Goal: Task Accomplishment & Management: Manage account settings

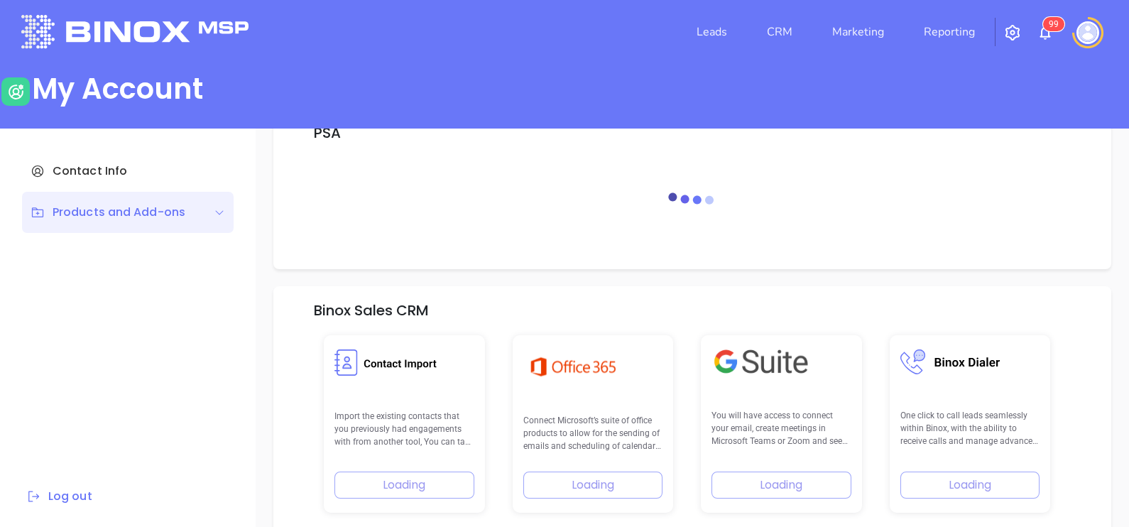
scroll to position [202, 0]
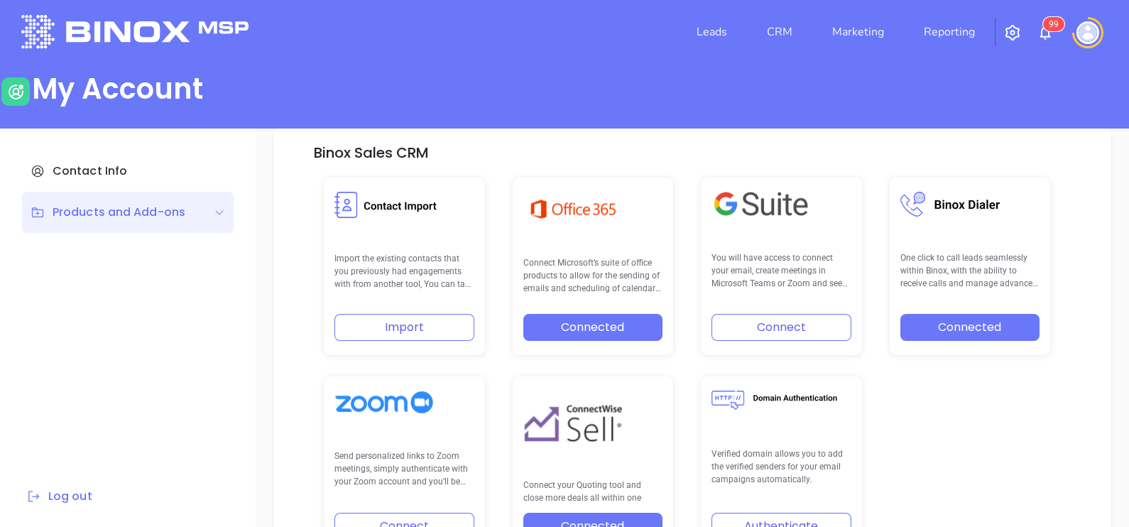
click at [800, 31] on li "CRM" at bounding box center [779, 32] width 65 height 28
click at [785, 30] on link "CRM" at bounding box center [779, 32] width 37 height 28
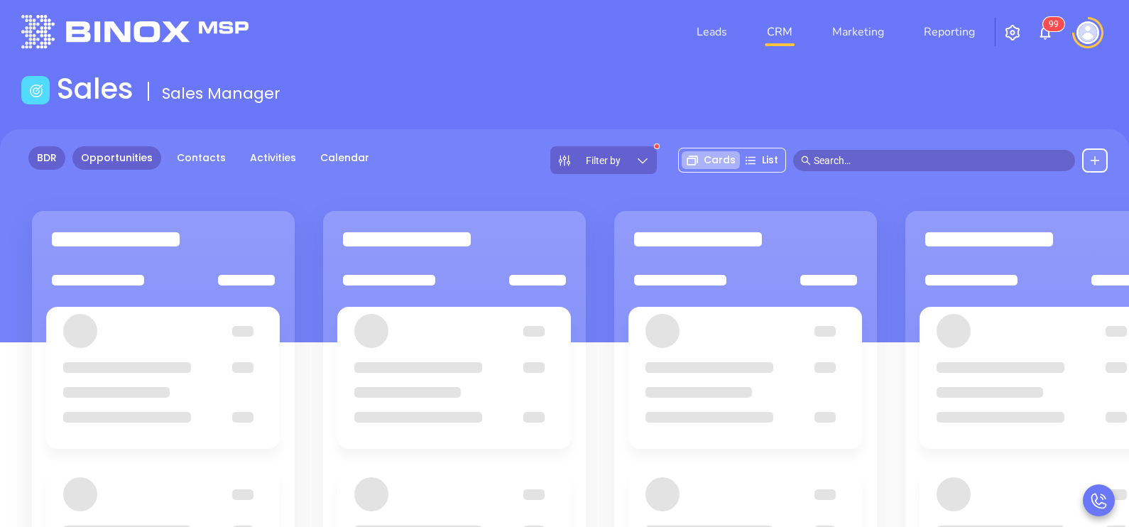
click at [46, 154] on link "BDR" at bounding box center [46, 157] width 37 height 23
click at [103, 163] on link "Opportunities" at bounding box center [116, 157] width 89 height 23
click at [284, 302] on div at bounding box center [163, 464] width 263 height 506
click at [646, 156] on icon at bounding box center [643, 160] width 14 height 14
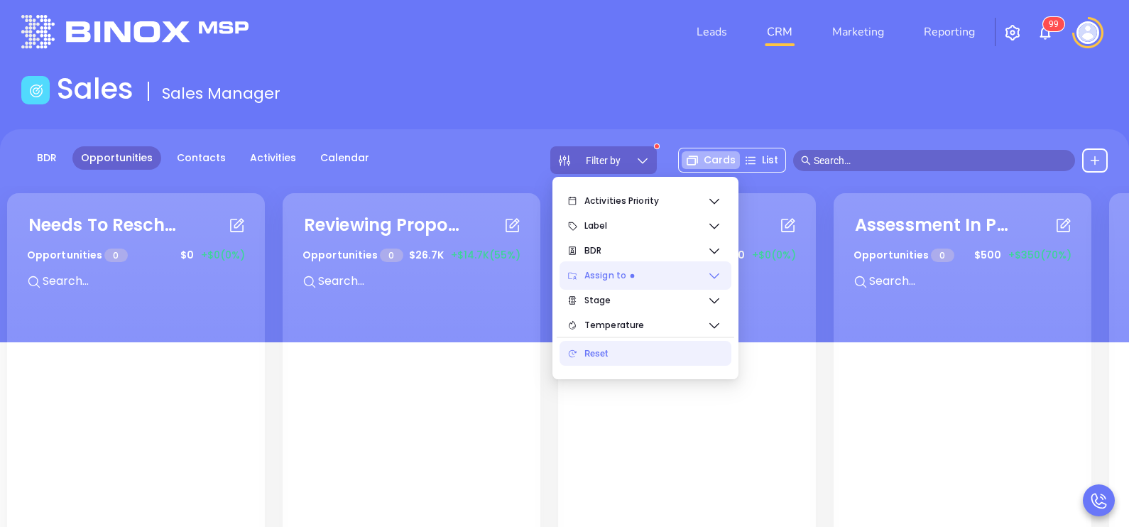
click at [650, 276] on span "Assign to" at bounding box center [645, 275] width 123 height 28
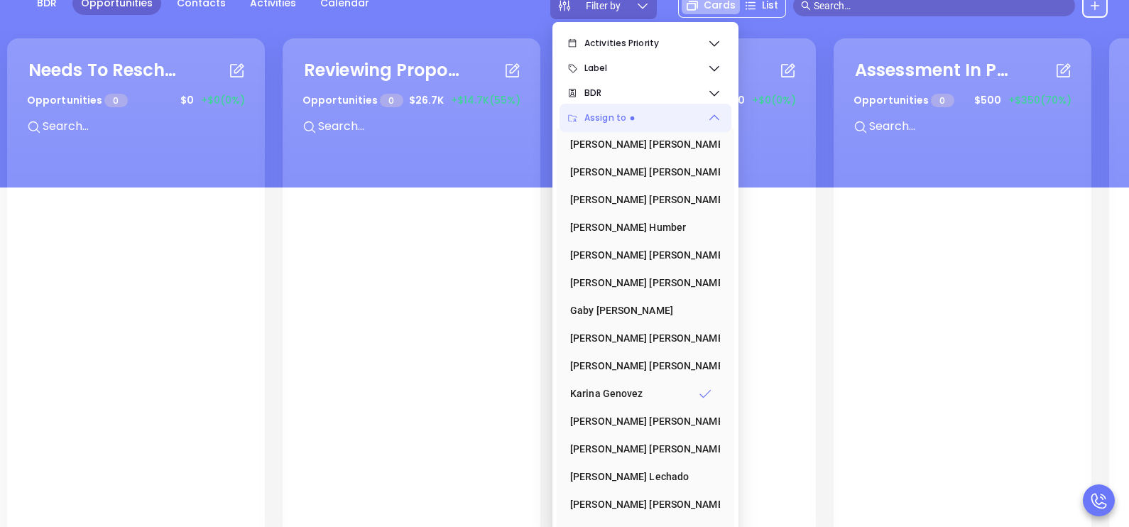
scroll to position [185, 0]
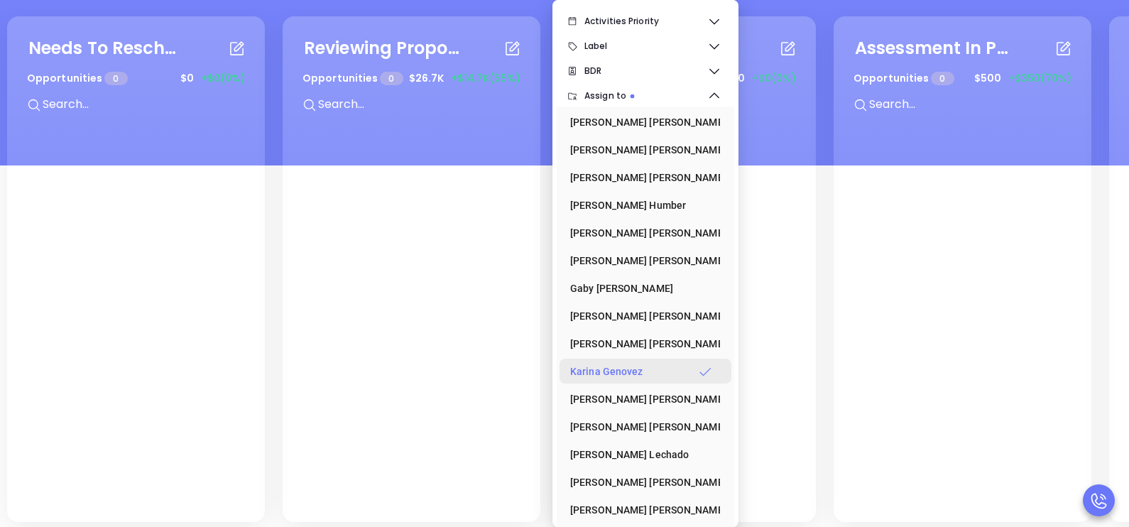
click at [638, 359] on div "Karina Genovez" at bounding box center [641, 371] width 142 height 28
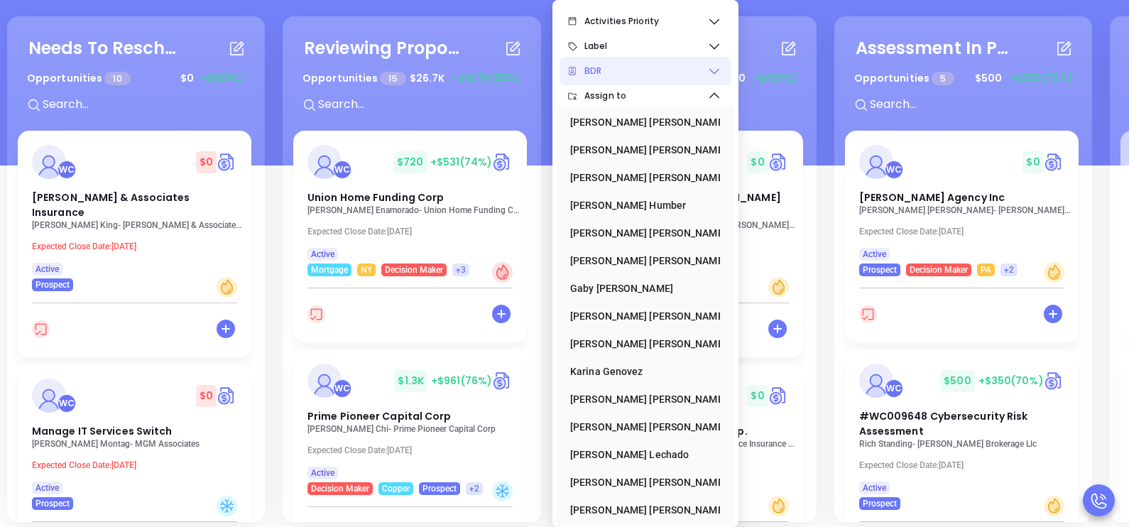
click at [639, 67] on span "BDR" at bounding box center [645, 71] width 123 height 28
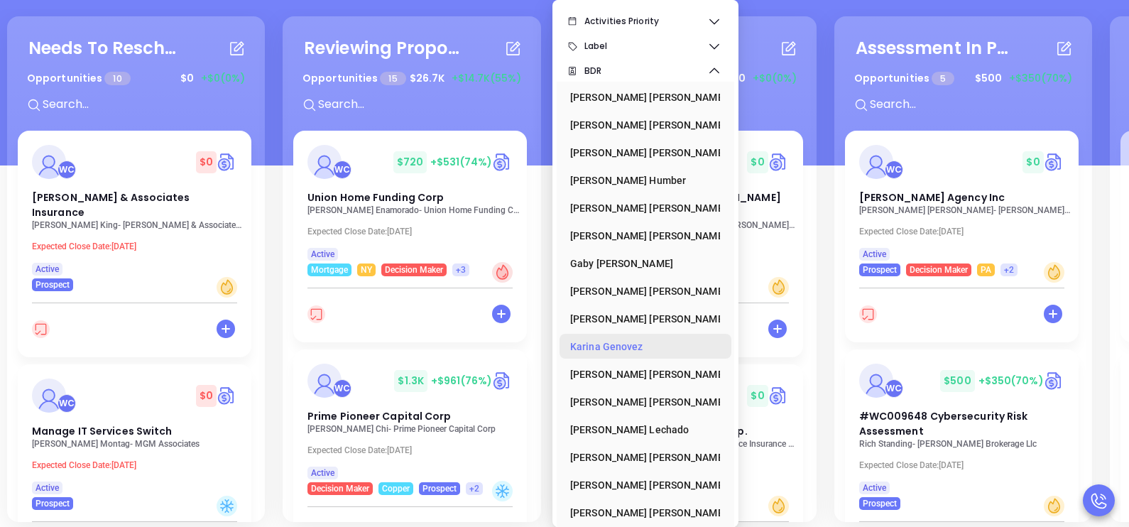
click at [611, 340] on div "Karina Genovez" at bounding box center [641, 346] width 142 height 28
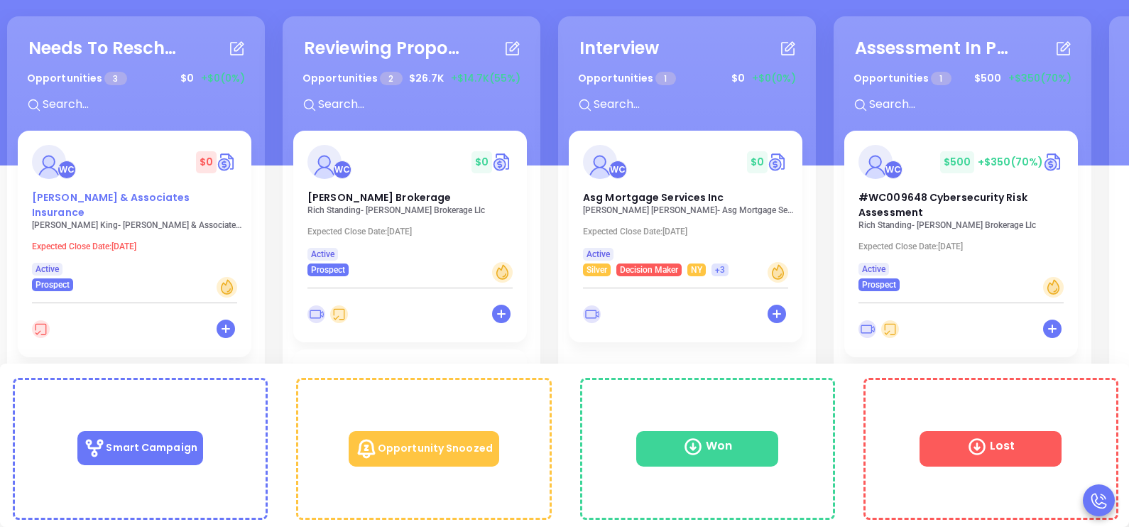
click at [104, 202] on span "Moore & Associates Insurance" at bounding box center [111, 204] width 158 height 29
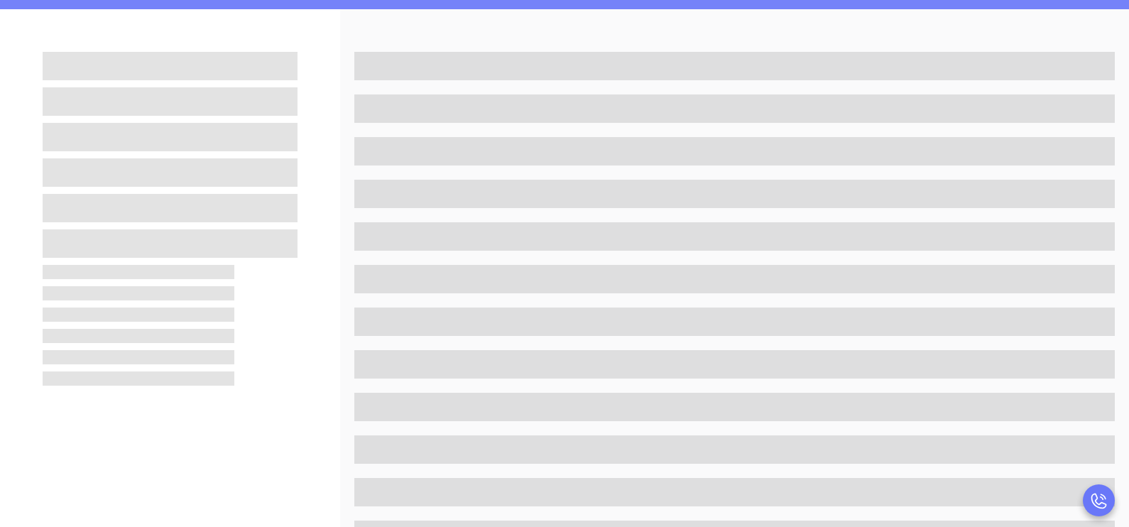
scroll to position [183, 0]
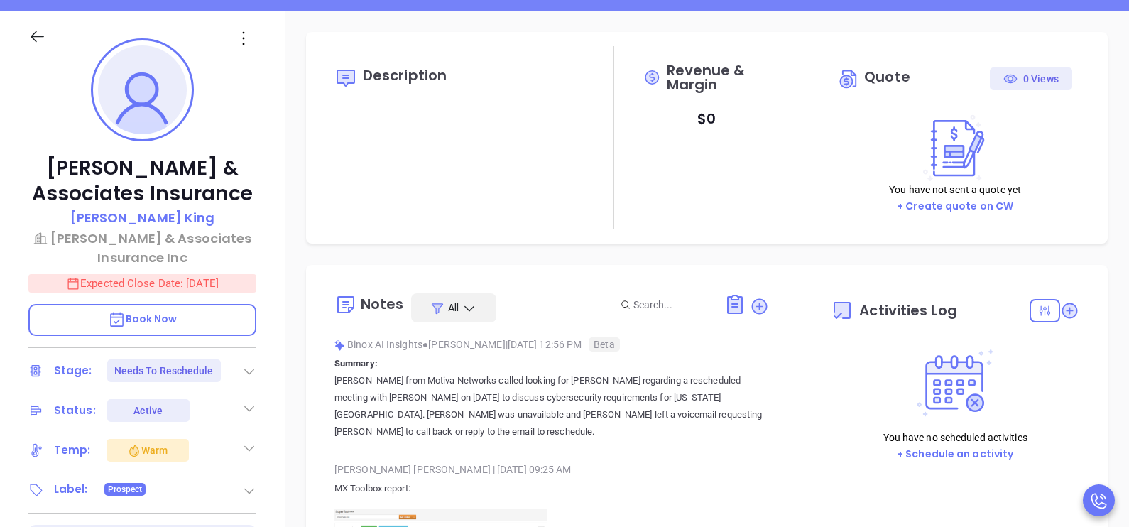
type input "[DATE]"
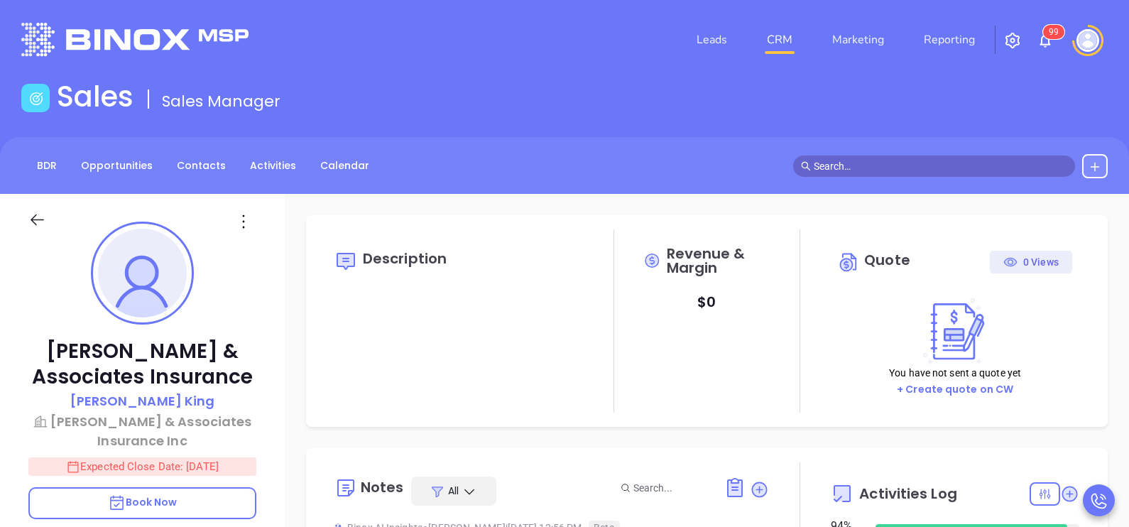
scroll to position [412, 0]
type input "[PERSON_NAME]"
click at [200, 459] on p "Expected Close Date: Oct 2, 2025" at bounding box center [142, 466] width 228 height 18
click at [239, 462] on icon "Choose date, selected date is Oct 2, 2025" at bounding box center [238, 465] width 13 height 14
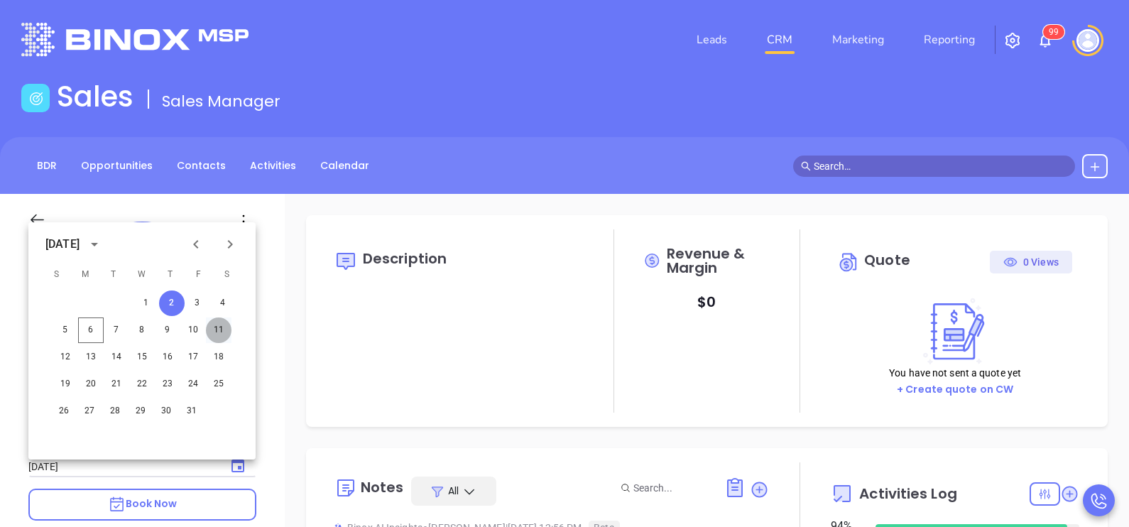
click at [209, 332] on button "11" at bounding box center [219, 330] width 26 height 26
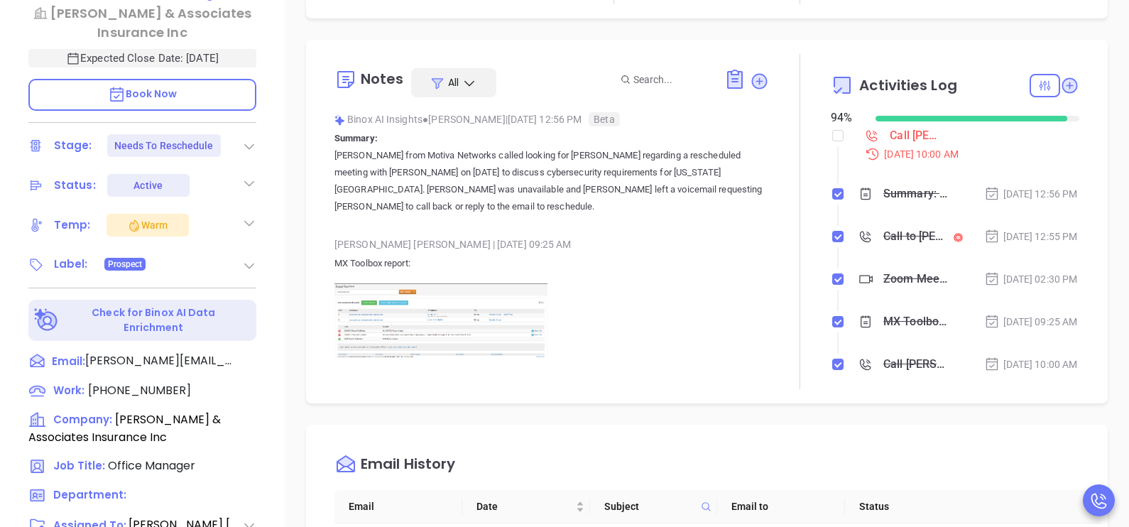
scroll to position [462, 0]
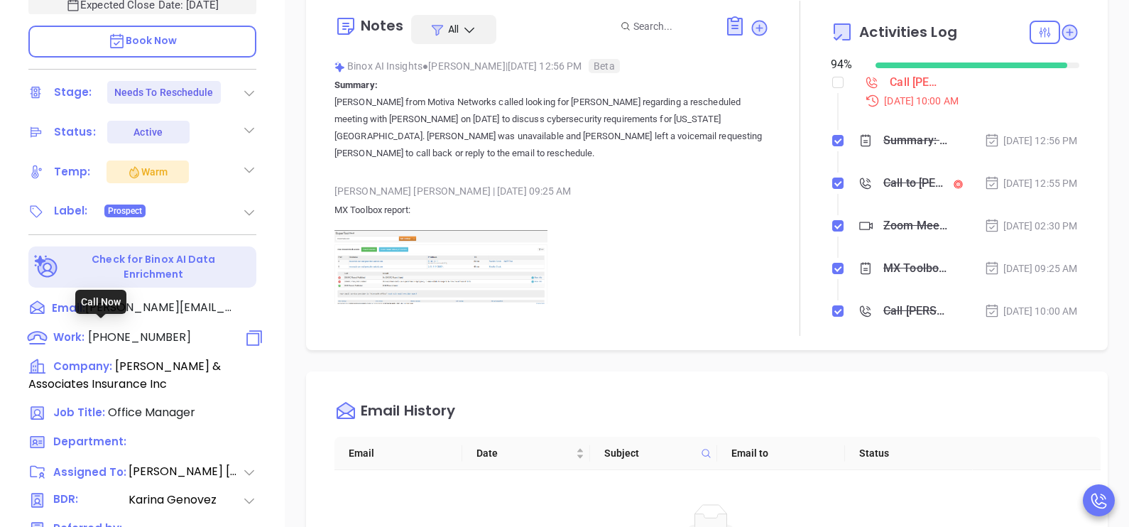
click at [146, 329] on span "(843) 238-1416" at bounding box center [139, 337] width 103 height 16
type input "(843) 238-1416"
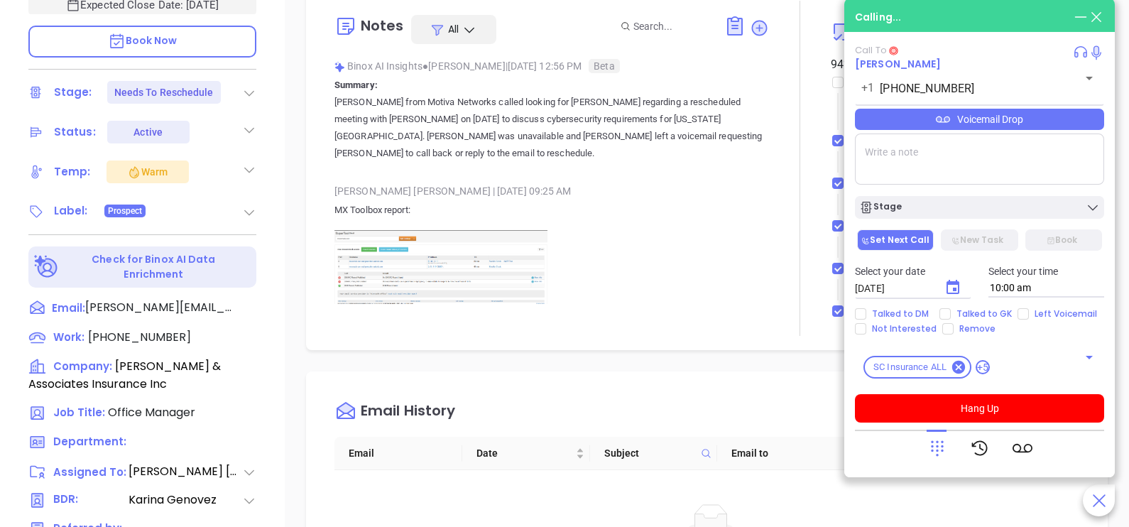
click at [276, 371] on div "Moore & Associates Insurance Kim King Moore & Associates Insurance Inc Expected…" at bounding box center [142, 61] width 285 height 659
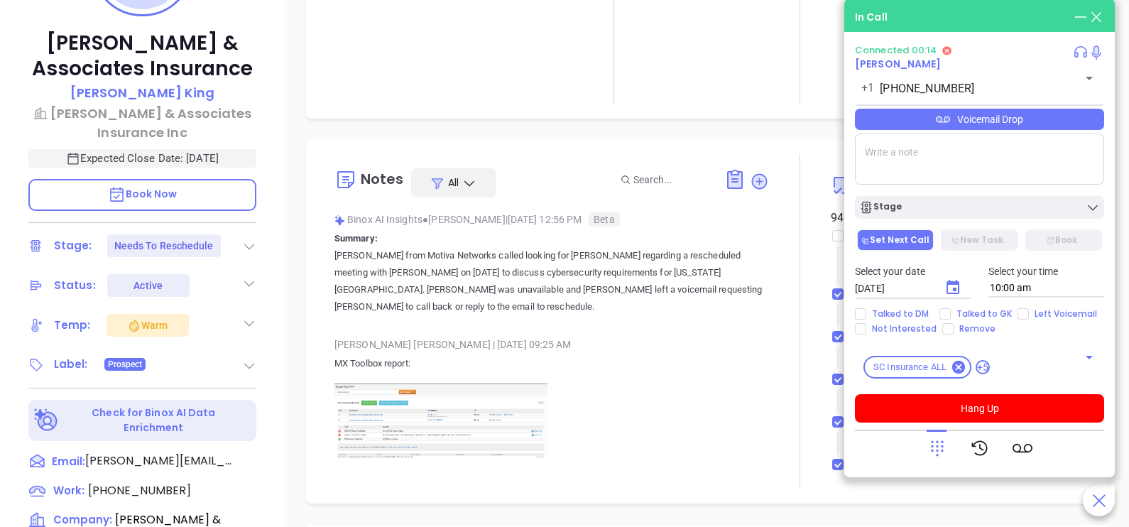
scroll to position [305, 0]
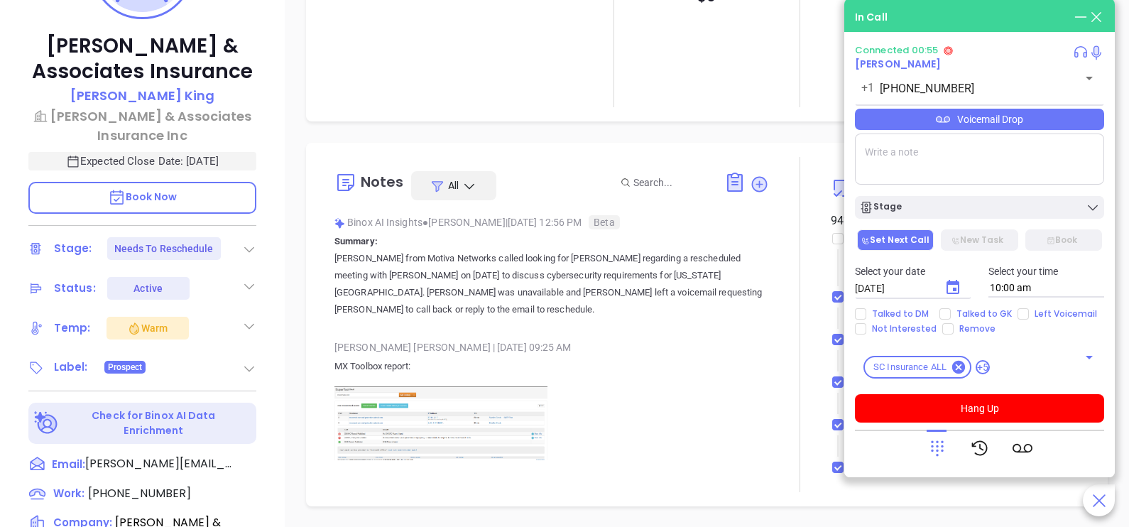
click at [1083, 13] on icon at bounding box center [1081, 17] width 16 height 16
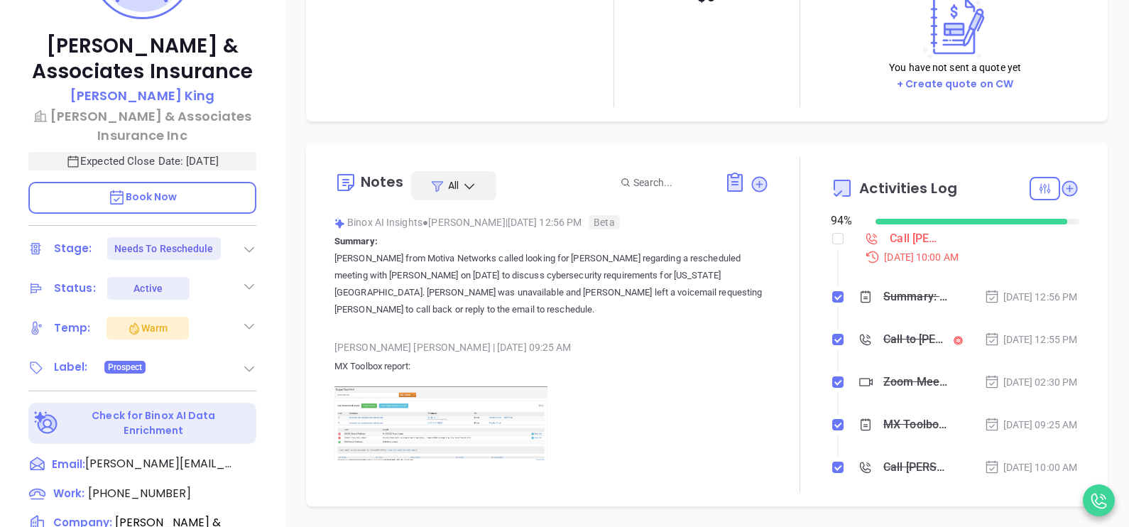
click at [221, 190] on p "Book Now" at bounding box center [142, 198] width 228 height 32
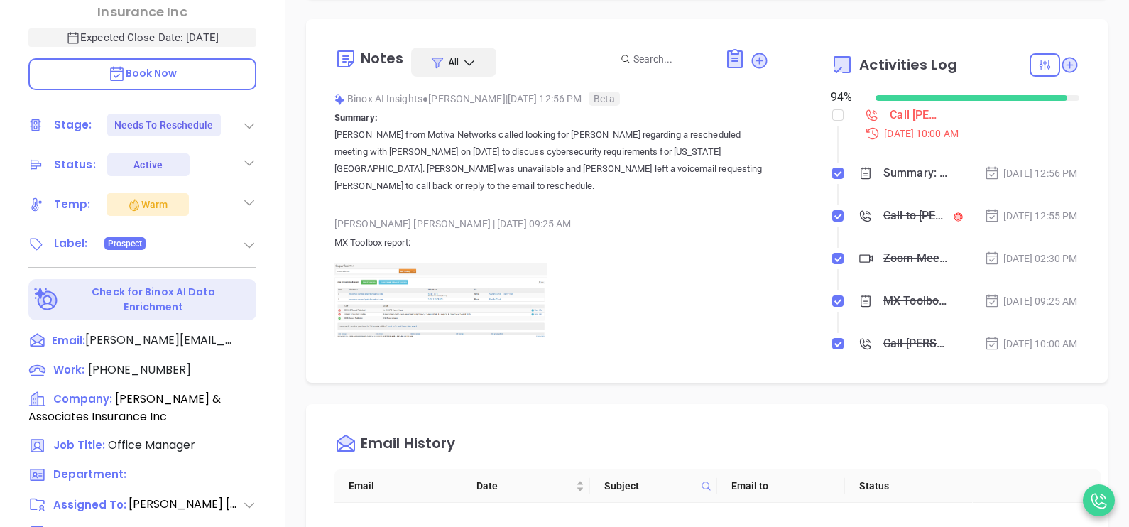
scroll to position [412, 0]
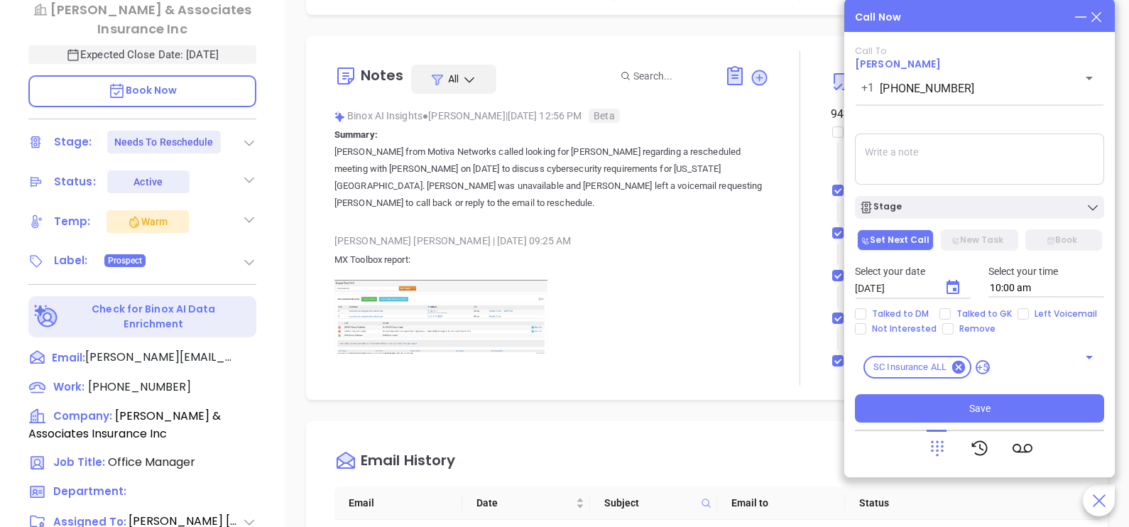
click at [974, 159] on textarea at bounding box center [979, 159] width 249 height 51
type textarea "Spoke with DM and she agreed to reschedule for Tuesday Oct 14th at 11am"
click at [908, 309] on span "Talked to DM" at bounding box center [900, 313] width 68 height 11
click at [866, 309] on input "Talked to DM" at bounding box center [860, 313] width 11 height 11
checkbox input "true"
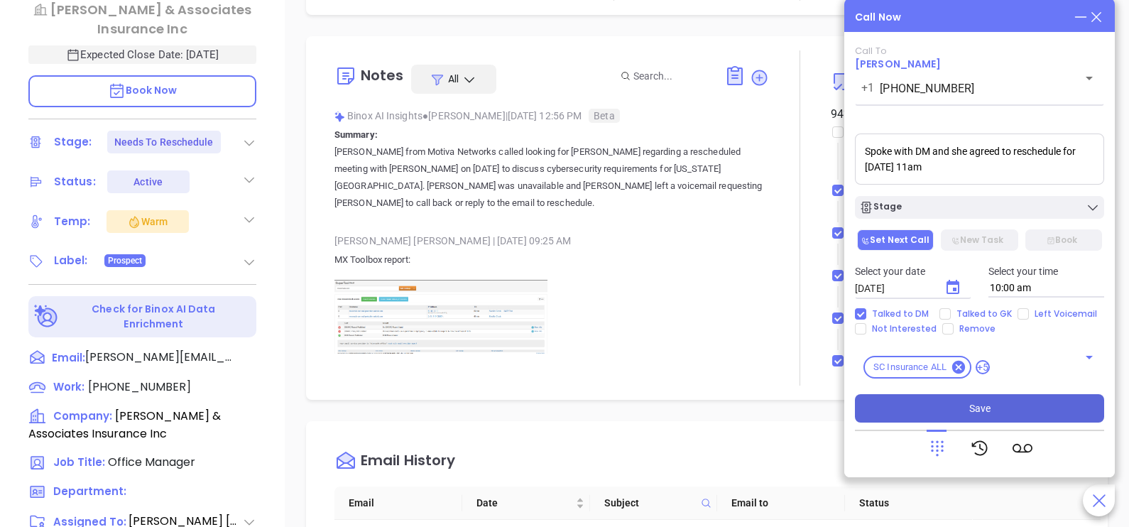
click at [975, 411] on span "Save" at bounding box center [979, 409] width 21 height 16
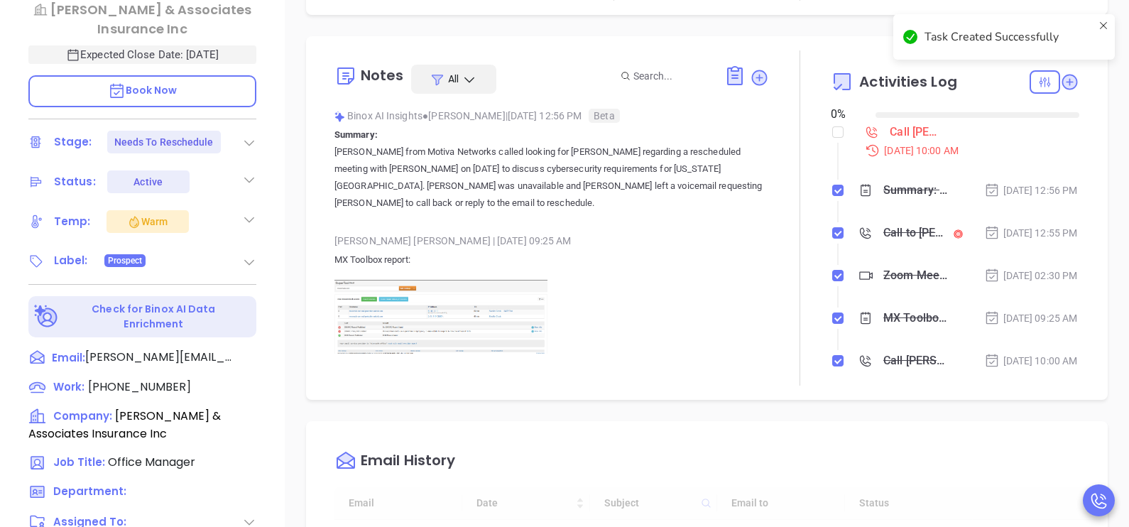
type input "10:00 am"
type input "[DATE]"
checkbox input "false"
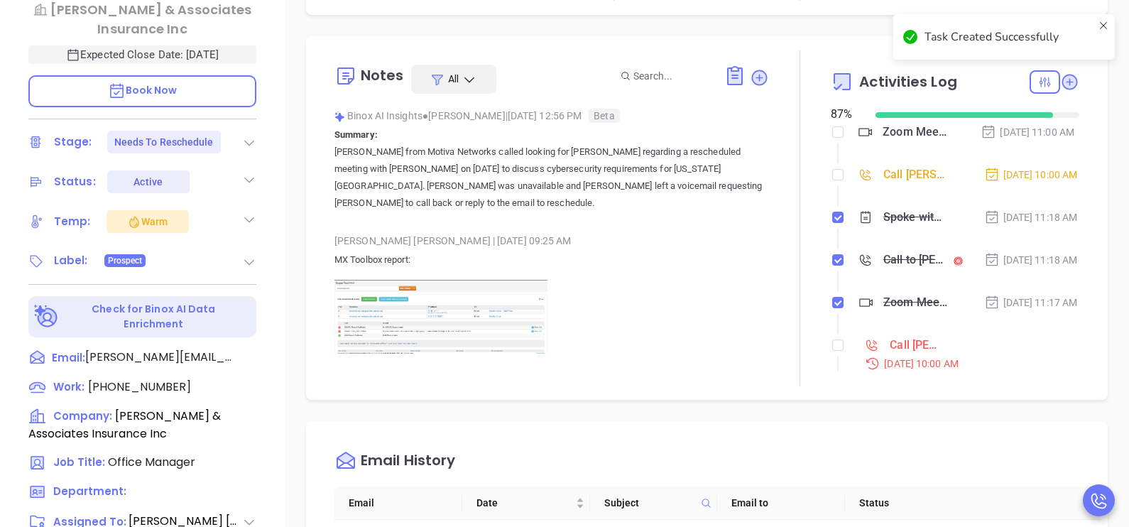
type input "[PERSON_NAME]"
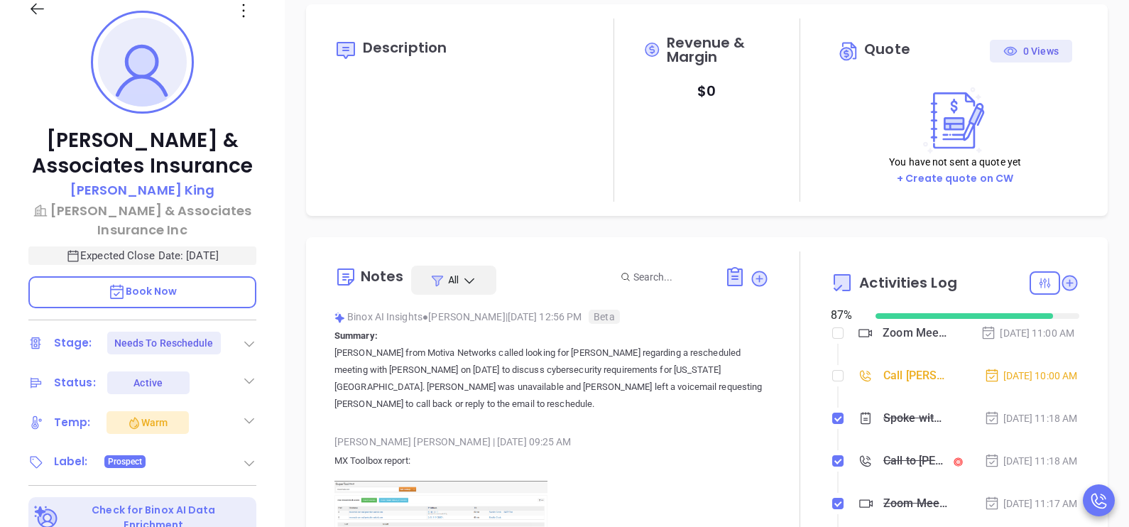
scroll to position [0, 0]
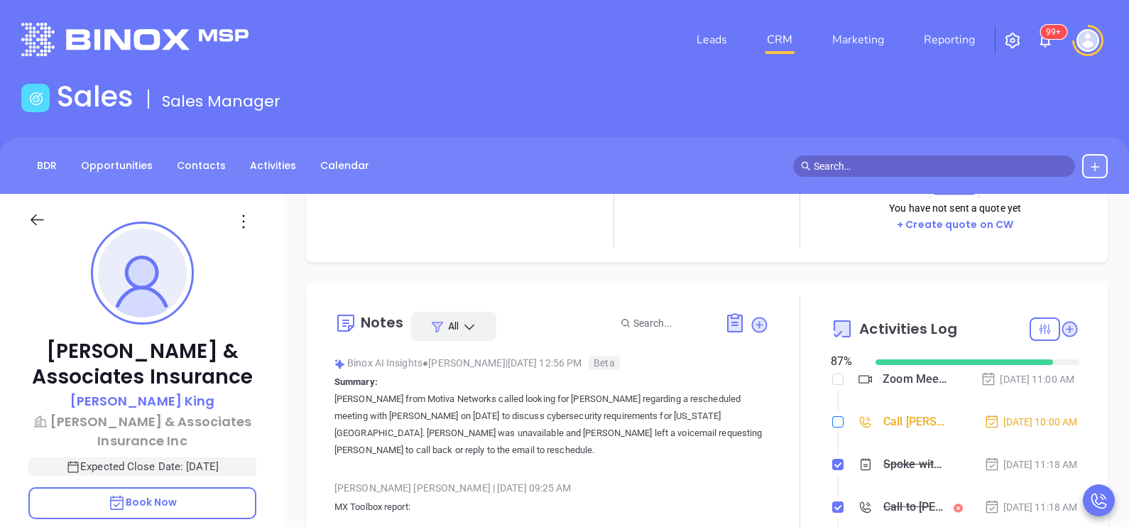
click at [832, 427] on input "checkbox" at bounding box center [837, 421] width 11 height 11
checkbox input "true"
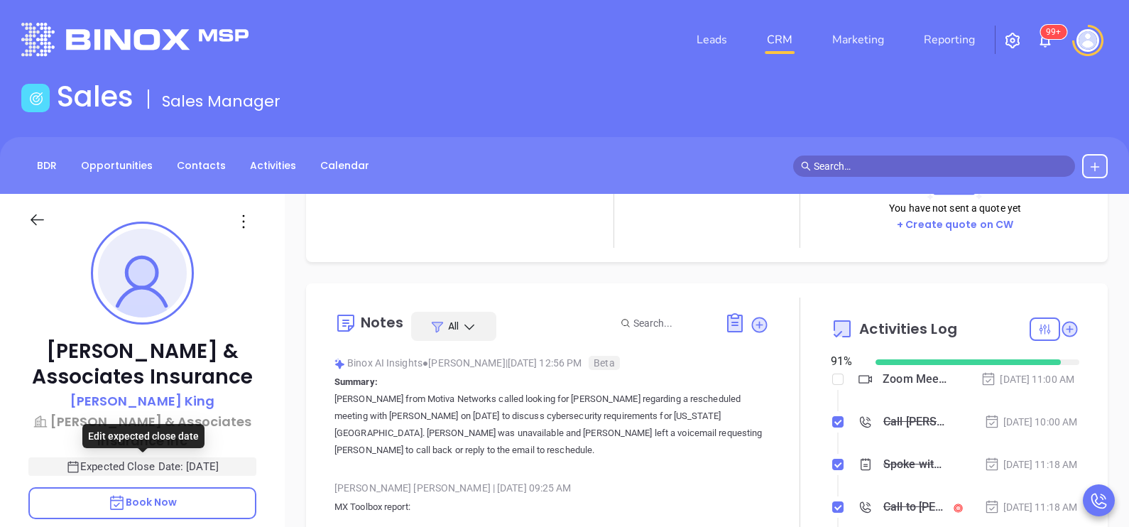
click at [220, 467] on p "Expected Close Date: Oct 11, 2025" at bounding box center [142, 466] width 228 height 18
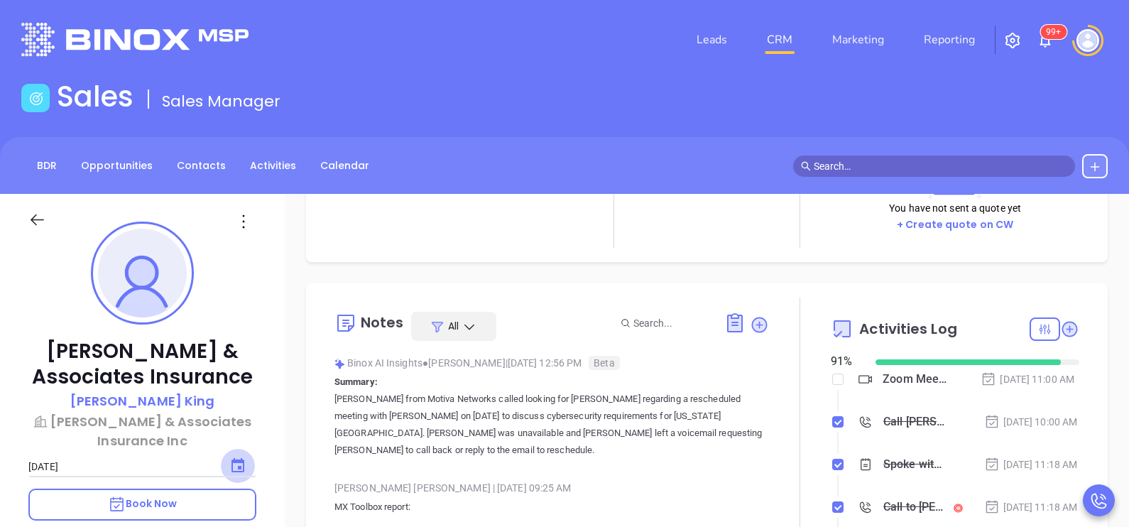
click at [245, 464] on icon "Choose date, selected date is Oct 11, 2025" at bounding box center [237, 465] width 17 height 17
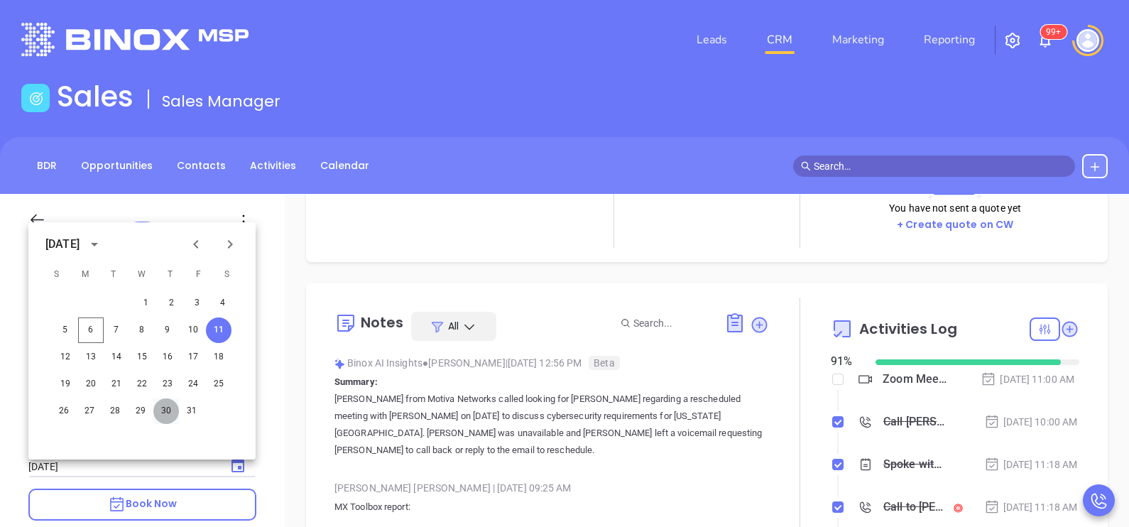
click at [173, 410] on button "30" at bounding box center [166, 411] width 26 height 26
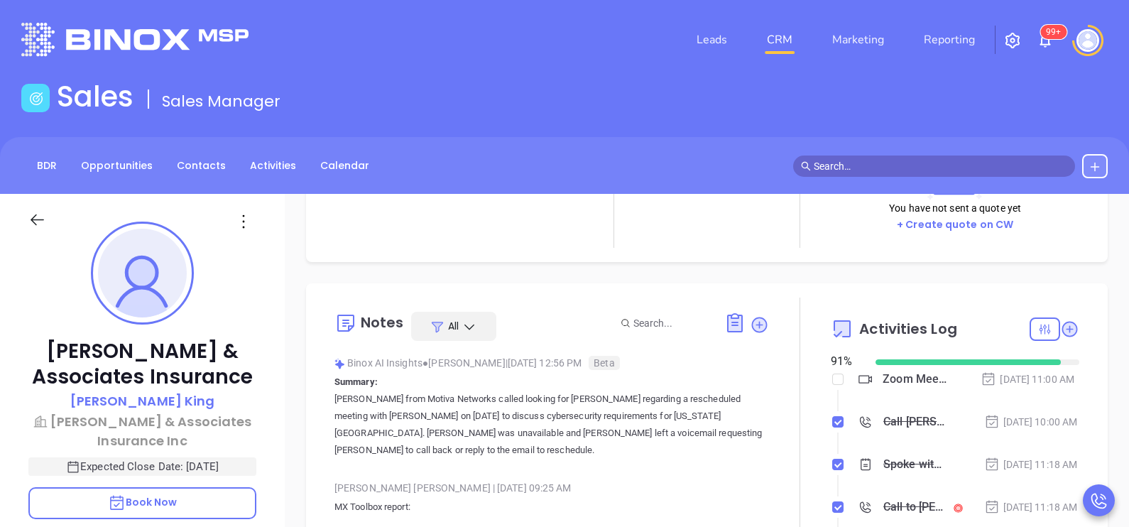
click at [40, 218] on icon at bounding box center [37, 220] width 18 height 18
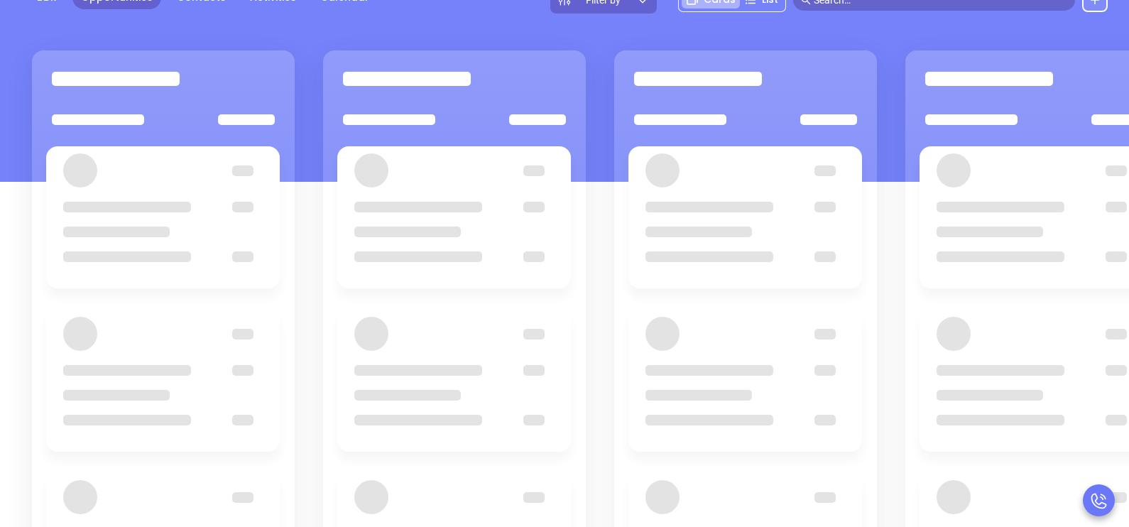
scroll to position [185, 0]
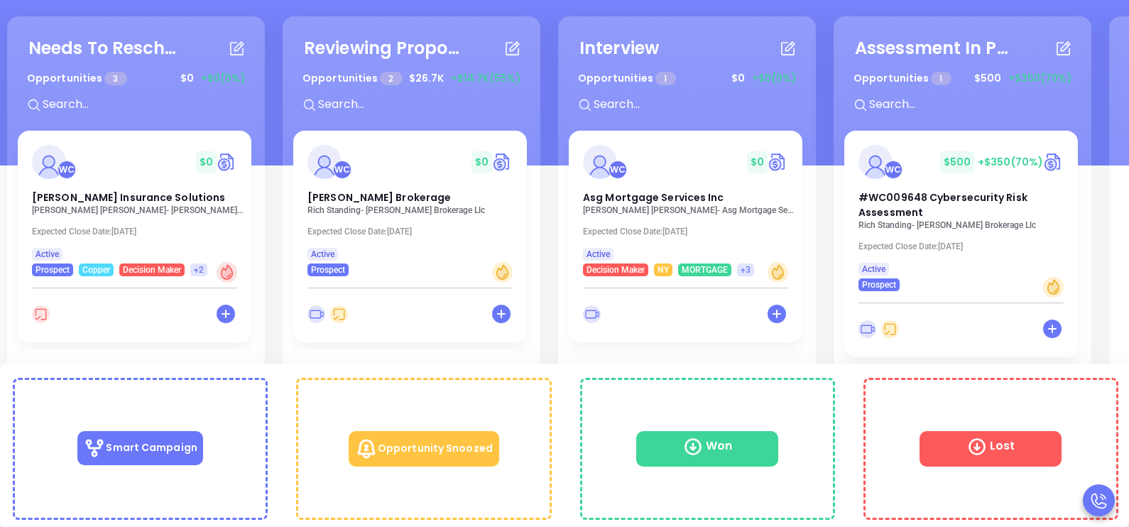
click at [122, 206] on p "Philip Davenport - Davenport Insurance Solutions" at bounding box center [138, 210] width 213 height 10
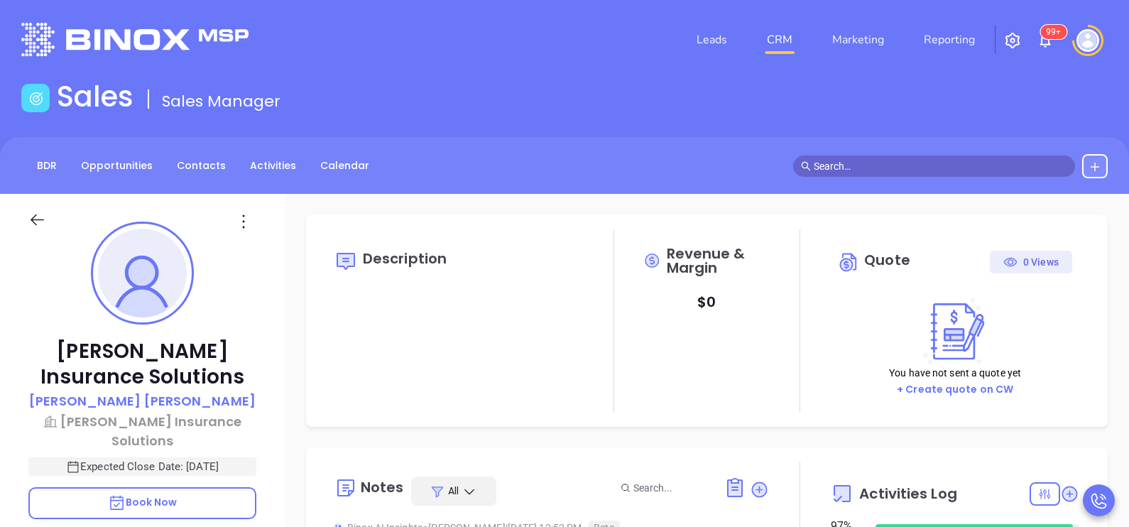
type input "[PERSON_NAME]"
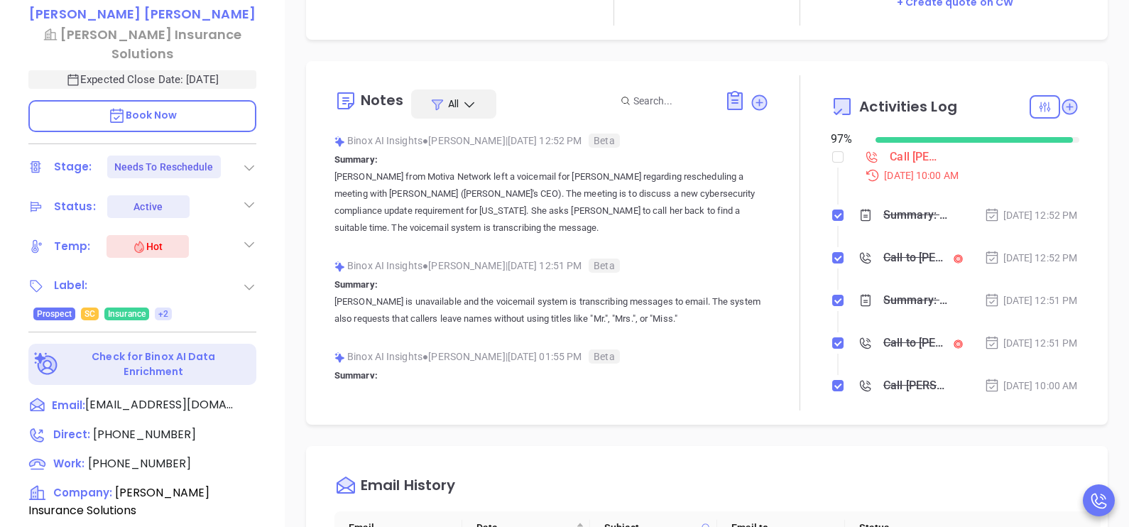
scroll to position [462, 0]
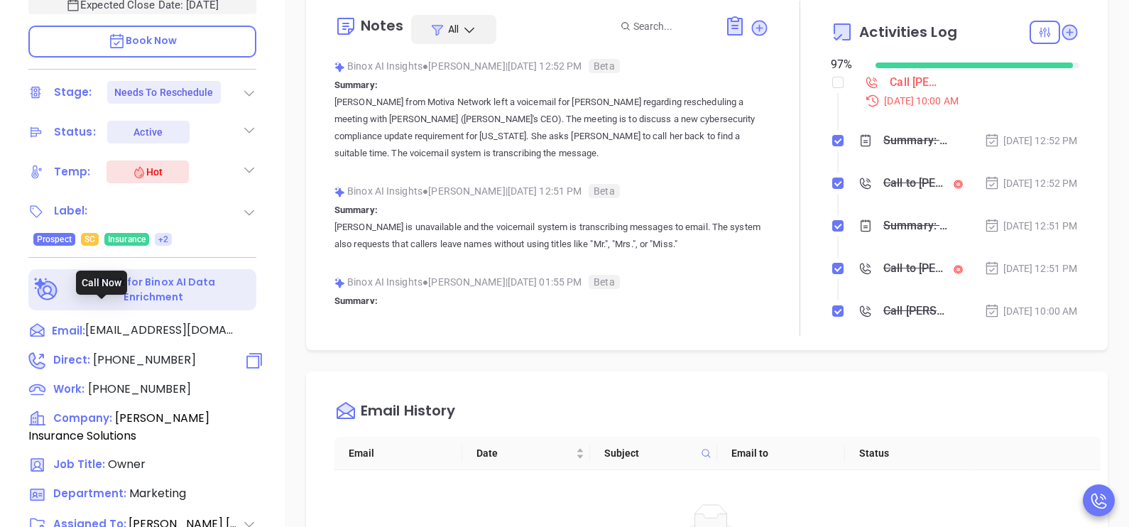
click at [135, 352] on span "(803) 730-4271" at bounding box center [144, 360] width 103 height 16
type input "(803) 730-4271"
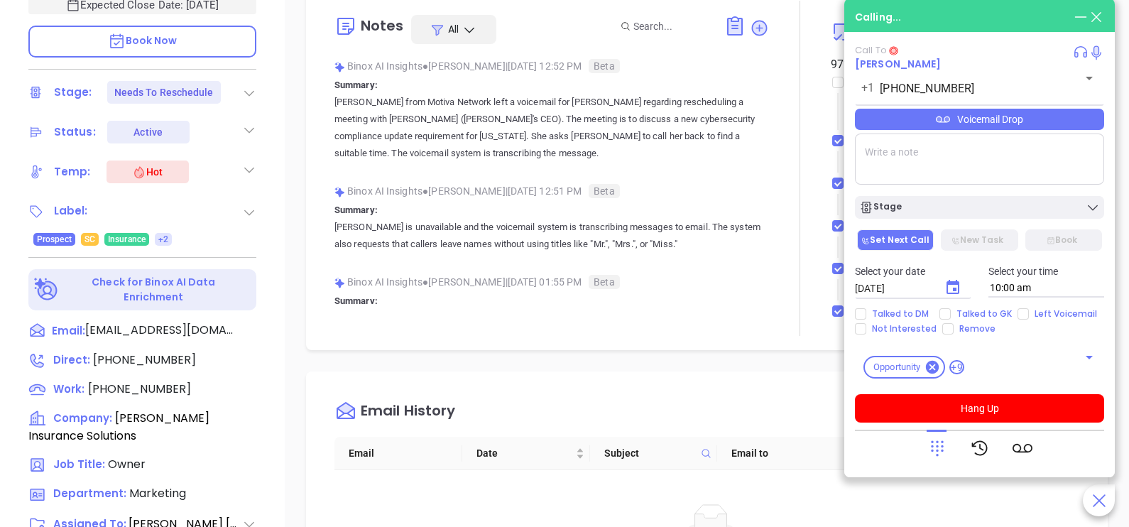
click at [278, 337] on div "Davenport Insurance Solutions Philip Davenport Davenport Insurance Solutions Ex…" at bounding box center [142, 61] width 285 height 659
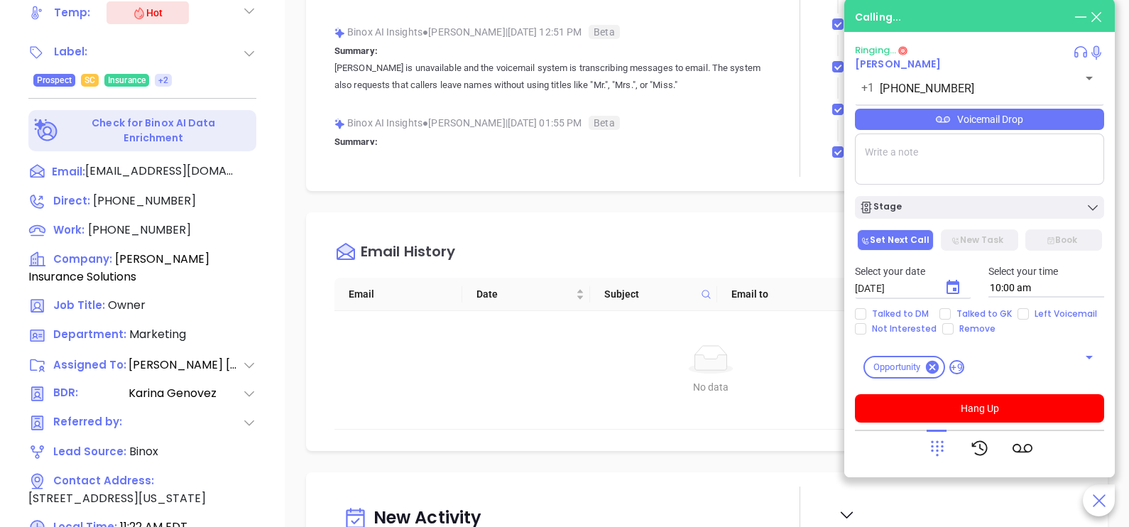
scroll to position [625, 0]
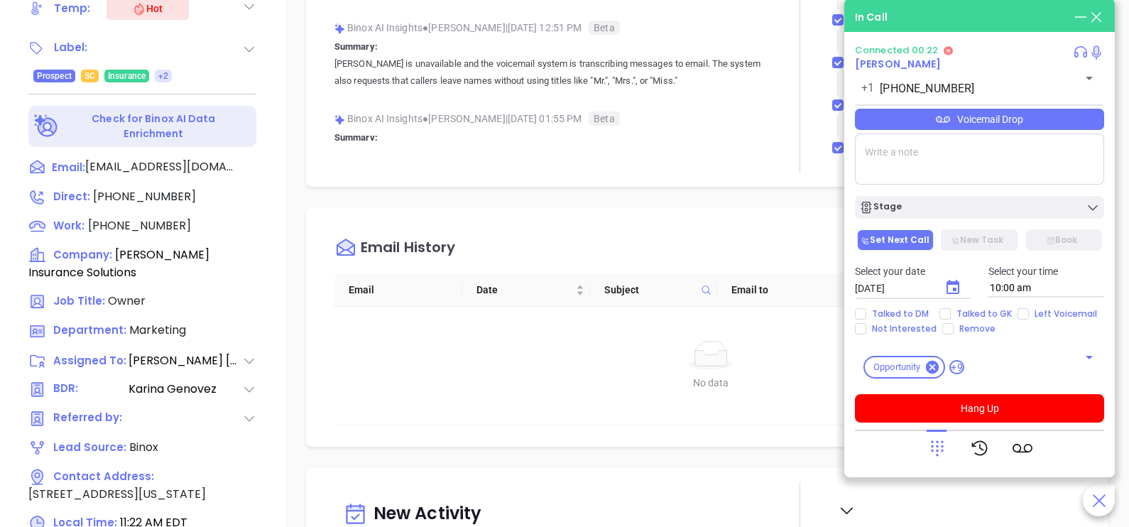
click at [1071, 19] on div "In Call" at bounding box center [979, 17] width 249 height 16
click at [1083, 17] on icon at bounding box center [1081, 16] width 12 height 1
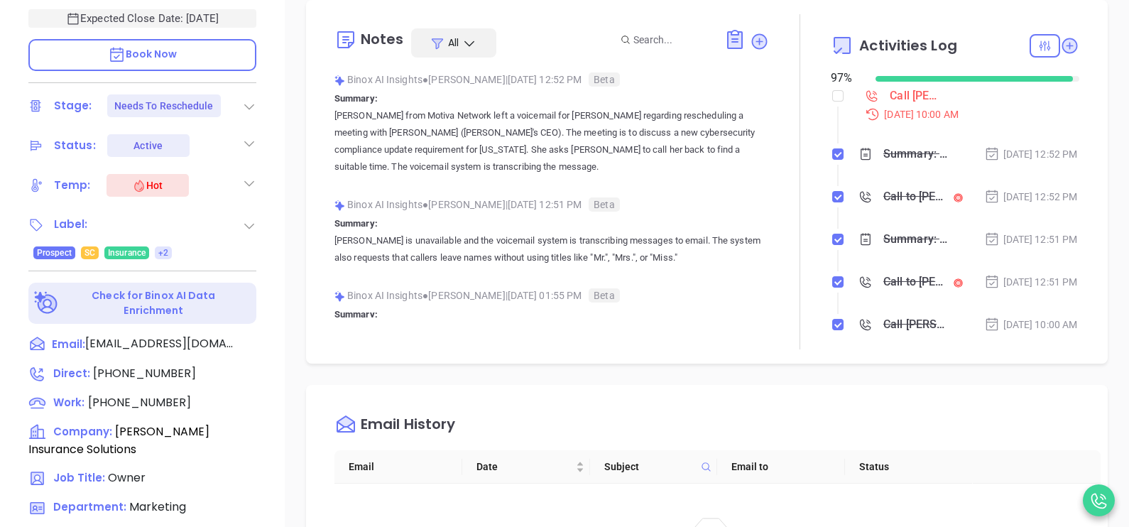
scroll to position [447, 0]
click at [175, 46] on p "Book Now" at bounding box center [142, 56] width 228 height 32
click at [276, 404] on div "Davenport Insurance Solutions Philip Davenport Davenport Insurance Solutions Ex…" at bounding box center [142, 75] width 285 height 659
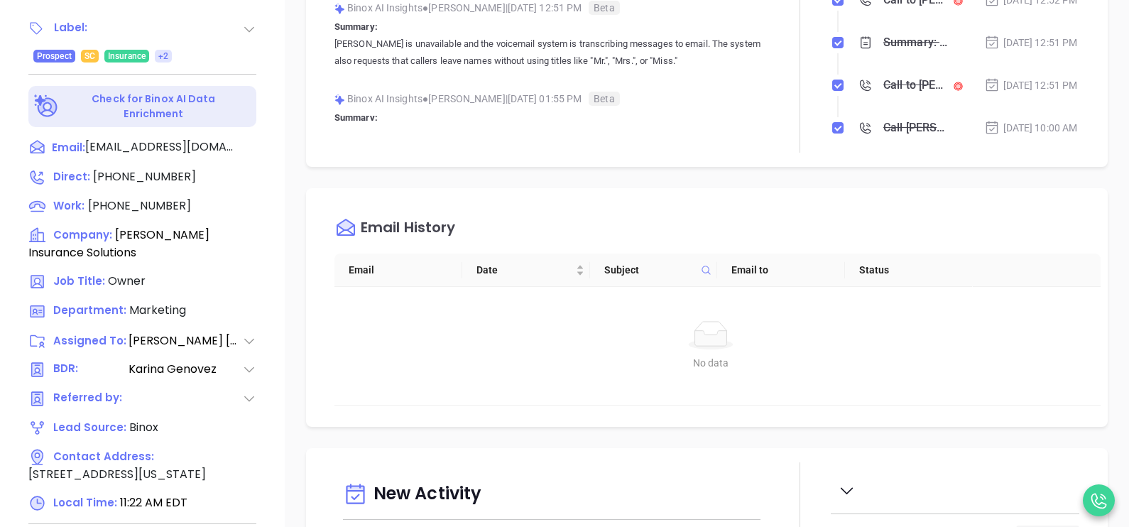
scroll to position [660, 0]
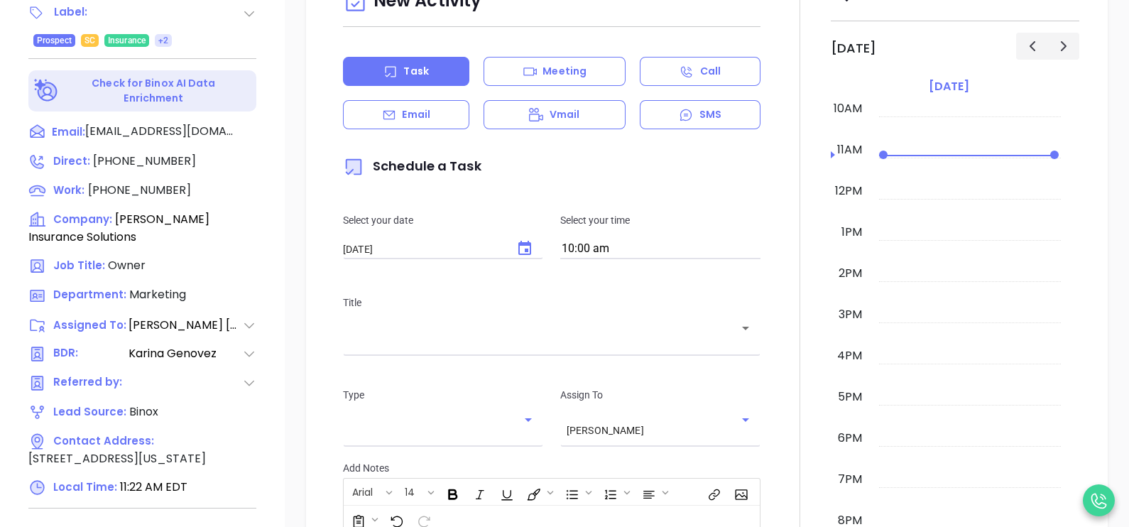
scroll to position [471, 0]
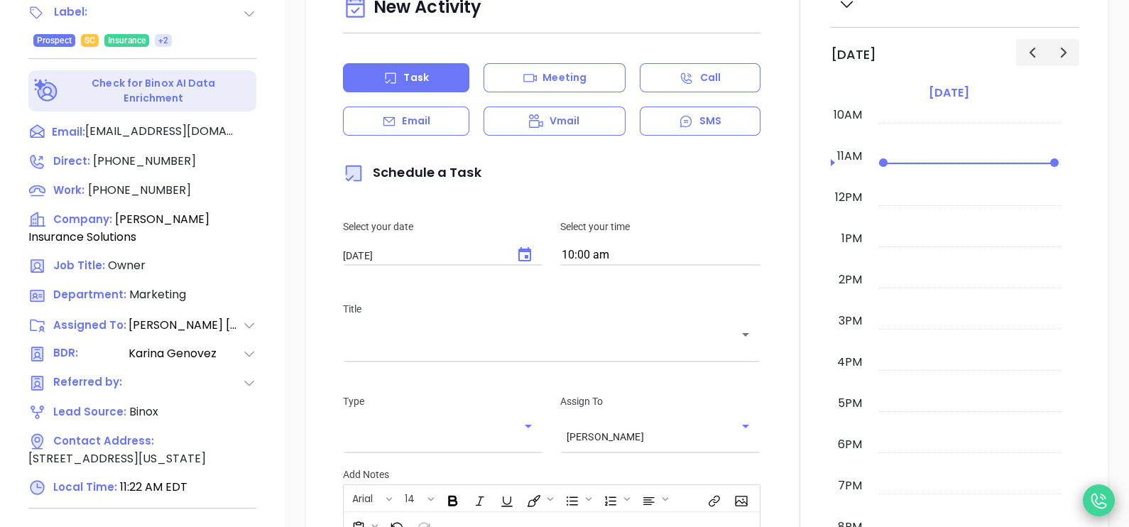
click at [1106, 491] on icon at bounding box center [1099, 500] width 21 height 21
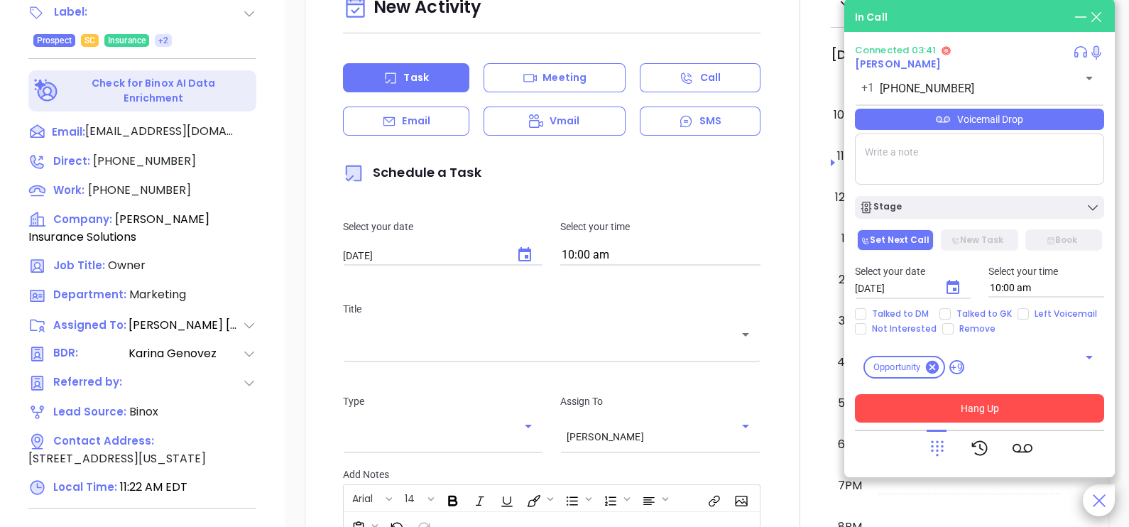
click at [1069, 410] on button "Hang Up" at bounding box center [979, 408] width 249 height 28
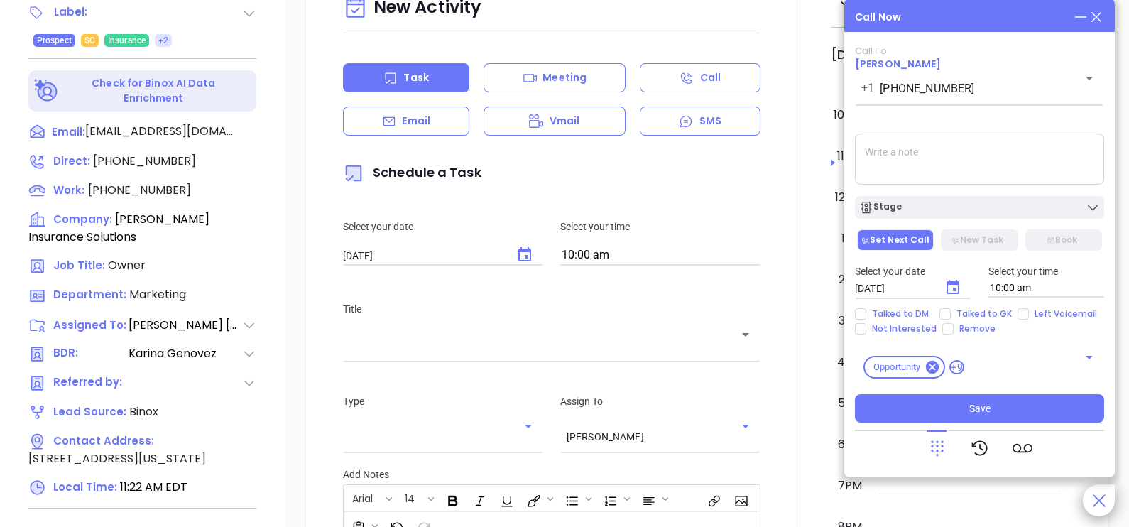
click at [976, 156] on textarea at bounding box center [979, 159] width 249 height 51
type textarea "spoke with DM and reschedule for 10/14 at 2:30 pm tentative"
click at [930, 309] on span "Talked to DM" at bounding box center [900, 313] width 68 height 11
click at [866, 309] on input "Talked to DM" at bounding box center [860, 313] width 11 height 11
checkbox input "true"
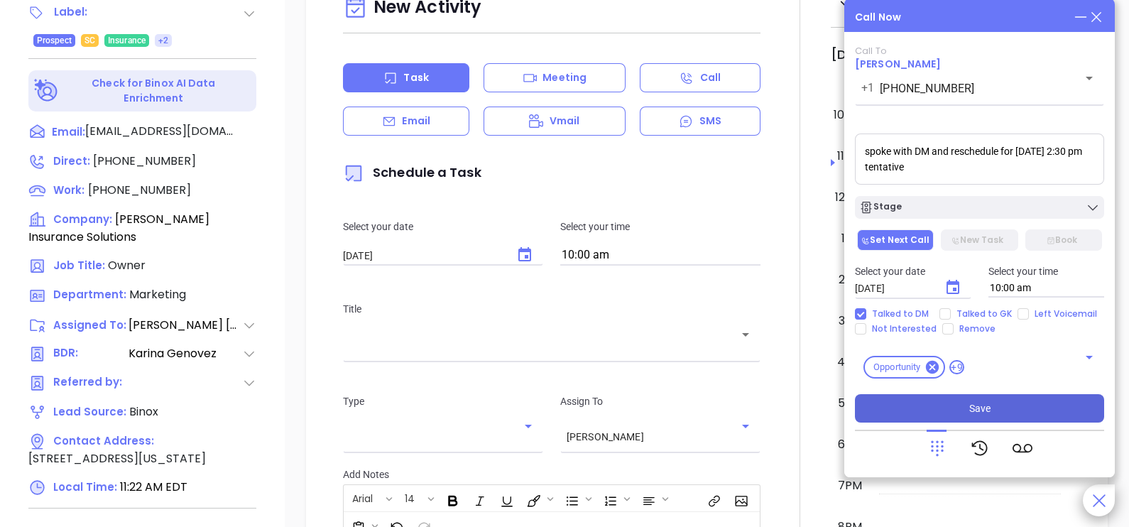
click at [947, 407] on button "Save" at bounding box center [979, 408] width 249 height 28
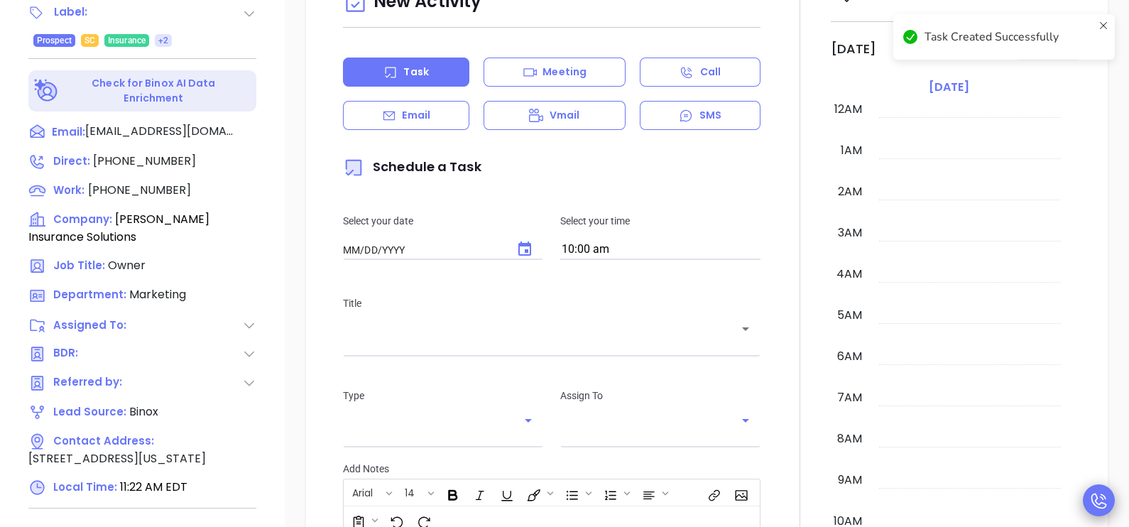
type input "10/07/2025"
type input "Karina Genovez"
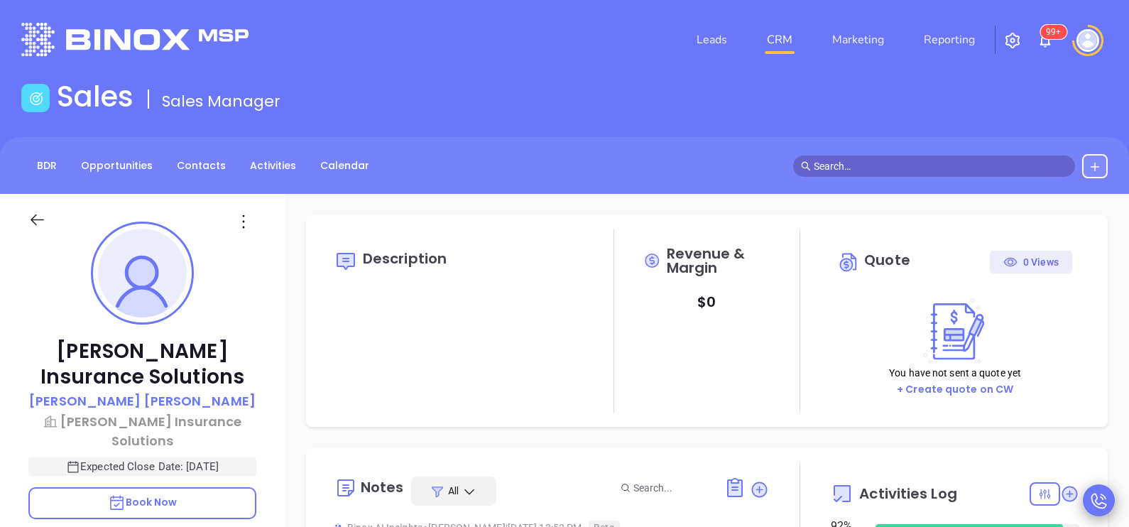
scroll to position [283, 0]
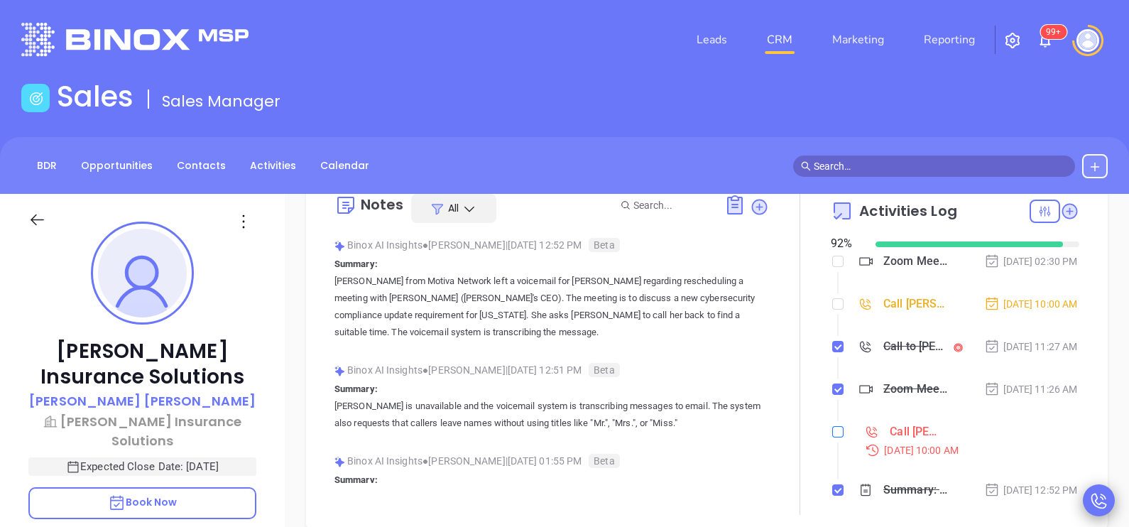
click at [832, 437] on input "checkbox" at bounding box center [837, 431] width 11 height 11
checkbox input "true"
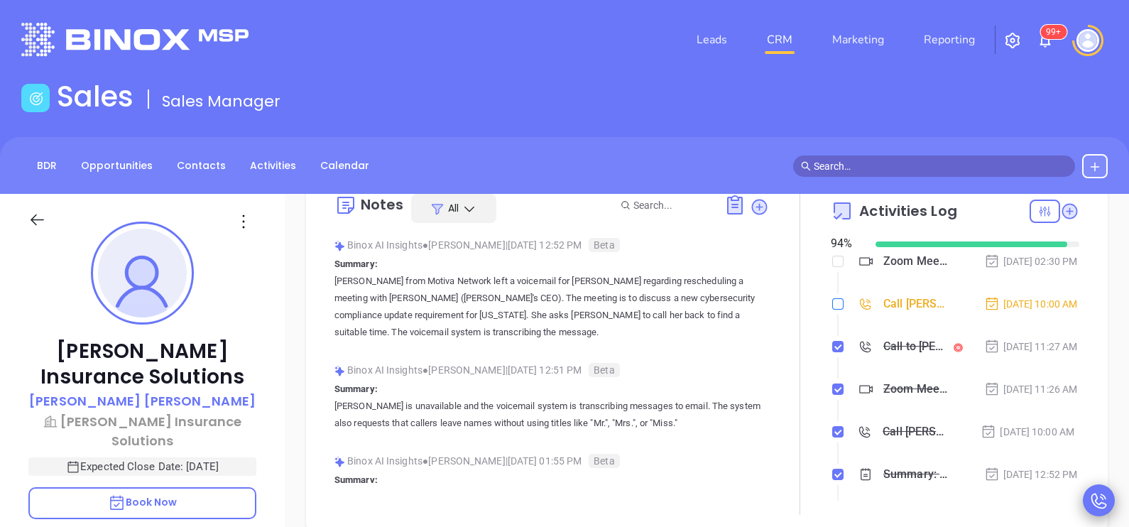
click at [832, 310] on input "checkbox" at bounding box center [837, 303] width 11 height 11
checkbox input "true"
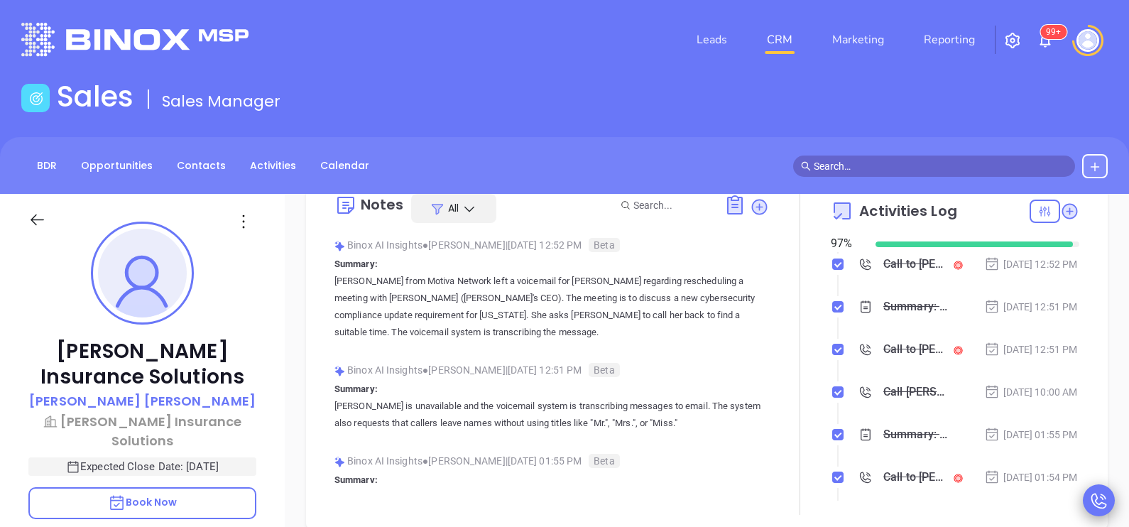
scroll to position [288, 0]
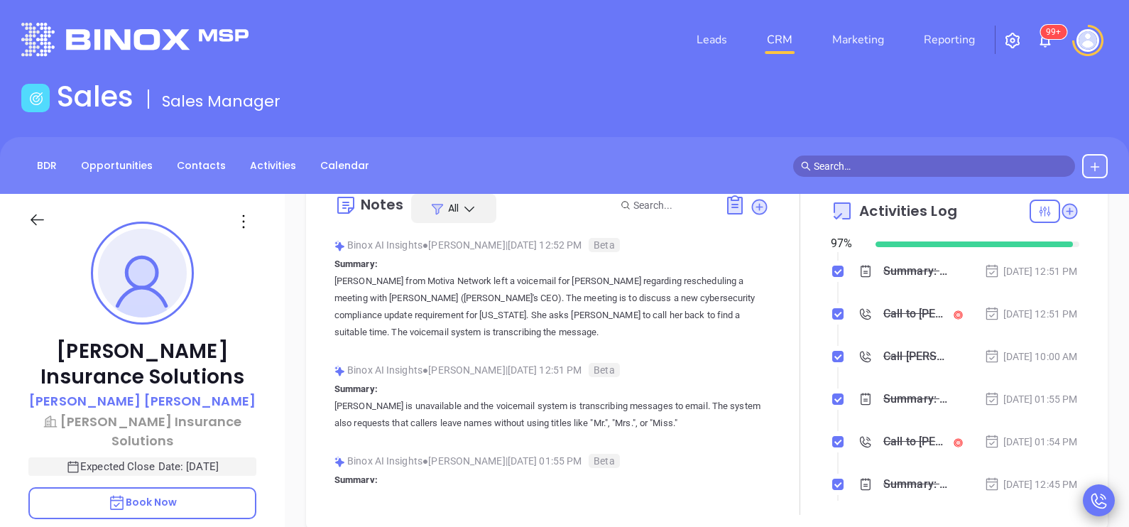
click at [284, 376] on div "Davenport Insurance Solutions Philip Davenport Davenport Insurance Solutions Ex…" at bounding box center [142, 523] width 285 height 659
click at [278, 369] on div "Davenport Insurance Solutions Philip Davenport Davenport Insurance Solutions Ex…" at bounding box center [142, 523] width 285 height 659
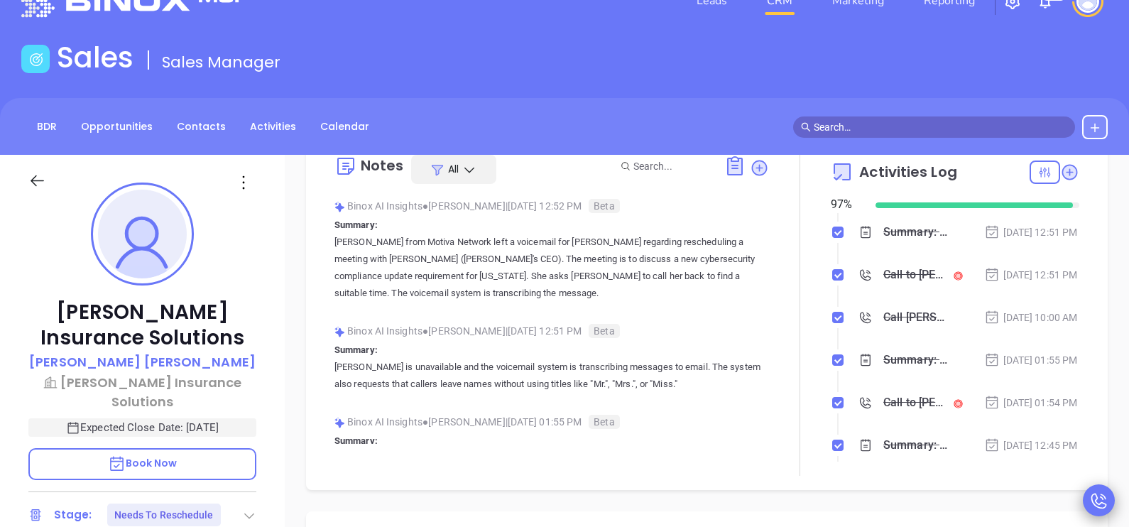
scroll to position [0, 0]
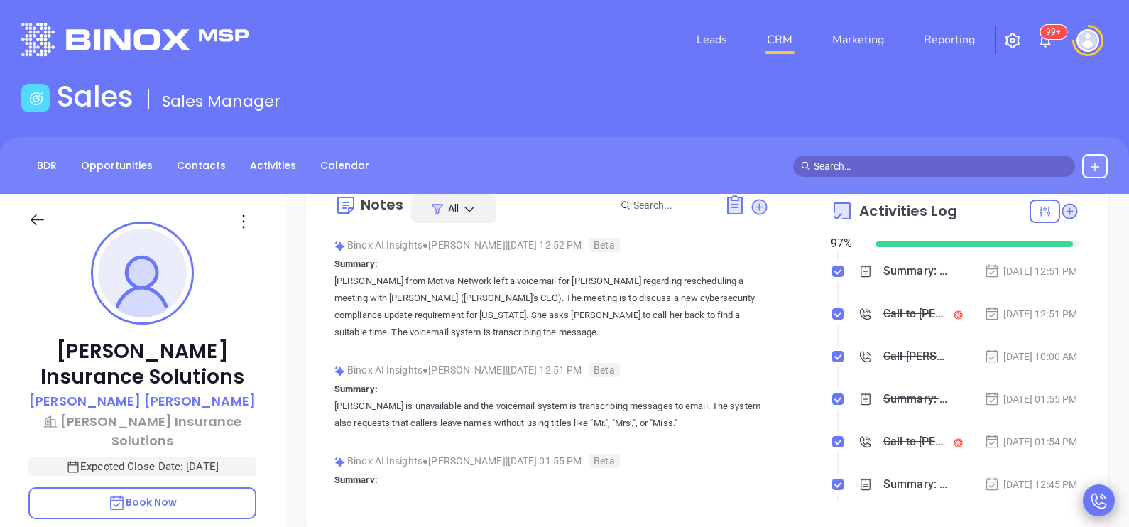
click at [277, 404] on div "Davenport Insurance Solutions Philip Davenport Davenport Insurance Solutions Ex…" at bounding box center [142, 523] width 285 height 659
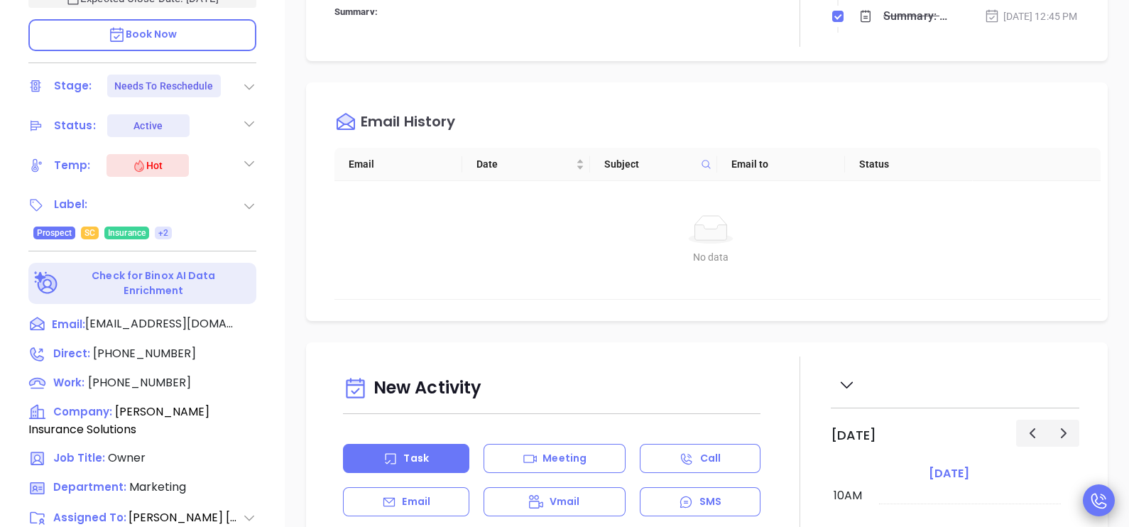
scroll to position [603, 0]
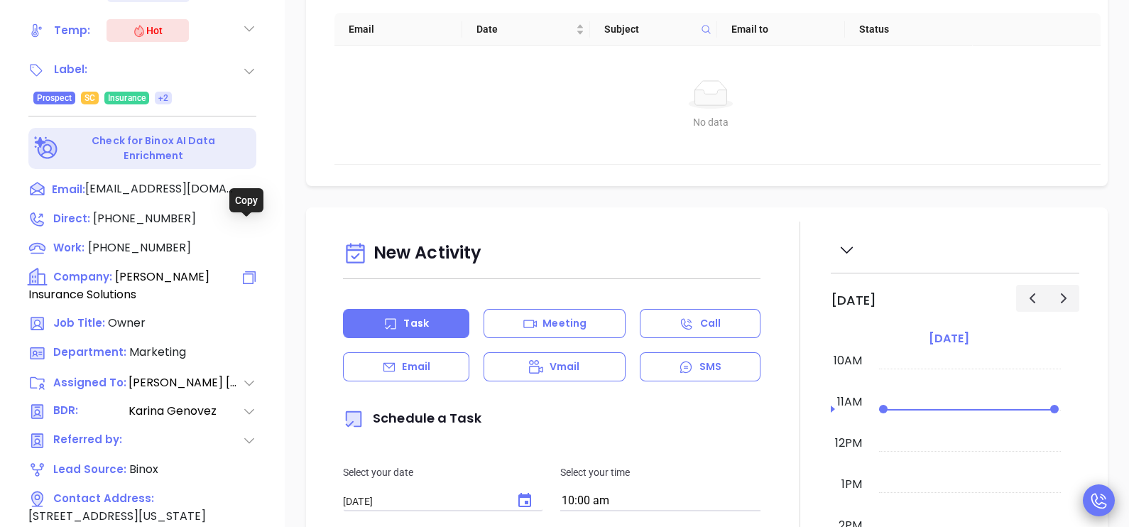
click at [241, 269] on icon at bounding box center [249, 277] width 17 height 17
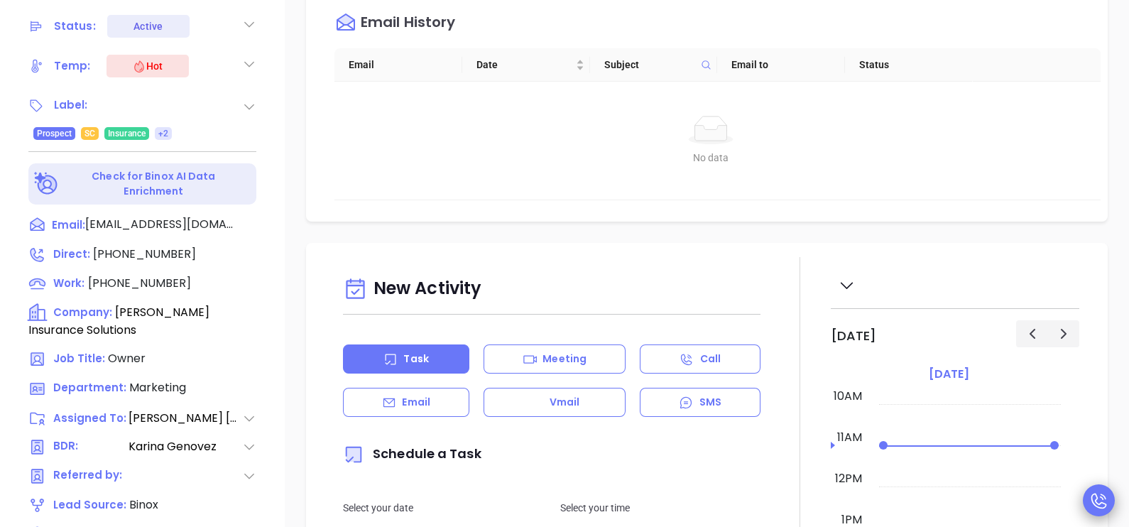
scroll to position [497, 0]
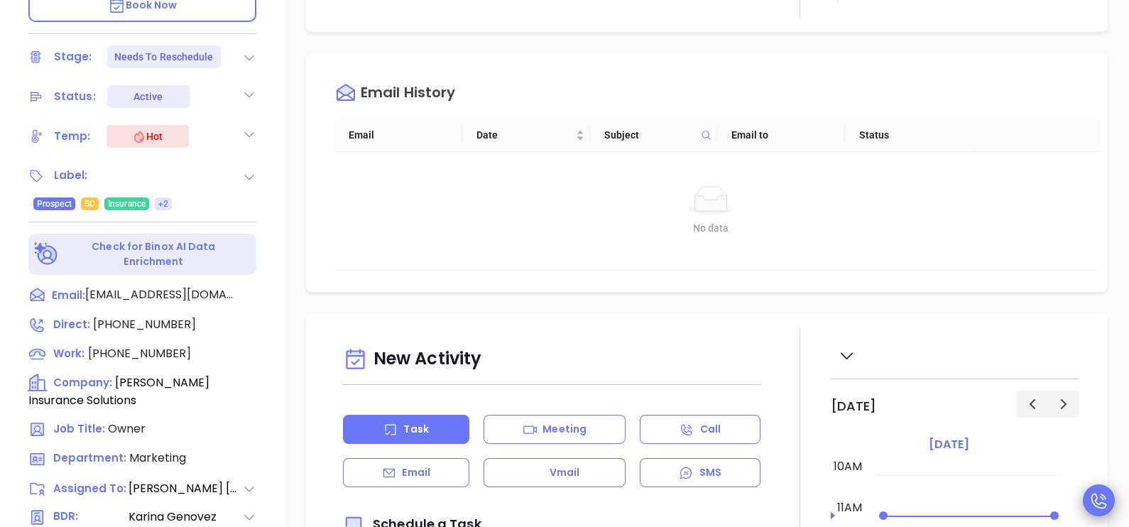
click at [251, 127] on icon at bounding box center [249, 134] width 14 height 14
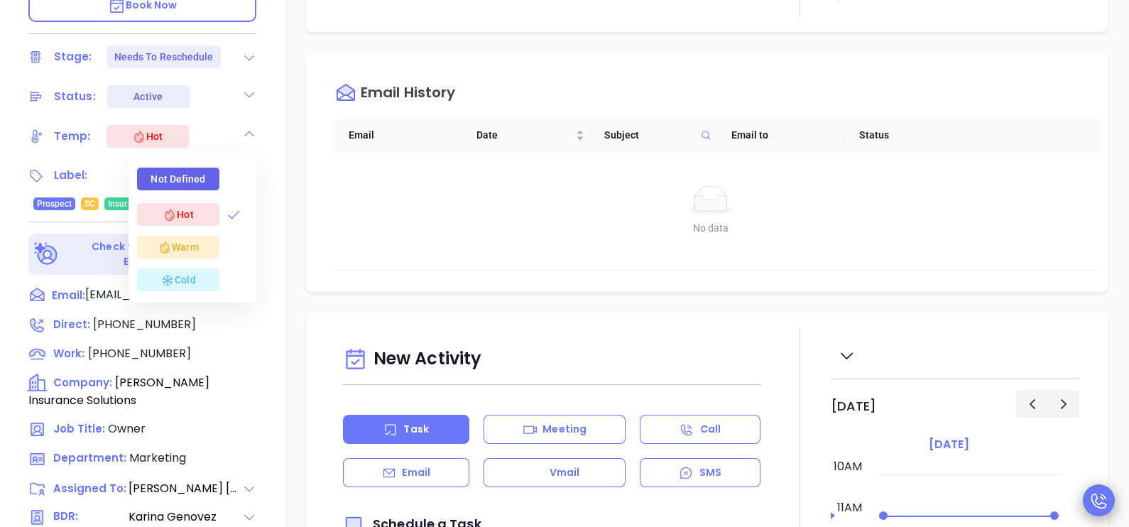
click at [207, 268] on div "Cold" at bounding box center [178, 279] width 82 height 23
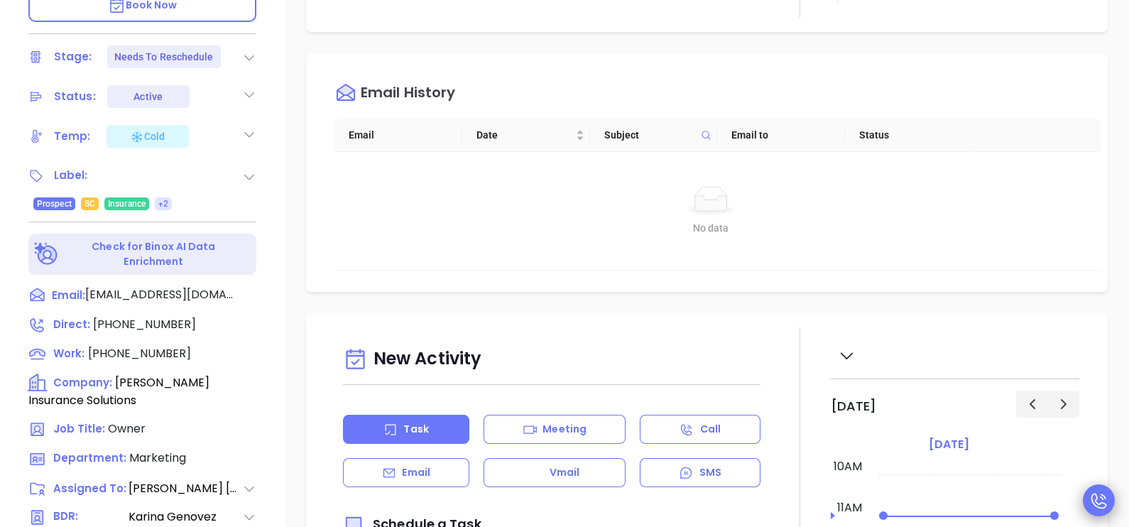
click at [273, 86] on div "Davenport Insurance Solutions Philip Davenport Davenport Insurance Solutions Ex…" at bounding box center [142, 26] width 285 height 659
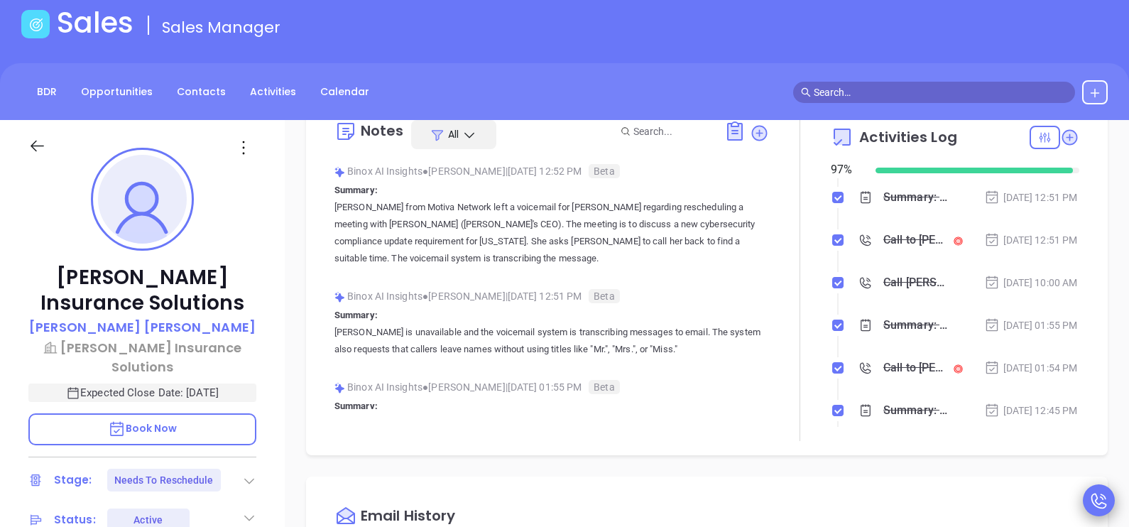
scroll to position [35, 0]
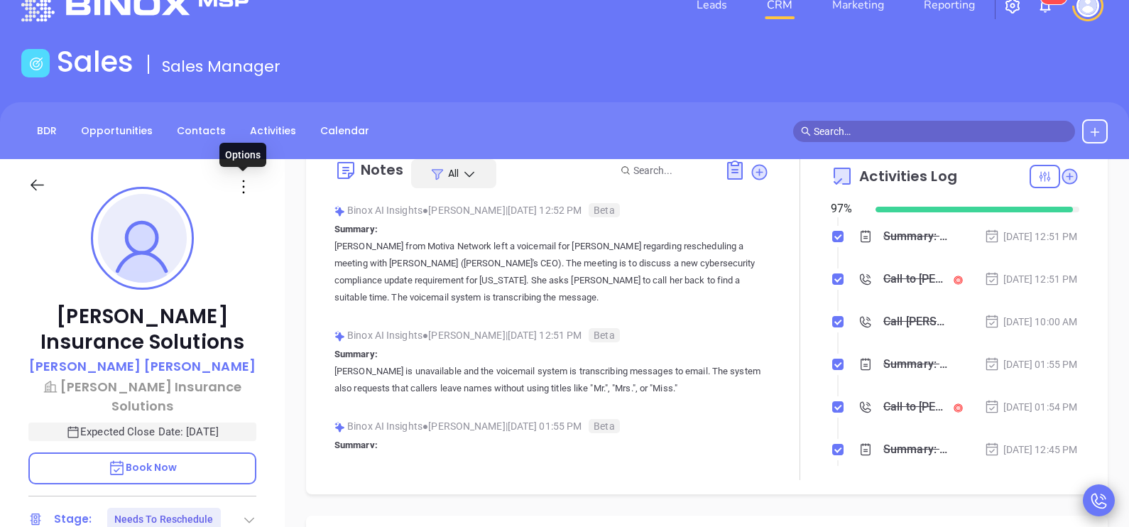
click at [243, 179] on icon at bounding box center [243, 186] width 21 height 21
click at [270, 457] on div "Davenport Insurance Solutions Philip Davenport Davenport Insurance Solutions Ex…" at bounding box center [142, 488] width 285 height 659
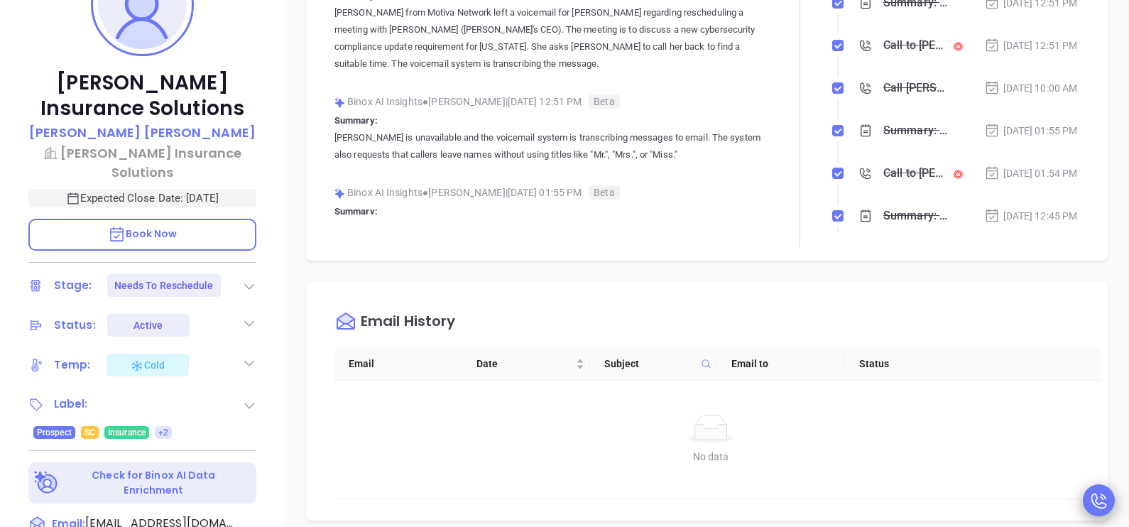
scroll to position [462, 0]
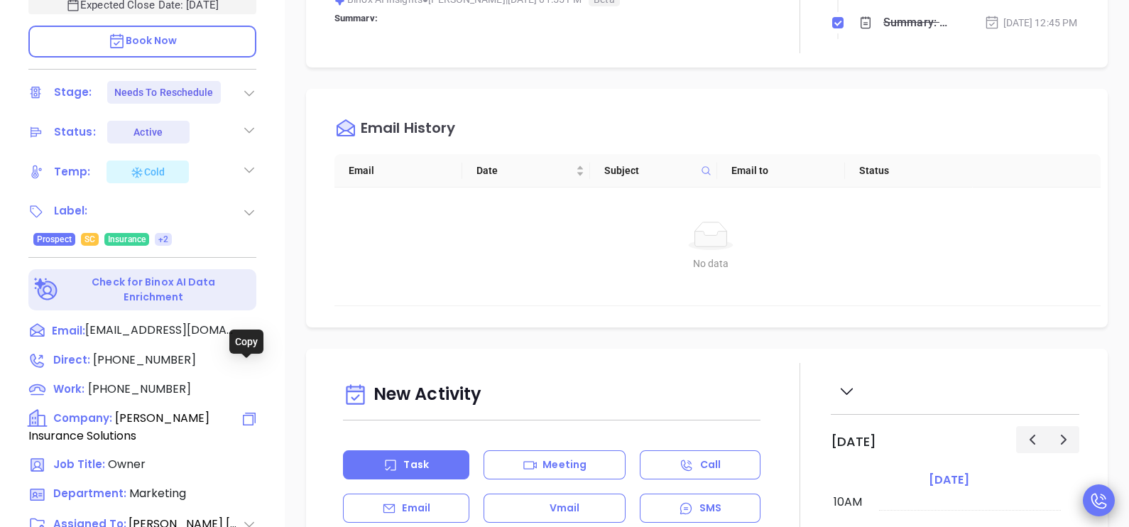
click at [247, 410] on icon at bounding box center [249, 418] width 17 height 17
click at [278, 226] on div "Davenport Insurance Solutions Philip Davenport Davenport Insurance Solutions Ex…" at bounding box center [142, 61] width 285 height 659
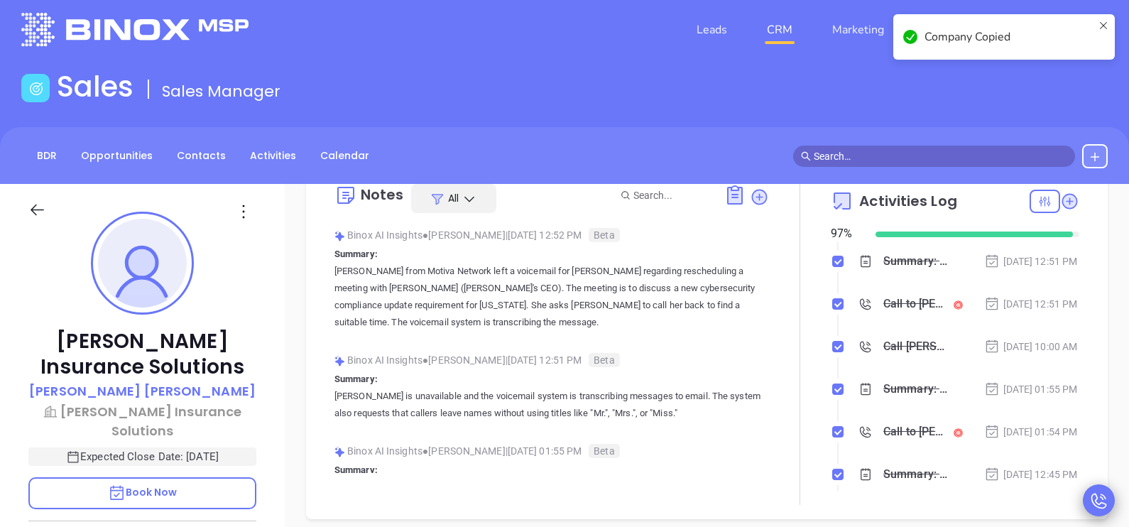
scroll to position [0, 0]
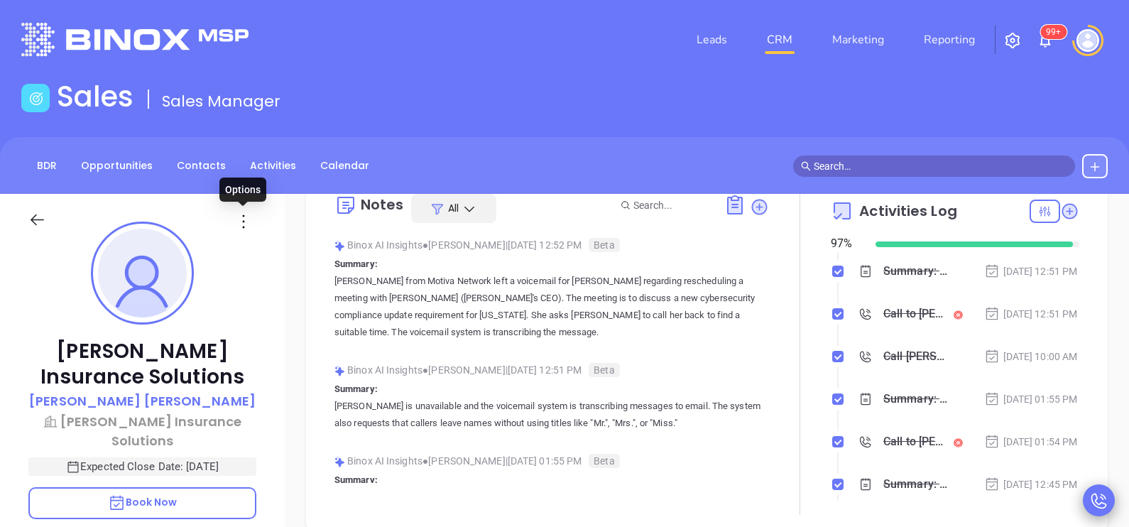
click at [246, 217] on icon at bounding box center [243, 221] width 21 height 21
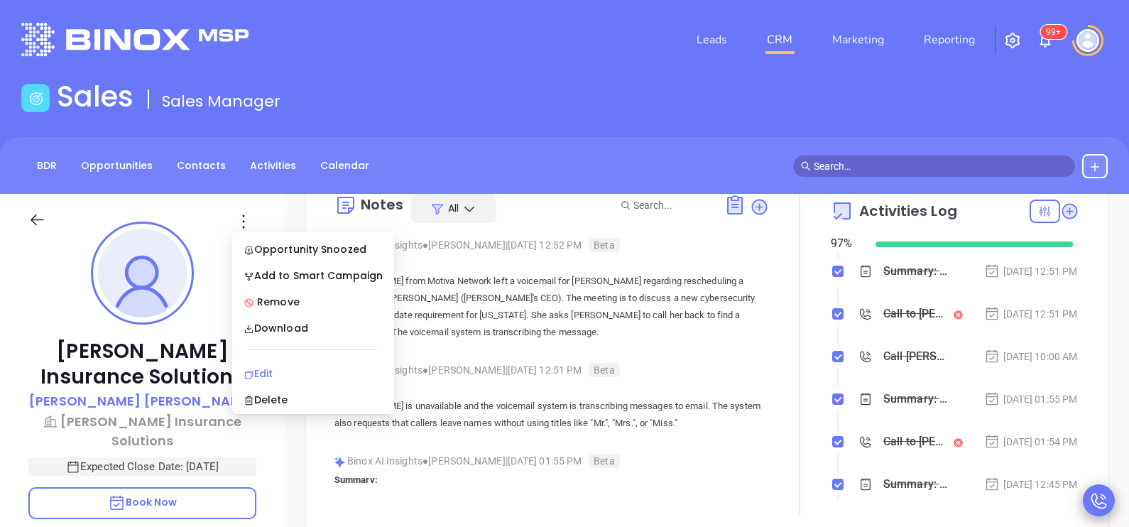
click at [276, 374] on div "Edit" at bounding box center [313, 374] width 139 height 16
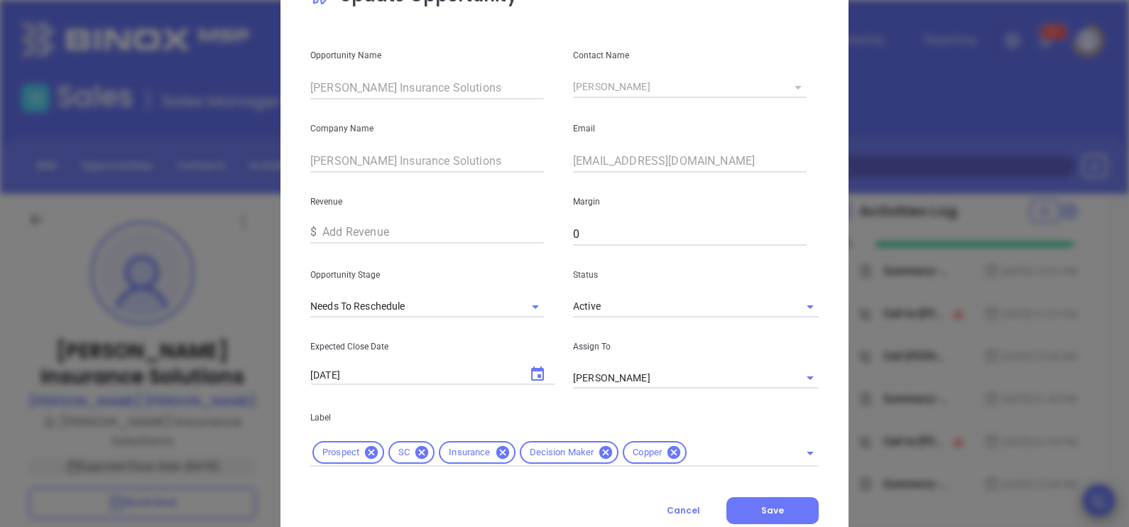
scroll to position [104, 0]
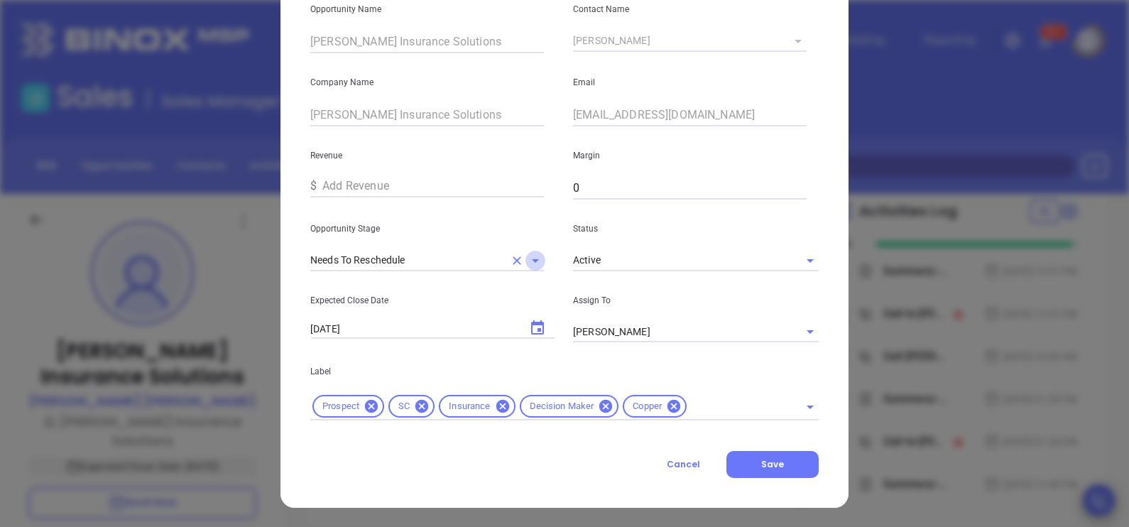
click at [527, 258] on icon "Open" at bounding box center [535, 260] width 17 height 17
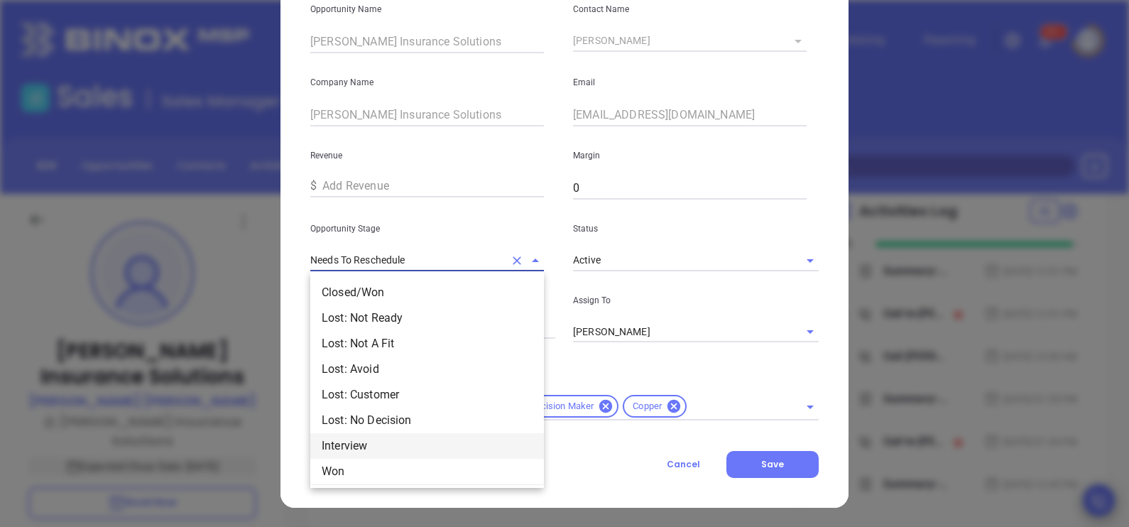
click at [376, 436] on li "Interview" at bounding box center [427, 446] width 234 height 26
type input "Interview"
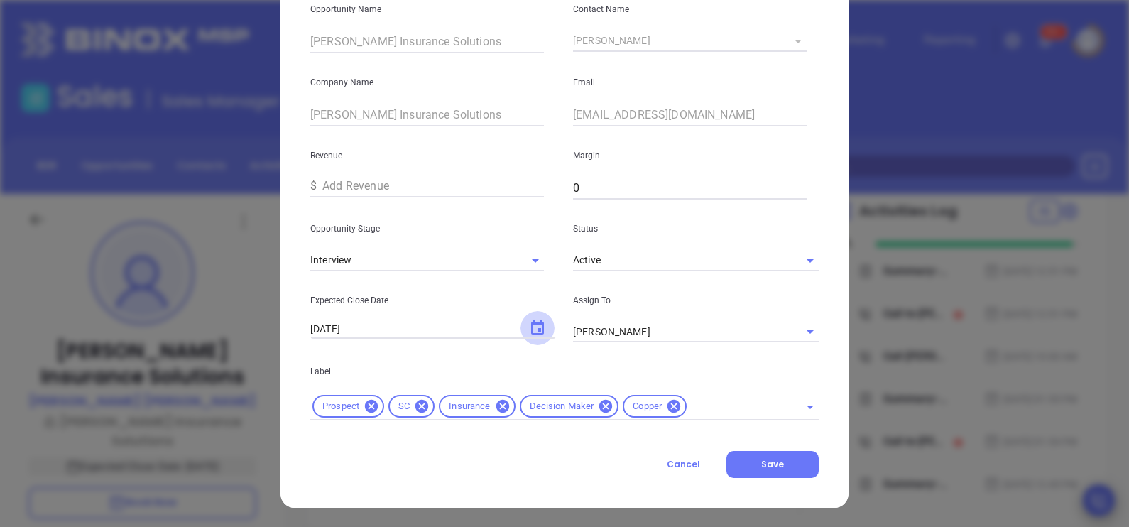
click at [542, 330] on button "Choose date, selected date is Oct 10, 2025" at bounding box center [538, 328] width 34 height 34
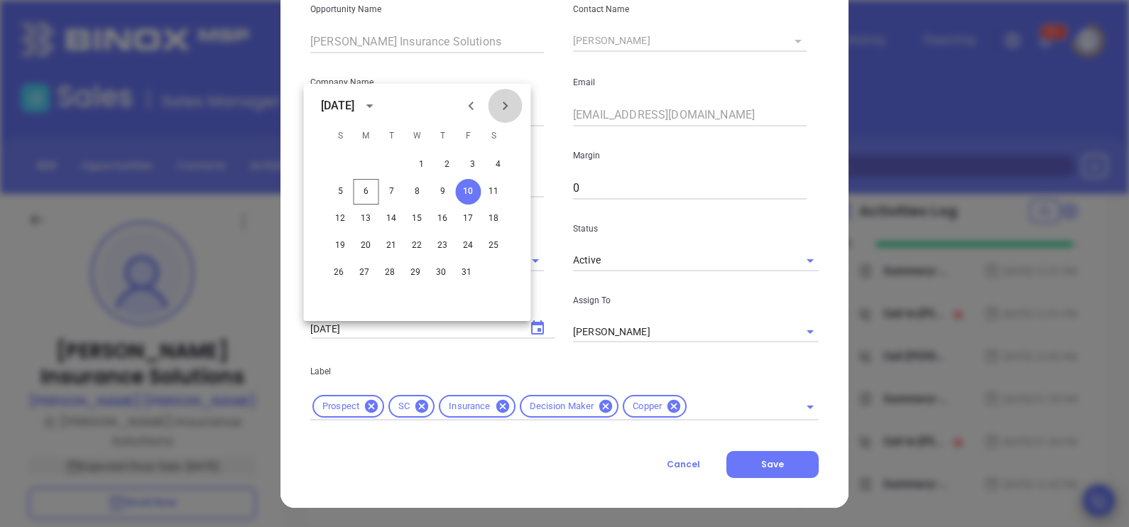
click at [507, 102] on icon "Next month" at bounding box center [505, 105] width 17 height 17
click at [474, 213] on button "14" at bounding box center [469, 219] width 26 height 26
type input "11/14/2025"
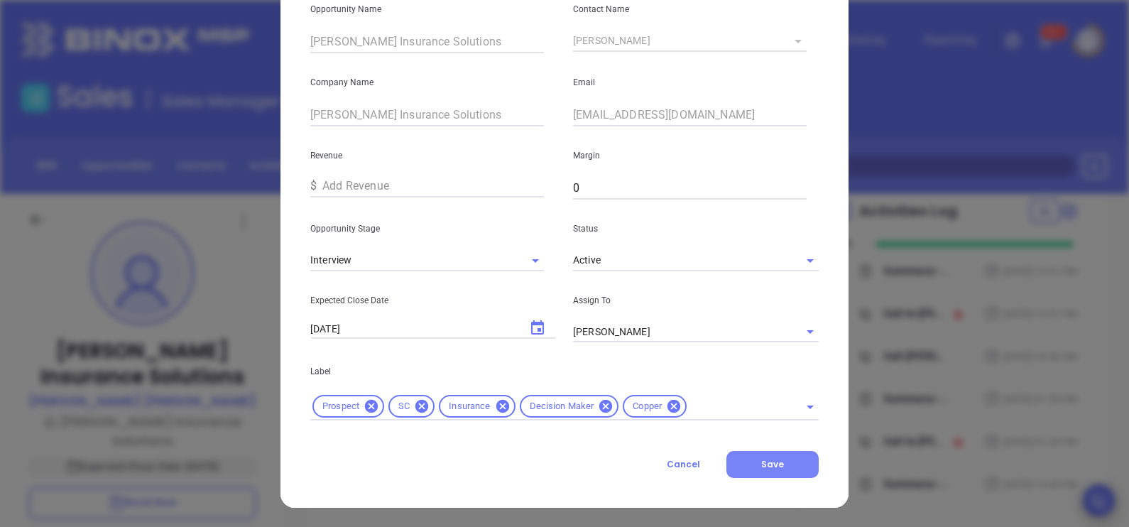
click at [769, 466] on span "Save" at bounding box center [772, 464] width 23 height 12
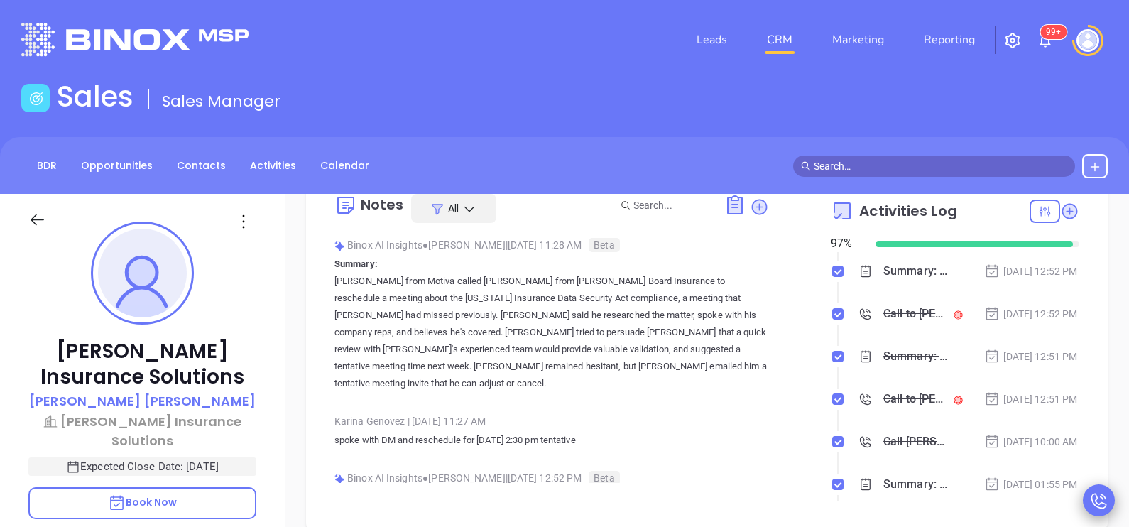
click at [279, 298] on div "Davenport Insurance Solutions Philip Davenport Davenport Insurance Solutions Ex…" at bounding box center [142, 523] width 285 height 659
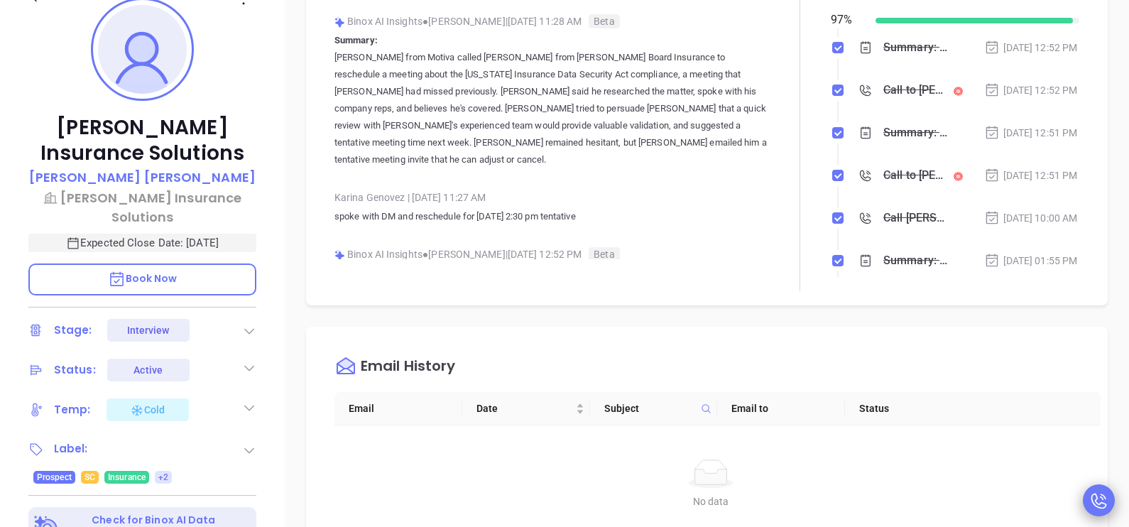
scroll to position [283, 0]
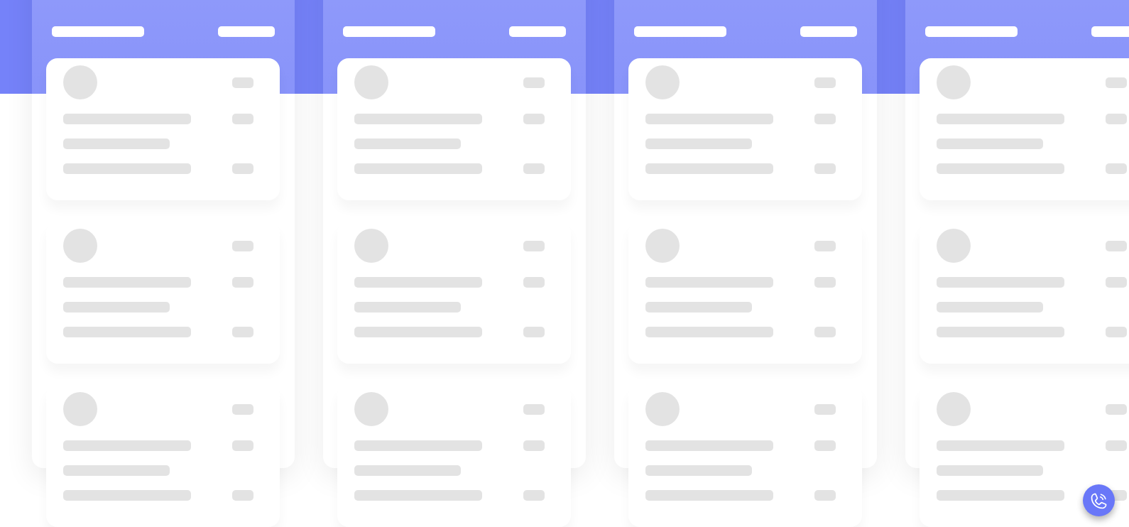
scroll to position [185, 0]
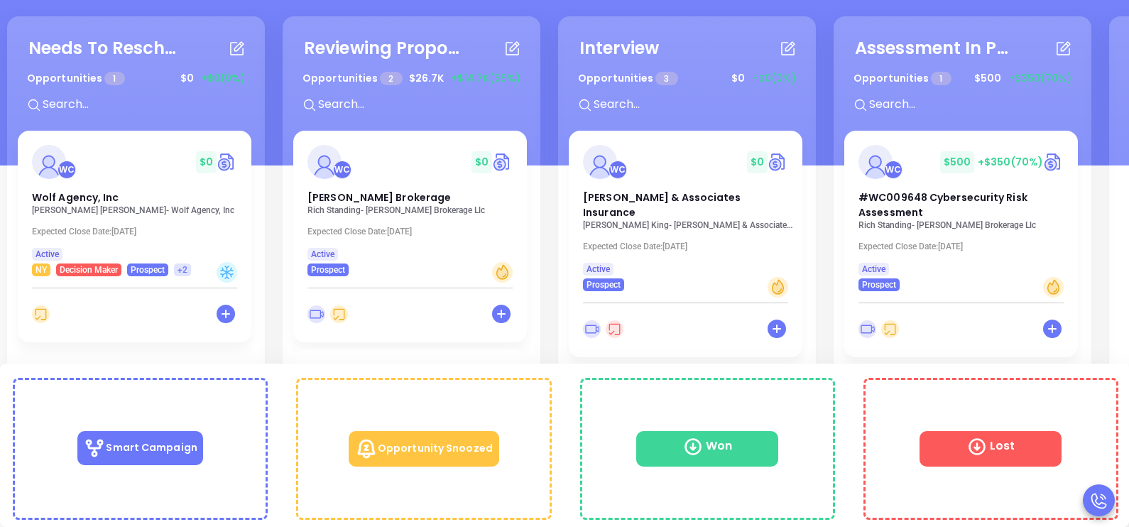
click at [58, 207] on p "Connie Caputo - Wolf Agency, Inc" at bounding box center [138, 210] width 213 height 10
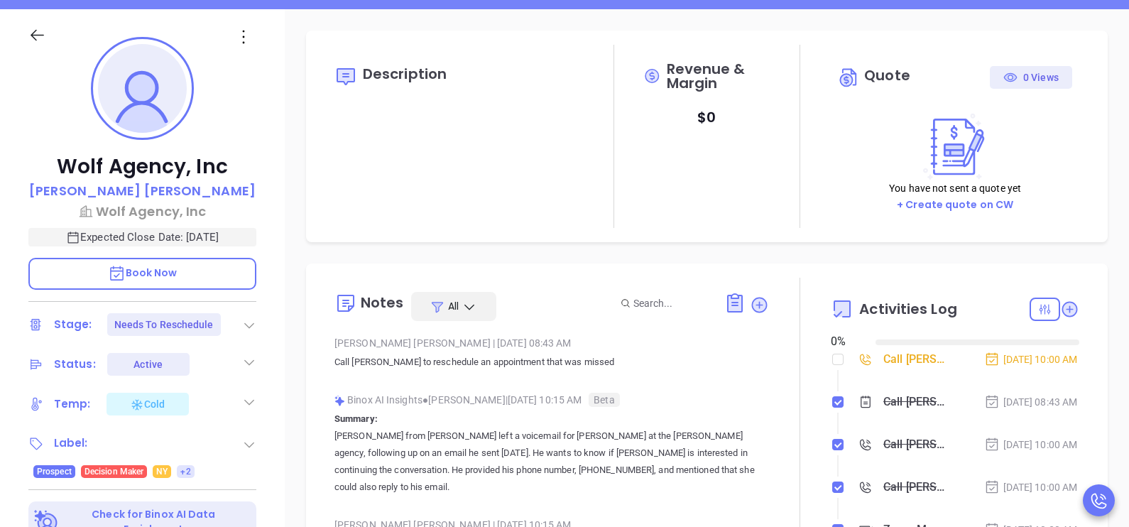
type input "10/07/2025"
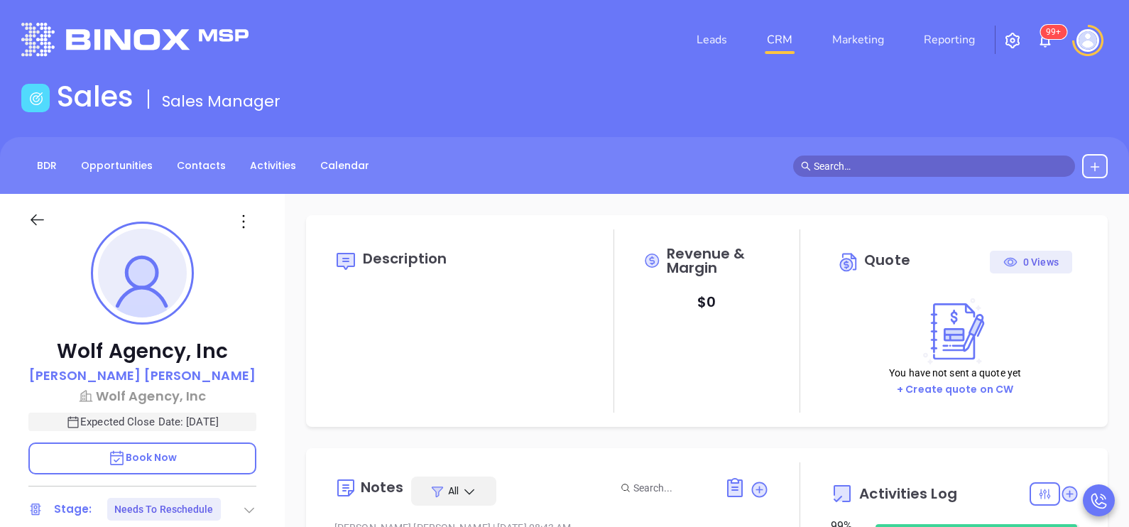
scroll to position [412, 0]
type input "Karina Genovez"
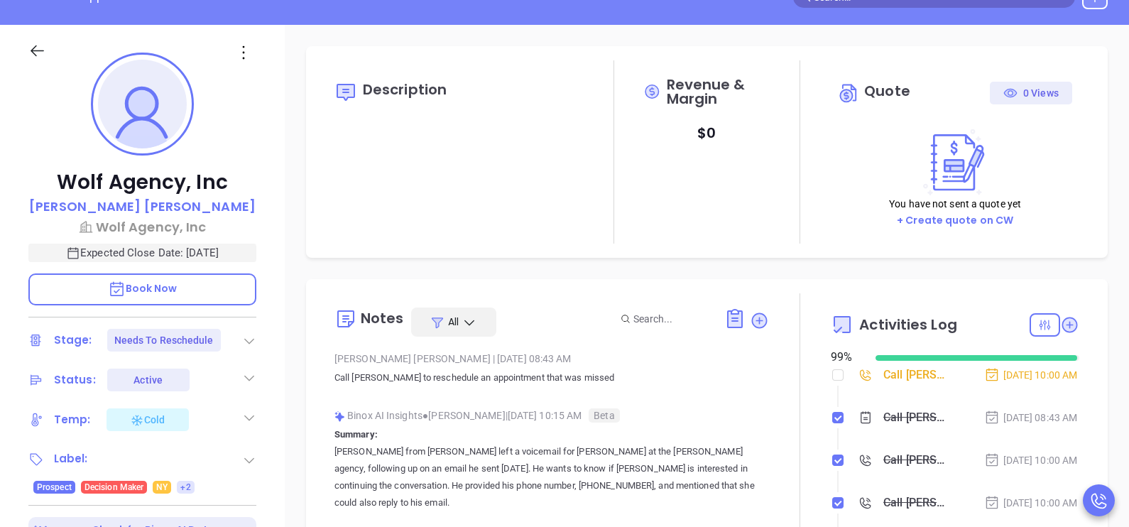
scroll to position [319, 0]
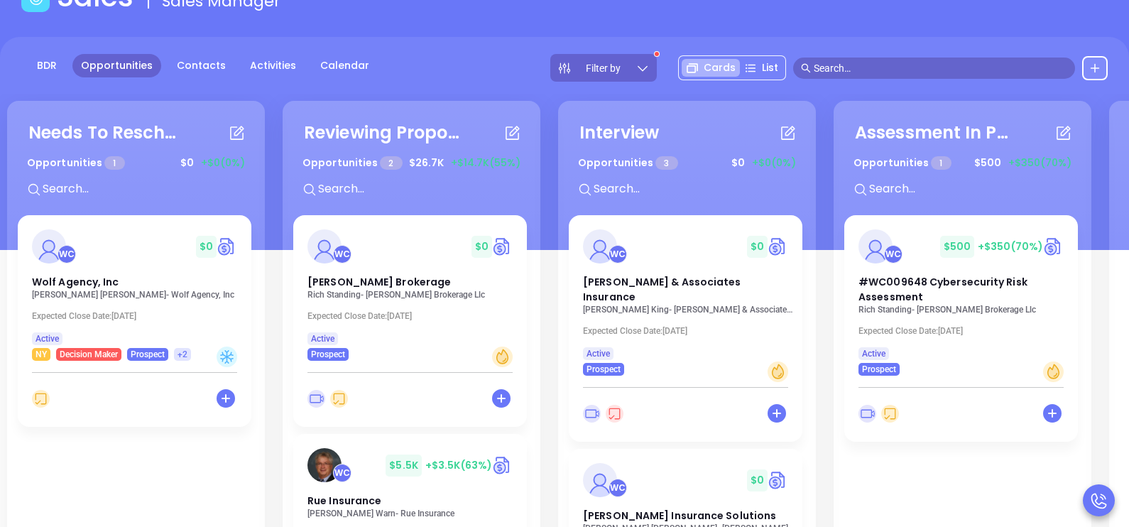
scroll to position [42, 0]
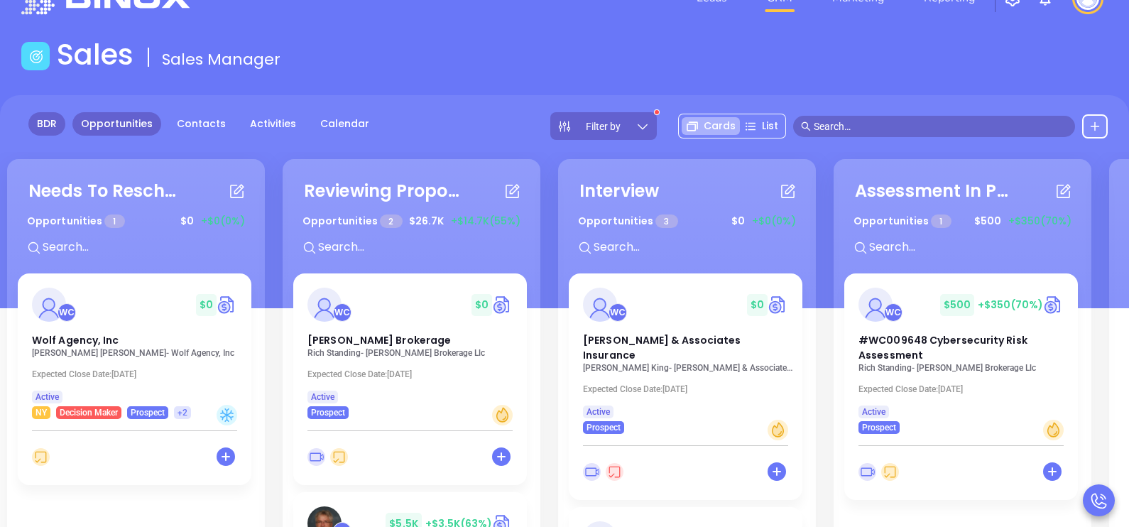
click at [43, 128] on link "BDR" at bounding box center [46, 123] width 37 height 23
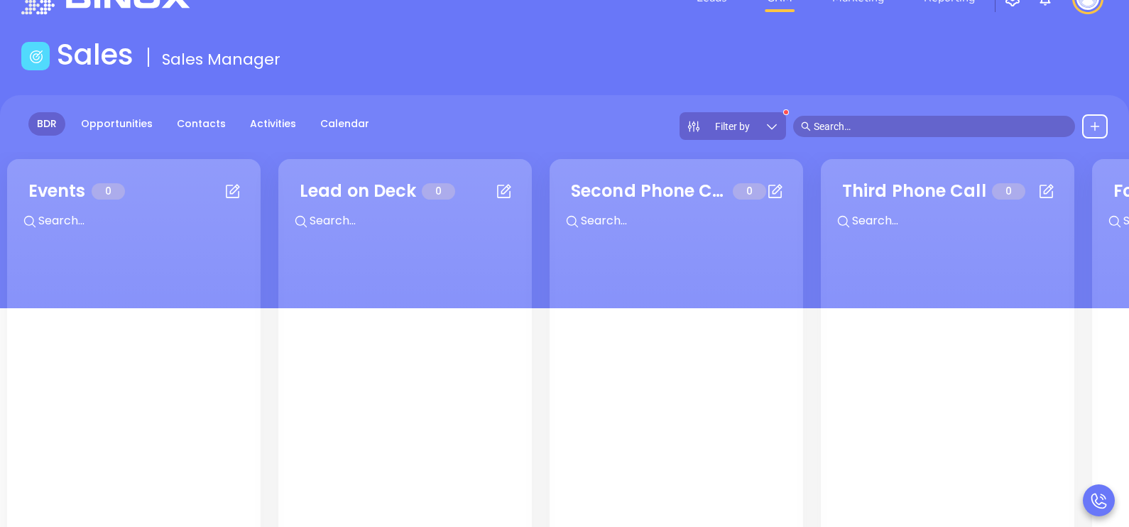
click at [775, 126] on icon at bounding box center [772, 126] width 14 height 14
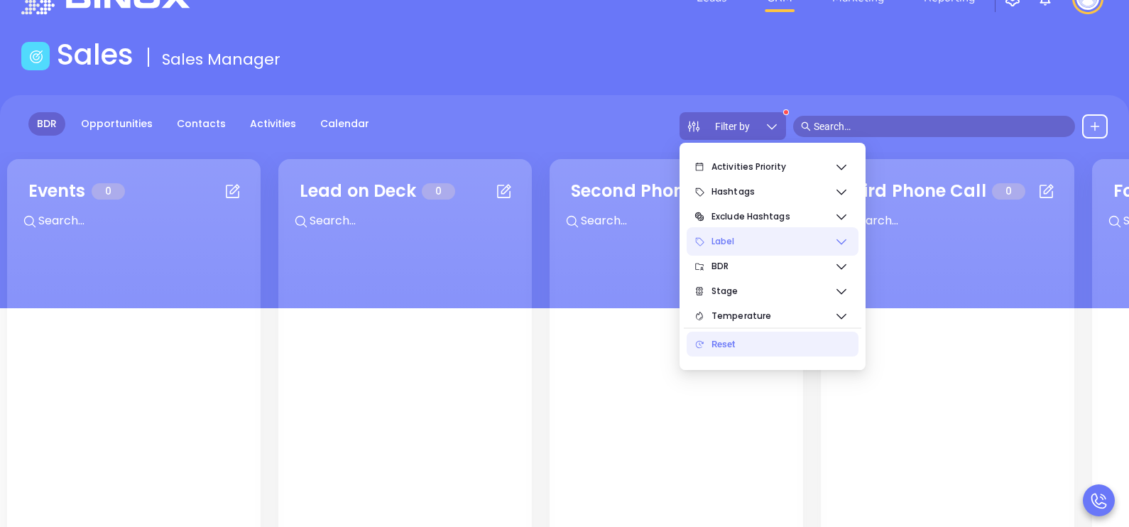
click at [827, 241] on span "Label" at bounding box center [773, 241] width 123 height 28
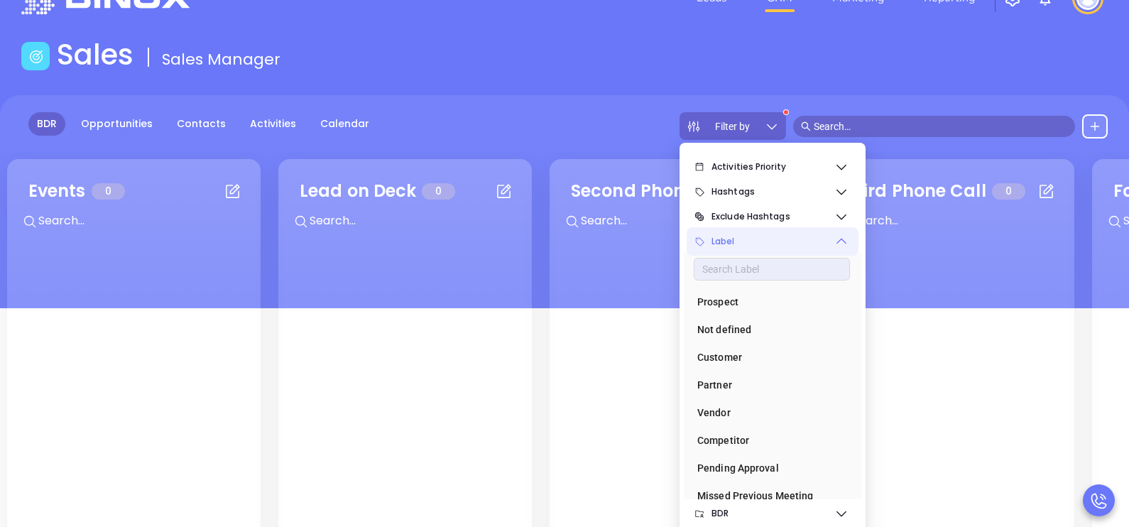
click at [827, 241] on span "Label" at bounding box center [773, 241] width 123 height 28
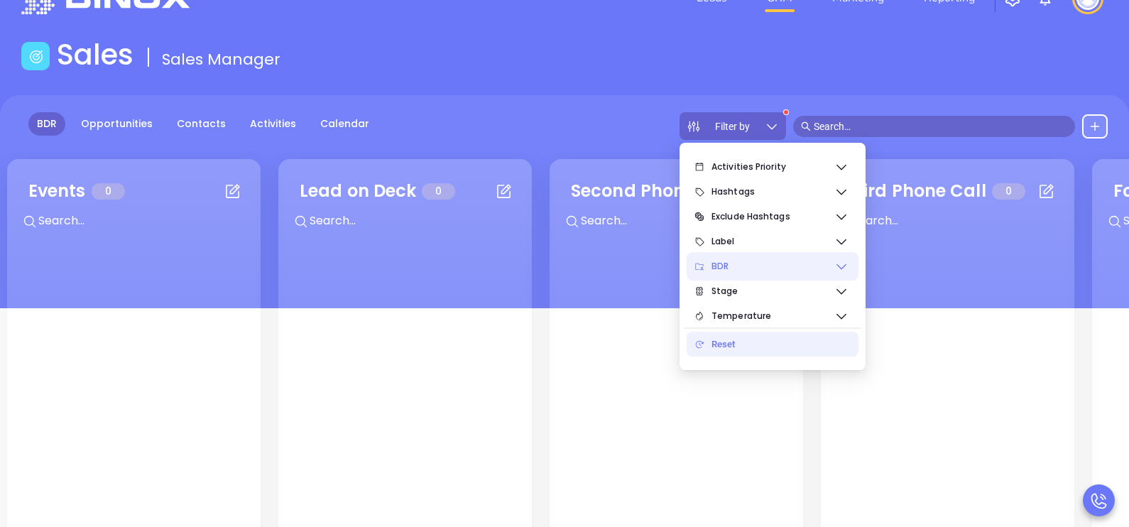
click at [842, 266] on icon at bounding box center [842, 267] width 10 height 6
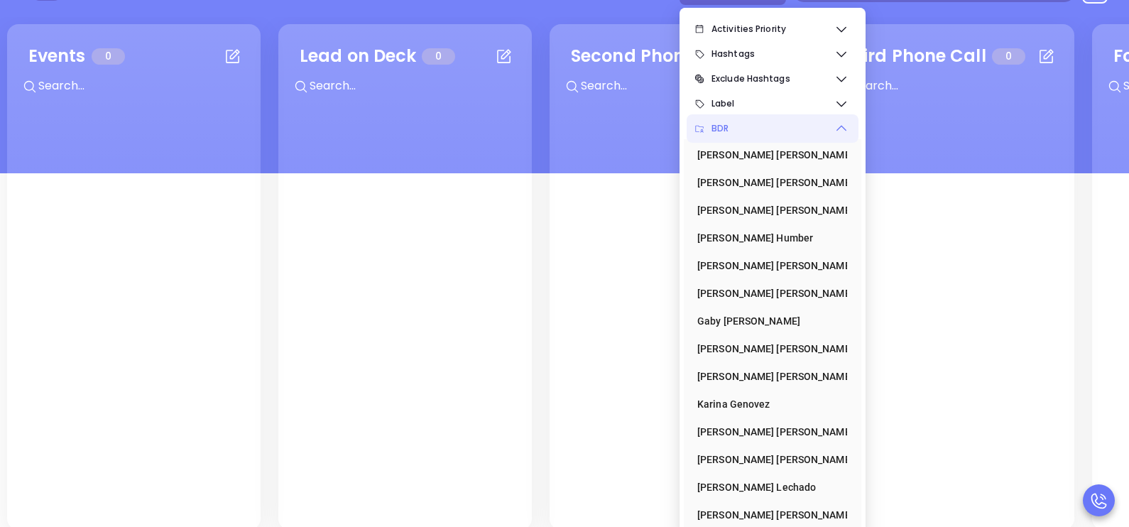
scroll to position [185, 0]
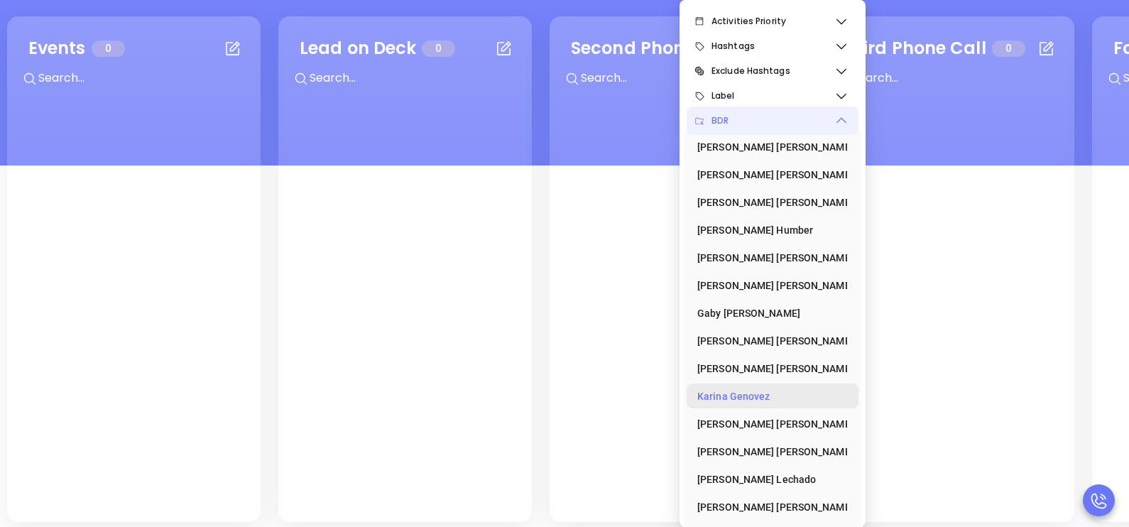
click at [765, 396] on div "Karina Genovez" at bounding box center [768, 396] width 142 height 28
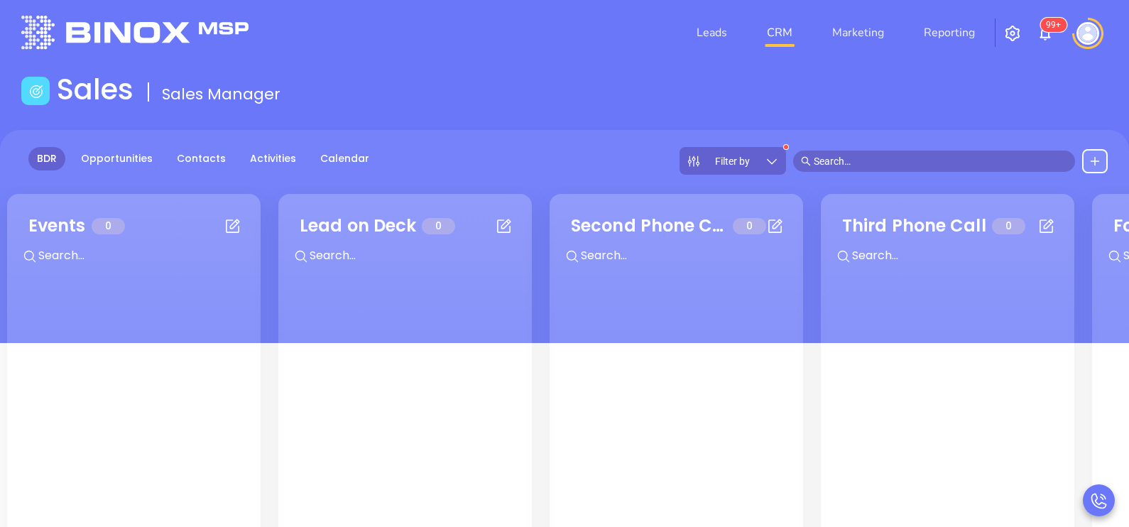
scroll to position [0, 0]
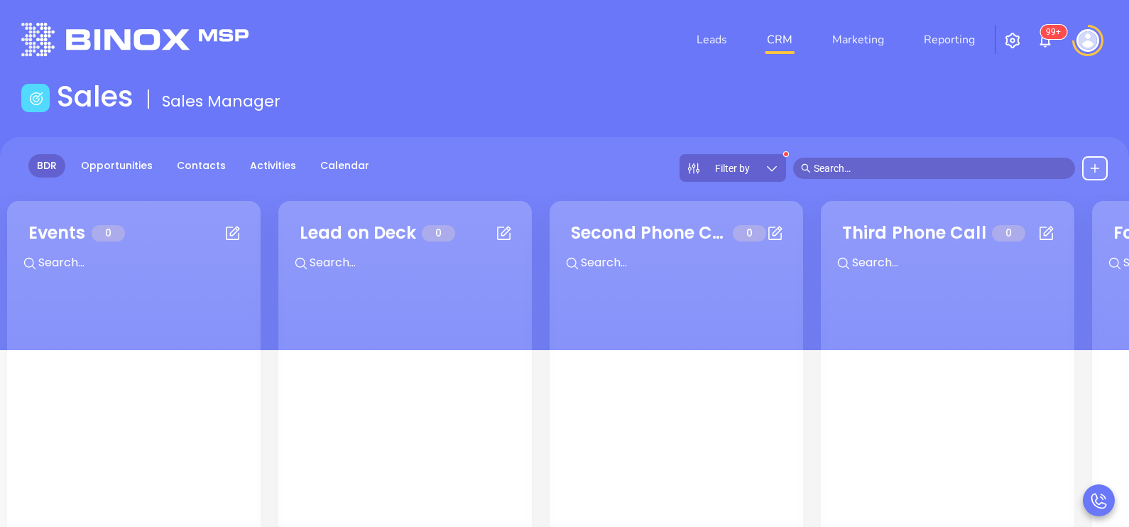
click at [1094, 43] on img at bounding box center [1088, 40] width 23 height 23
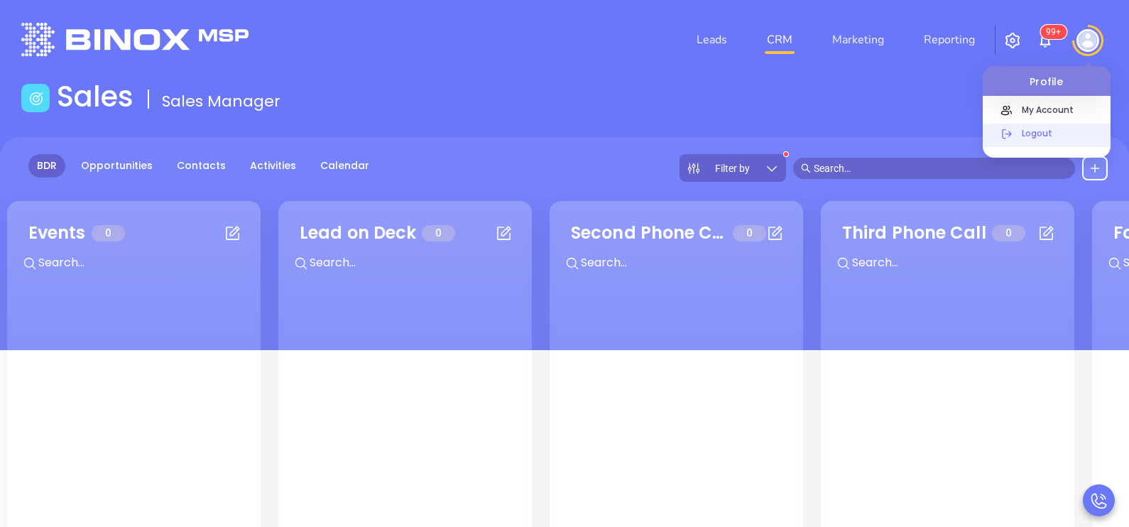
click at [1042, 136] on p "Logout" at bounding box center [1063, 133] width 96 height 15
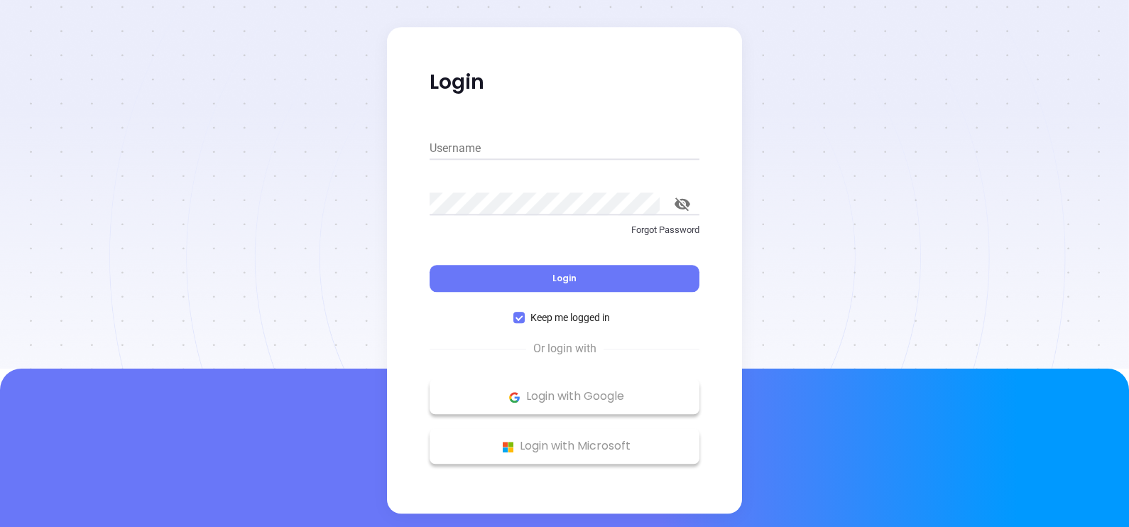
type input "karina@motiva.net"
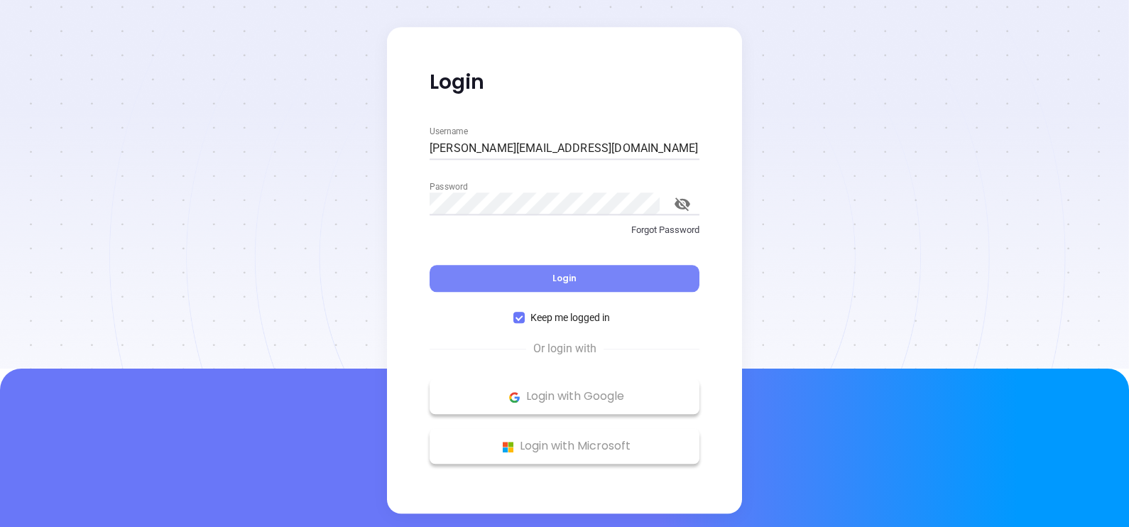
click at [580, 271] on button "Login" at bounding box center [565, 279] width 270 height 27
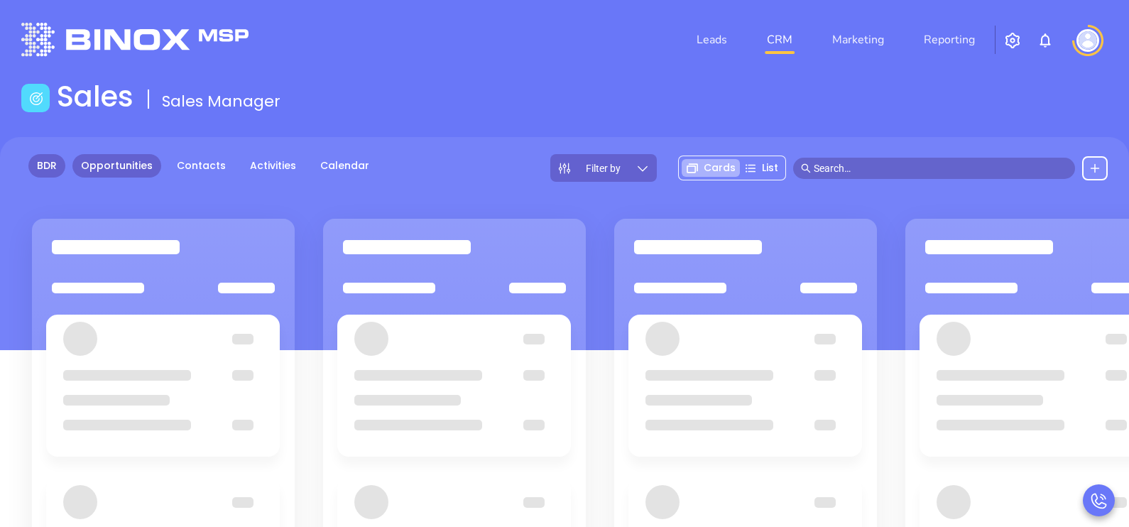
click at [53, 163] on link "BDR" at bounding box center [46, 165] width 37 height 23
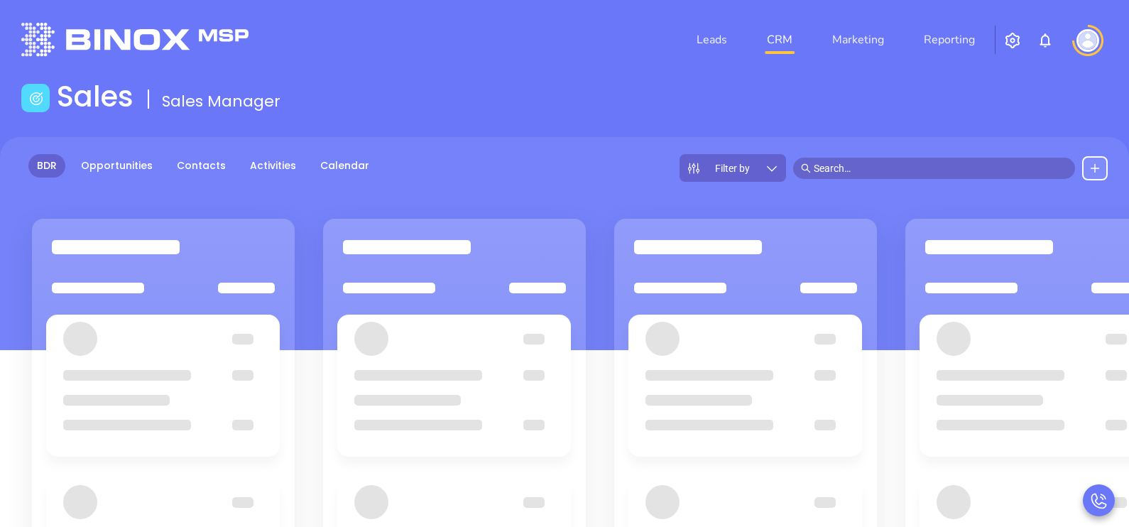
click at [758, 167] on div "Filter by" at bounding box center [733, 168] width 107 height 28
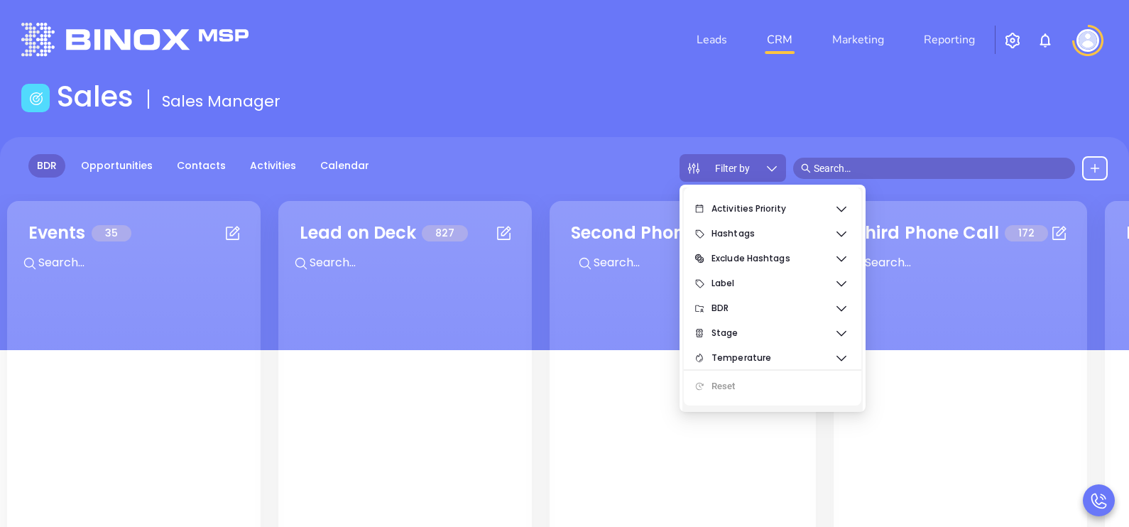
click at [838, 308] on icon at bounding box center [842, 309] width 10 height 6
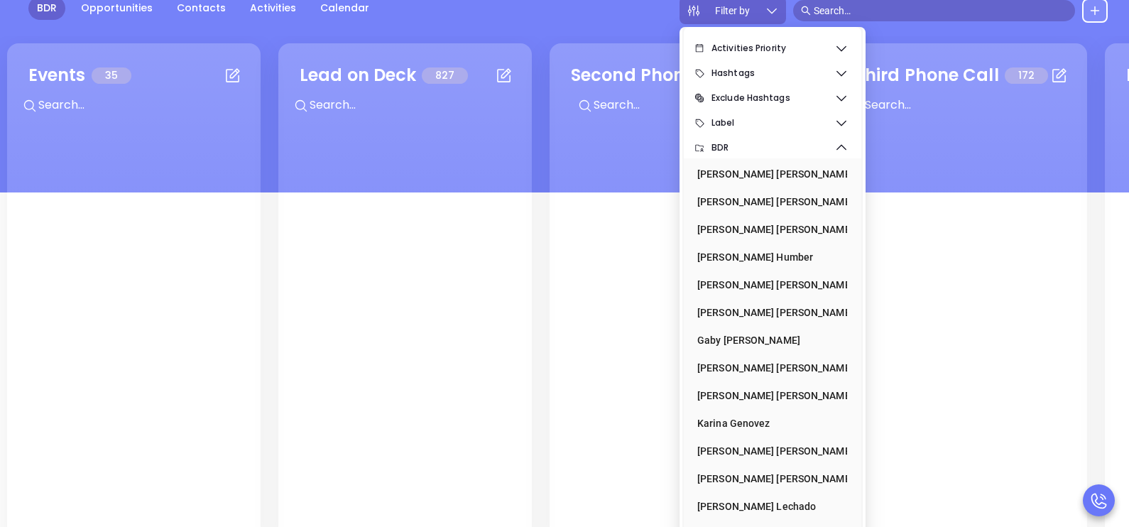
scroll to position [185, 0]
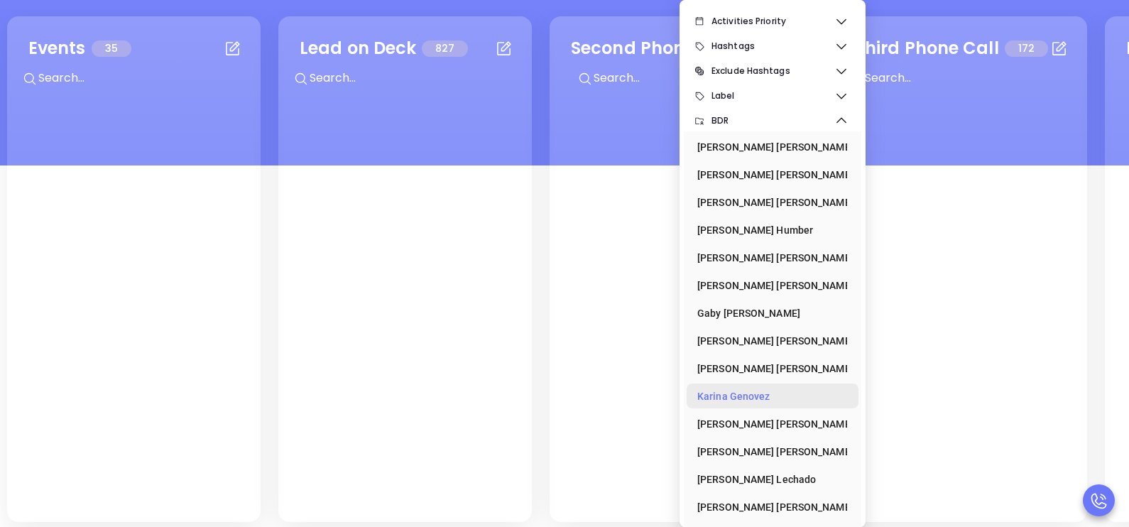
click at [759, 393] on div "Karina Genovez" at bounding box center [768, 396] width 142 height 28
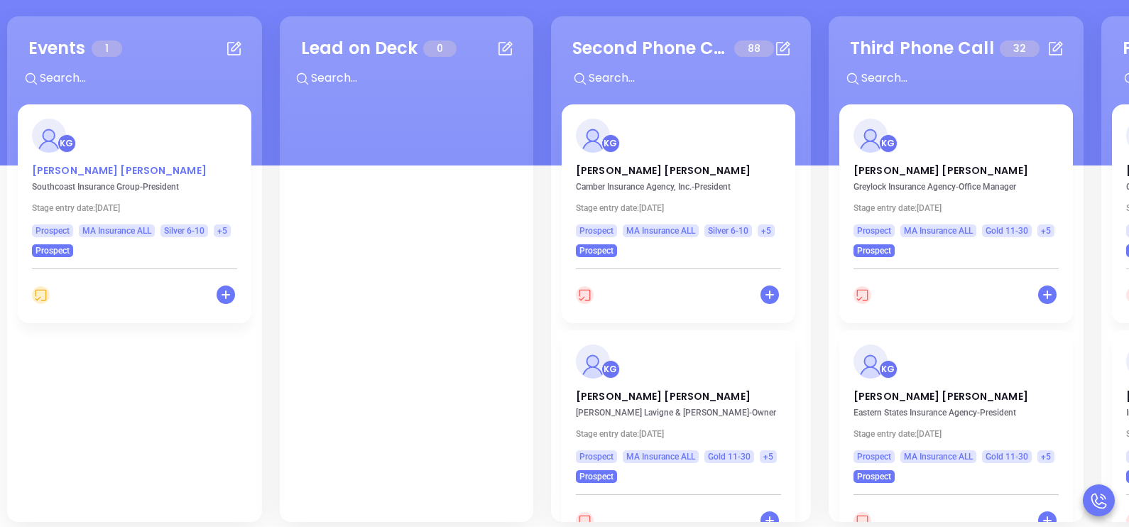
click at [86, 170] on p "Nick Daddona" at bounding box center [134, 166] width 205 height 7
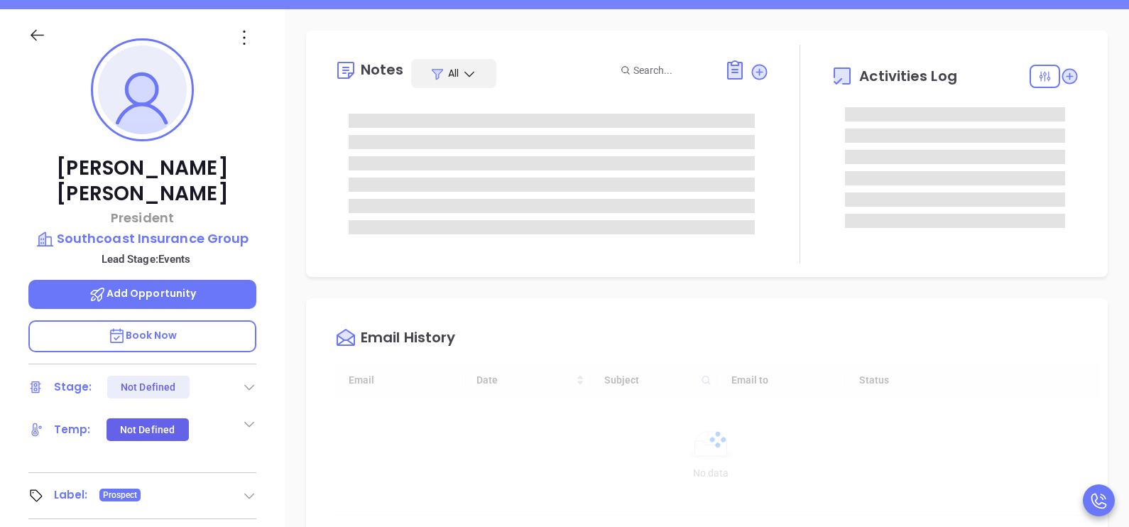
type input "10/07/2025"
type input "Karina Genovez"
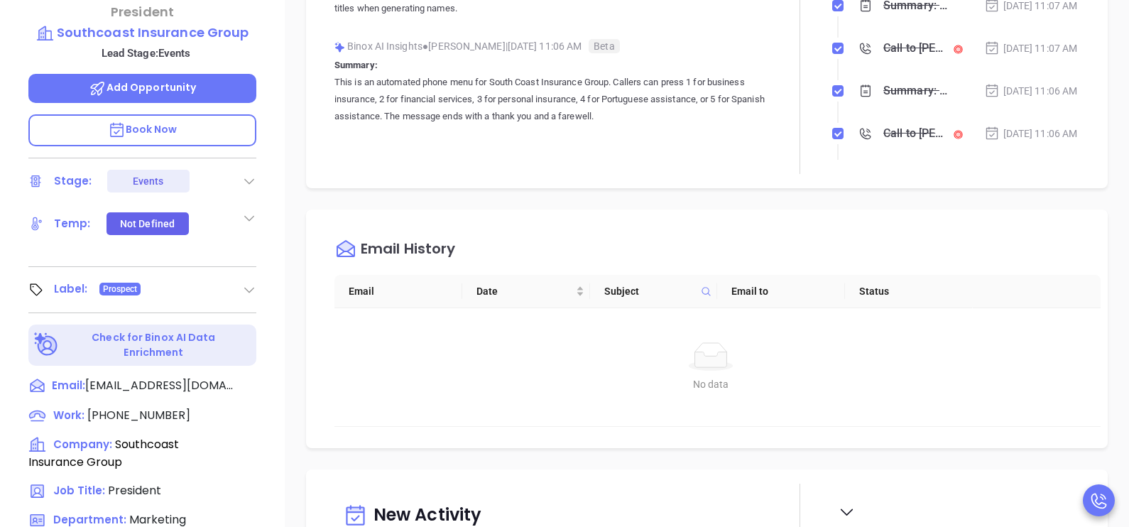
scroll to position [398, 0]
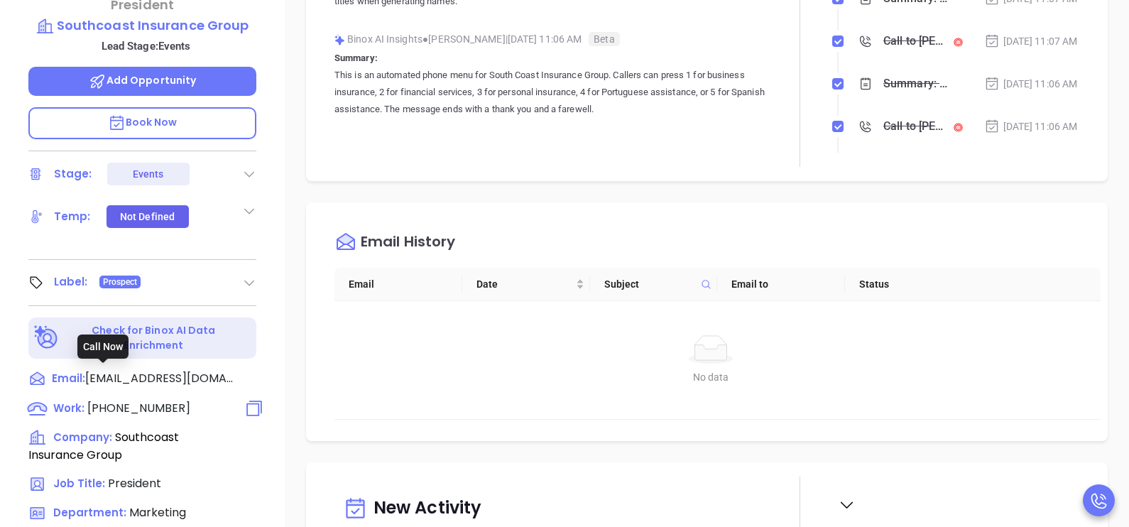
click at [153, 400] on span "(508) 858-0593" at bounding box center [138, 408] width 103 height 16
type input "(508) 858-0593"
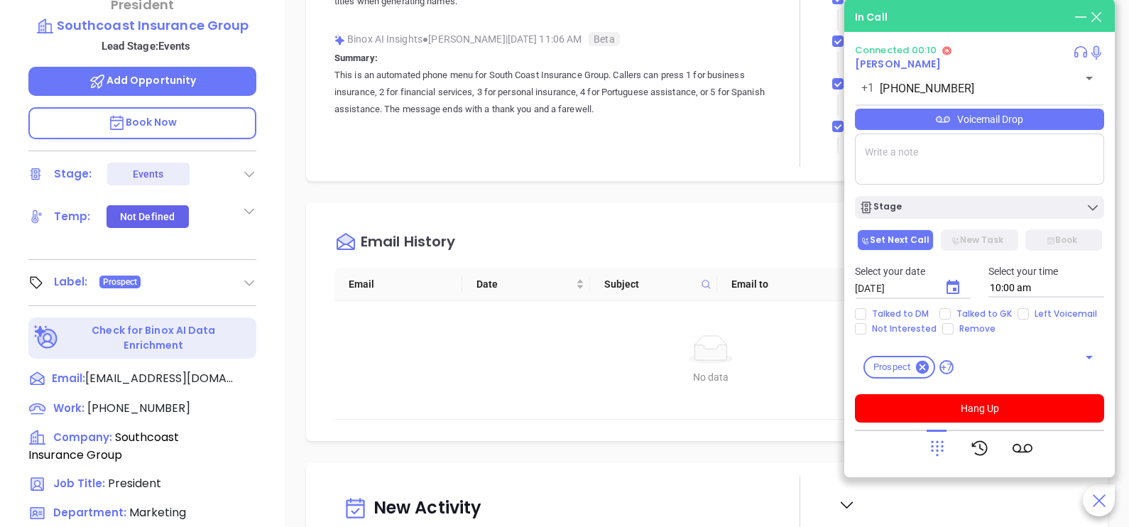
click at [930, 443] on icon at bounding box center [937, 448] width 20 height 20
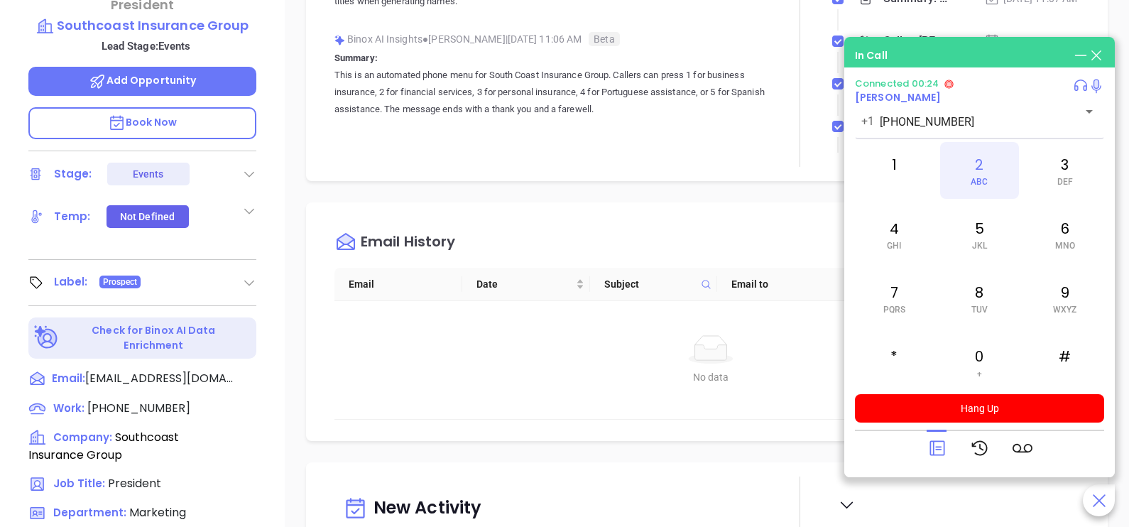
click at [972, 180] on span "ABC" at bounding box center [979, 182] width 17 height 10
click at [645, 131] on div "Binox AI Insights ● Karina Genovez | Oct 3, 2025 11:07 AM Beta Summary: This is…" at bounding box center [551, 129] width 435 height 487
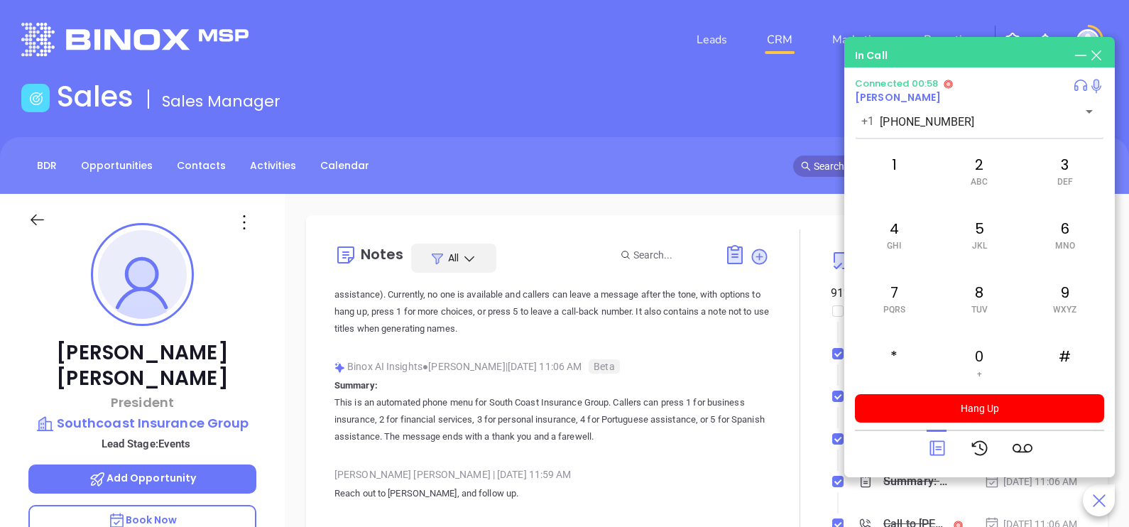
scroll to position [107, 0]
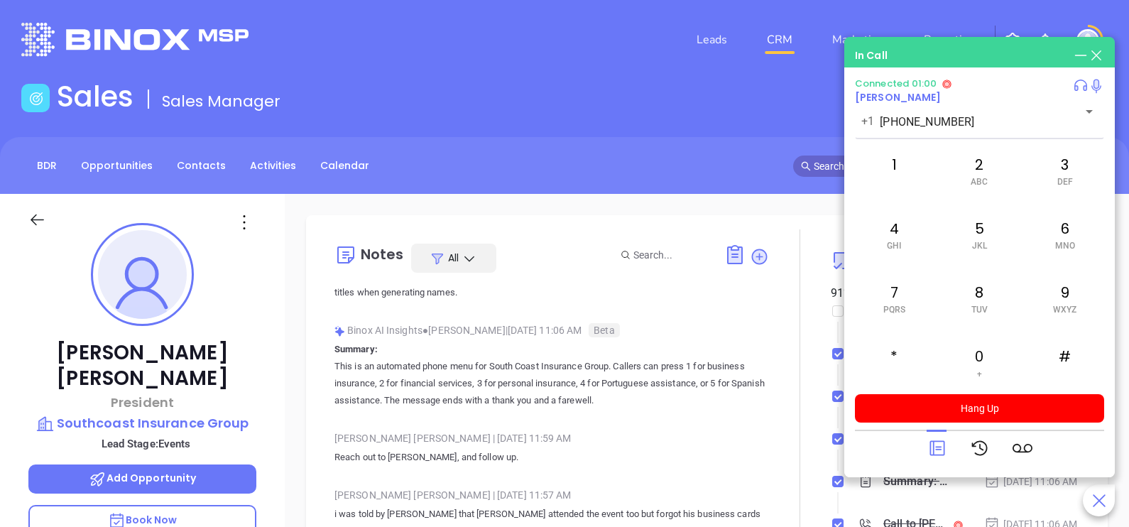
click at [277, 376] on div "Nick Daddona President Southcoast Insurance Group Lead Stage: Events Add Opport…" at bounding box center [142, 523] width 285 height 659
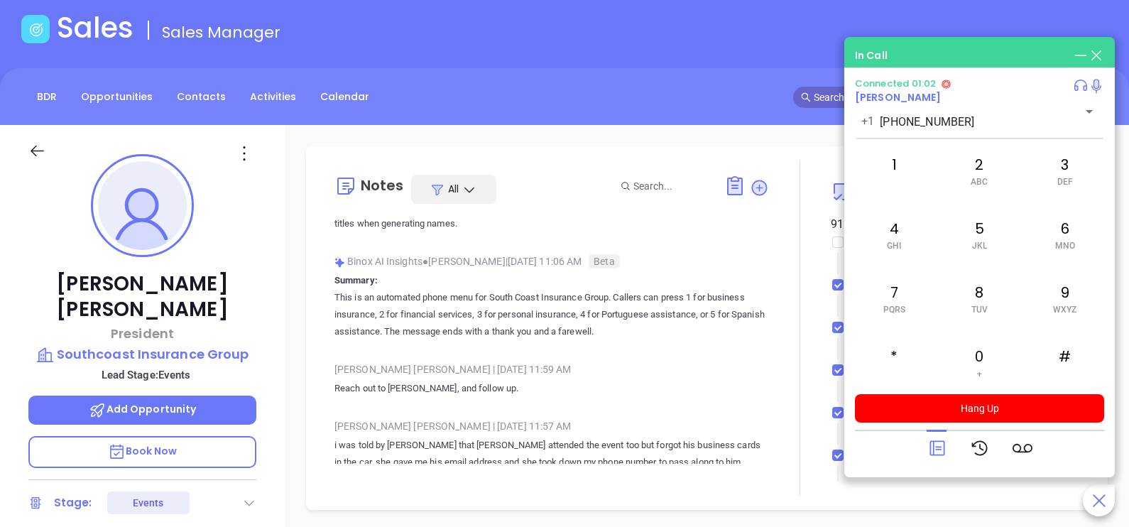
scroll to position [70, 0]
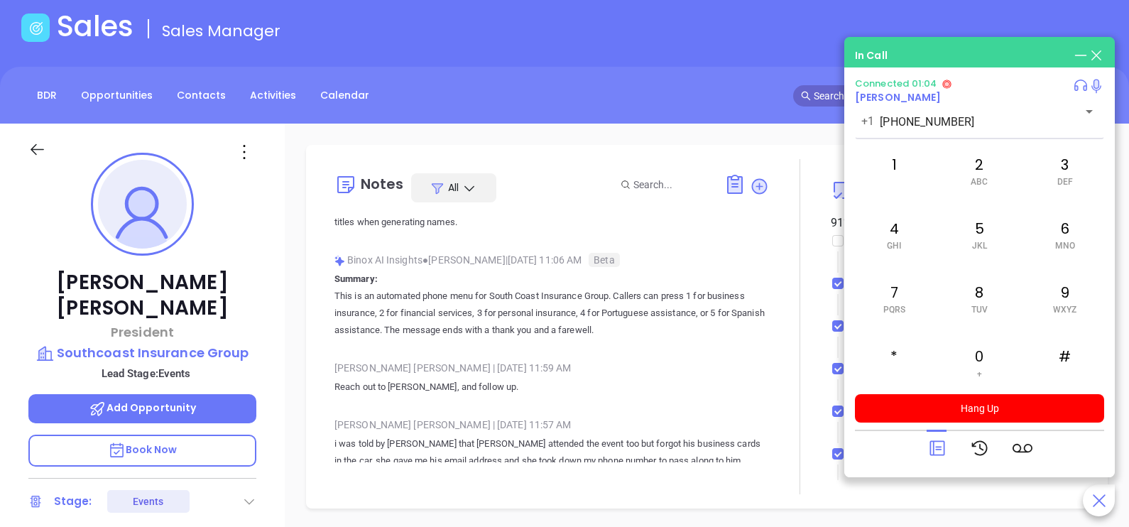
click at [675, 442] on p "i was told by Lisa Souza that Nick attended the event too but forgot his busine…" at bounding box center [551, 452] width 435 height 34
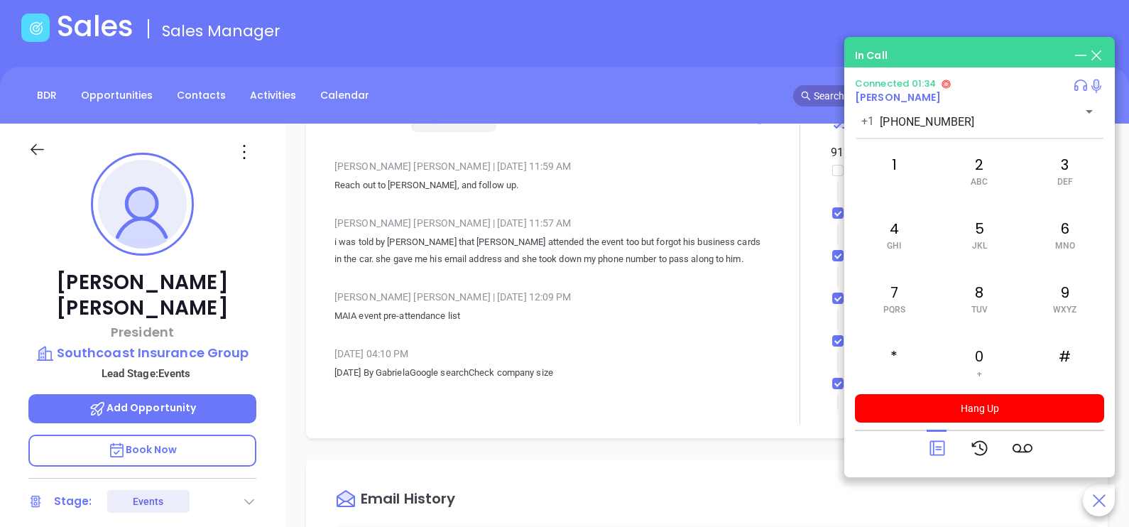
click at [277, 396] on div "Nick Daddona President Southcoast Insurance Group Lead Stage: Events Add Opport…" at bounding box center [142, 453] width 285 height 659
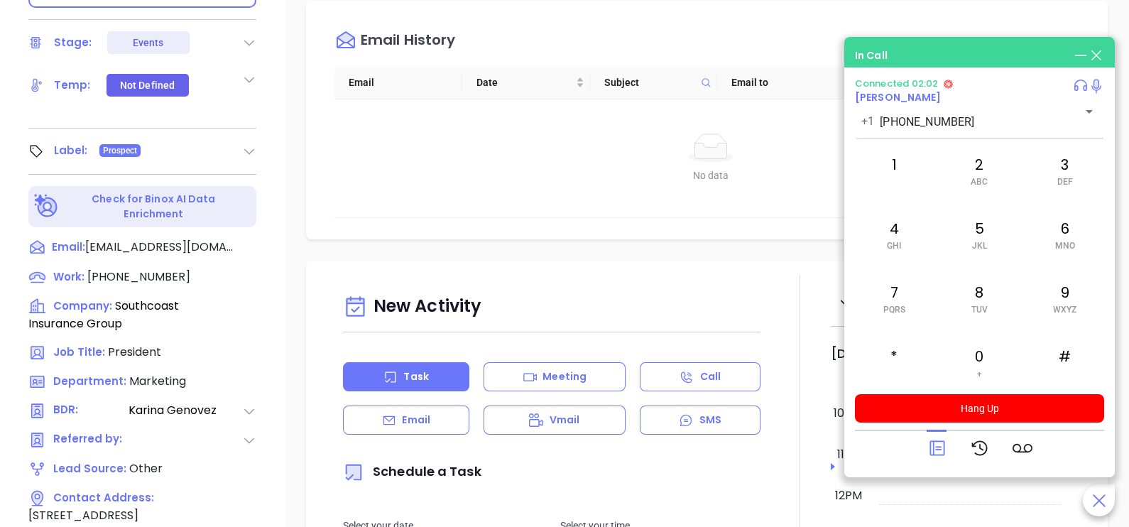
scroll to position [533, 0]
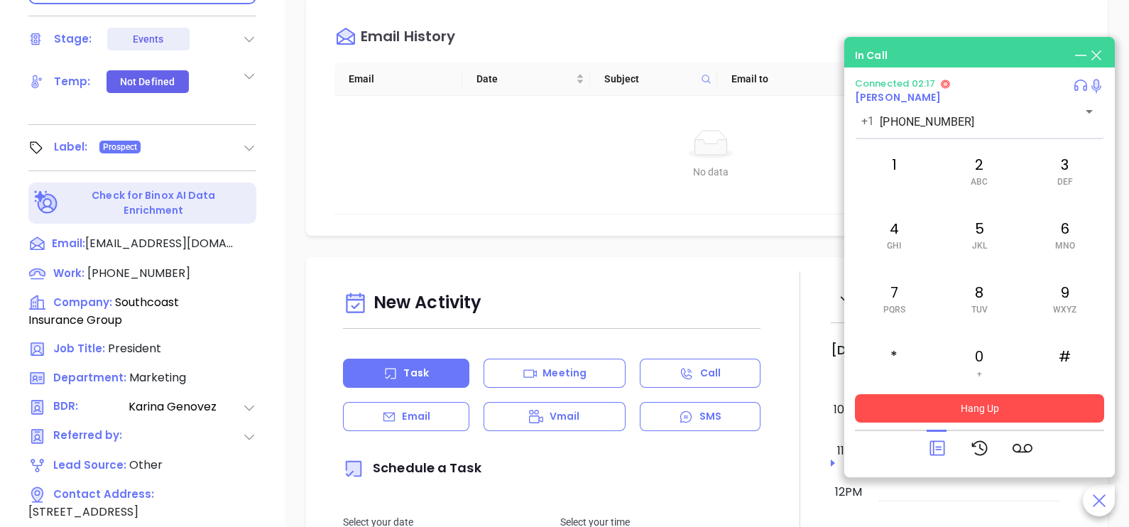
click at [945, 409] on button "Hang Up" at bounding box center [979, 408] width 249 height 28
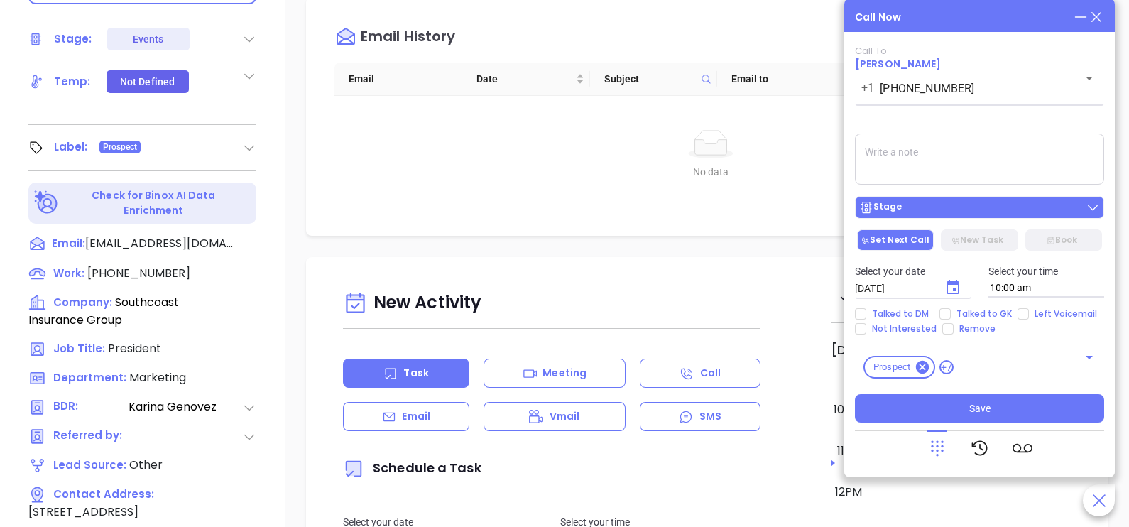
click at [976, 200] on button "Stage" at bounding box center [979, 207] width 249 height 23
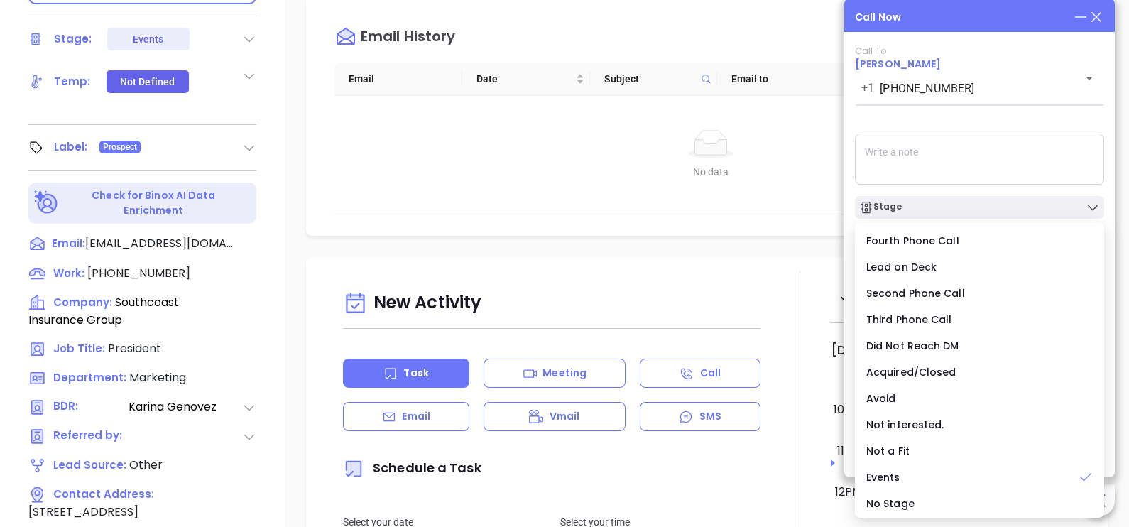
click at [947, 164] on textarea at bounding box center [979, 159] width 249 height 51
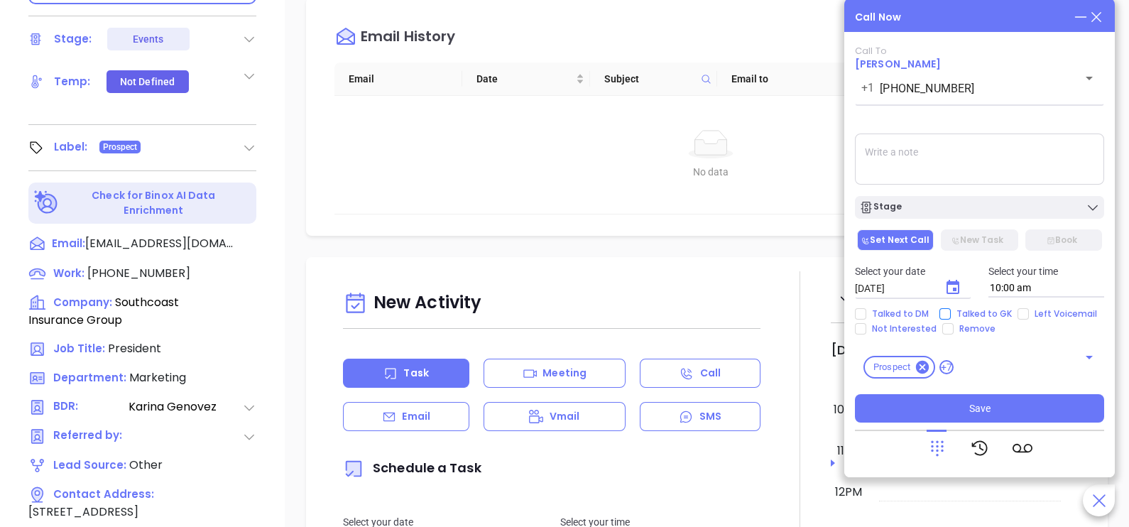
click at [968, 314] on span "Talked to GK" at bounding box center [984, 313] width 67 height 11
click at [951, 314] on input "Talked to GK" at bounding box center [944, 313] width 11 height 11
checkbox input "true"
click at [955, 289] on icon "Choose date, selected date is Oct 7, 2025" at bounding box center [953, 287] width 13 height 14
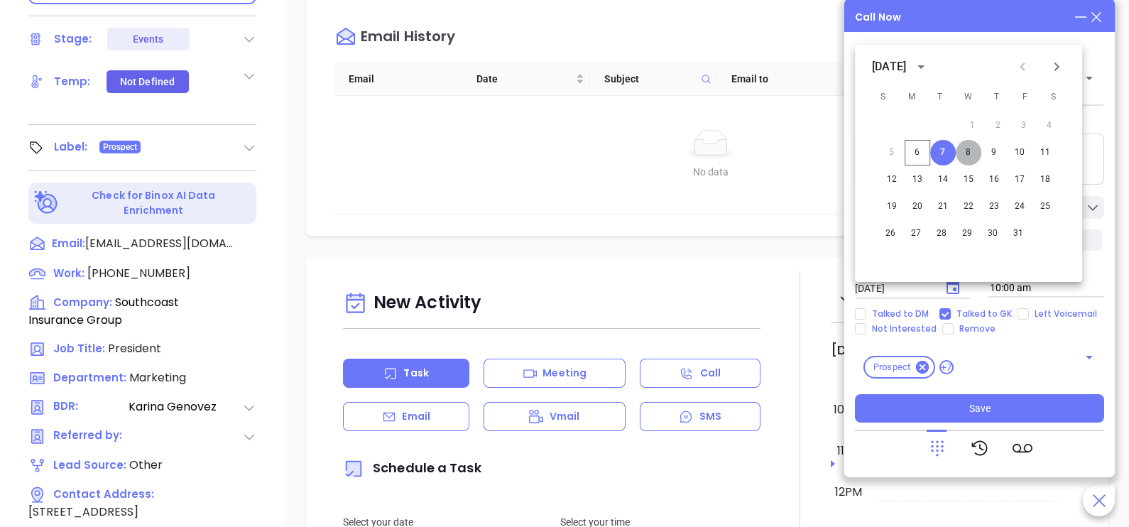
click at [974, 156] on button "8" at bounding box center [969, 153] width 26 height 26
type input "10/08/2025"
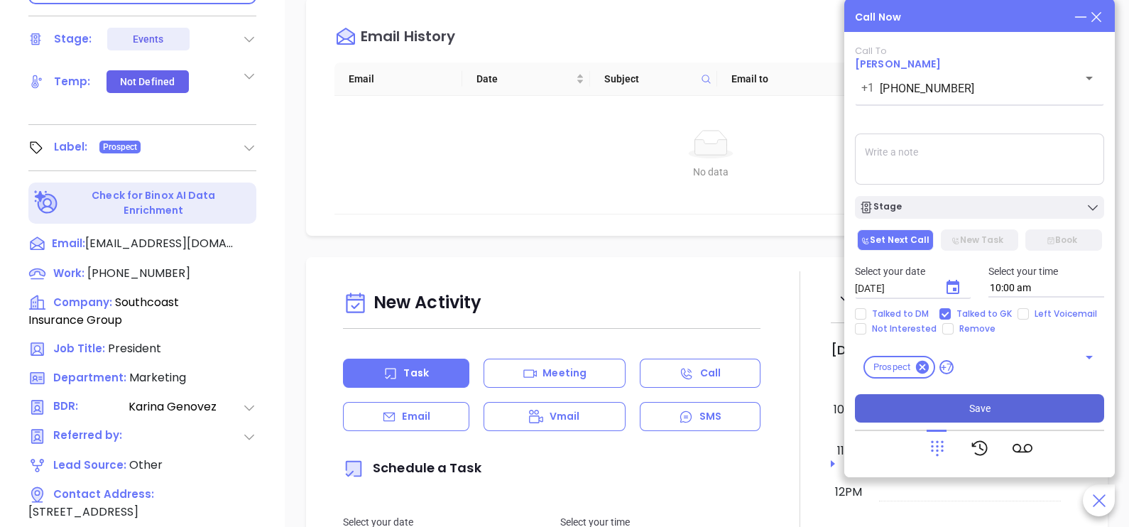
click at [1048, 415] on button "Save" at bounding box center [979, 408] width 249 height 28
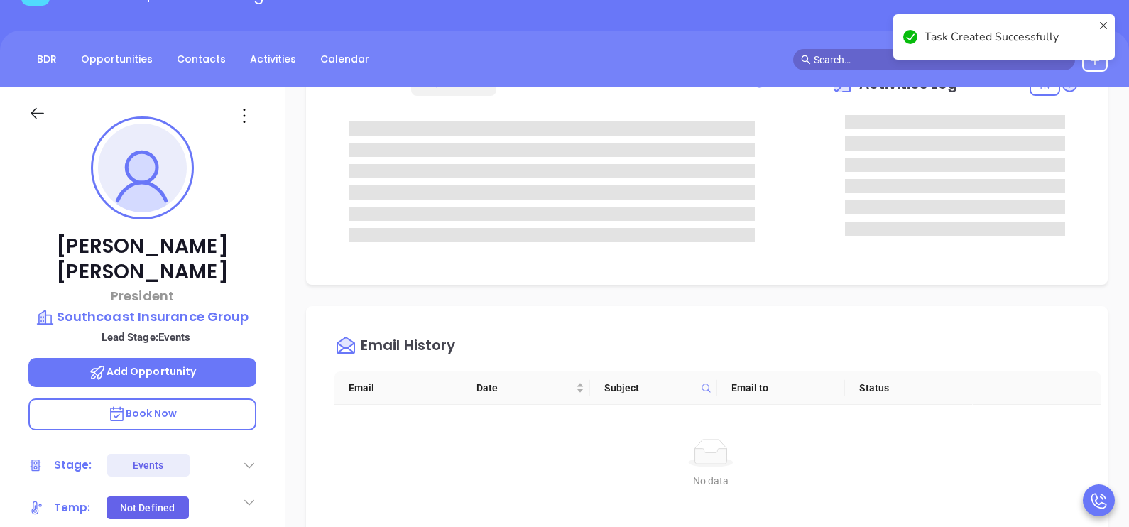
scroll to position [70, 0]
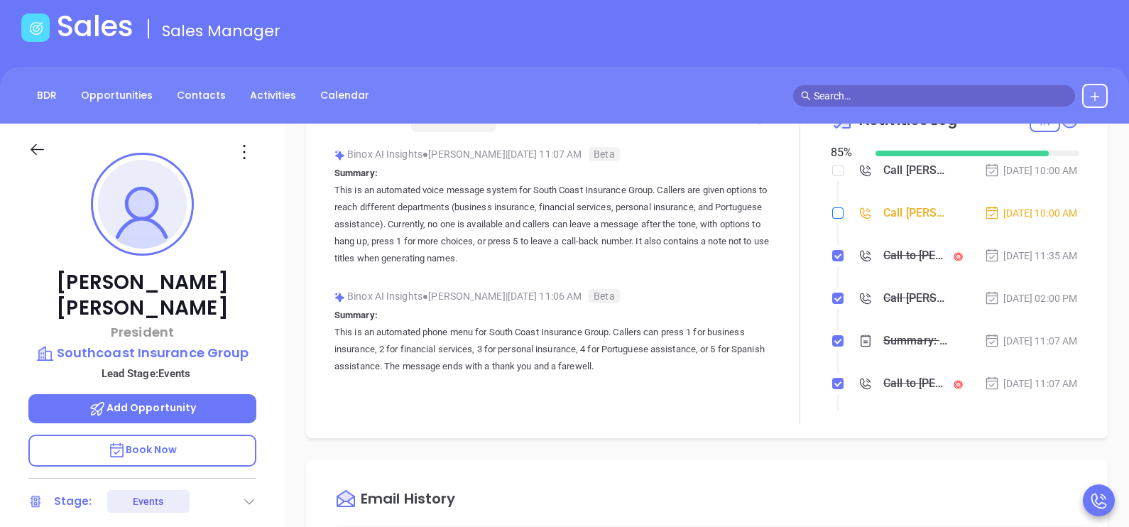
click at [832, 219] on input "checkbox" at bounding box center [837, 212] width 11 height 11
checkbox input "true"
click at [36, 145] on icon at bounding box center [37, 150] width 18 height 18
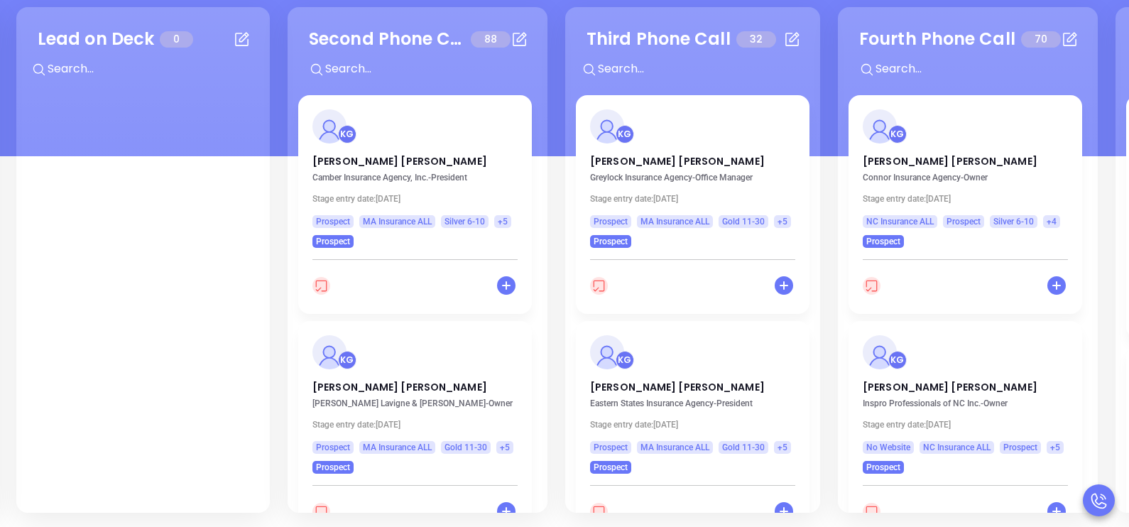
scroll to position [0, 232]
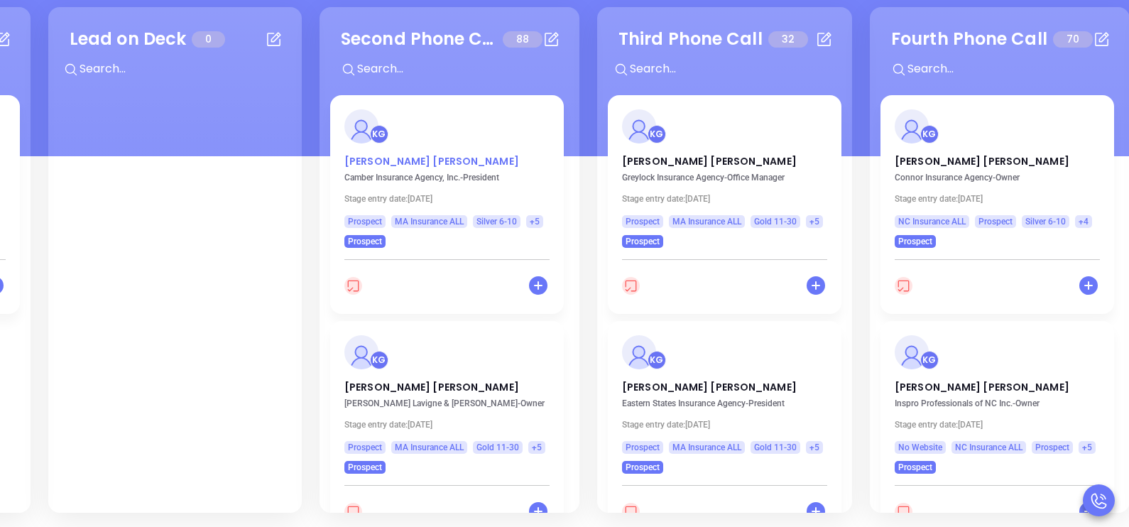
click at [402, 160] on p "Tony Camarra" at bounding box center [446, 157] width 205 height 7
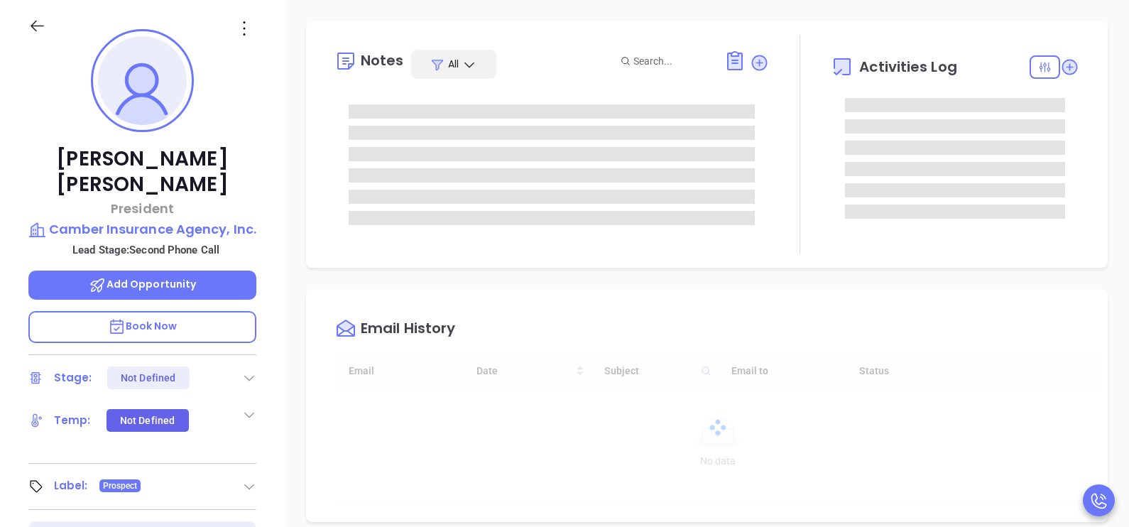
type input "10:00 am"
type input "10/07/2025"
type input "Karina Genovez"
click at [266, 266] on div "Tony Camarra President Camber Insurance Agency, Inc. Lead Stage: Second Phone C…" at bounding box center [142, 329] width 285 height 659
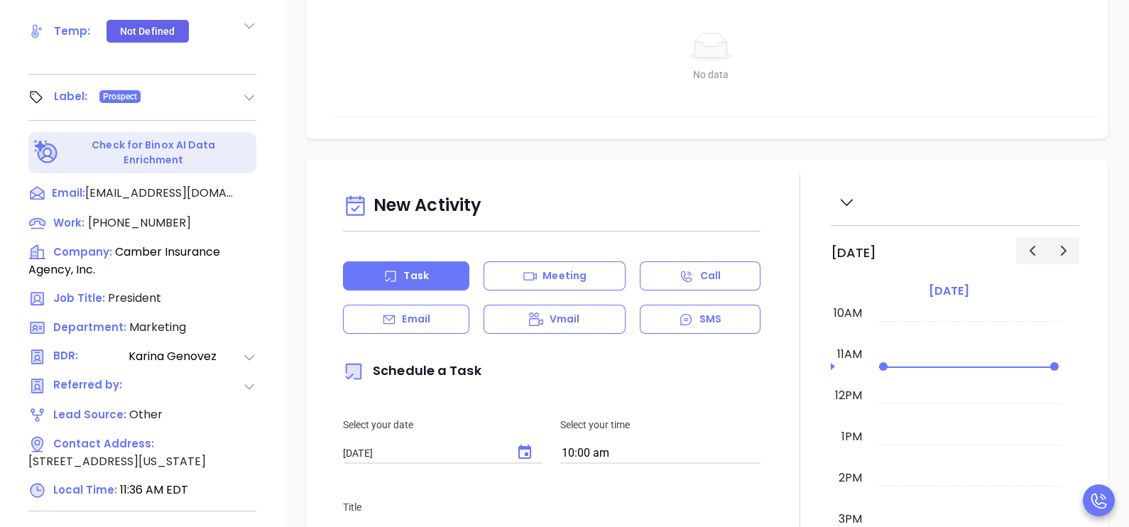
scroll to position [584, 0]
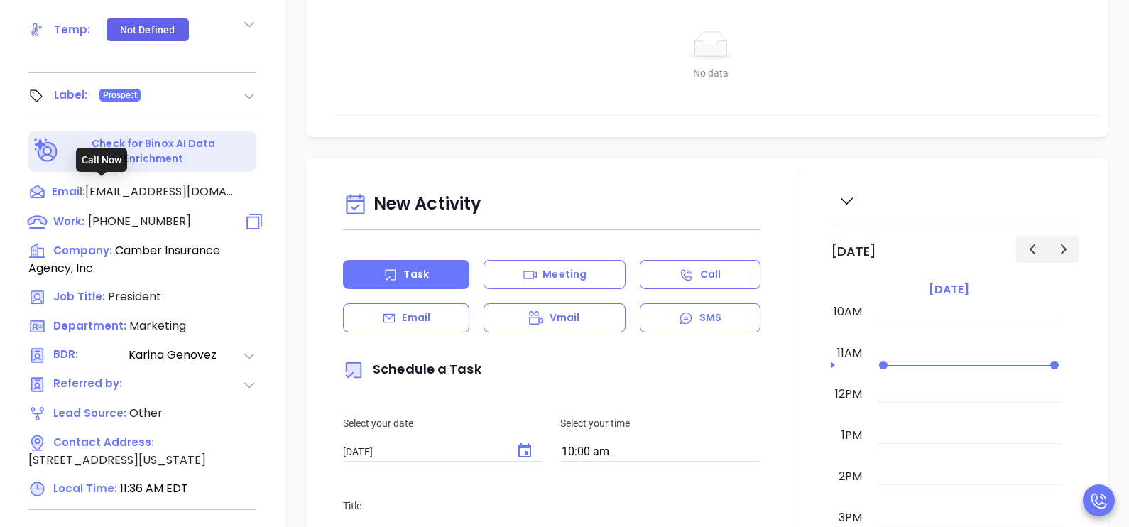
click at [150, 213] on span "(781) 828-2398" at bounding box center [139, 221] width 103 height 16
type input "(781) 828-2398"
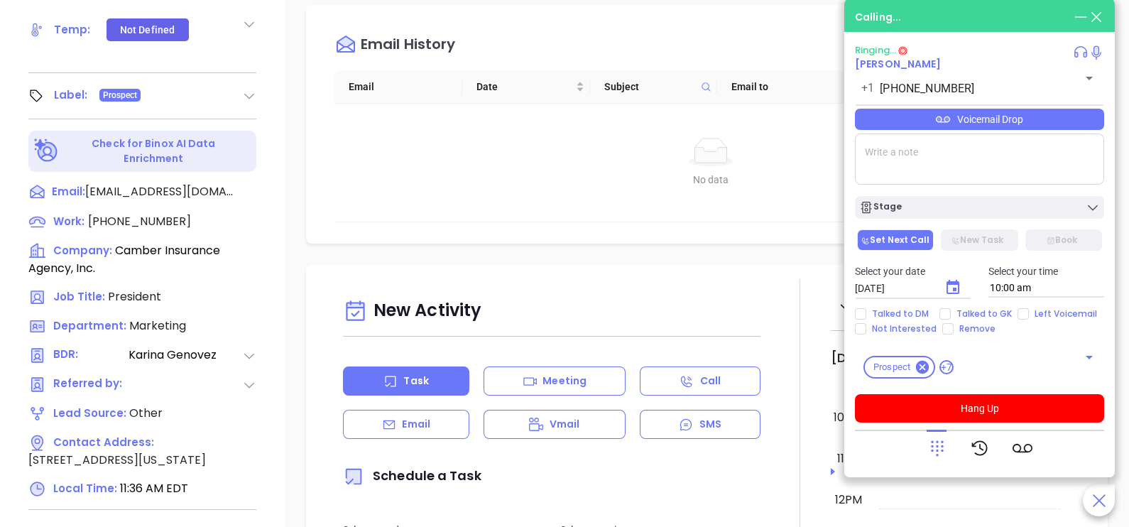
click at [1078, 18] on icon at bounding box center [1081, 17] width 16 height 16
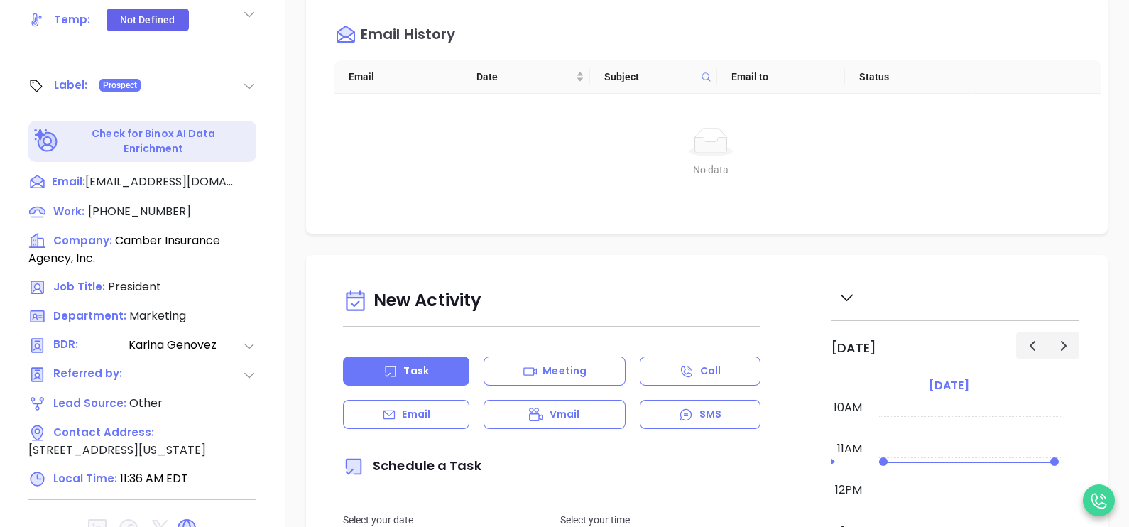
scroll to position [655, 0]
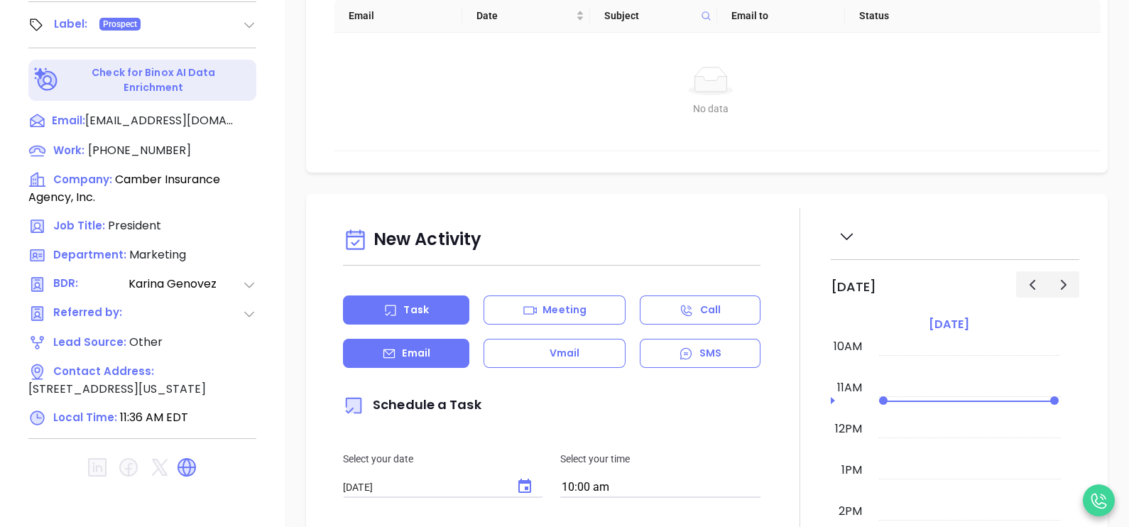
click at [443, 364] on div "Email" at bounding box center [406, 353] width 126 height 29
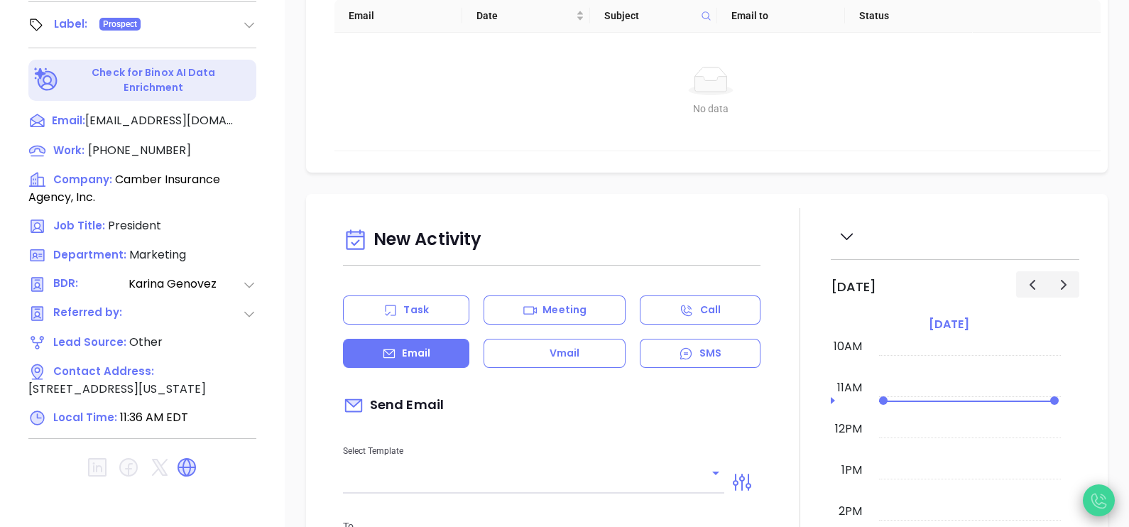
type input "Karina Genovez"
click at [1101, 507] on icon at bounding box center [1098, 500] width 23 height 23
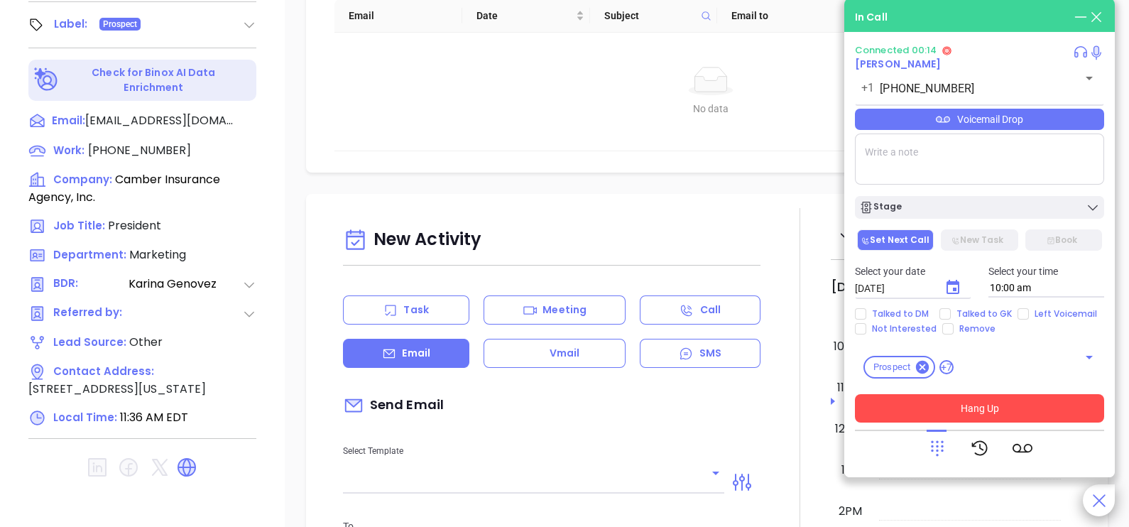
click at [976, 409] on button "Hang Up" at bounding box center [979, 408] width 249 height 28
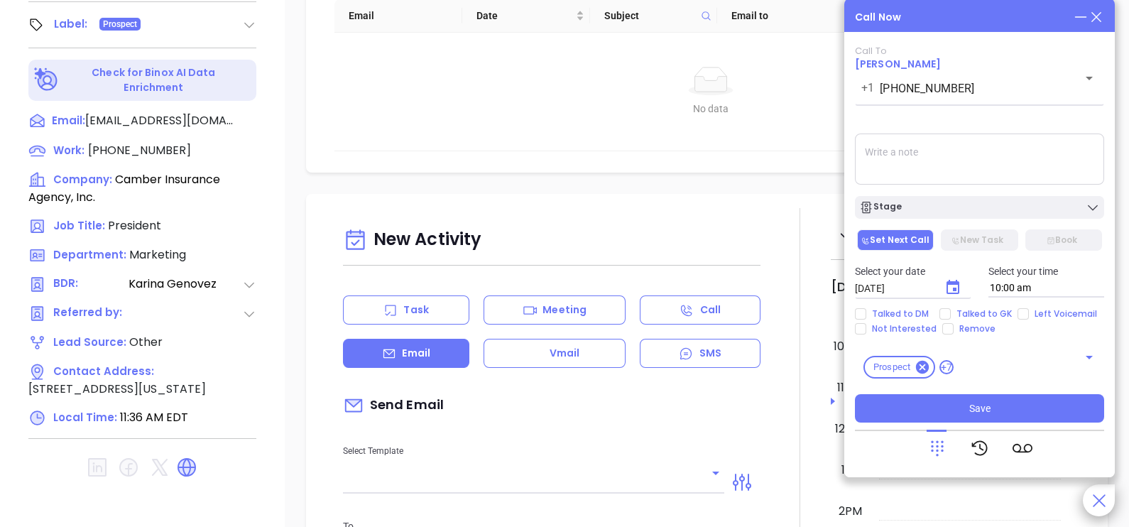
click at [1100, 22] on icon at bounding box center [1097, 17] width 16 height 16
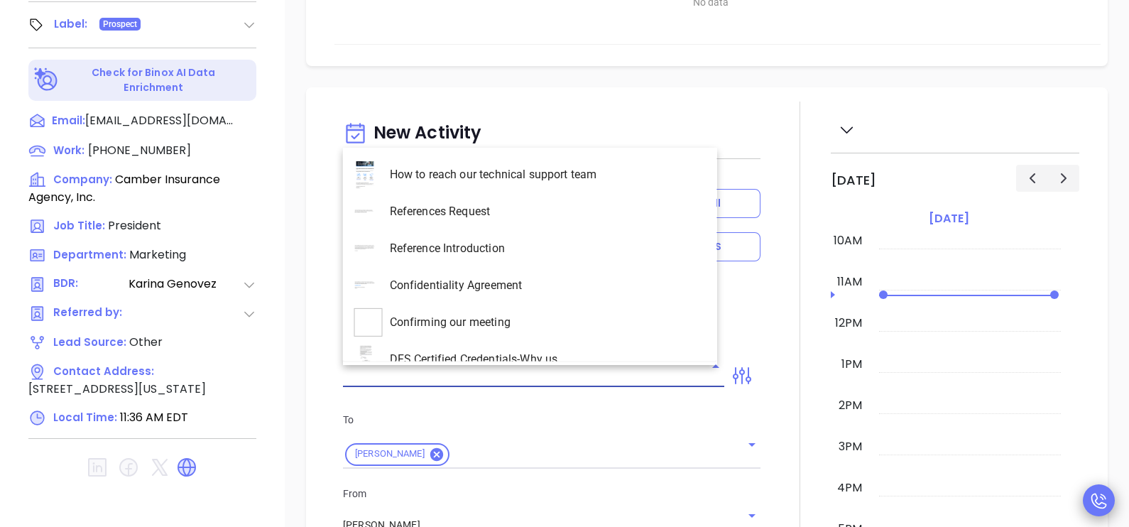
click at [568, 371] on input "text" at bounding box center [523, 376] width 360 height 21
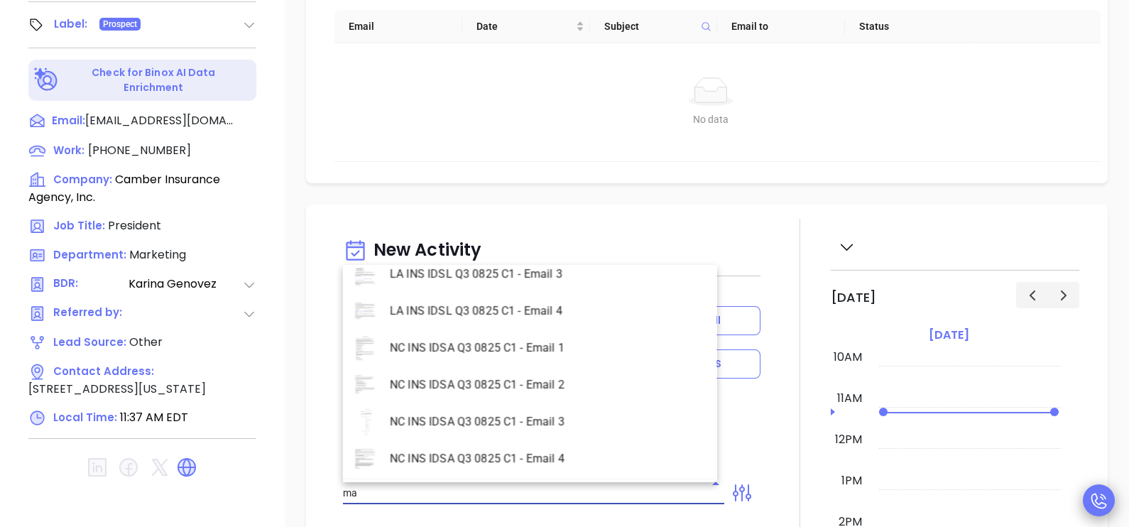
scroll to position [2052, 0]
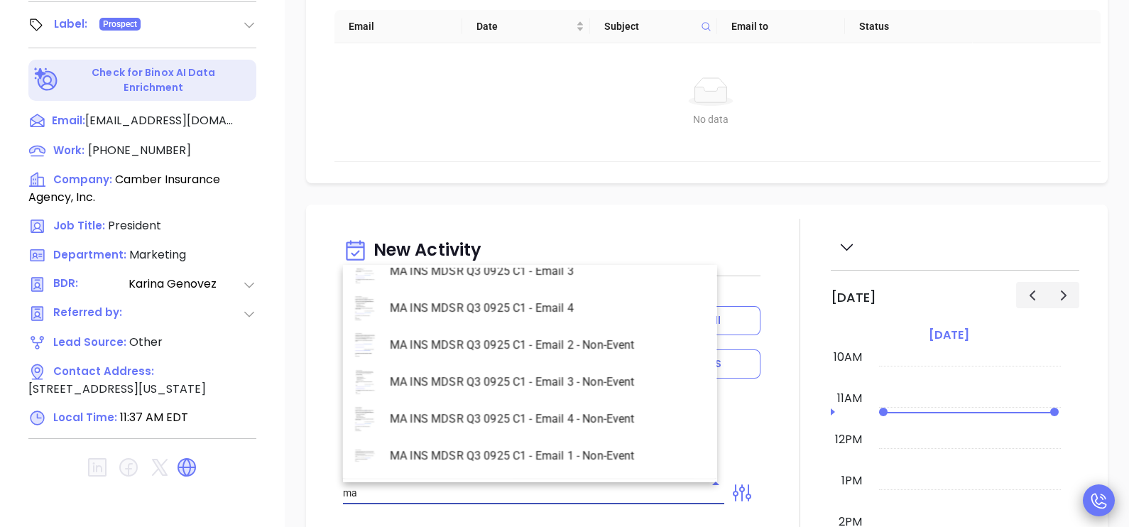
click at [567, 350] on li "MA INS MDSR Q3 0925 C1 - Email 2 - Non-Event" at bounding box center [530, 345] width 374 height 37
type input "MA INS MDSR Q3 0925 C1 - Email 2 - Non-Event"
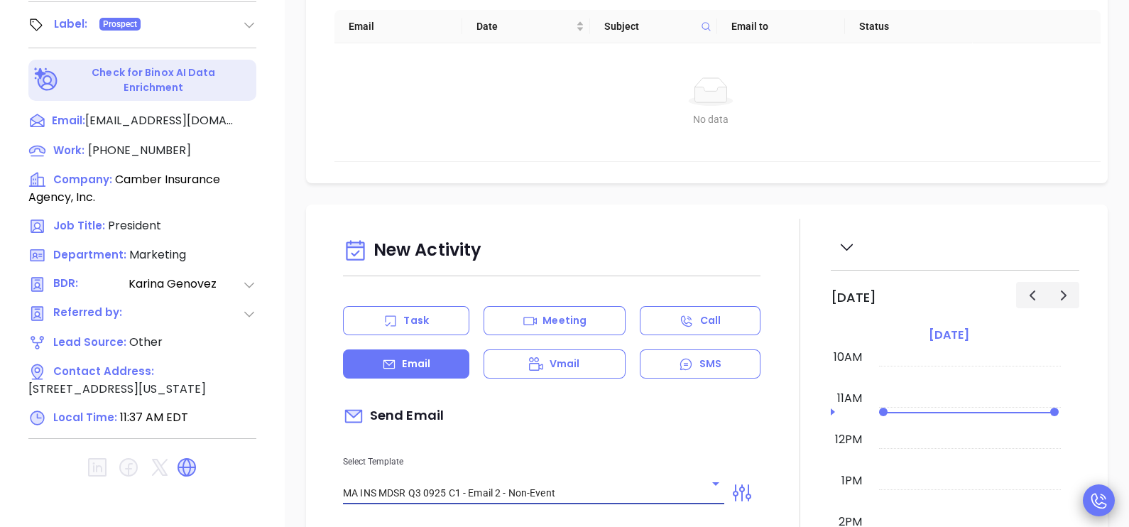
type input "Tony, here’s the MA compliance checklist we mentioned"
type input "MA INS MDSR Q3 0925 C1 - Email 2 - Non-Event"
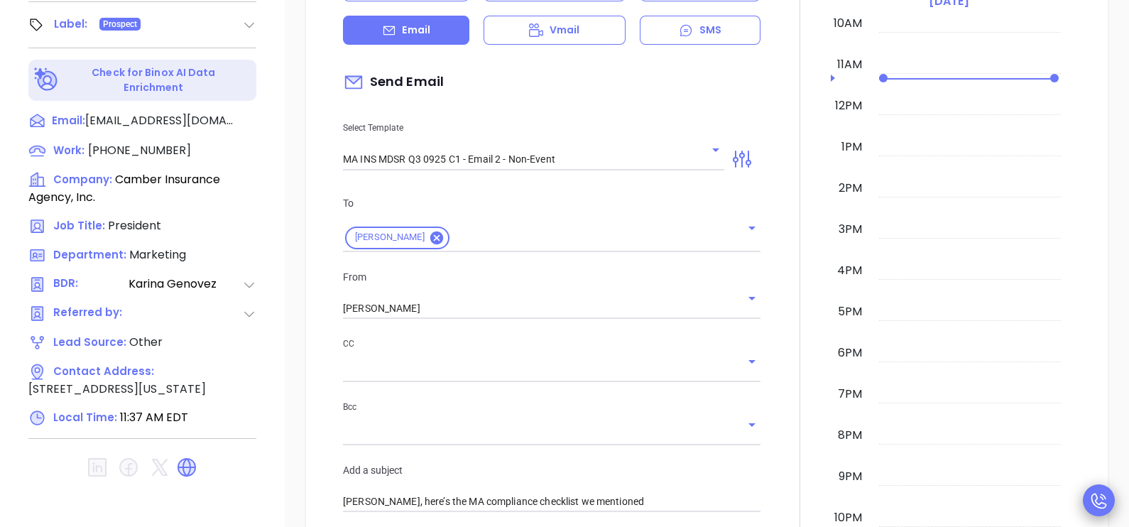
scroll to position [354, 0]
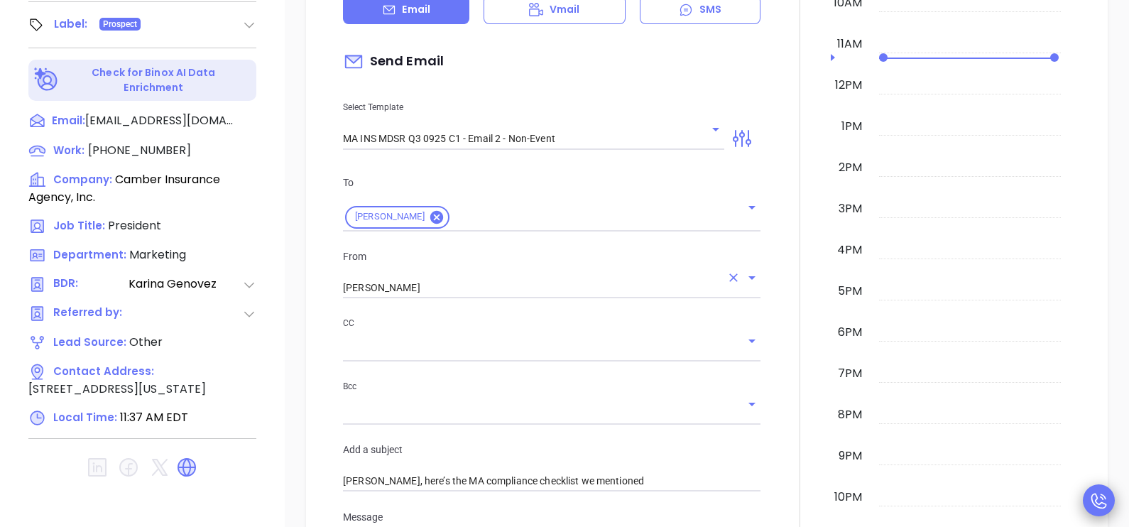
click at [469, 291] on input "Karina Genovez" at bounding box center [532, 288] width 378 height 21
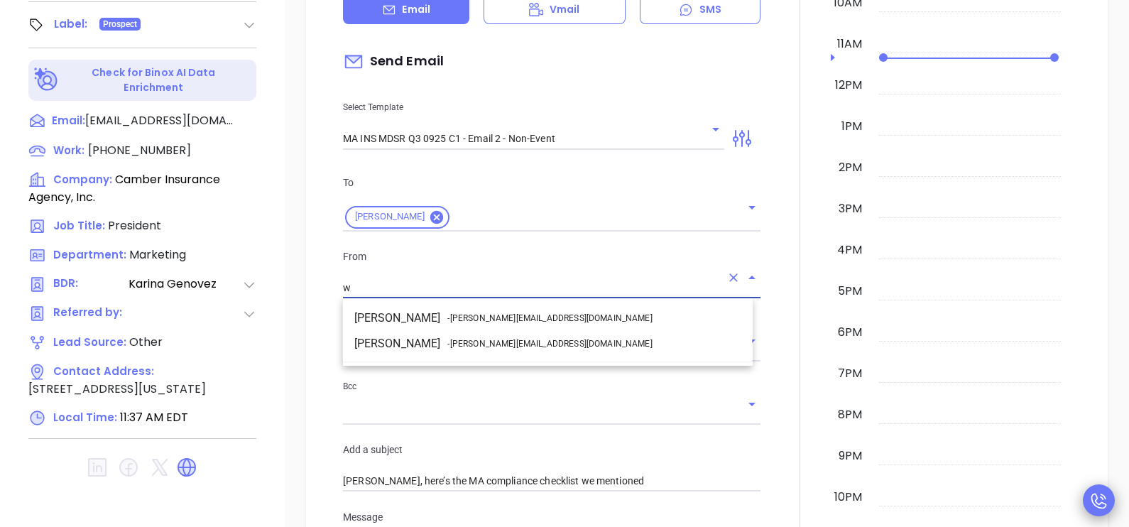
scroll to position [0, 0]
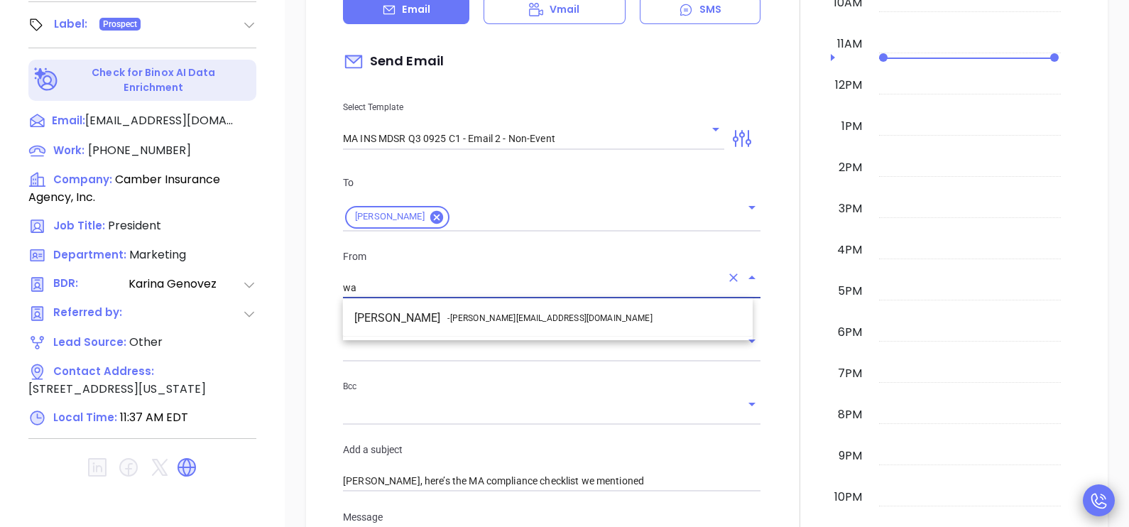
click at [486, 318] on span "- walter@motiva.net" at bounding box center [549, 318] width 205 height 13
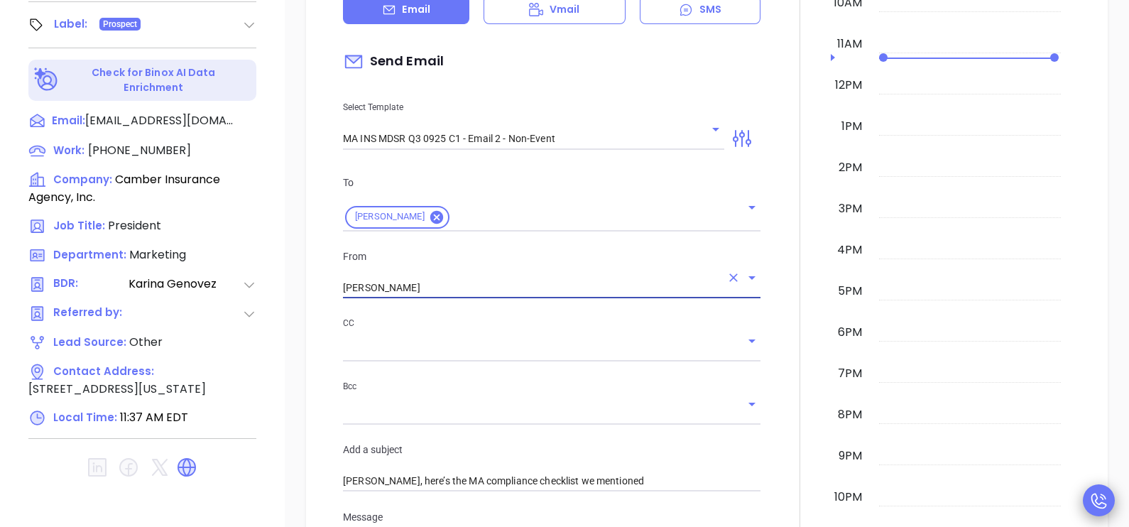
type input "[PERSON_NAME]"
click at [778, 408] on div at bounding box center [800, 457] width 62 height 1187
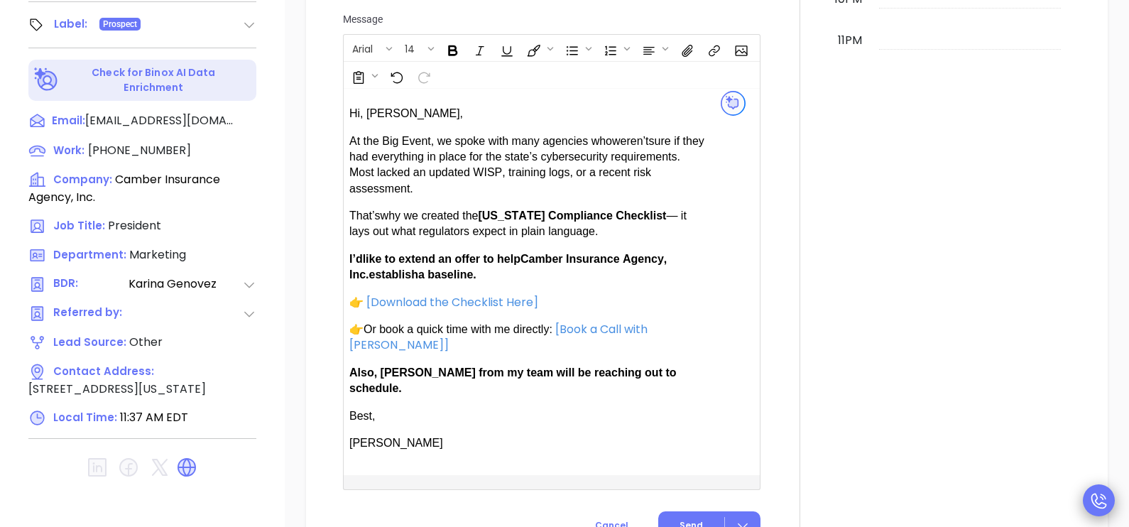
scroll to position [888, 0]
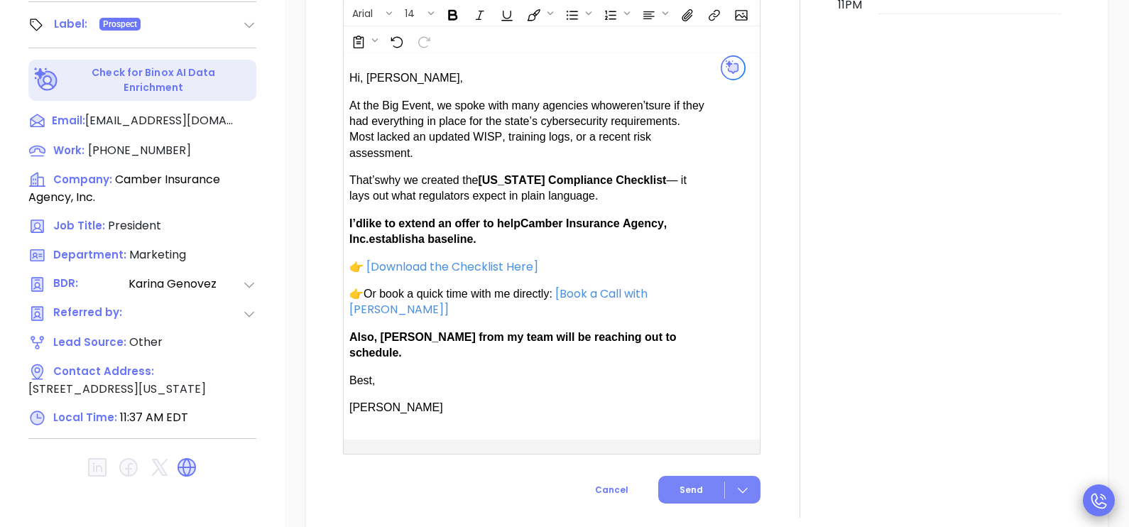
click at [680, 484] on span "Send" at bounding box center [691, 490] width 23 height 13
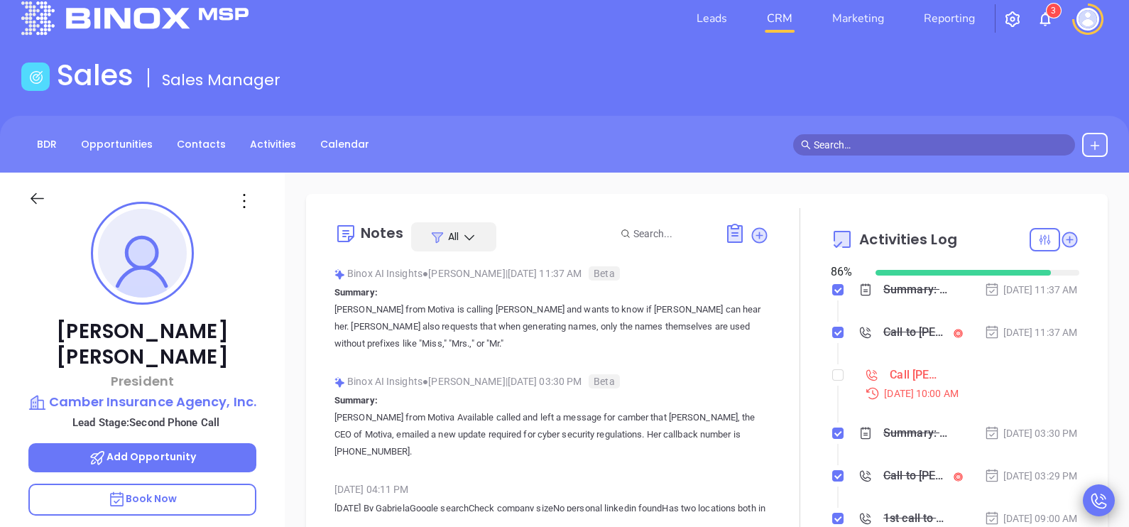
scroll to position [16, 0]
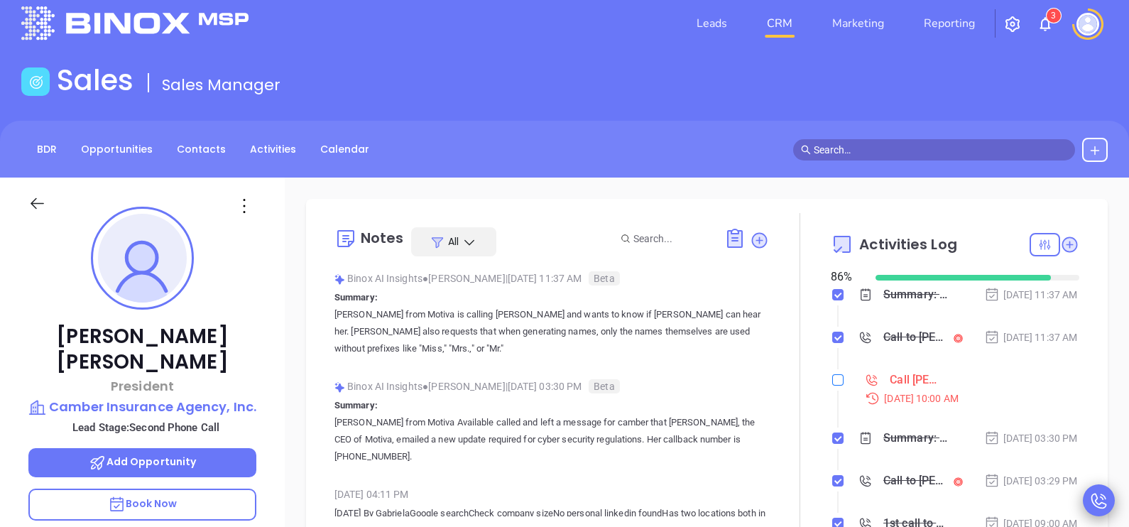
click at [832, 386] on input "checkbox" at bounding box center [837, 379] width 11 height 11
checkbox input "true"
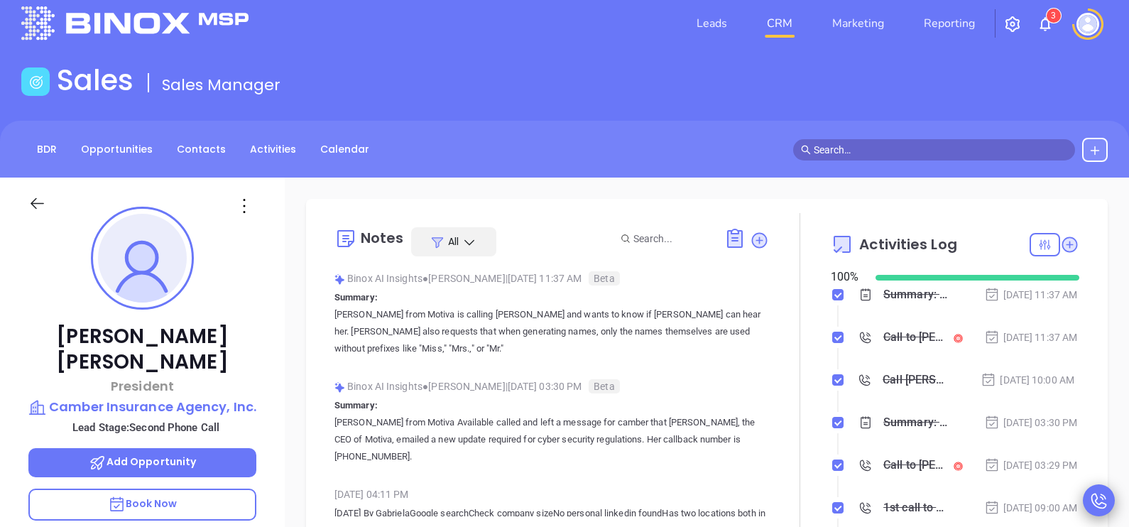
click at [283, 381] on div "Tony Camarra President Camber Insurance Agency, Inc. Lead Stage: Second Phone C…" at bounding box center [142, 507] width 285 height 659
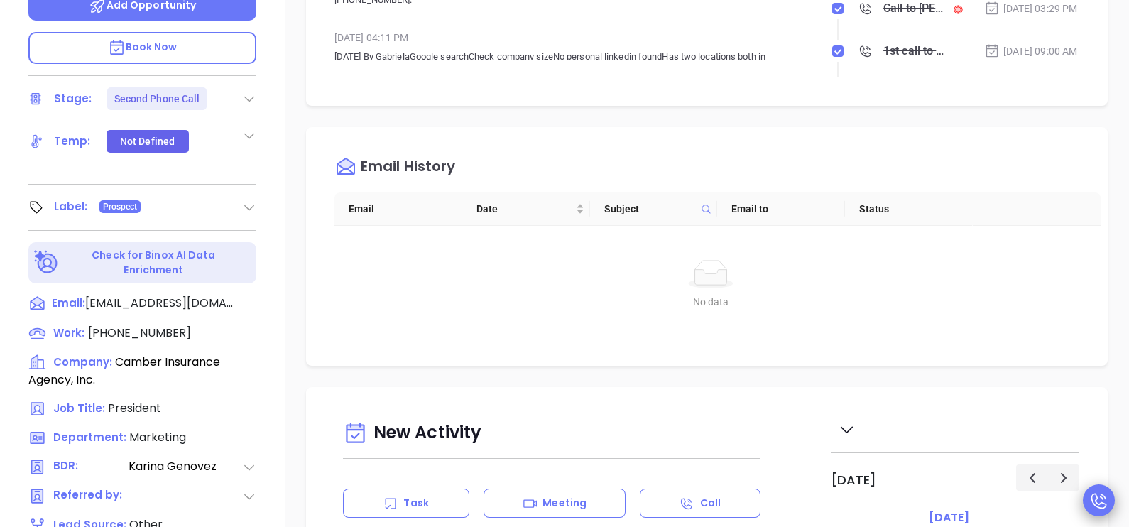
scroll to position [478, 0]
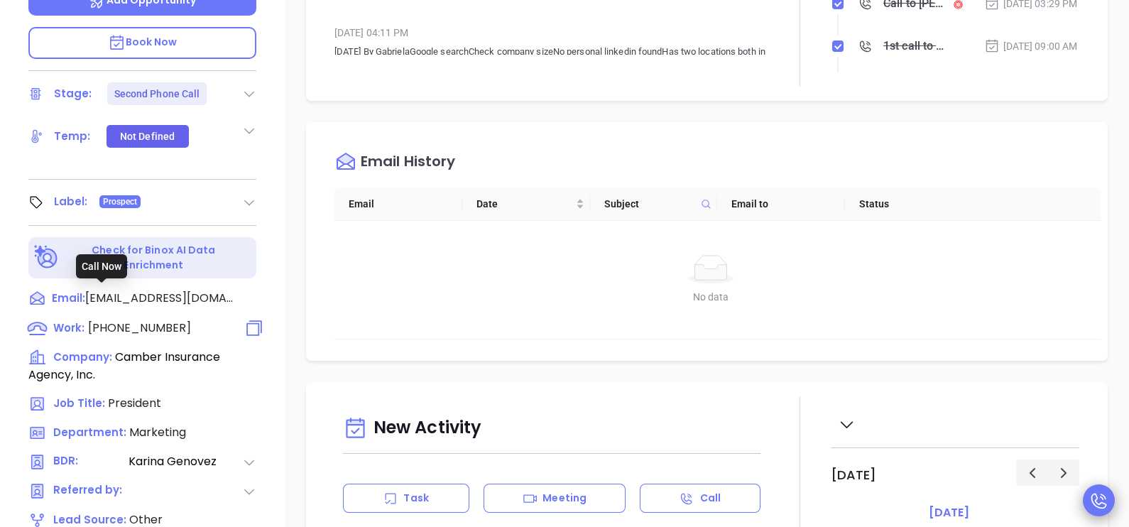
click at [156, 320] on span "(781) 828-2398" at bounding box center [139, 328] width 103 height 16
type input "(781) 828-2398"
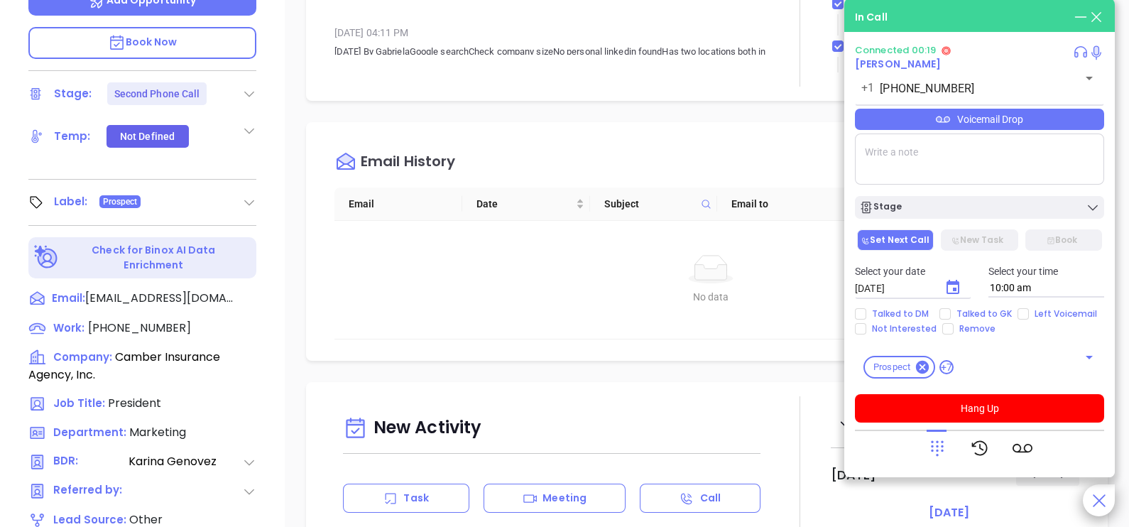
click at [183, 27] on p "Book Now" at bounding box center [142, 43] width 228 height 32
click at [273, 212] on div "Tony Camarra President Camber Insurance Agency, Inc. Lead Stage: Second Phone C…" at bounding box center [142, 45] width 285 height 659
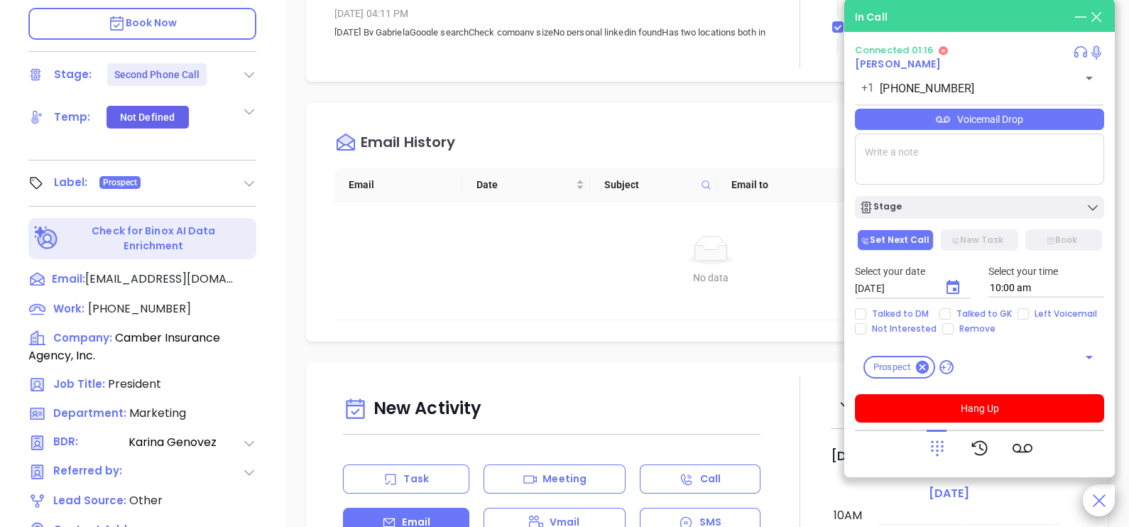
scroll to position [462, 0]
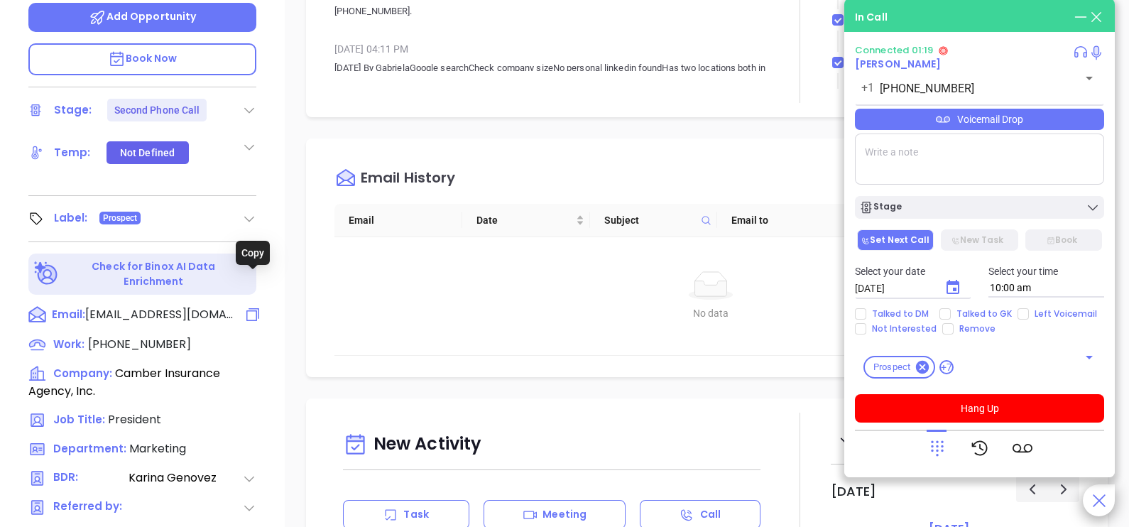
click at [249, 306] on icon at bounding box center [252, 314] width 17 height 17
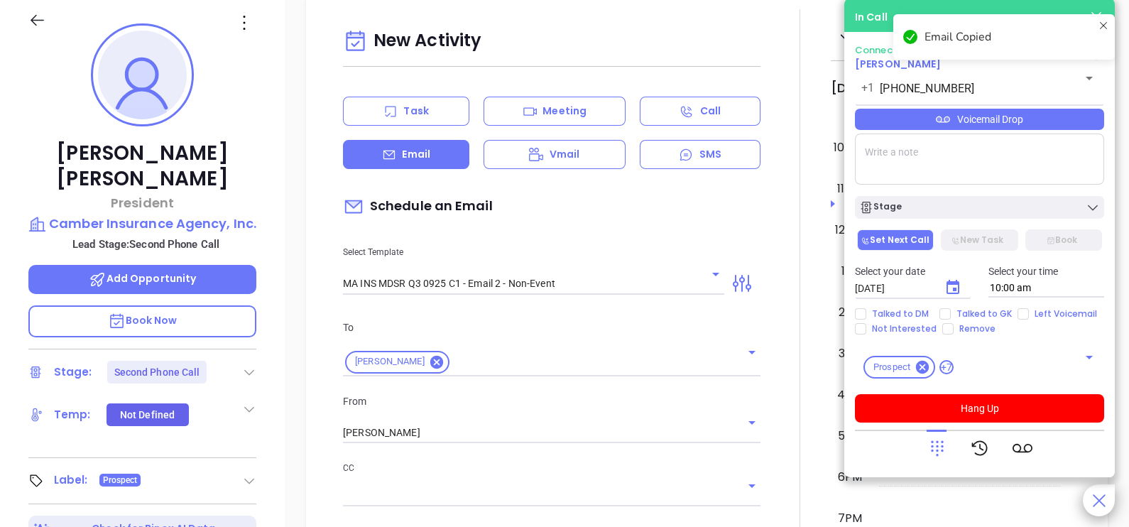
scroll to position [194, 0]
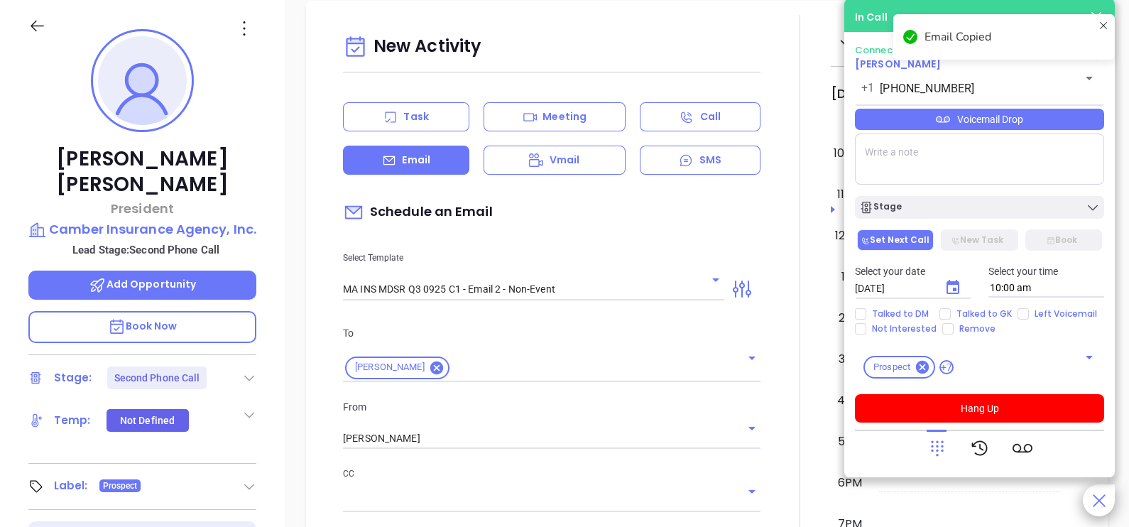
click at [905, 159] on textarea at bounding box center [979, 159] width 249 height 51
paste textarea "info@camberinsurance.com"
click at [905, 159] on textarea "info@camberinsurance.com" at bounding box center [979, 159] width 249 height 51
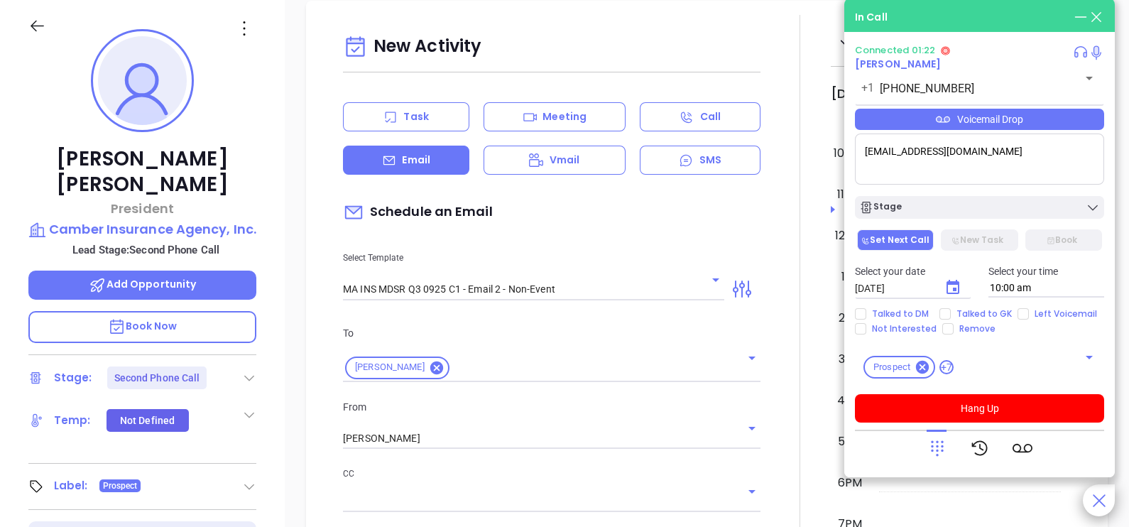
click at [905, 159] on textarea "info@camberinsurance.com" at bounding box center [979, 159] width 249 height 51
click at [905, 154] on textarea "tonyc326yahoo.com" at bounding box center [979, 159] width 249 height 51
click at [995, 146] on textarea "tonyc326@yahoo.com" at bounding box center [979, 159] width 249 height 51
type textarea "tonyc326@yahoo.com Kristen"
click at [948, 156] on textarea "tonyc326@yahoo.com Kristen" at bounding box center [979, 159] width 249 height 51
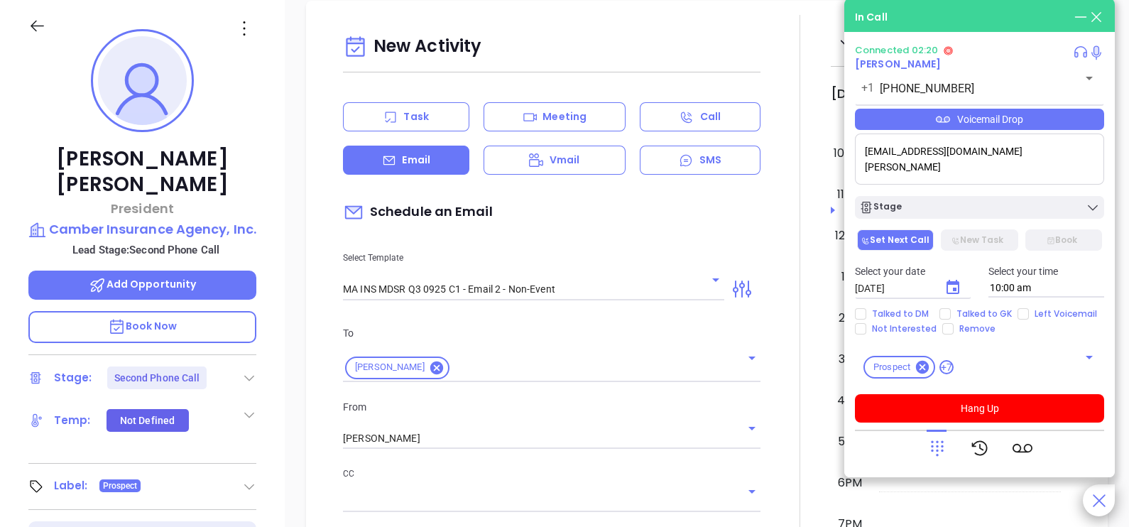
click at [948, 156] on textarea "tonyc326@yahoo.com Kristen" at bounding box center [979, 159] width 249 height 51
click at [973, 158] on textarea "tonyc326@yahoo.com Kristen" at bounding box center [979, 159] width 249 height 51
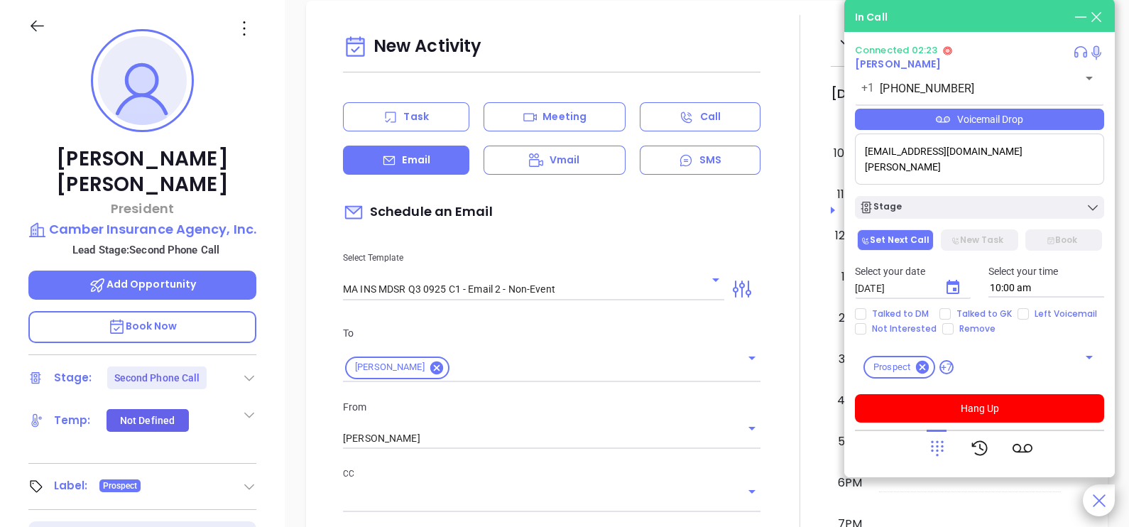
click at [973, 158] on textarea "tonyc326@yahoo.com Kristen" at bounding box center [979, 159] width 249 height 51
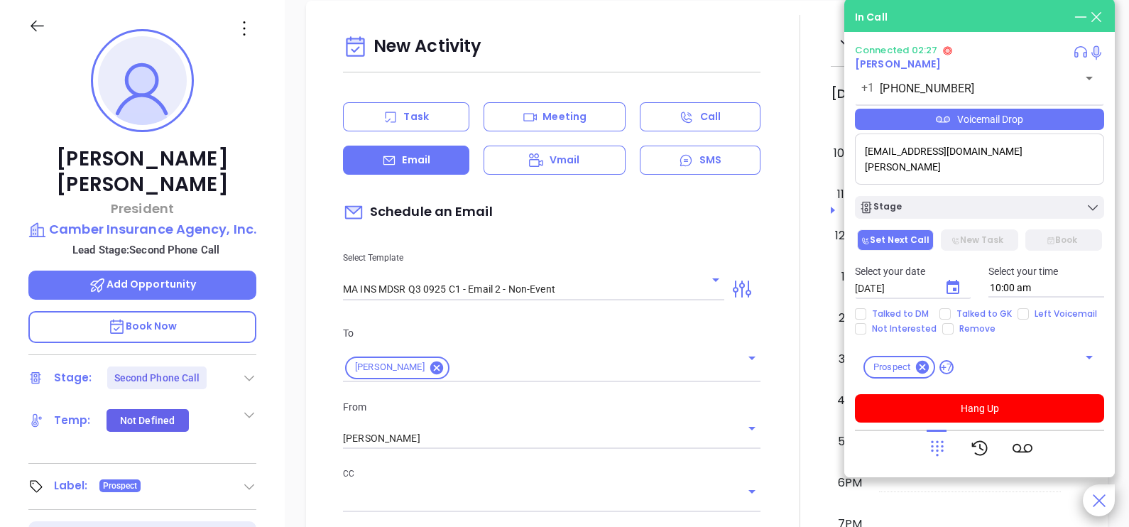
click at [973, 158] on textarea "tonyc326@yahoo.com Kristen" at bounding box center [979, 159] width 249 height 51
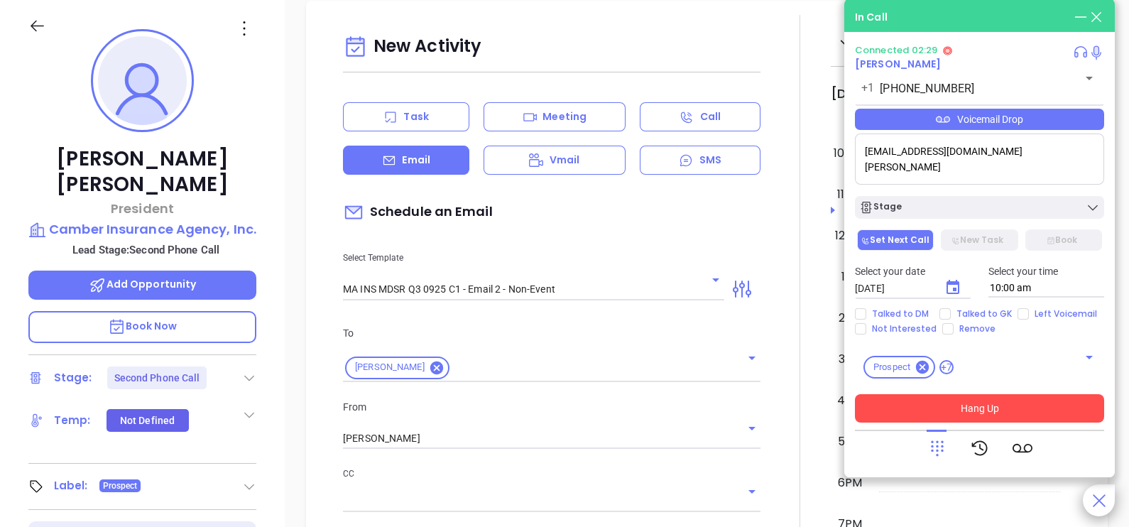
click at [988, 409] on button "Hang Up" at bounding box center [979, 408] width 249 height 28
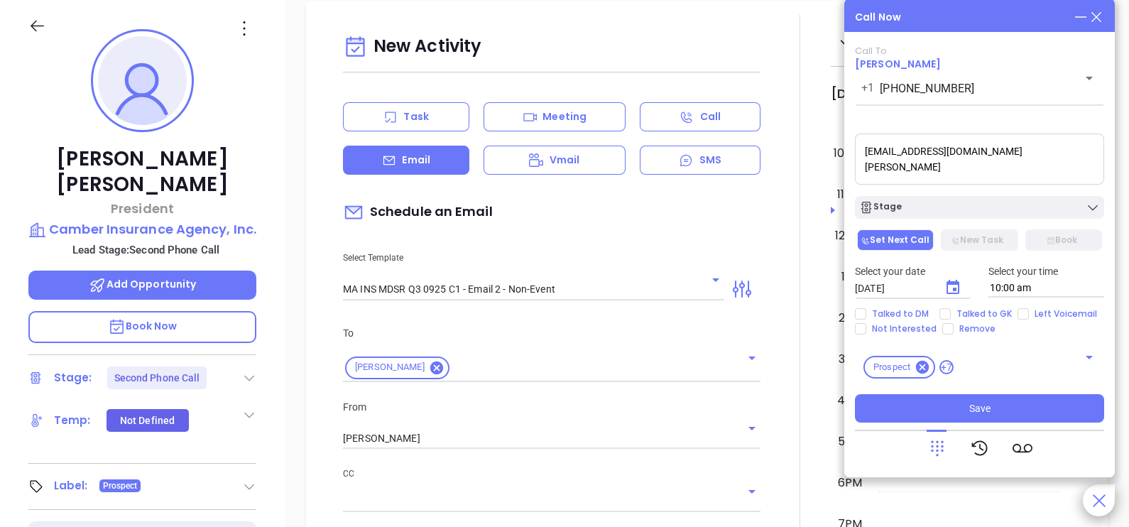
drag, startPoint x: 962, startPoint y: 155, endPoint x: 852, endPoint y: 156, distance: 110.1
click at [852, 156] on div "Call Now Call To Tony Camarra +1 (781) 828-2398 ​ Voicemail Drop tonyc326@yahoo…" at bounding box center [979, 238] width 271 height 479
click at [243, 33] on icon at bounding box center [244, 28] width 2 height 14
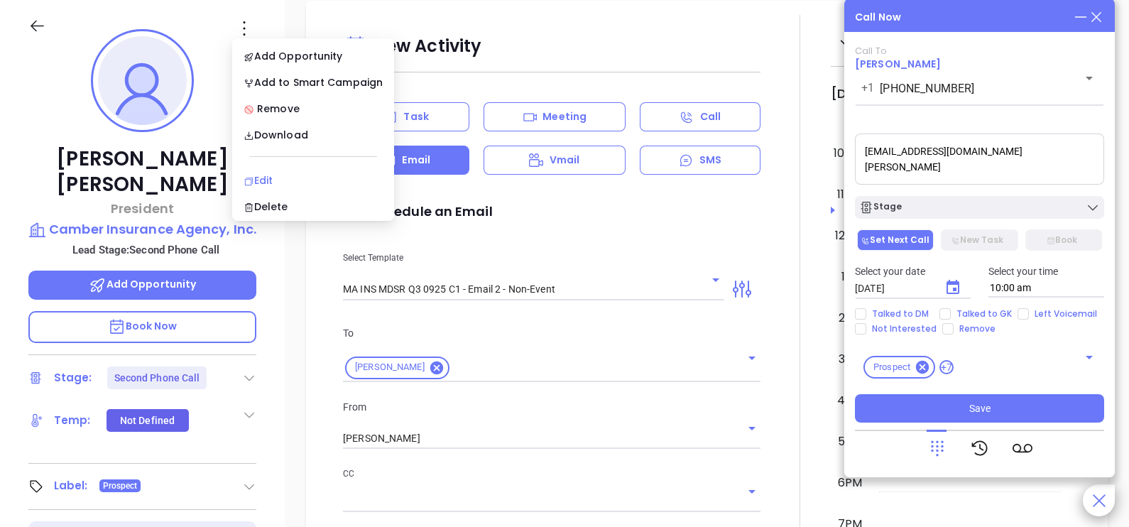
click at [285, 175] on div "Edit" at bounding box center [313, 181] width 139 height 16
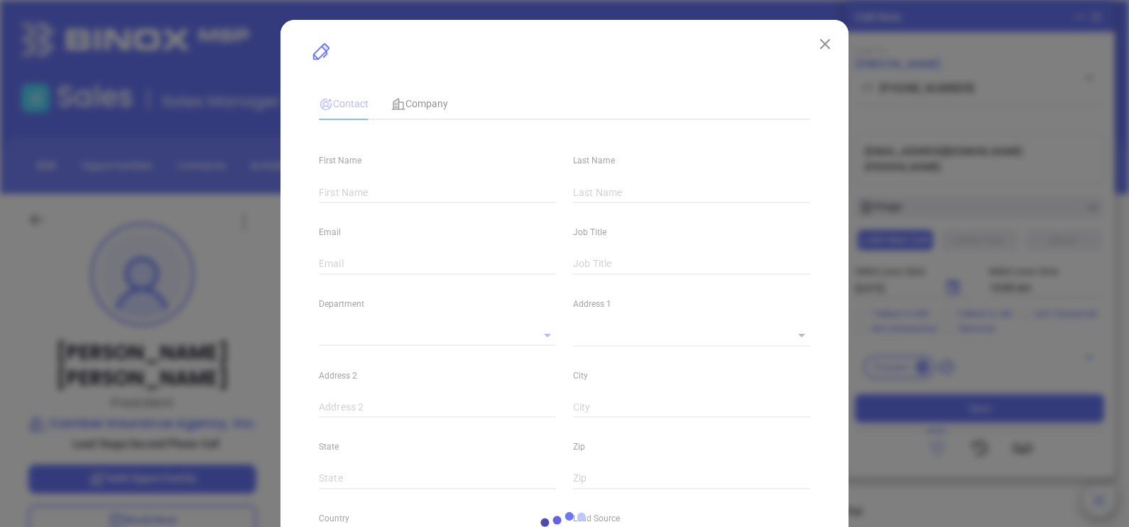
scroll to position [0, 0]
type input "Tony"
type input "Camarra"
type input "info@camberinsurance.com"
type input "President"
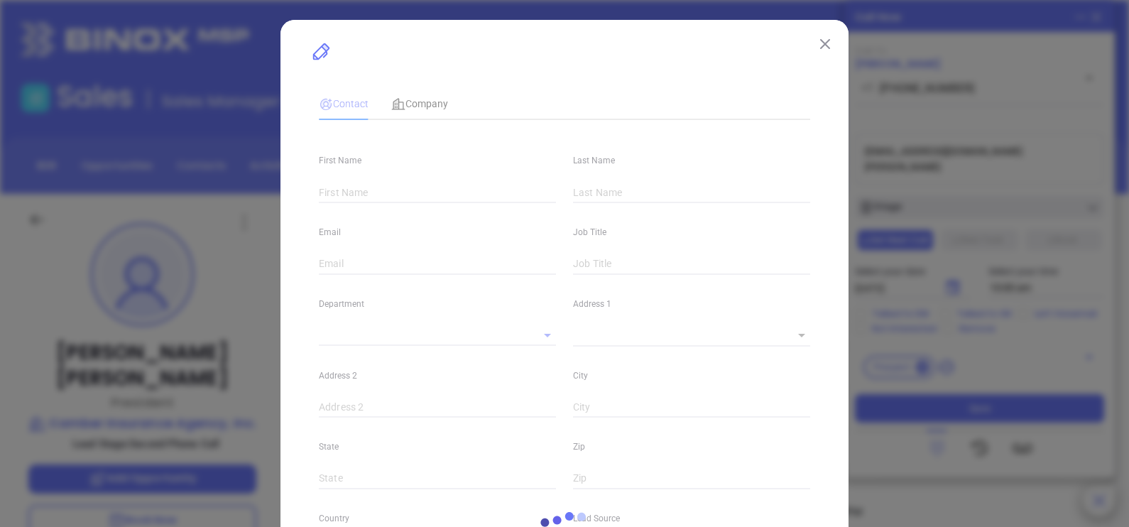
type input "1"
type input "Marketing"
type input "Other"
type input "Karina Genovez"
type input "Second Phone Call"
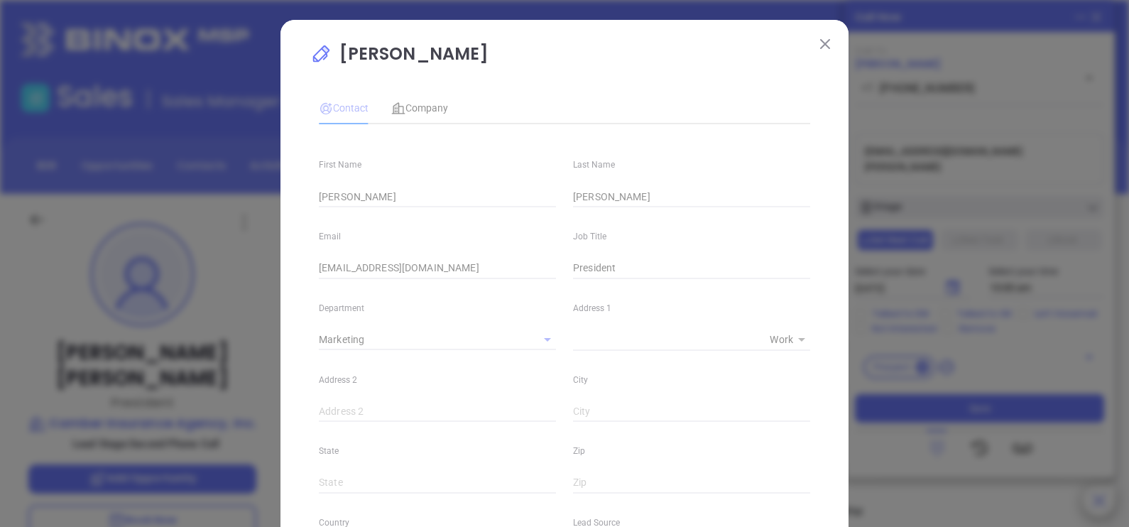
type input "(781) 828-2398"
type input "1"
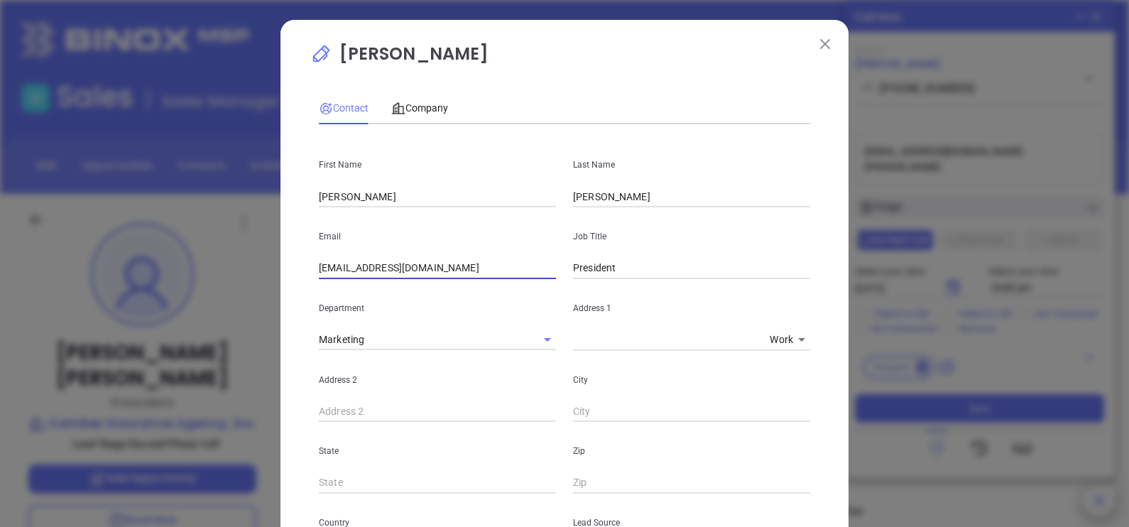
click at [431, 267] on input "info@camberinsurance.com" at bounding box center [437, 268] width 237 height 21
paste input "tonyc326@yahoo"
type input "tonyc326@yahoo.com"
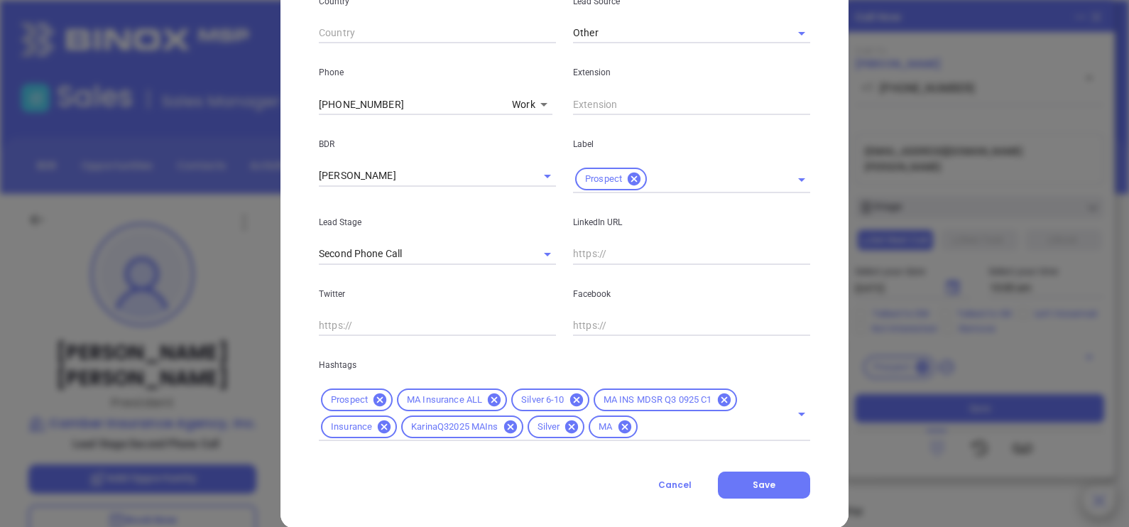
scroll to position [543, 0]
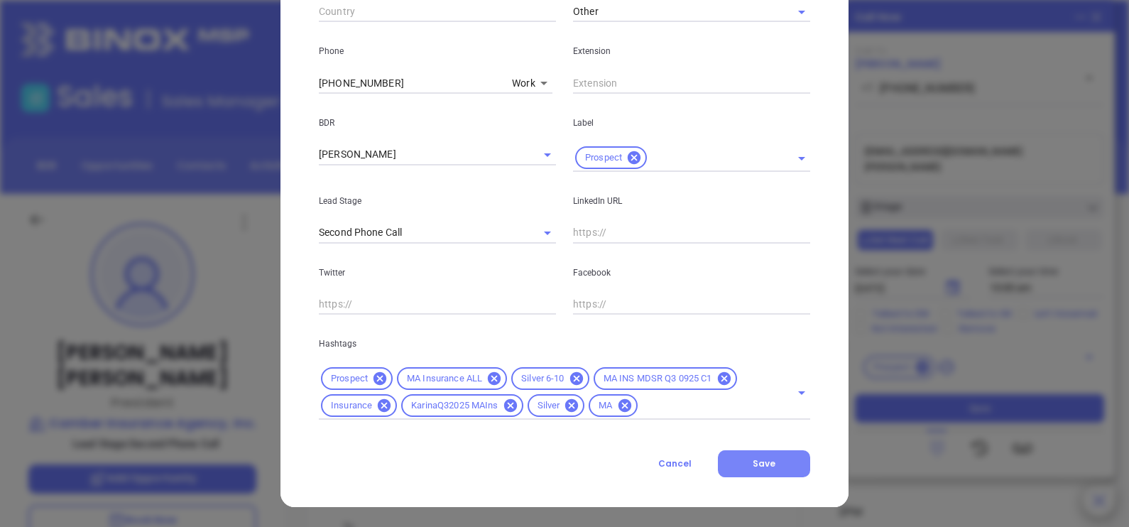
click at [739, 464] on button "Save" at bounding box center [764, 463] width 92 height 27
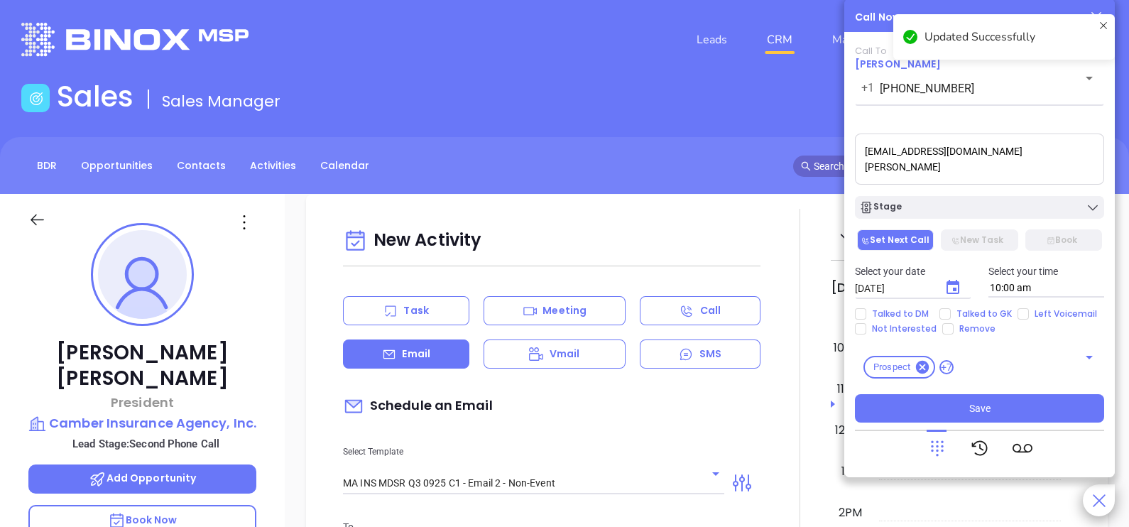
click at [864, 156] on textarea "tonyc326@yahoo.com Kristen" at bounding box center [979, 159] width 249 height 51
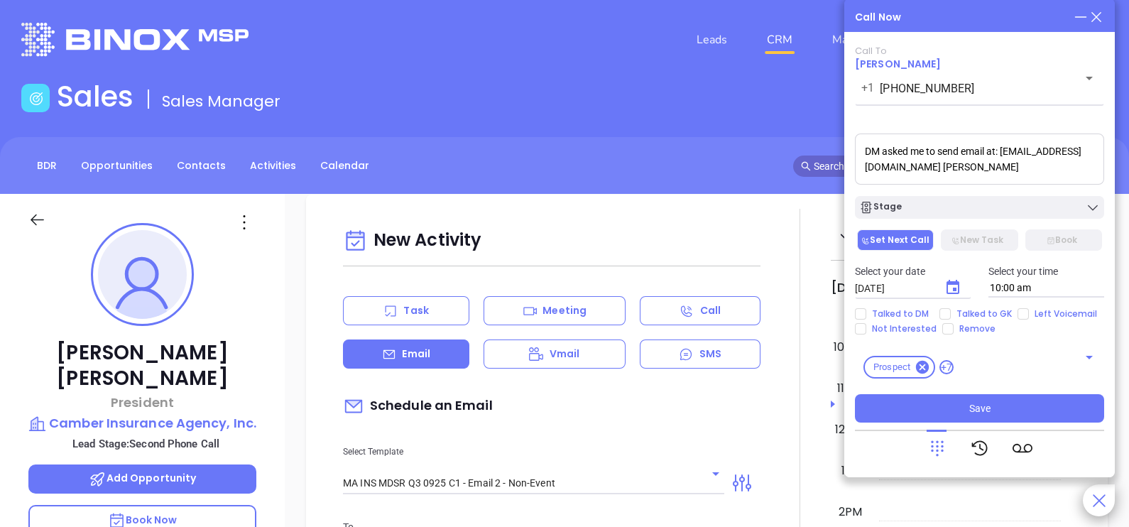
click at [970, 169] on textarea "DM asked me to send email at: tonyc326@yahoo.com Kristen" at bounding box center [979, 159] width 249 height 51
click at [988, 174] on textarea "DM asked me to send email at: tonyc326@yahoo.com and he will speak with the per…" at bounding box center [979, 159] width 249 height 51
type textarea "DM asked me to send email at: tonyc326@yahoo.com and he will speak with the per…"
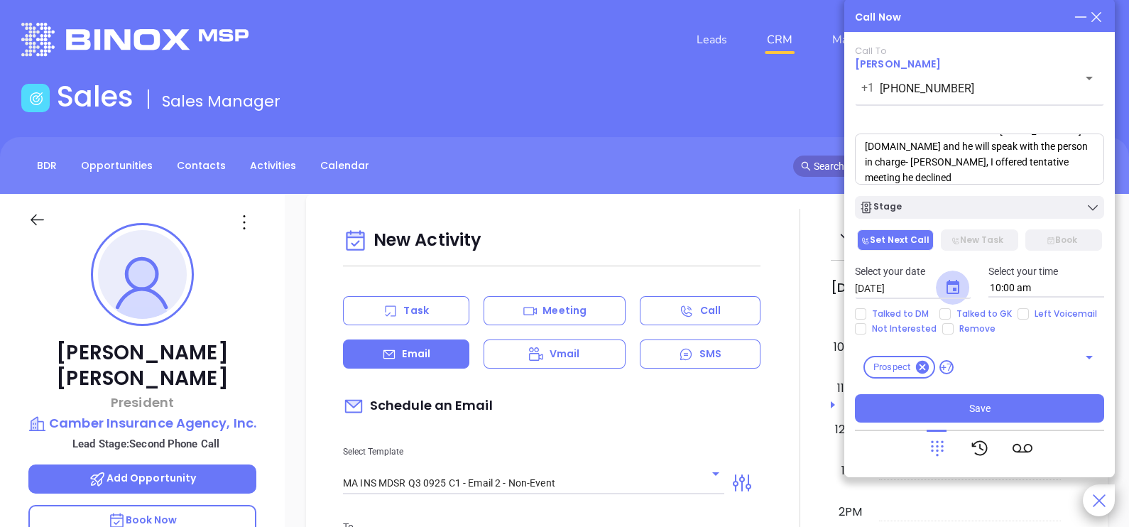
click at [952, 281] on icon "Choose date, selected date is Oct 7, 2025" at bounding box center [952, 287] width 17 height 17
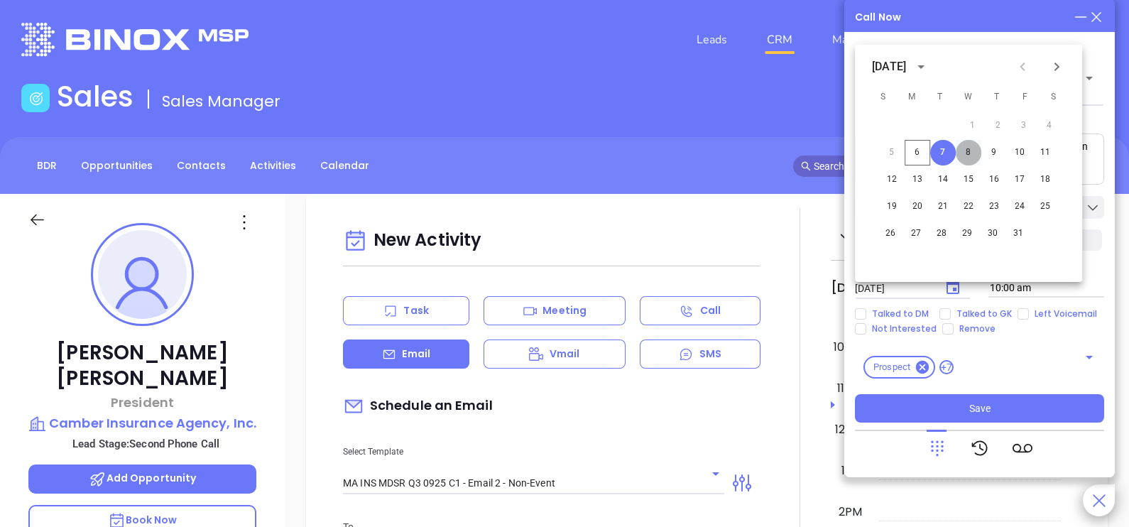
click at [968, 155] on button "8" at bounding box center [969, 153] width 26 height 26
type input "10/08/2025"
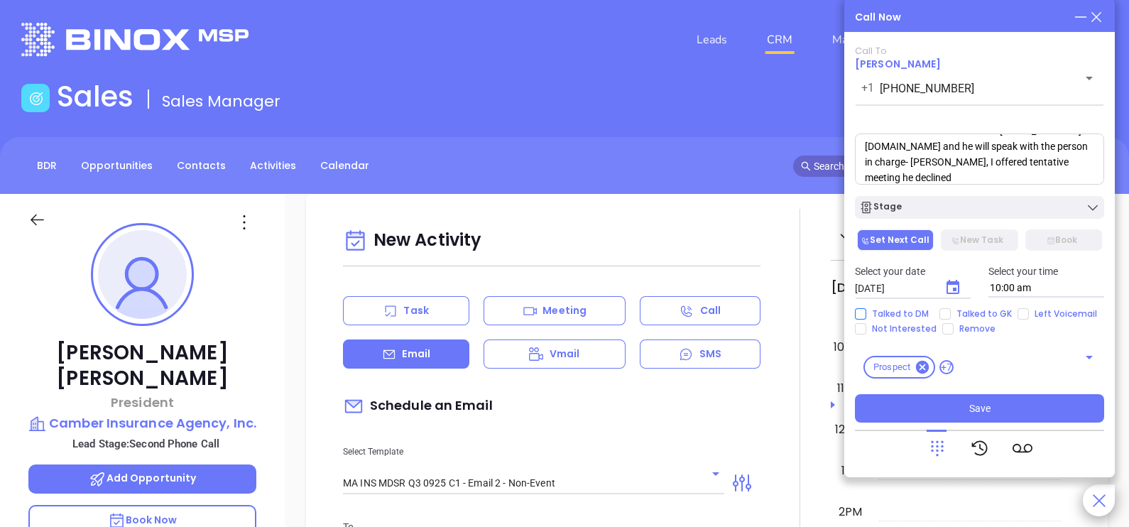
click at [895, 312] on span "Talked to DM" at bounding box center [900, 313] width 68 height 11
click at [866, 312] on input "Talked to DM" at bounding box center [860, 313] width 11 height 11
checkbox input "true"
click at [954, 290] on icon "Choose date, selected date is Oct 8, 2025" at bounding box center [953, 287] width 13 height 14
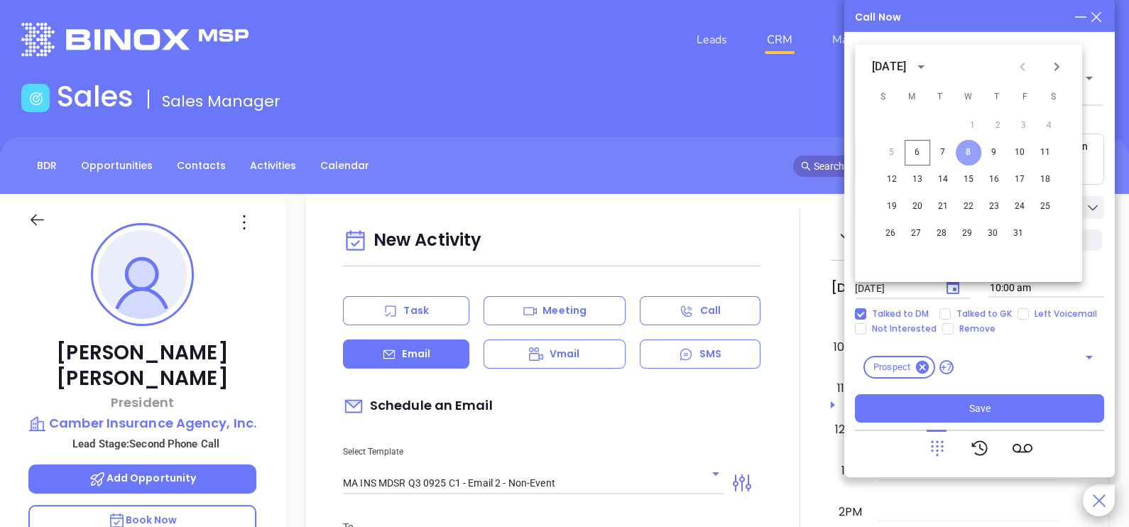
click at [973, 153] on button "8" at bounding box center [969, 153] width 26 height 26
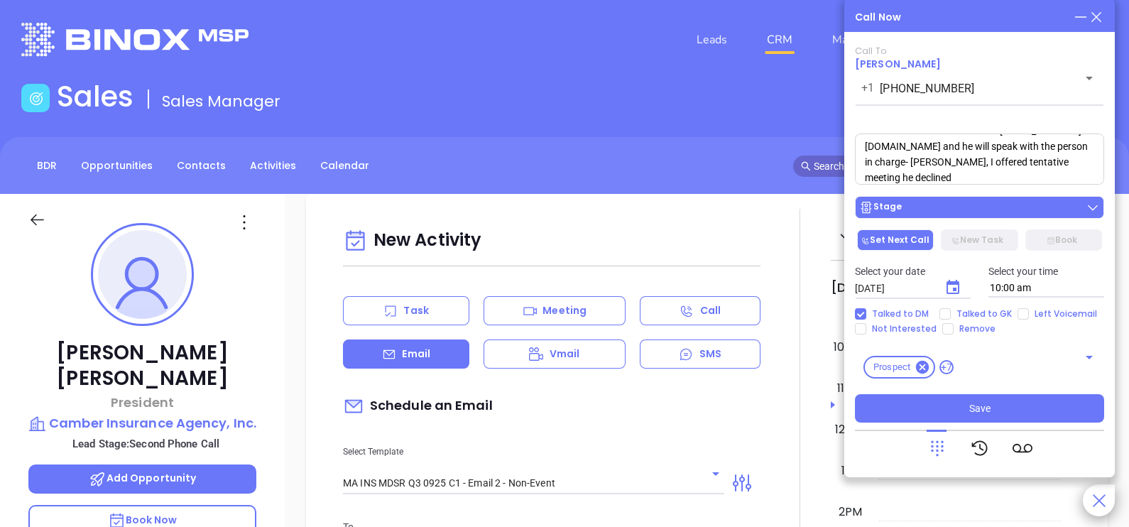
click at [981, 207] on div "Stage" at bounding box center [979, 207] width 241 height 14
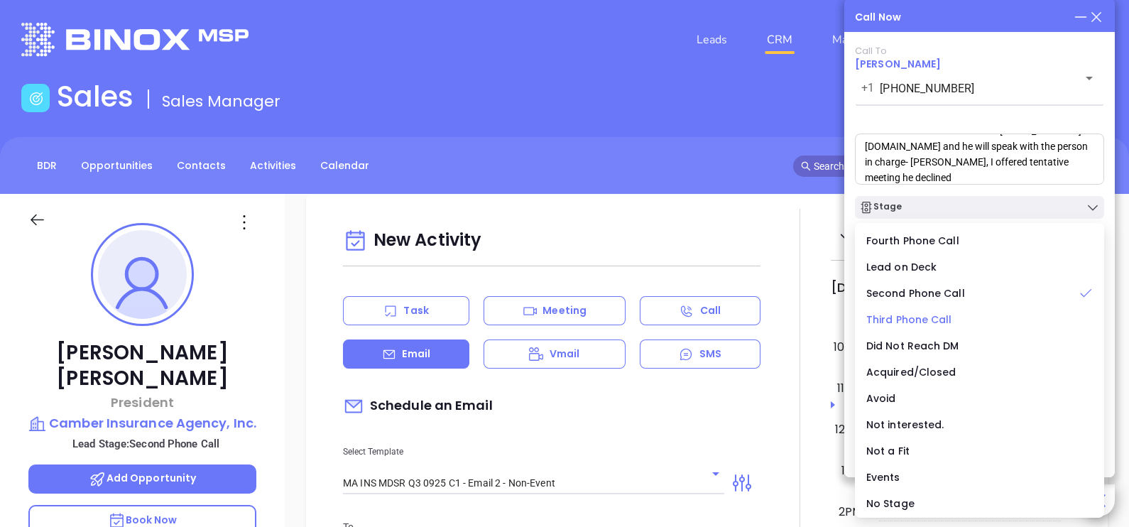
click at [923, 317] on span "Third Phone Call" at bounding box center [909, 319] width 86 height 14
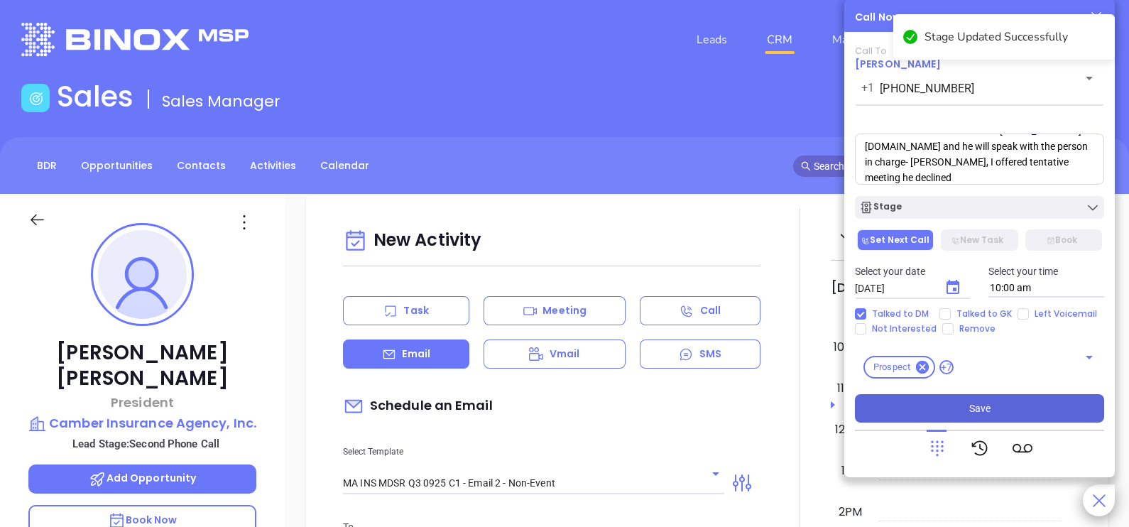
click at [977, 414] on span "Save" at bounding box center [979, 409] width 21 height 16
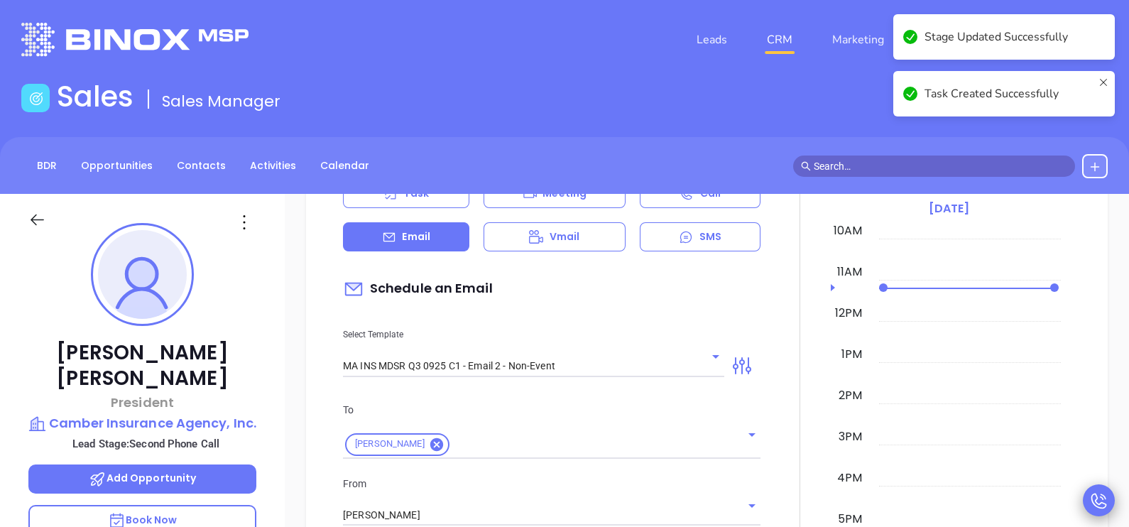
scroll to position [548, 0]
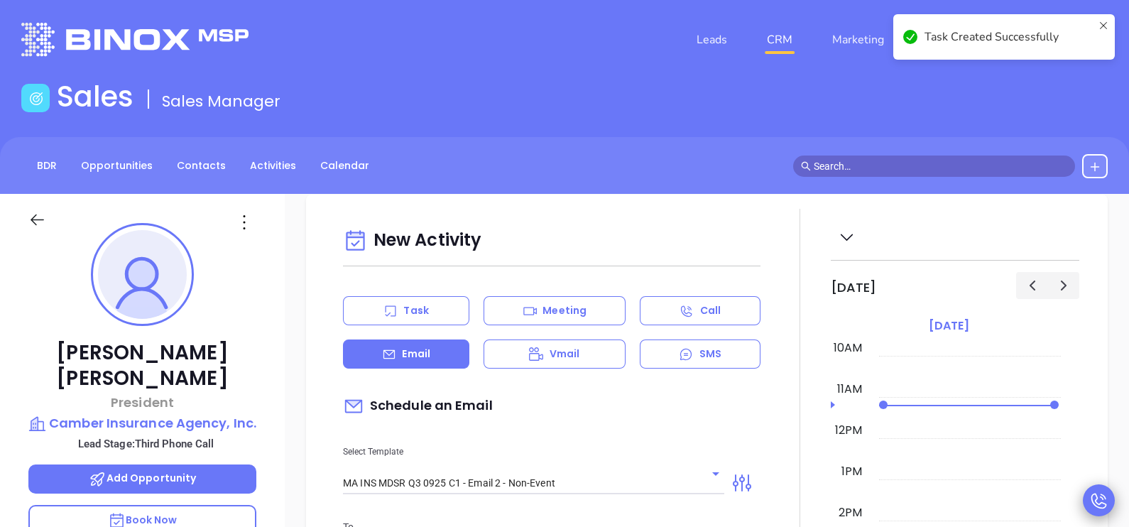
click at [277, 383] on div "Tony Camarra President Camber Insurance Agency, Inc. Lead Stage: Third Phone Ca…" at bounding box center [142, 523] width 285 height 659
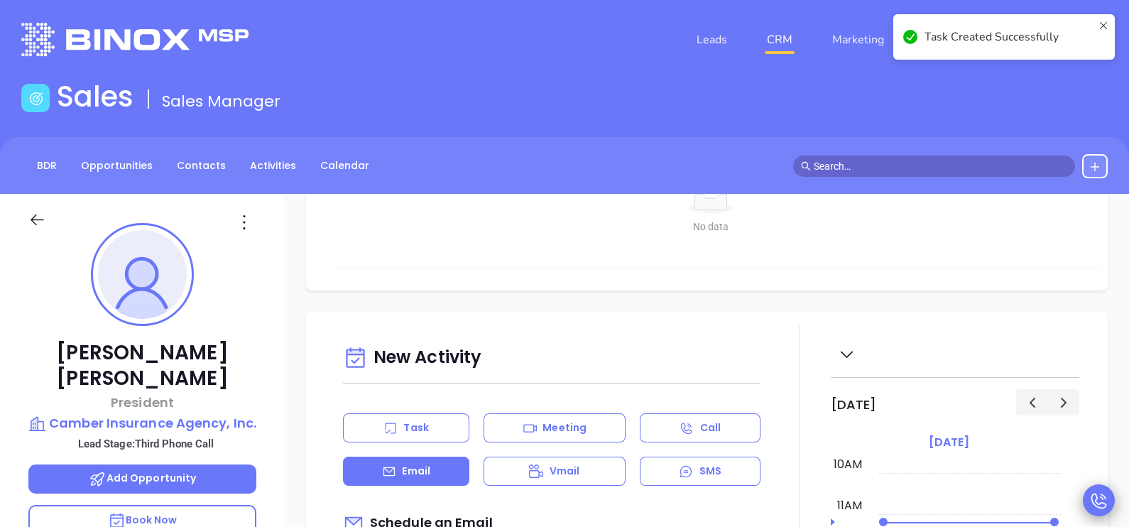
scroll to position [665, 0]
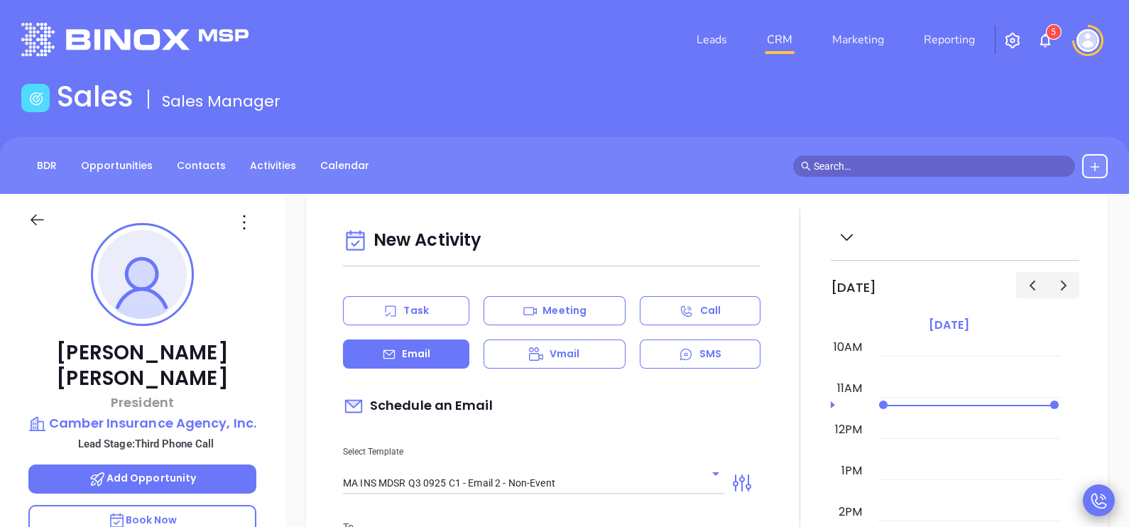
click at [416, 314] on p "Task" at bounding box center [415, 310] width 25 height 15
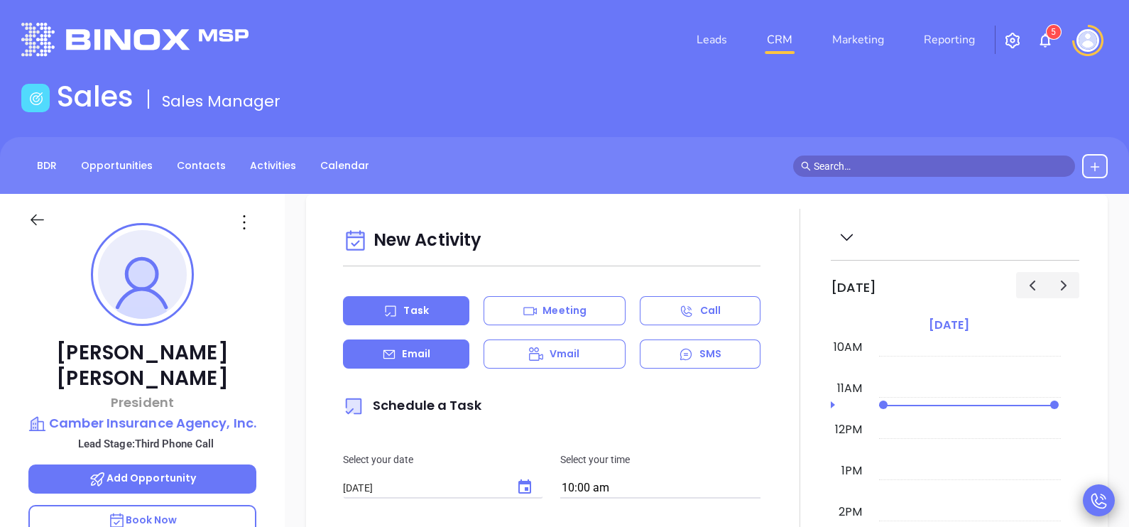
type input "Karina Genovez"
click at [421, 359] on p "Email" at bounding box center [416, 354] width 28 height 15
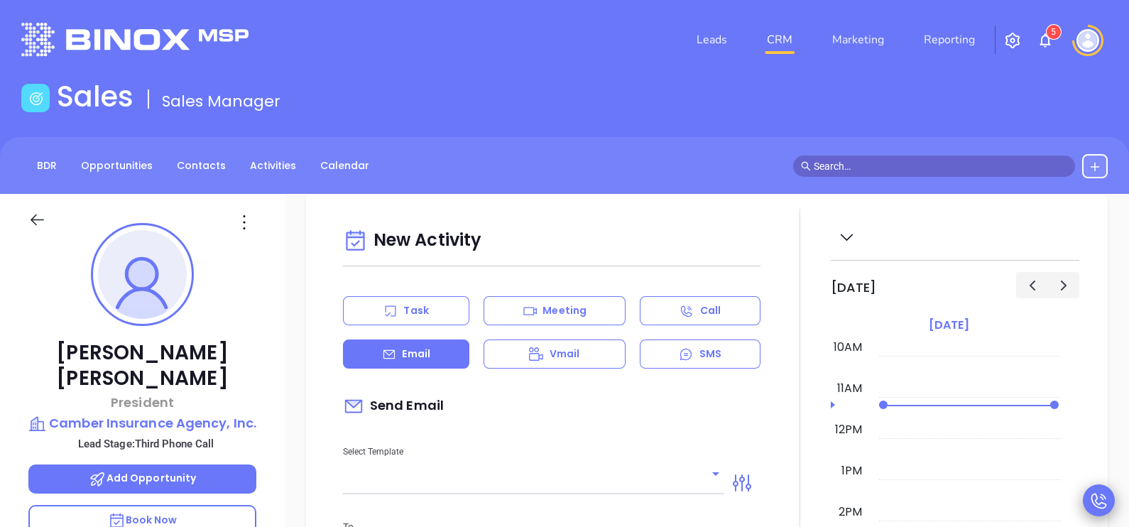
type input "Karina Genovez"
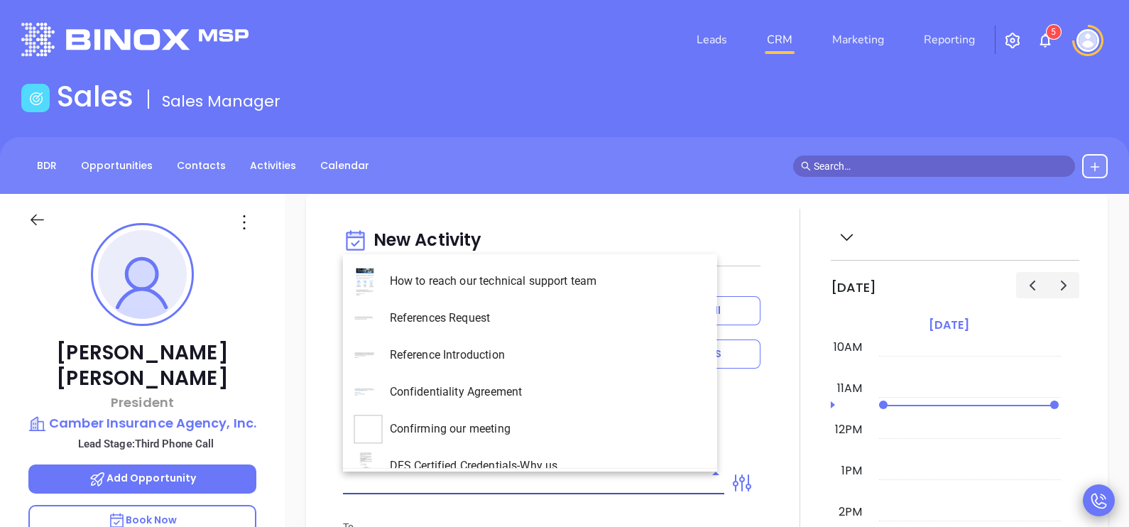
click at [483, 476] on input "text" at bounding box center [523, 483] width 360 height 21
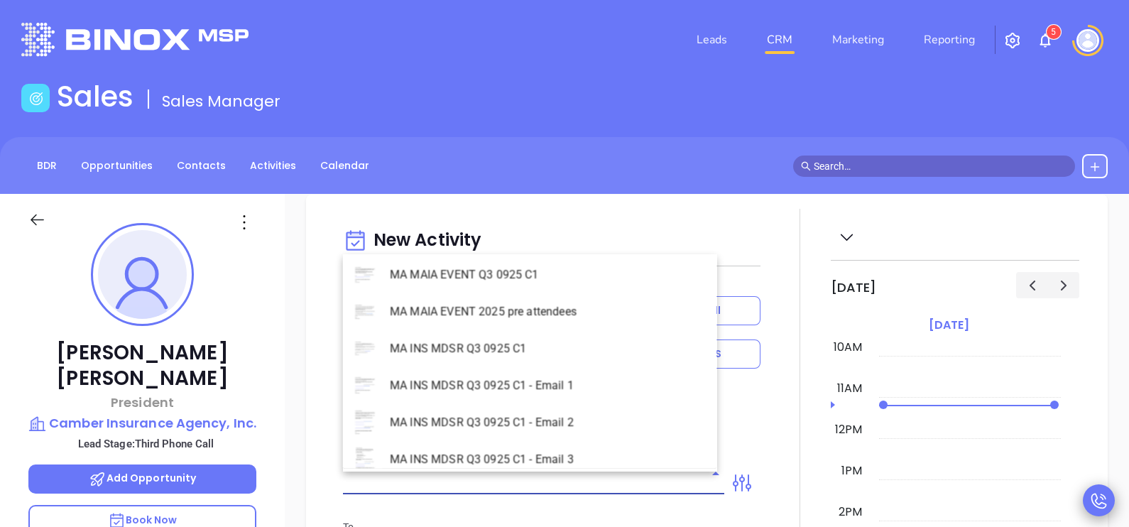
scroll to position [4119, 0]
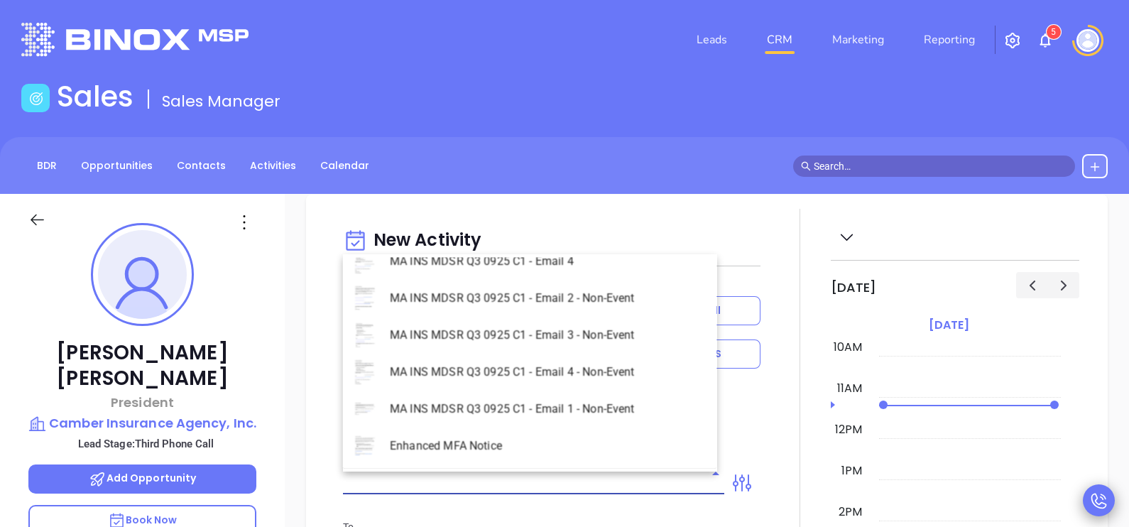
click at [592, 302] on li "MA INS MDSR Q3 0925 C1 - Email 2 - Non-Event" at bounding box center [530, 298] width 374 height 37
type input "MA INS MDSR Q3 0925 C1 - Email 2 - Non-Event"
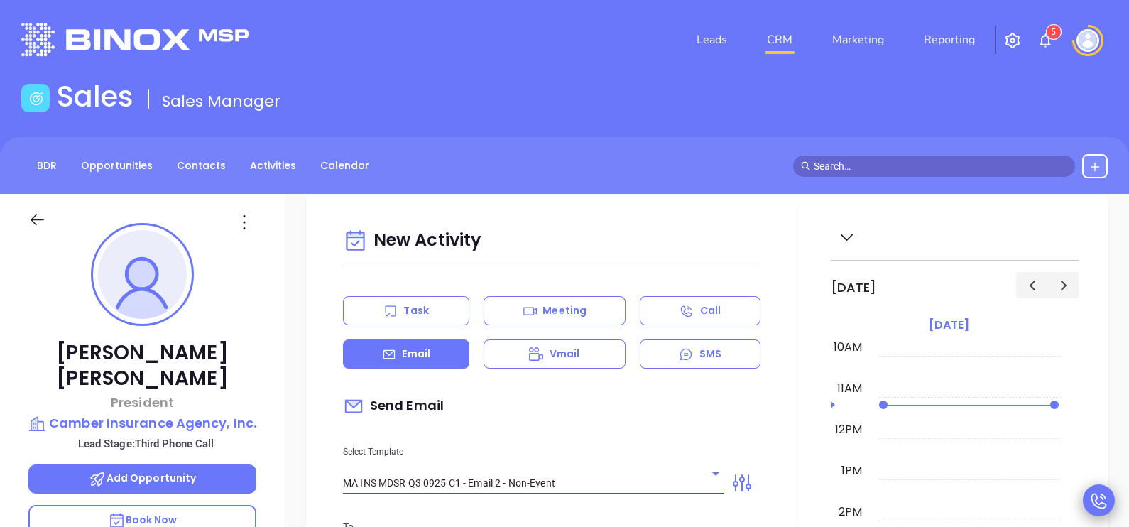
type input "Tony, here’s the MA compliance checklist we mentioned"
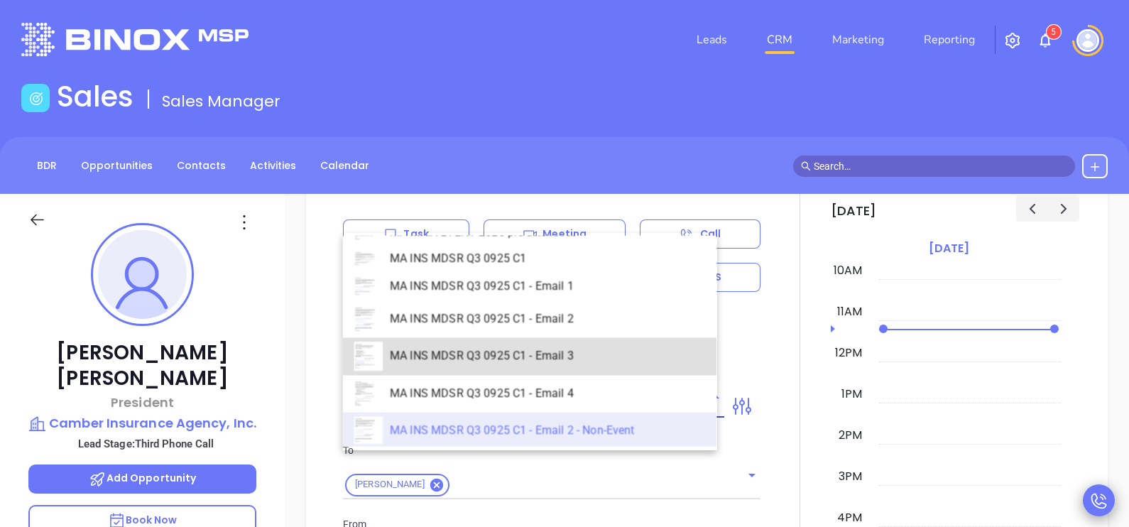
scroll to position [0, 0]
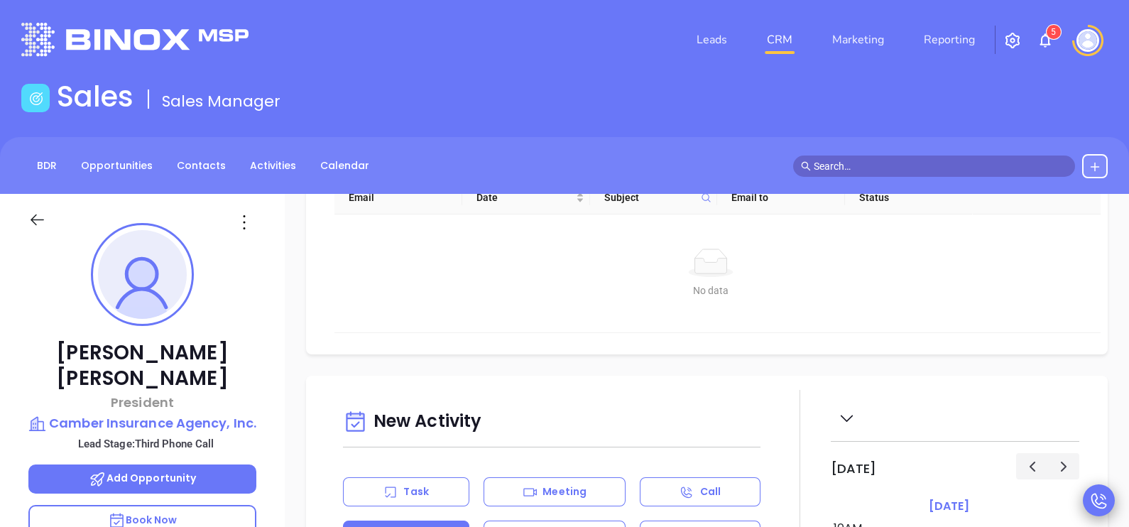
scroll to position [567, 0]
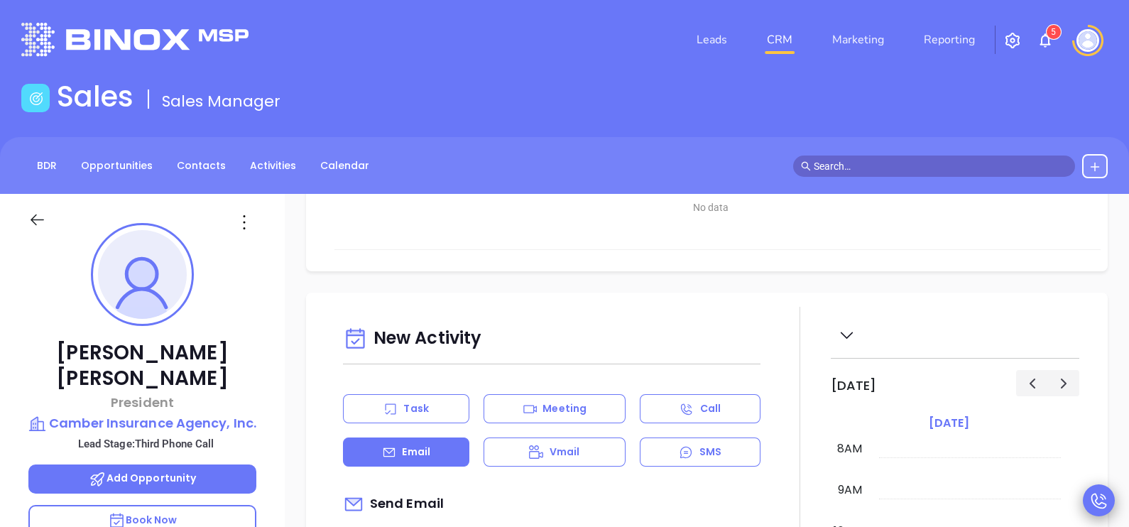
drag, startPoint x: 1108, startPoint y: 423, endPoint x: 1067, endPoint y: 419, distance: 41.4
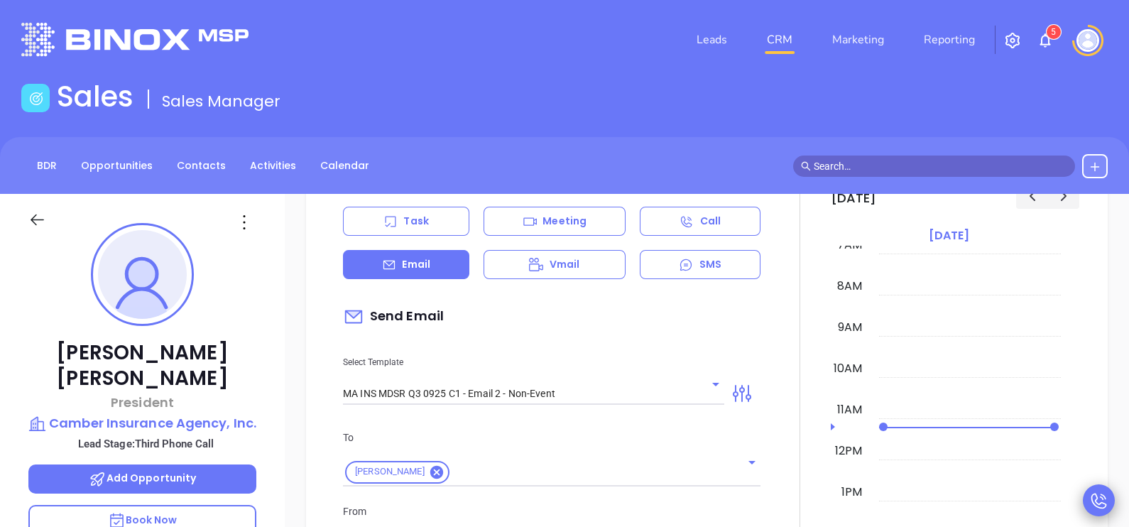
scroll to position [817, 0]
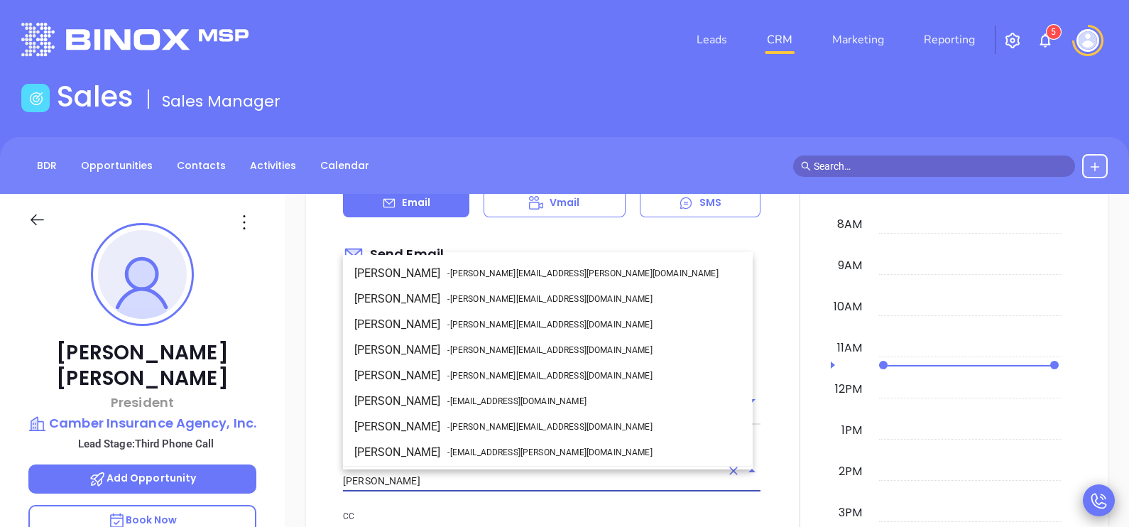
click at [547, 484] on input "Karina Genovez" at bounding box center [532, 481] width 378 height 21
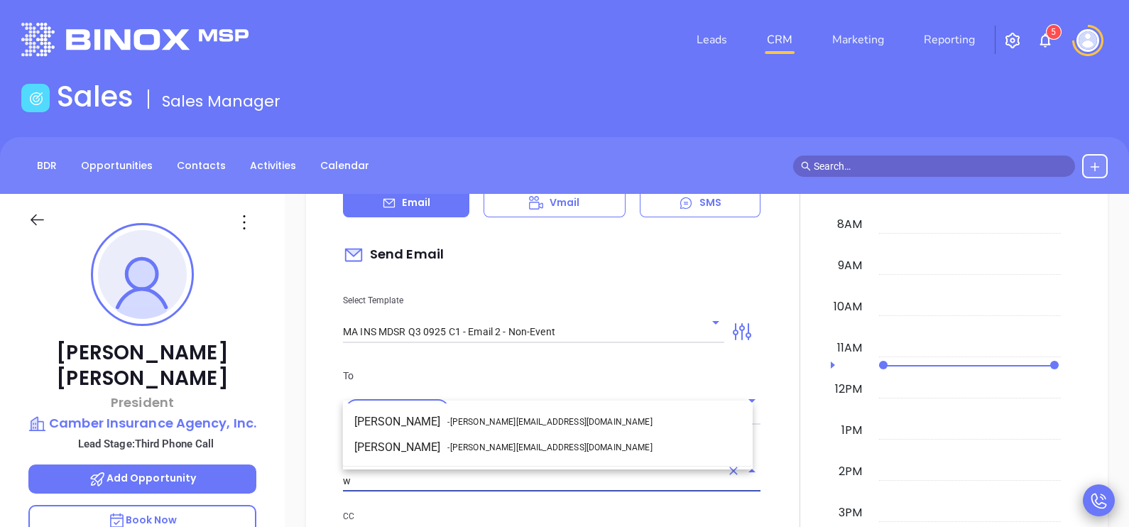
scroll to position [0, 0]
click at [537, 452] on li "Walter Contreras - walter@motiva.net" at bounding box center [548, 448] width 410 height 26
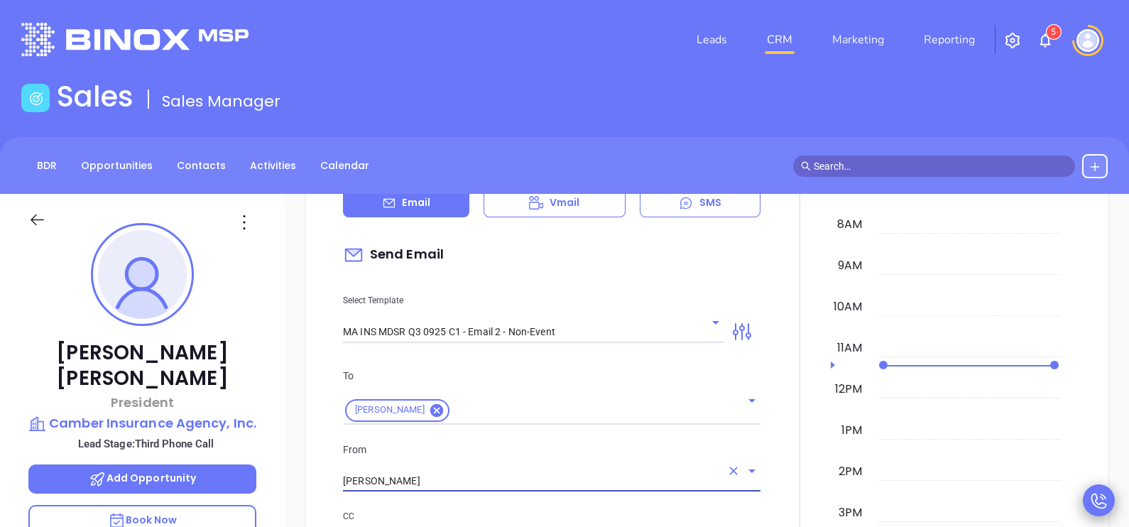
type input "[PERSON_NAME]"
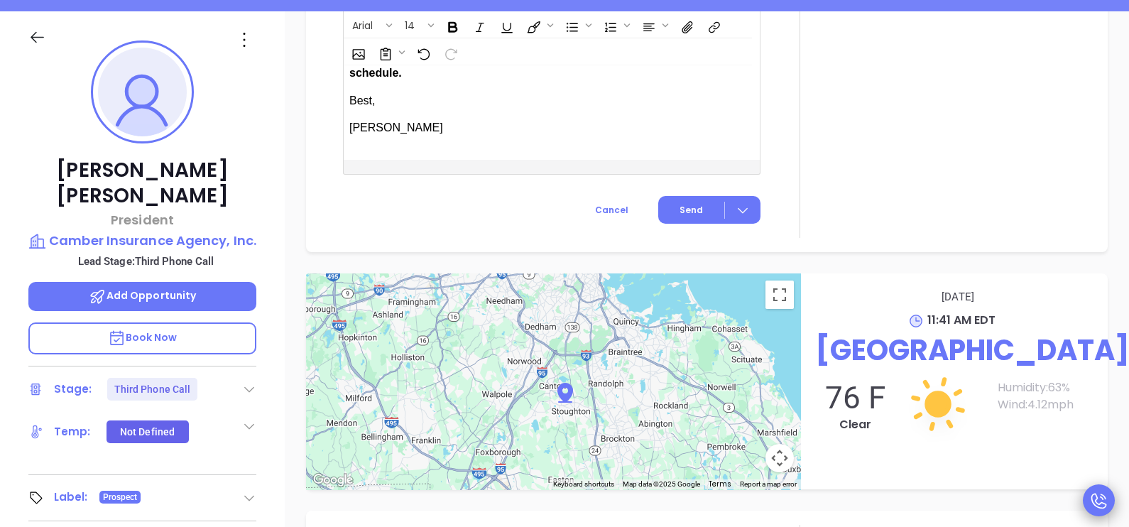
scroll to position [213, 0]
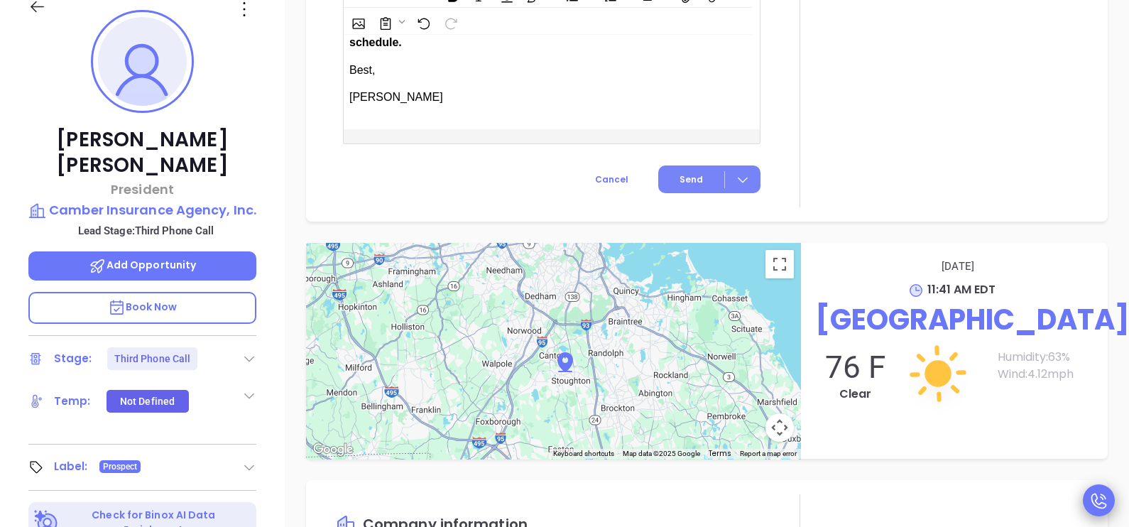
click at [685, 165] on button "Send" at bounding box center [709, 179] width 102 height 28
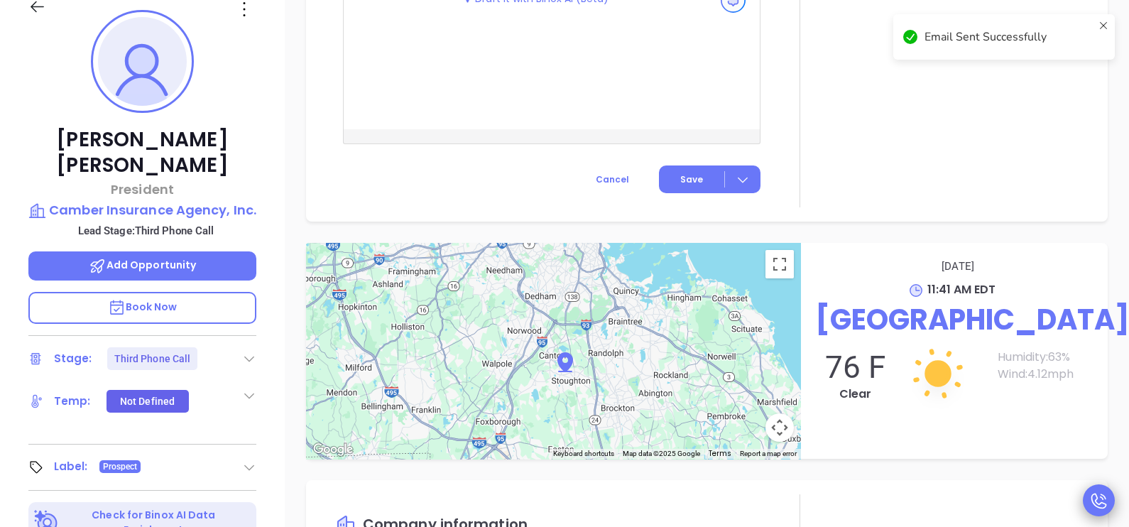
scroll to position [1307, 0]
click at [276, 350] on div "Tony Camarra President Camber Insurance Agency, Inc. Lead Stage: Third Phone Ca…" at bounding box center [142, 310] width 285 height 659
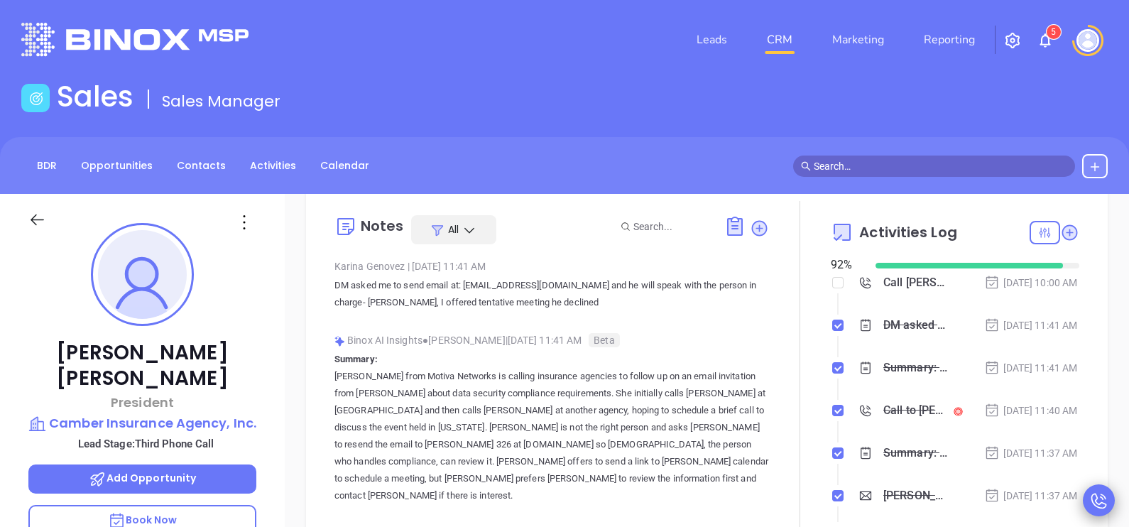
scroll to position [43, 0]
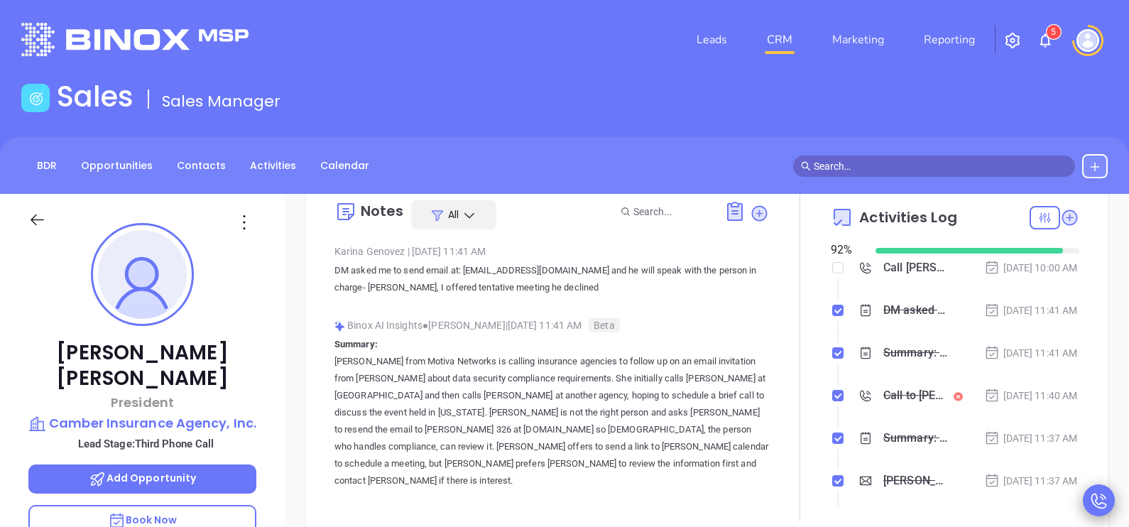
click at [1075, 387] on div "Notes All Karina Genovez | Oct 6, 2025 11:41 AM DM asked me to send email at: t…" at bounding box center [706, 353] width 773 height 335
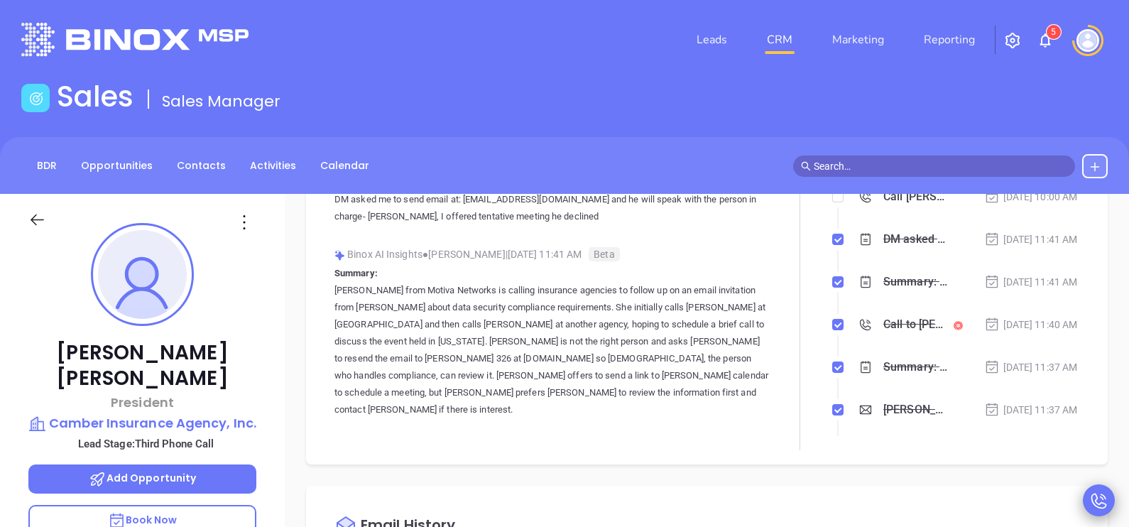
scroll to position [79, 0]
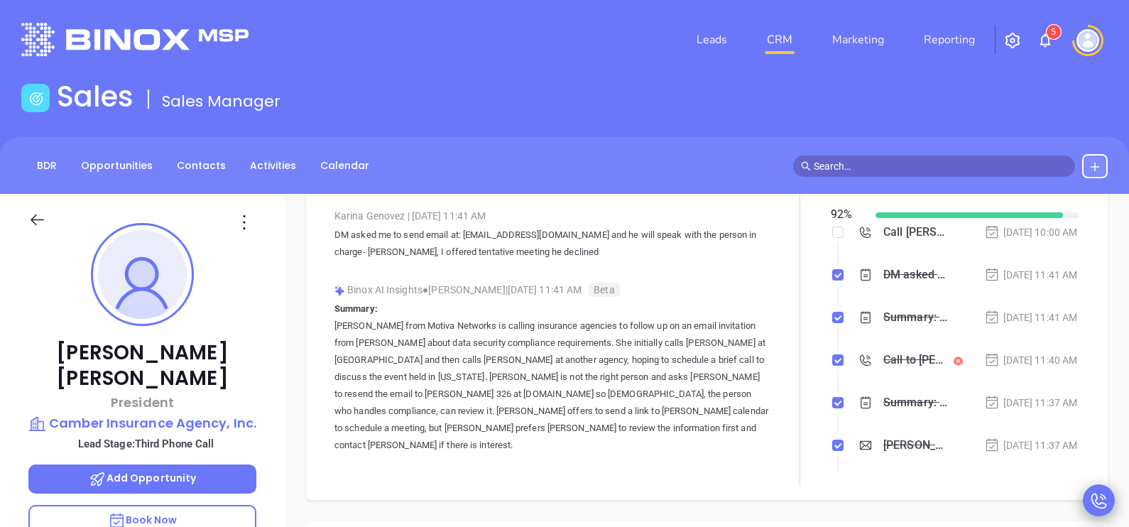
click at [1015, 351] on li "Summary: Karina from Motiva Networks is calling insurance agencies to follow up…" at bounding box center [956, 331] width 245 height 39
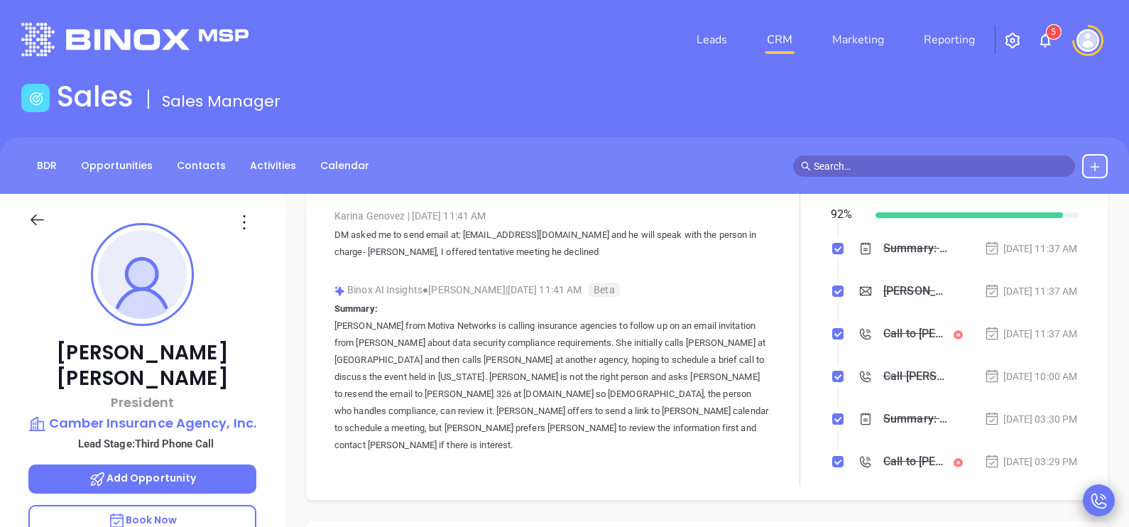
scroll to position [177, 0]
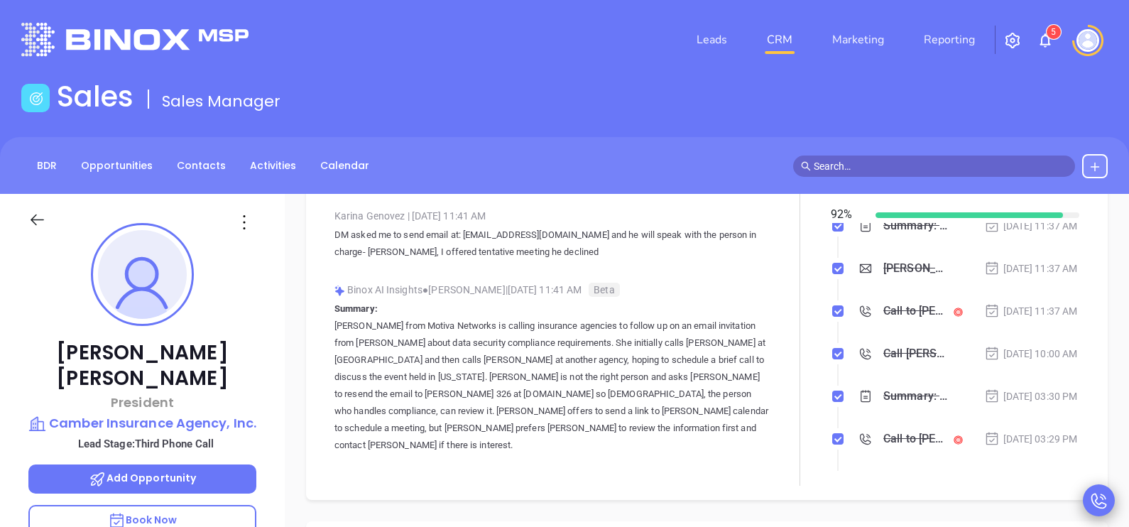
click at [39, 219] on icon at bounding box center [37, 220] width 18 height 18
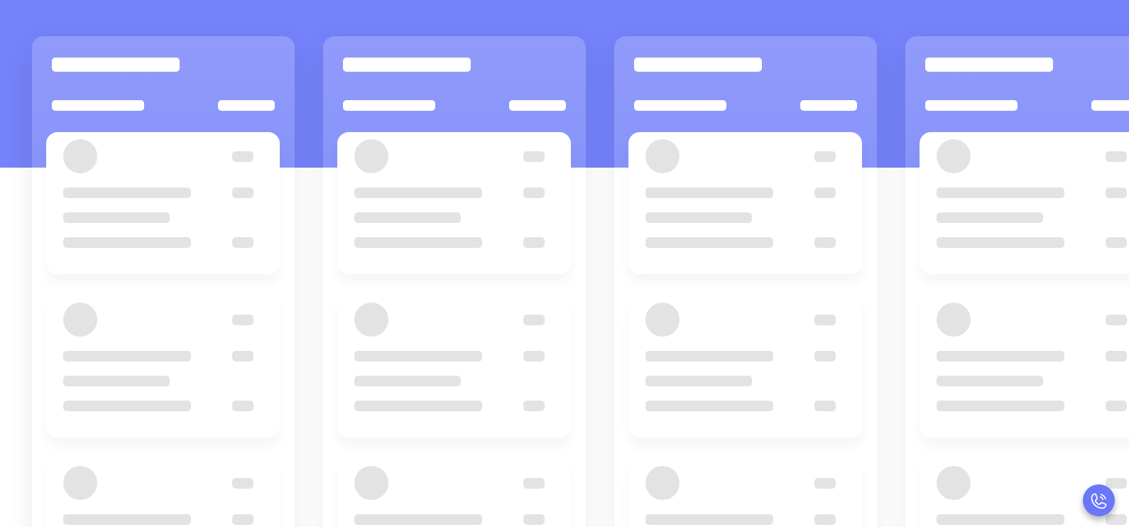
scroll to position [194, 0]
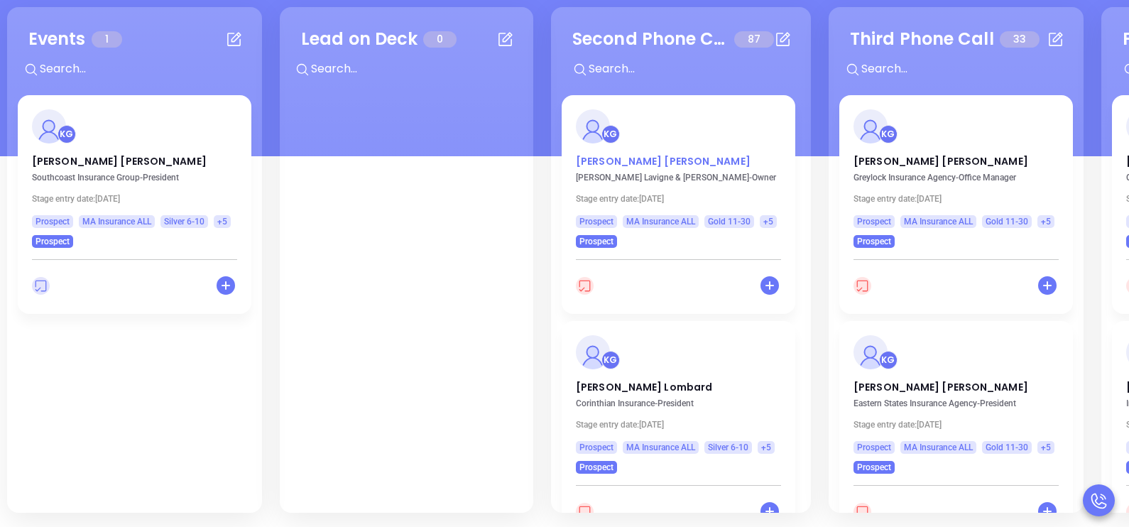
click at [621, 161] on p "Kevin Deady" at bounding box center [678, 157] width 205 height 7
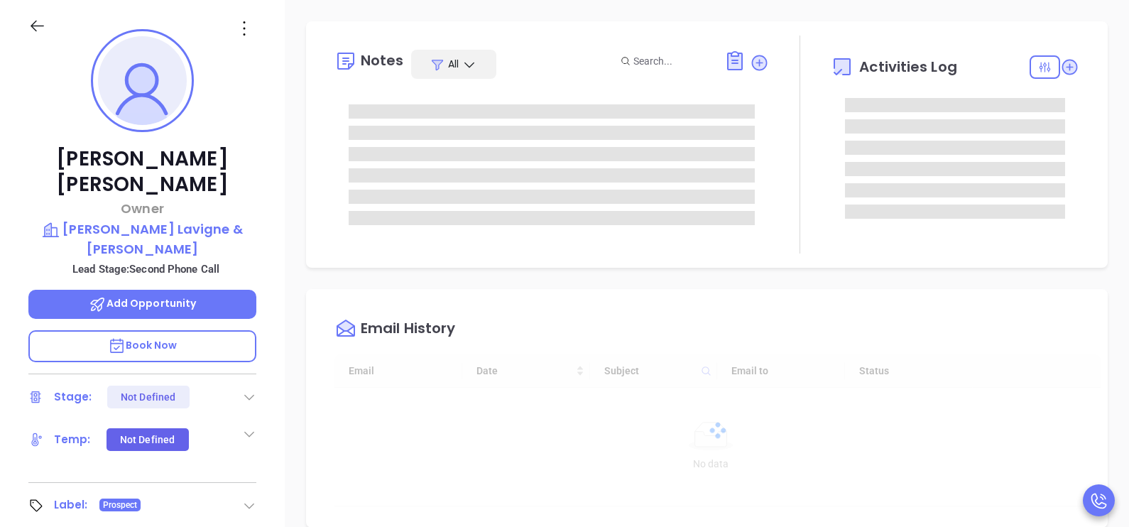
type input "10/07/2025"
type input "Karina Genovez"
click at [268, 243] on div "Kevin Deady Owner LeBel Lavigne & Deady Lead Stage: Second Phone Call Add Oppor…" at bounding box center [142, 329] width 285 height 659
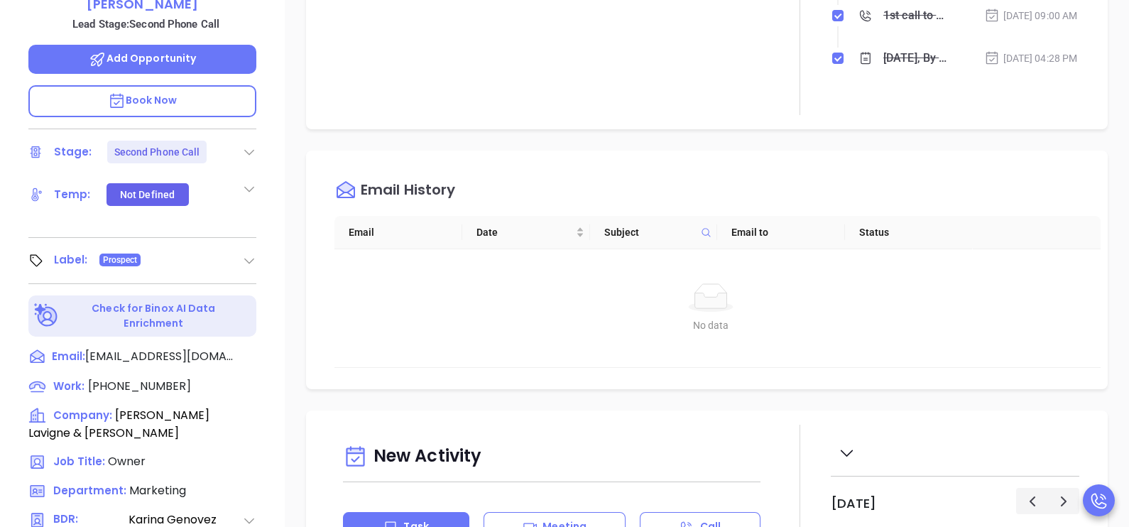
scroll to position [584, 0]
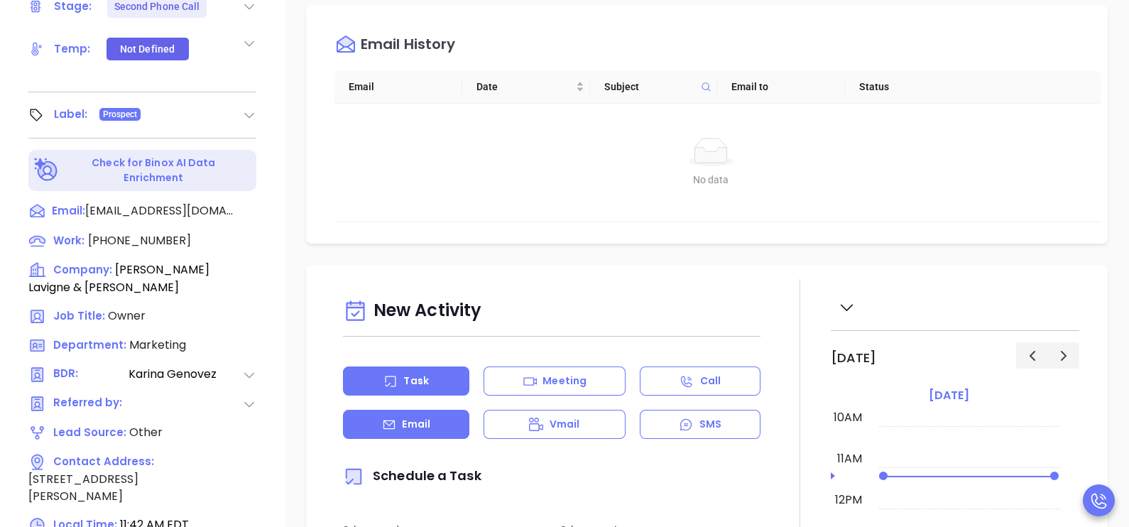
click at [408, 432] on p "Email" at bounding box center [416, 424] width 28 height 15
type input "Karina Genovez"
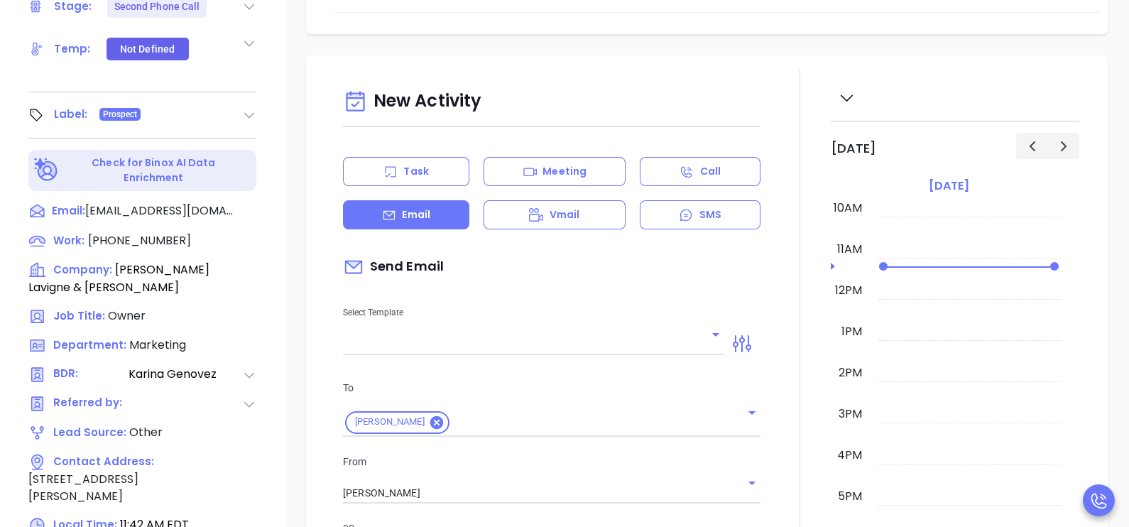
scroll to position [354, 0]
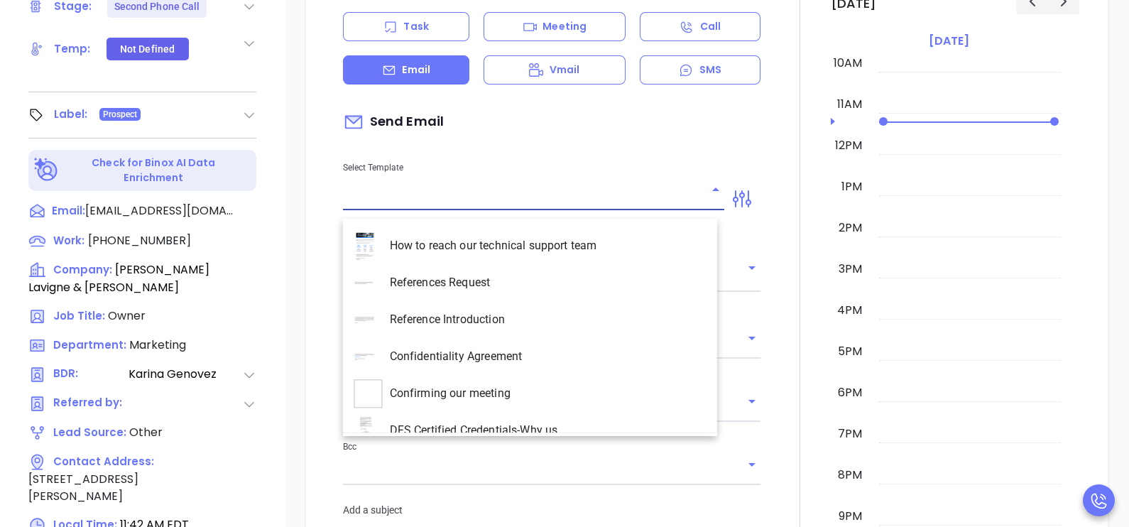
click at [561, 204] on input "text" at bounding box center [523, 199] width 360 height 21
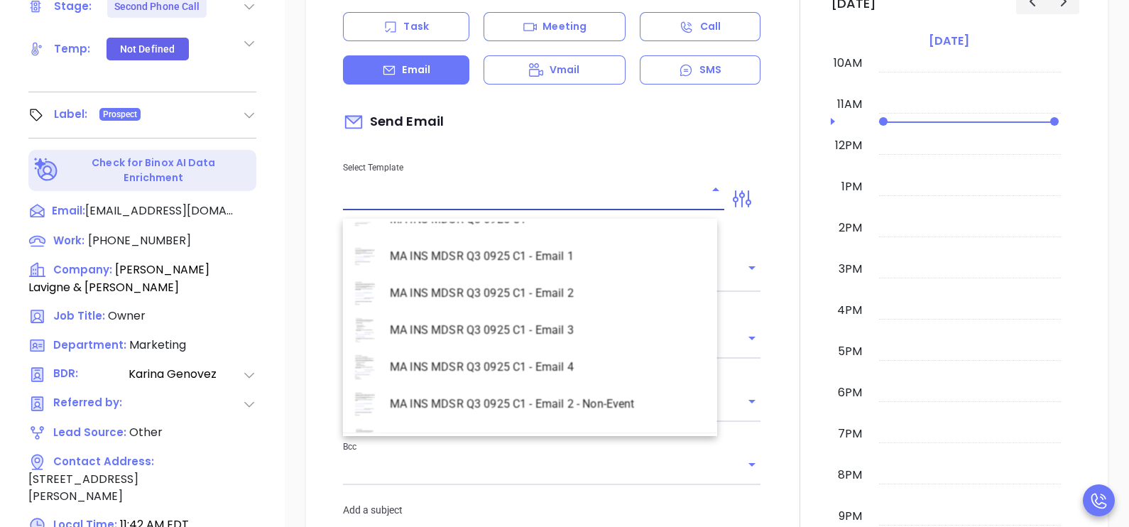
scroll to position [4119, 0]
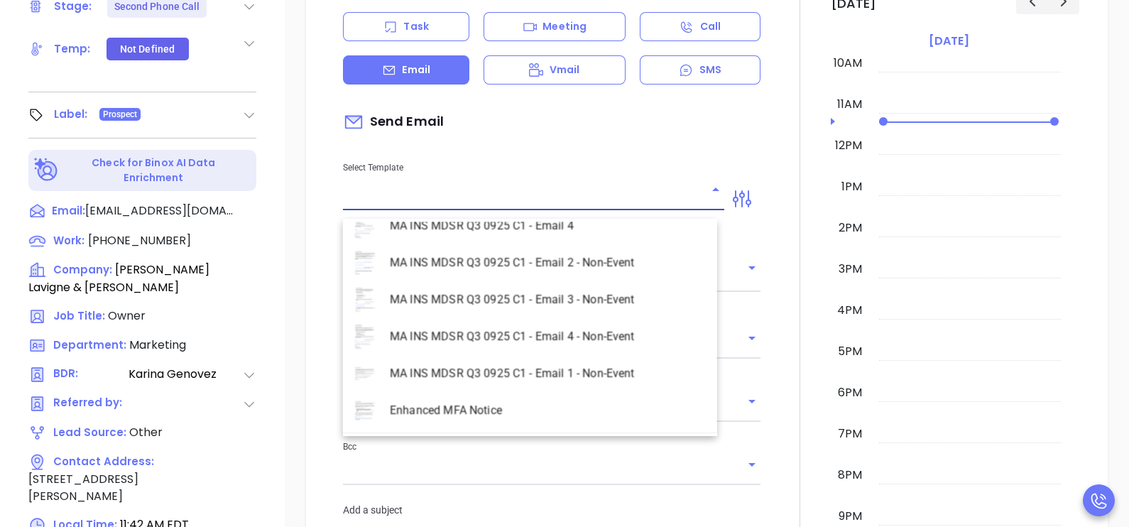
click at [605, 266] on li "MA INS MDSR Q3 0925 C1 - Email 2 - Non-Event" at bounding box center [530, 262] width 374 height 37
type input "MA INS MDSR Q3 0925 C1 - Email 2 - Non-Event"
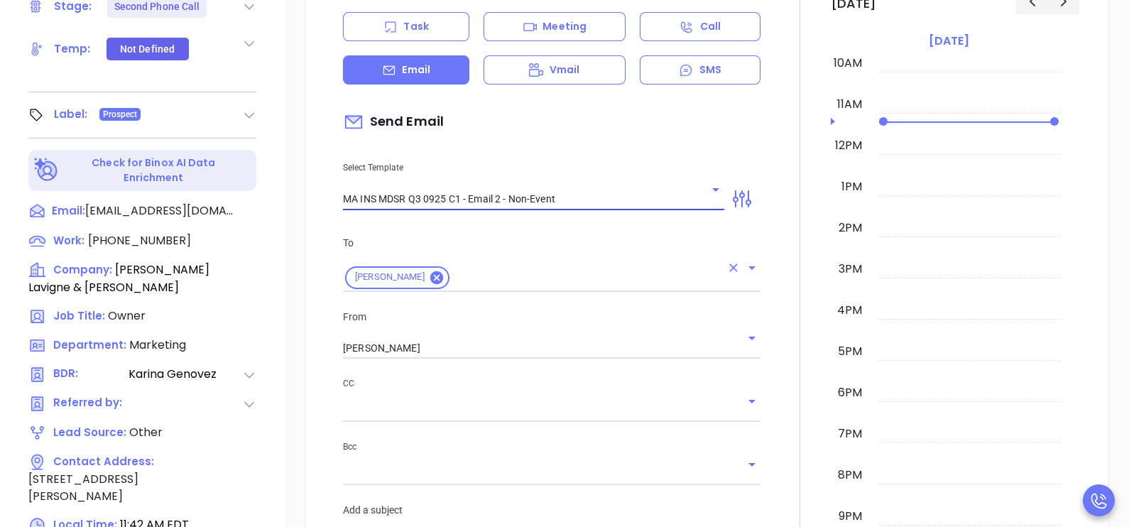
type input "Kevin, here’s the MA compliance checklist we mentioned"
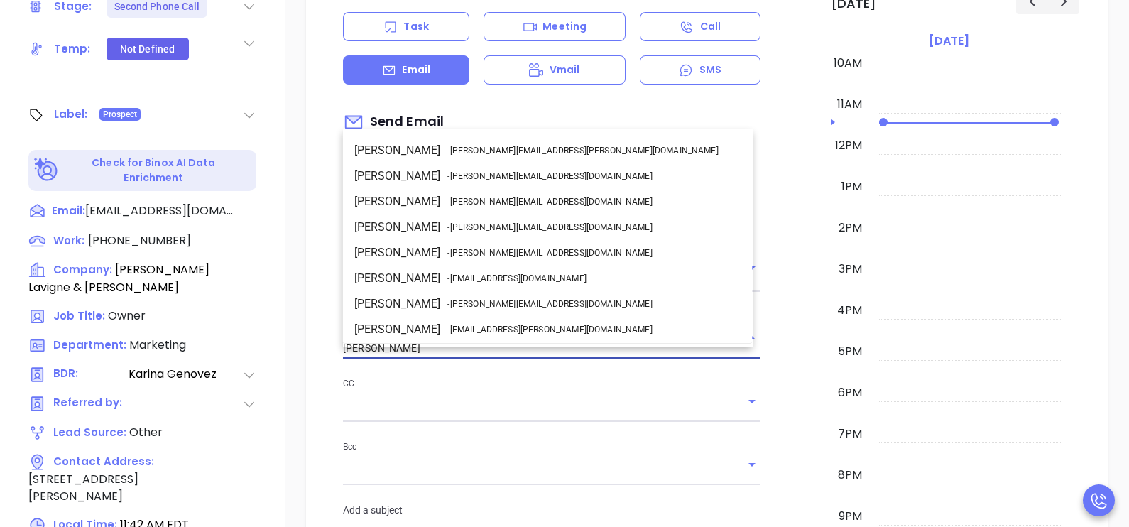
scroll to position [75, 0]
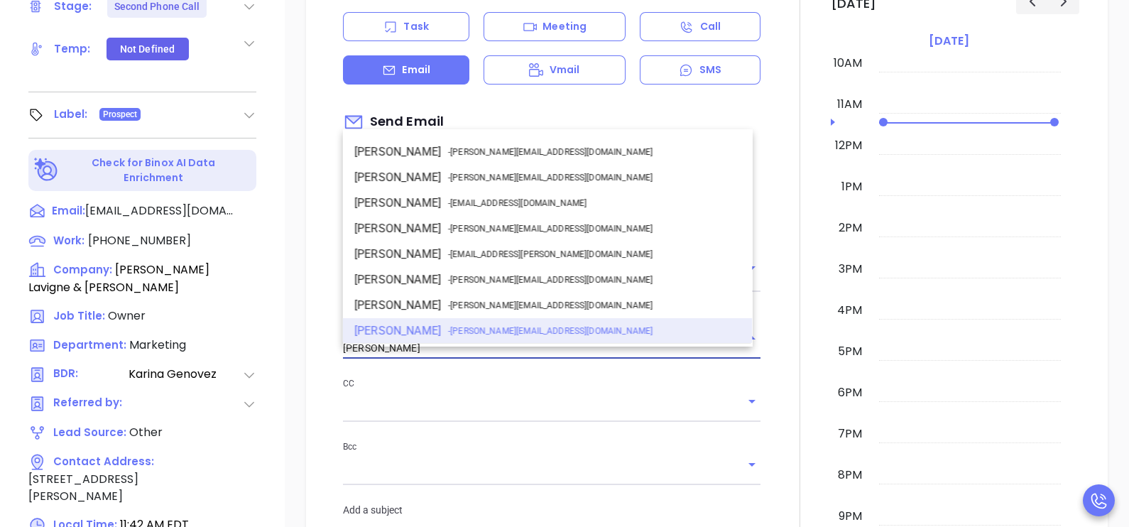
click at [481, 358] on input "Karina Genovez" at bounding box center [532, 348] width 378 height 21
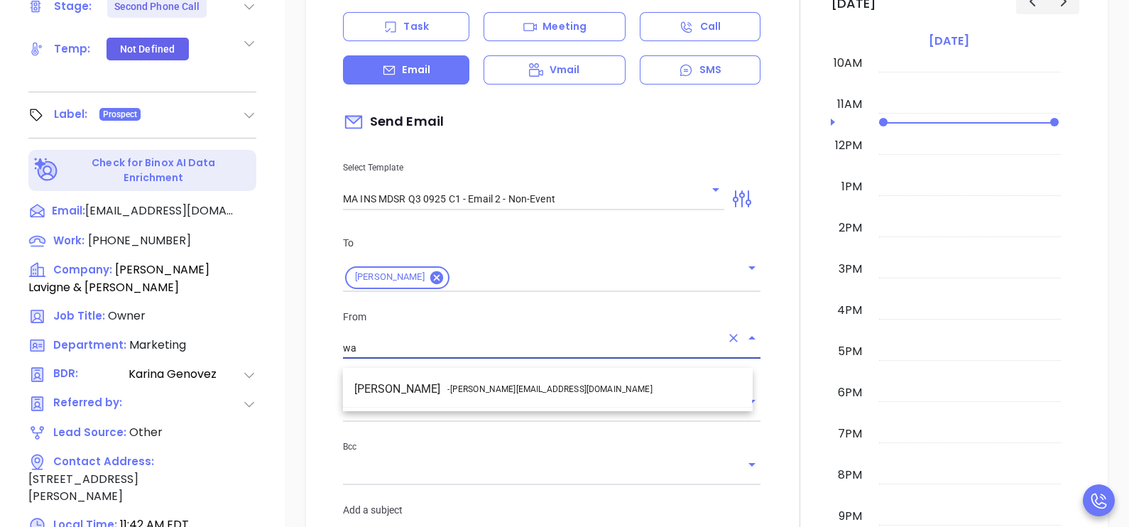
click at [503, 380] on li "Walter Contreras - walter@motiva.net" at bounding box center [548, 389] width 410 height 26
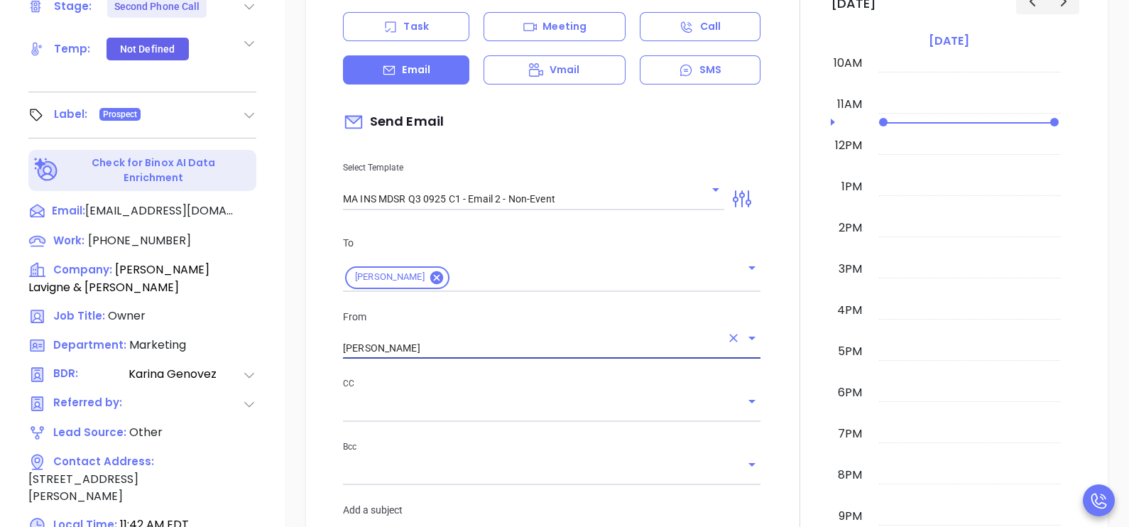
type input "[PERSON_NAME]"
click at [783, 410] on div at bounding box center [800, 518] width 62 height 1187
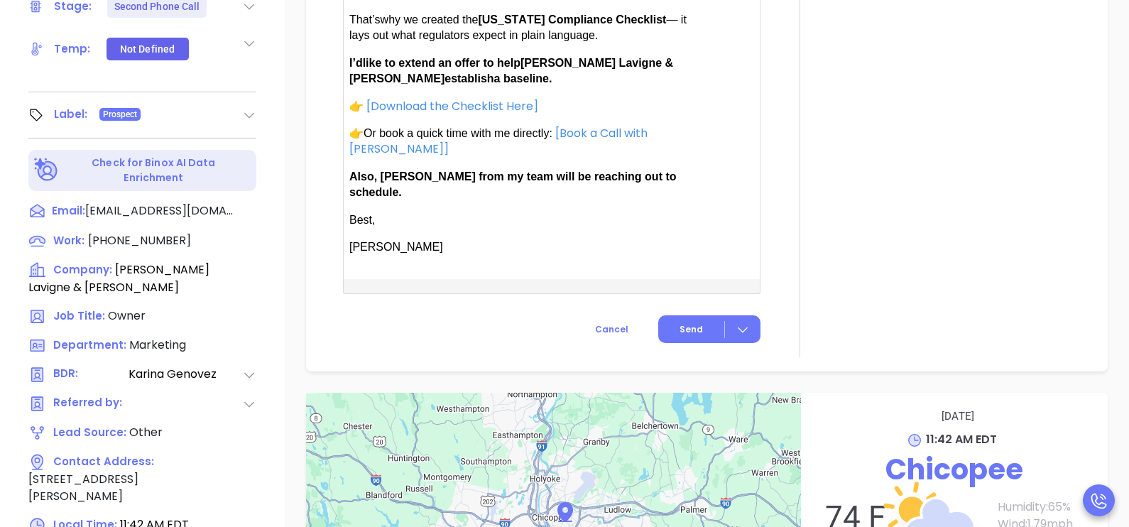
scroll to position [1135, 0]
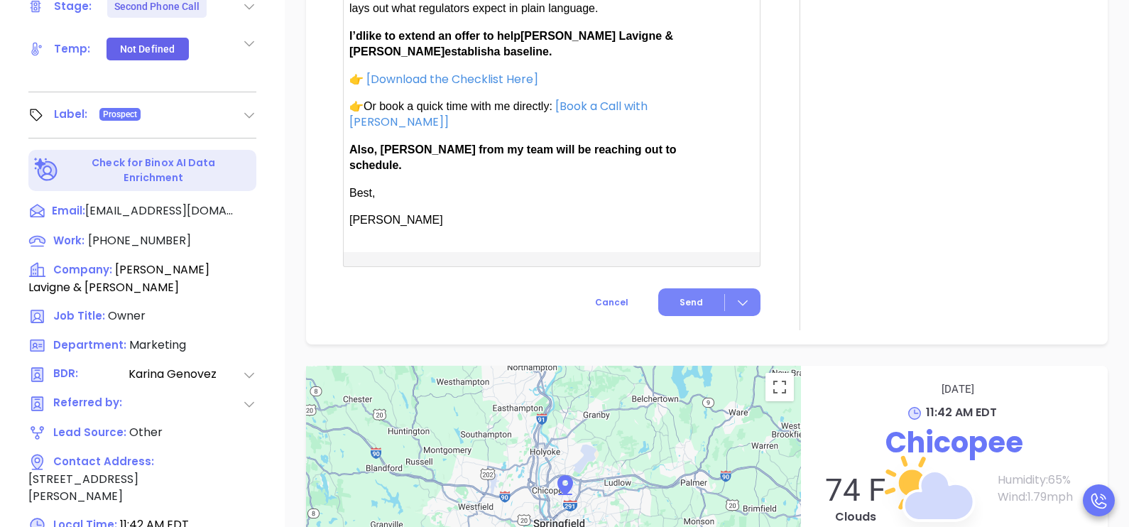
click at [686, 296] on span "Send" at bounding box center [691, 302] width 23 height 13
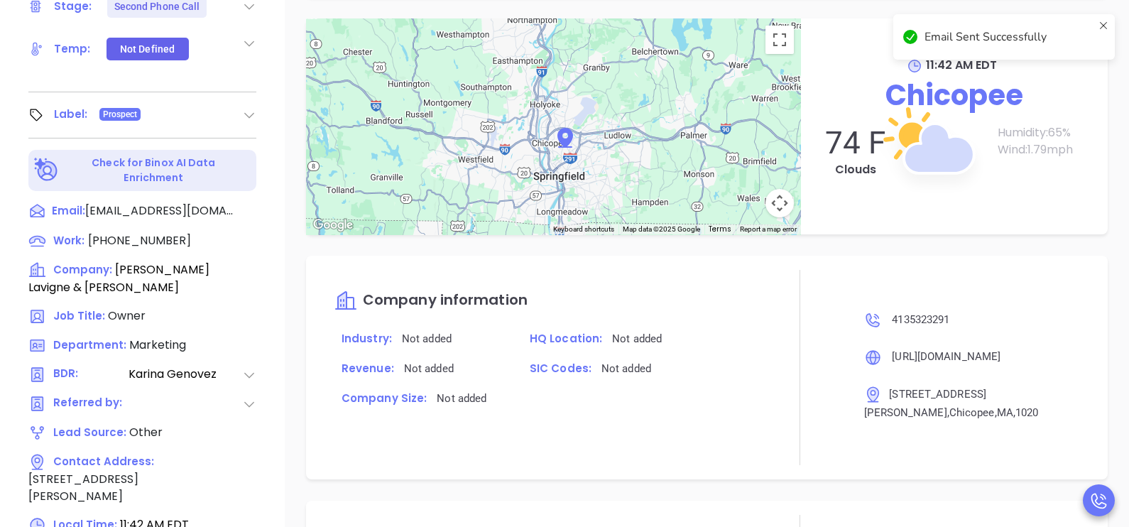
scroll to position [1019, 0]
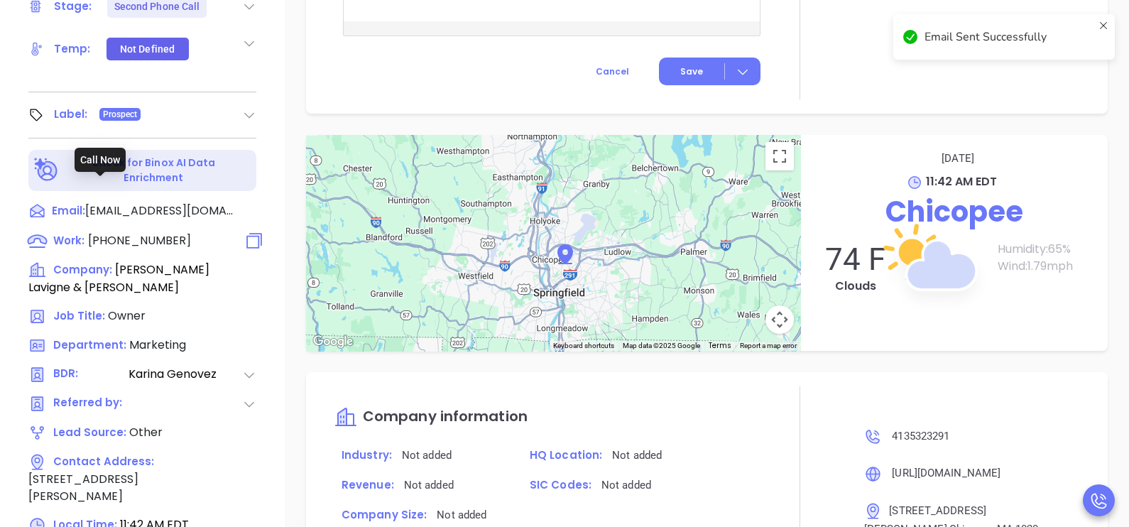
click at [156, 232] on span "(413) 532-3291" at bounding box center [139, 240] width 103 height 16
type input "(413) 532-3291"
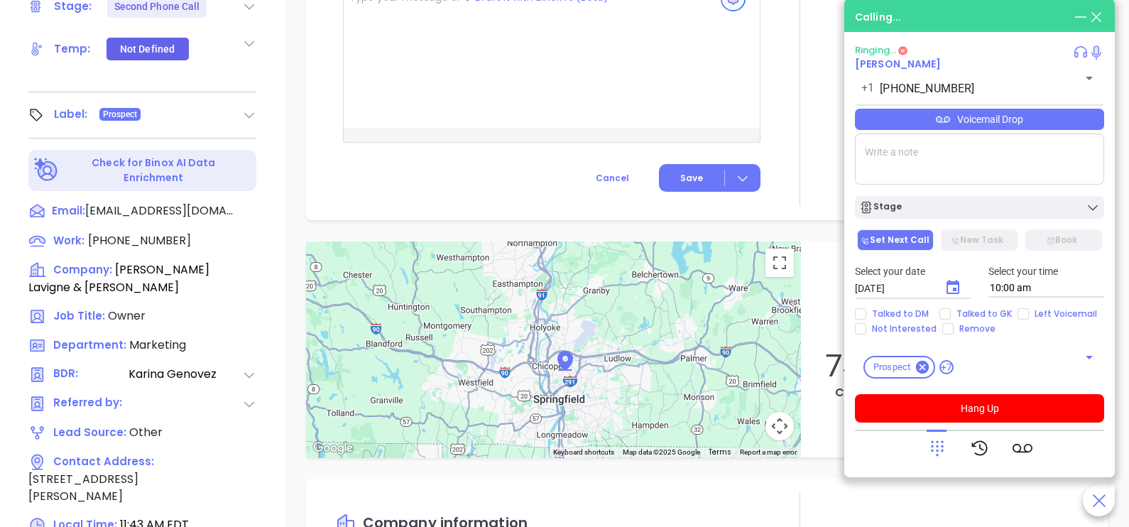
scroll to position [1135, 0]
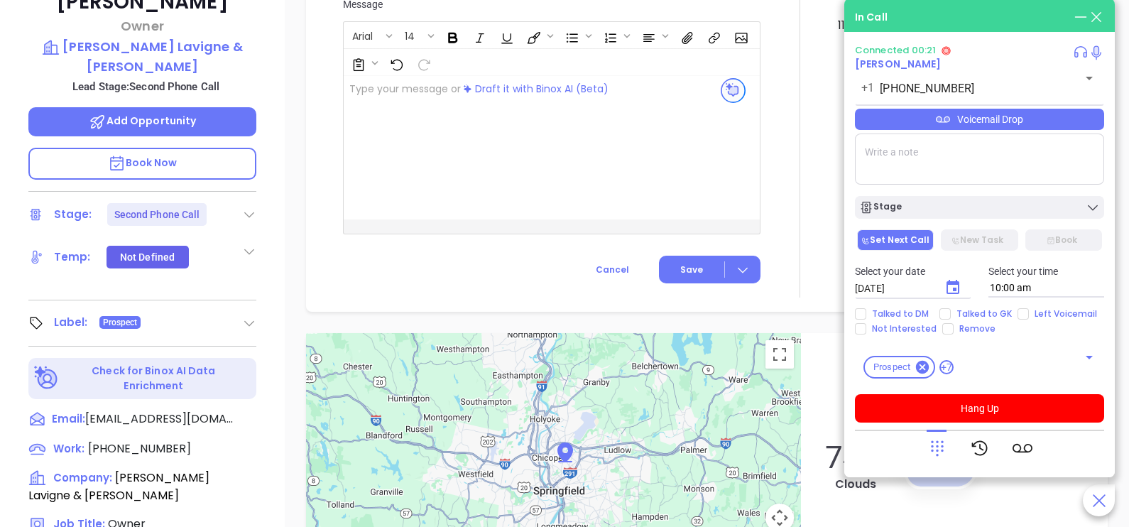
scroll to position [158, 0]
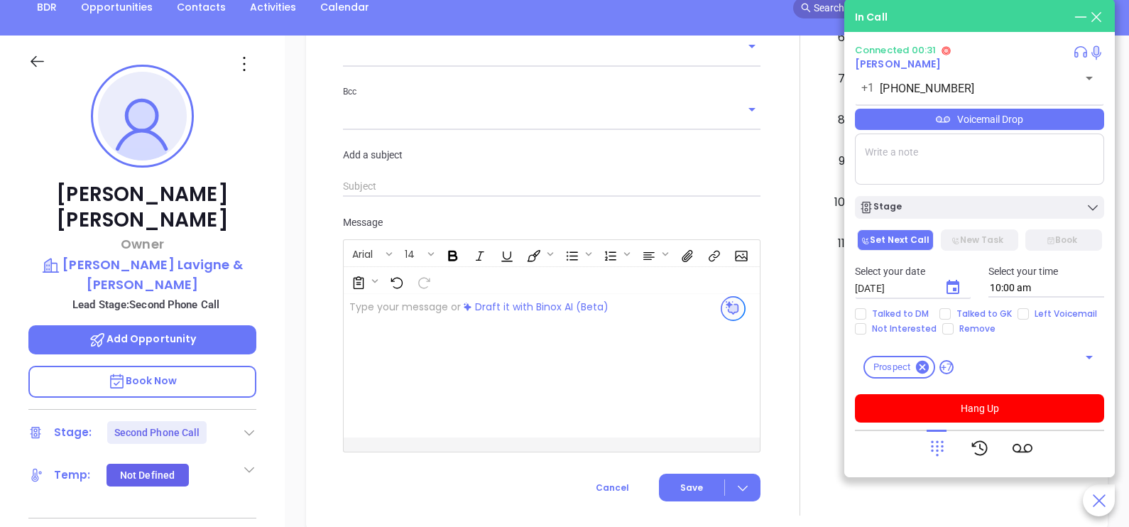
click at [1001, 130] on div "Voicemail Drop" at bounding box center [979, 119] width 249 height 21
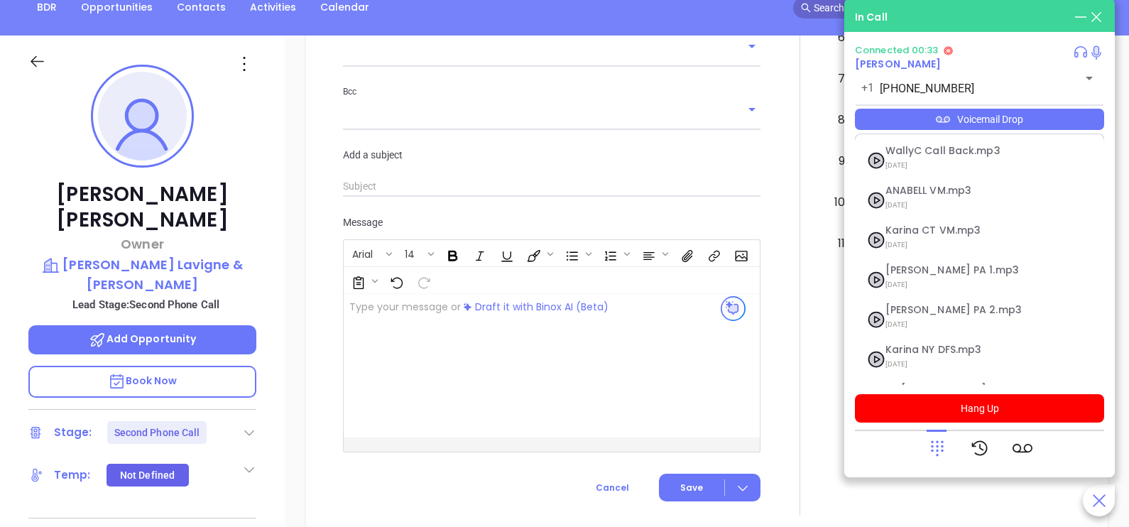
scroll to position [154, 0]
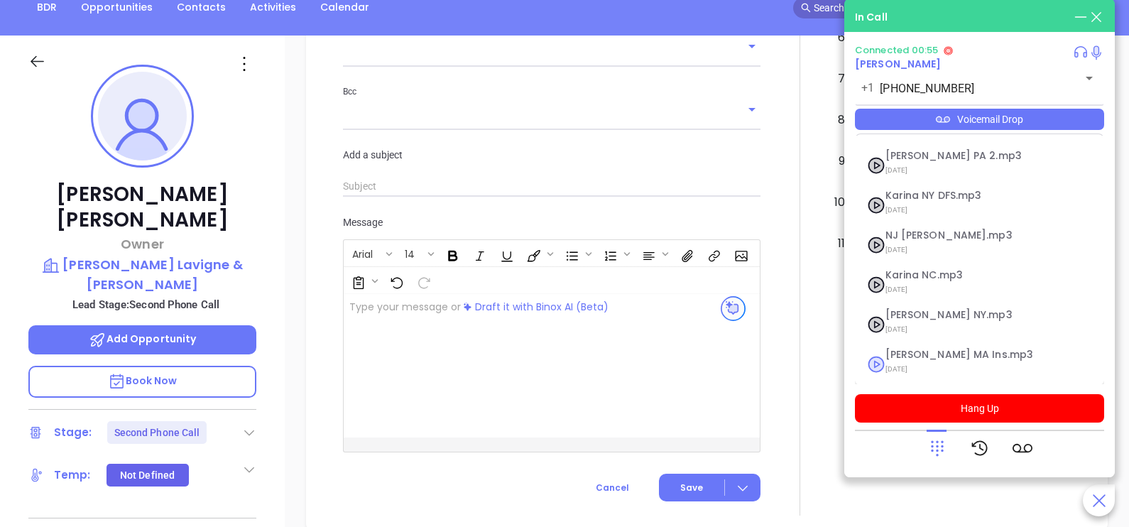
click at [969, 364] on span "09/29/2025" at bounding box center [962, 369] width 153 height 18
checkbox input "true"
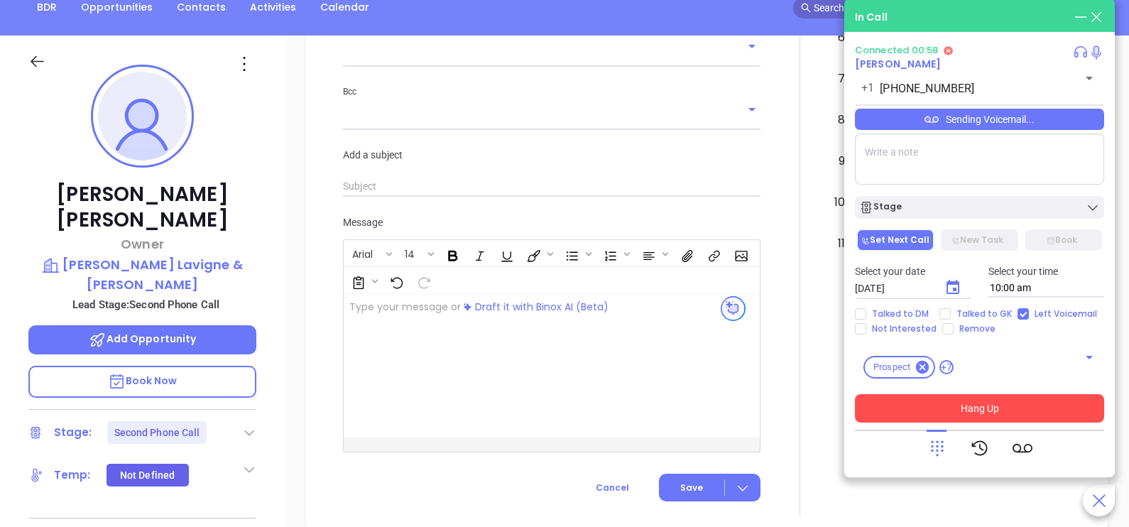
click at [964, 409] on button "Hang Up" at bounding box center [979, 408] width 249 height 28
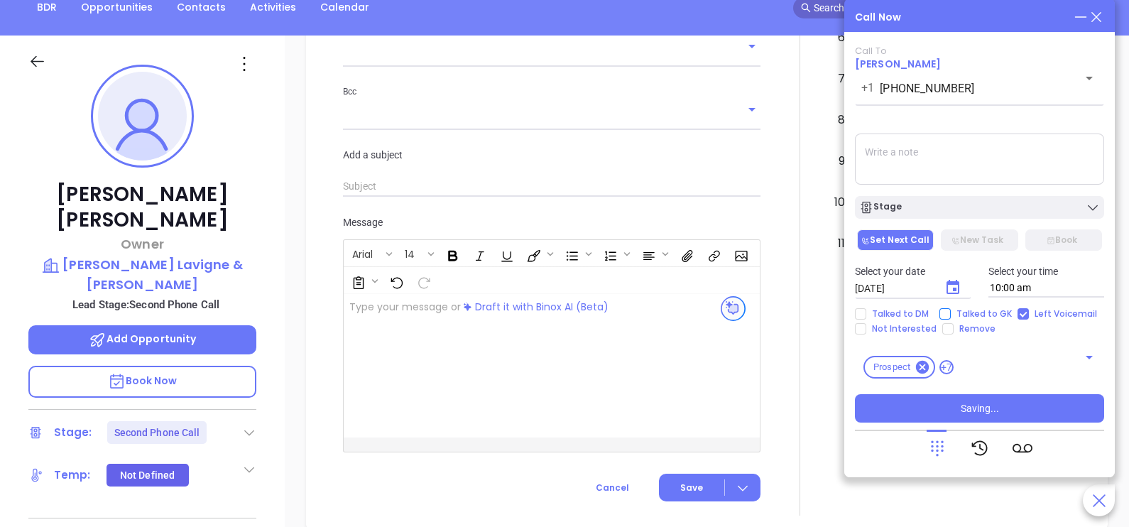
click at [944, 313] on input "Talked to GK" at bounding box center [944, 313] width 11 height 11
checkbox input "true"
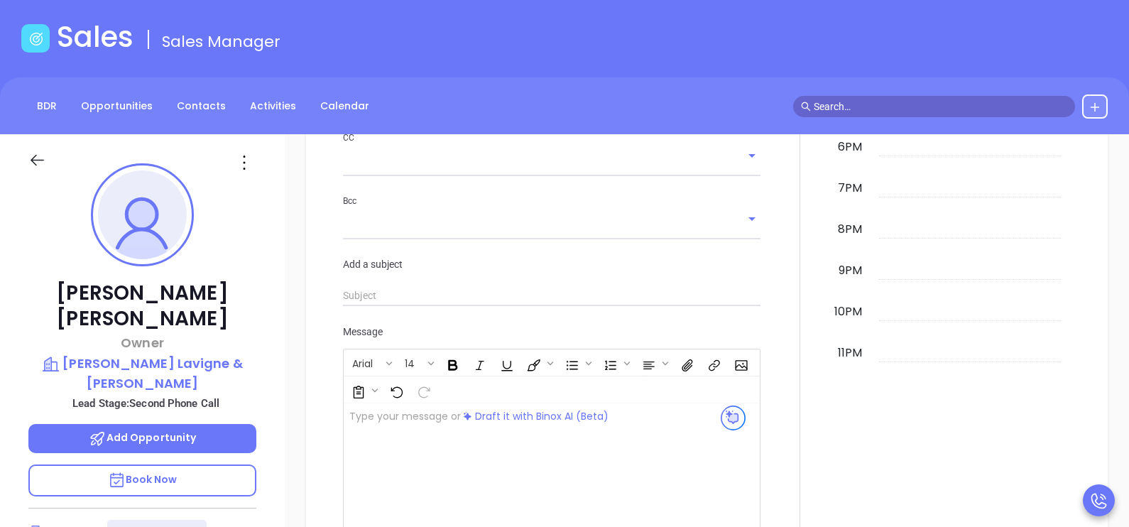
scroll to position [0, 0]
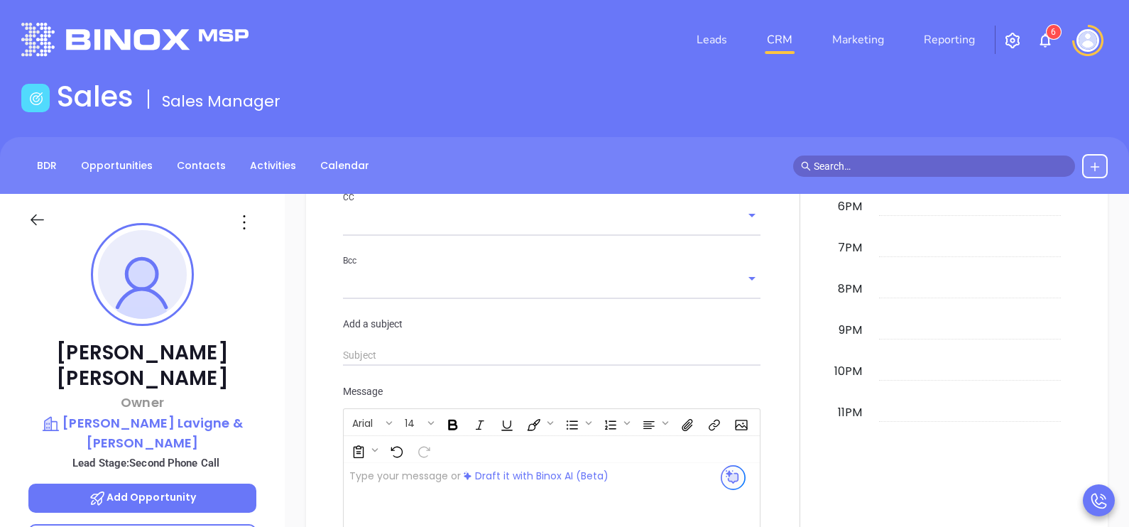
click at [1105, 312] on div "New Activity Task Meeting Call Email Vmail SMS Schedule an Email Select Templat…" at bounding box center [707, 211] width 844 height 974
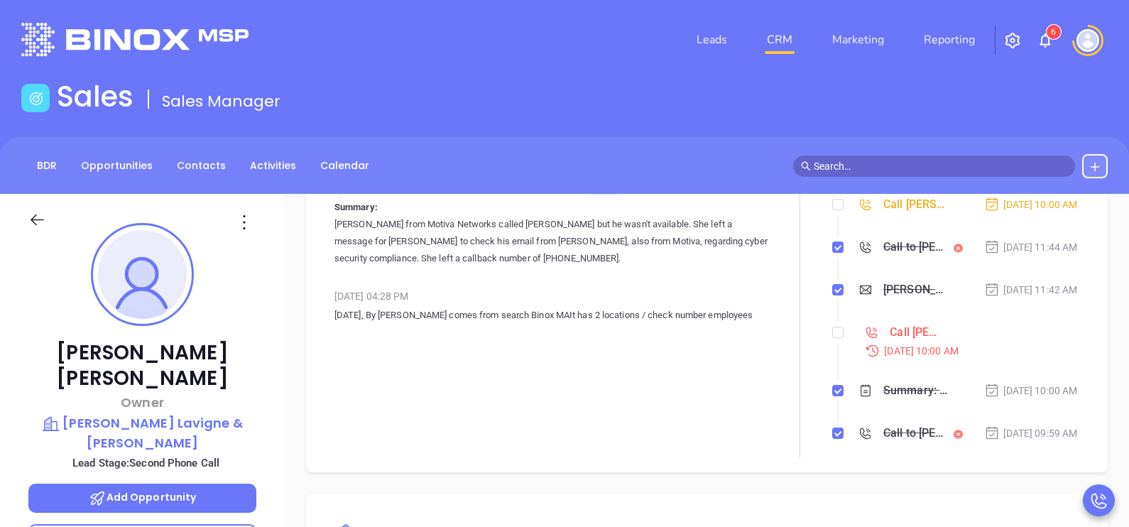
scroll to position [70, 0]
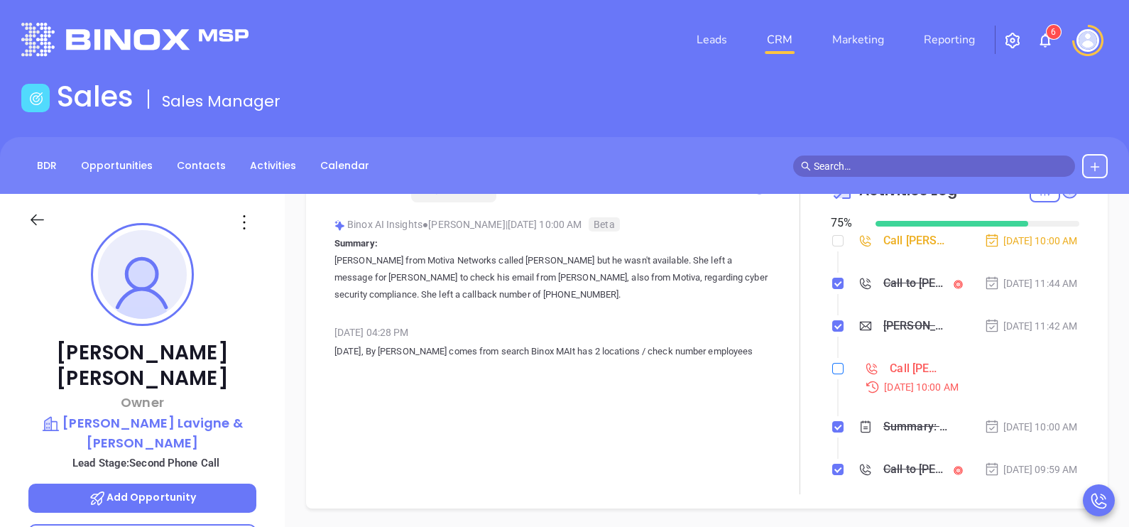
click at [832, 374] on input "checkbox" at bounding box center [837, 368] width 11 height 11
checkbox input "true"
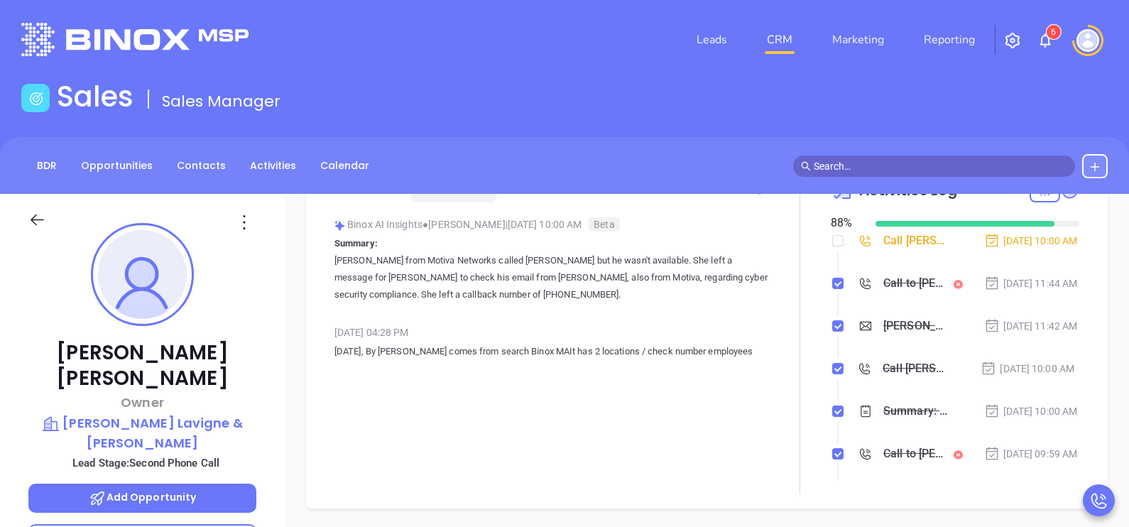
click at [909, 241] on div "Call Kevin Deady to follow up" at bounding box center [915, 240] width 64 height 21
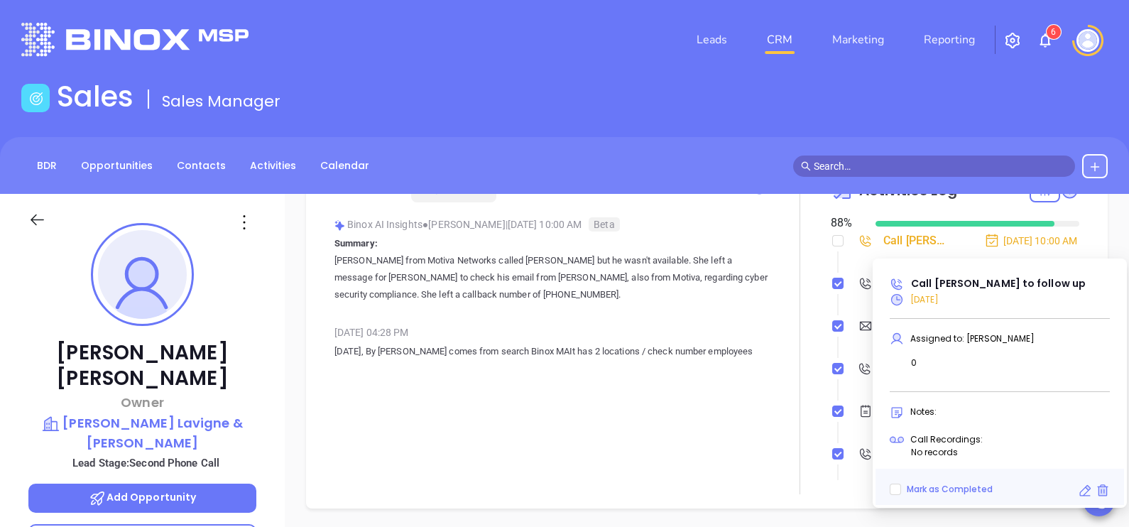
click at [1089, 492] on icon at bounding box center [1085, 491] width 14 height 14
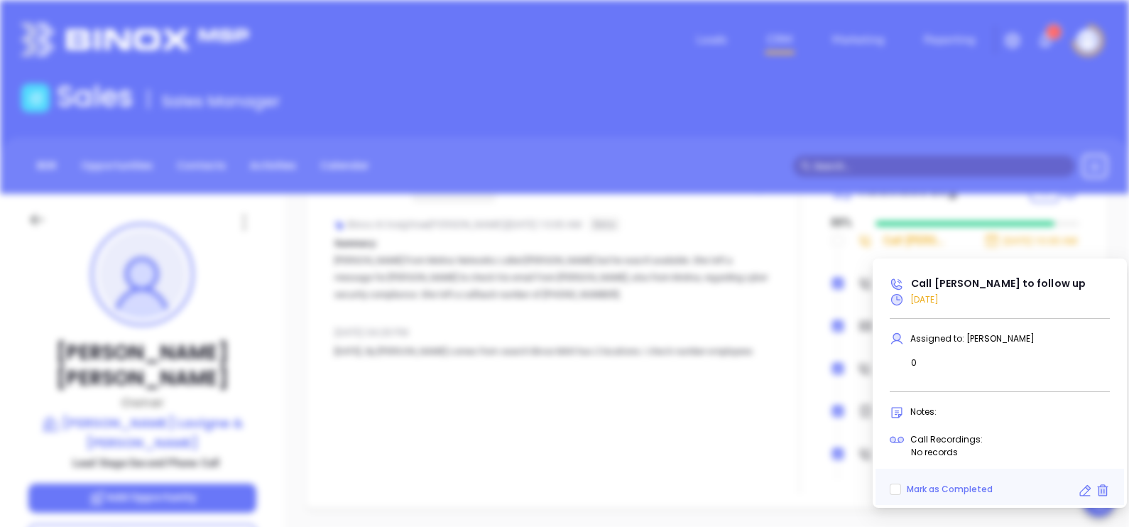
scroll to position [412, 0]
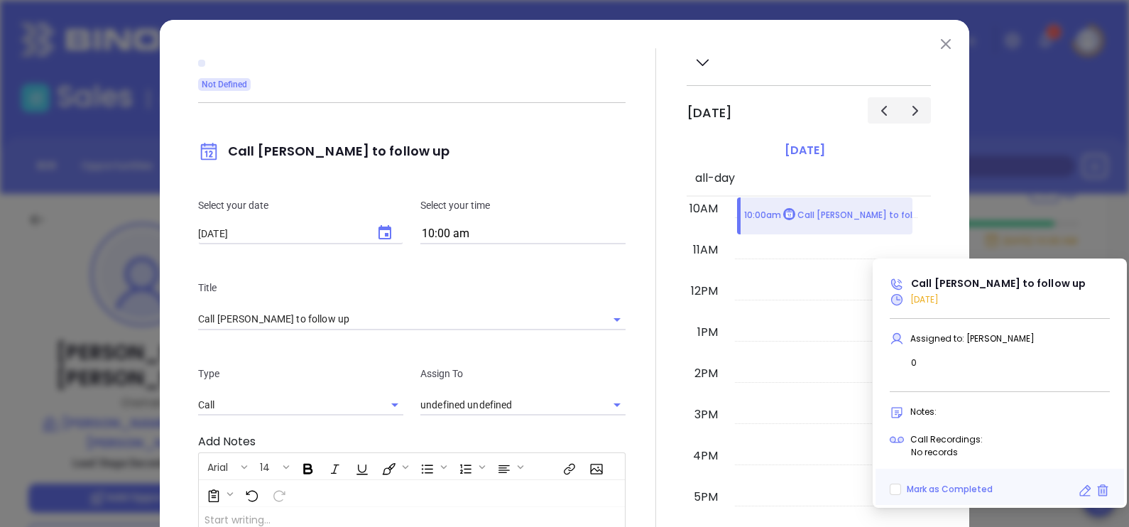
type input "Karina Genovez"
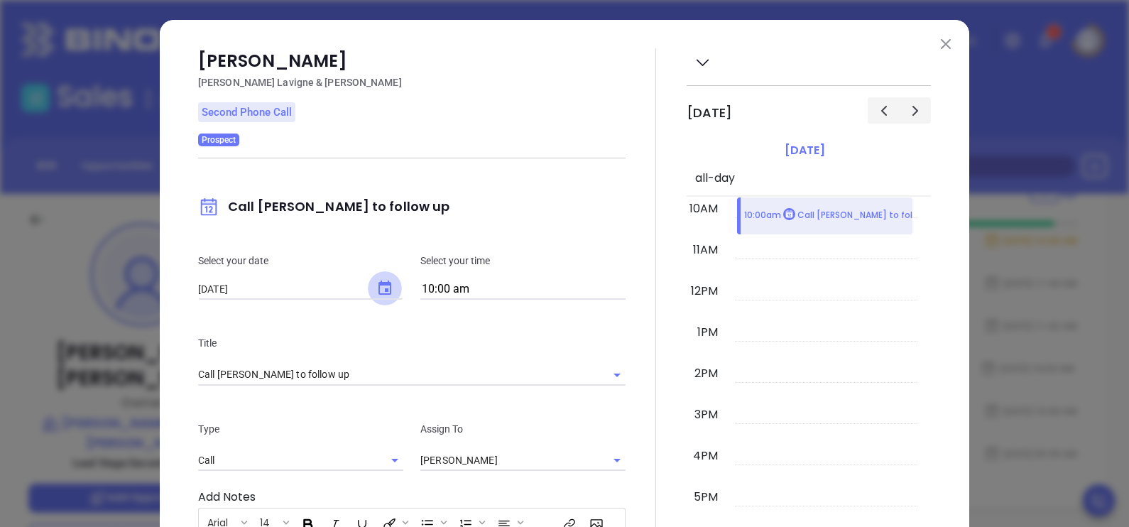
click at [376, 280] on icon "Choose date, selected date is Oct 7, 2025" at bounding box center [384, 288] width 17 height 17
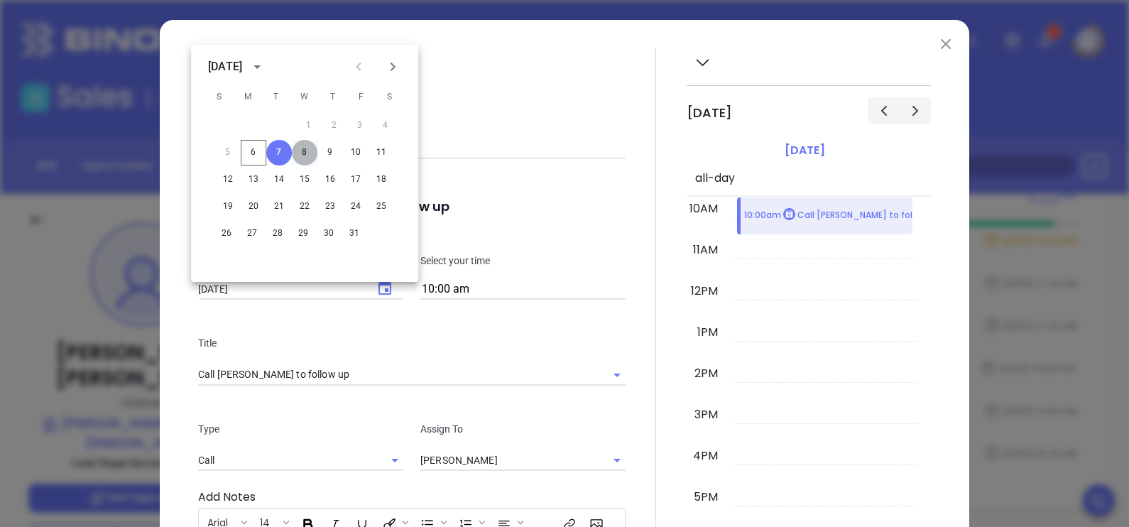
click at [307, 153] on button "8" at bounding box center [305, 153] width 26 height 26
type input "10/08/2025"
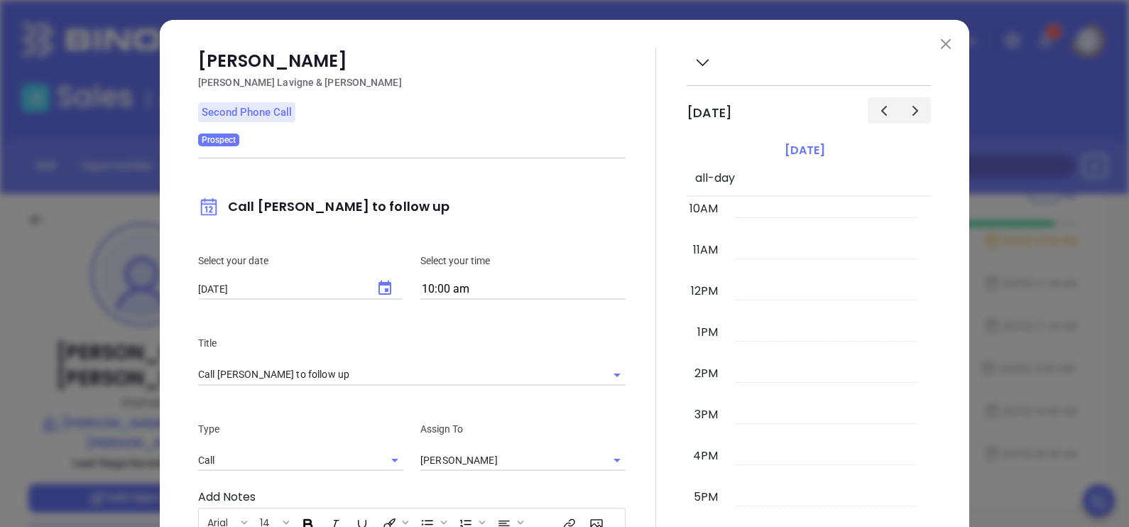
click at [633, 302] on div at bounding box center [656, 408] width 61 height 721
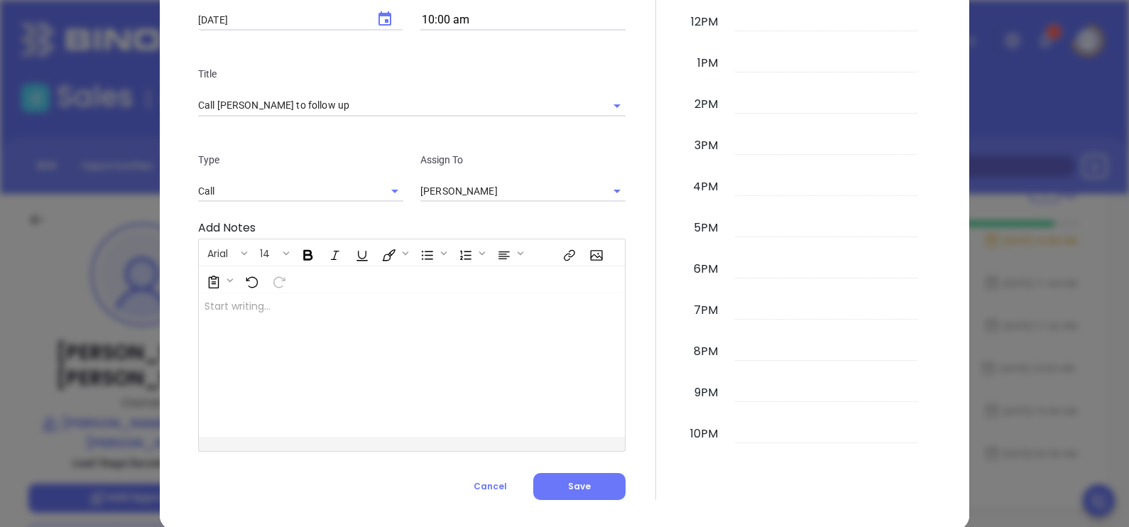
scroll to position [290, 0]
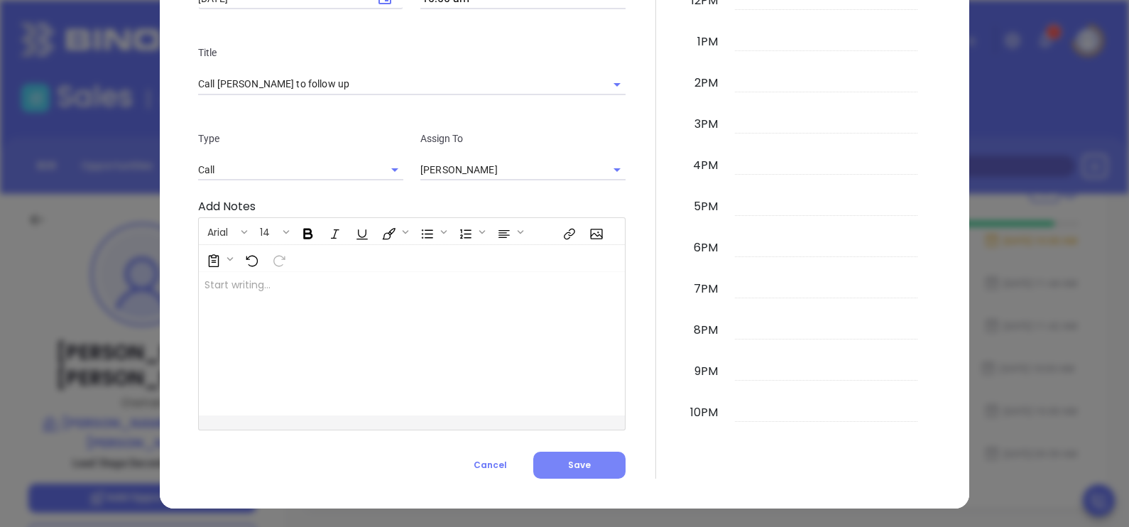
click at [574, 462] on span "Save" at bounding box center [579, 465] width 23 height 12
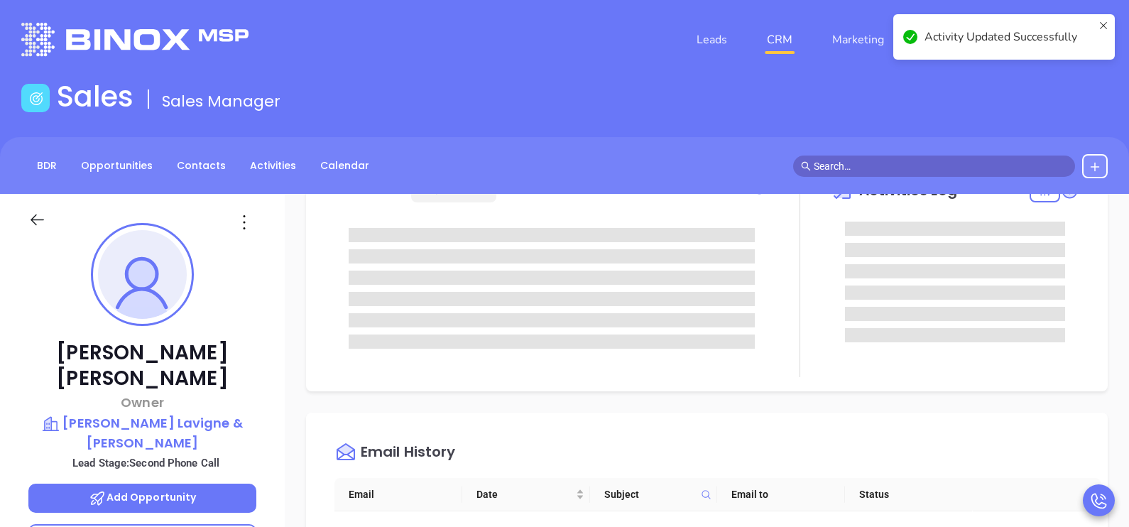
scroll to position [0, 0]
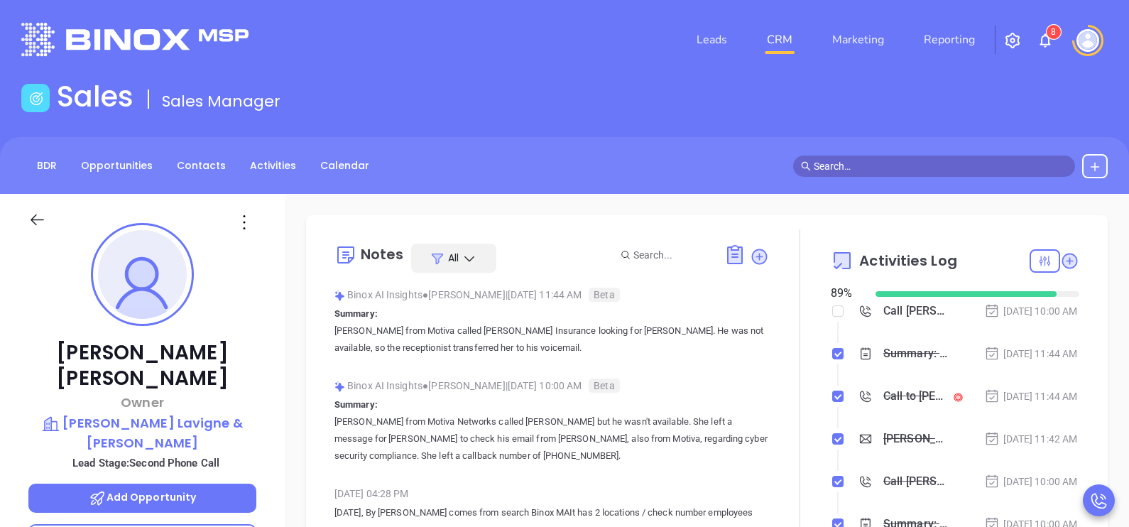
click at [1047, 353] on div "Oct 6, 2025 | 11:44 AM" at bounding box center [1031, 354] width 94 height 16
click at [266, 374] on div "Kevin Deady Owner LeBel Lavigne & Deady Lead Stage: Second Phone Call Add Oppor…" at bounding box center [142, 523] width 285 height 659
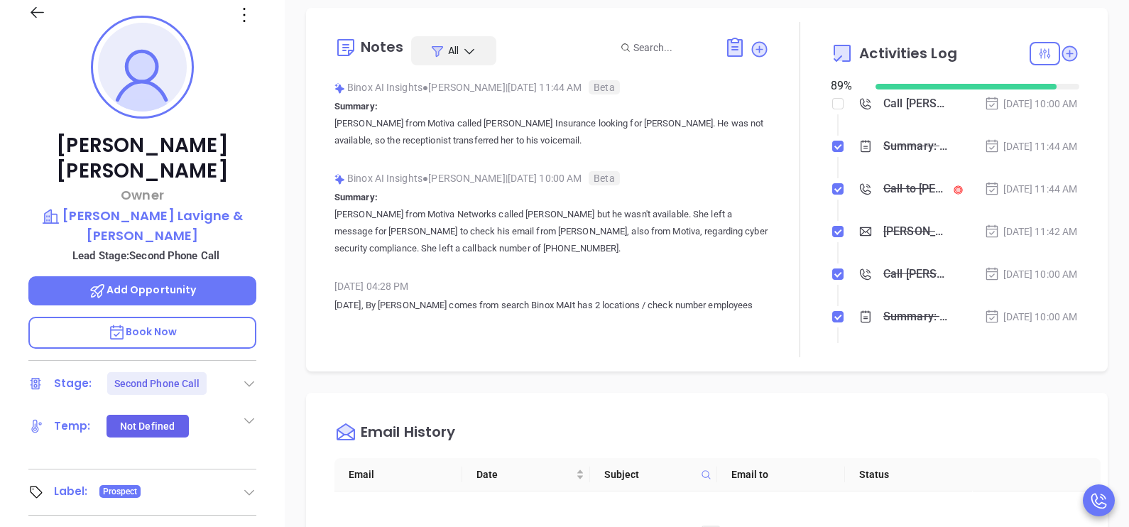
scroll to position [354, 0]
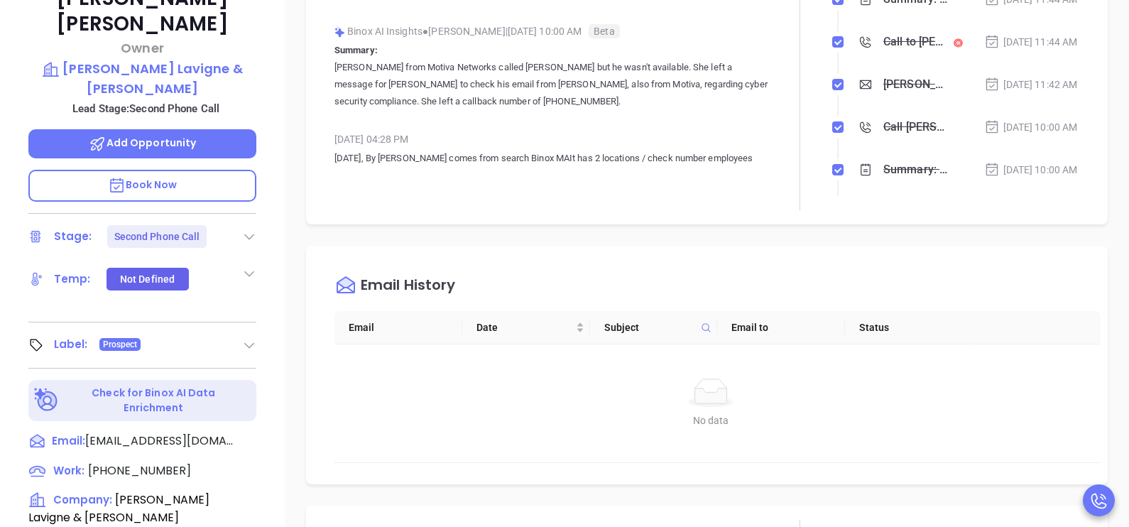
click at [249, 229] on icon at bounding box center [249, 236] width 14 height 14
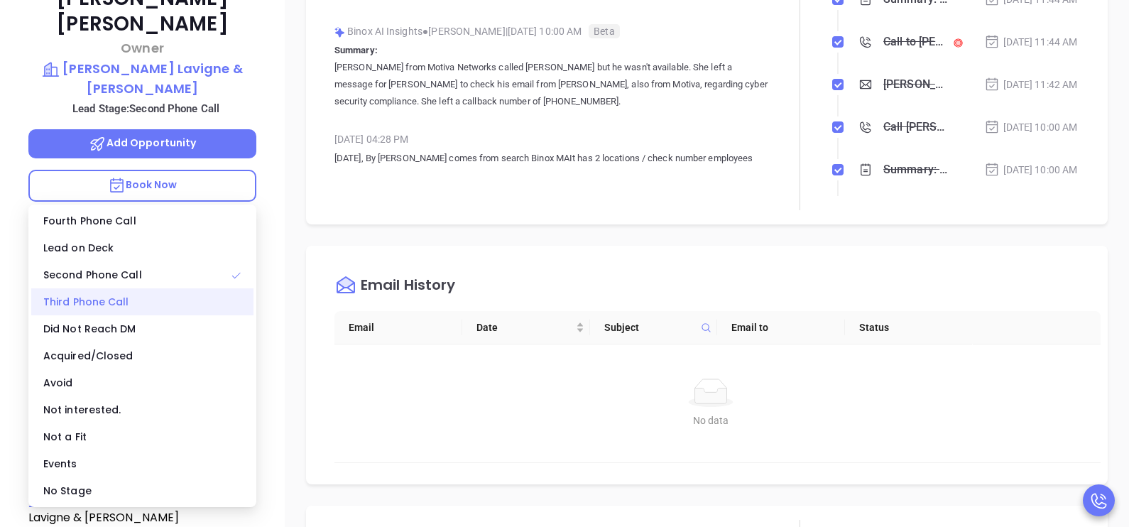
click at [135, 293] on div "Third Phone Call" at bounding box center [142, 301] width 222 height 27
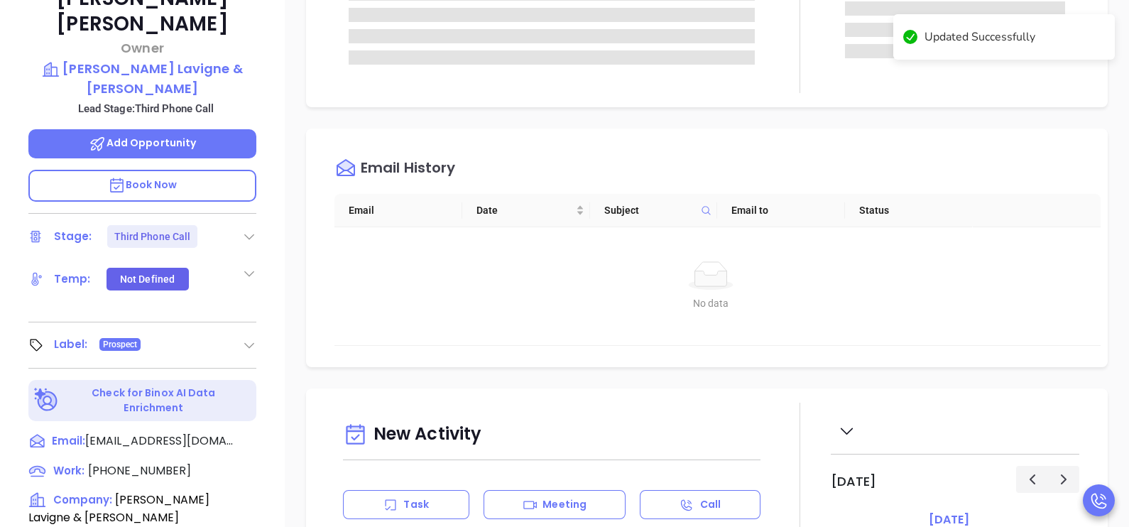
click at [270, 48] on div "Kevin Deady Owner LeBel Lavigne & Deady Lead Stage: Third Phone Call Add Opport…" at bounding box center [142, 169] width 285 height 659
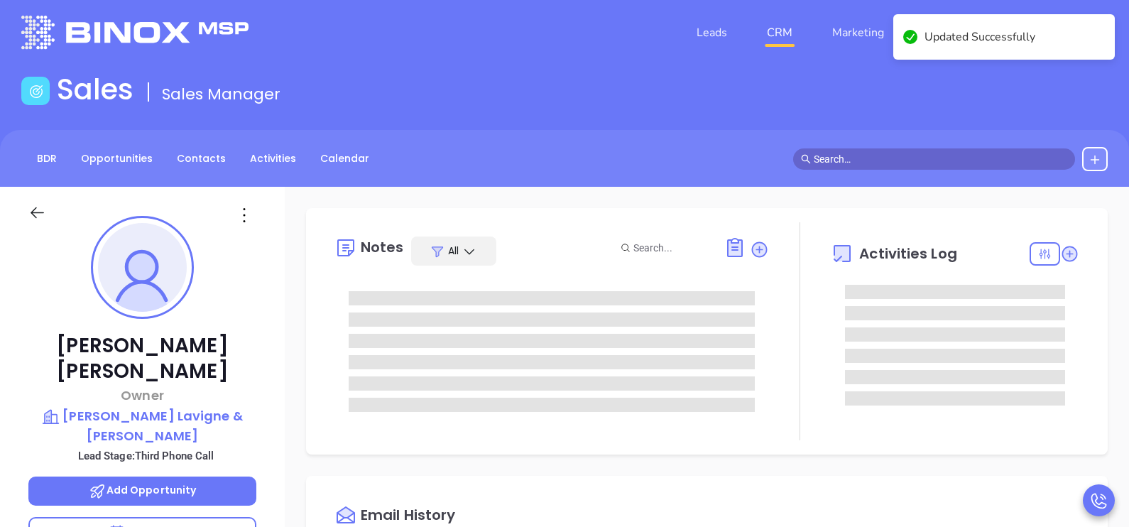
scroll to position [0, 0]
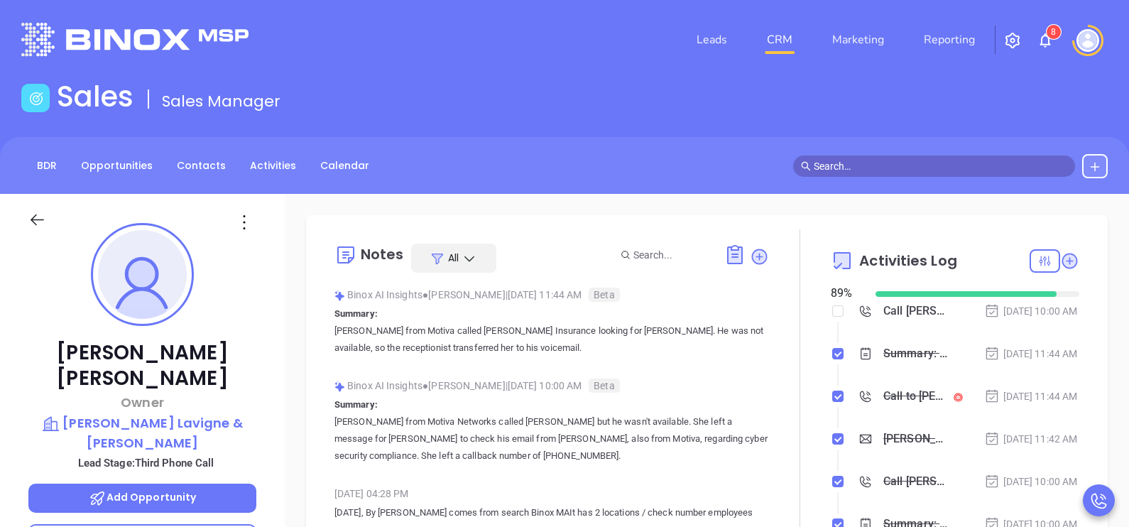
click at [38, 214] on icon at bounding box center [37, 220] width 18 height 18
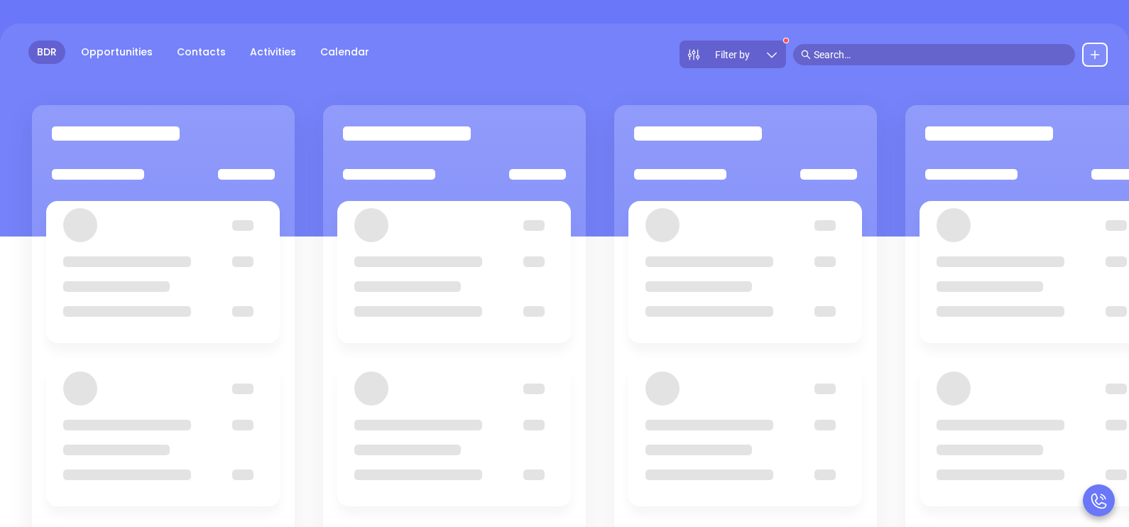
scroll to position [194, 0]
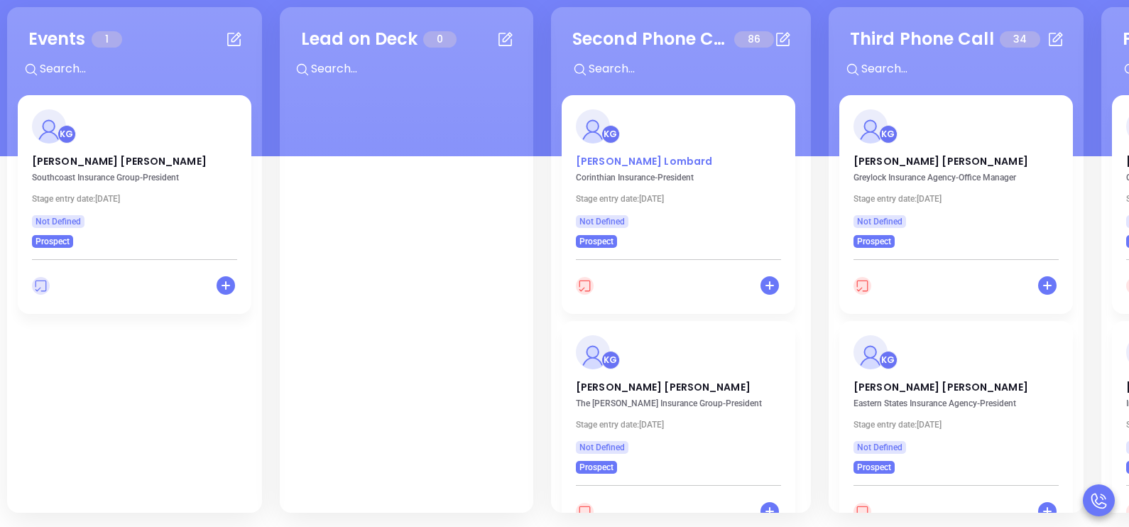
click at [628, 161] on p "Scott Lombard" at bounding box center [678, 157] width 205 height 7
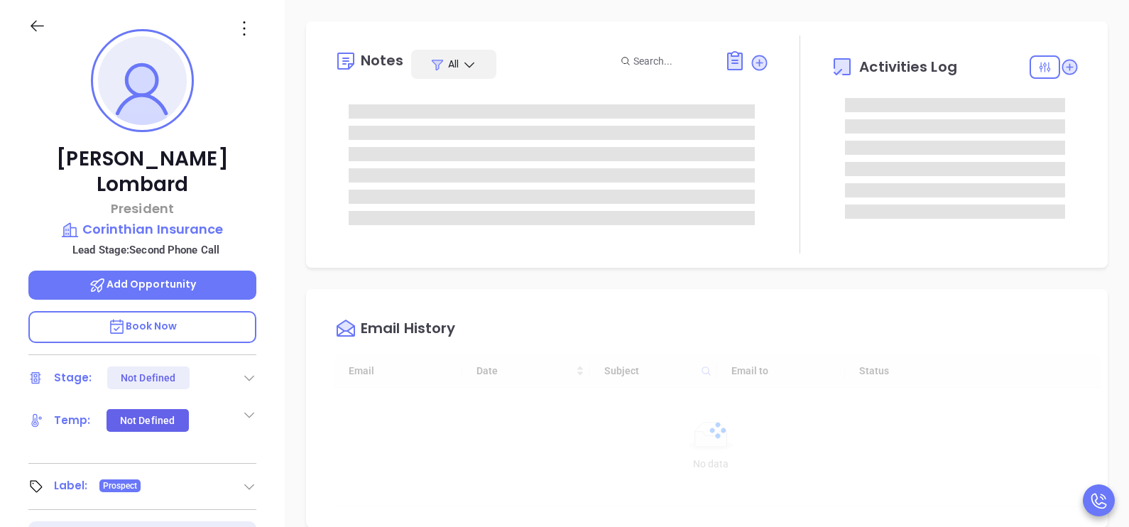
type input "10/07/2025"
click at [275, 322] on div "Scott Lombard President Corinthian Insurance Lead Stage: Second Phone Call Add …" at bounding box center [142, 329] width 285 height 659
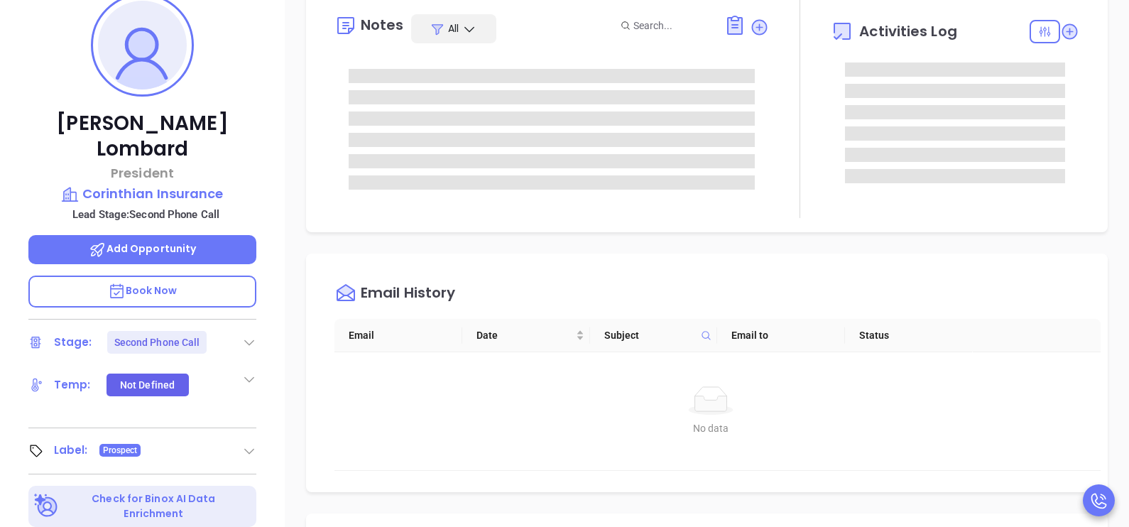
type input "Karina Genovez"
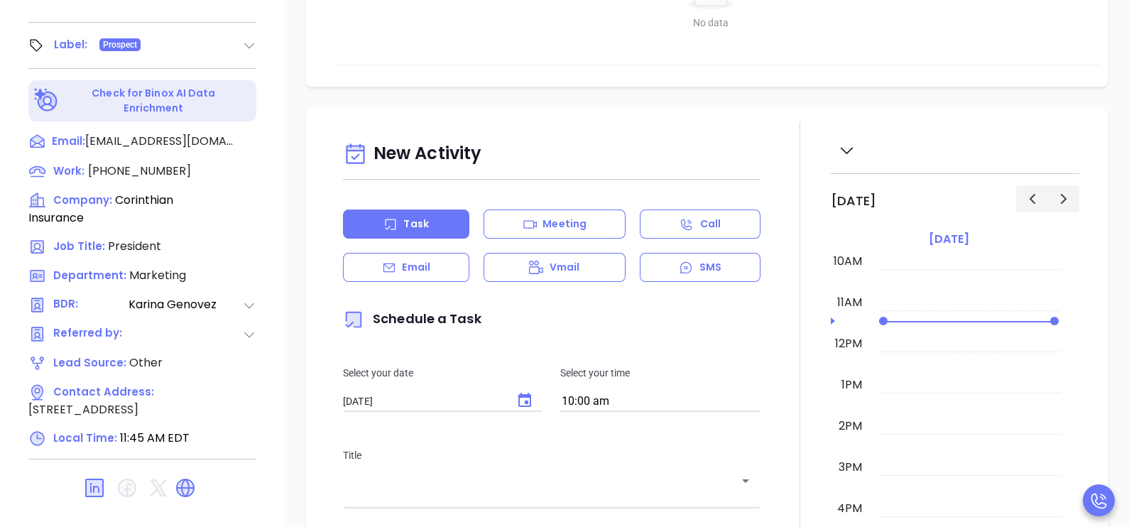
scroll to position [655, 0]
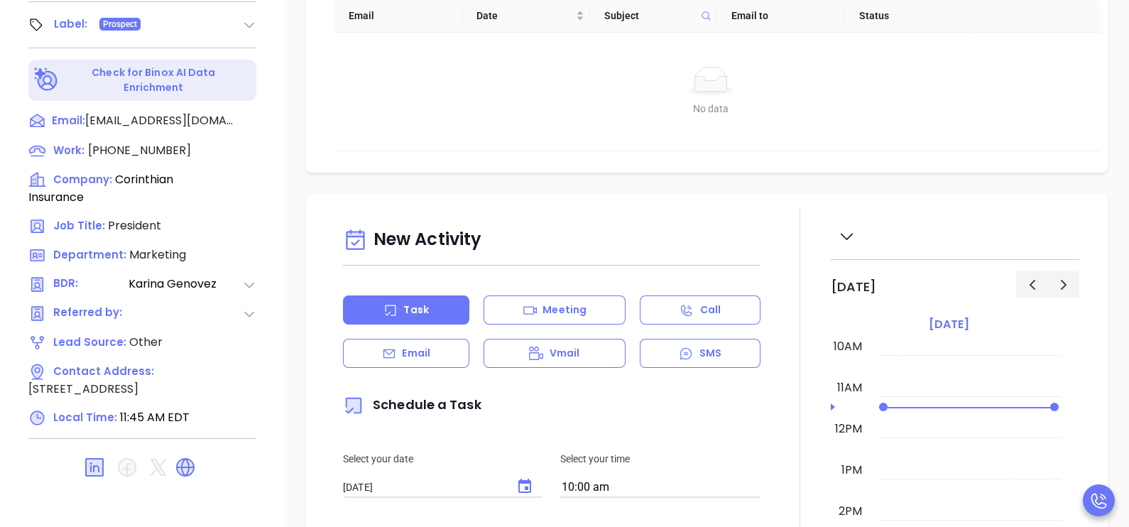
click at [422, 361] on p "Email" at bounding box center [416, 353] width 28 height 15
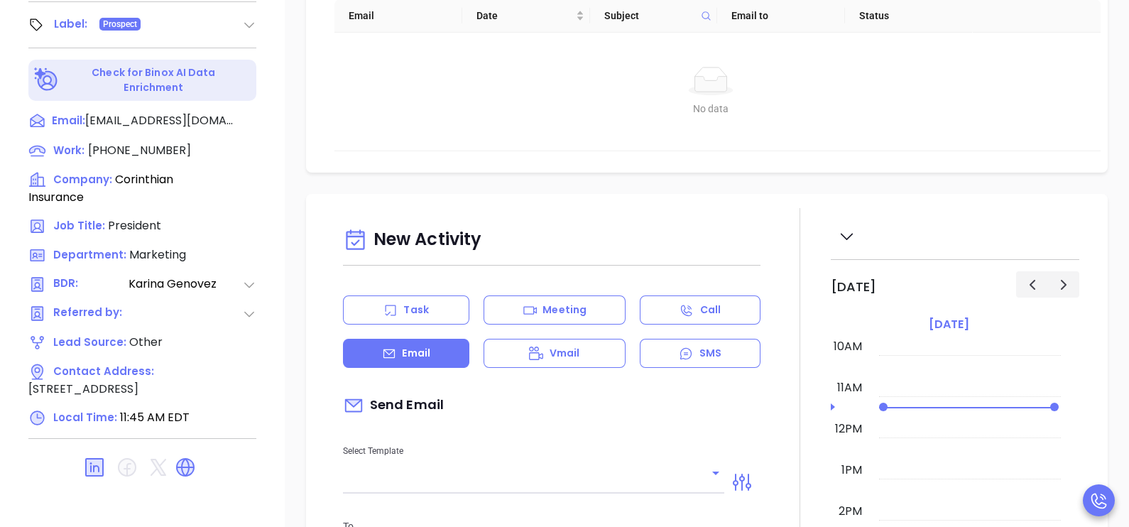
type input "Karina Genovez"
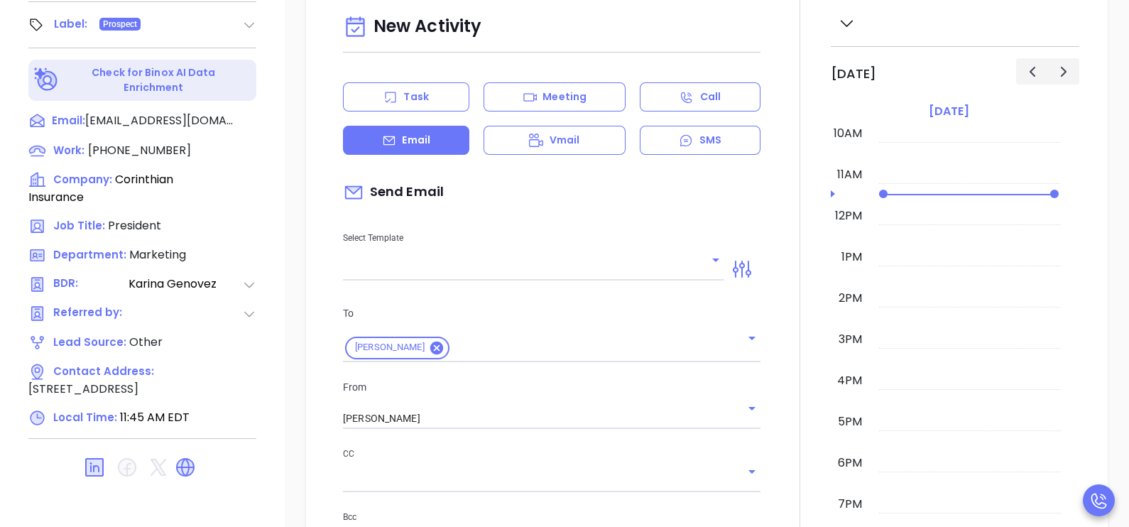
scroll to position [319, 0]
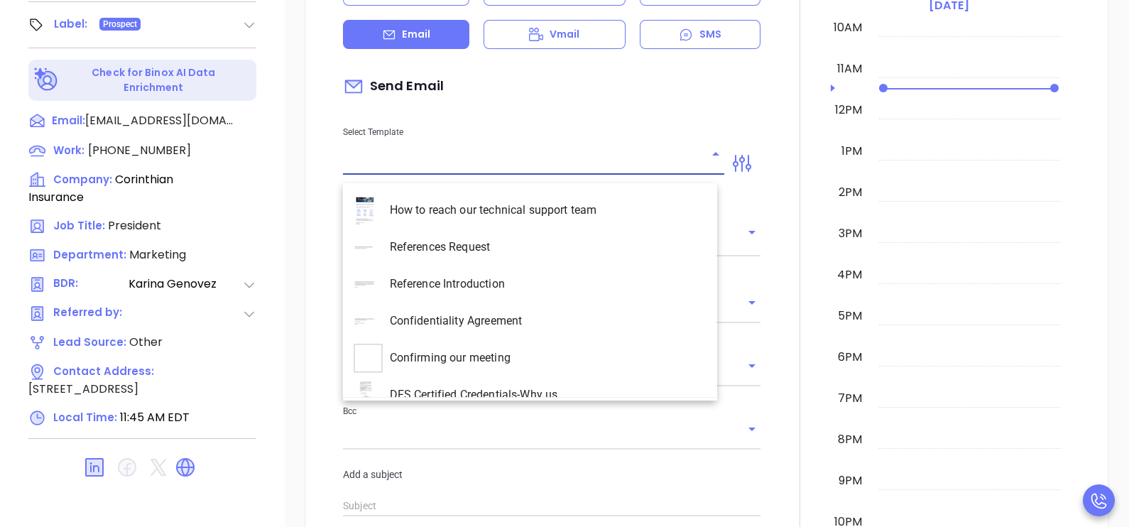
click at [682, 171] on input "text" at bounding box center [523, 163] width 360 height 21
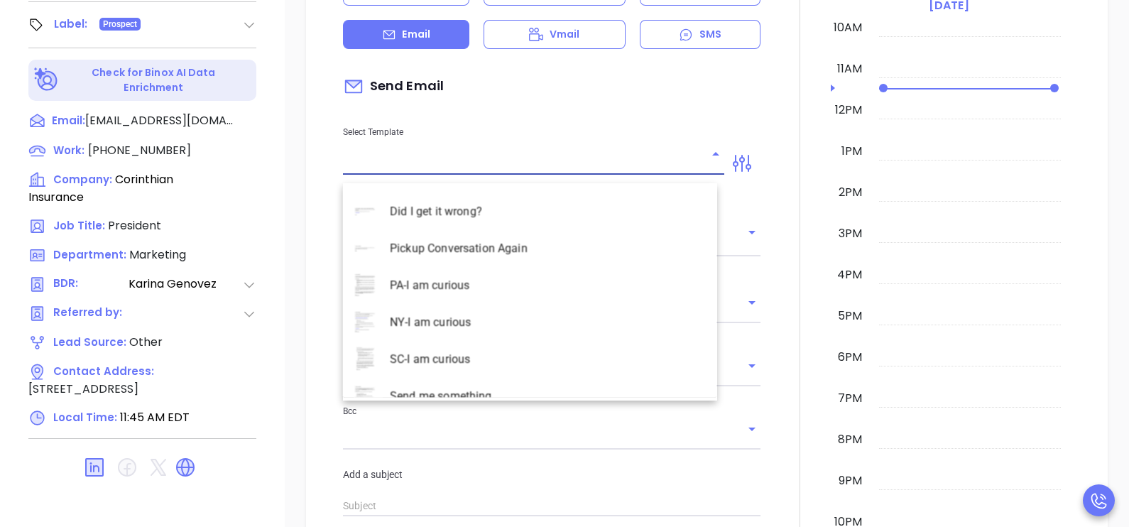
scroll to position [4119, 0]
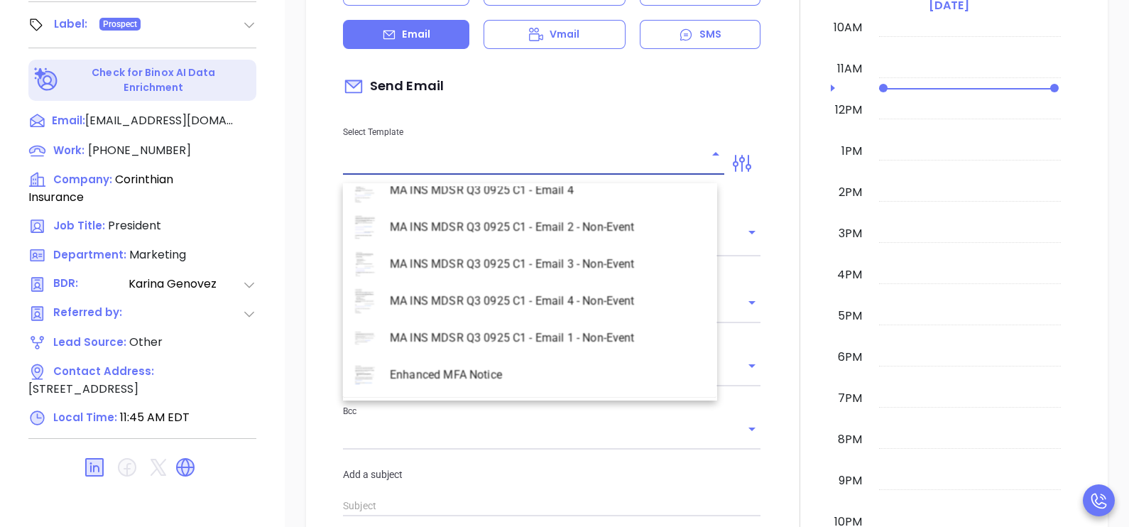
click at [593, 229] on li "MA INS MDSR Q3 0925 C1 - Email 2 - Non-Event" at bounding box center [530, 227] width 374 height 37
type input "MA INS MDSR Q3 0925 C1 - Email 2 - Non-Event"
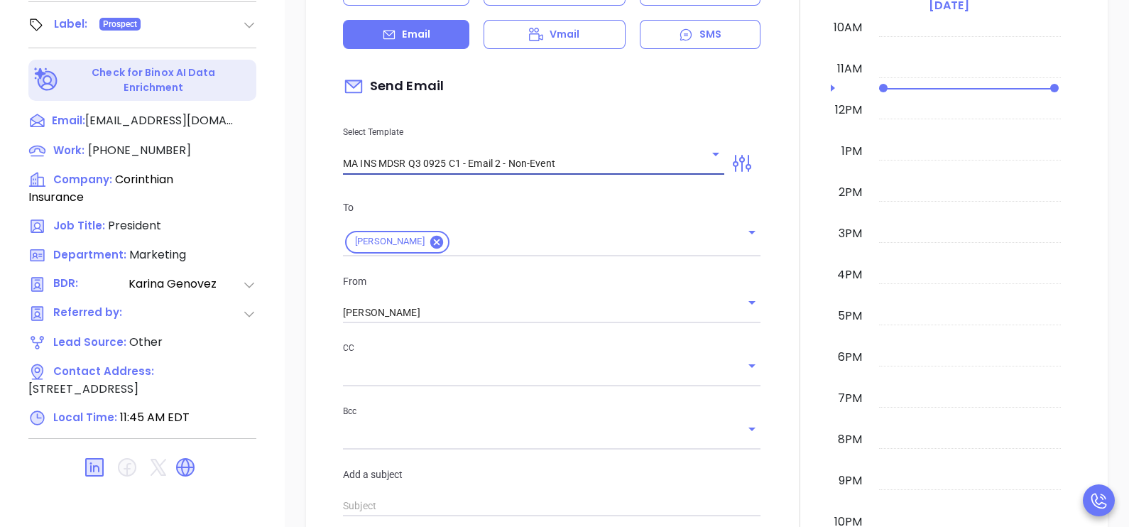
type input "Scott, here’s the MA compliance checklist we mentioned"
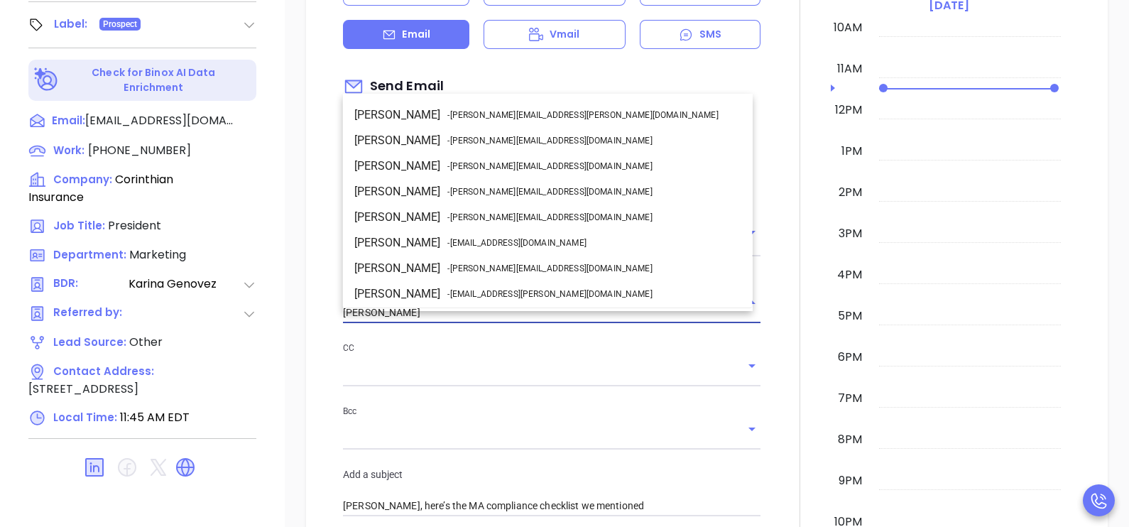
click at [460, 323] on input "Karina Genovez" at bounding box center [532, 313] width 378 height 21
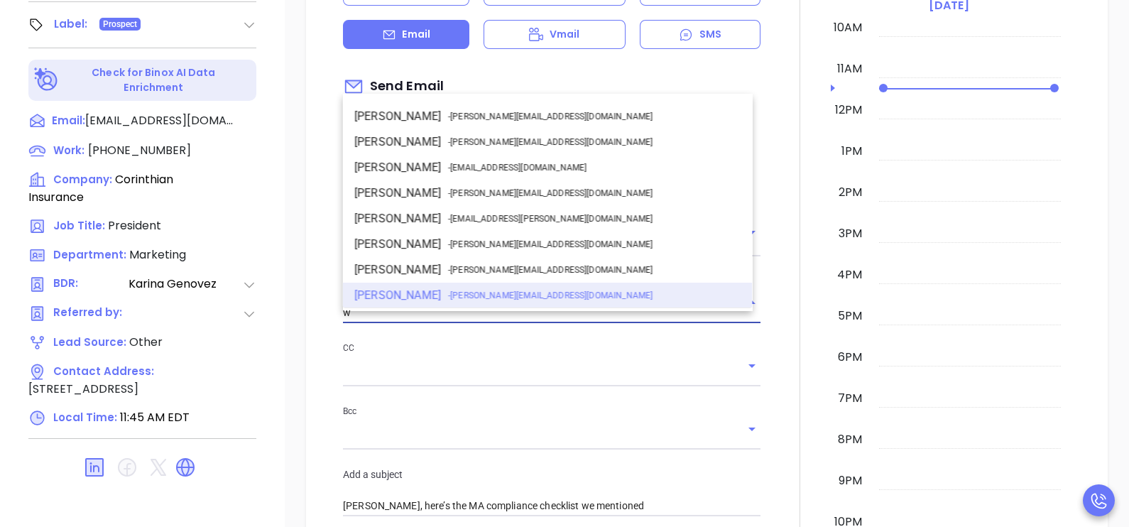
scroll to position [0, 0]
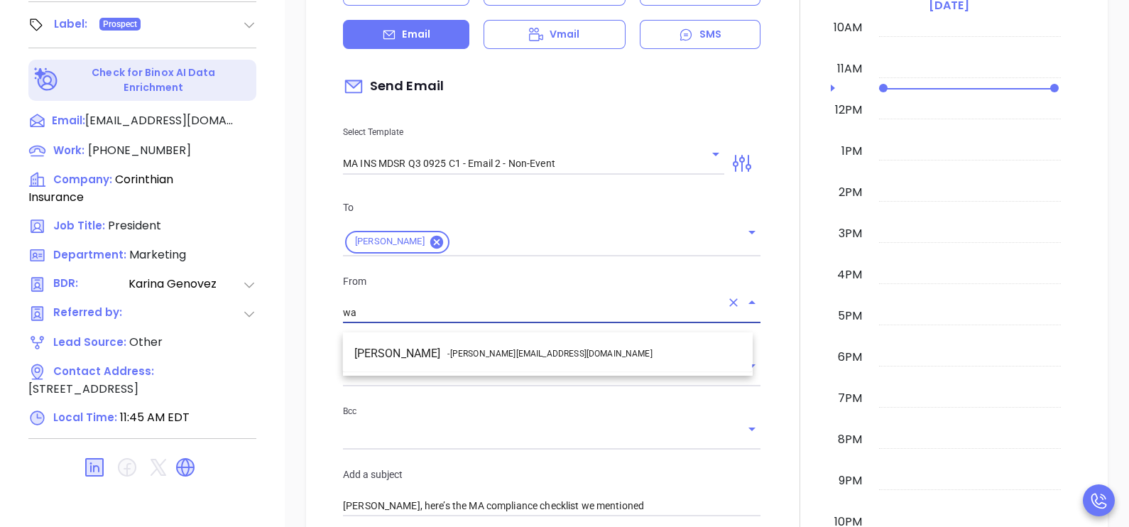
click at [481, 347] on span "- walter@motiva.net" at bounding box center [549, 353] width 205 height 13
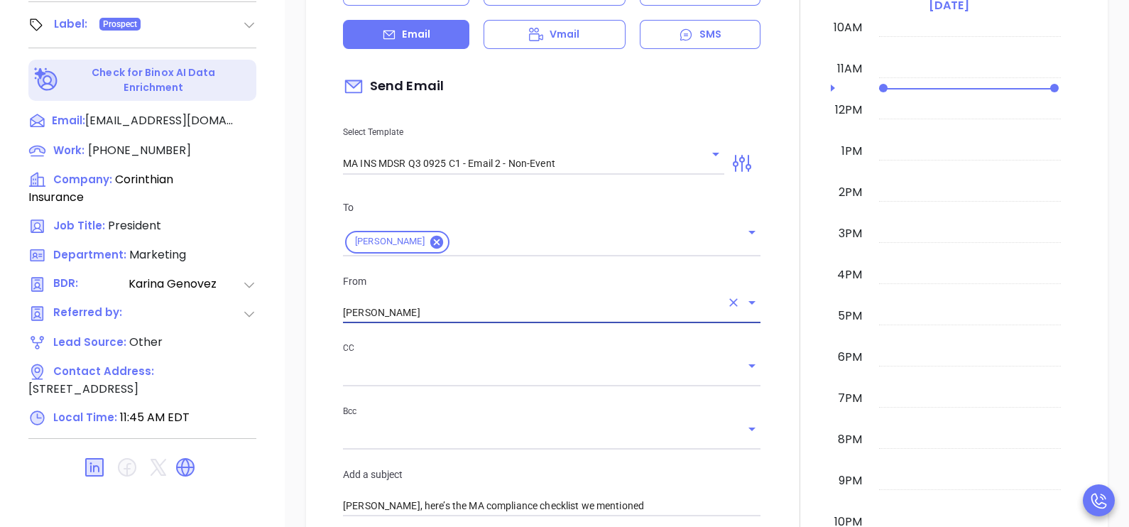
type input "[PERSON_NAME]"
click at [778, 409] on div at bounding box center [800, 482] width 62 height 1187
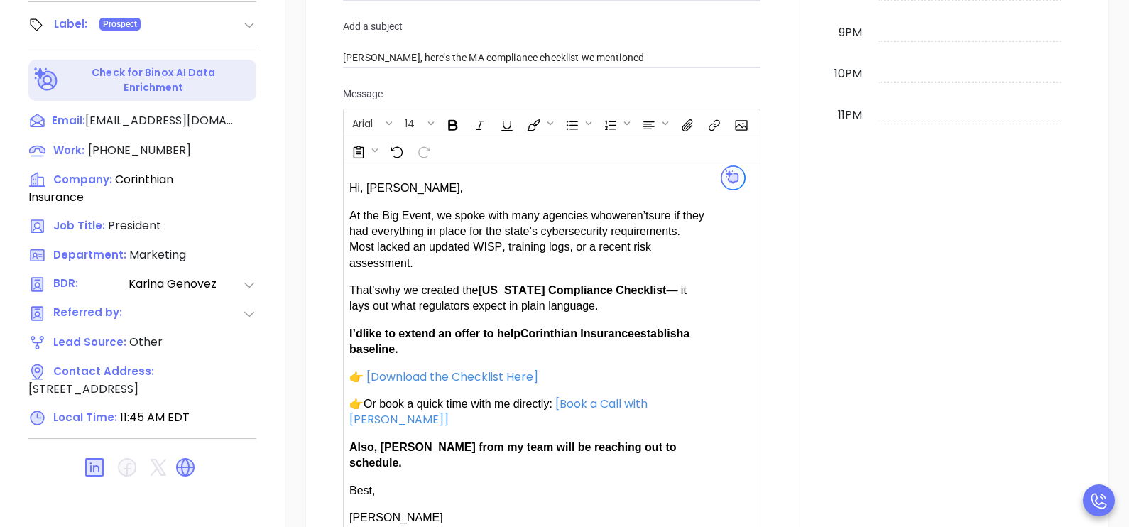
scroll to position [817, 0]
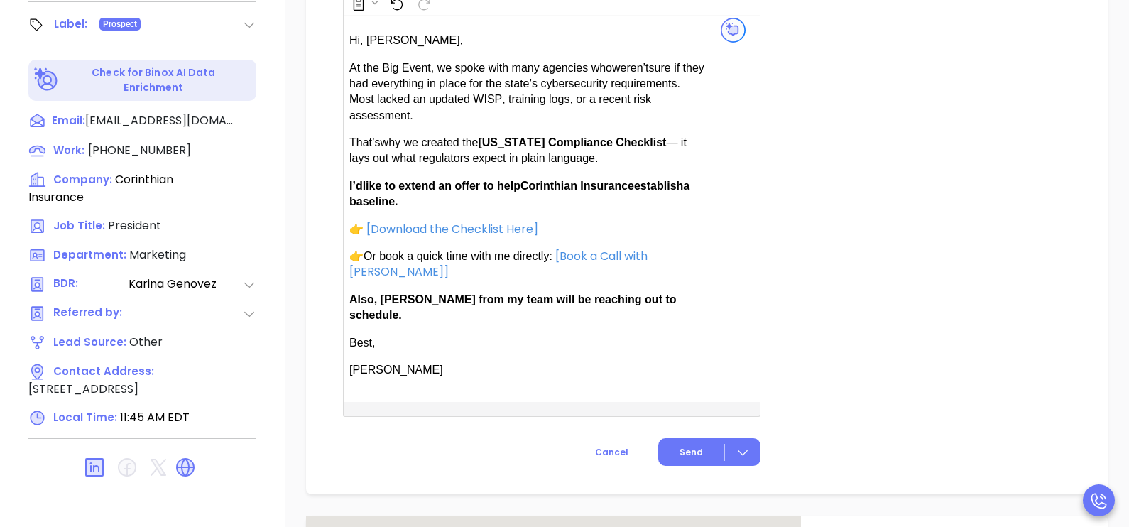
scroll to position [959, 0]
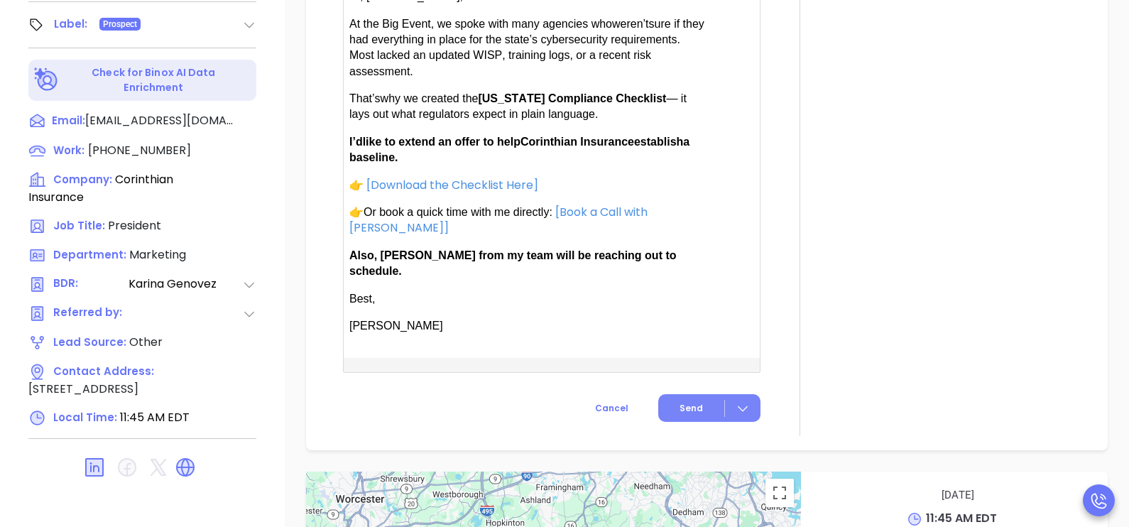
click at [690, 402] on span "Send" at bounding box center [691, 408] width 23 height 13
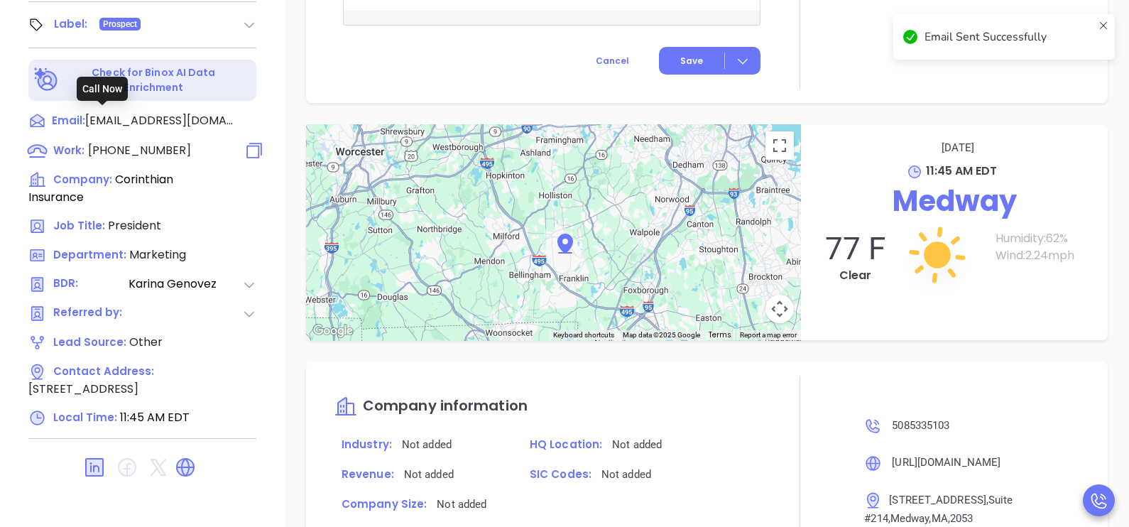
click at [138, 142] on span "(508) 533-5103" at bounding box center [139, 150] width 103 height 16
type input "(508) 533-5103"
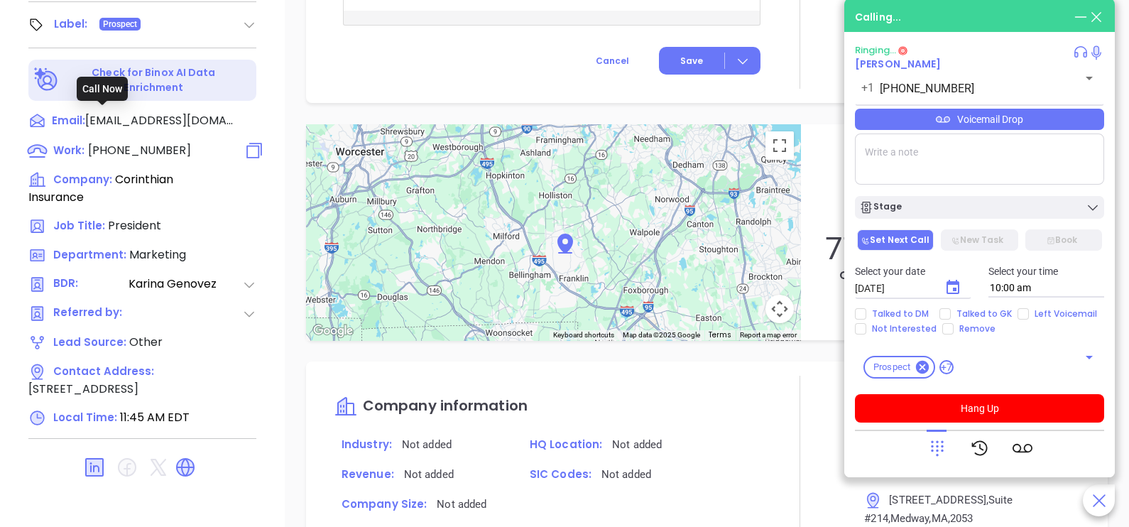
scroll to position [1076, 0]
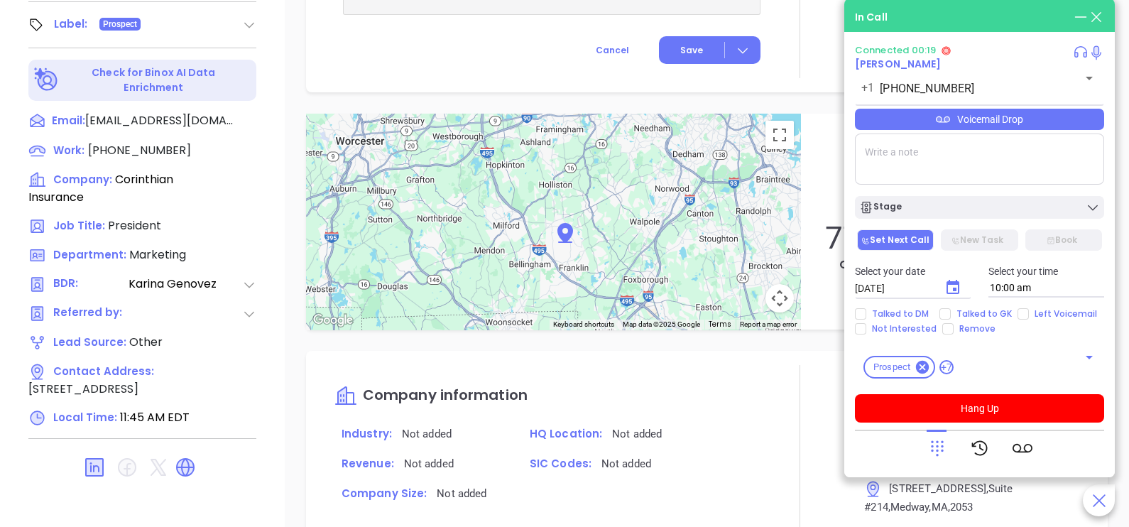
click at [932, 437] on div at bounding box center [937, 448] width 20 height 37
click at [935, 438] on icon at bounding box center [937, 448] width 20 height 20
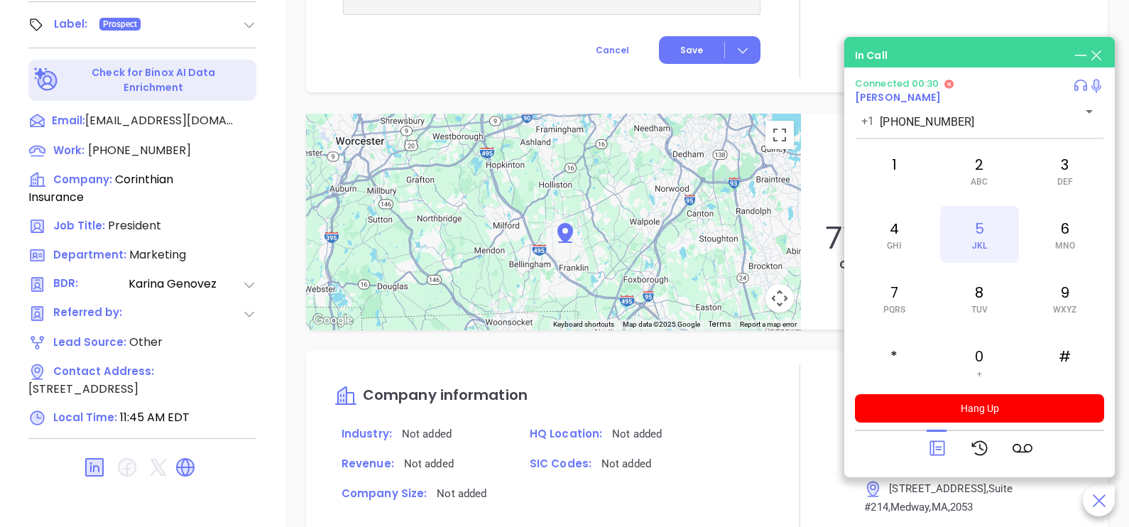
click at [982, 228] on div "5 JKL" at bounding box center [979, 234] width 78 height 57
click at [903, 298] on div "7 PQRS" at bounding box center [894, 298] width 78 height 57
click at [968, 188] on div "2 ABC" at bounding box center [979, 170] width 78 height 57
click at [1060, 237] on div "6 MNO" at bounding box center [1065, 234] width 78 height 57
click at [901, 168] on div "1" at bounding box center [894, 170] width 78 height 57
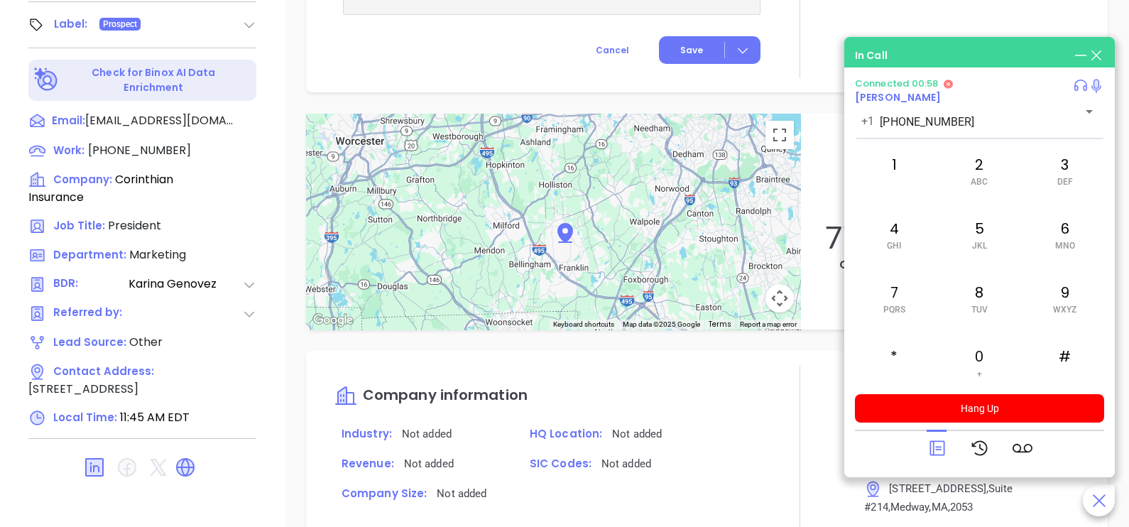
click at [941, 440] on icon at bounding box center [937, 448] width 20 height 20
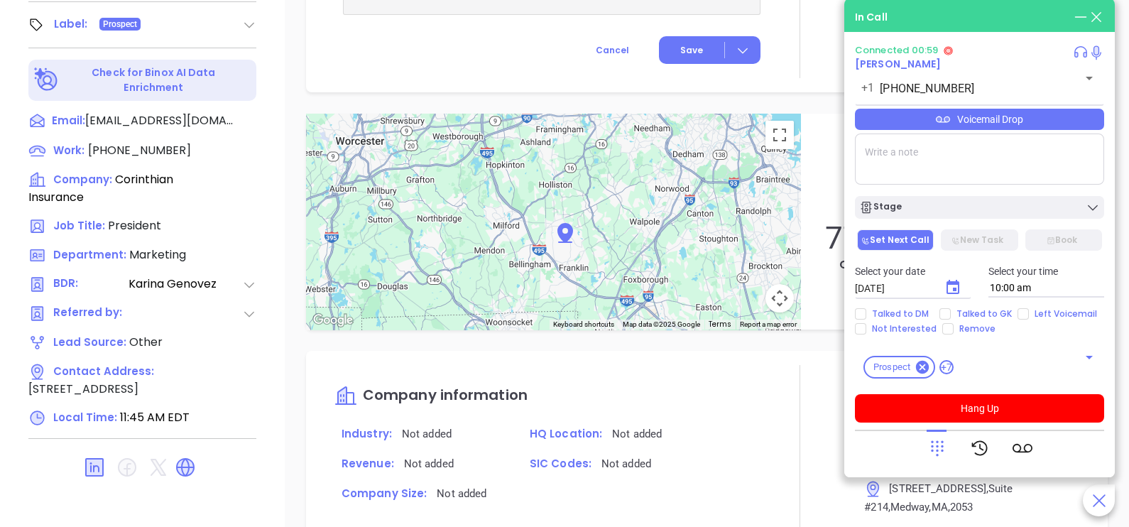
click at [1056, 126] on div "Voicemail Drop" at bounding box center [979, 119] width 249 height 21
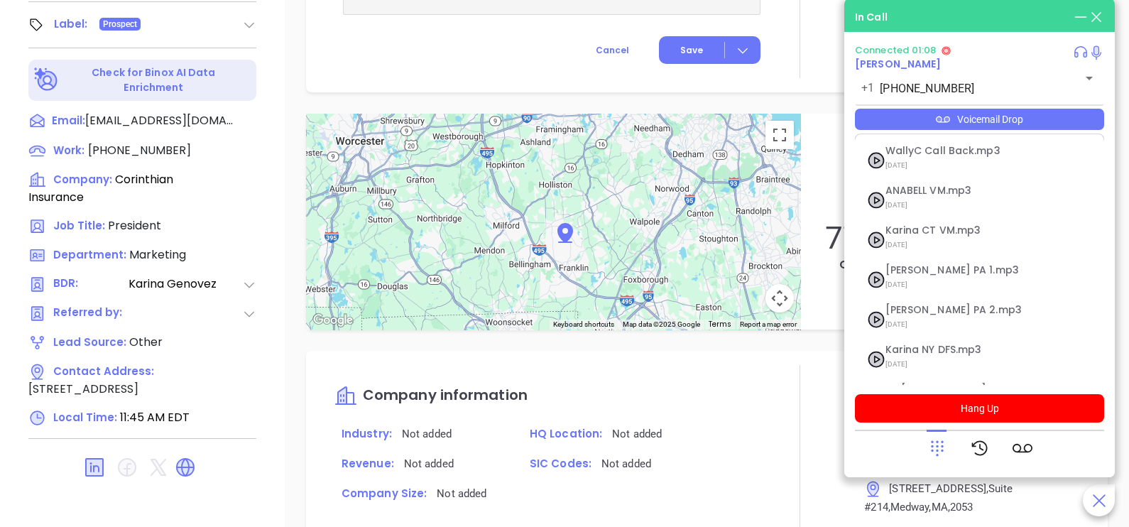
scroll to position [154, 0]
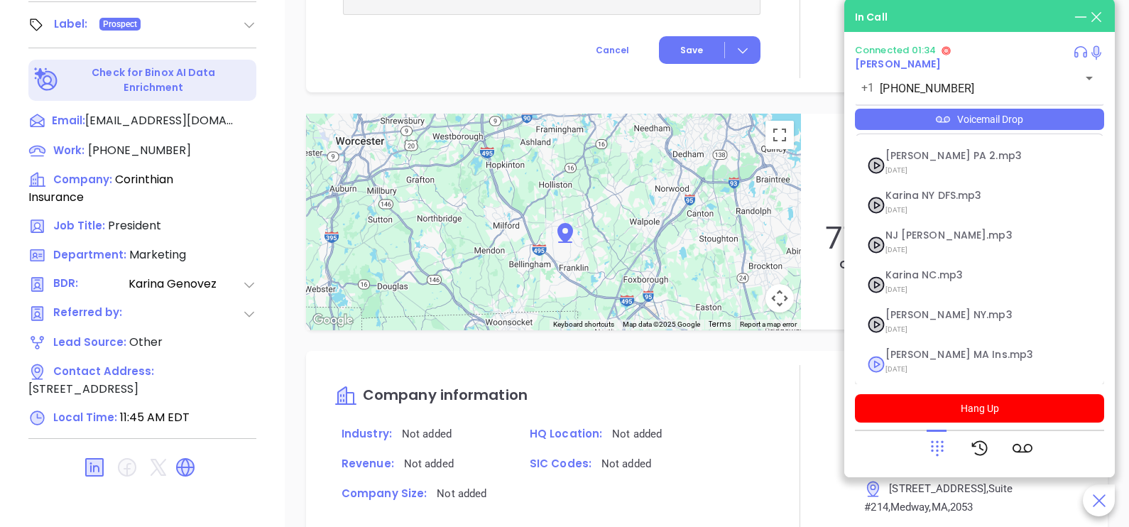
click at [930, 360] on span "09/29/2025" at bounding box center [962, 369] width 153 height 18
checkbox input "true"
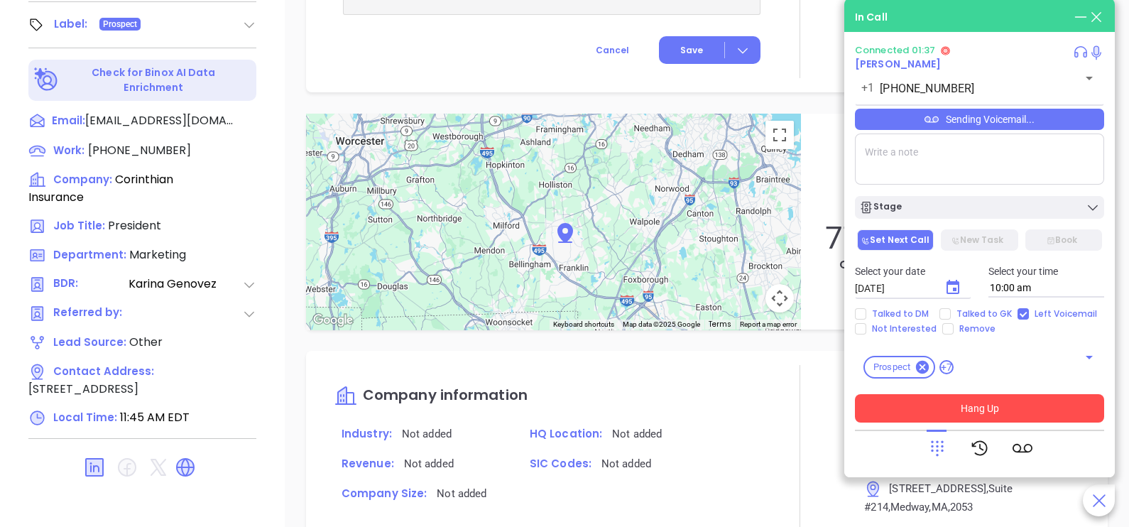
click at [987, 410] on button "Hang Up" at bounding box center [979, 408] width 249 height 28
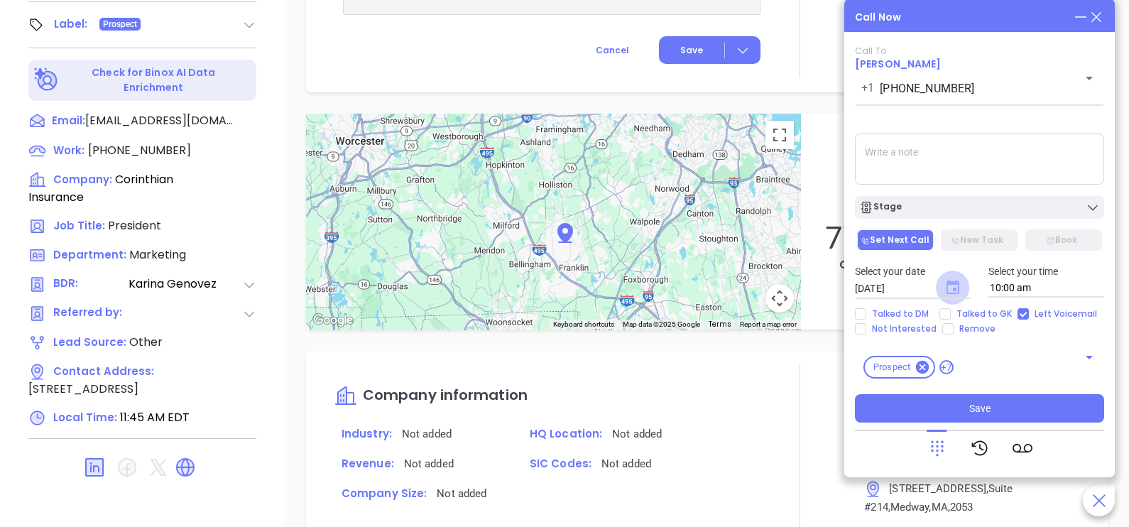
click at [947, 287] on icon "Choose date, selected date is Oct 7, 2025" at bounding box center [953, 287] width 13 height 14
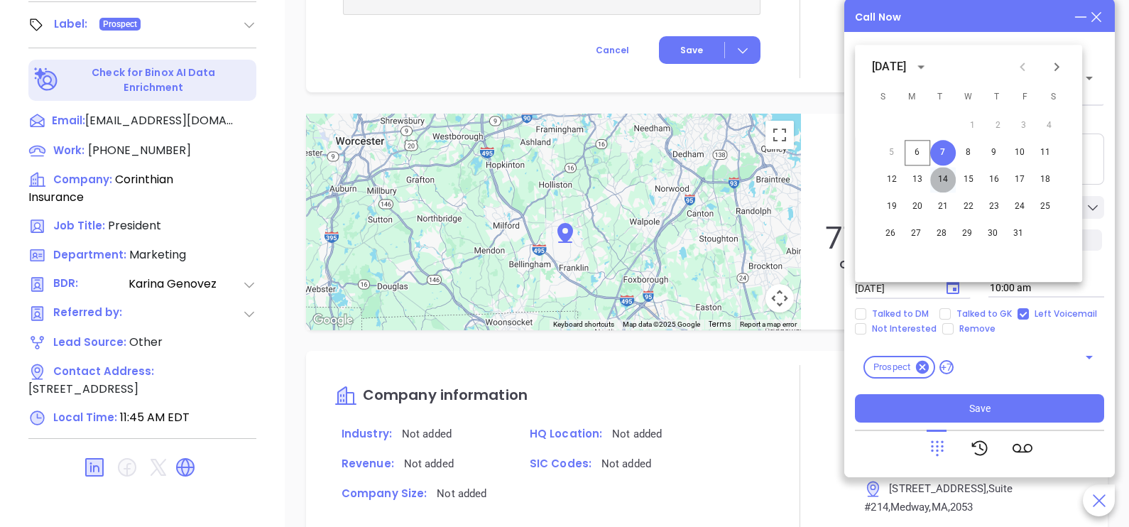
click at [942, 177] on button "14" at bounding box center [943, 180] width 26 height 26
type input "10/14/2025"
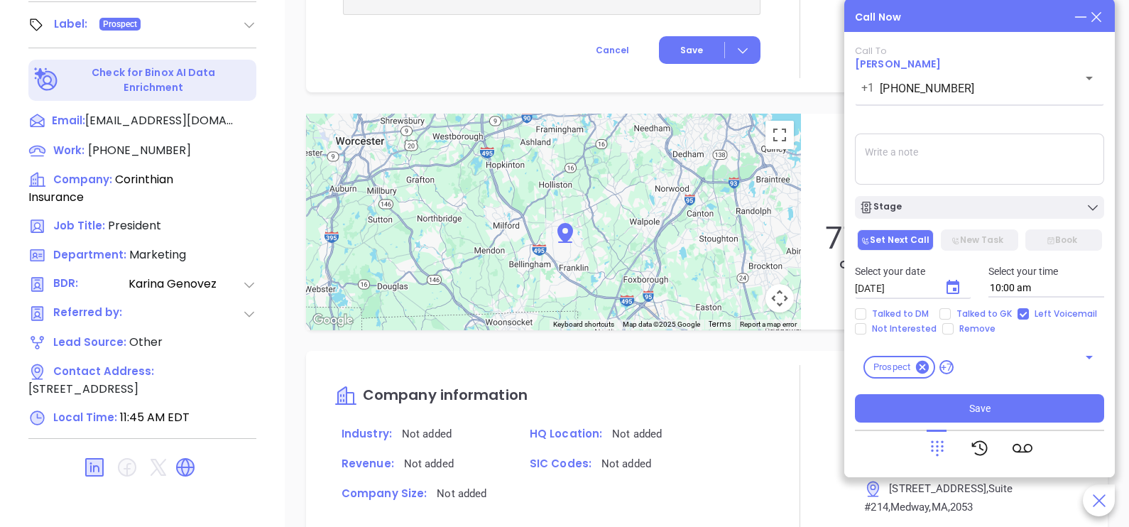
click at [958, 153] on textarea at bounding box center [979, 159] width 249 height 51
click at [1039, 348] on div "Prospect +7 ​" at bounding box center [979, 367] width 249 height 40
type textarea "Based on VM, DM is on vacs until 10/13"
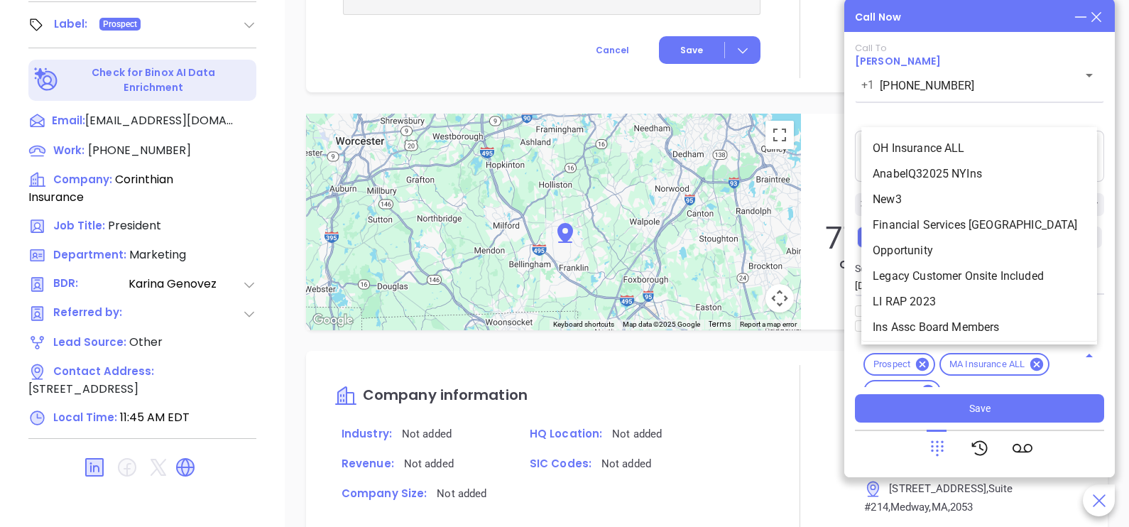
scroll to position [2017, 0]
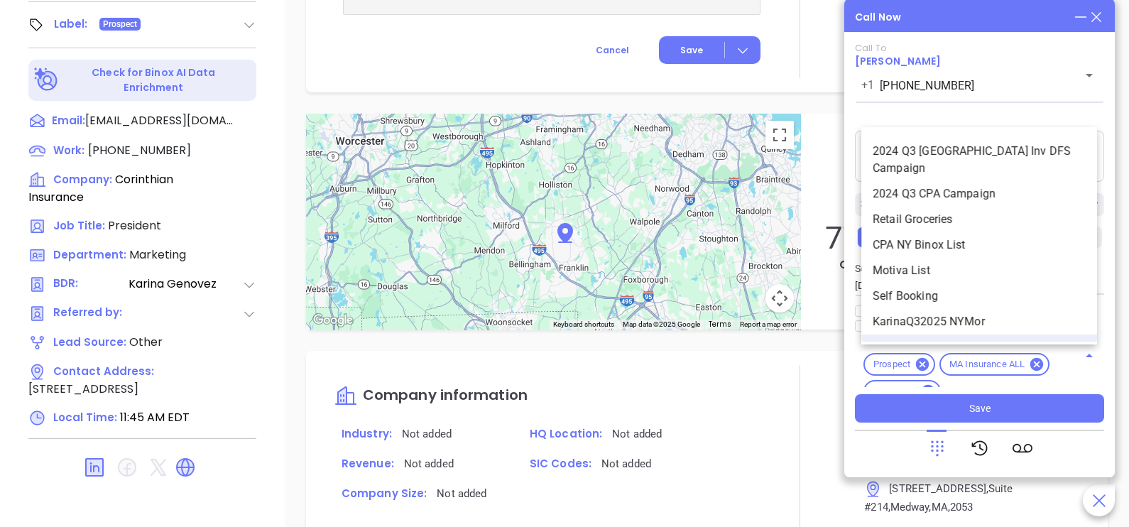
click at [1030, 112] on div "Call To Scott Lombard +1 (508) 533-5103 ​ Sending Voicemail... Based on VM, DM …" at bounding box center [979, 233] width 249 height 380
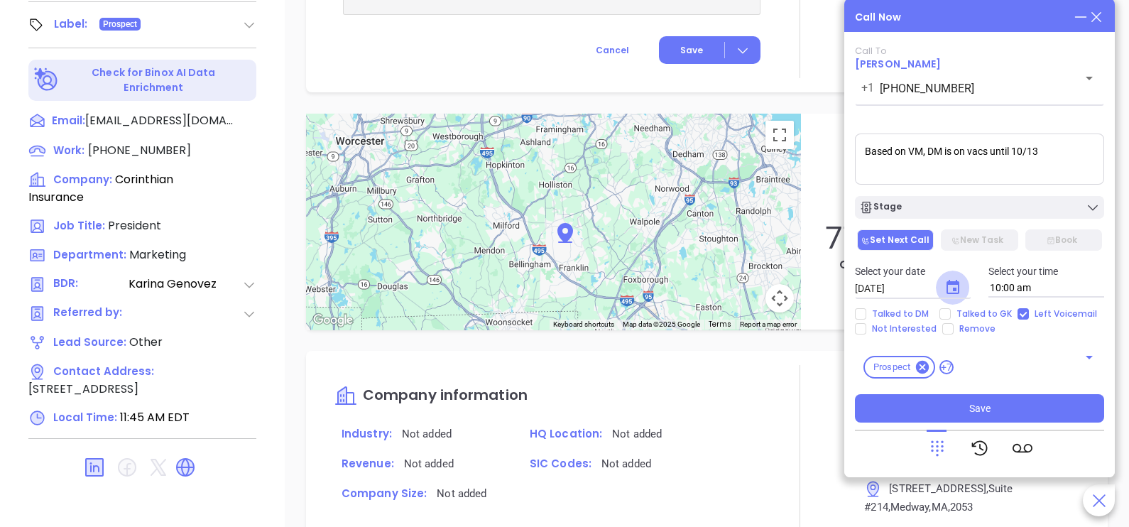
click at [953, 288] on icon "Choose date, selected date is Oct 14, 2025" at bounding box center [953, 287] width 13 height 14
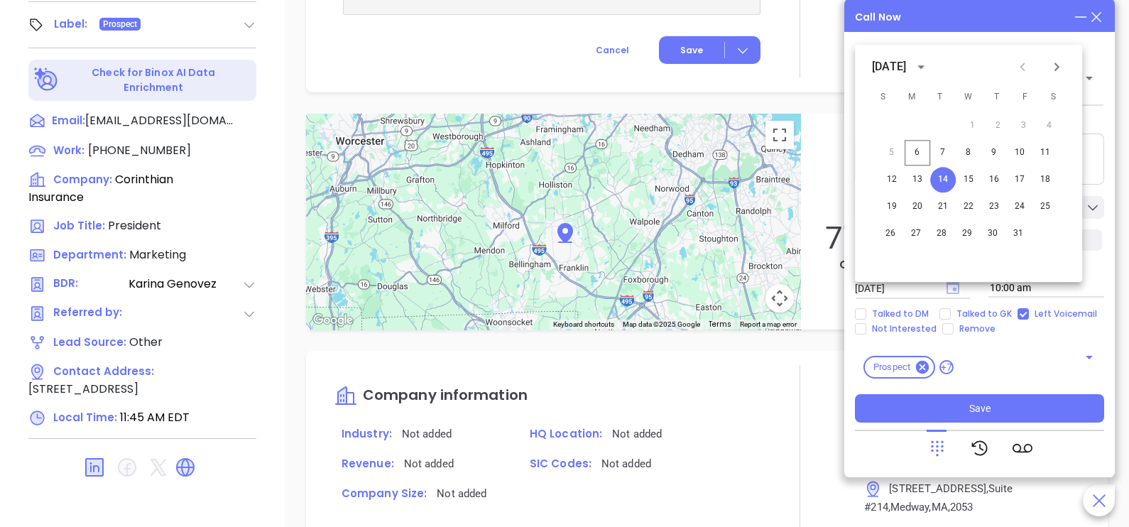
click at [953, 288] on icon "Choose date, selected date is Oct 14, 2025" at bounding box center [953, 287] width 13 height 14
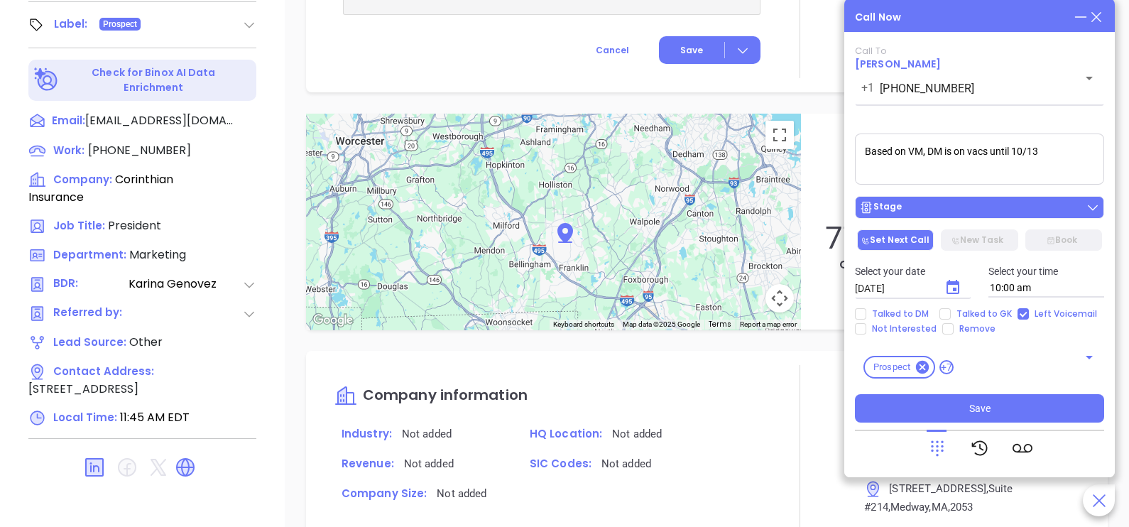
click at [939, 205] on div "Stage" at bounding box center [979, 207] width 241 height 14
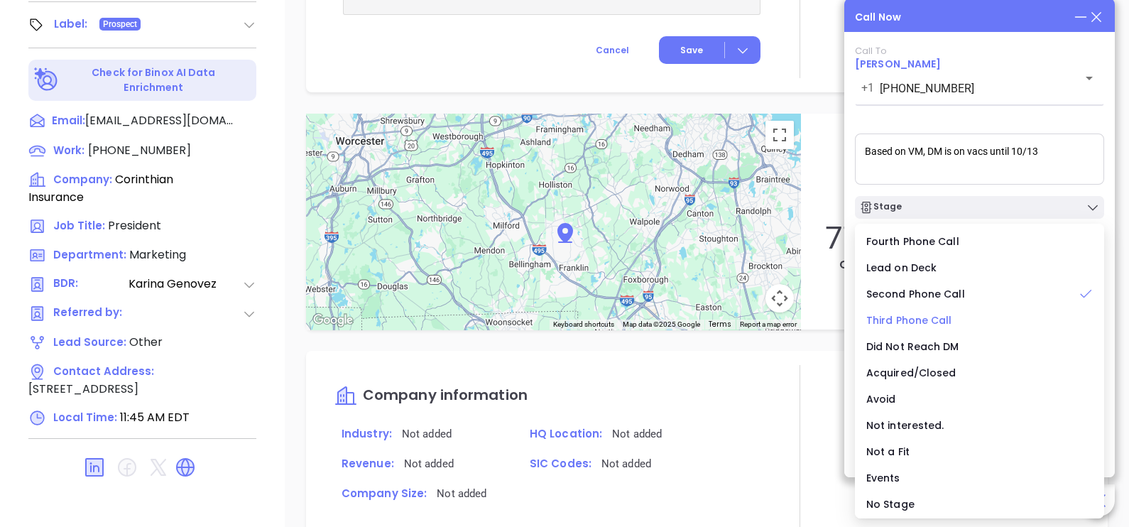
click at [931, 317] on span "Third Phone Call" at bounding box center [909, 320] width 86 height 14
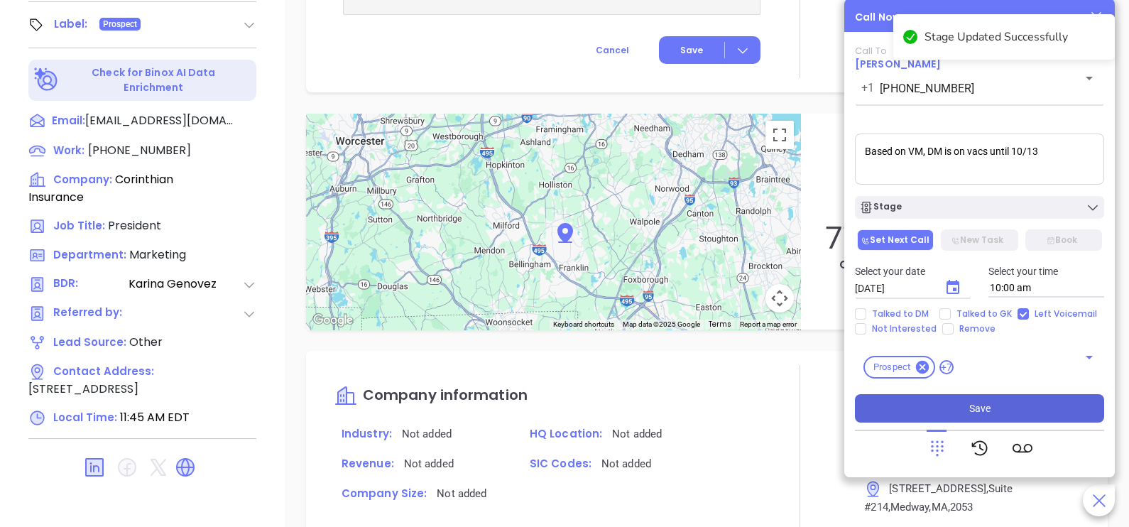
click at [989, 408] on span "Save" at bounding box center [979, 409] width 21 height 16
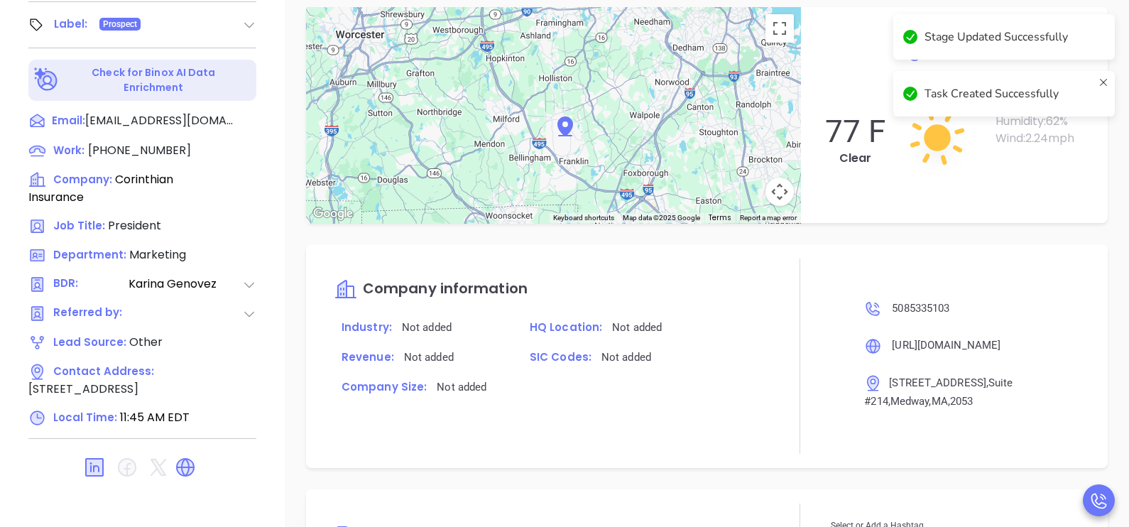
scroll to position [959, 0]
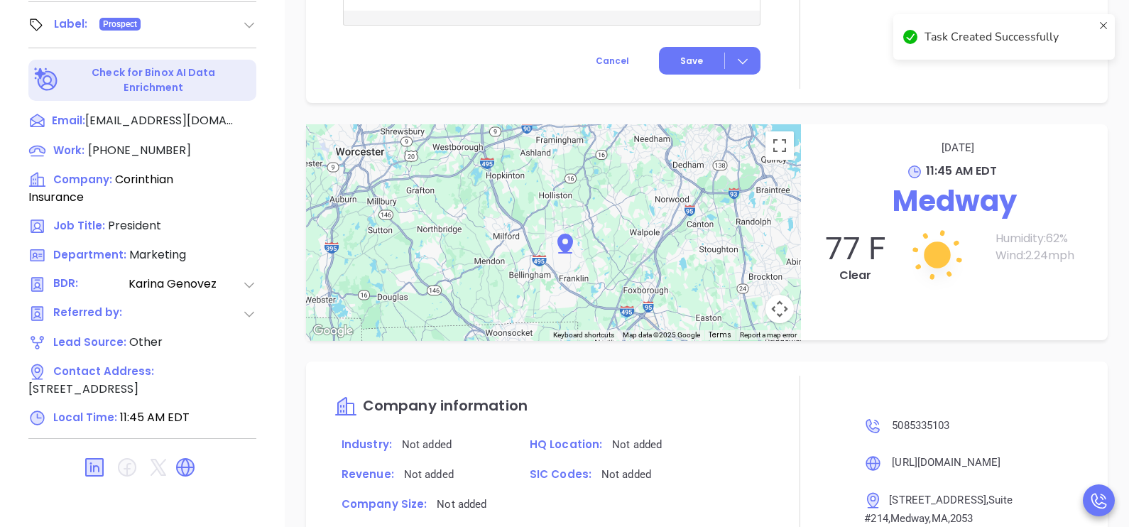
click at [815, 197] on p "Medway" at bounding box center [954, 201] width 278 height 43
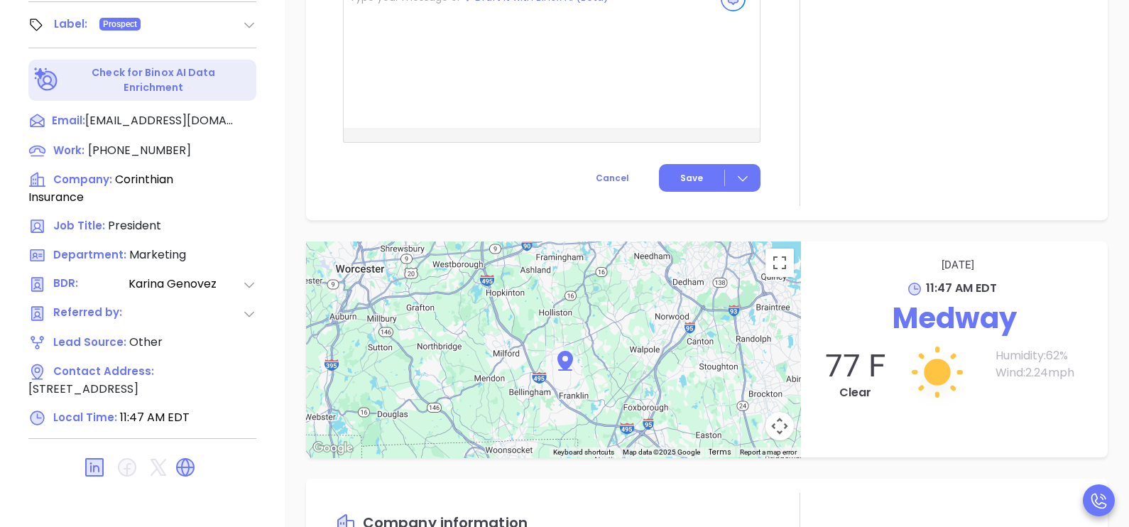
scroll to position [1076, 0]
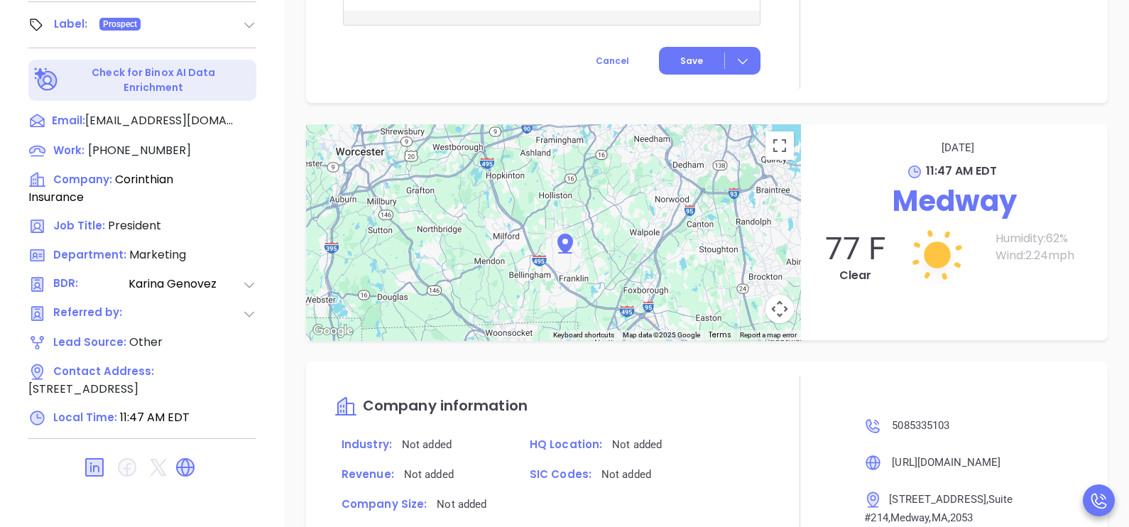
click at [844, 113] on div "Notes All Karina Genovez | Oct 6, 2025 11:47 AM Based on VM, DM is on vacs unti…" at bounding box center [707, 35] width 844 height 994
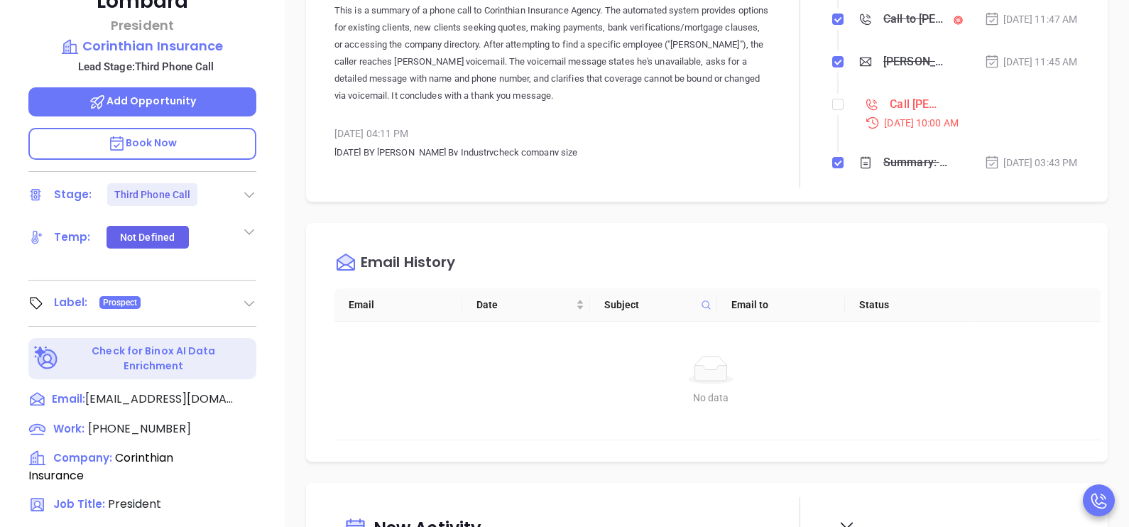
scroll to position [229, 0]
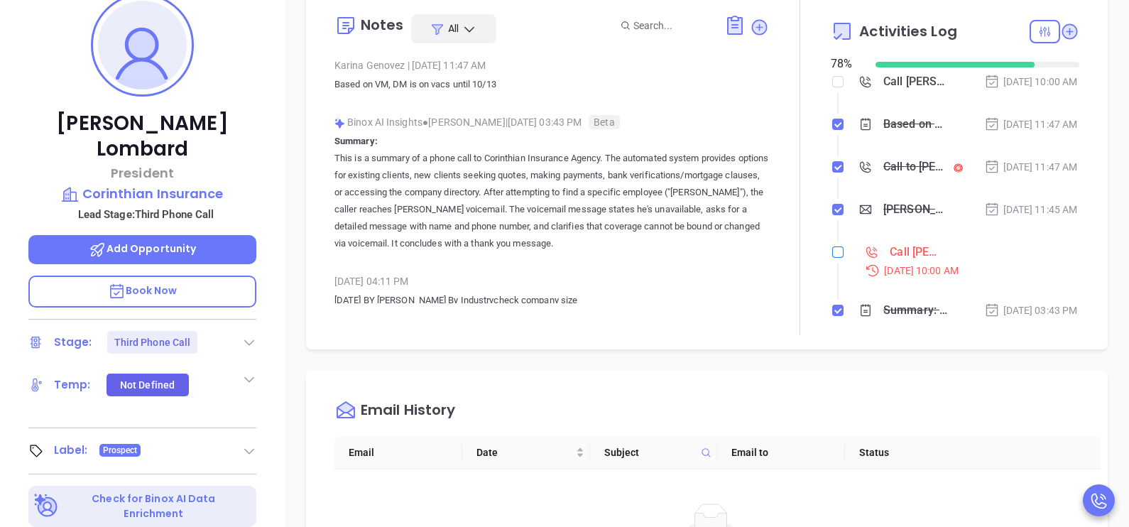
click at [832, 258] on input "checkbox" at bounding box center [837, 251] width 11 height 11
checkbox input "true"
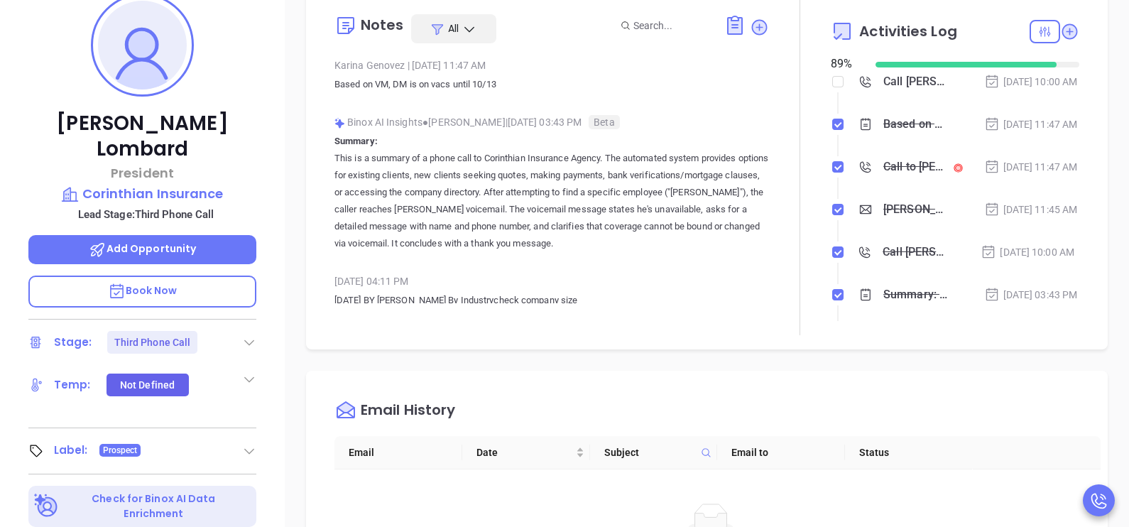
click at [1025, 200] on li "Call to Scott Lombard Oct 6, 2025 | 11:47 AM" at bounding box center [956, 180] width 245 height 39
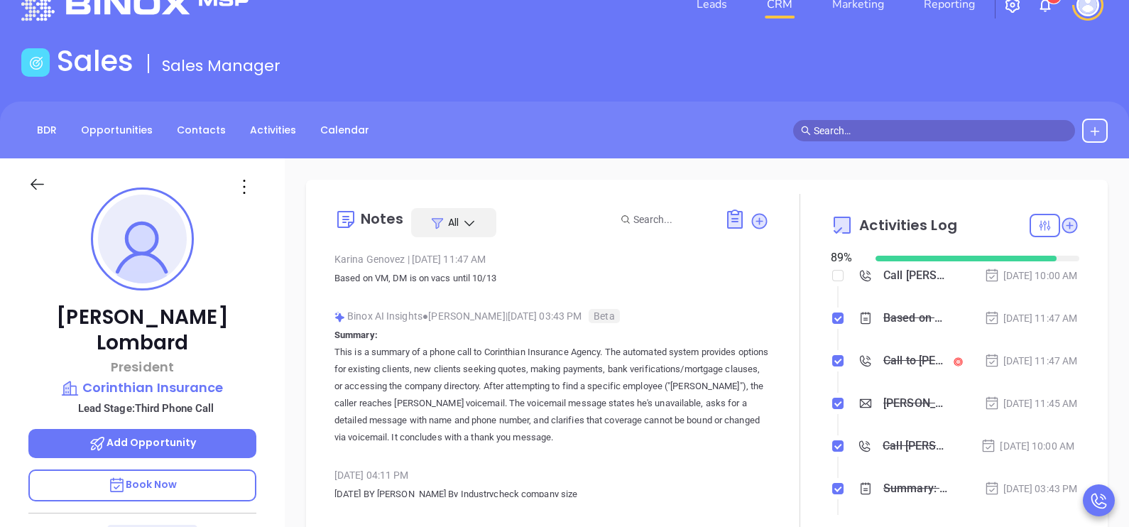
scroll to position [0, 0]
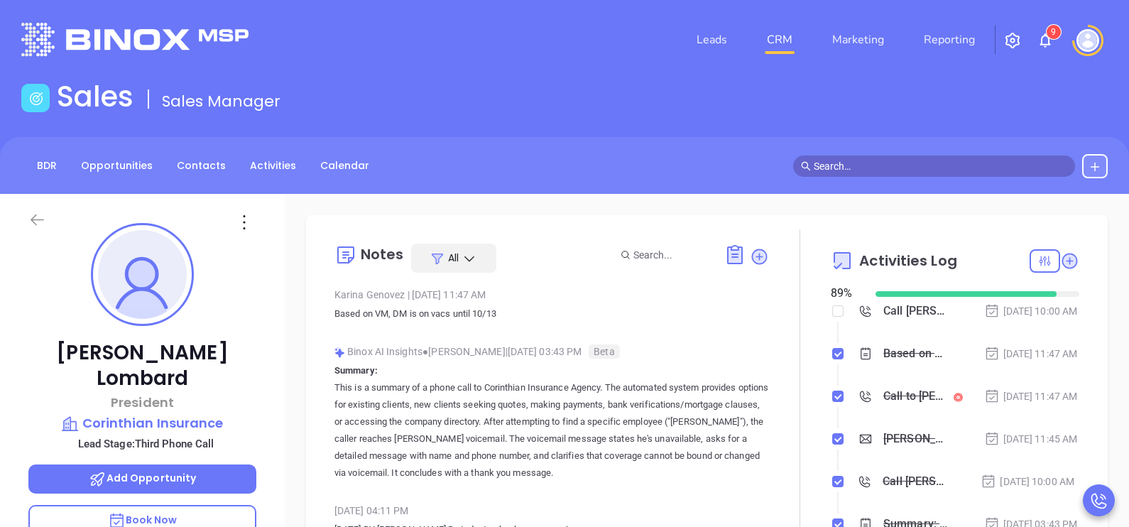
click at [33, 220] on icon at bounding box center [37, 219] width 13 height 11
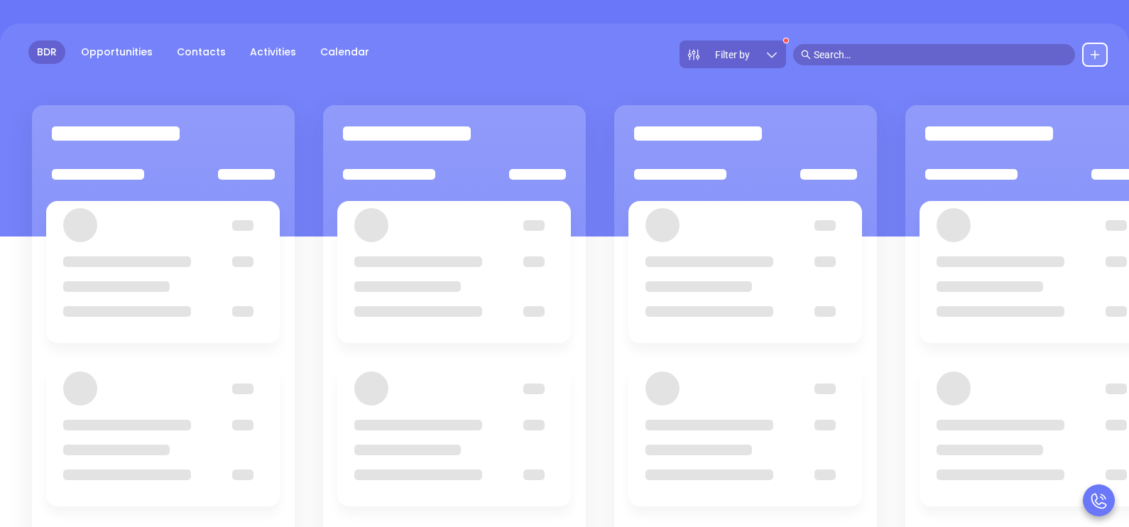
scroll to position [194, 0]
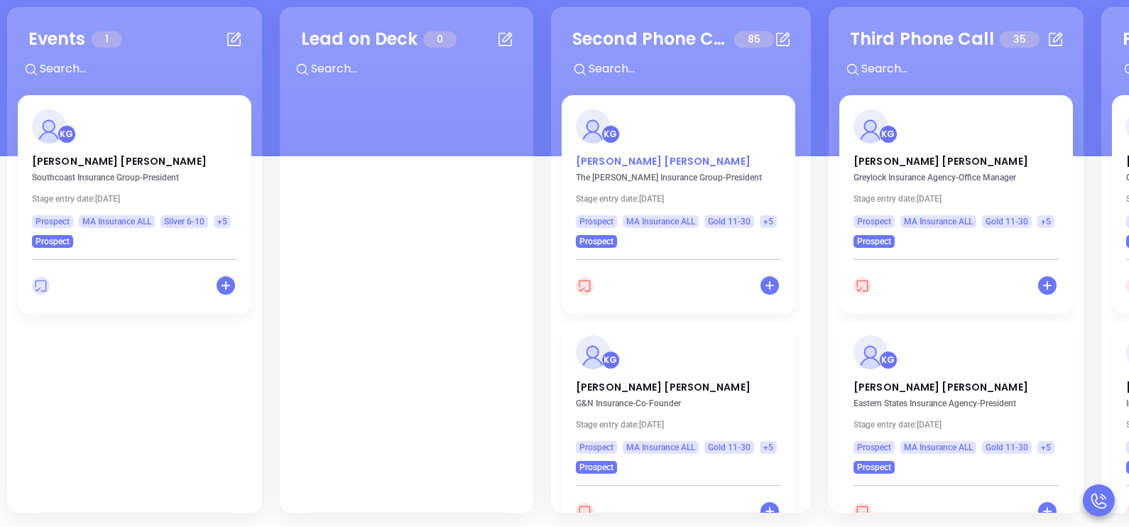
click at [618, 160] on p "Charles Murphy" at bounding box center [678, 157] width 205 height 7
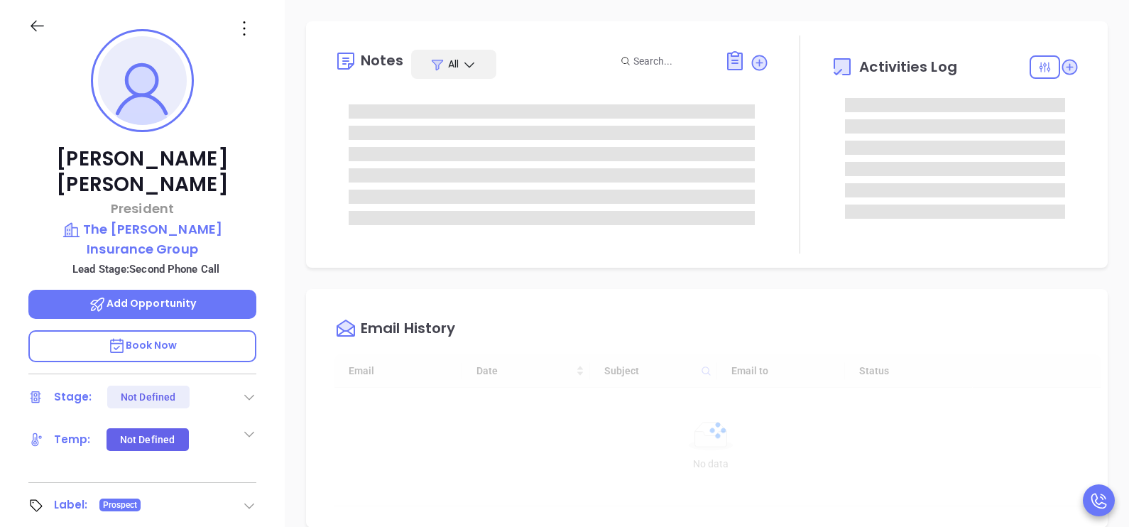
type input "10/07/2025"
type input "Karina Genovez"
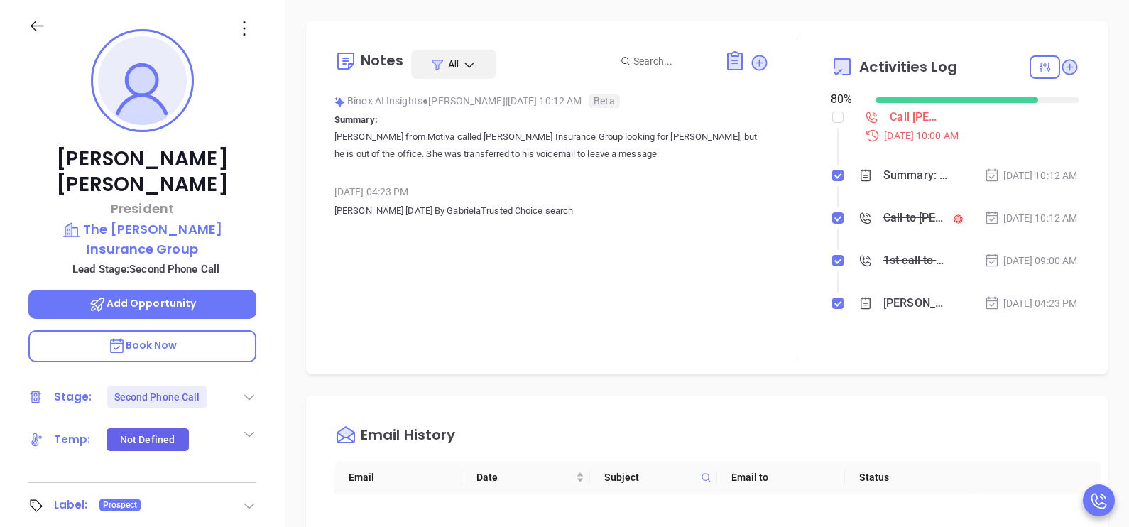
click at [268, 359] on div "Charles Murphy President The Murphy Insurance Group Lead Stage: Second Phone Ca…" at bounding box center [142, 329] width 285 height 659
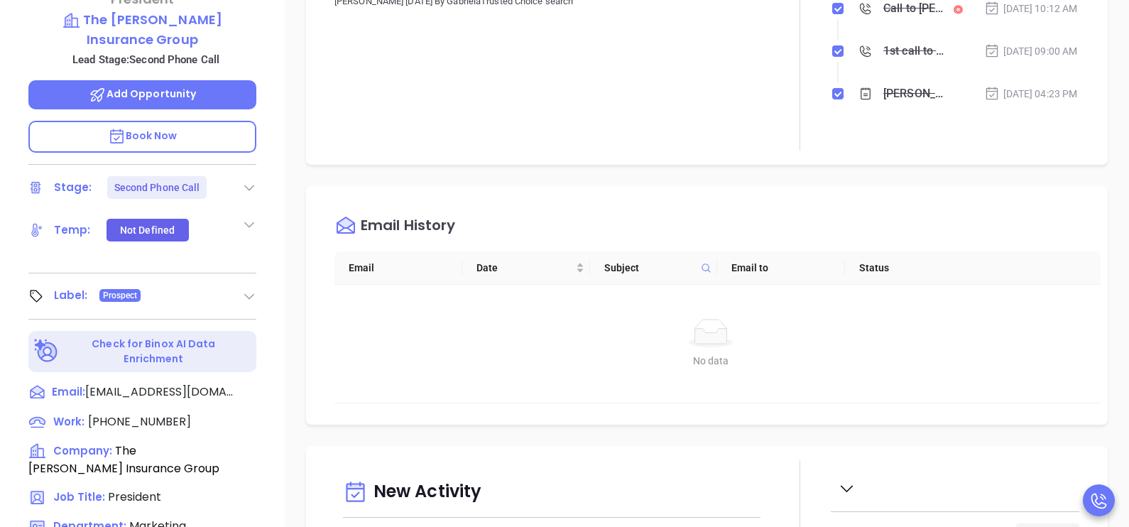
scroll to position [549, 0]
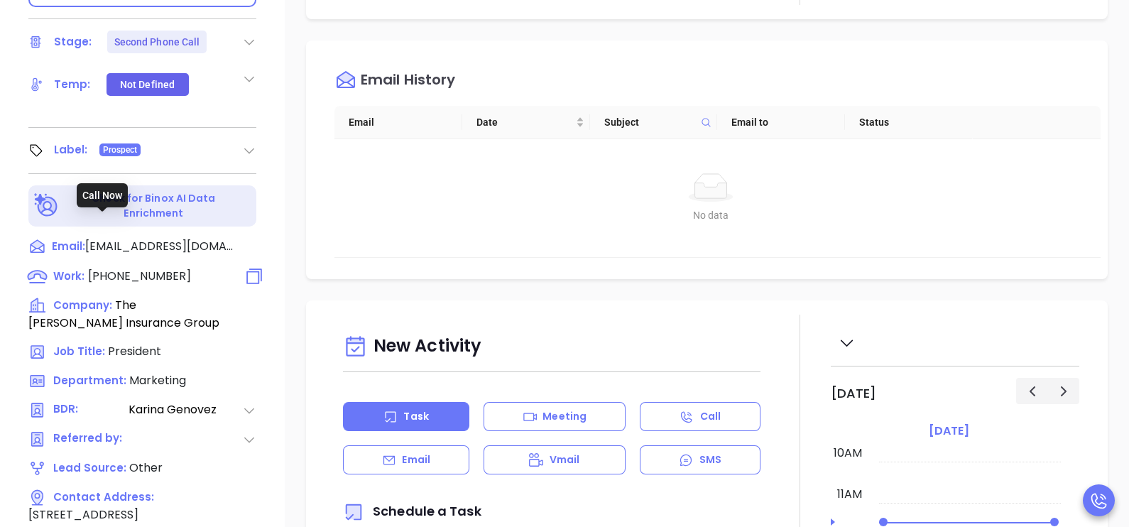
click at [156, 268] on span "(781) 380-0599" at bounding box center [139, 276] width 103 height 16
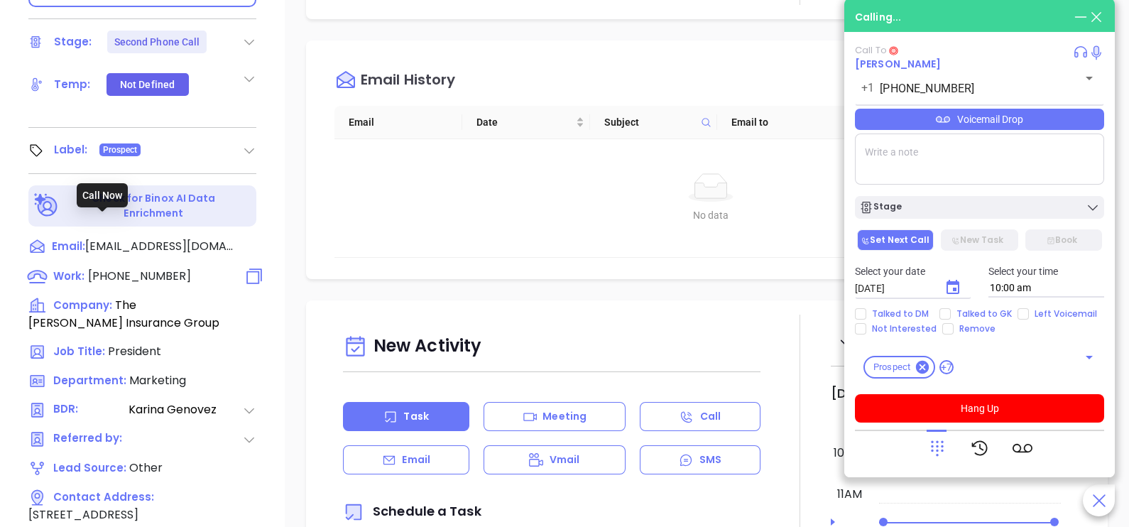
type input "(781) 380-0599"
click at [1057, 128] on div "Voicemail Drop" at bounding box center [979, 119] width 249 height 21
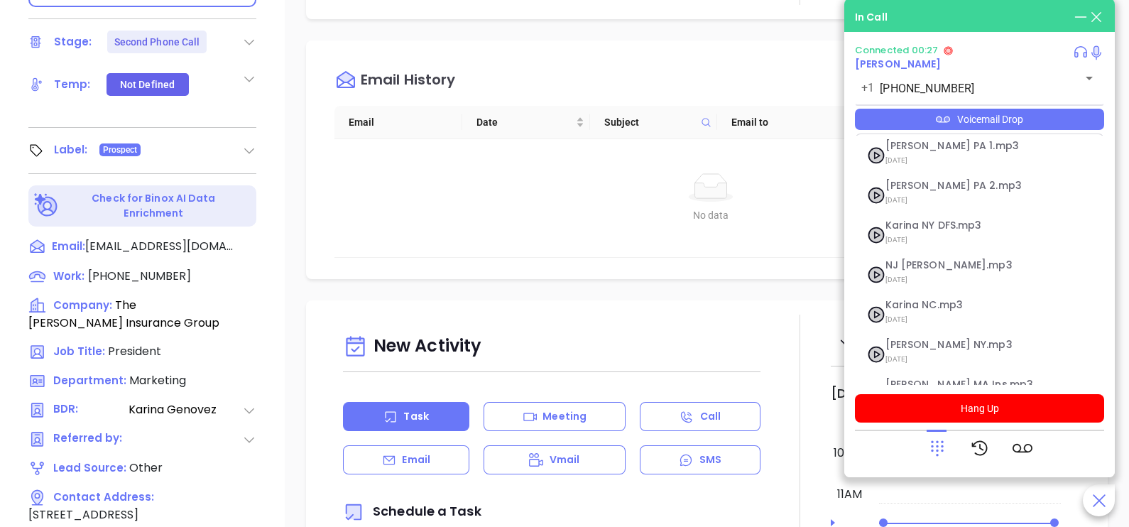
scroll to position [154, 0]
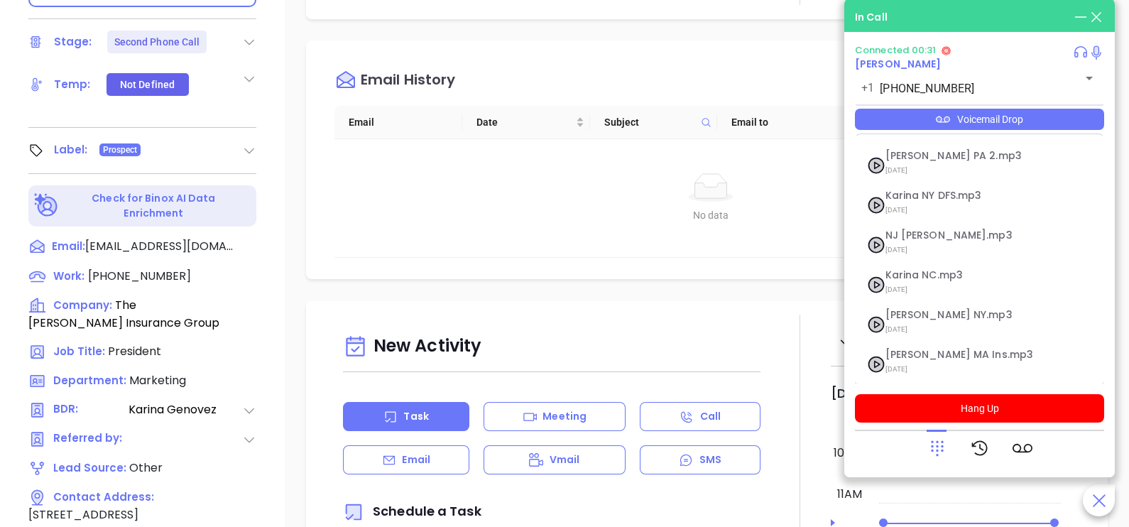
click at [937, 449] on icon at bounding box center [937, 448] width 20 height 20
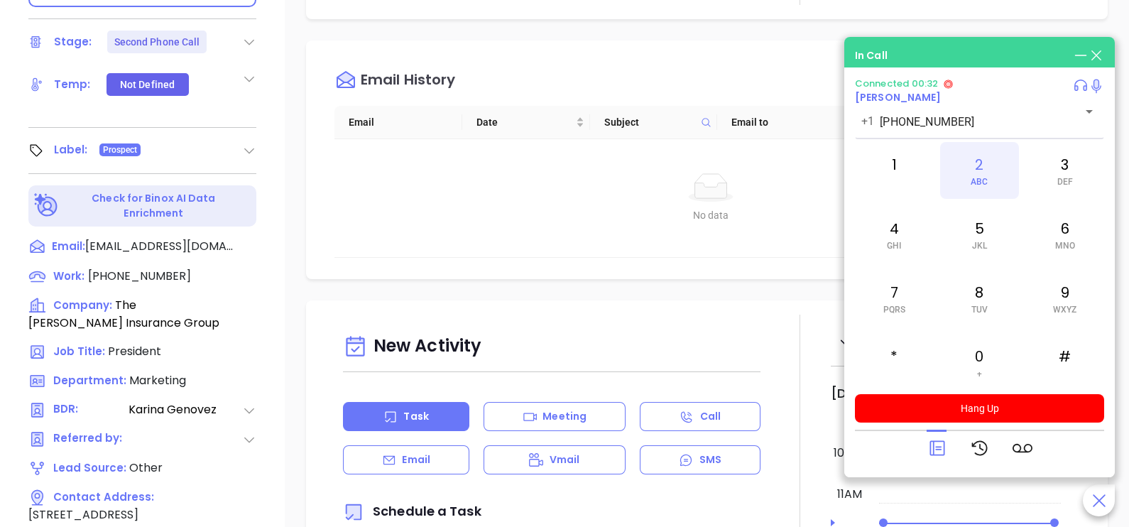
click at [974, 175] on div "2 ABC" at bounding box center [979, 170] width 78 height 57
click at [944, 445] on icon at bounding box center [937, 448] width 15 height 15
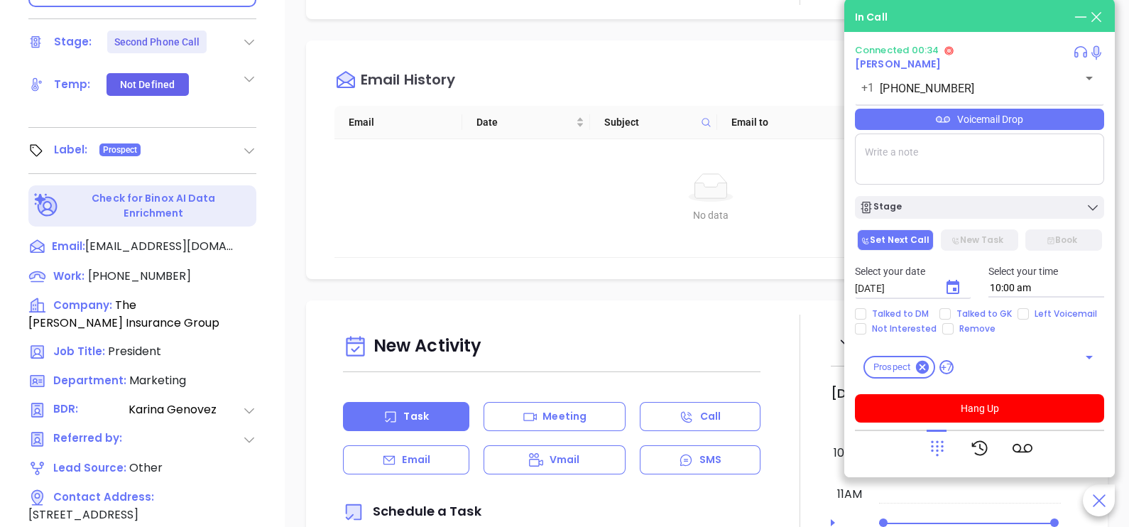
click at [1084, 116] on div "Voicemail Drop" at bounding box center [979, 119] width 249 height 21
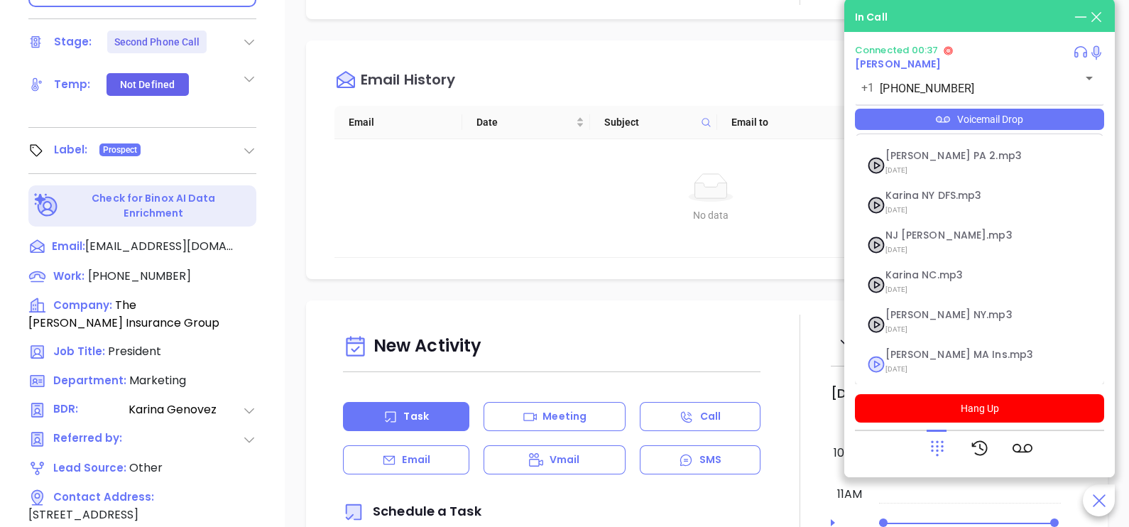
click at [973, 356] on span "Karina MA Ins.mp3" at bounding box center [962, 354] width 153 height 11
checkbox input "true"
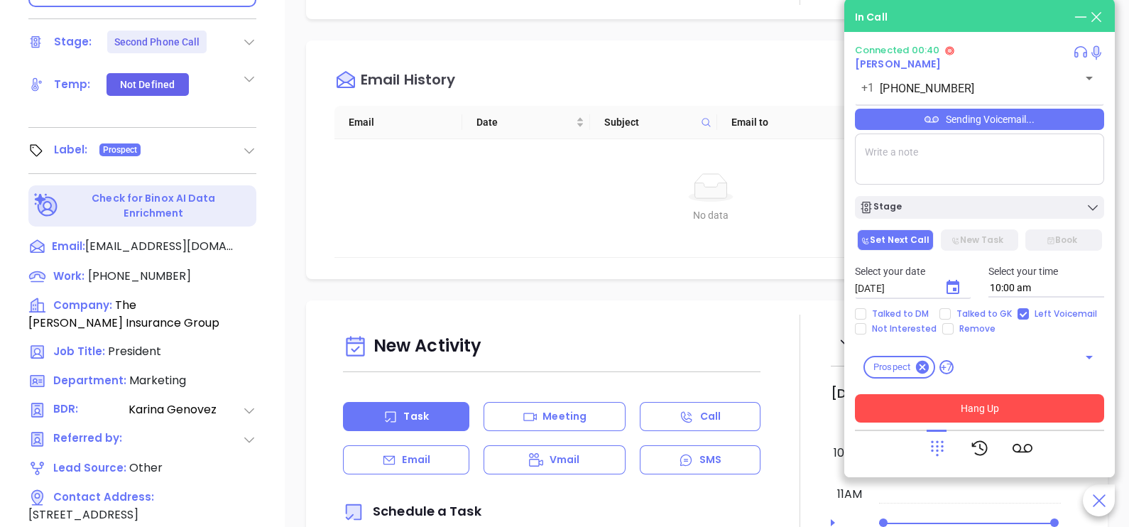
click at [970, 400] on button "Hang Up" at bounding box center [979, 408] width 249 height 28
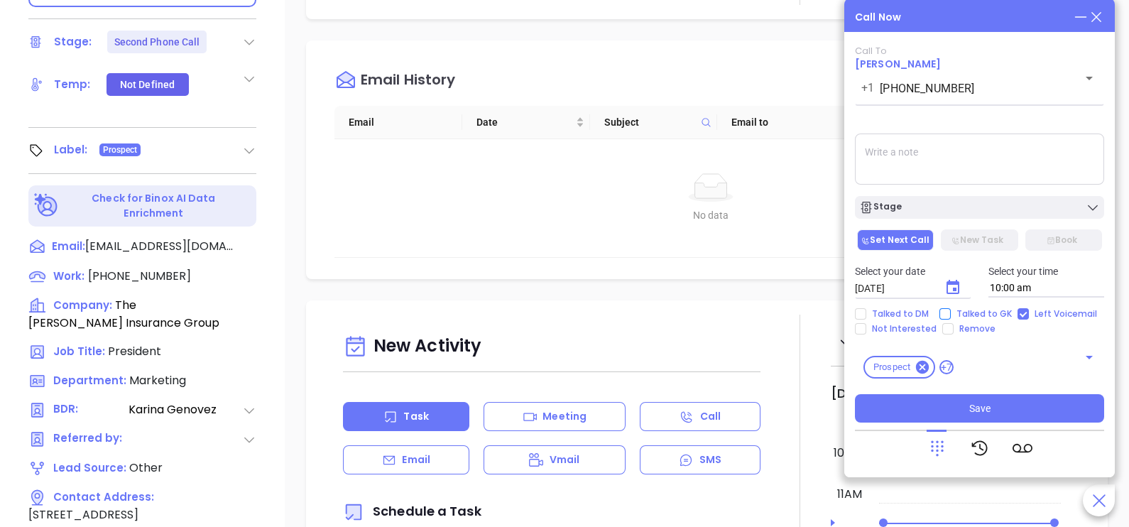
click at [979, 312] on span "Talked to GK" at bounding box center [984, 313] width 67 height 11
click at [951, 312] on input "Talked to GK" at bounding box center [944, 313] width 11 height 11
checkbox input "true"
click at [959, 291] on icon "Choose date, selected date is Oct 7, 2025" at bounding box center [953, 287] width 13 height 14
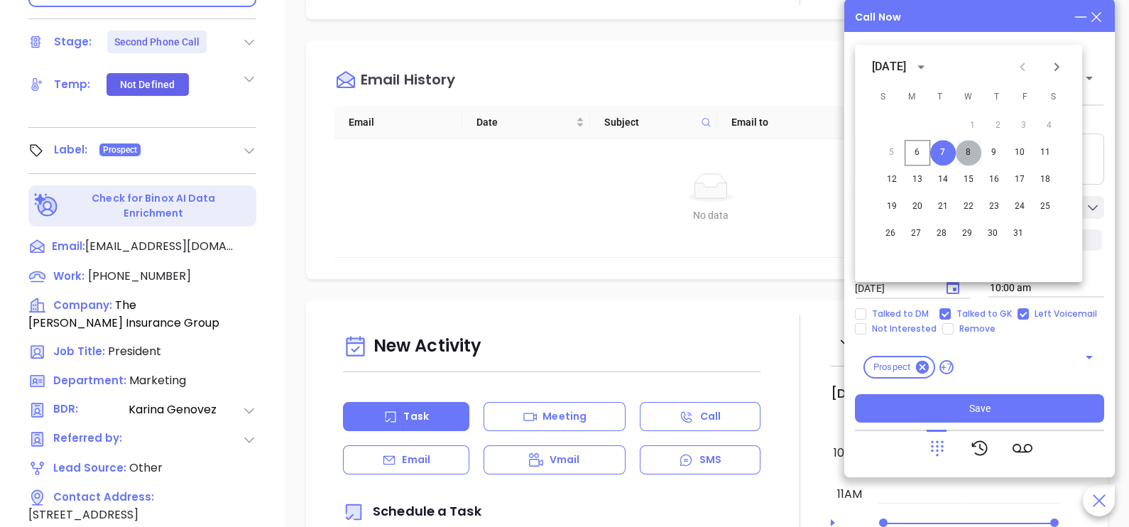
click at [967, 145] on button "8" at bounding box center [969, 153] width 26 height 26
type input "10/08/2025"
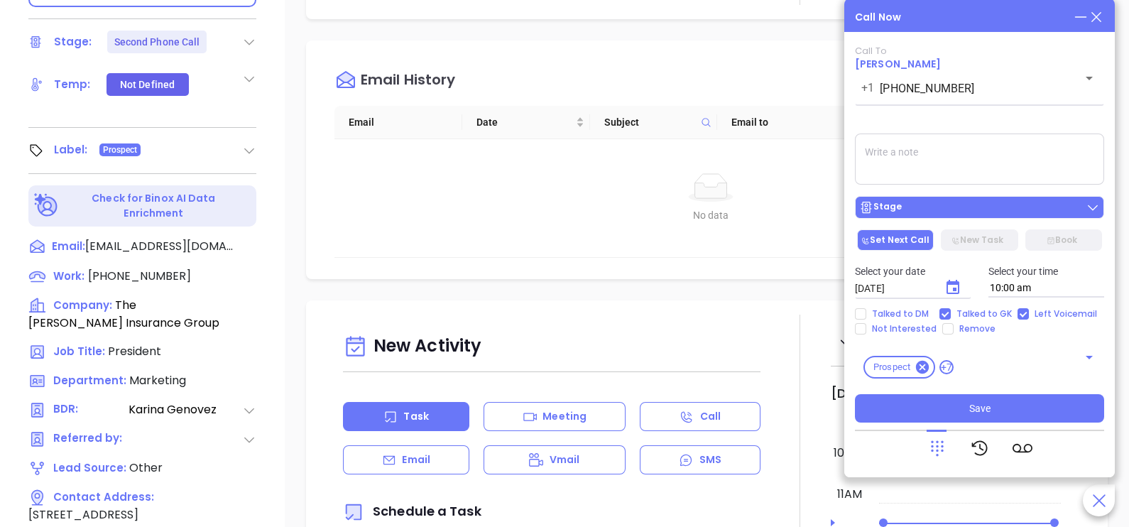
click at [976, 205] on div "Stage" at bounding box center [979, 207] width 241 height 14
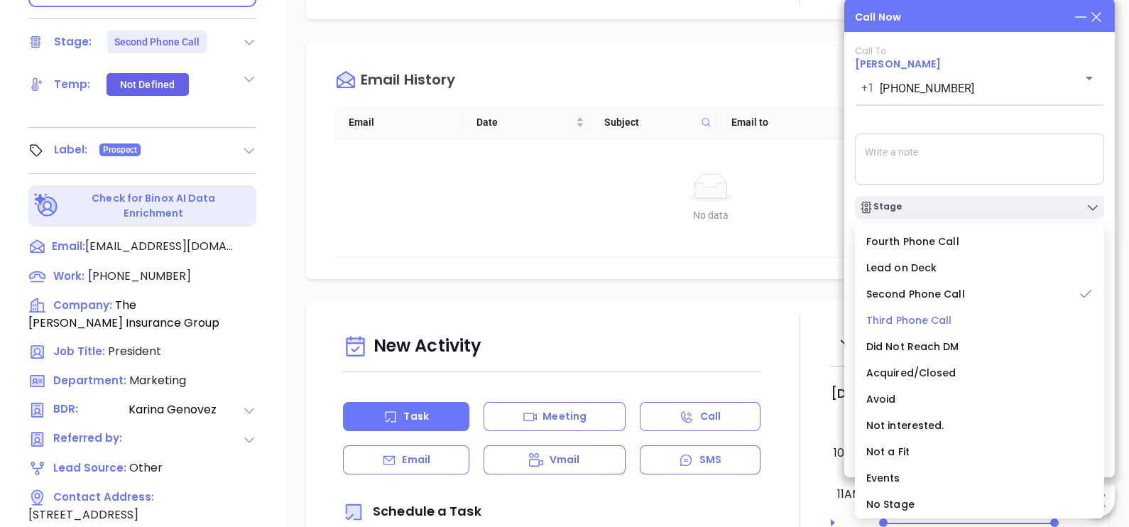
click at [924, 320] on span "Third Phone Call" at bounding box center [909, 320] width 86 height 14
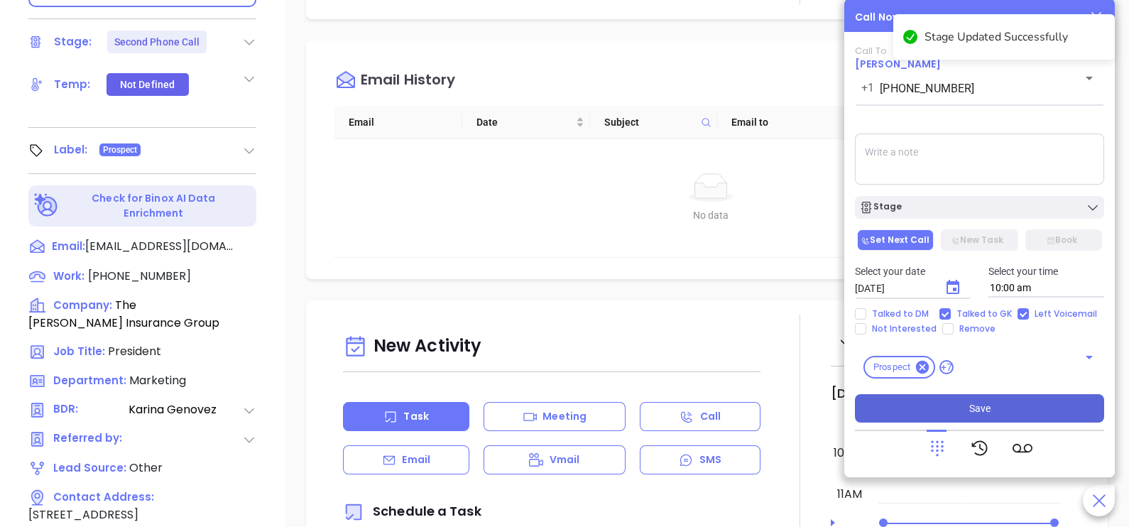
click at [959, 409] on button "Save" at bounding box center [979, 408] width 249 height 28
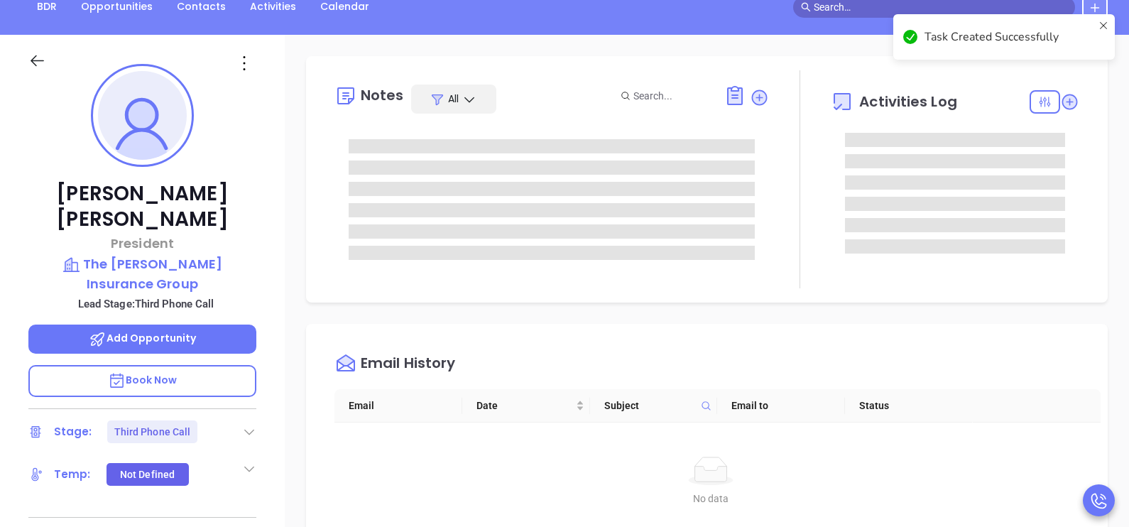
scroll to position [158, 0]
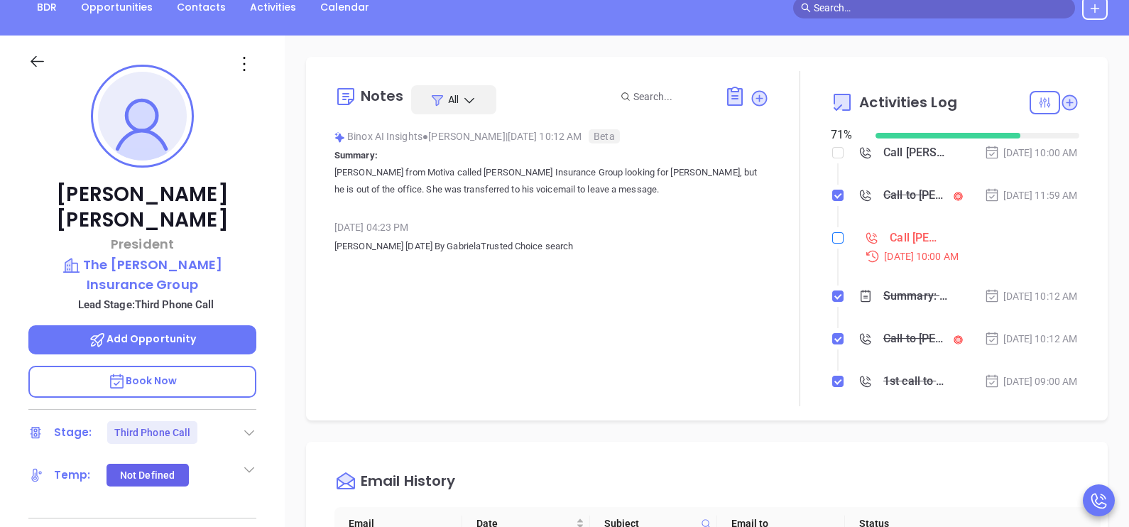
click at [832, 244] on input "checkbox" at bounding box center [837, 237] width 11 height 11
checkbox input "true"
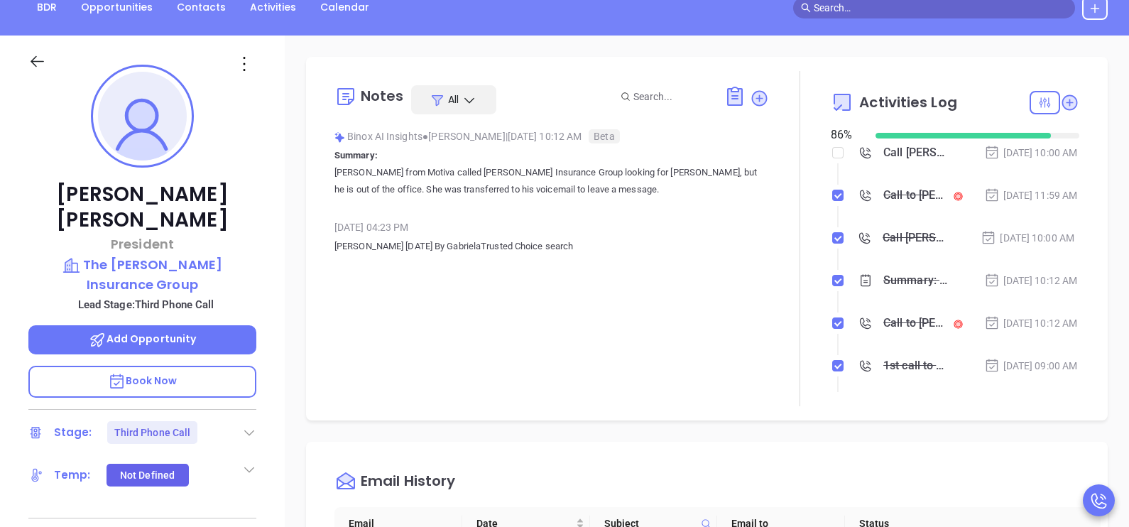
click at [36, 60] on icon at bounding box center [37, 62] width 18 height 18
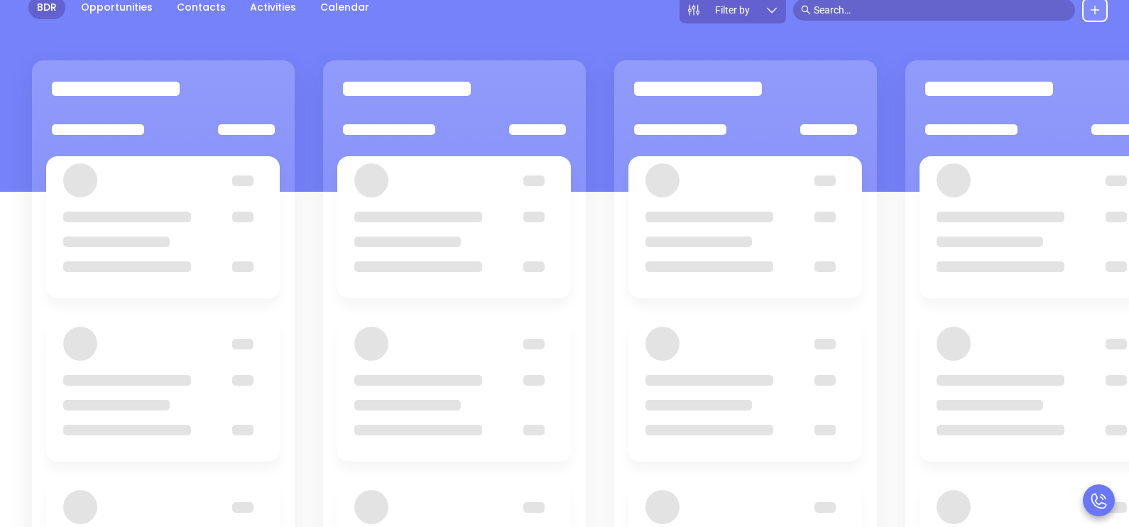
scroll to position [194, 0]
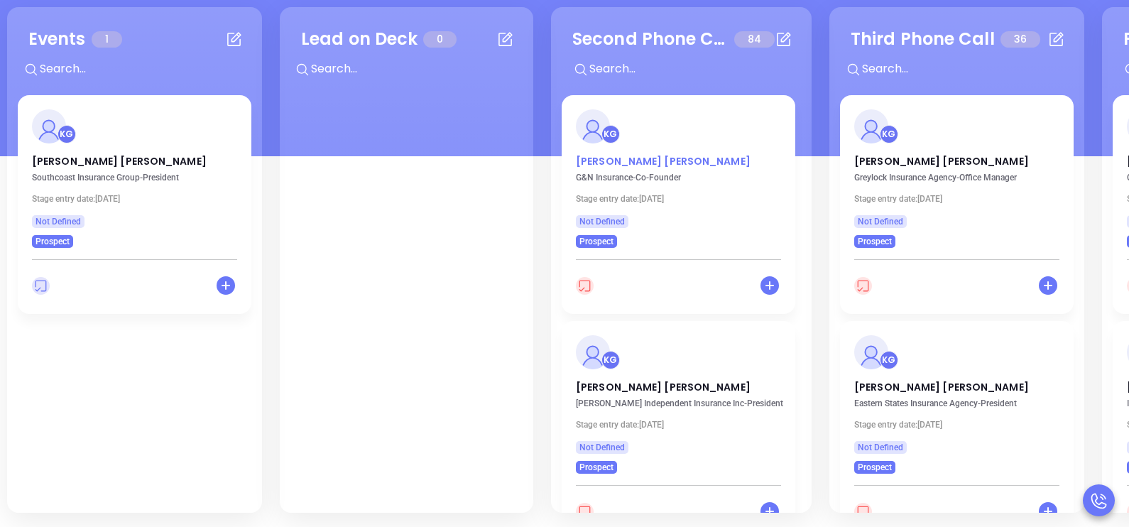
click at [623, 160] on p "Matt Naimoli" at bounding box center [678, 157] width 205 height 7
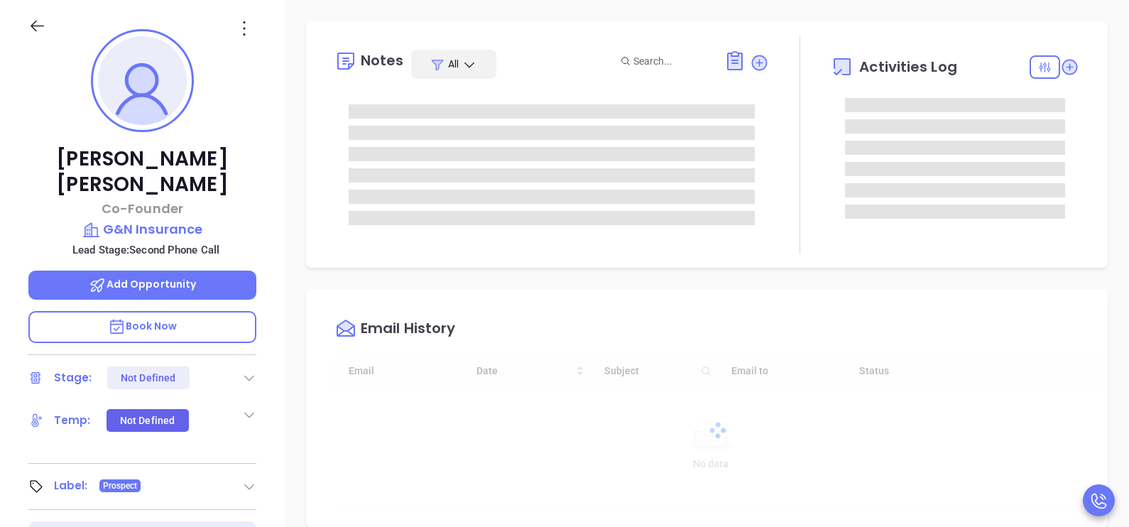
type input "10/07/2025"
click at [276, 231] on div "Matt Naimoli Co-Founder G&N Insurance Lead Stage: Second Phone Call Add Opportu…" at bounding box center [142, 329] width 285 height 659
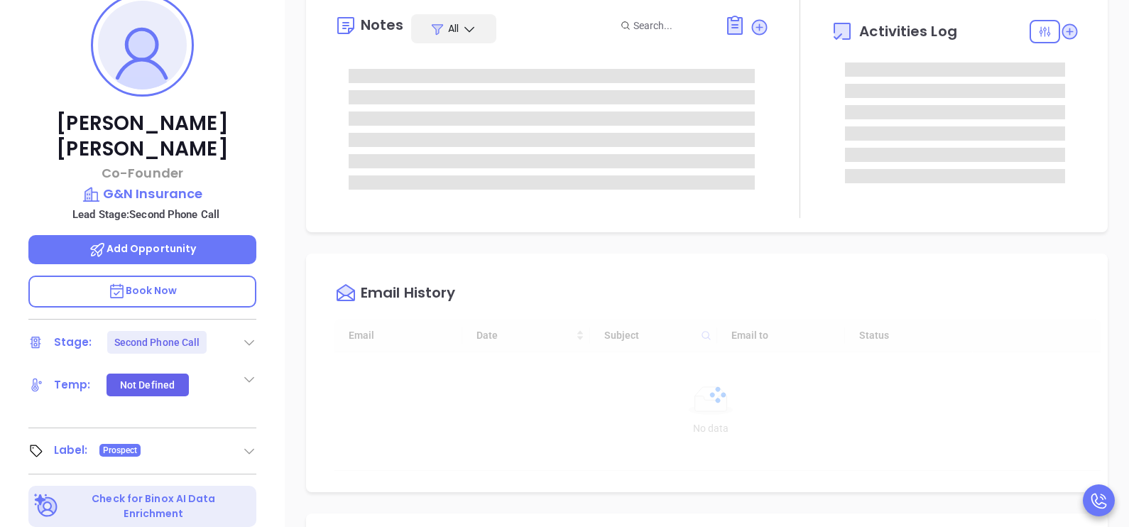
type input "Karina Genovez"
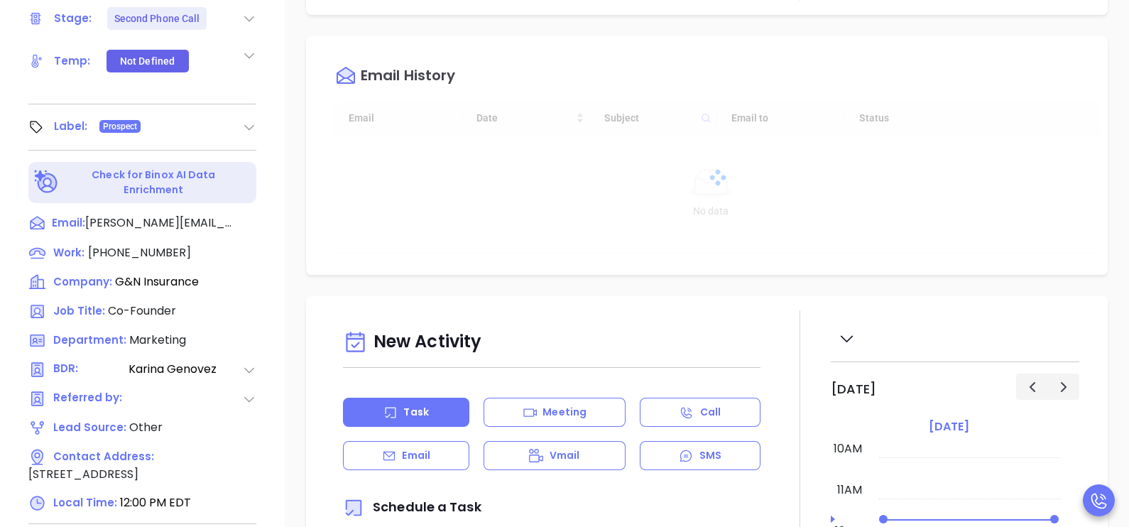
scroll to position [620, 0]
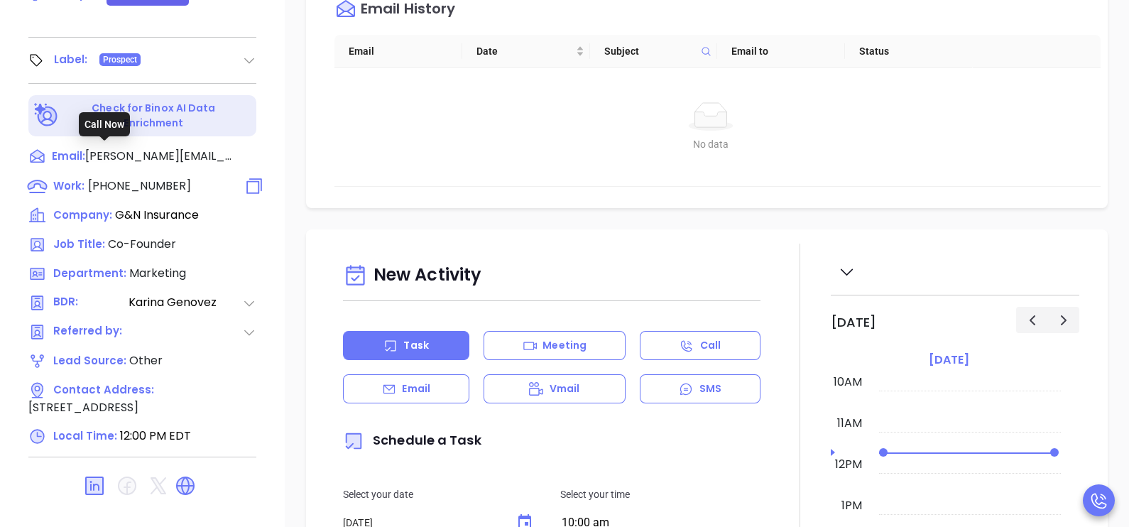
click at [160, 178] on span "(508) 545-2042" at bounding box center [139, 186] width 103 height 16
type input "(508) 545-2042"
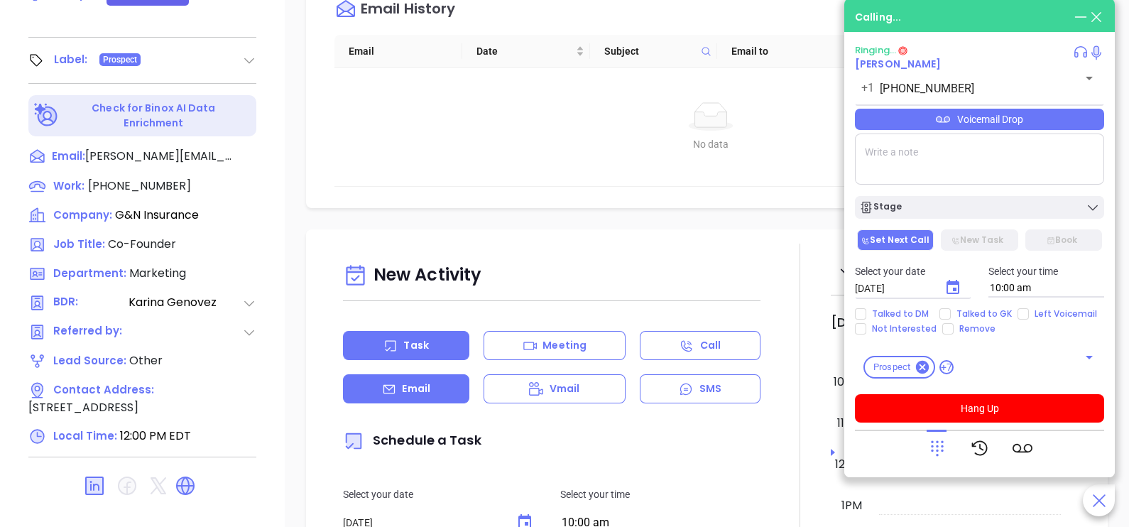
click at [437, 395] on div "Email" at bounding box center [406, 388] width 126 height 29
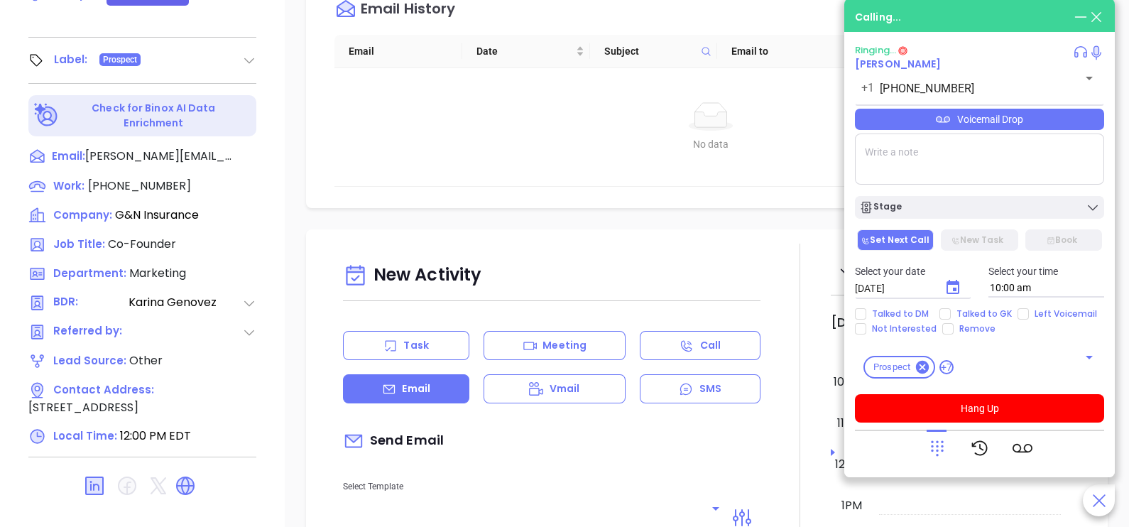
type input "Karina Genovez"
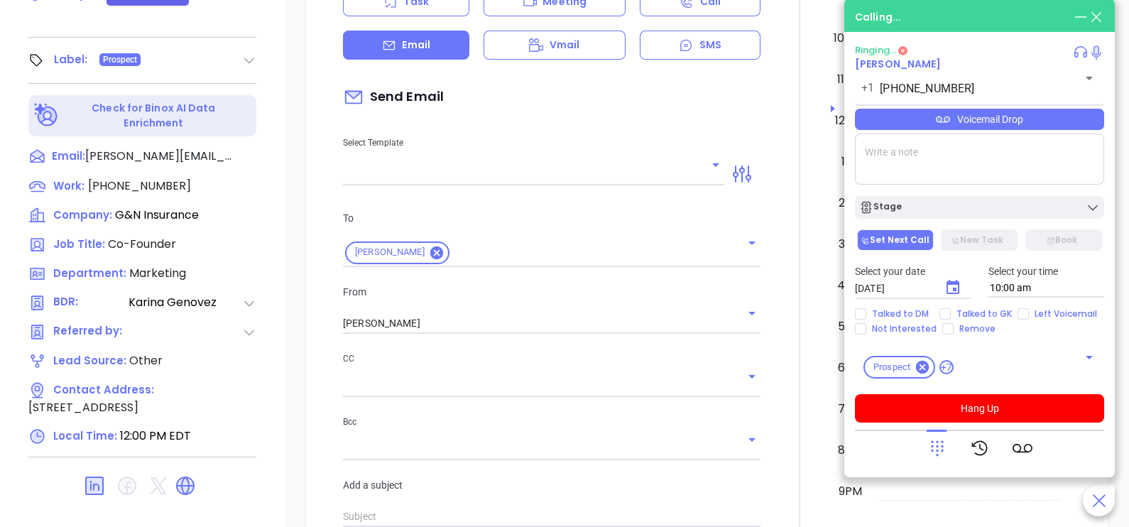
scroll to position [354, 0]
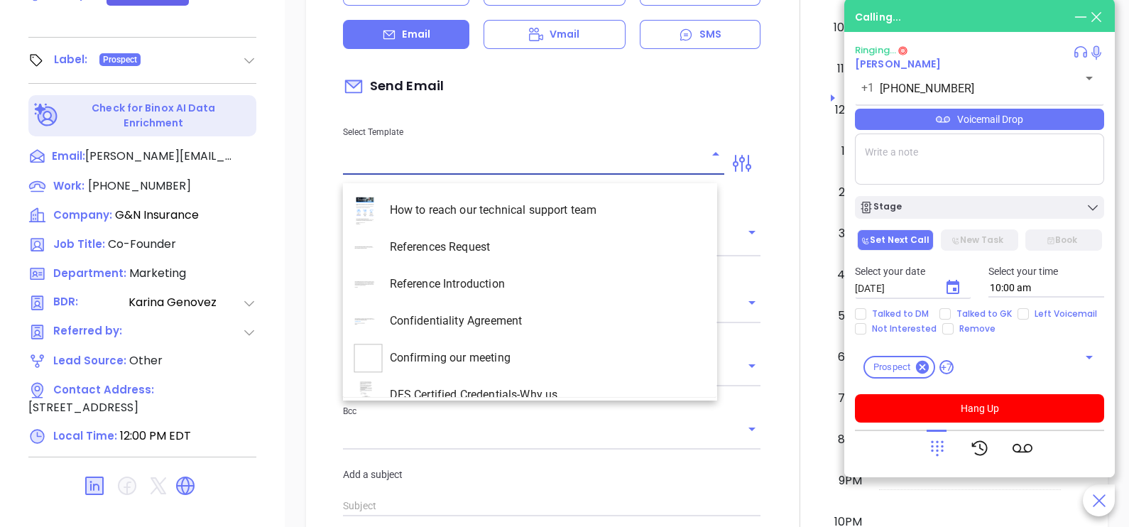
click at [689, 167] on input "text" at bounding box center [523, 163] width 360 height 21
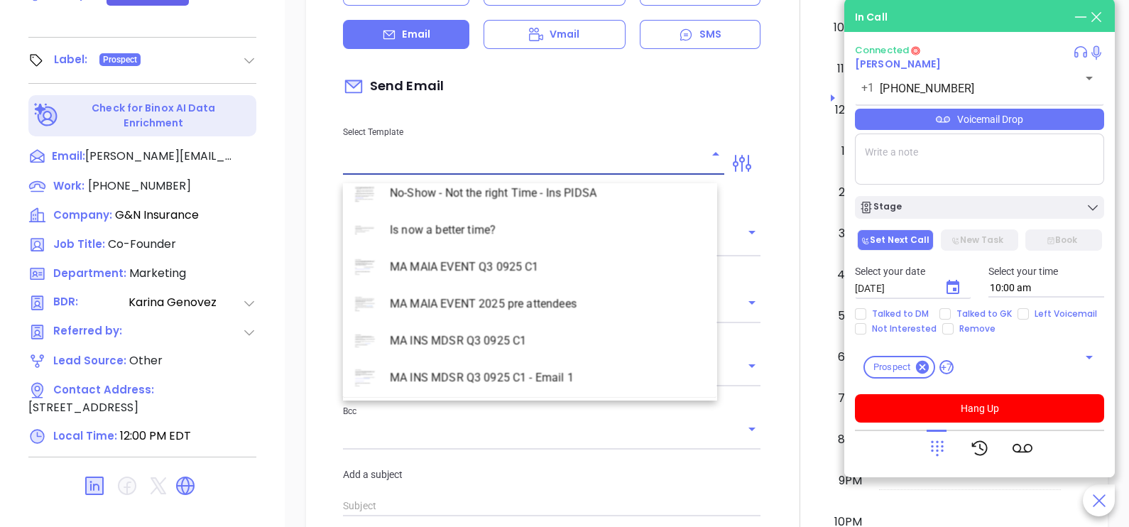
scroll to position [4119, 0]
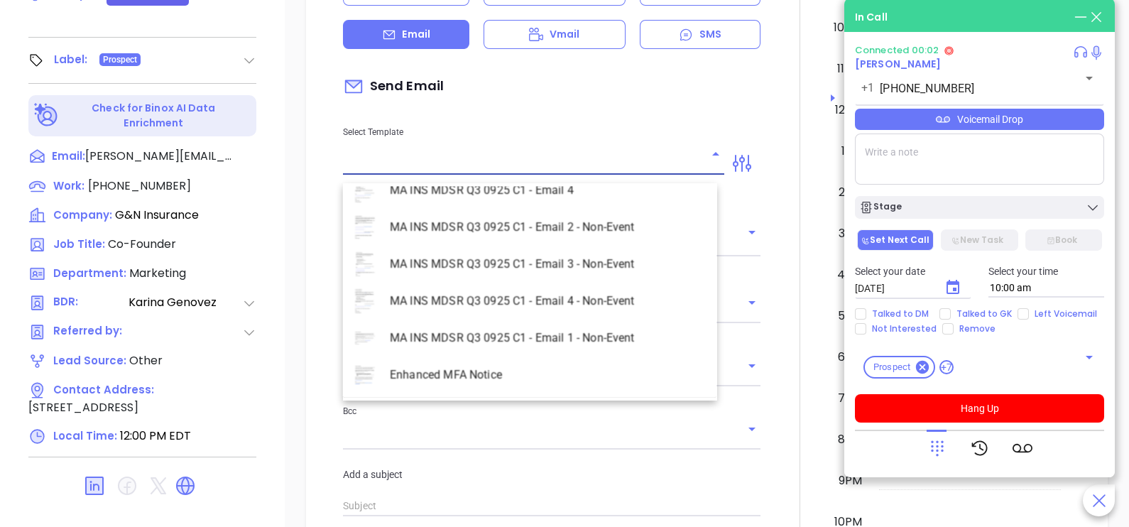
click at [562, 226] on li "MA INS MDSR Q3 0925 C1 - Email 2 - Non-Event" at bounding box center [530, 227] width 374 height 37
type input "MA INS MDSR Q3 0925 C1 - Email 2 - Non-Event"
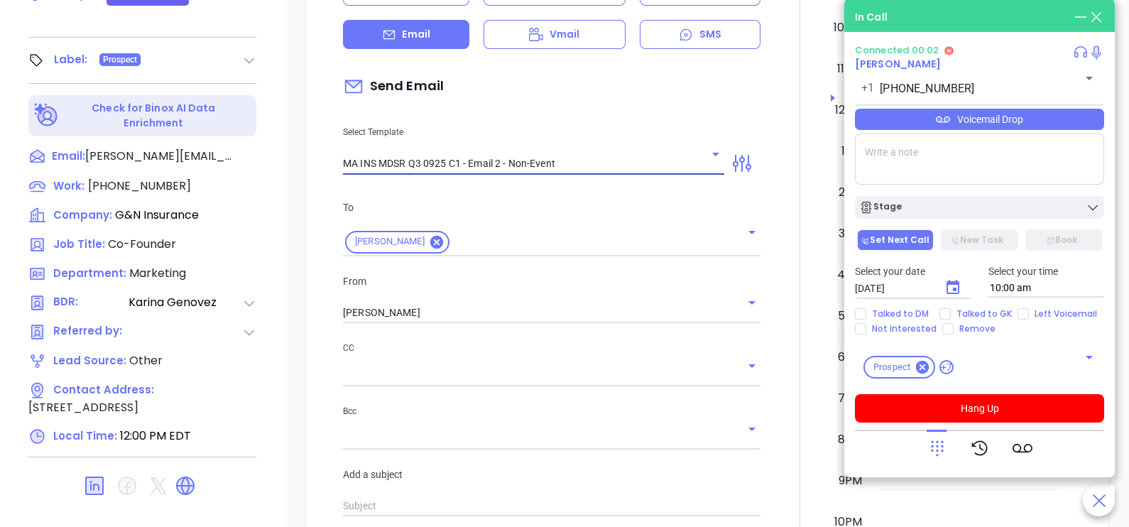
type input "Matt, here’s the MA compliance checklist we mentioned"
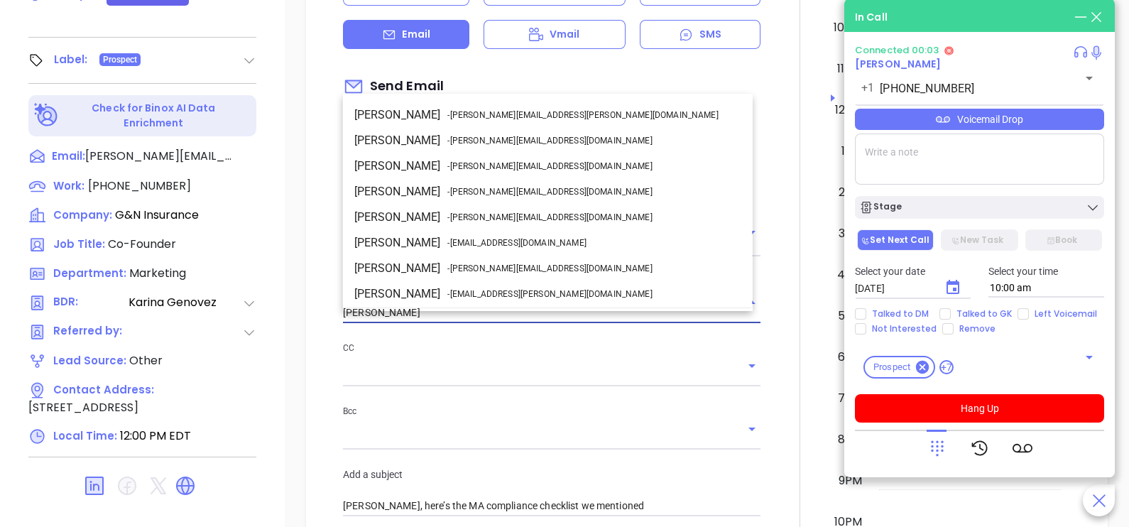
click at [562, 323] on input "Karina Genovez" at bounding box center [532, 313] width 378 height 21
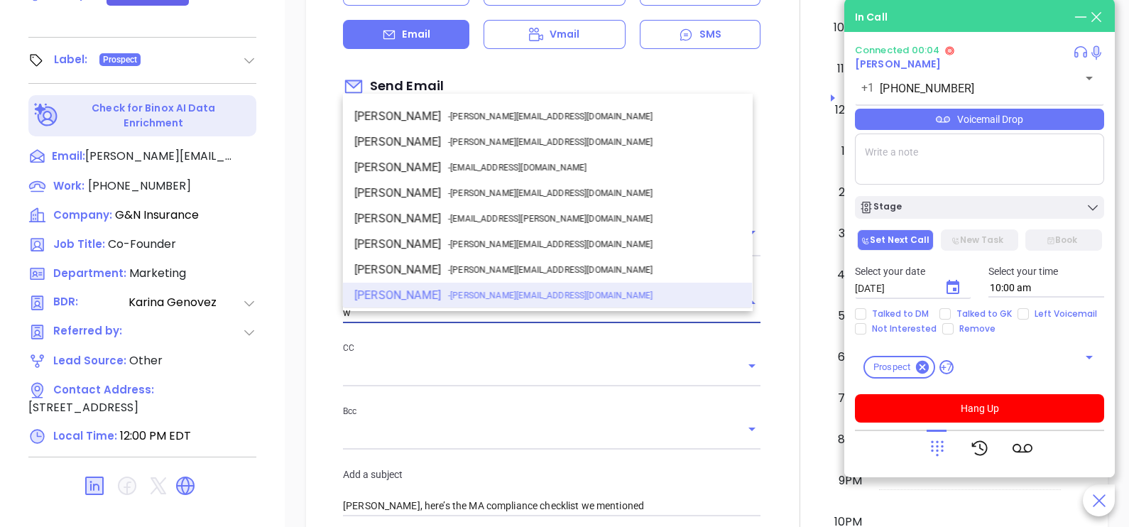
scroll to position [0, 0]
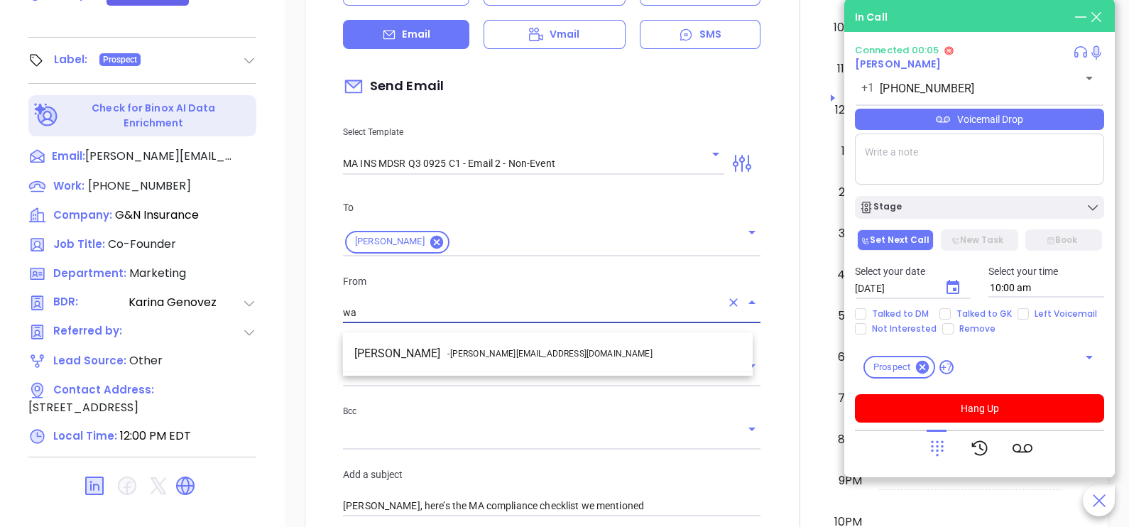
click at [575, 351] on li "Walter Contreras - walter@motiva.net" at bounding box center [548, 354] width 410 height 26
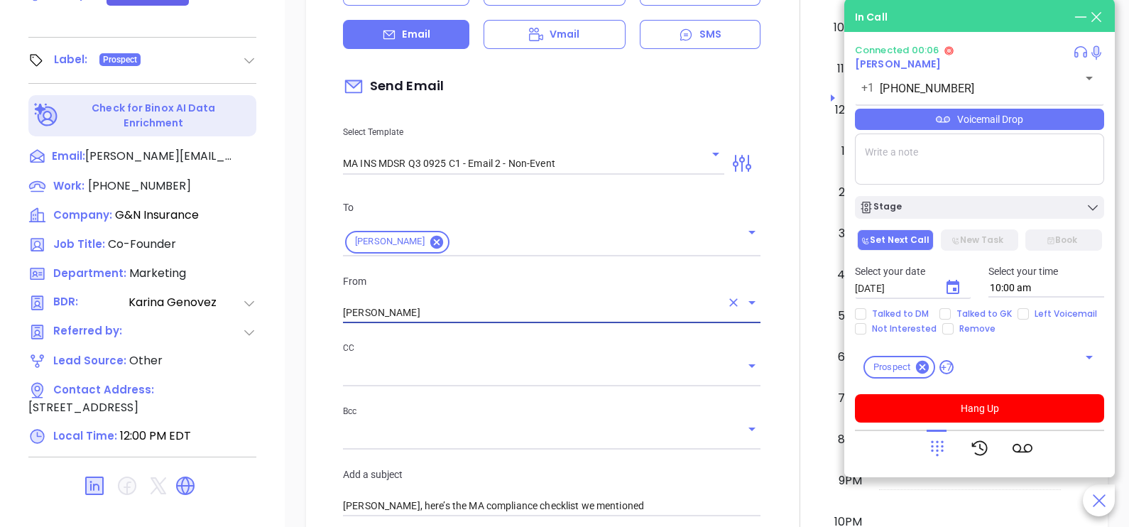
type input "[PERSON_NAME]"
click at [778, 323] on div at bounding box center [800, 482] width 62 height 1187
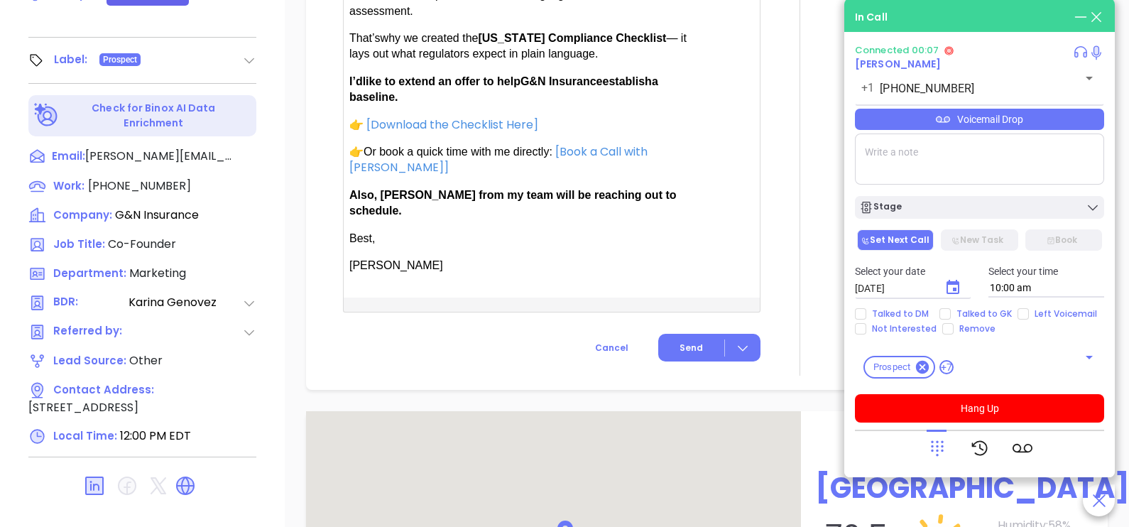
scroll to position [1065, 0]
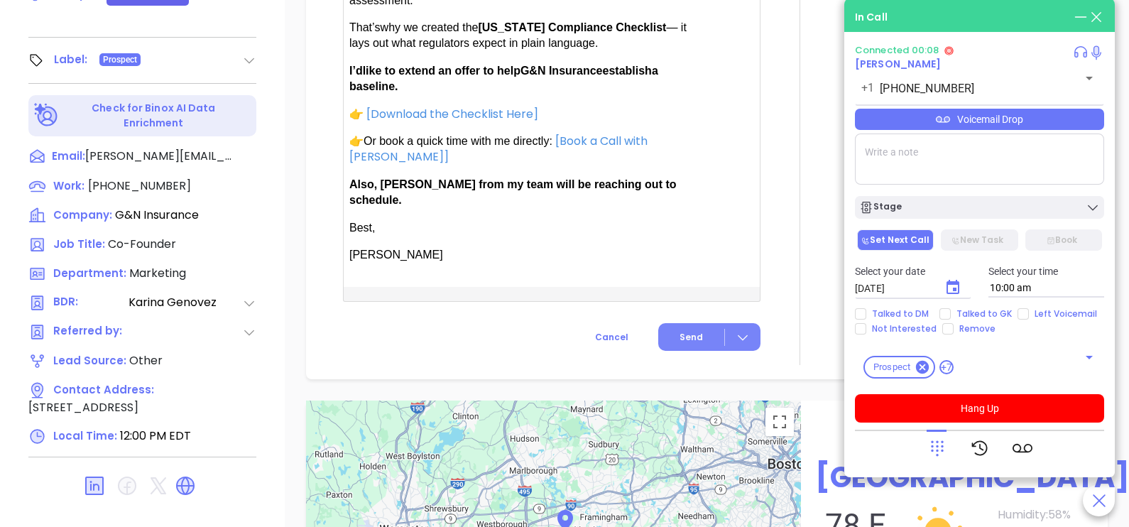
click at [685, 331] on span "Send" at bounding box center [691, 337] width 23 height 13
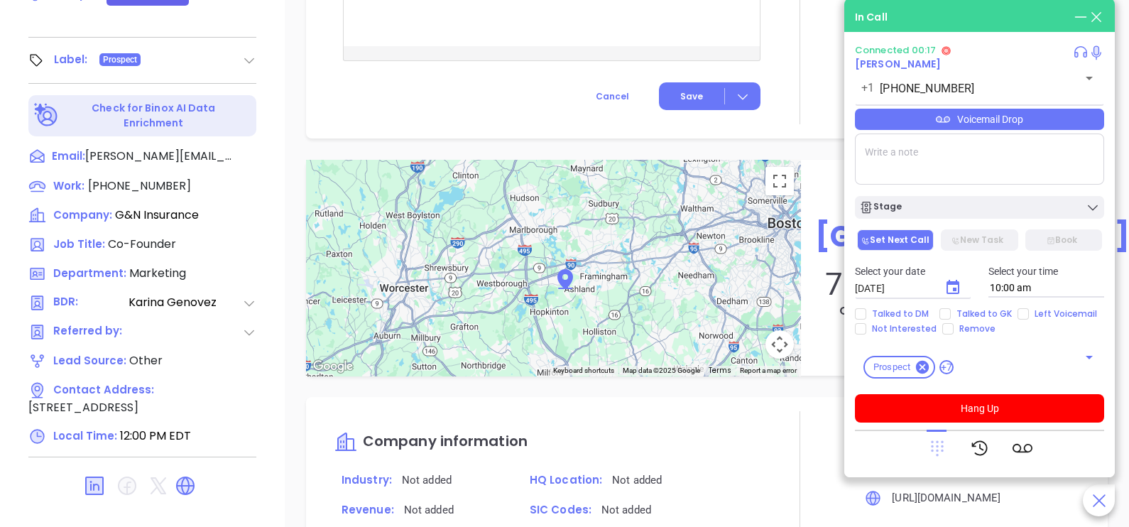
click at [937, 442] on icon at bounding box center [937, 449] width 13 height 16
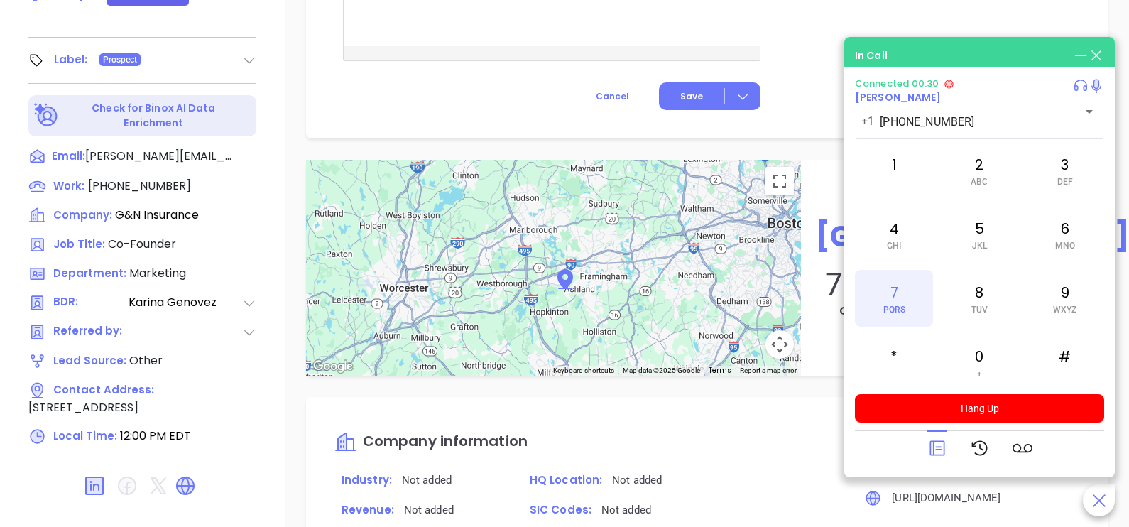
click at [918, 293] on div "7 PQRS" at bounding box center [894, 298] width 78 height 57
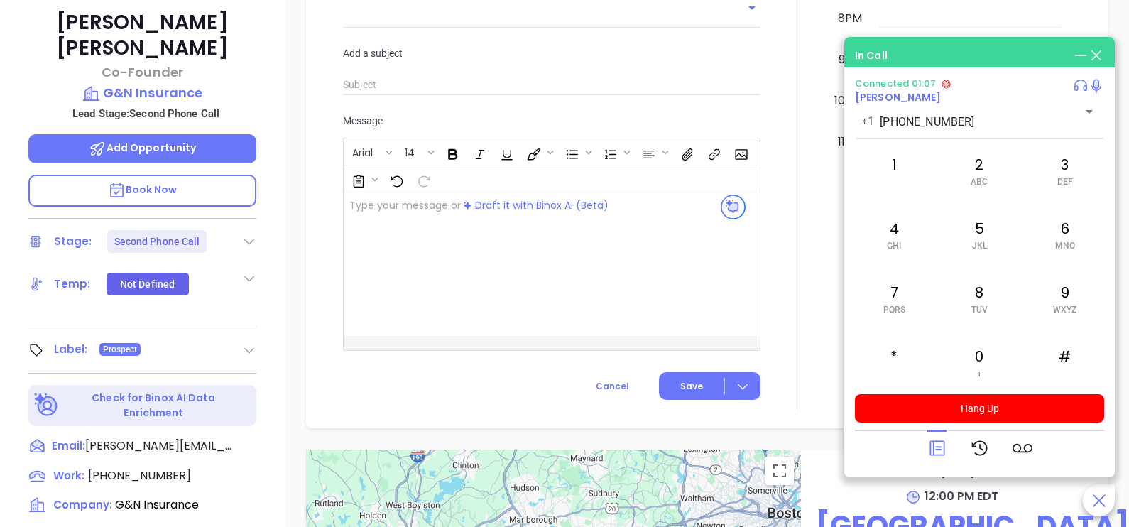
scroll to position [407, 0]
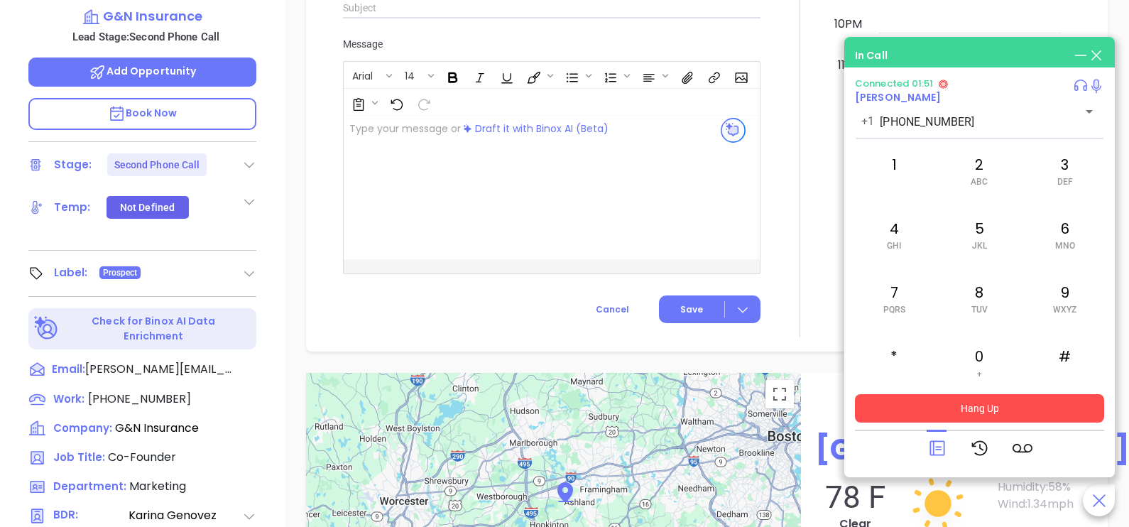
click at [924, 413] on button "Hang Up" at bounding box center [979, 408] width 249 height 28
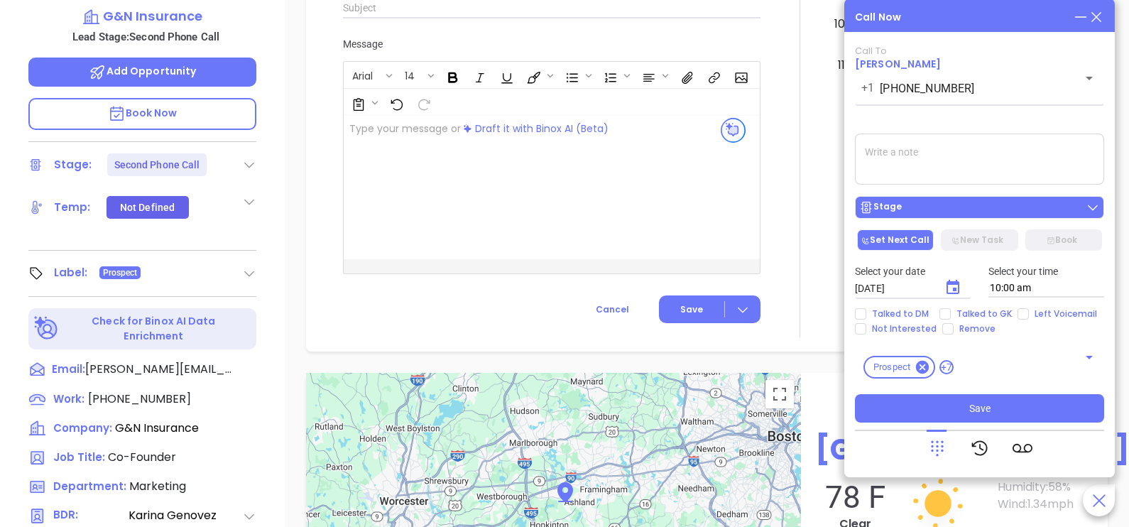
click at [942, 214] on div "Stage" at bounding box center [979, 207] width 241 height 14
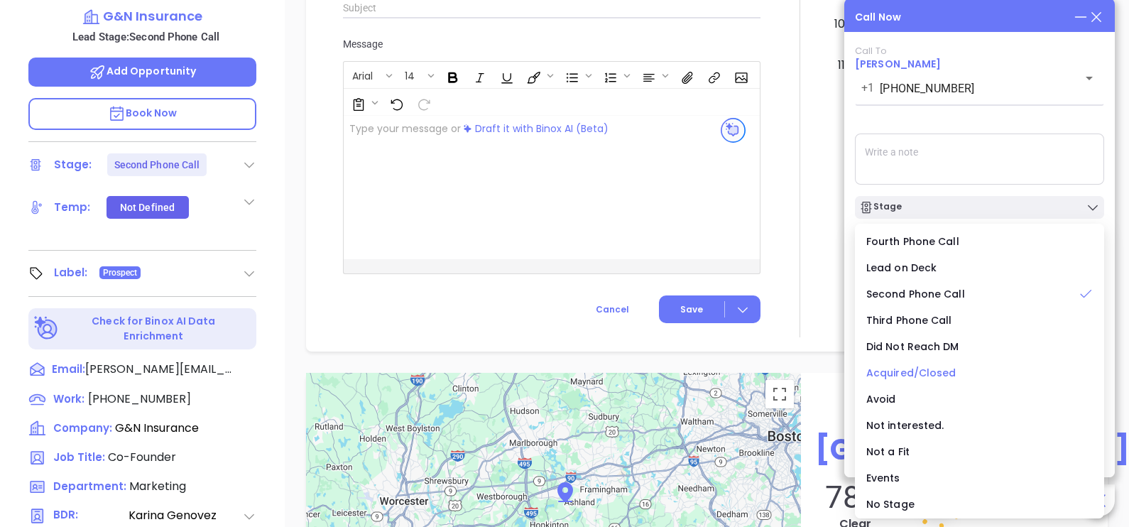
click at [905, 371] on span "Acquired/Closed" at bounding box center [911, 373] width 90 height 14
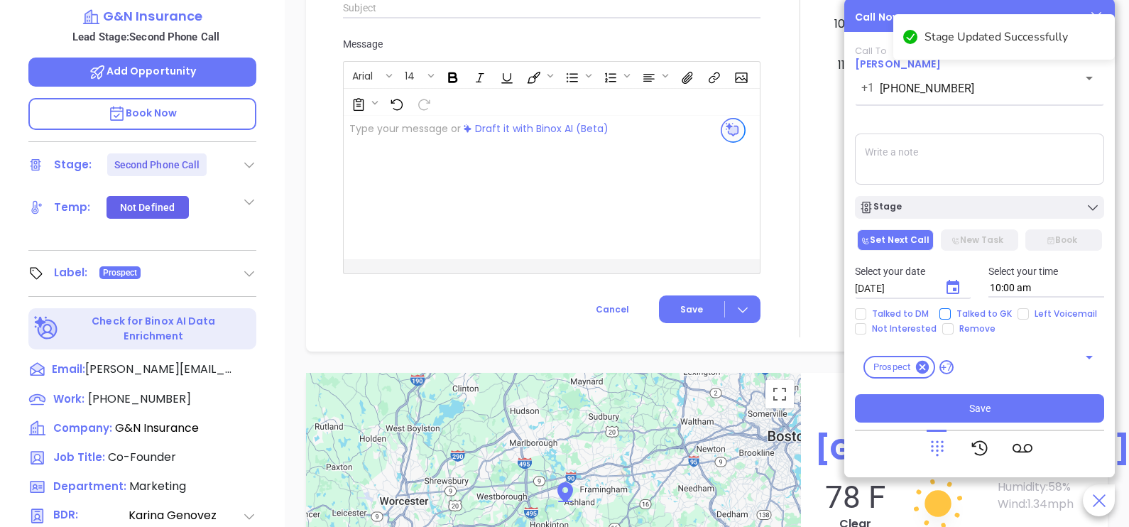
click at [979, 312] on span "Talked to GK" at bounding box center [984, 313] width 67 height 11
click at [951, 312] on input "Talked to GK" at bounding box center [944, 313] width 11 height 11
checkbox input "true"
click at [911, 160] on textarea at bounding box center [979, 159] width 249 height 51
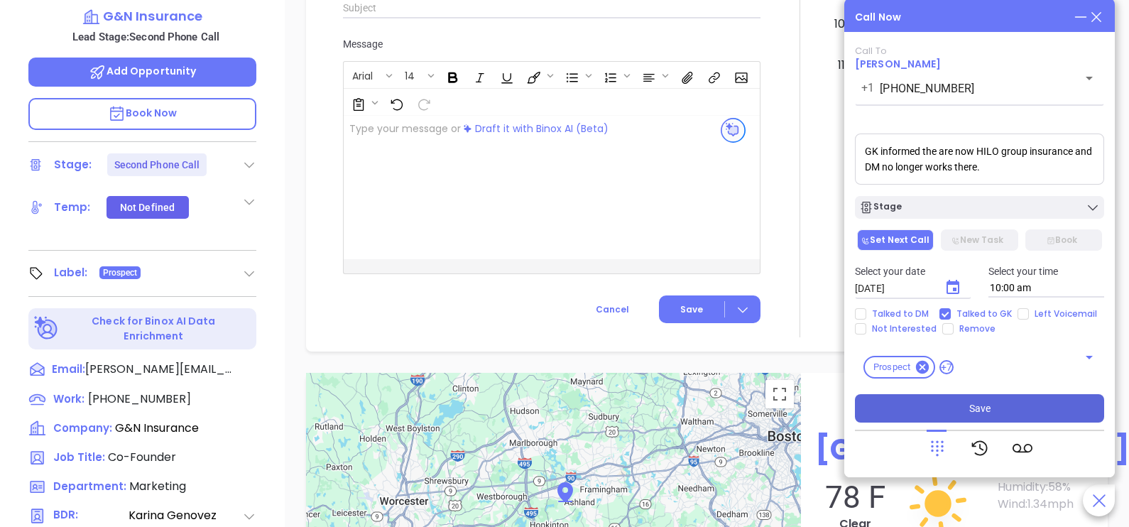
type textarea "GK informed the are now HILO group insurance and DM no longer works there."
click at [941, 412] on button "Save" at bounding box center [979, 408] width 249 height 28
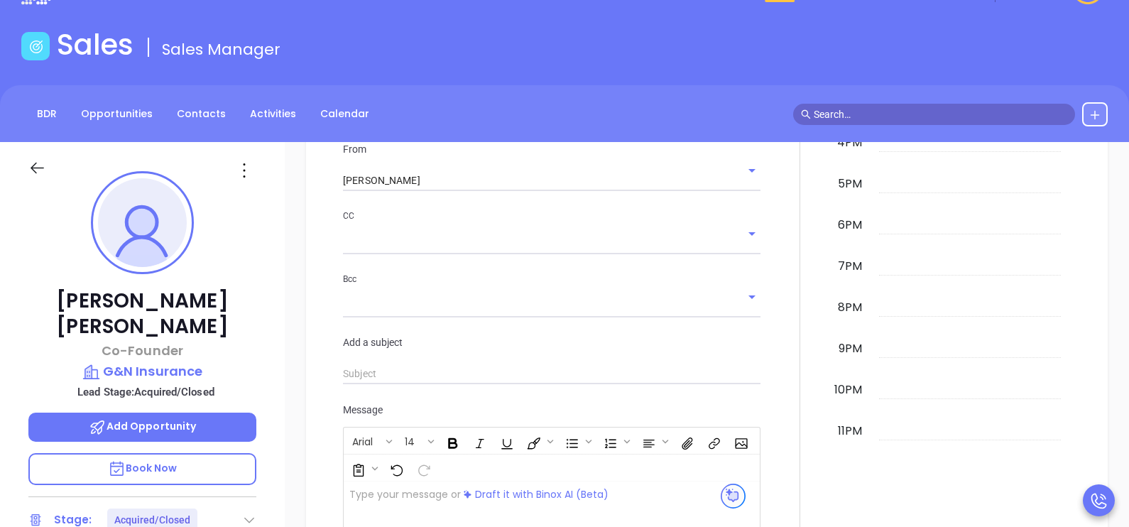
scroll to position [0, 0]
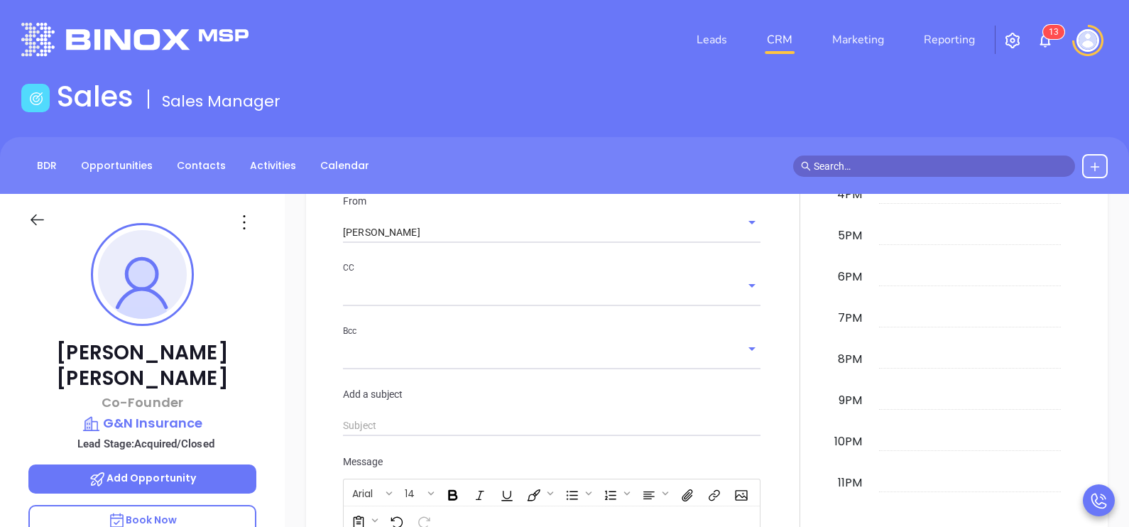
click at [1114, 353] on div "New Activity Task Meeting Call Email Vmail SMS Schedule an Email Select Templat…" at bounding box center [707, 282] width 844 height 974
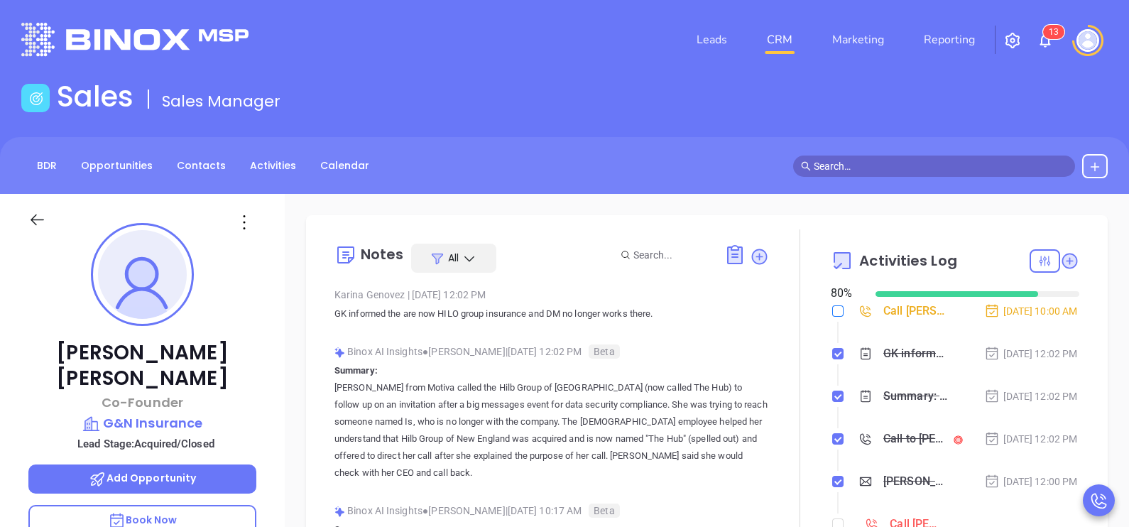
click at [832, 312] on input "checkbox" at bounding box center [837, 310] width 11 height 11
checkbox input "true"
click at [1043, 361] on div "Oct 6, 2025 | 12:02 PM" at bounding box center [1031, 354] width 94 height 16
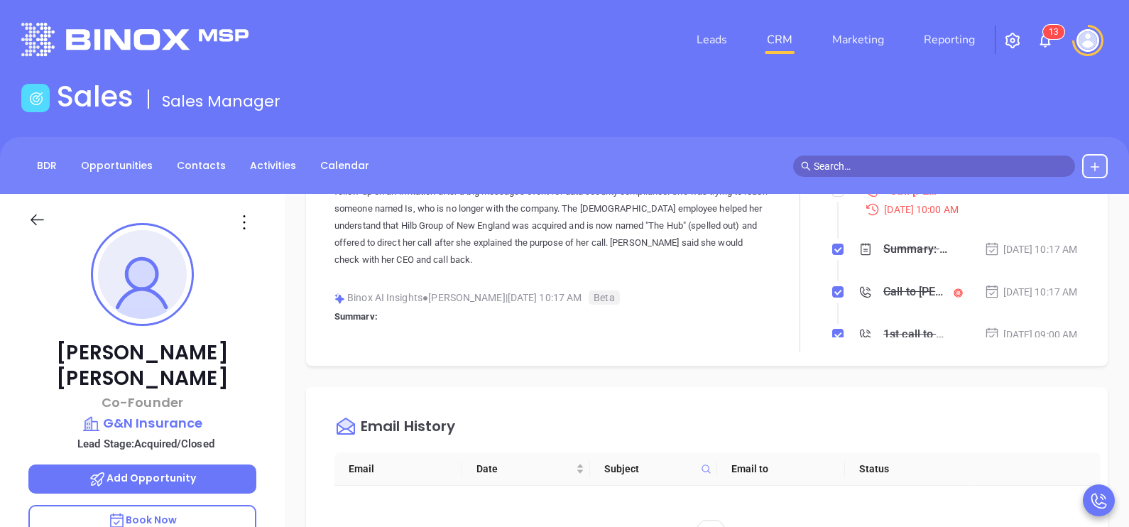
scroll to position [104, 0]
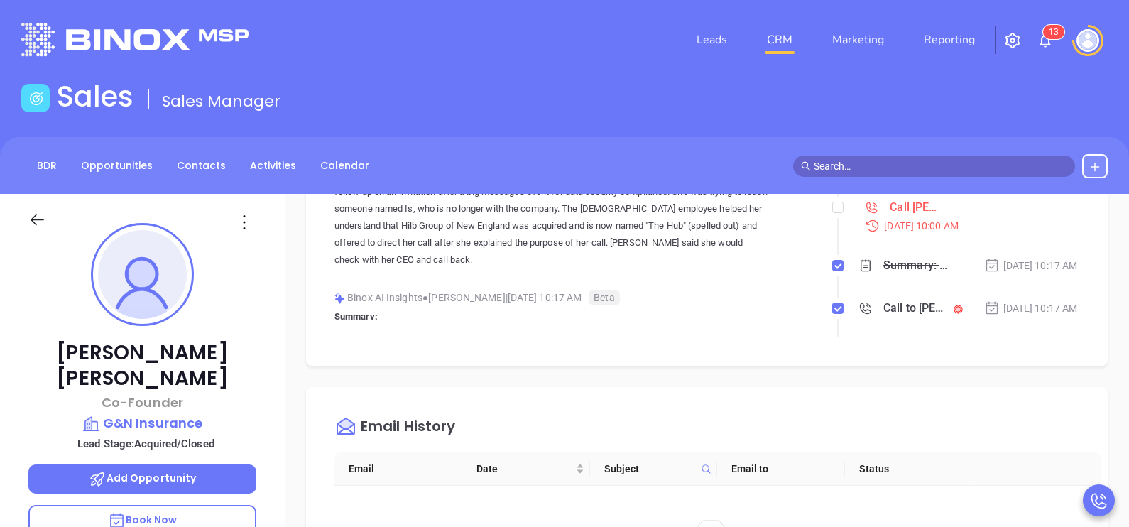
click at [834, 218] on div at bounding box center [837, 207] width 11 height 21
click at [832, 213] on input "checkbox" at bounding box center [837, 207] width 11 height 11
checkbox input "true"
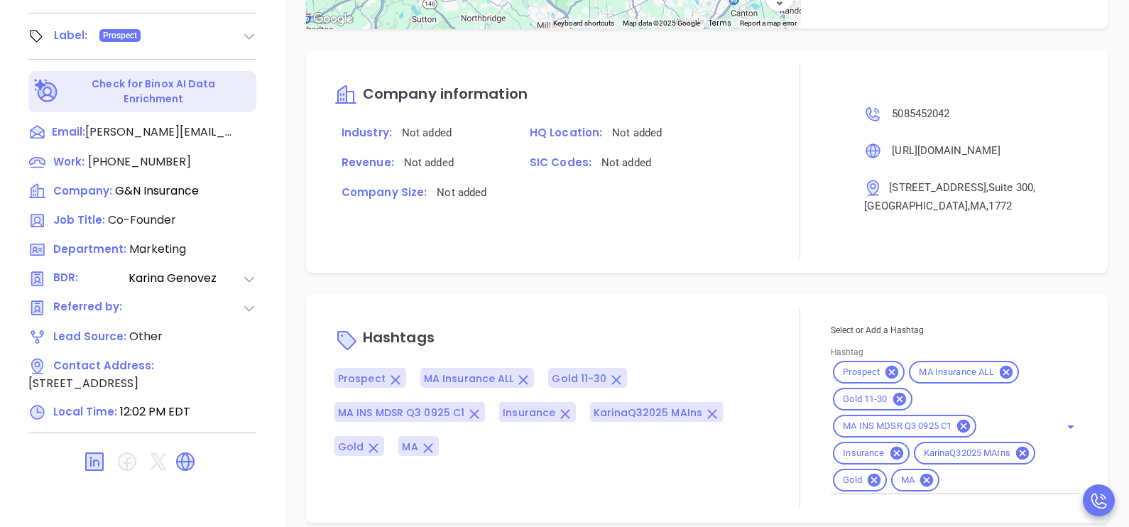
scroll to position [660, 0]
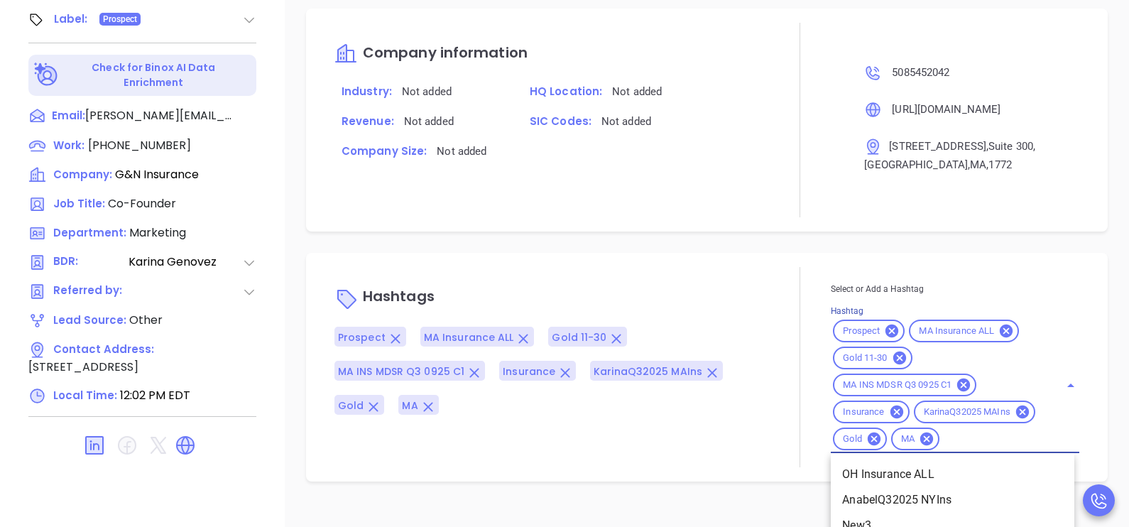
click at [942, 448] on input "Hashtag" at bounding box center [991, 439] width 98 height 18
type input "acq"
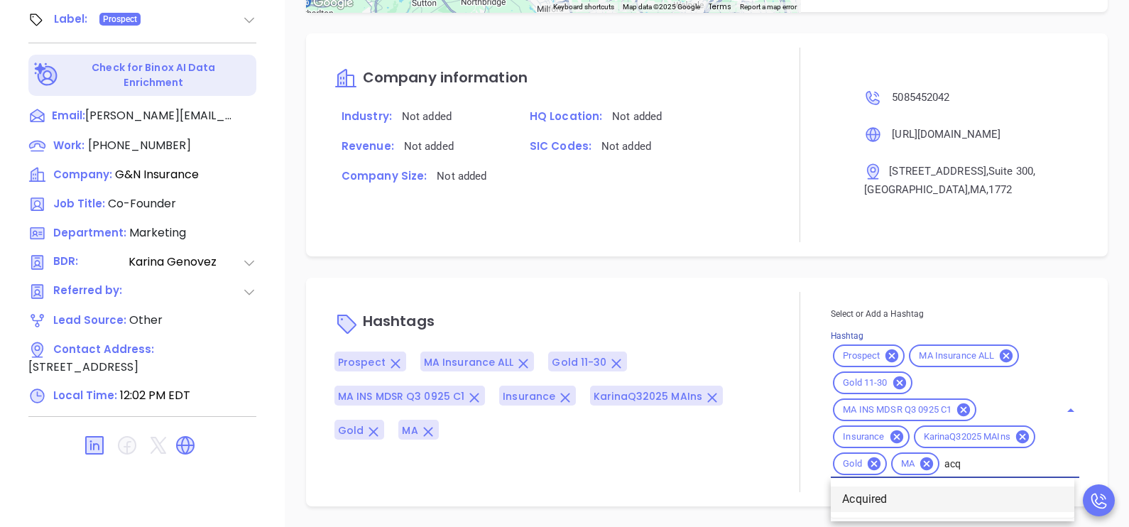
click at [916, 497] on li "Acquired" at bounding box center [953, 499] width 244 height 26
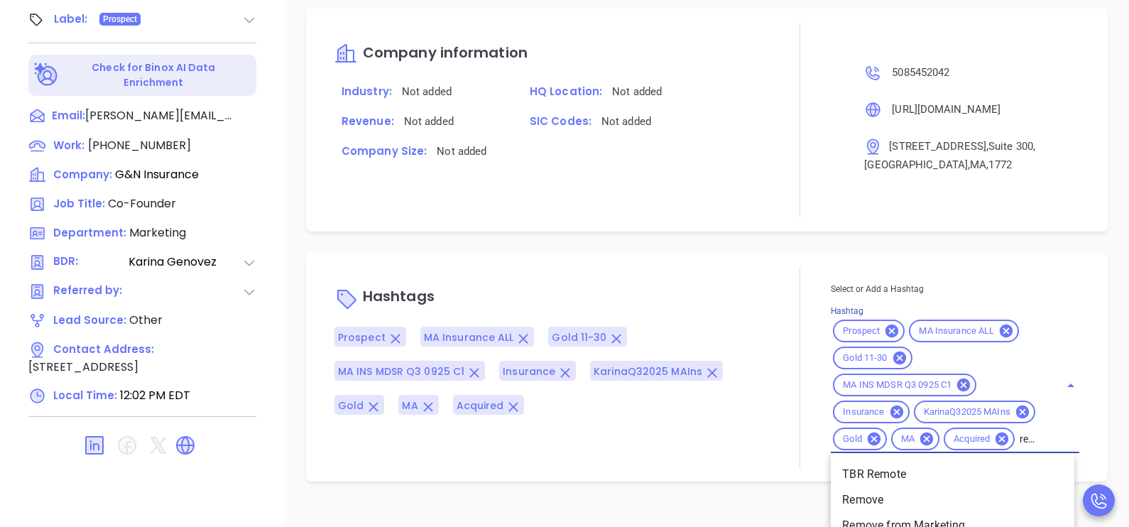
type input "remove"
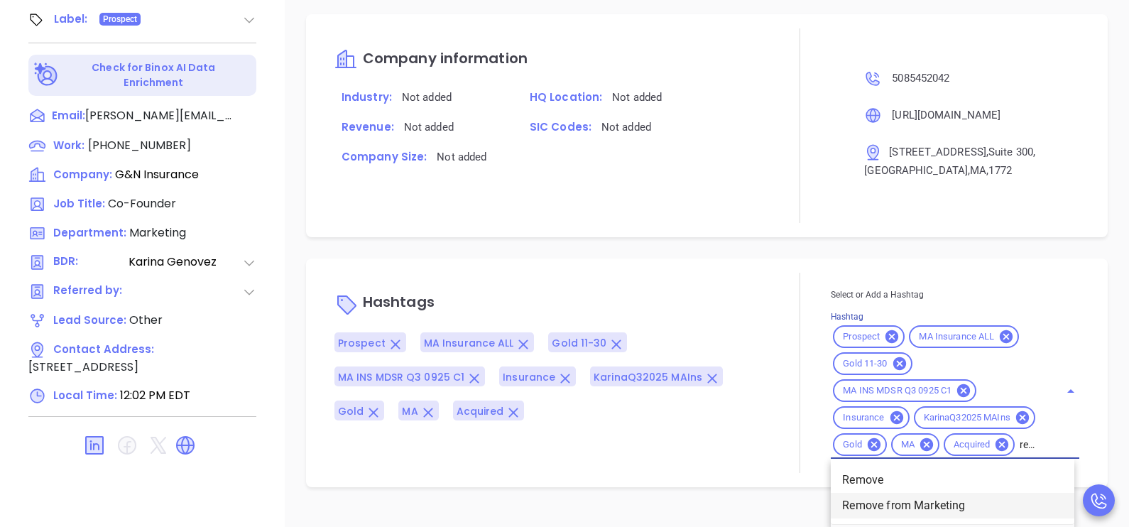
click at [943, 518] on li "Remove from Marketing" at bounding box center [953, 506] width 244 height 26
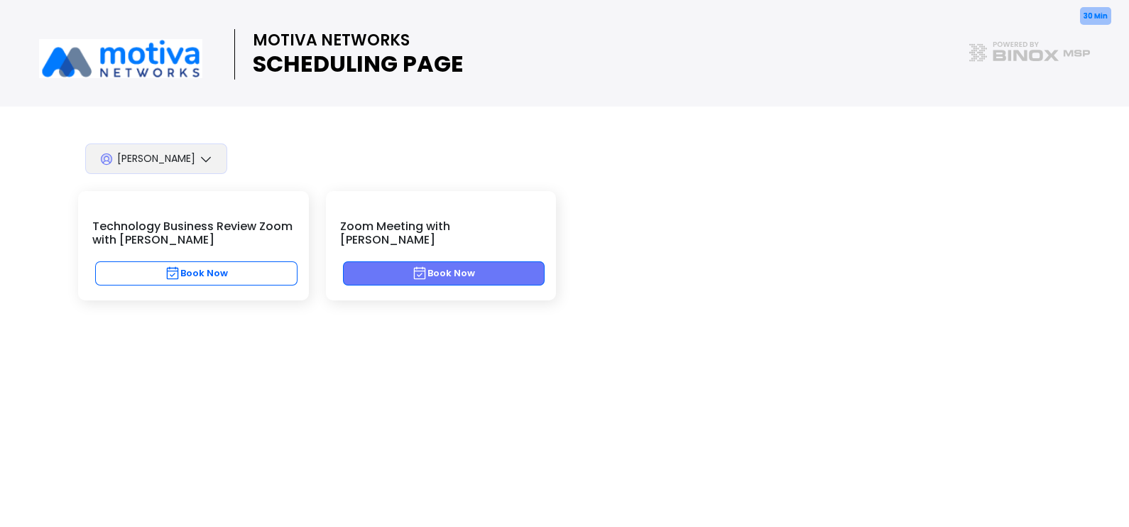
click at [511, 261] on button "Book Now" at bounding box center [444, 273] width 202 height 24
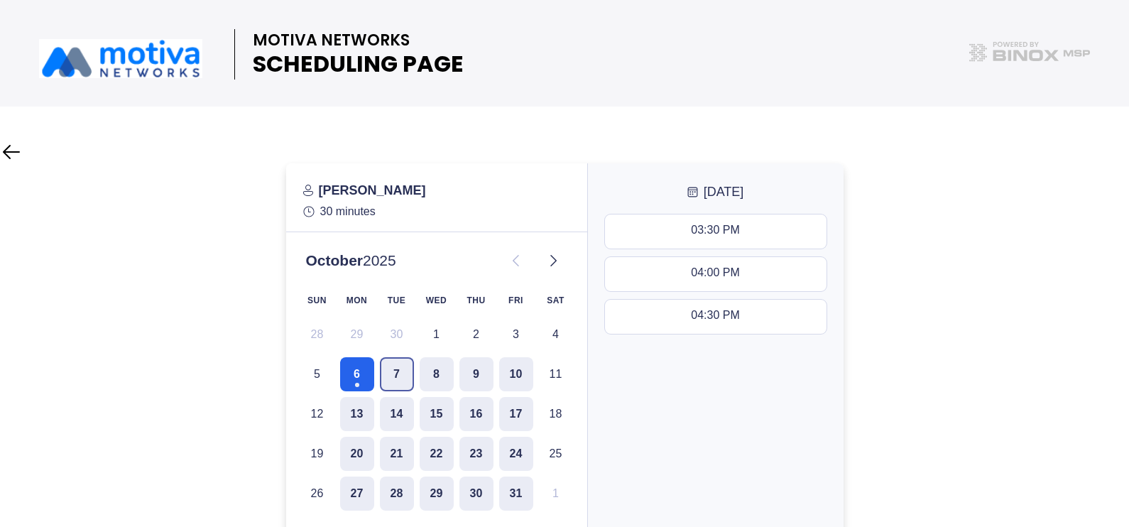
click at [393, 376] on button "7" at bounding box center [397, 374] width 34 height 34
click at [444, 378] on button "8" at bounding box center [437, 374] width 34 height 34
click at [457, 379] on div "SUN MON TUE WED THU FRI SAT 28 29 30 1 2 3 4 5 6 7 8 9 10 11 12 13 14 15 16 17 …" at bounding box center [436, 400] width 273 height 222
click at [384, 415] on button "14" at bounding box center [397, 414] width 34 height 34
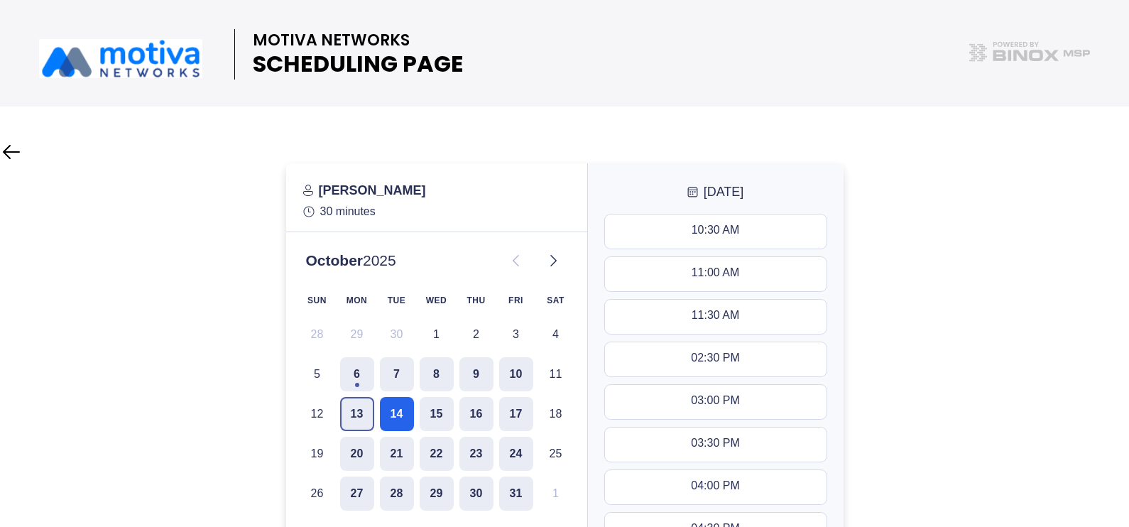
click at [368, 417] on button "13" at bounding box center [357, 414] width 34 height 34
click at [389, 416] on button "14" at bounding box center [397, 414] width 34 height 34
click at [426, 415] on button "15" at bounding box center [437, 414] width 34 height 34
click at [465, 416] on button "16" at bounding box center [476, 414] width 34 height 34
click at [356, 415] on button "13" at bounding box center [357, 414] width 34 height 34
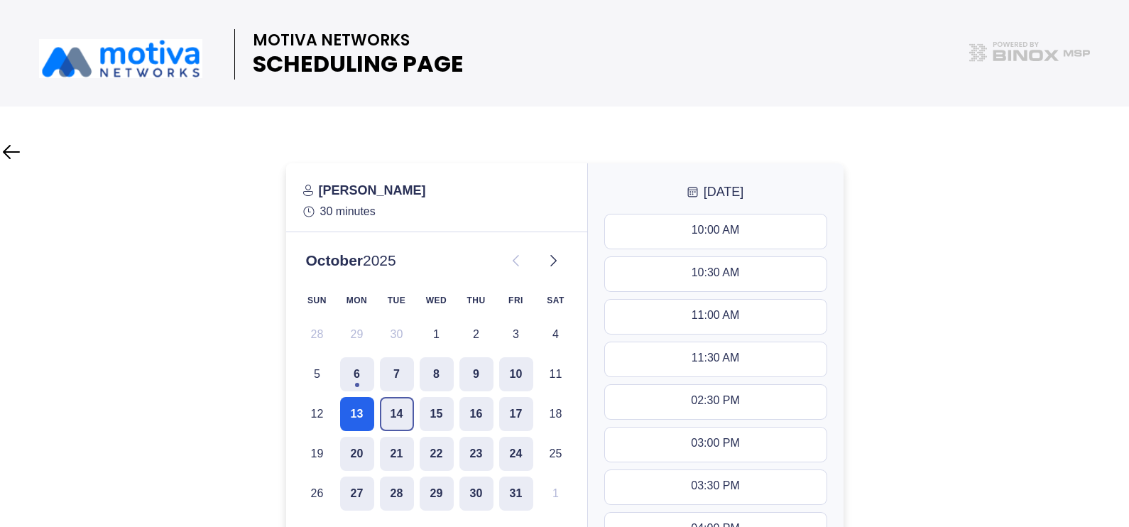
click at [392, 416] on button "14" at bounding box center [397, 414] width 34 height 34
click at [447, 419] on button "15" at bounding box center [437, 414] width 34 height 34
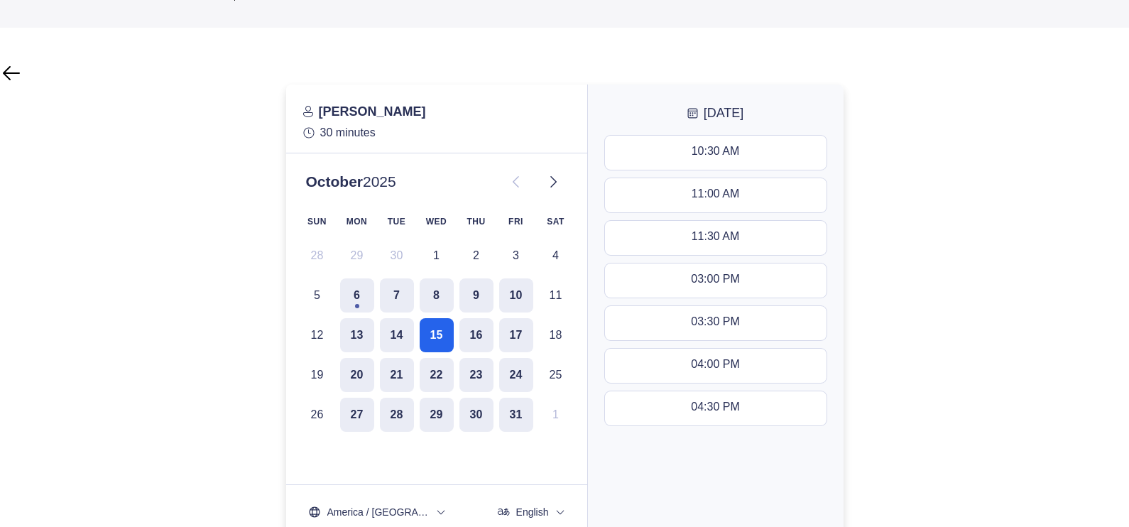
scroll to position [107, 0]
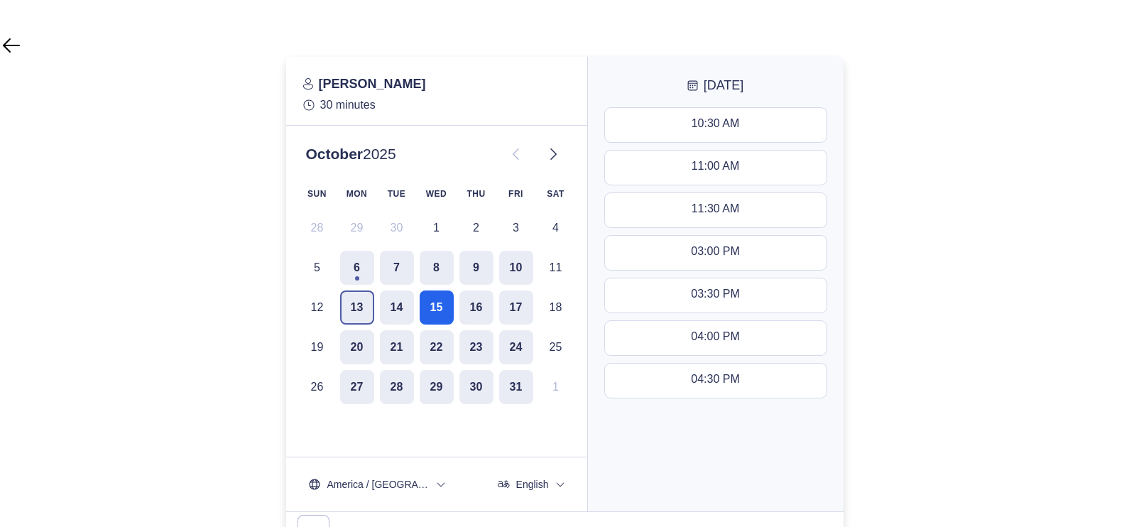
click at [369, 307] on button "13" at bounding box center [357, 307] width 34 height 34
click at [398, 309] on button "14" at bounding box center [397, 307] width 34 height 34
click at [352, 315] on button "13" at bounding box center [357, 307] width 34 height 34
click at [389, 314] on button "14" at bounding box center [397, 307] width 34 height 34
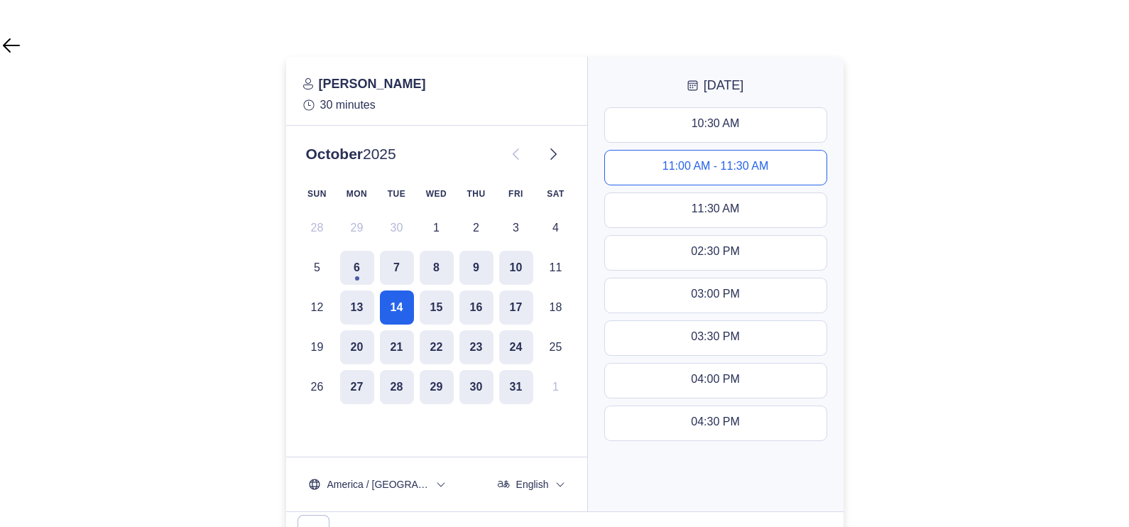
click at [782, 175] on button "11:00 AM - 11:30 AM" at bounding box center [716, 168] width 222 height 34
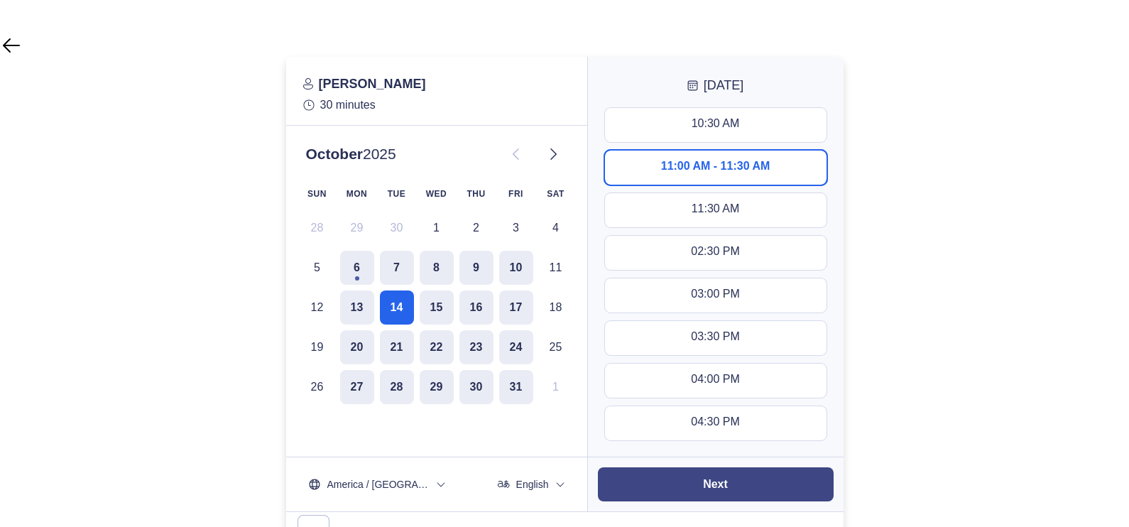
click at [780, 476] on button "Next" at bounding box center [716, 484] width 236 height 34
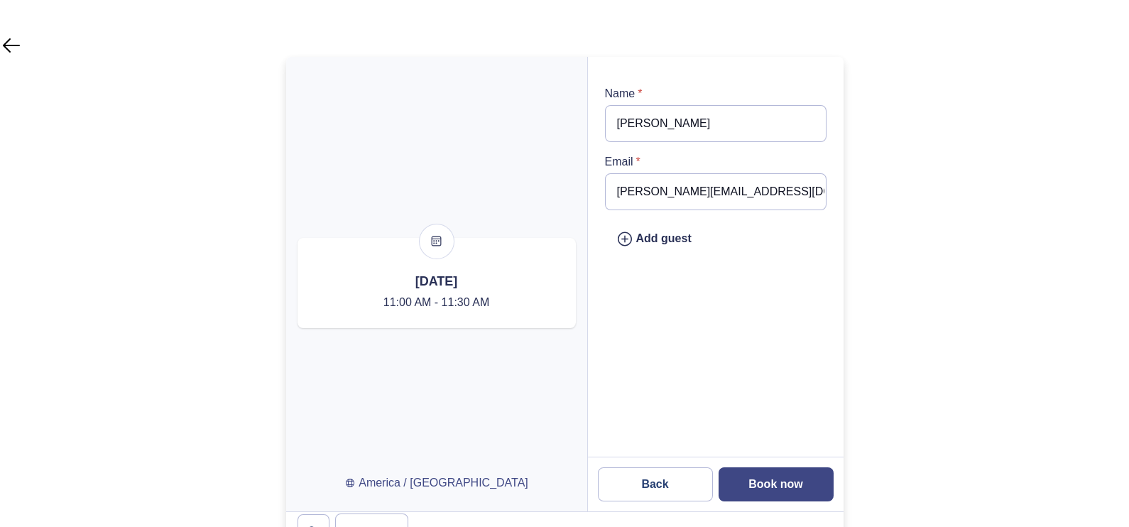
click at [0, 0] on slot "Book now" at bounding box center [0, 0] width 0 height 0
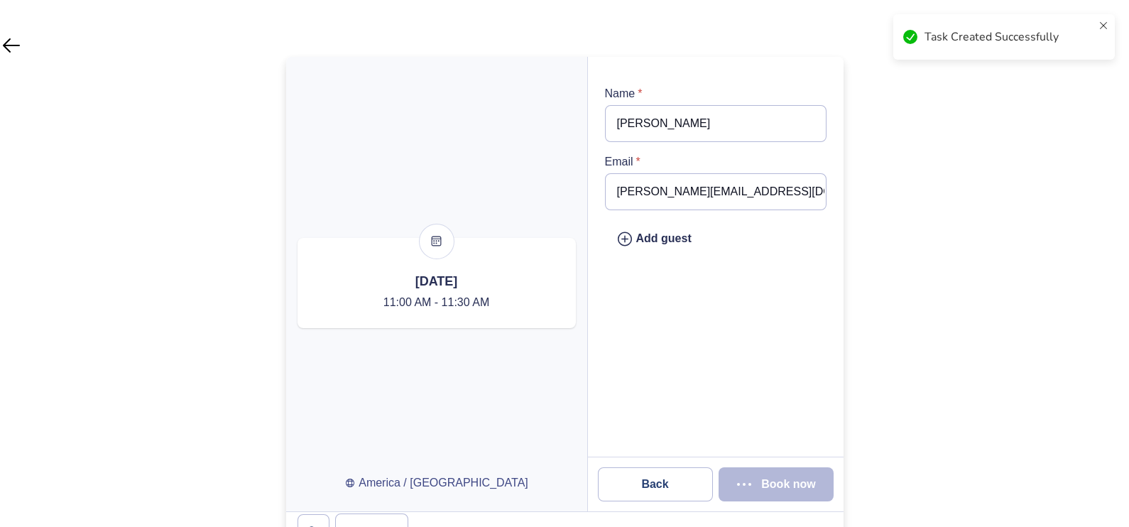
scroll to position [0, 0]
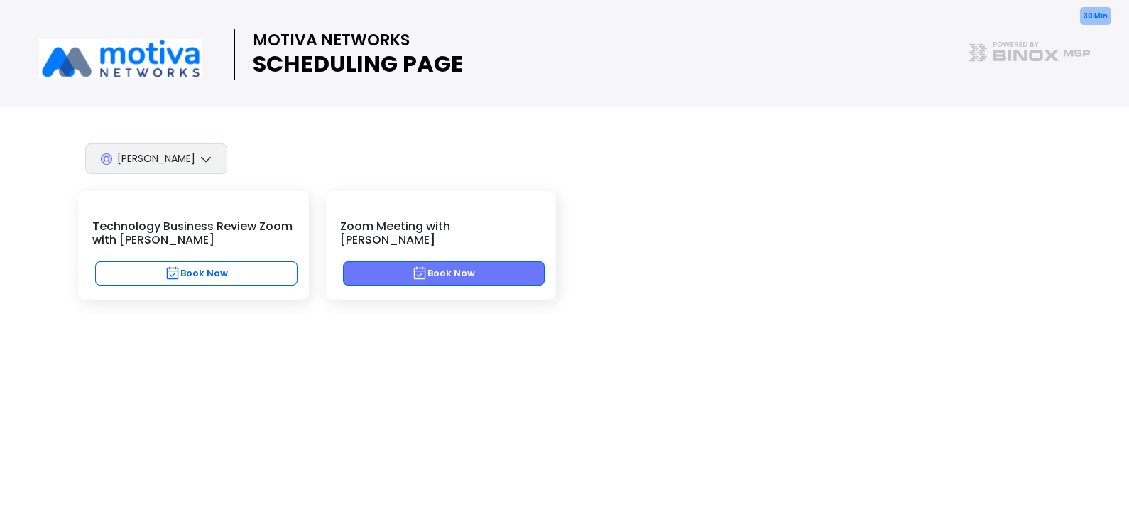
click at [489, 261] on button "Book Now" at bounding box center [444, 273] width 202 height 24
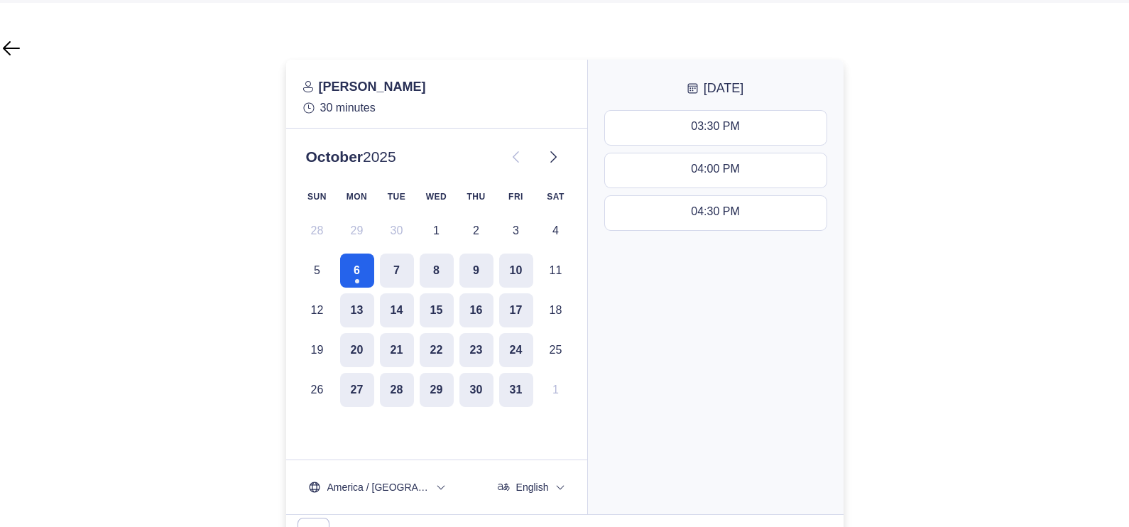
scroll to position [107, 0]
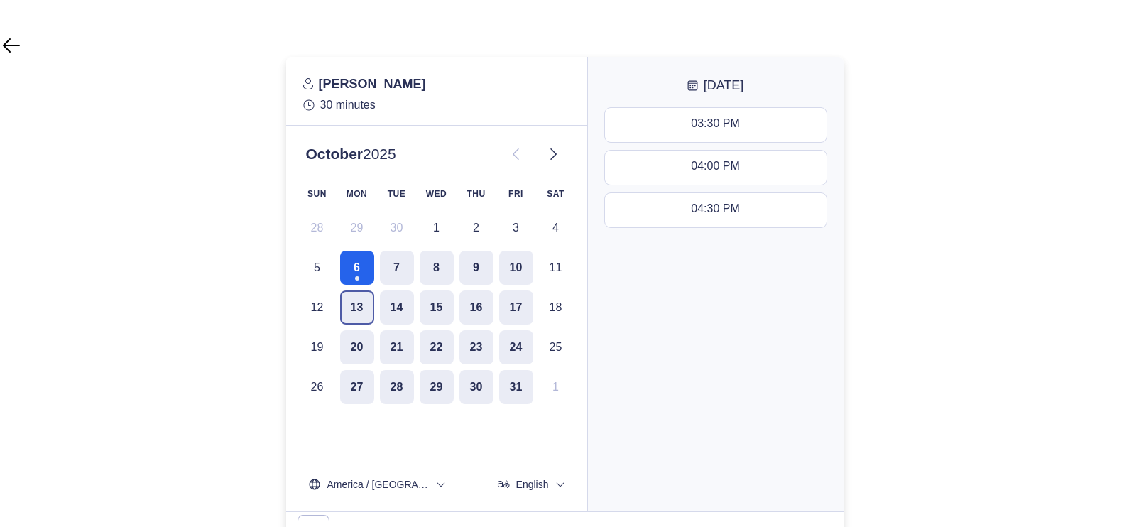
click at [369, 313] on button "13" at bounding box center [357, 307] width 34 height 34
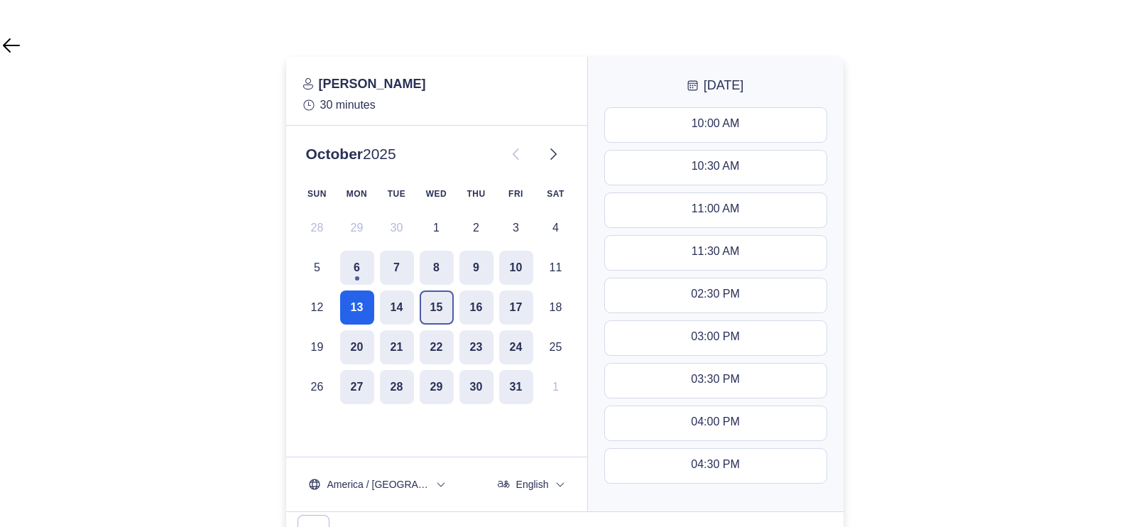
click at [428, 305] on button "15" at bounding box center [437, 307] width 34 height 34
click at [391, 308] on button "14" at bounding box center [397, 307] width 34 height 34
click at [430, 312] on button "15" at bounding box center [437, 307] width 34 height 34
click at [411, 312] on button "14" at bounding box center [397, 307] width 34 height 34
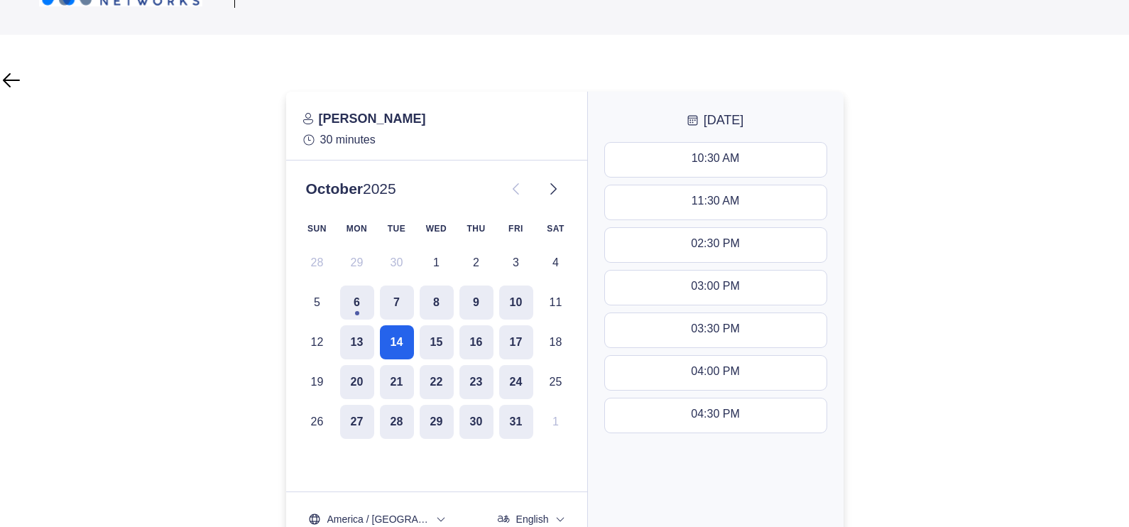
scroll to position [70, 0]
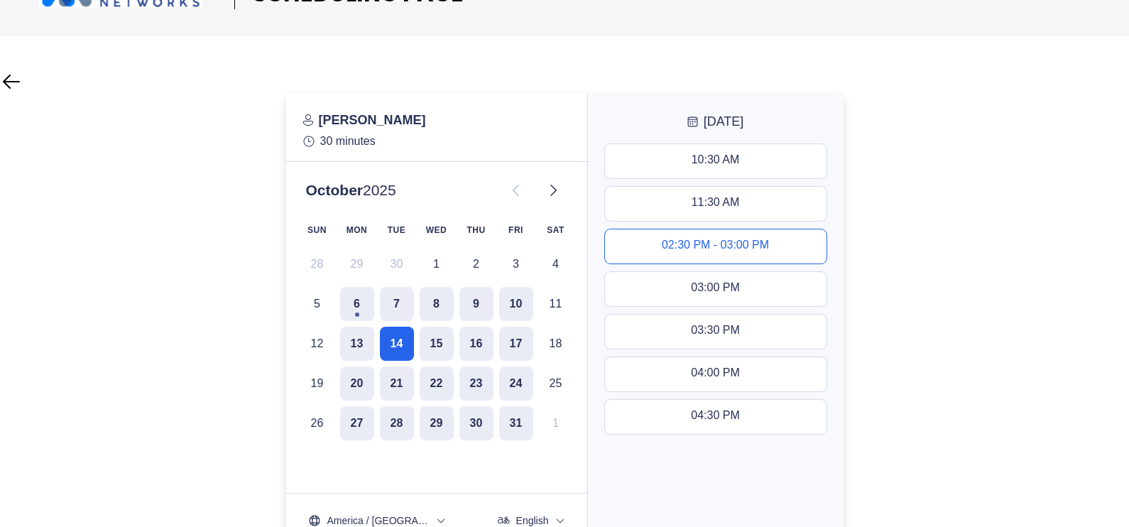
click at [778, 256] on button "02:30 PM - 03:00 PM" at bounding box center [716, 246] width 222 height 34
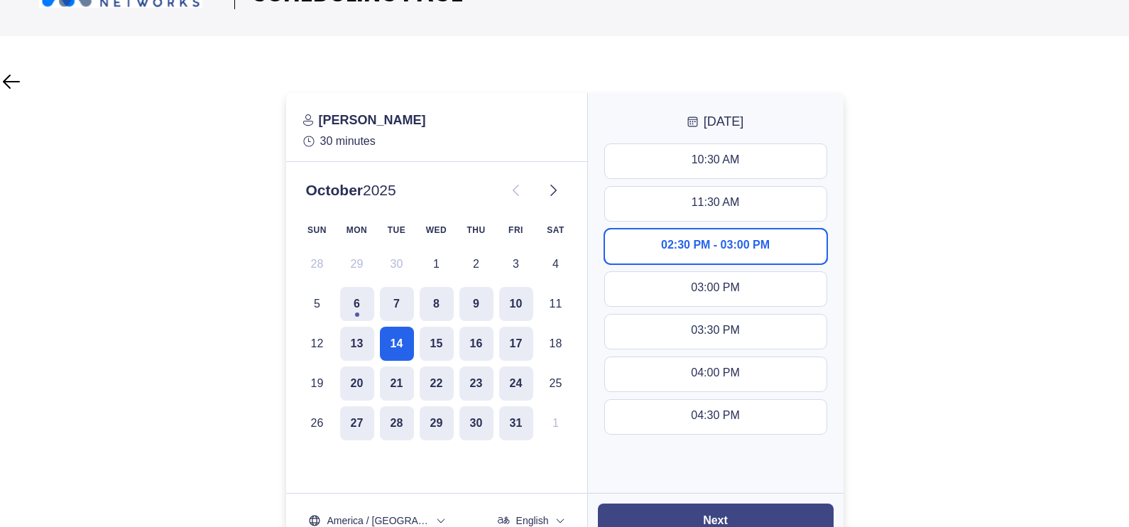
click at [751, 511] on button "Next" at bounding box center [716, 520] width 236 height 34
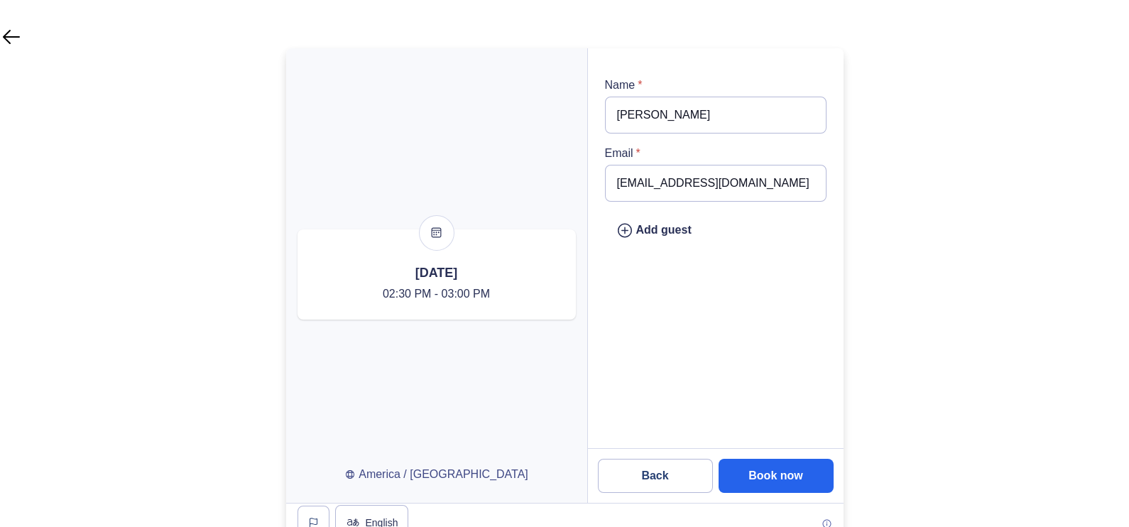
scroll to position [131, 0]
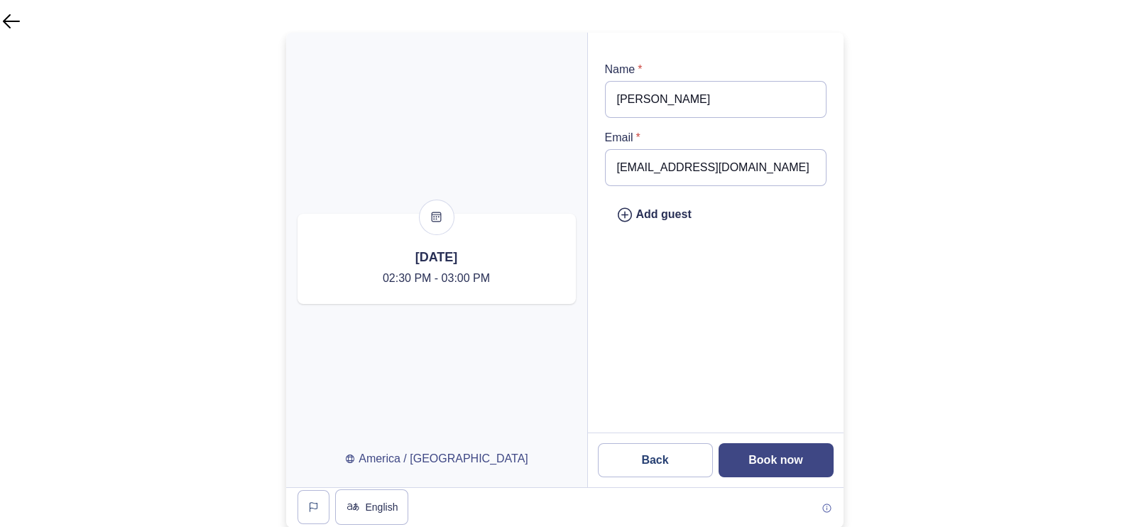
click at [0, 0] on slot "Book now" at bounding box center [0, 0] width 0 height 0
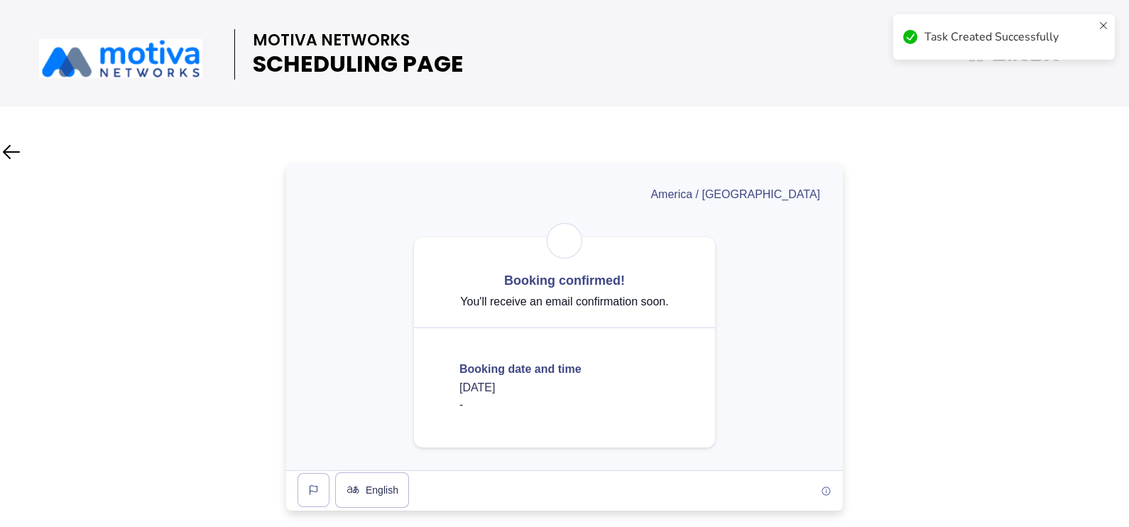
scroll to position [0, 0]
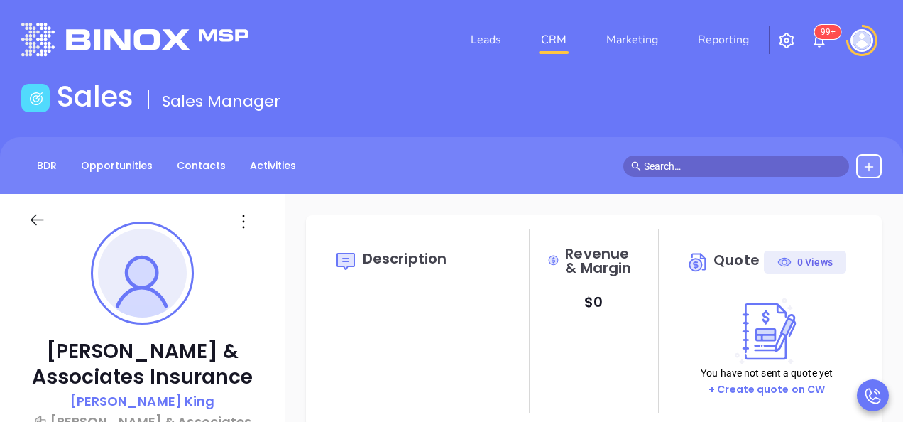
type input "[PERSON_NAME]"
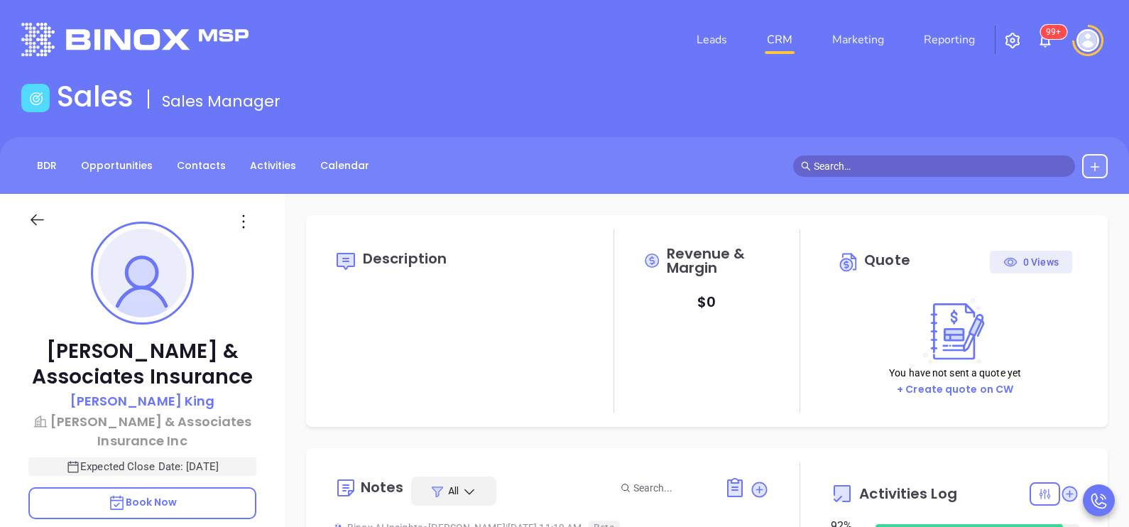
scroll to position [412, 0]
click at [263, 376] on div "Moore & Associates Insurance Kim King Moore & Associates Insurance Inc Expected…" at bounding box center [142, 523] width 285 height 659
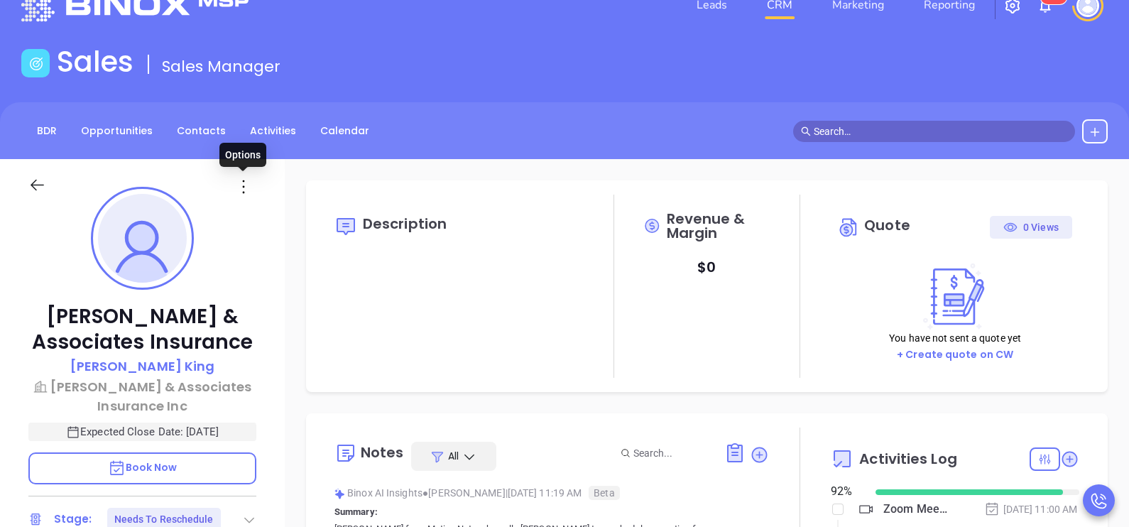
click at [246, 184] on icon at bounding box center [243, 186] width 21 height 21
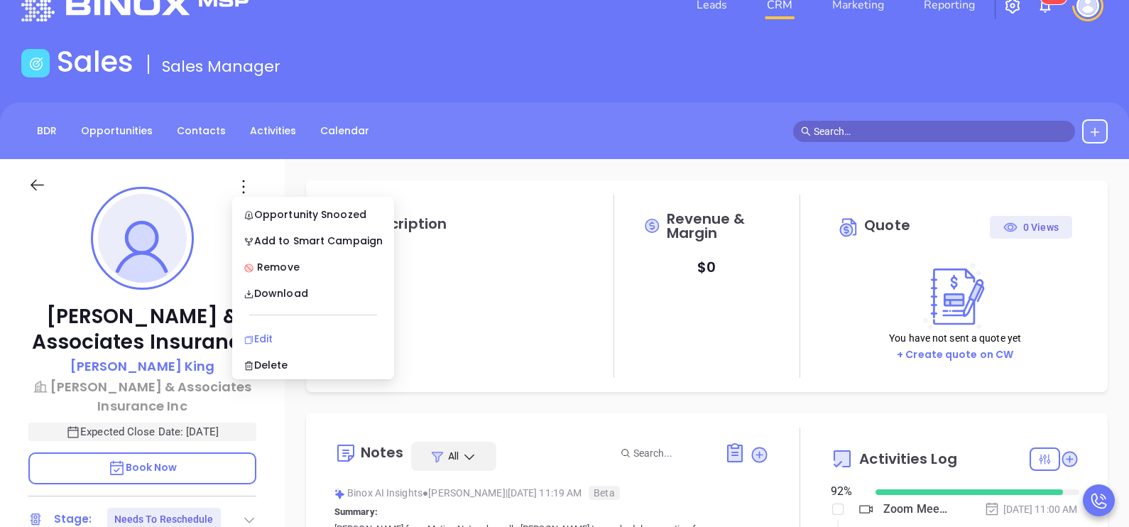
click at [278, 344] on div "Edit" at bounding box center [313, 339] width 139 height 16
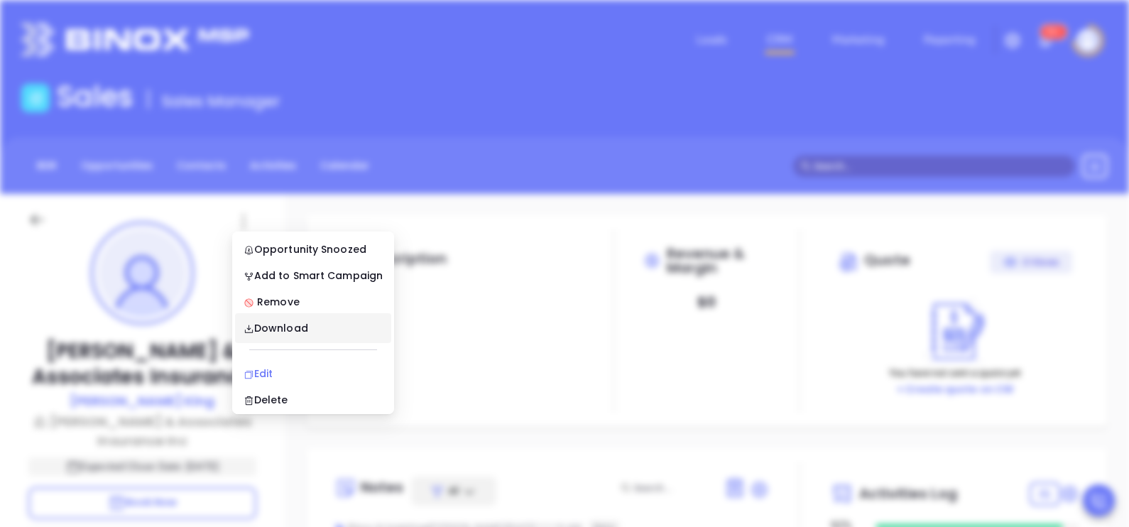
type input "[PERSON_NAME]"
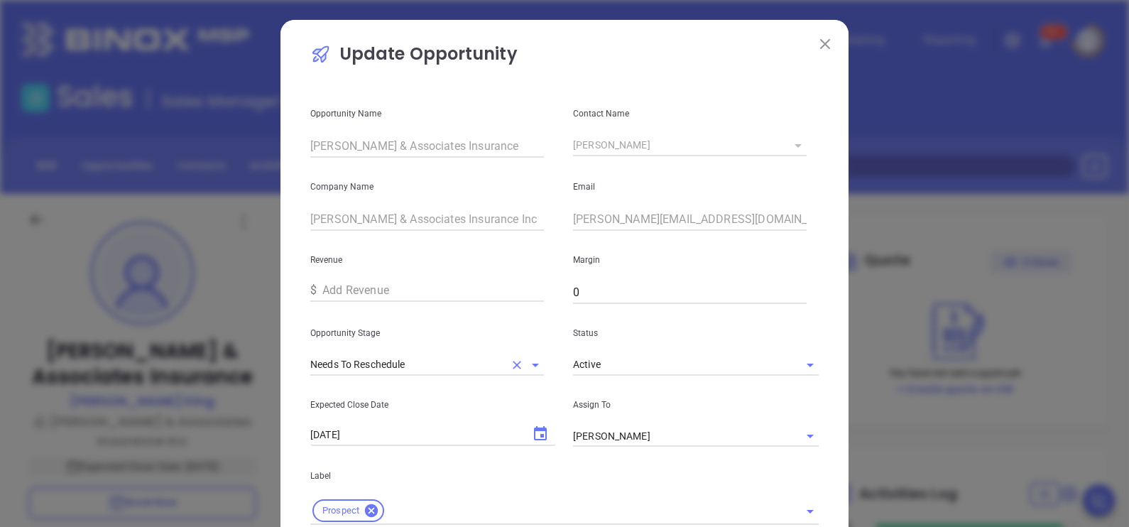
click at [527, 368] on icon "Open" at bounding box center [535, 364] width 17 height 17
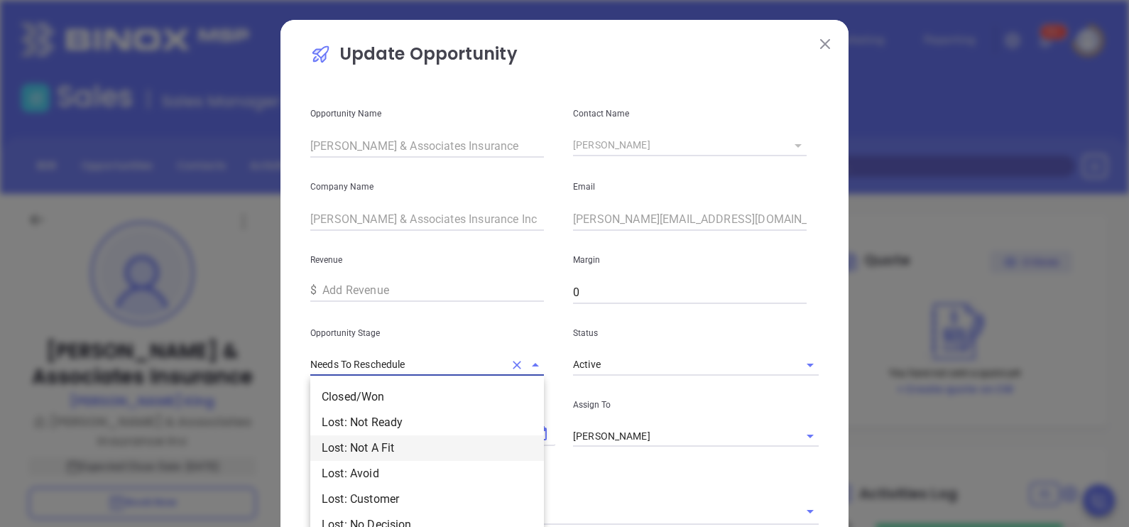
scroll to position [128, 0]
click at [412, 421] on li "Interview" at bounding box center [427, 423] width 234 height 26
type input "Interview"
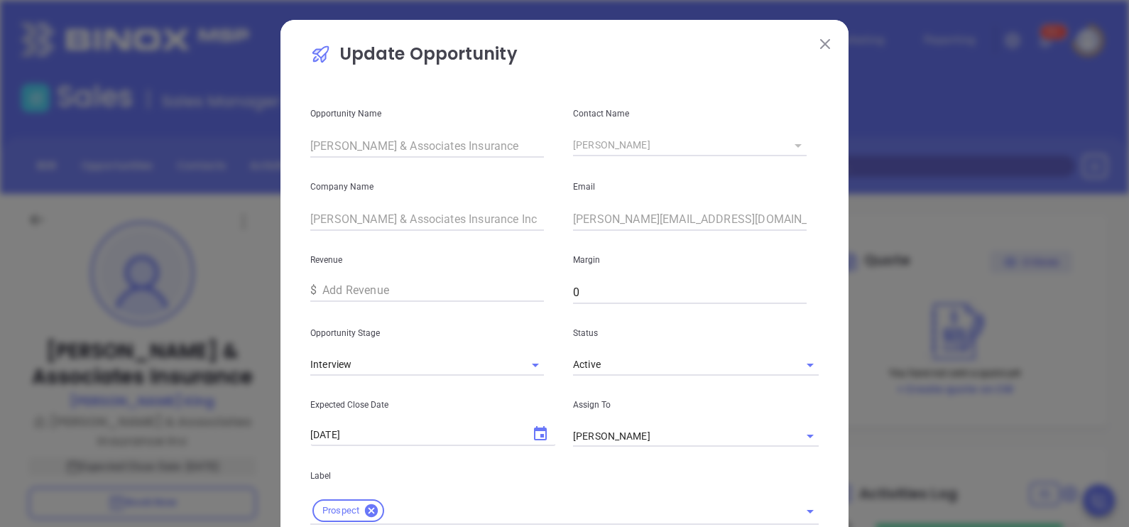
scroll to position [104, 0]
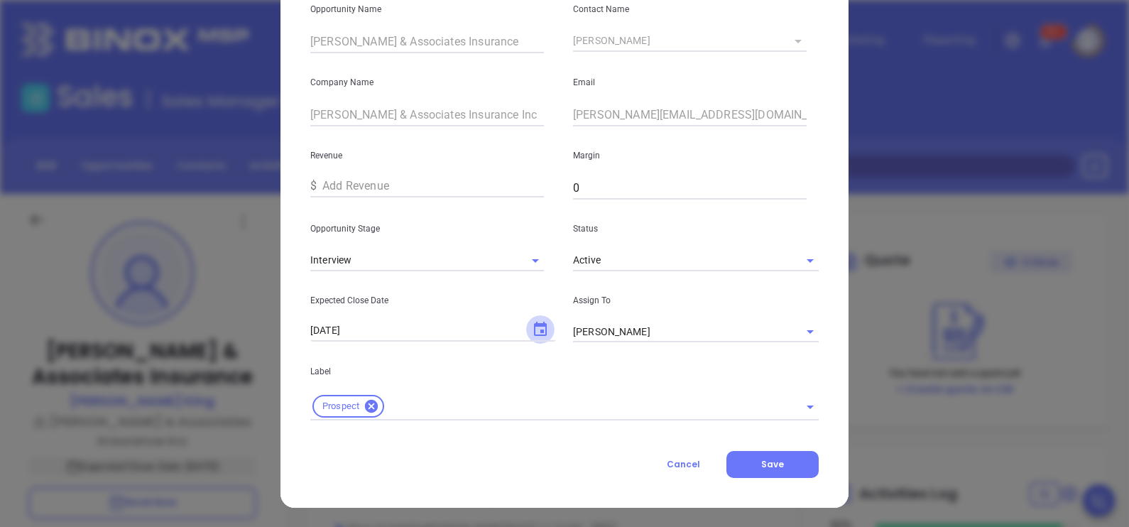
click at [543, 323] on button "Choose date, selected date is Oct 30, 2025" at bounding box center [540, 329] width 28 height 28
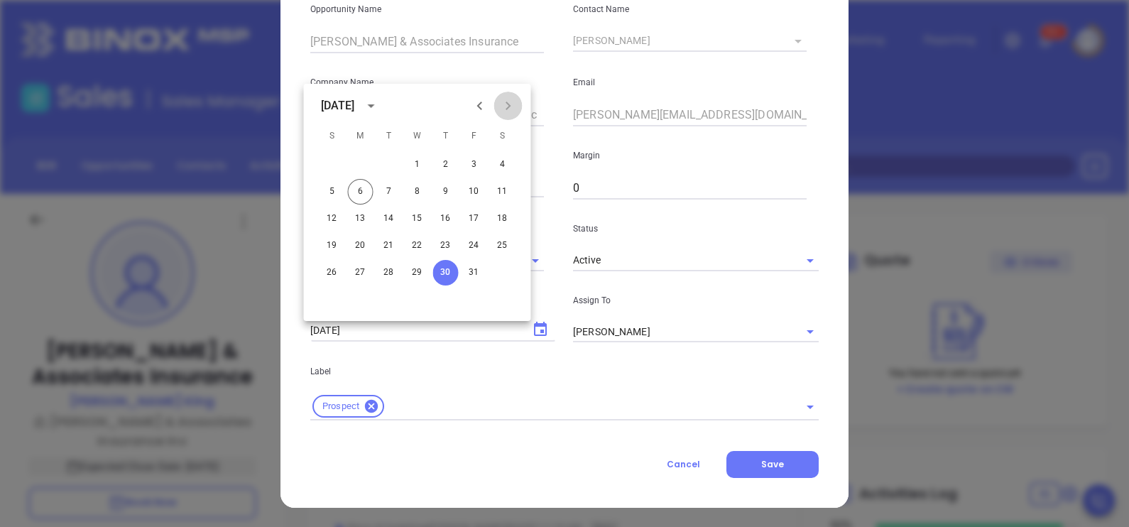
click at [507, 107] on icon "Next month" at bounding box center [508, 106] width 5 height 9
click at [440, 191] on button "6" at bounding box center [446, 192] width 26 height 26
type input "11/06/2025"
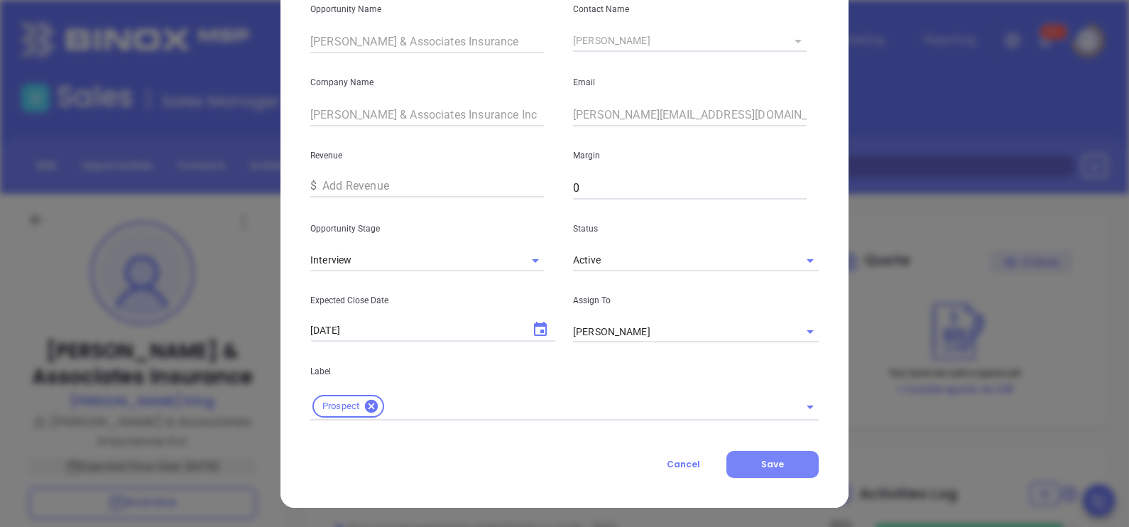
click at [752, 421] on button "Save" at bounding box center [772, 464] width 92 height 27
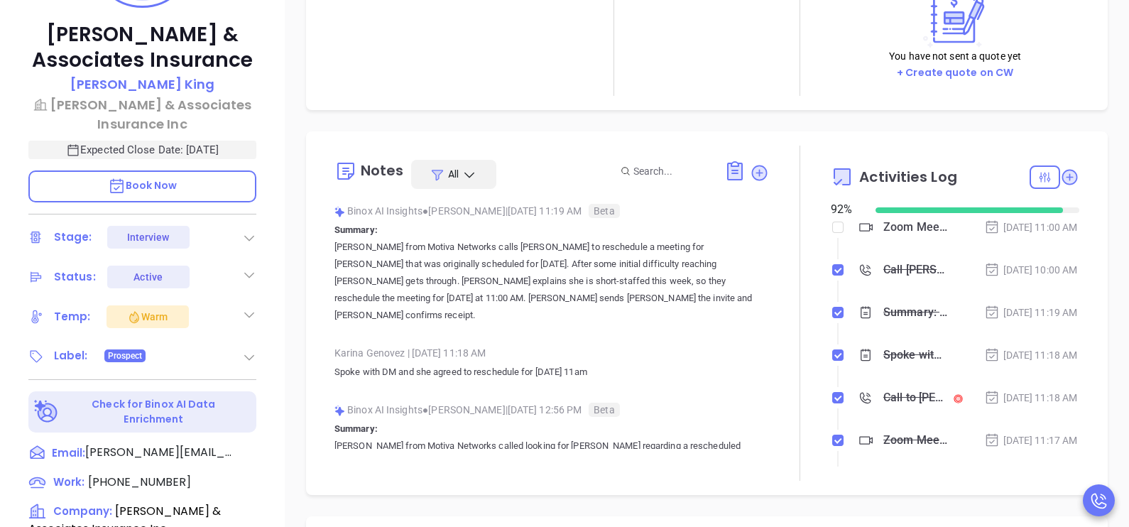
scroll to position [319, 0]
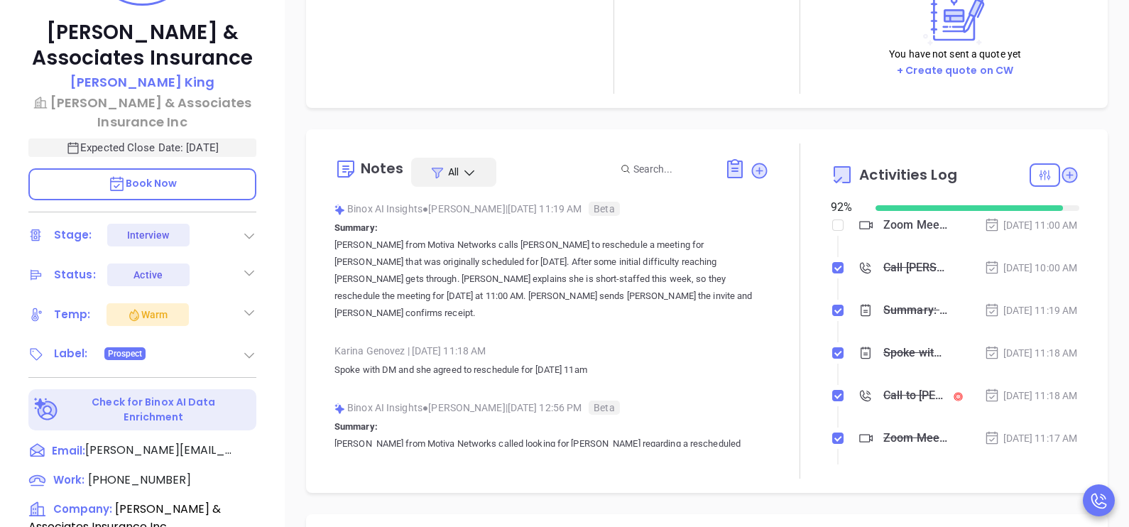
click at [254, 310] on icon at bounding box center [249, 312] width 14 height 14
click at [282, 303] on div "Moore & Associates Insurance Kim King Moore & Associates Insurance Inc Expected…" at bounding box center [142, 204] width 285 height 659
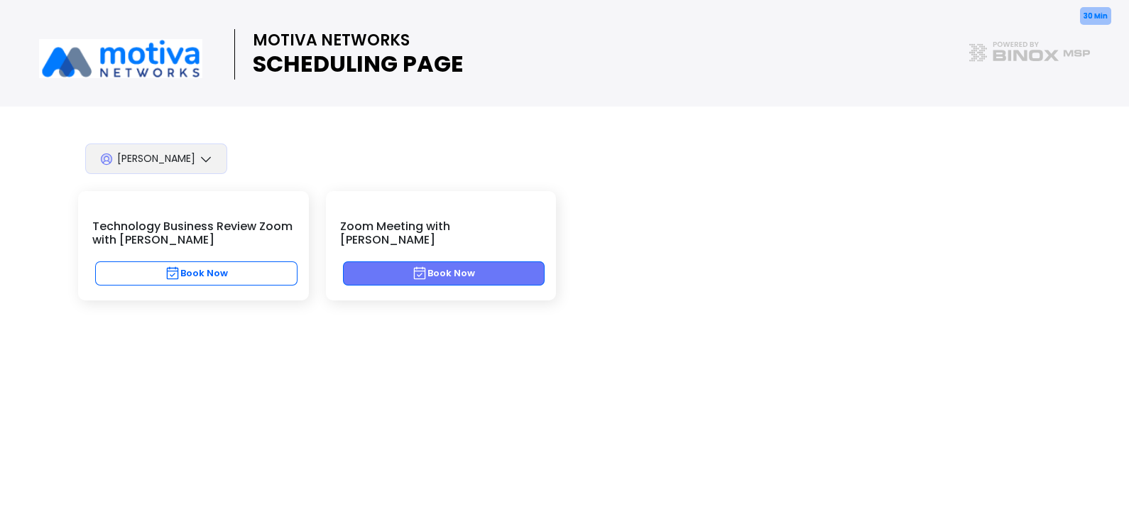
click at [499, 261] on button "Book Now" at bounding box center [444, 273] width 202 height 24
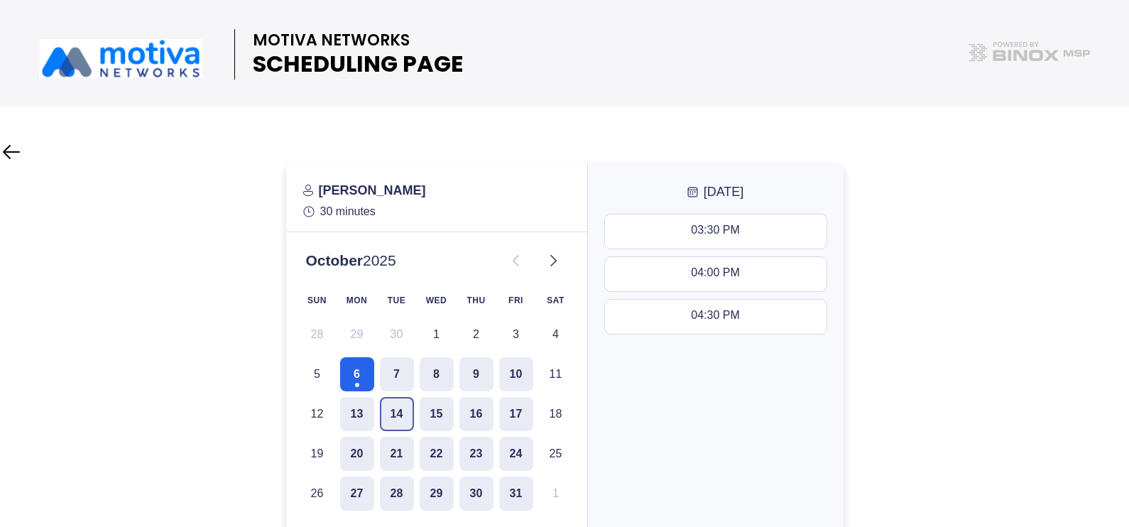
click at [396, 408] on button "14" at bounding box center [397, 414] width 34 height 34
click at [401, 381] on button "7" at bounding box center [397, 374] width 34 height 34
click at [440, 380] on button "8" at bounding box center [437, 374] width 34 height 34
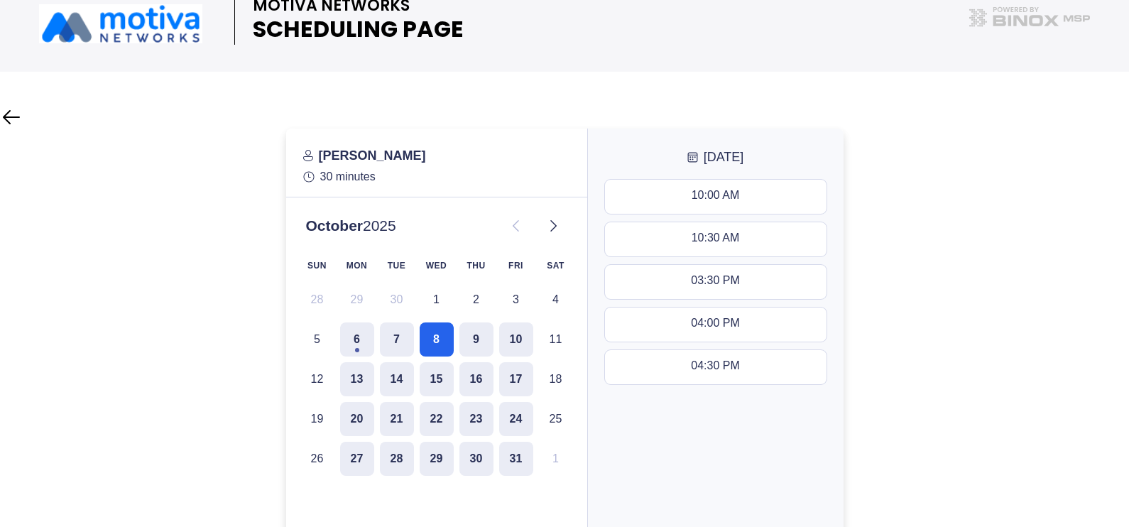
scroll to position [70, 0]
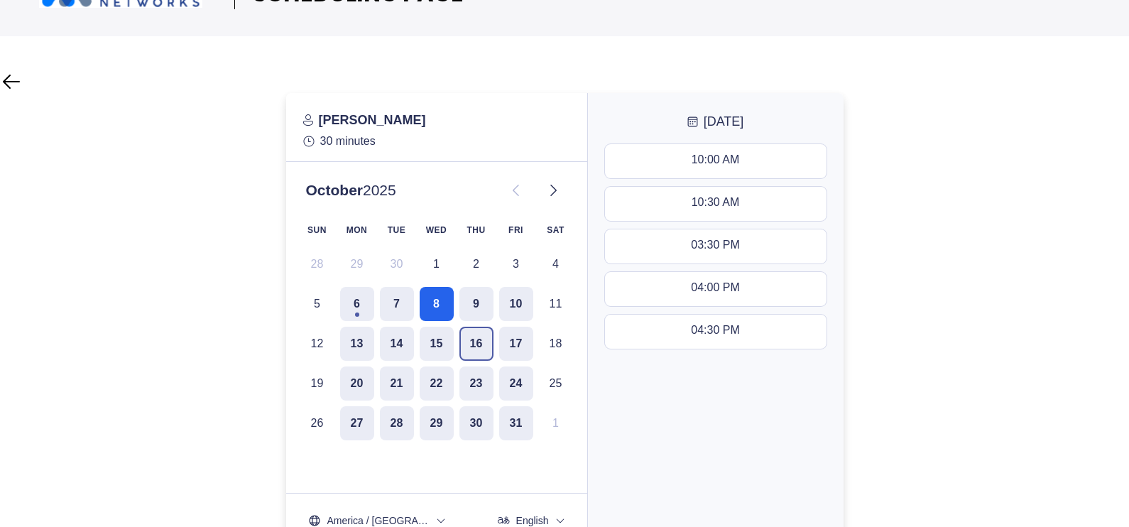
click at [483, 341] on button "16" at bounding box center [476, 344] width 34 height 34
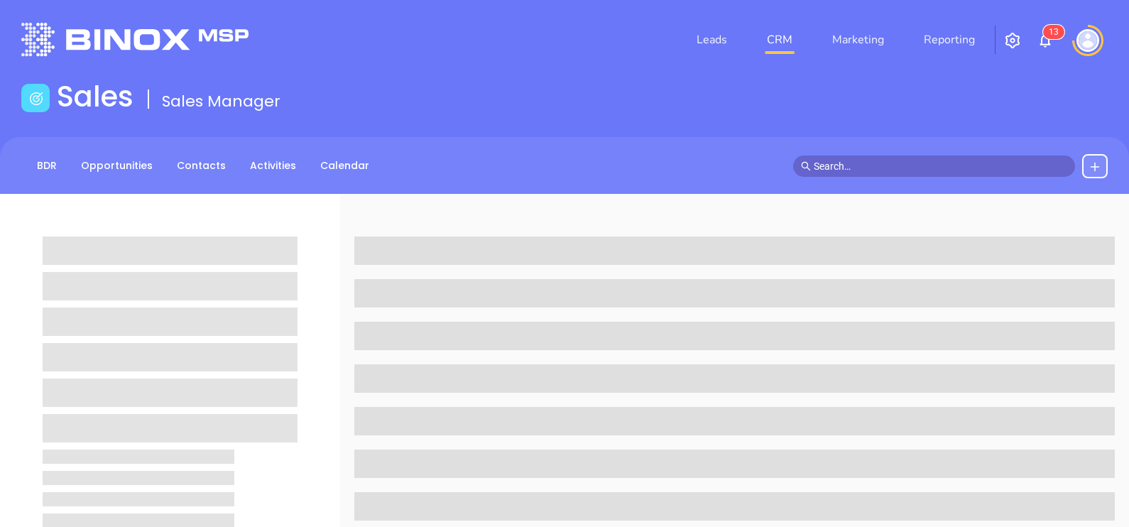
scroll to position [660, 0]
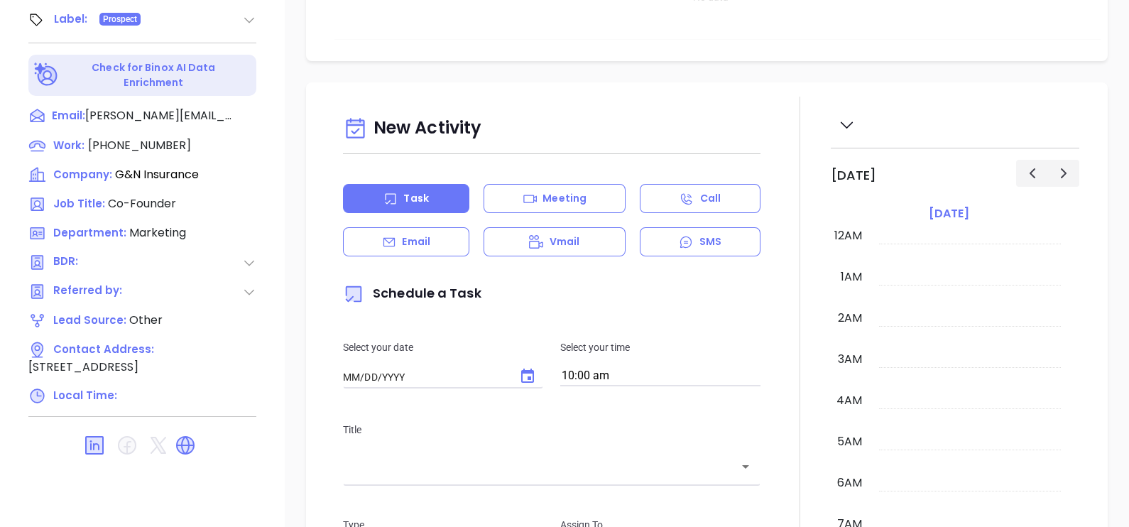
type input "[DATE]"
type input "[PERSON_NAME]"
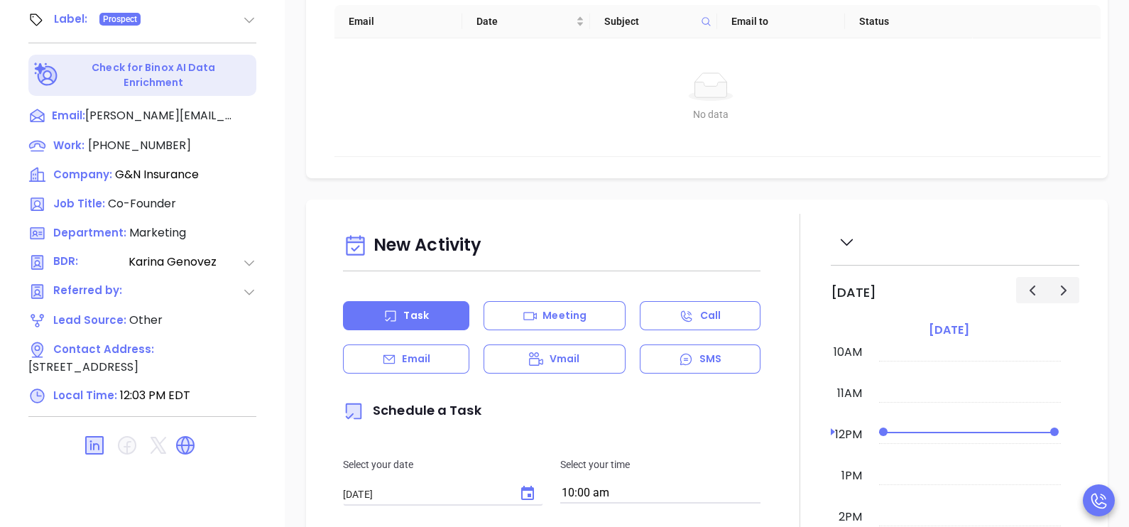
click at [802, 121] on div "No data No data" at bounding box center [710, 97] width 753 height 118
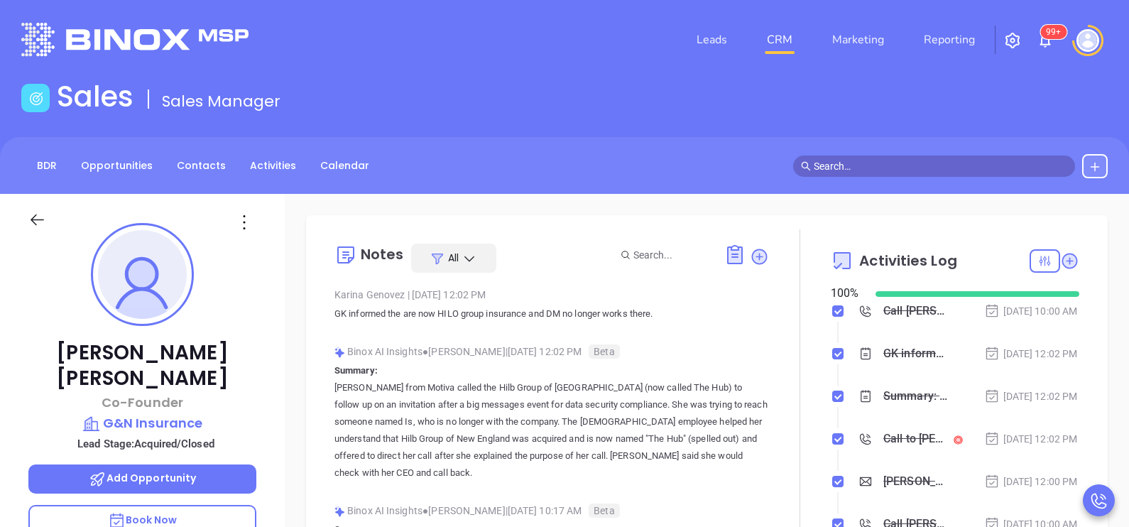
scroll to position [0, 0]
click at [1028, 358] on div "[DATE] 12:02 PM" at bounding box center [1031, 354] width 94 height 16
click at [38, 215] on icon at bounding box center [37, 220] width 18 height 18
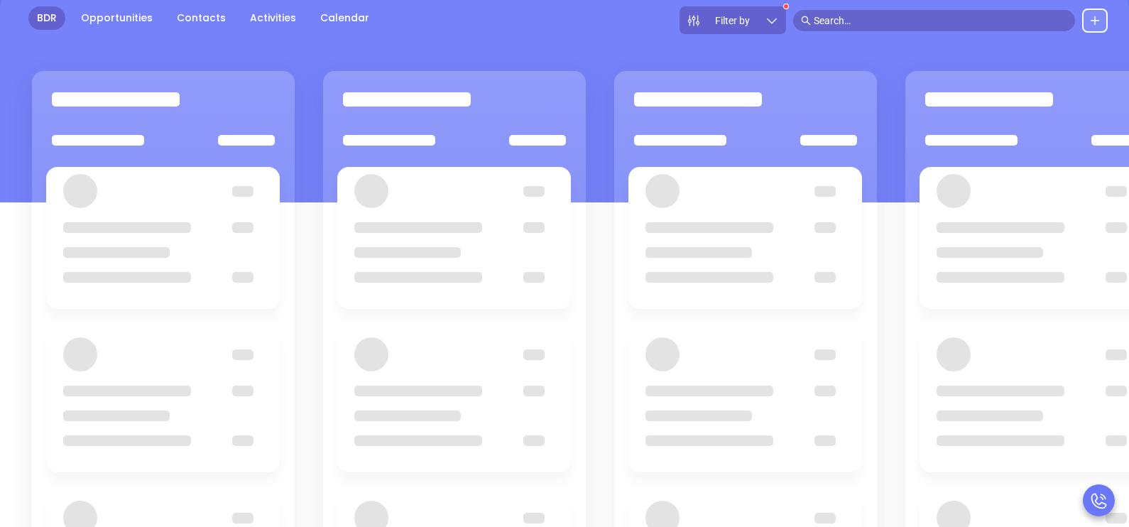
scroll to position [194, 0]
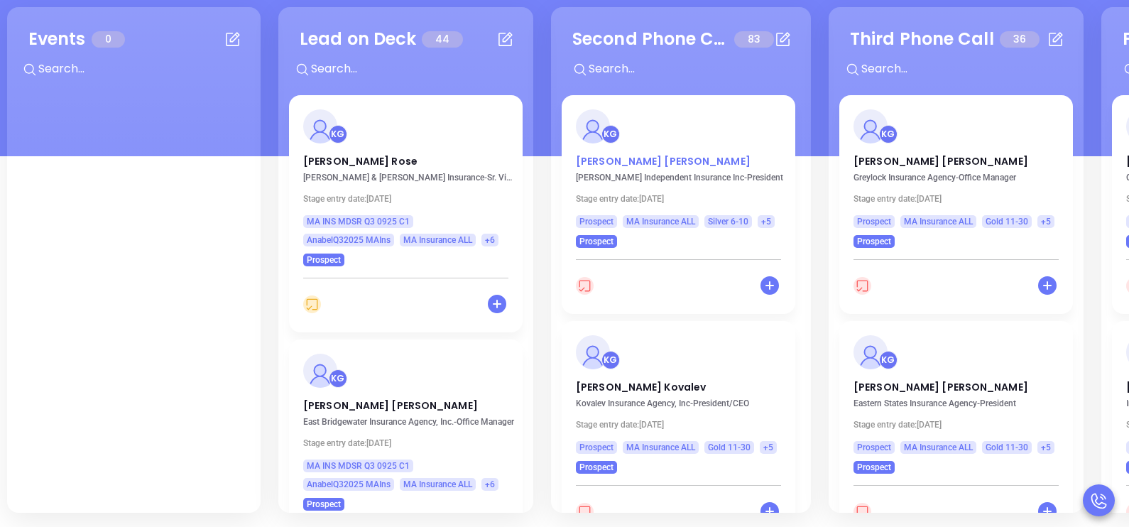
click at [637, 158] on p "[PERSON_NAME]" at bounding box center [678, 157] width 205 height 7
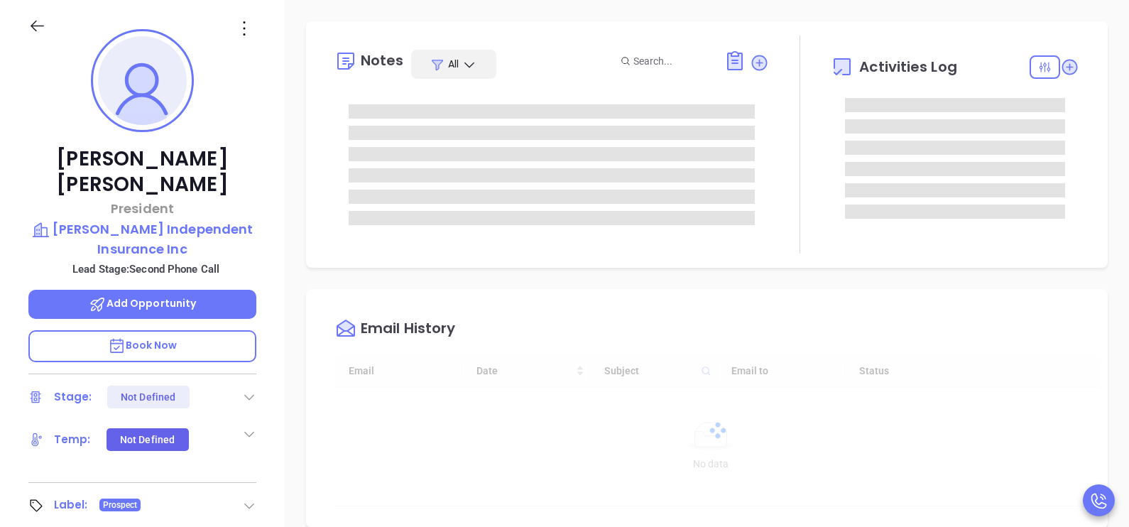
type input "[DATE]"
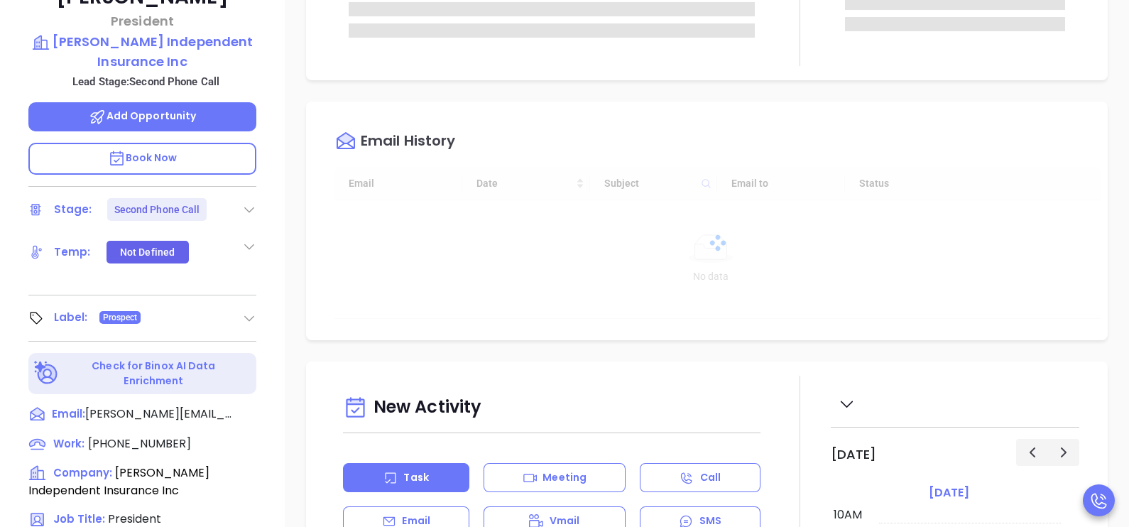
type input "[PERSON_NAME]"
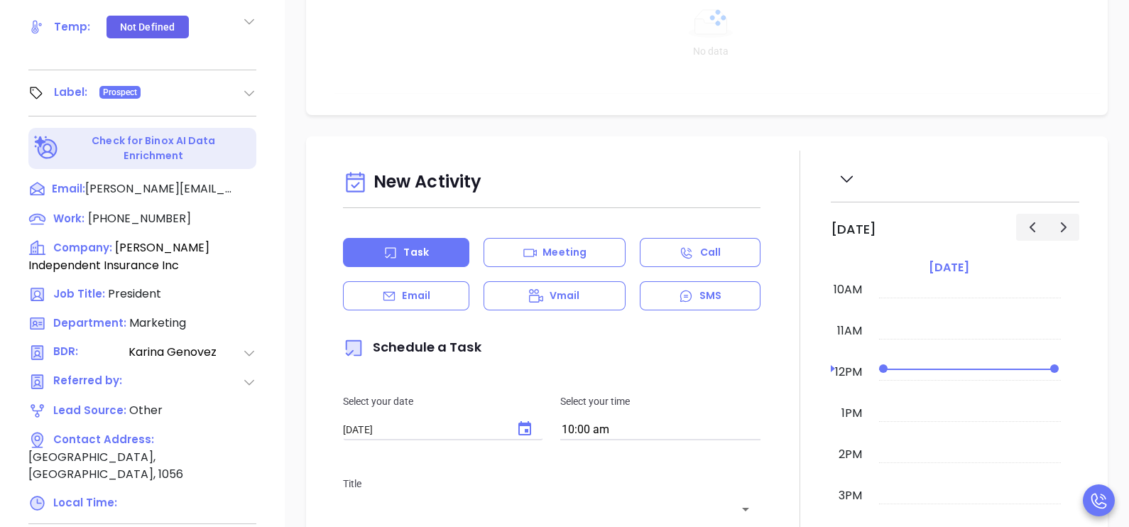
scroll to position [655, 0]
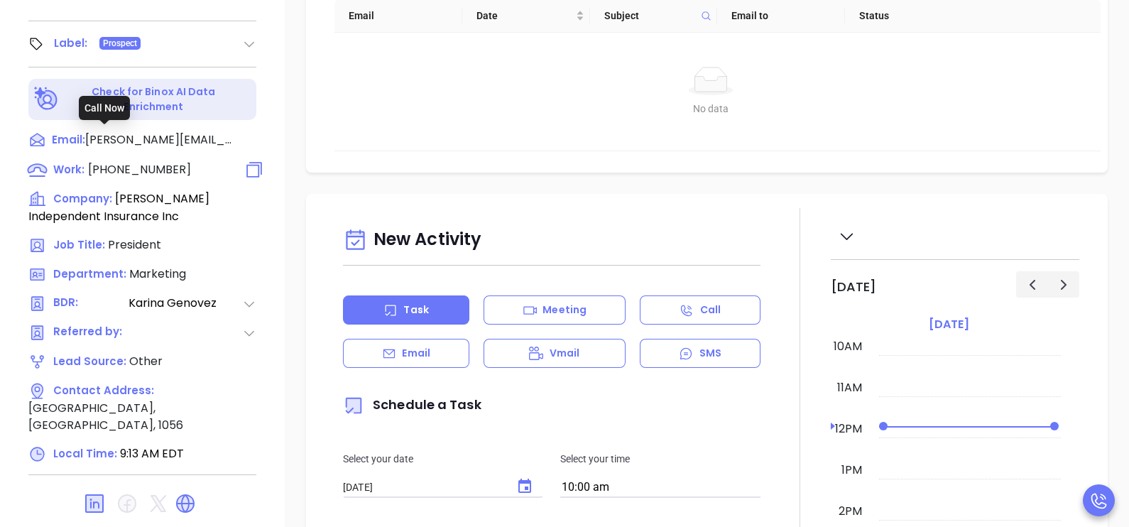
click at [138, 161] on span "[PHONE_NUMBER]" at bounding box center [139, 169] width 103 height 16
type input "[PHONE_NUMBER]"
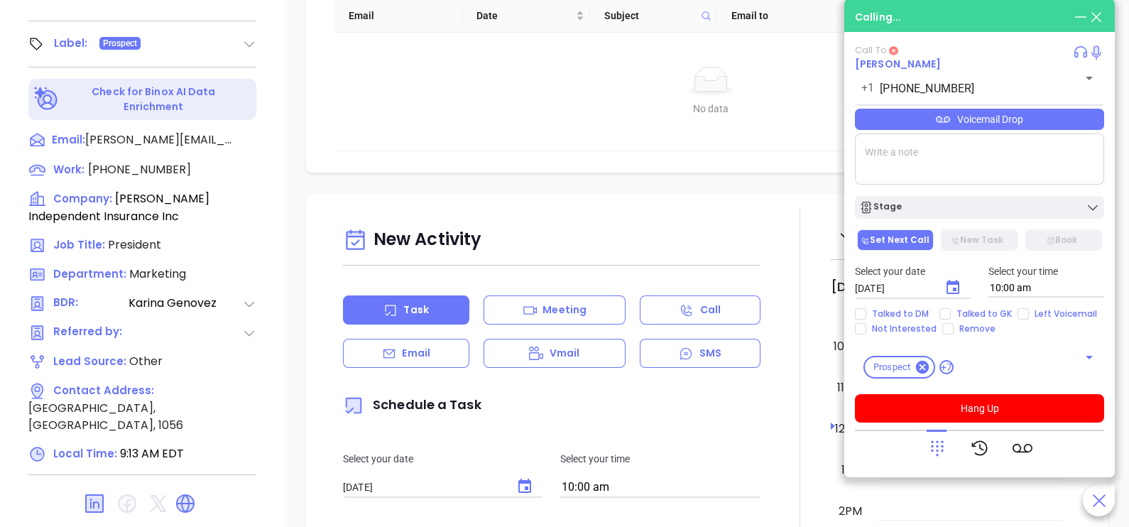
click at [418, 354] on div "Email" at bounding box center [406, 353] width 126 height 29
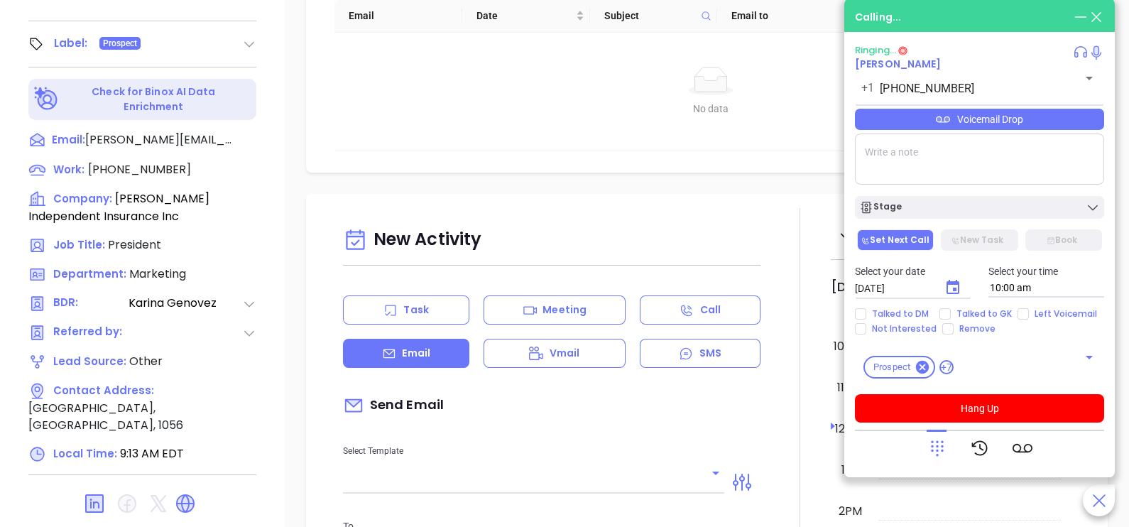
type input "[PERSON_NAME]"
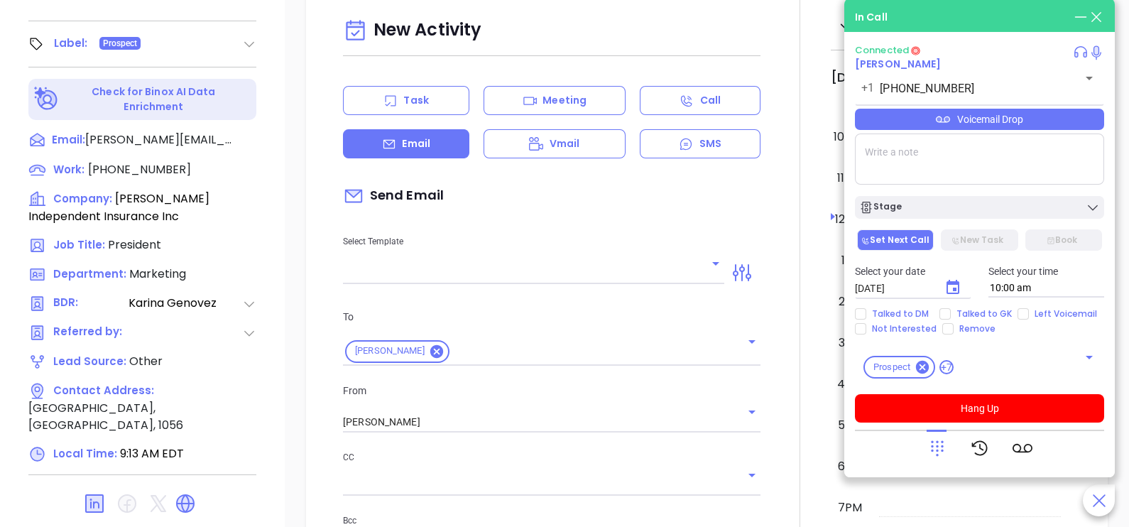
scroll to position [283, 0]
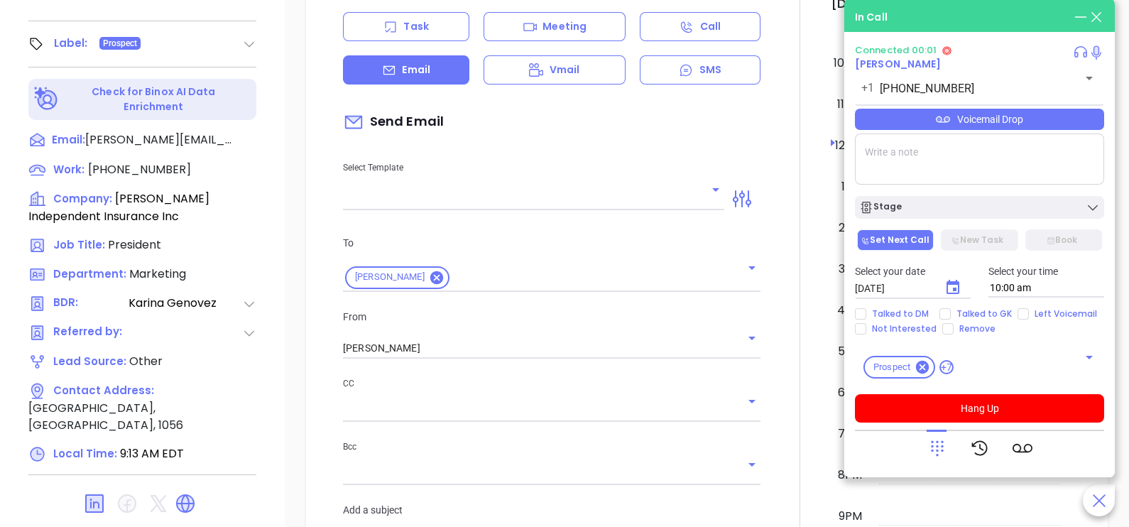
click at [671, 219] on div "New Activity Task Meeting Call Email Vmail SMS Send Email Select Template To [P…" at bounding box center [551, 397] width 435 height 917
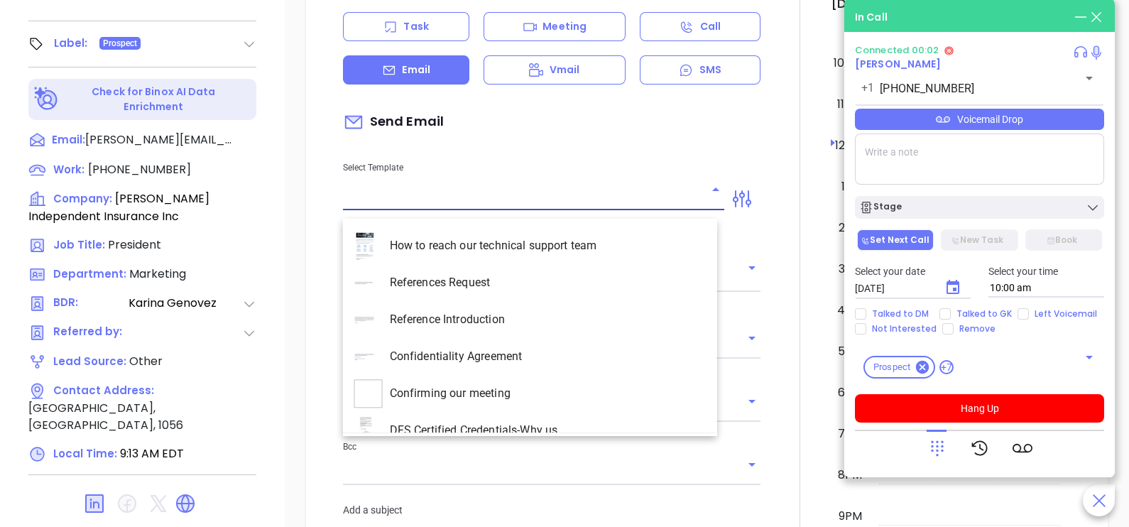
click at [667, 202] on input "text" at bounding box center [523, 199] width 360 height 21
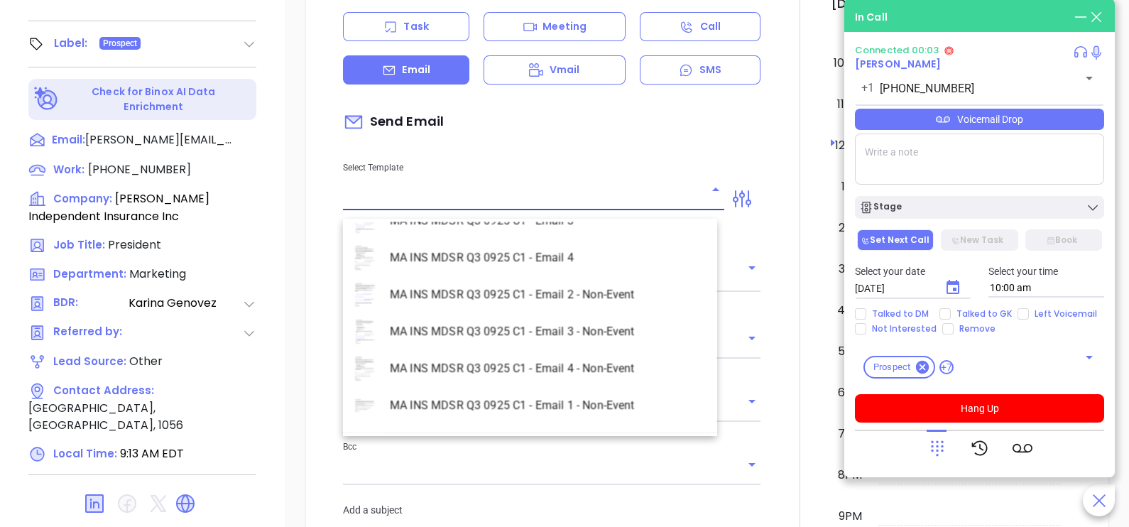
scroll to position [4119, 0]
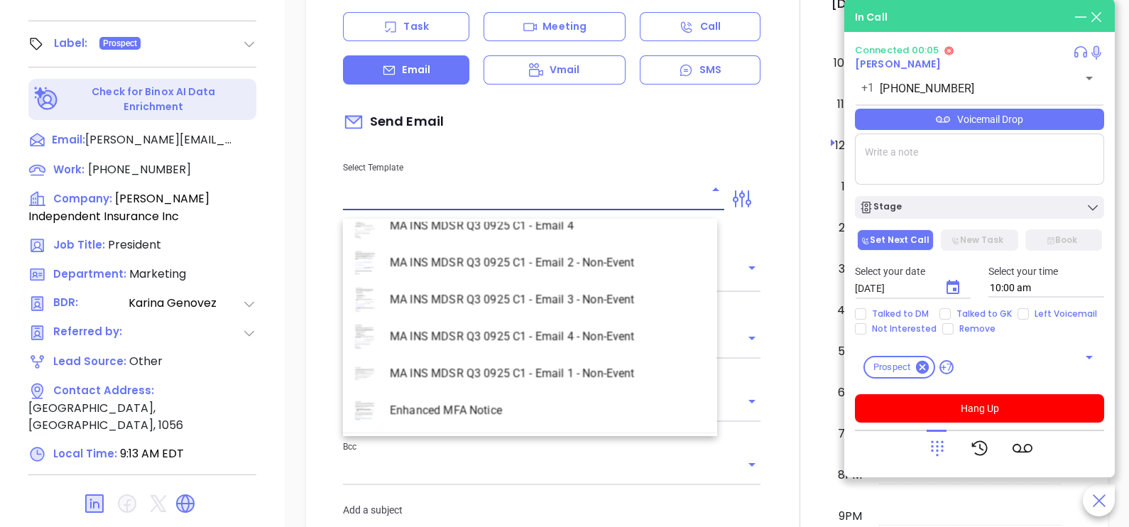
click at [549, 264] on li "MA INS MDSR Q3 0925 C1 - Email 2 - Non-Event" at bounding box center [530, 262] width 374 height 37
type input "MA INS MDSR Q3 0925 C1 - Email 2 - Non-Event"
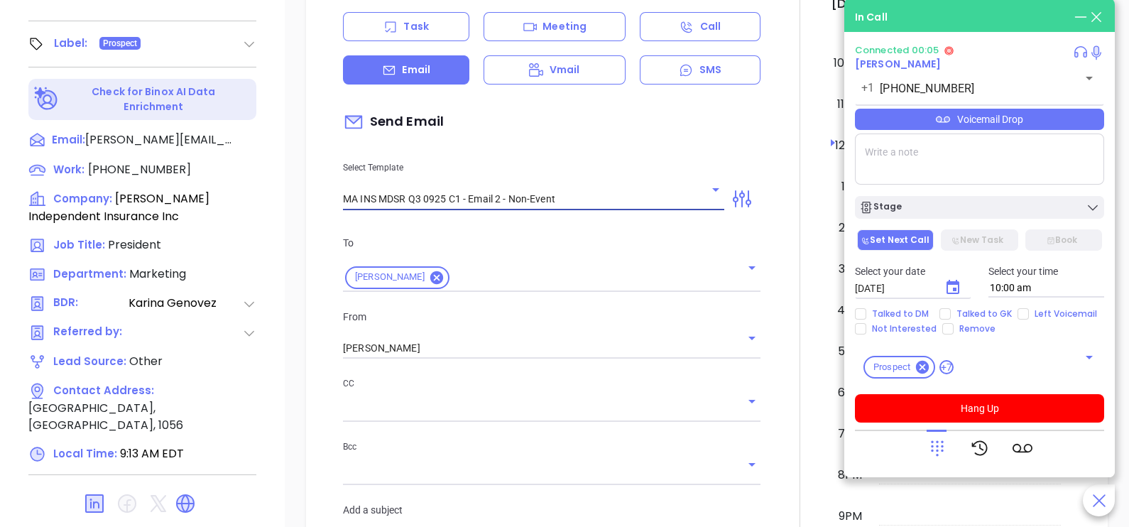
type input "[PERSON_NAME], here’s the MA compliance checklist we mentioned"
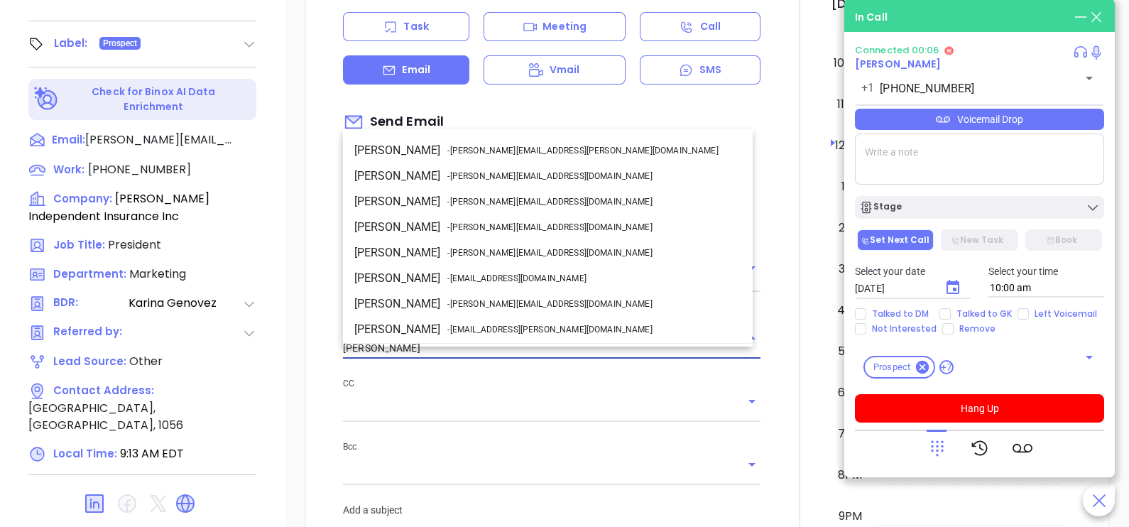
click at [453, 359] on input "[PERSON_NAME]" at bounding box center [532, 348] width 378 height 21
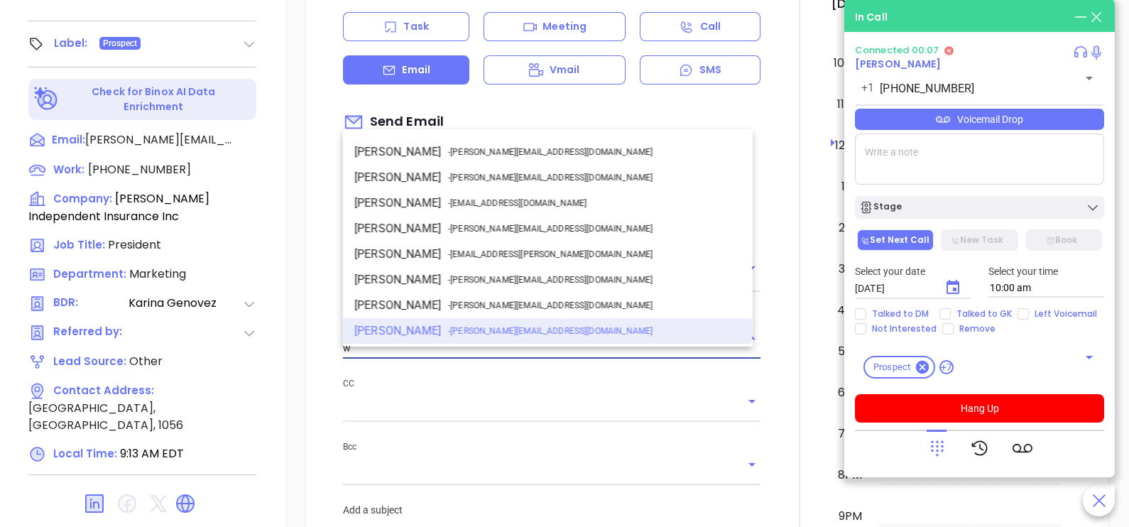
scroll to position [0, 0]
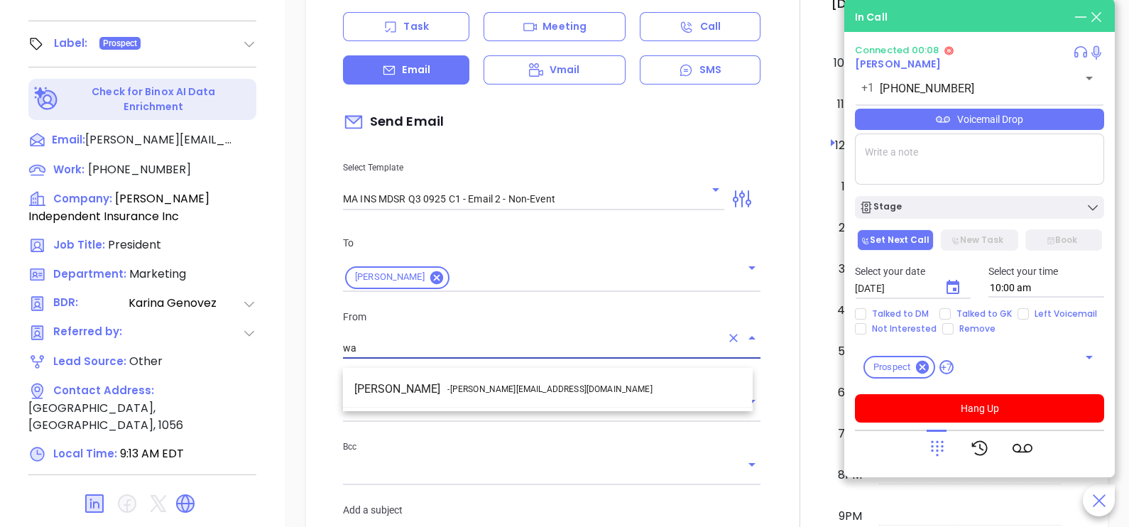
click at [470, 383] on span "- [PERSON_NAME][EMAIL_ADDRESS][DOMAIN_NAME]" at bounding box center [549, 389] width 205 height 13
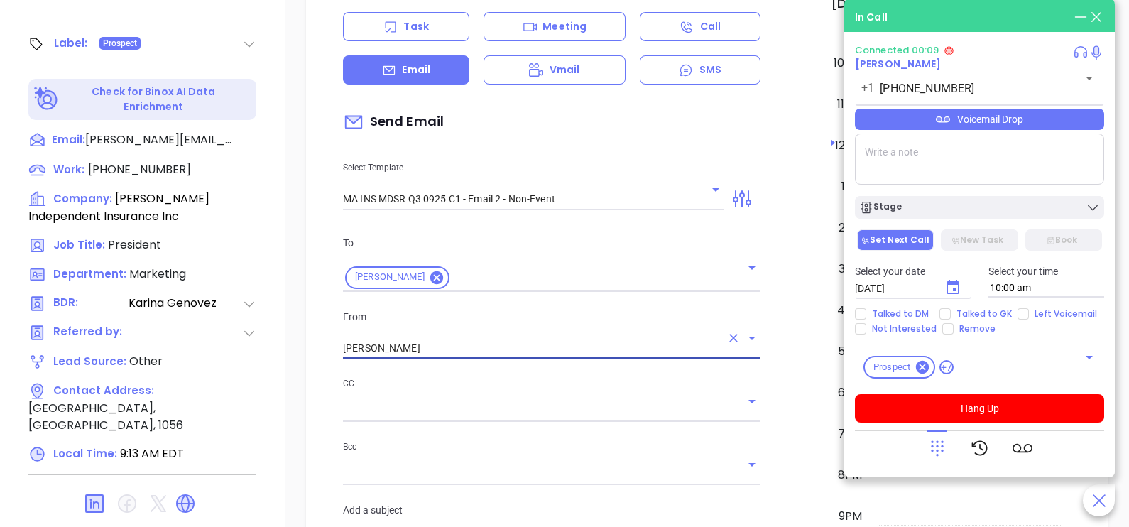
type input "[PERSON_NAME]"
click at [774, 398] on div at bounding box center [800, 518] width 62 height 1187
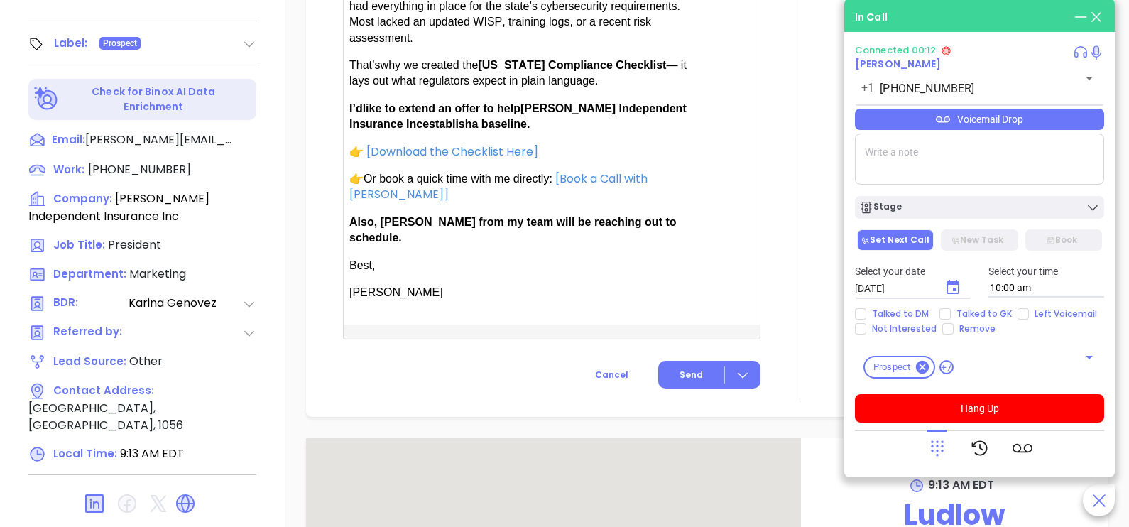
scroll to position [994, 0]
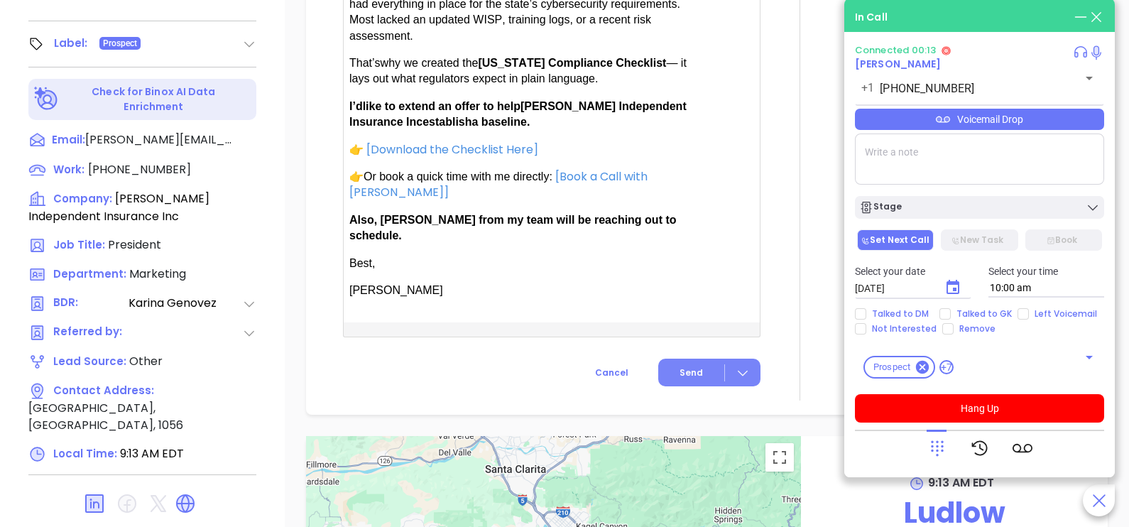
click at [699, 364] on button "Send" at bounding box center [709, 373] width 102 height 28
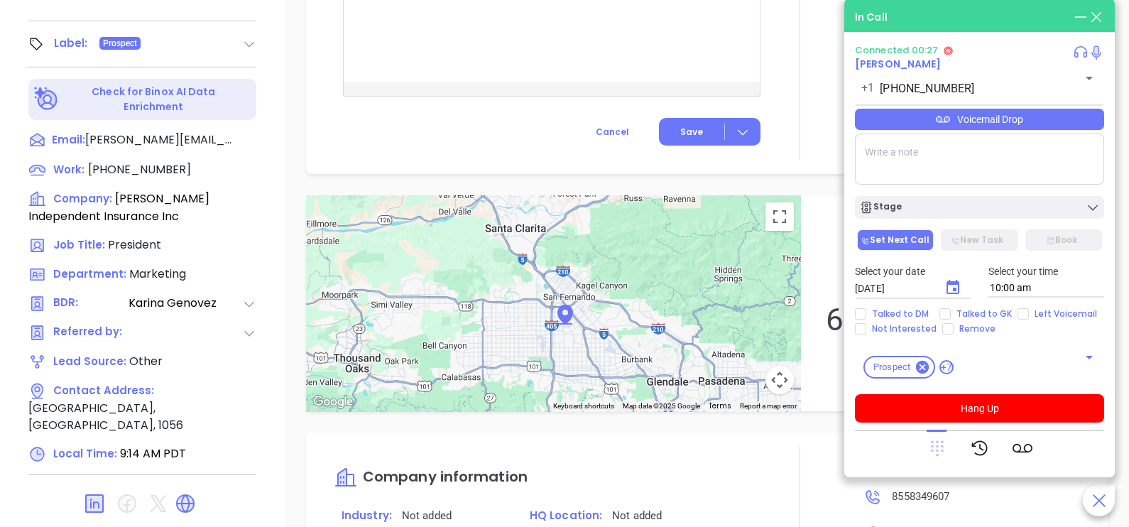
click at [932, 450] on icon at bounding box center [937, 449] width 13 height 16
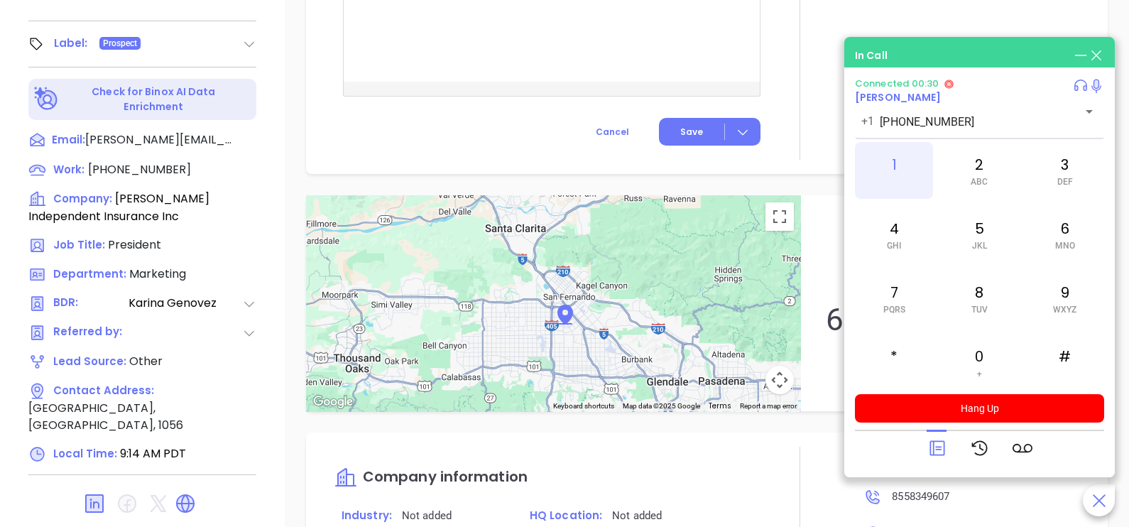
click at [879, 166] on div "1" at bounding box center [894, 170] width 78 height 57
click at [988, 366] on div "0 +" at bounding box center [979, 362] width 78 height 57
click at [980, 239] on div "5 JKL" at bounding box center [979, 234] width 78 height 57
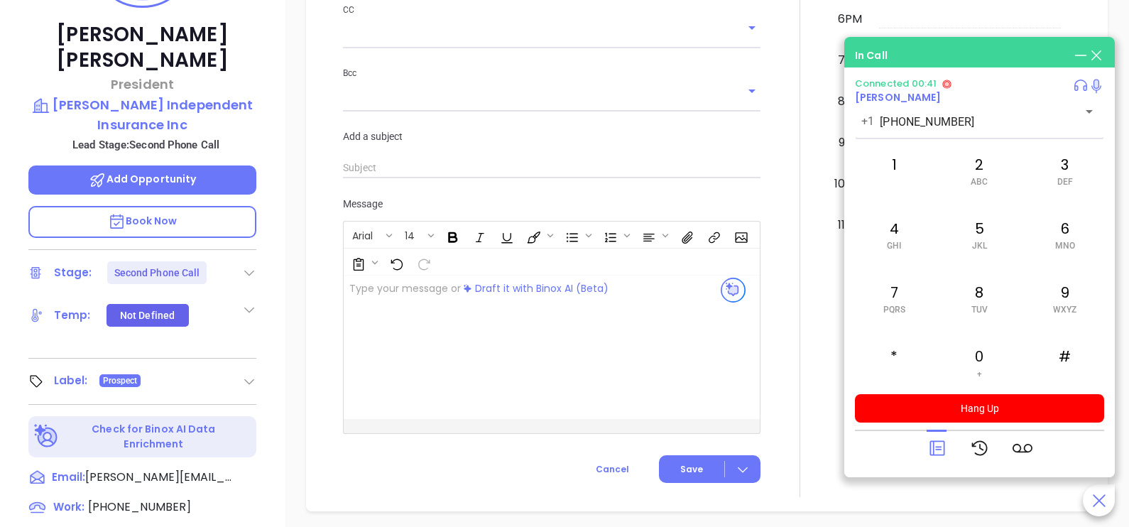
scroll to position [371, 0]
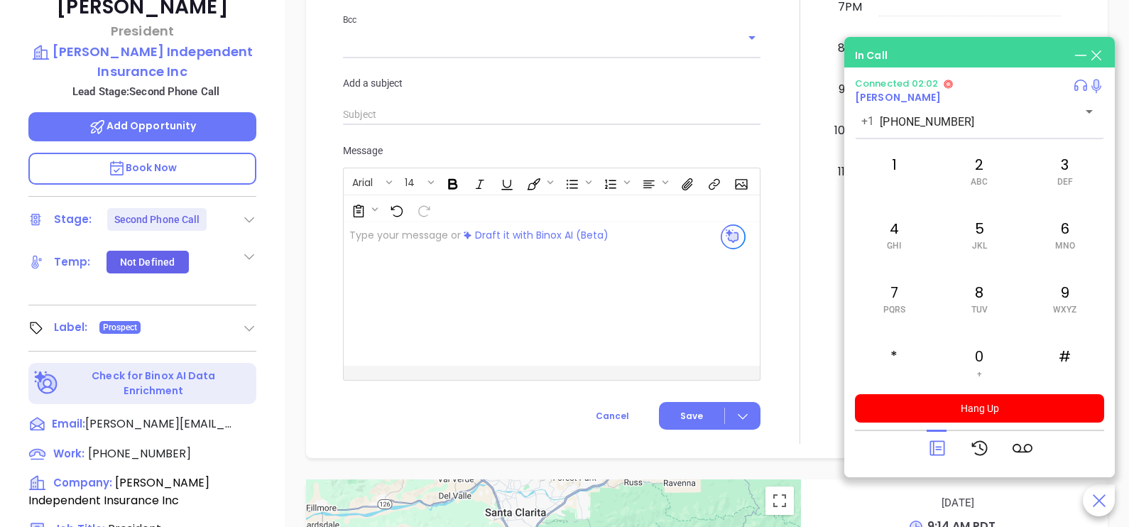
click at [942, 447] on icon at bounding box center [937, 448] width 20 height 20
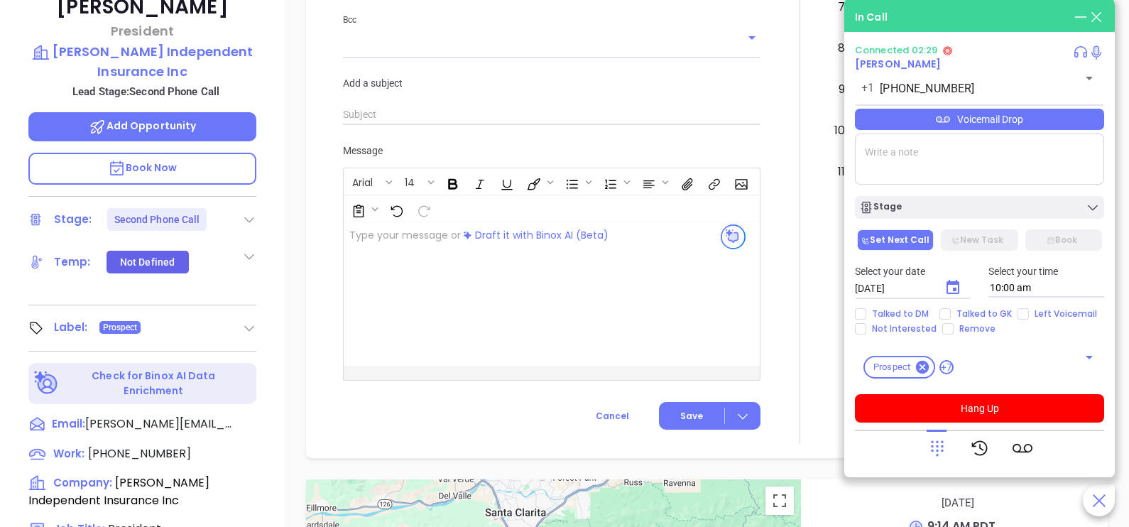
click at [1045, 111] on div "Voicemail Drop" at bounding box center [979, 119] width 249 height 21
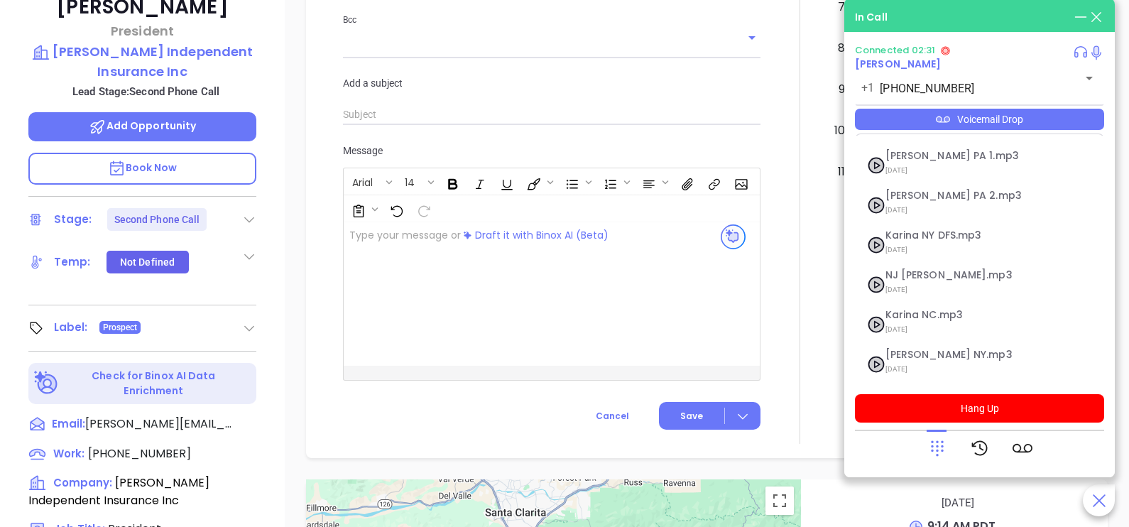
scroll to position [154, 0]
click at [922, 360] on span "09/29/2025" at bounding box center [962, 369] width 153 height 18
checkbox input "true"
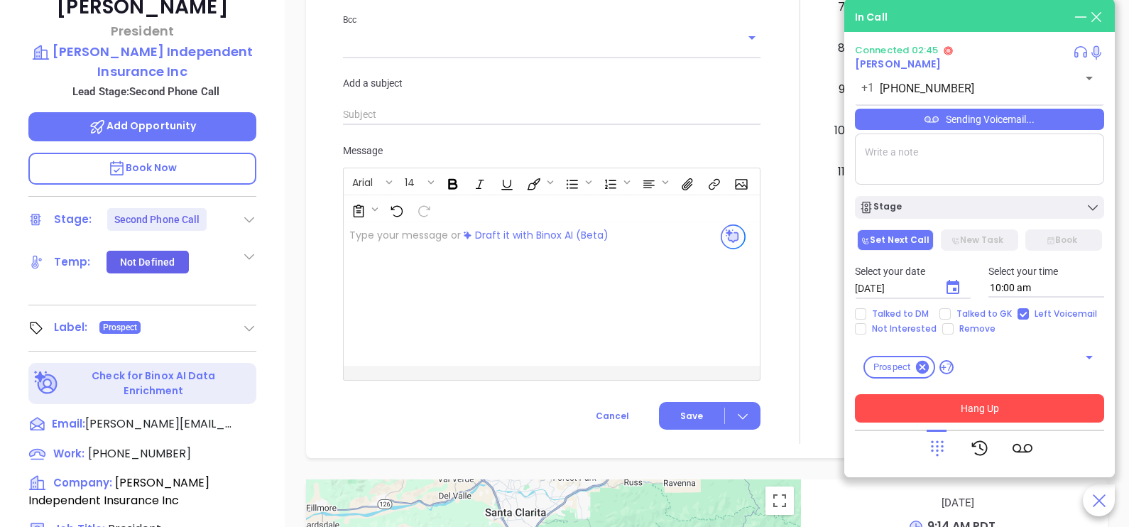
click at [986, 417] on button "Hang Up" at bounding box center [979, 408] width 249 height 28
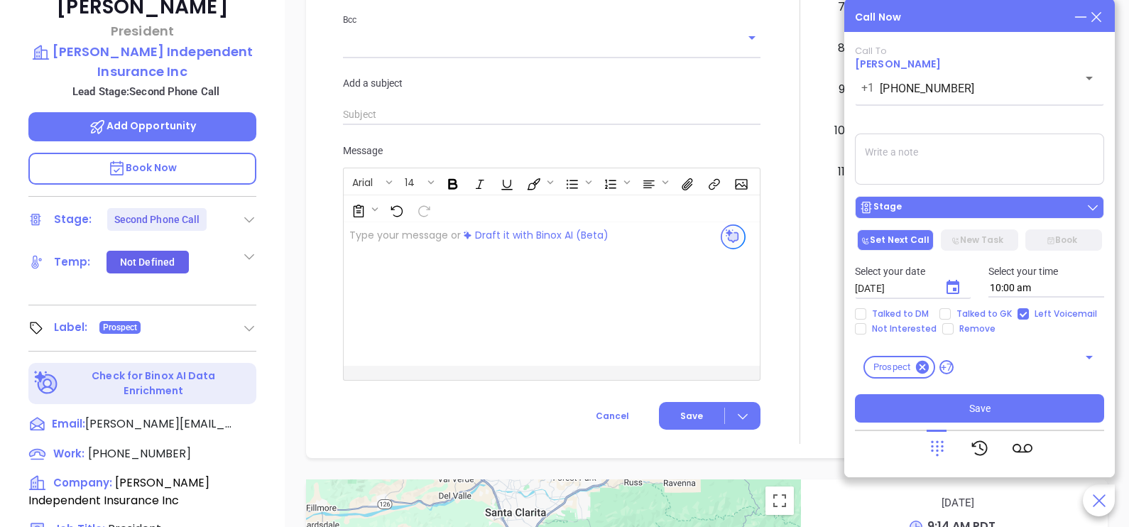
click at [982, 202] on div "Stage" at bounding box center [979, 207] width 241 height 14
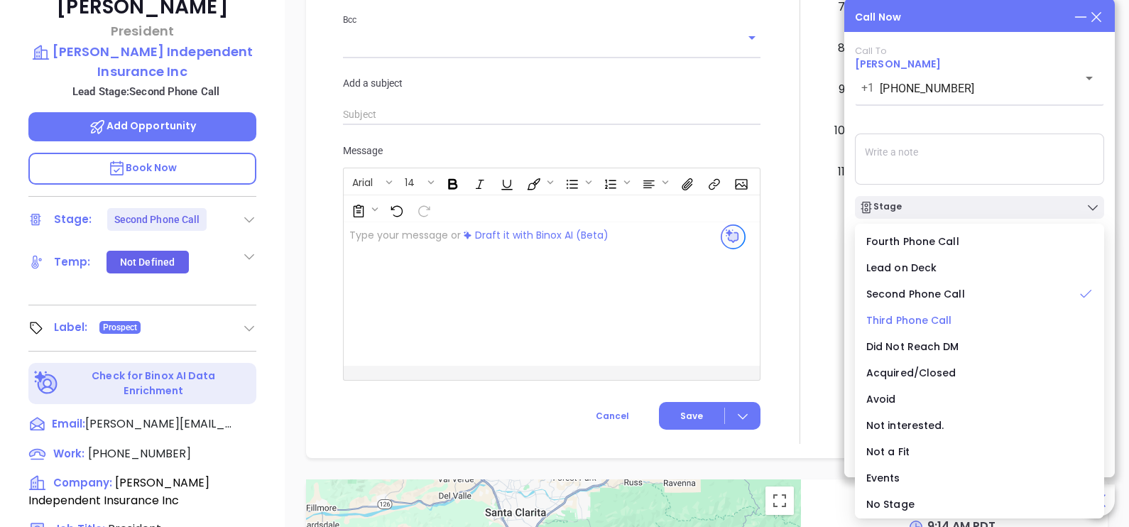
click at [928, 320] on span "Third Phone Call" at bounding box center [909, 320] width 86 height 14
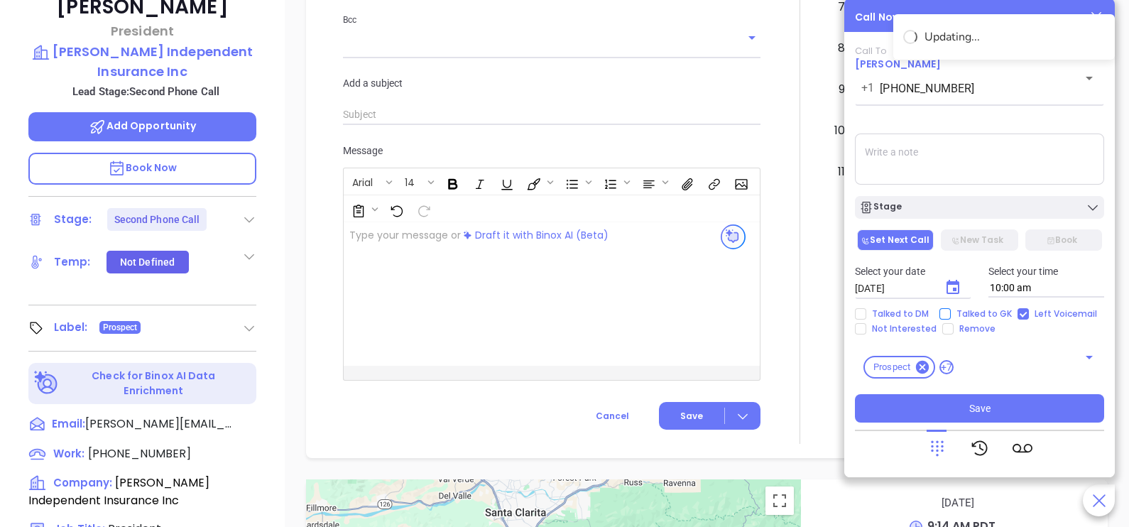
click at [971, 310] on span "Talked to GK" at bounding box center [984, 313] width 67 height 11
click at [951, 310] on input "Talked to GK" at bounding box center [944, 313] width 11 height 11
checkbox input "true"
click at [955, 281] on icon "Choose date, selected date is Oct 7, 2025" at bounding box center [952, 287] width 17 height 17
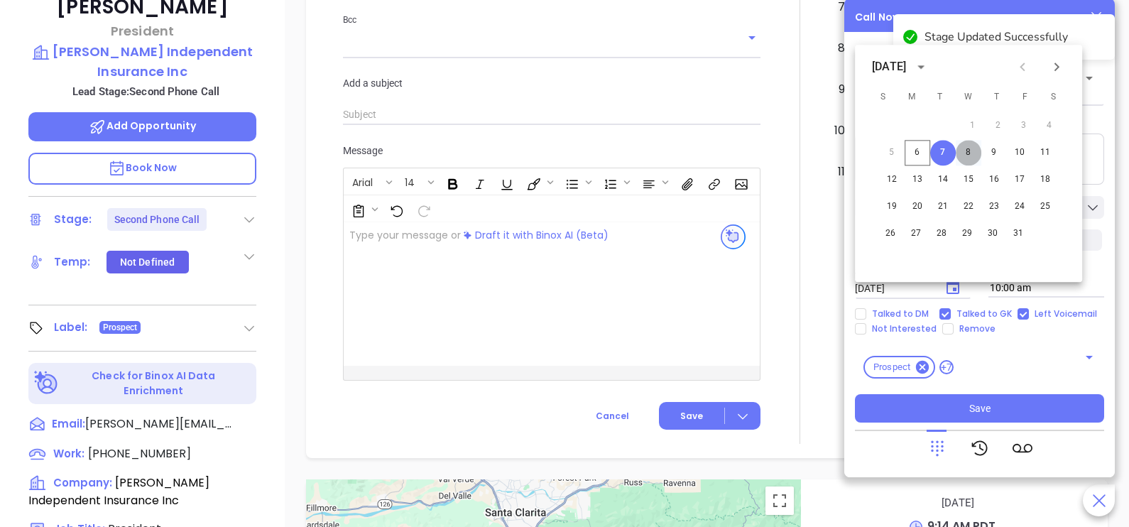
click at [969, 149] on button "8" at bounding box center [969, 153] width 26 height 26
type input "10/08/2025"
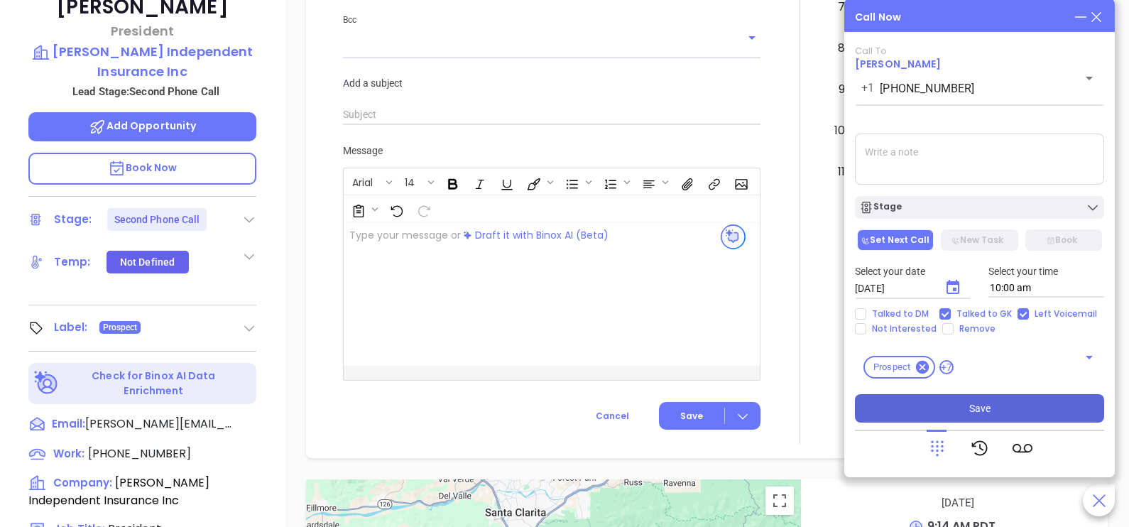
click at [1006, 403] on button "Save" at bounding box center [979, 408] width 249 height 28
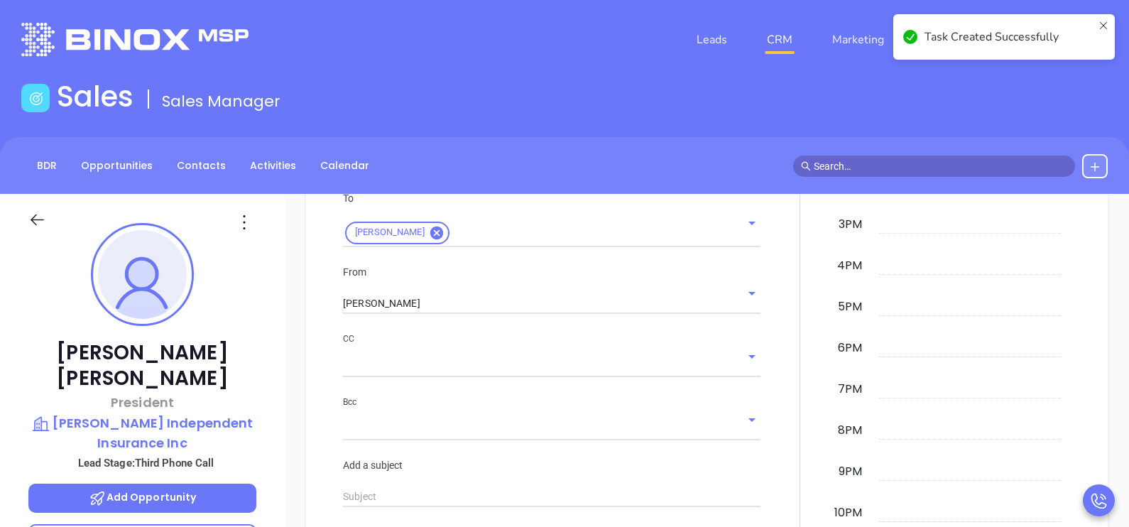
scroll to position [124, 0]
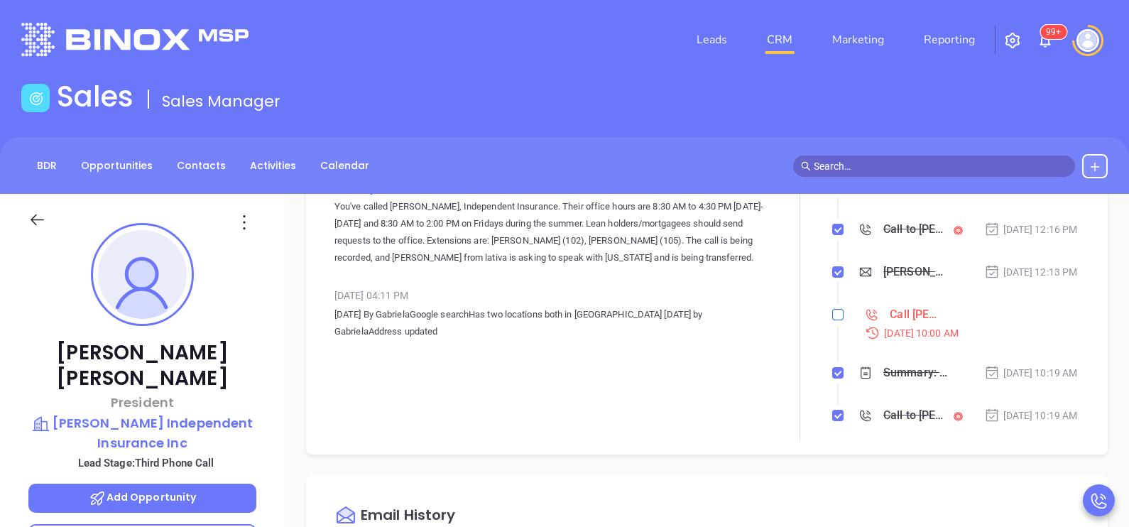
click at [832, 320] on input "checkbox" at bounding box center [837, 314] width 11 height 11
checkbox input "true"
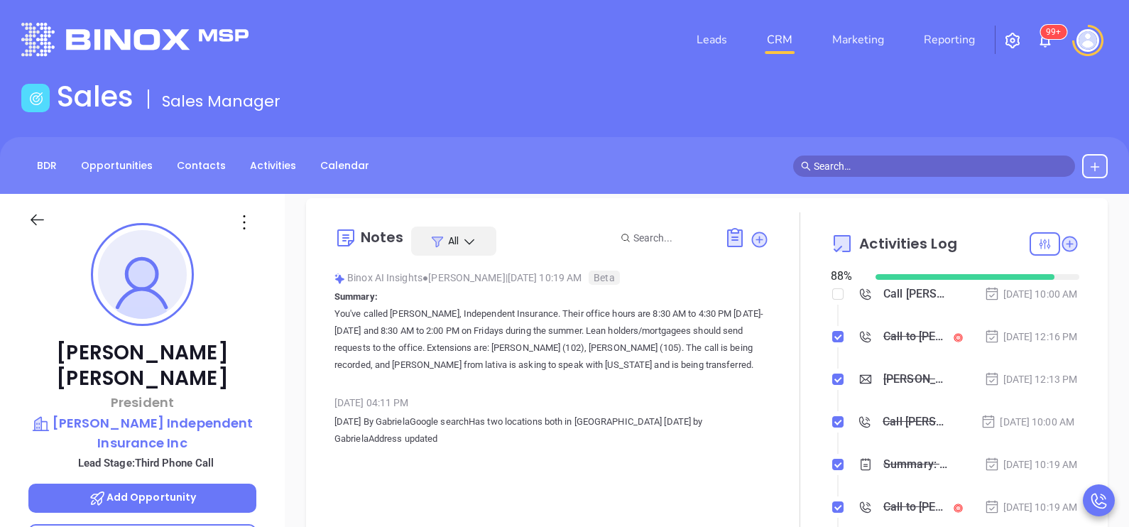
scroll to position [0, 0]
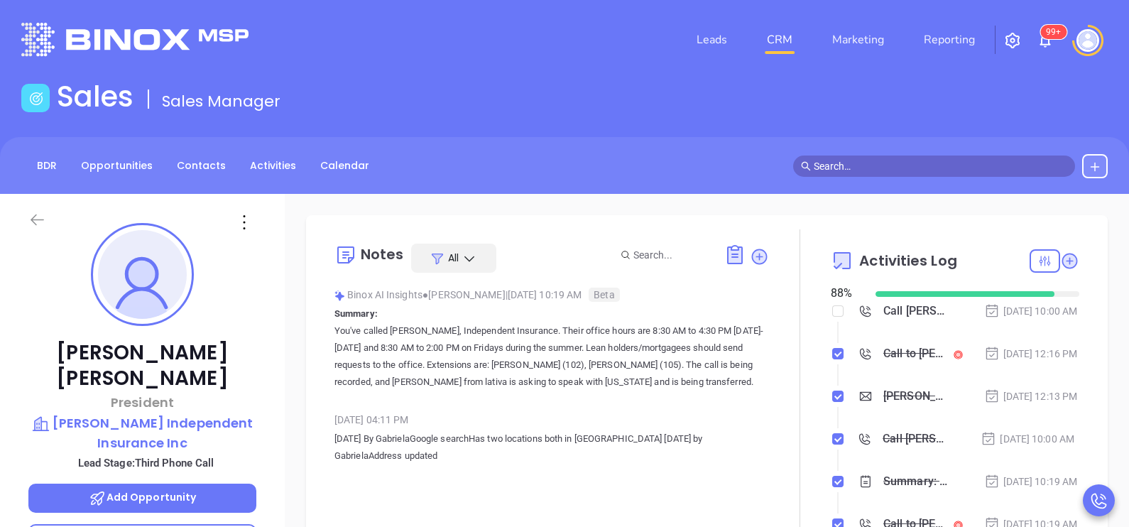
click at [32, 221] on icon at bounding box center [37, 219] width 13 height 11
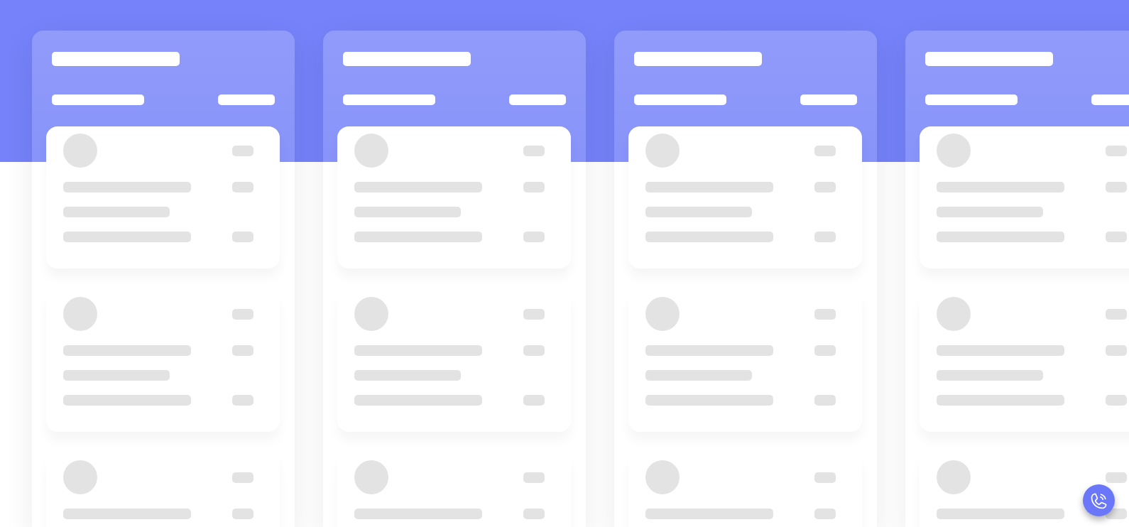
scroll to position [194, 0]
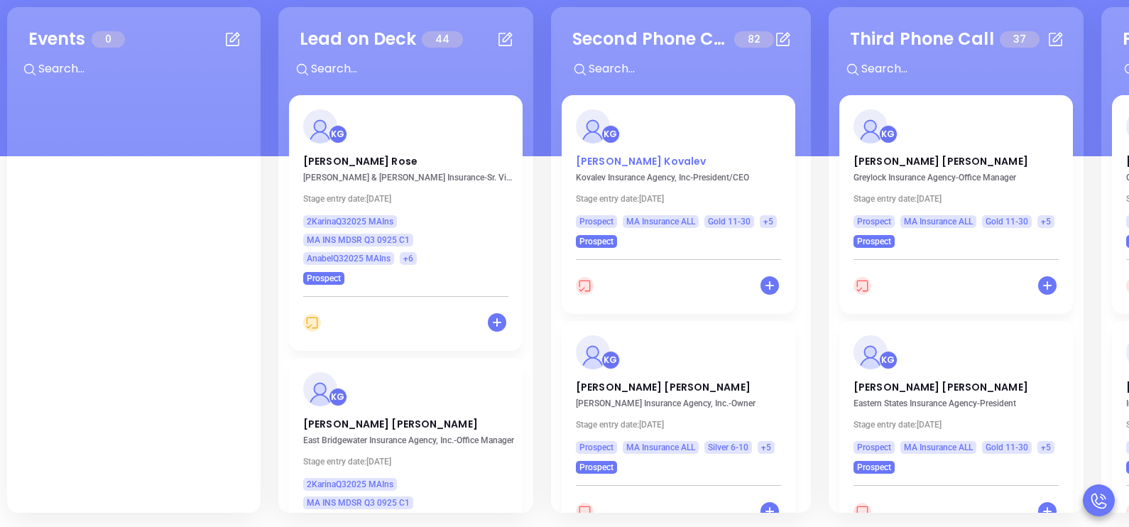
click at [634, 154] on p "Michael Kovalev" at bounding box center [678, 157] width 205 height 7
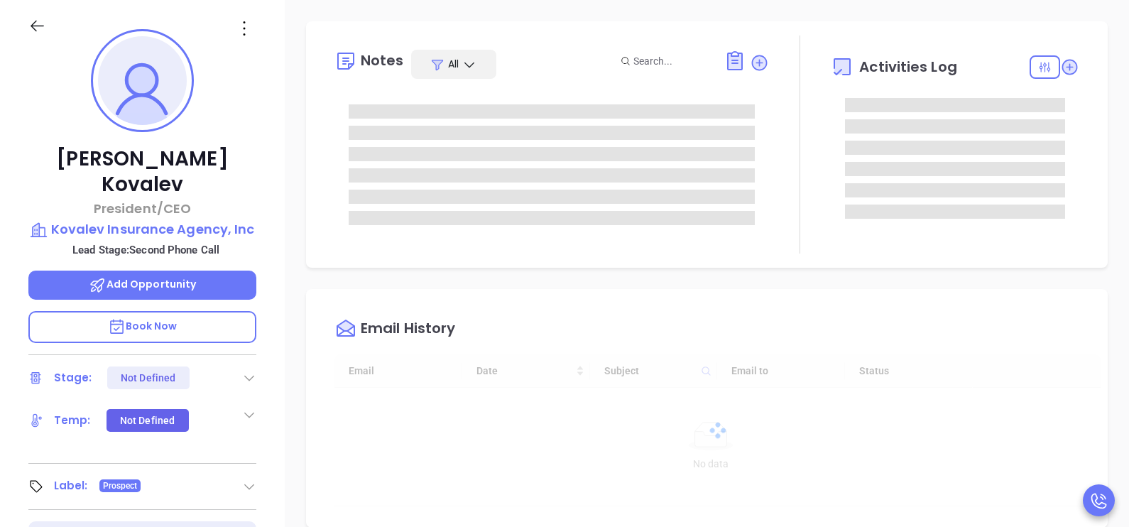
type input "10/07/2025"
type input "Karina Genovez"
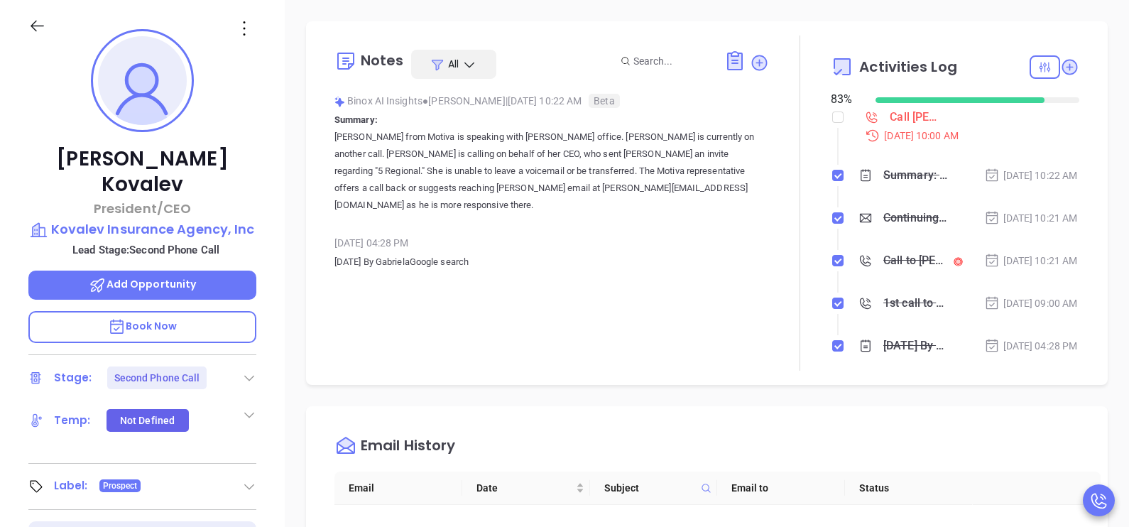
click at [273, 246] on div "Michael Kovalev President/CEO Kovalev Insurance Agency, Inc Lead Stage: Second …" at bounding box center [142, 329] width 285 height 659
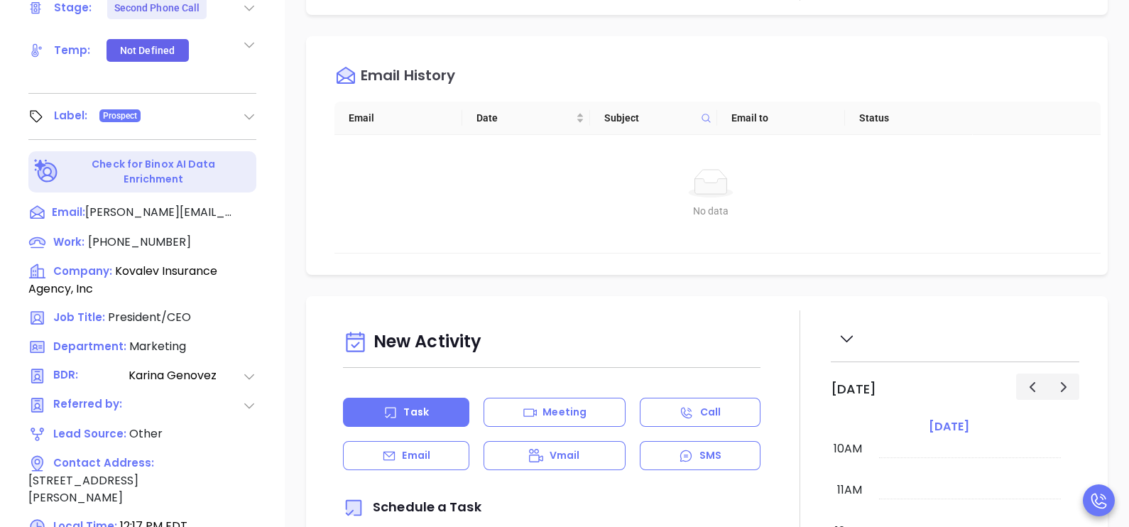
scroll to position [584, 0]
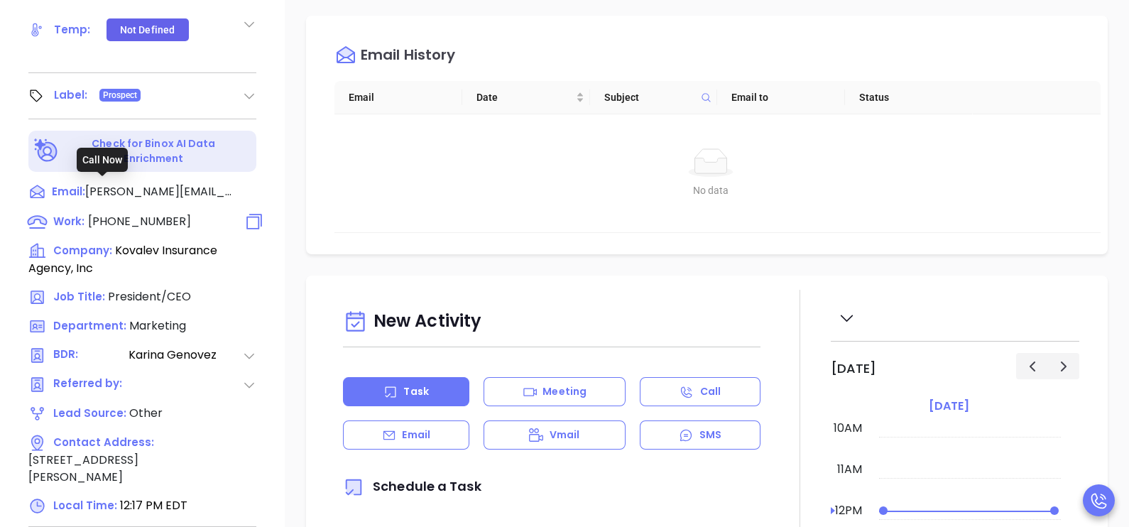
click at [149, 213] on span "(617) 562-6060" at bounding box center [139, 221] width 103 height 16
type input "(617) 562-6060"
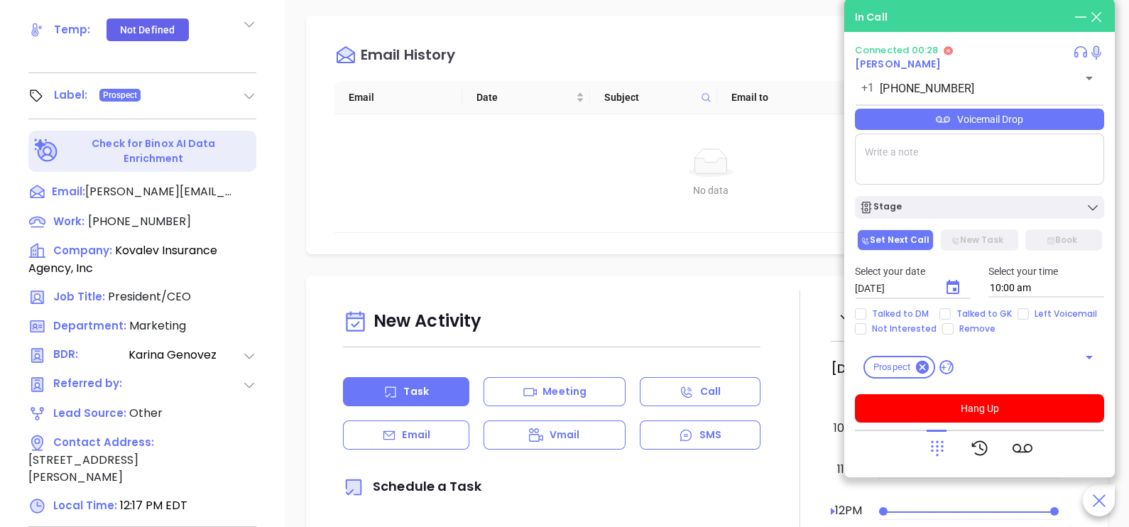
click at [451, 434] on div "Email" at bounding box center [406, 434] width 126 height 29
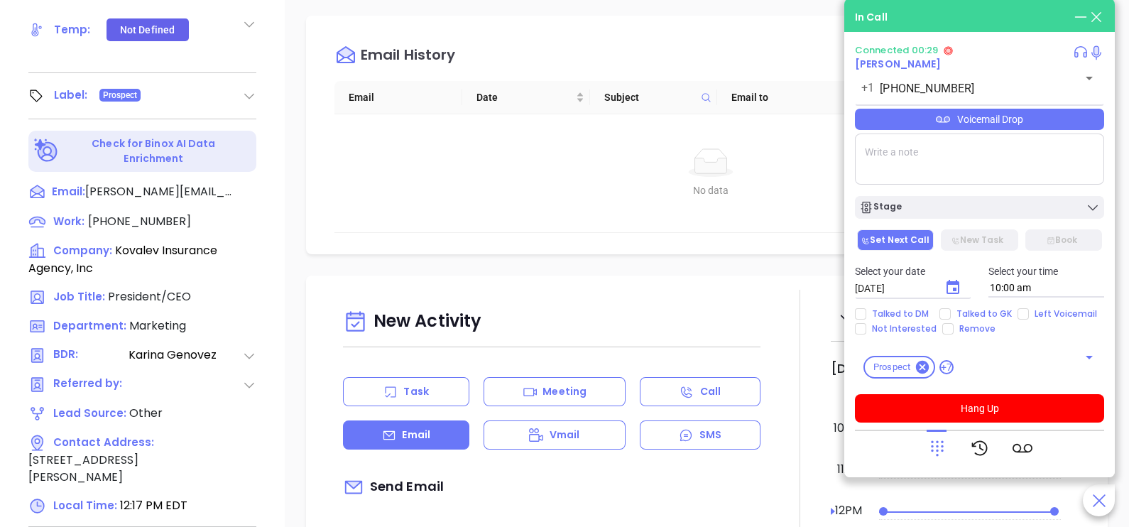
type input "Karina Genovez"
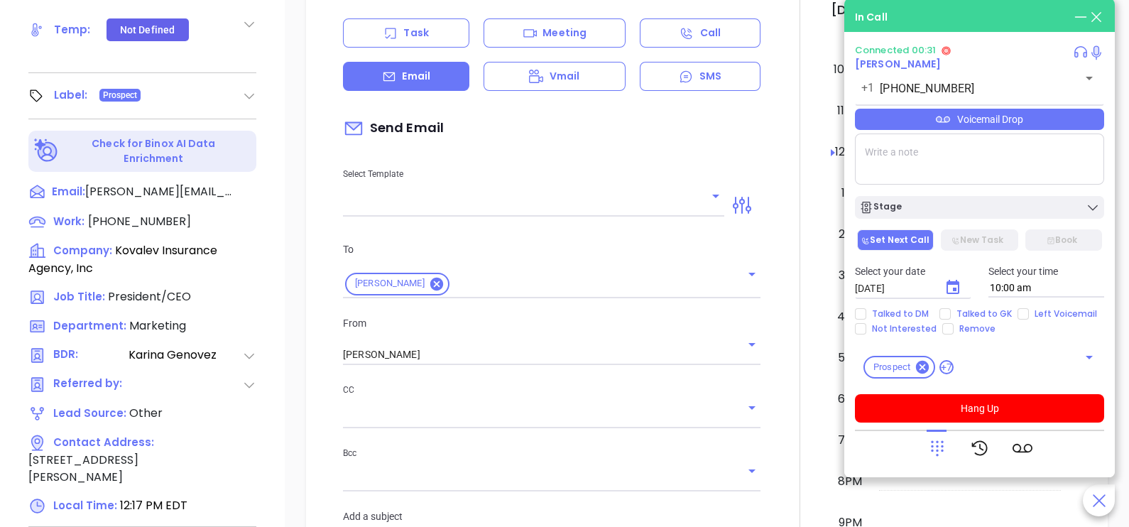
scroll to position [426, 0]
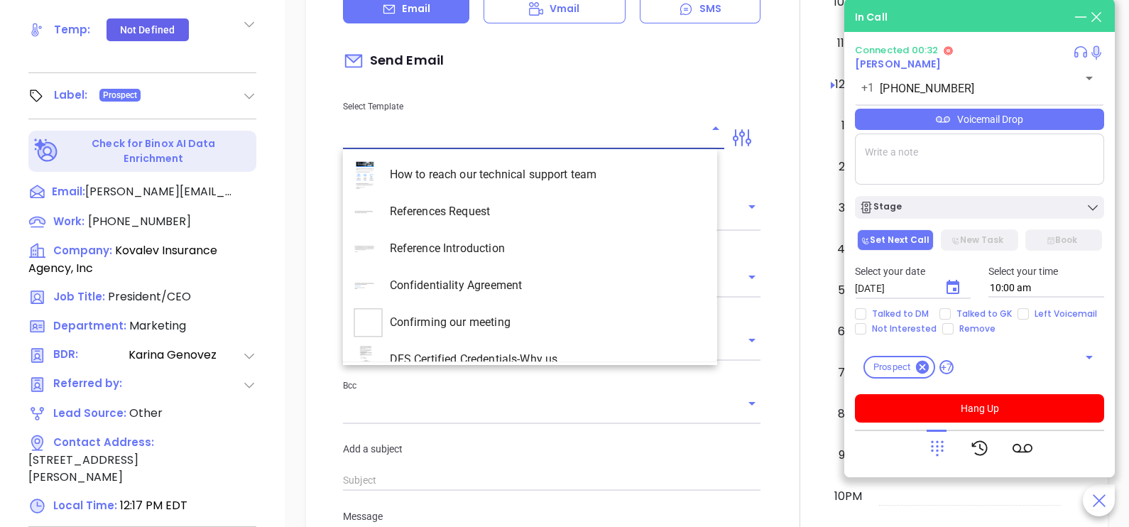
click at [611, 135] on input "text" at bounding box center [523, 138] width 360 height 21
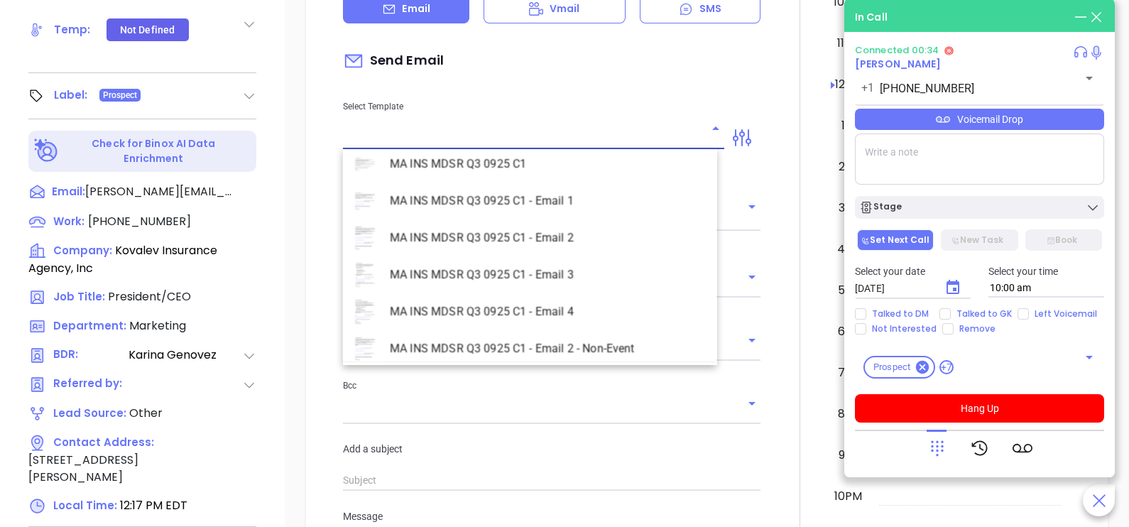
scroll to position [4119, 0]
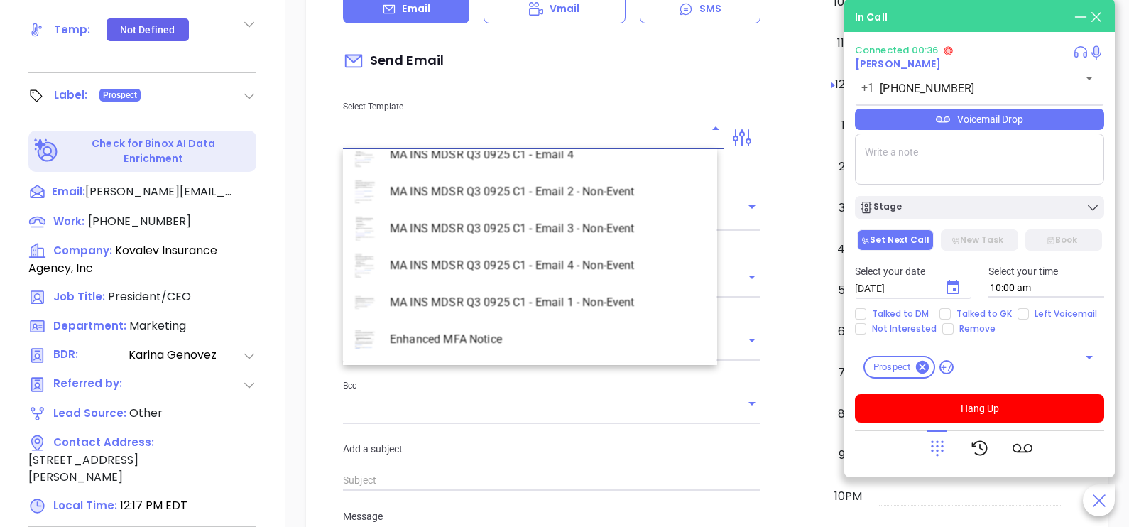
click at [578, 180] on li "MA INS MDSR Q3 0925 C1 - Email 2 - Non-Event" at bounding box center [530, 191] width 374 height 37
type input "MA INS MDSR Q3 0925 C1 - Email 2 - Non-Event"
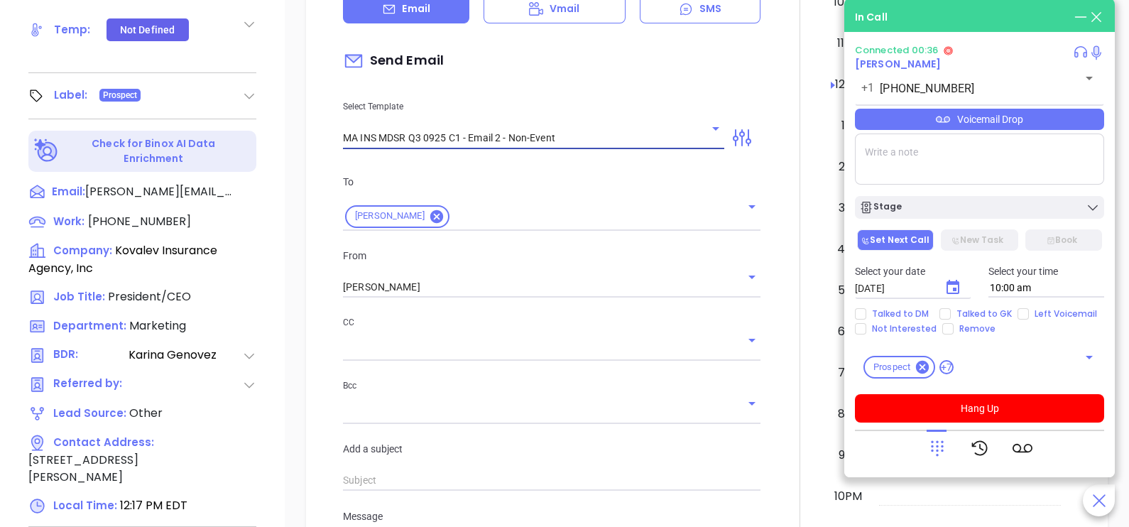
type input "Michael, here’s the MA compliance checklist we mentioned"
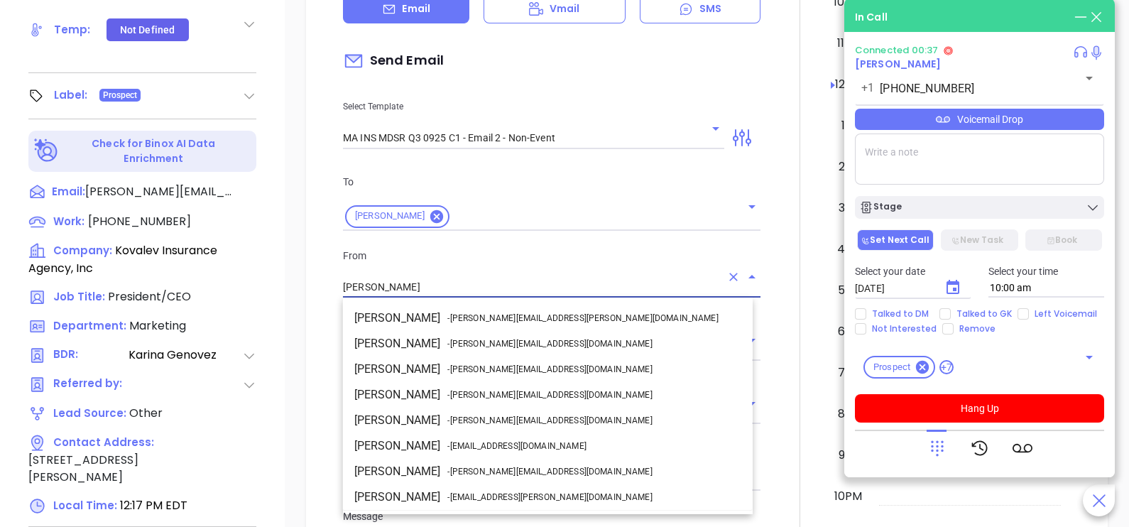
click at [512, 283] on input "Karina Genovez" at bounding box center [532, 287] width 378 height 21
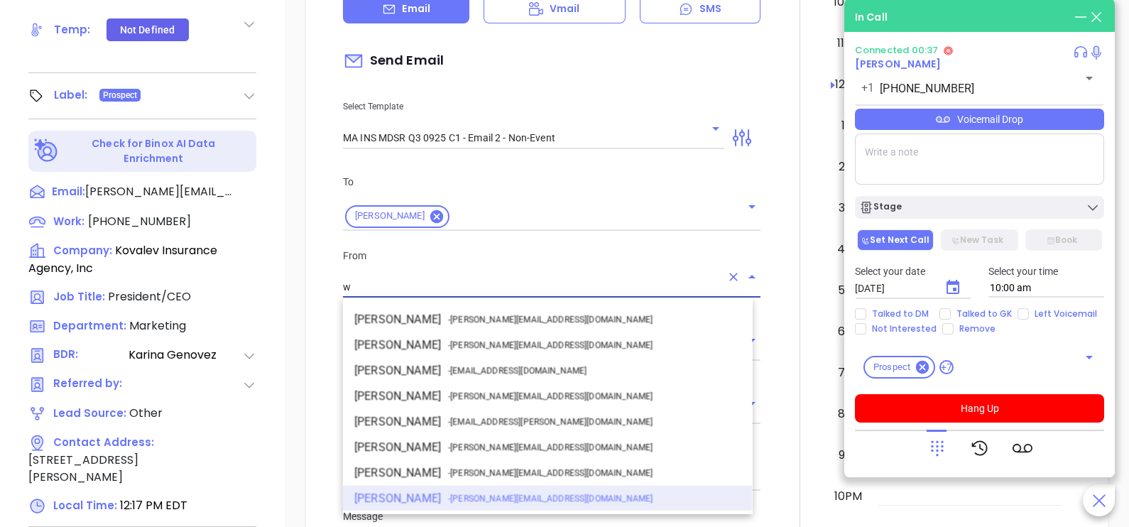
scroll to position [0, 0]
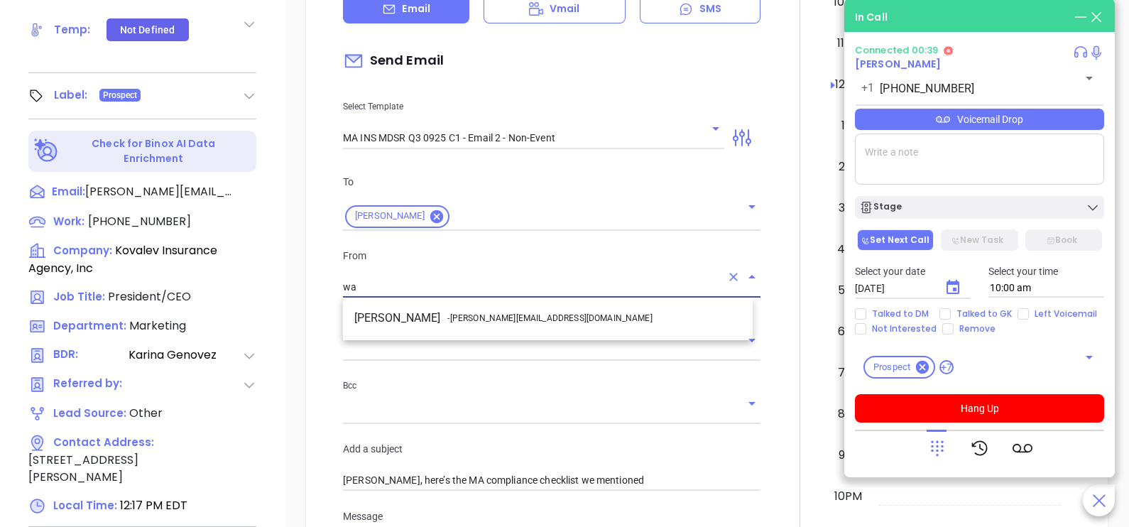
click at [530, 308] on li "Walter Contreras - walter@motiva.net" at bounding box center [548, 318] width 410 height 26
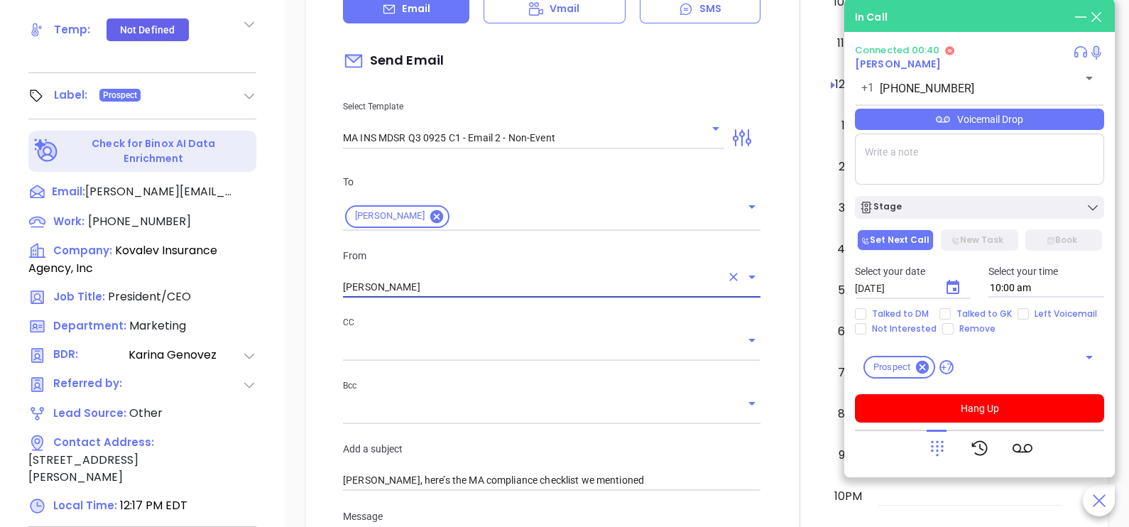
type input "[PERSON_NAME]"
click at [778, 365] on div at bounding box center [800, 457] width 62 height 1187
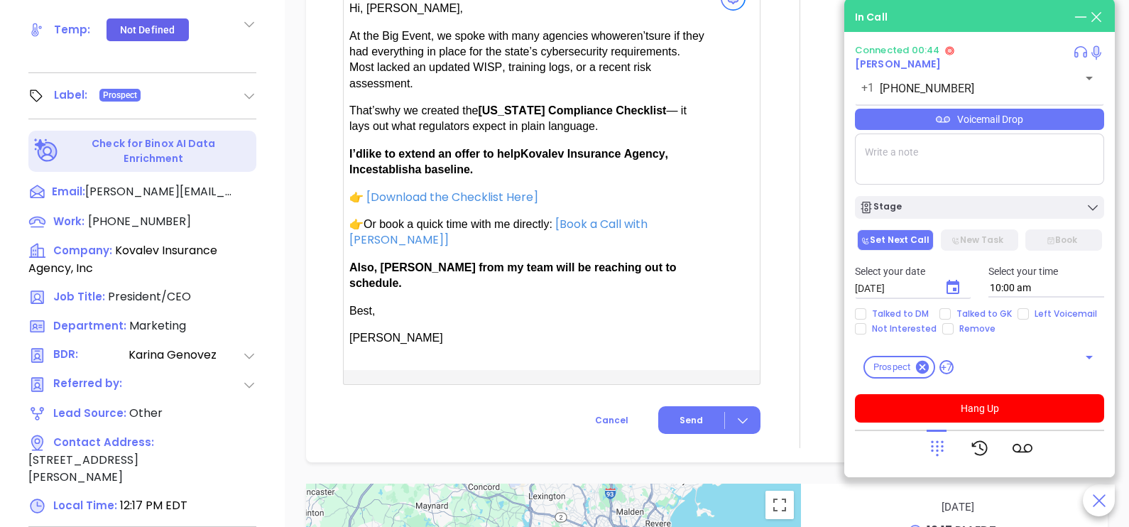
scroll to position [1030, 0]
click at [687, 413] on span "Send" at bounding box center [691, 419] width 23 height 13
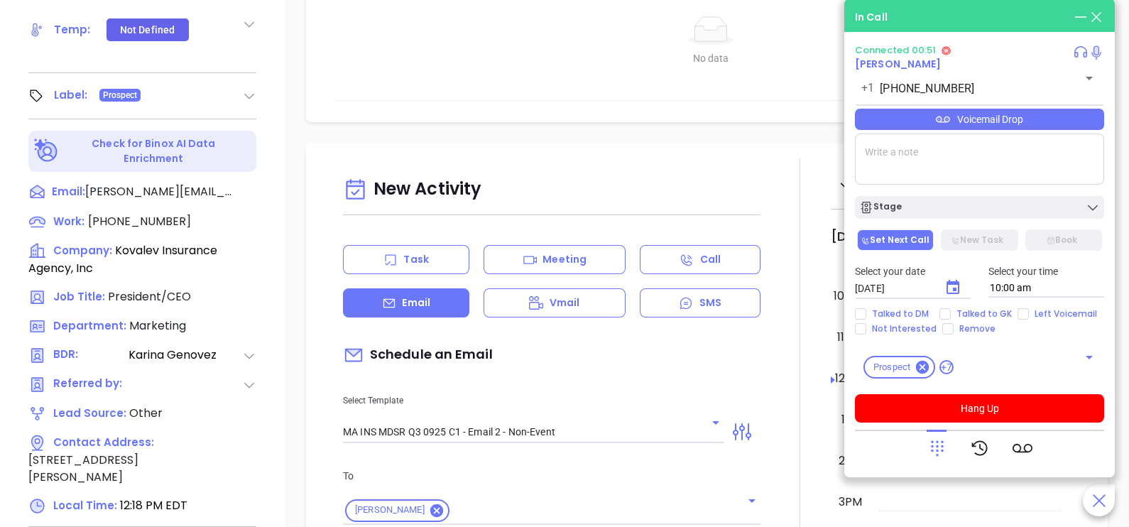
scroll to position [131, 0]
click at [962, 315] on span "Talked to GK" at bounding box center [984, 313] width 67 height 11
click at [951, 315] on input "Talked to GK" at bounding box center [944, 313] width 11 height 11
checkbox input "true"
click at [952, 276] on button "Choose date, selected date is Oct 7, 2025" at bounding box center [953, 288] width 34 height 34
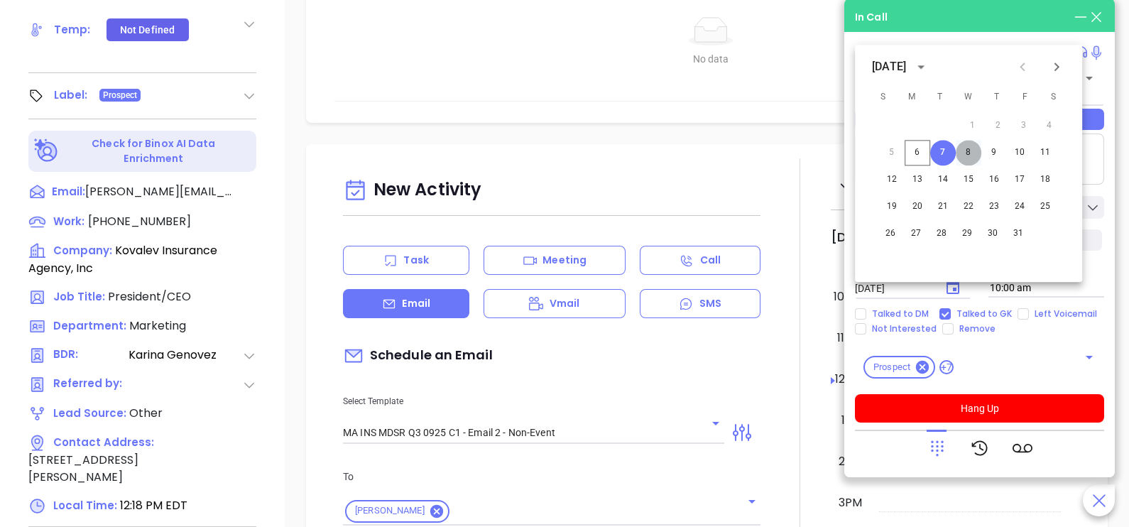
click at [973, 155] on button "8" at bounding box center [969, 153] width 26 height 26
type input "10/08/2025"
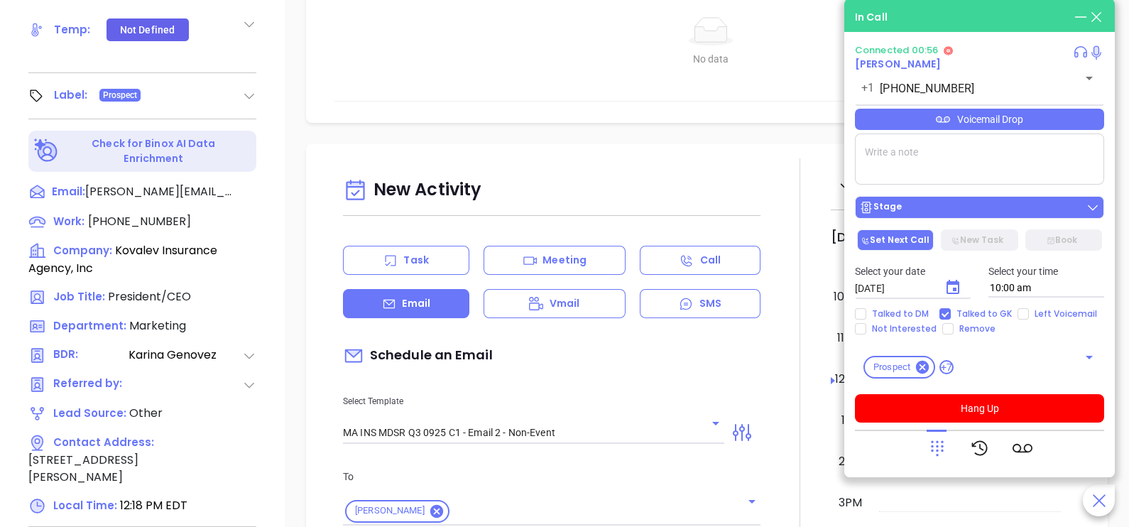
click at [987, 203] on div "Stage" at bounding box center [979, 207] width 241 height 14
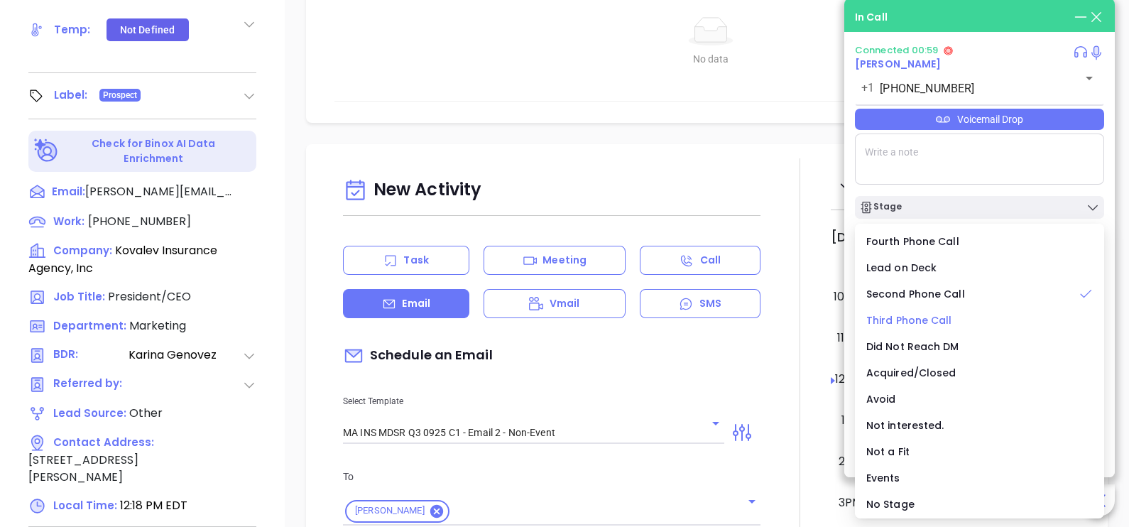
click at [923, 320] on span "Third Phone Call" at bounding box center [909, 320] width 86 height 14
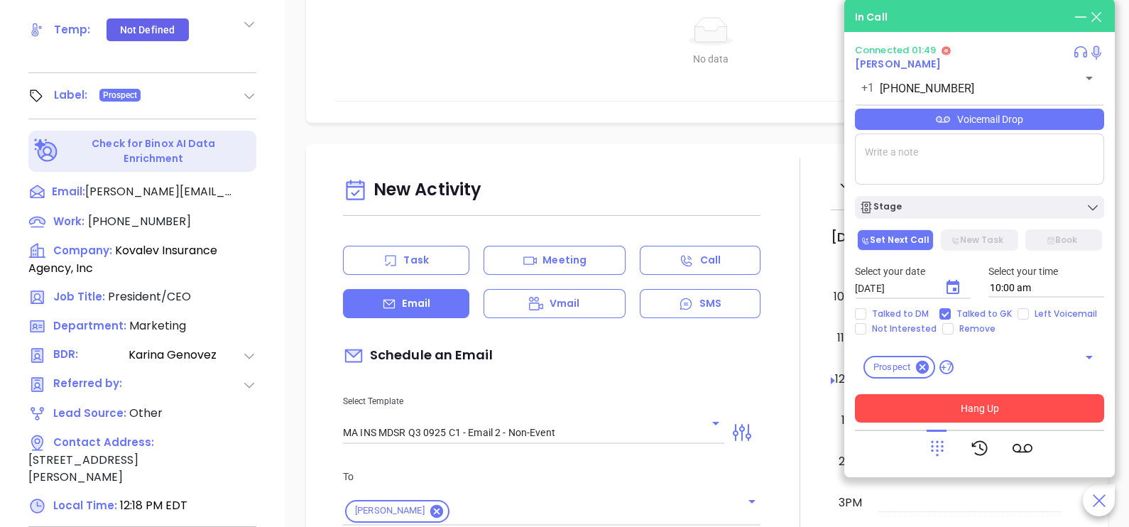
click at [998, 413] on button "Hang Up" at bounding box center [979, 408] width 249 height 28
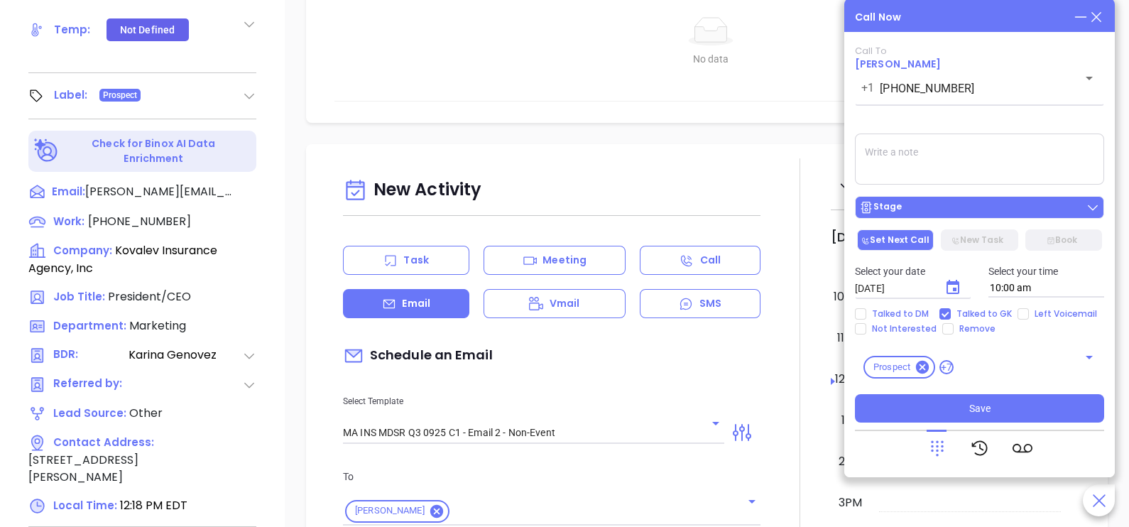
click at [994, 217] on button "Stage" at bounding box center [979, 207] width 249 height 23
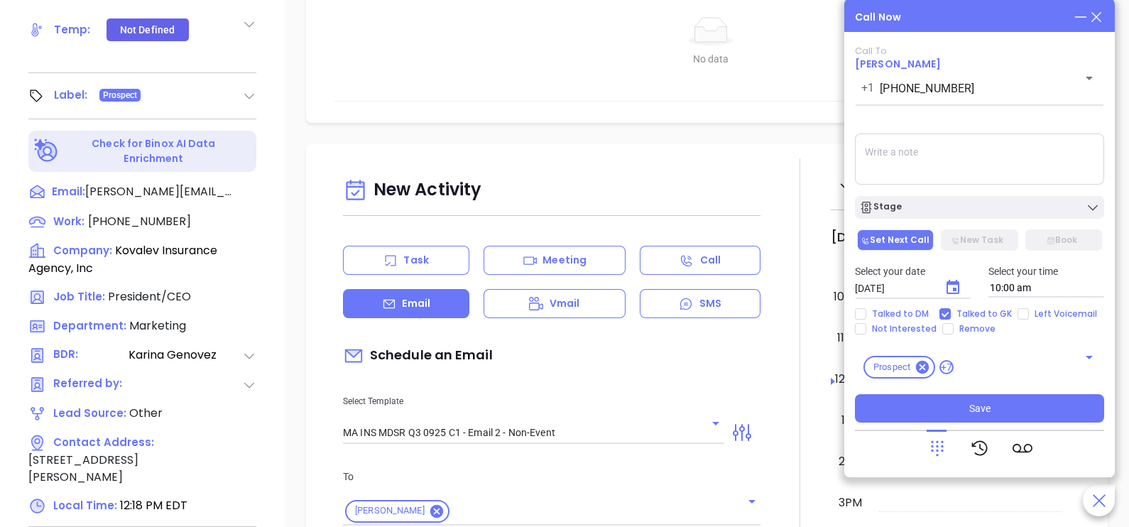
click at [1003, 163] on textarea at bounding box center [979, 159] width 249 height 51
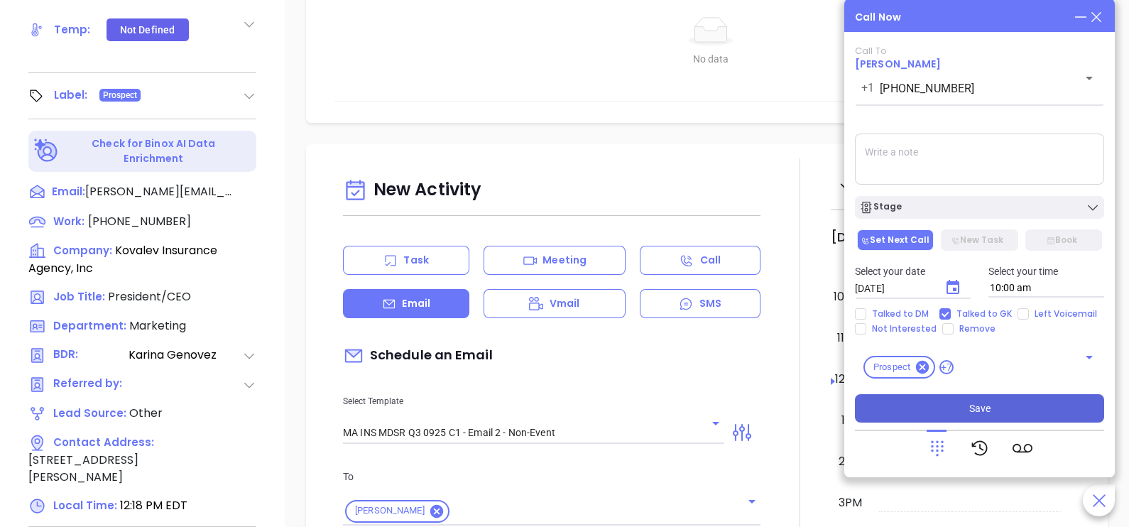
click at [976, 410] on span "Save" at bounding box center [979, 409] width 21 height 16
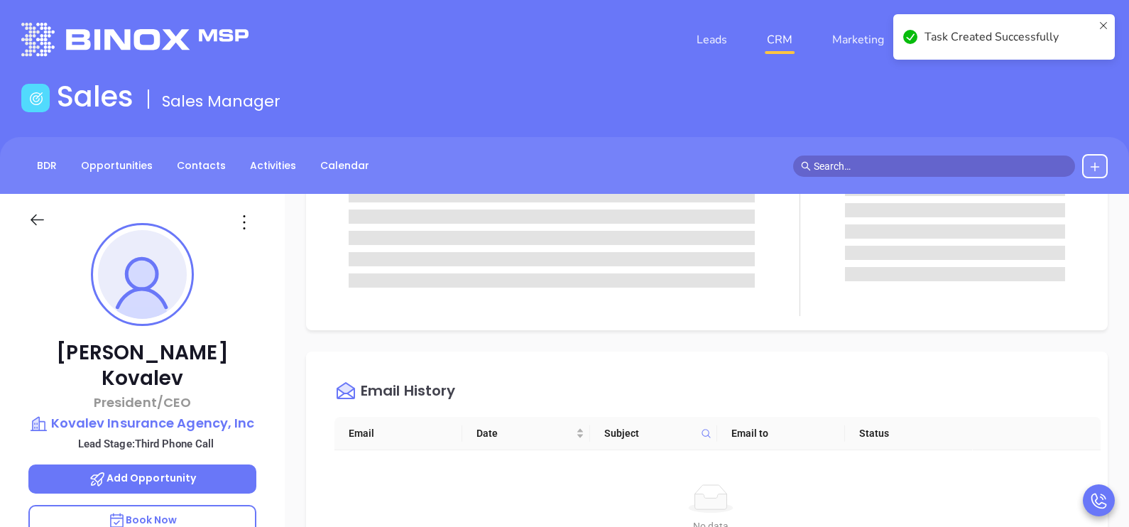
scroll to position [0, 0]
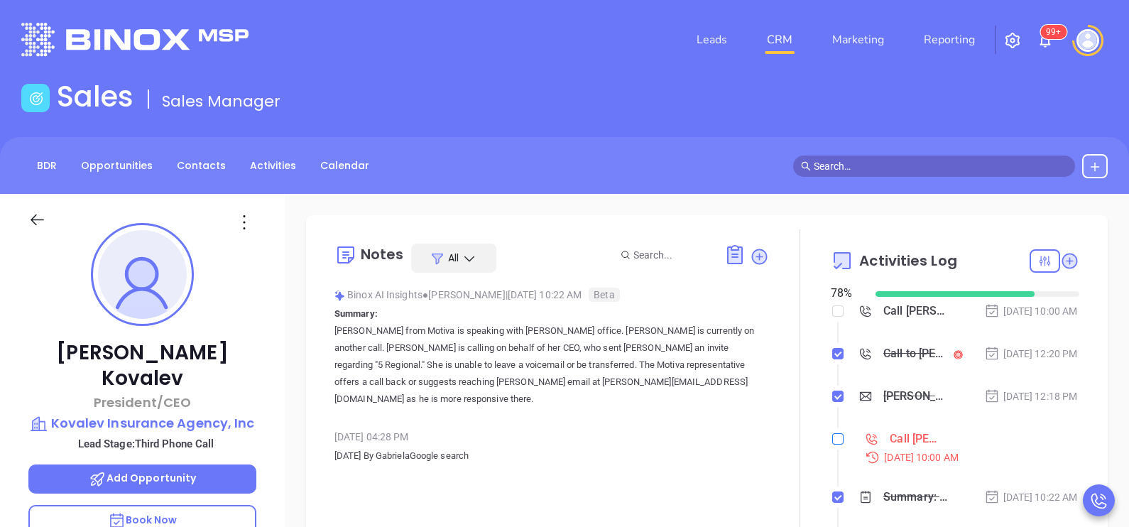
click at [832, 445] on input "checkbox" at bounding box center [837, 438] width 11 height 11
checkbox input "true"
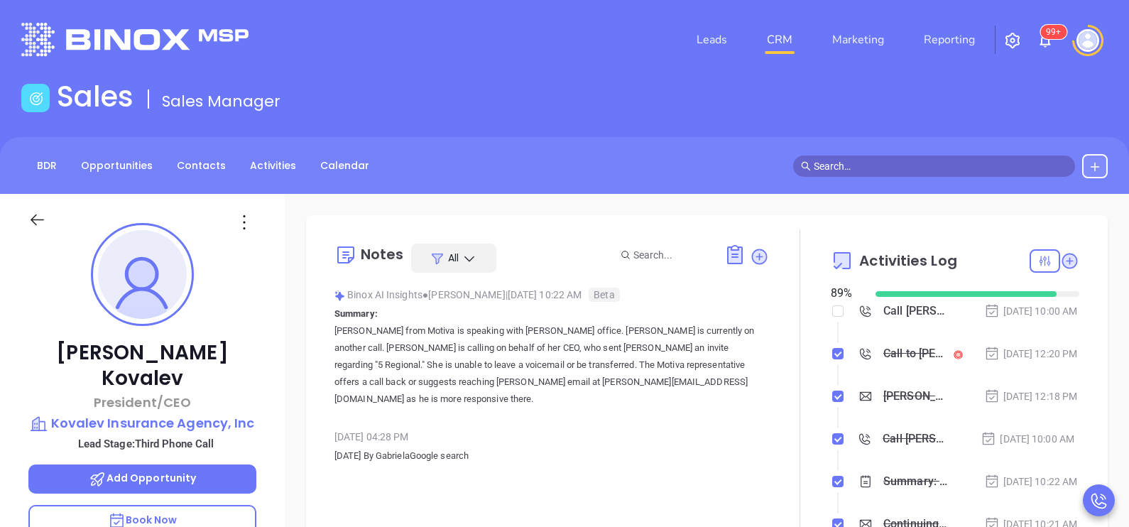
click at [38, 217] on icon at bounding box center [37, 220] width 18 height 18
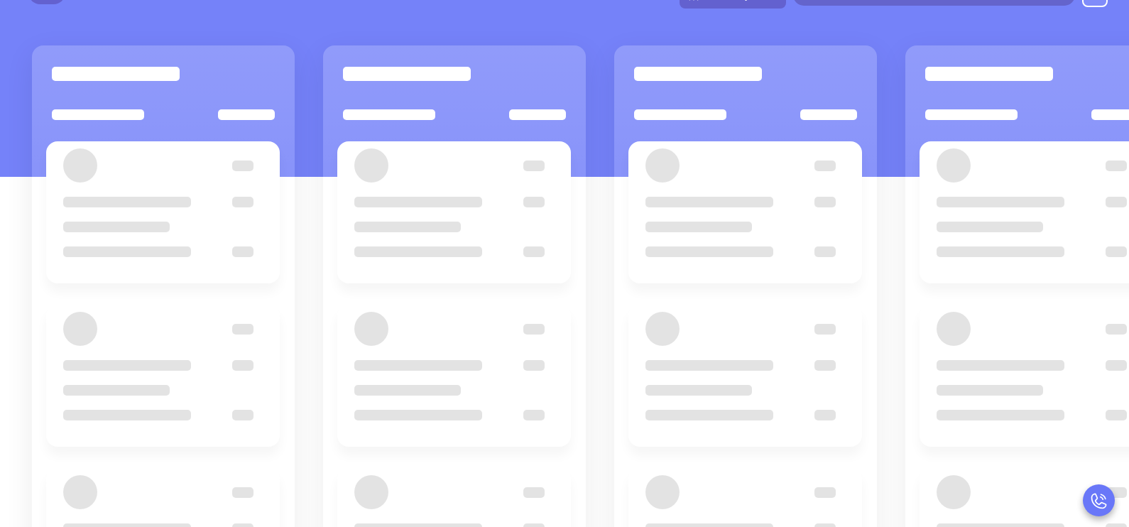
scroll to position [194, 0]
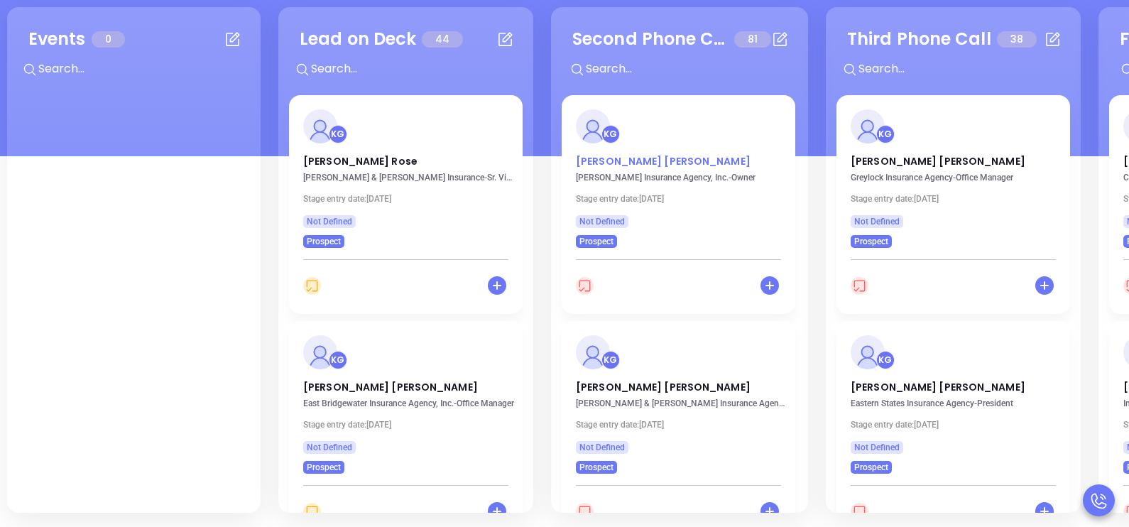
click at [621, 159] on p "Stephanie Lipinski" at bounding box center [678, 157] width 205 height 7
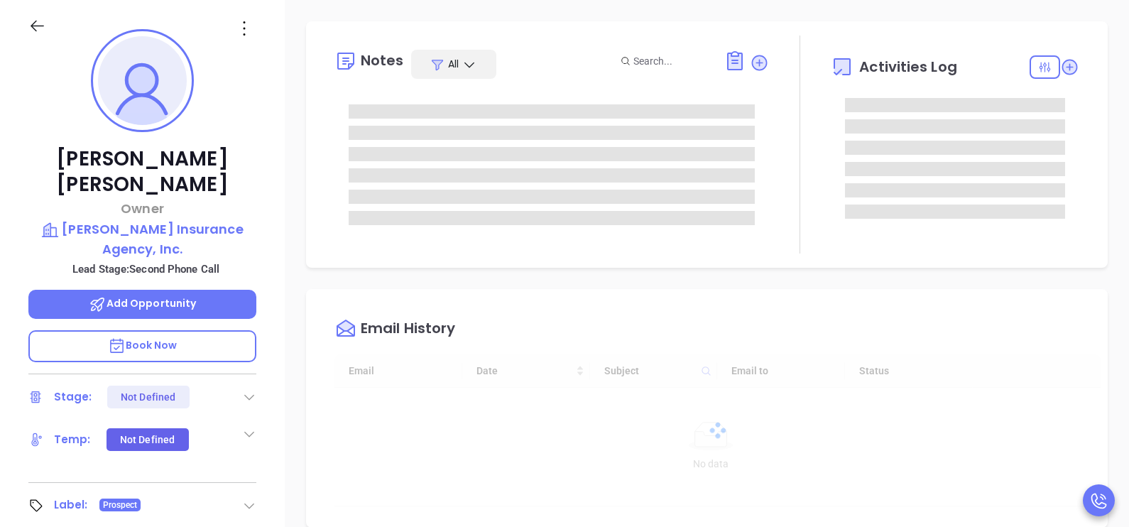
type input "10/07/2025"
type input "Karina Genovez"
click at [273, 279] on div "Stephanie Lipinski Owner Hanson Insurance Agency, Inc. Lead Stage: Second Phone…" at bounding box center [142, 329] width 285 height 659
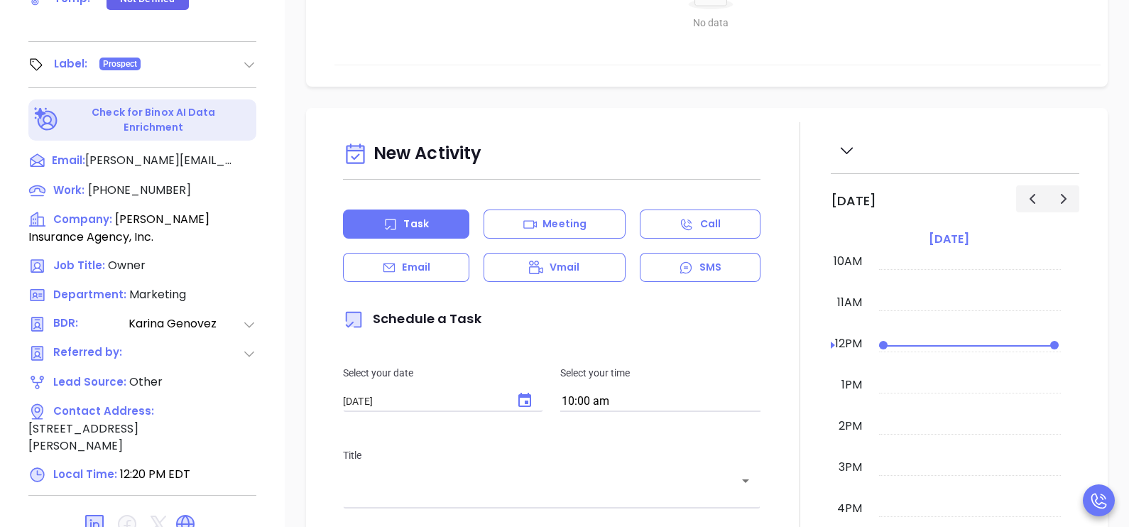
scroll to position [660, 0]
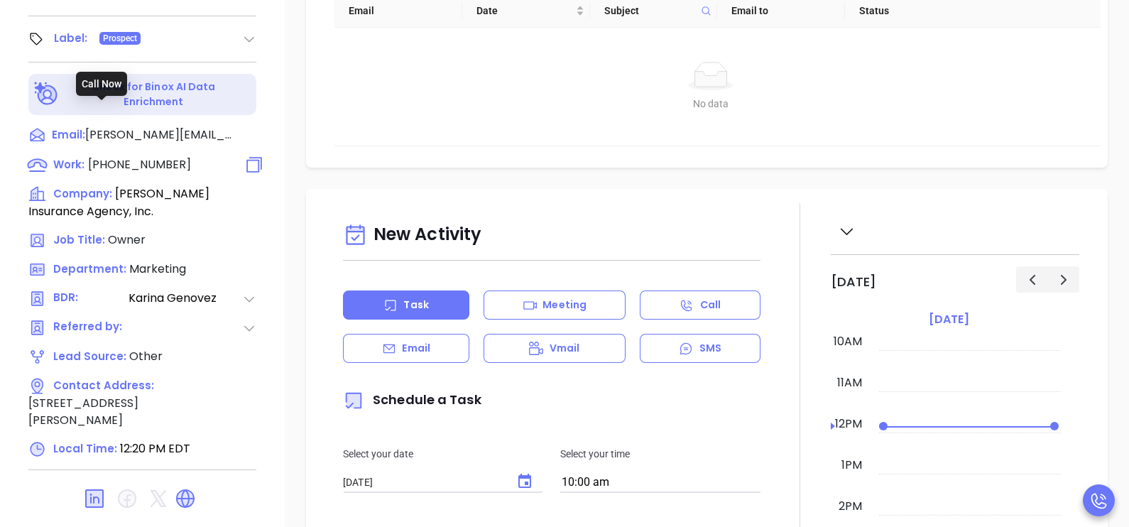
click at [141, 156] on span "(781) 293-6376" at bounding box center [139, 164] width 103 height 16
type input "(781) 293-6376"
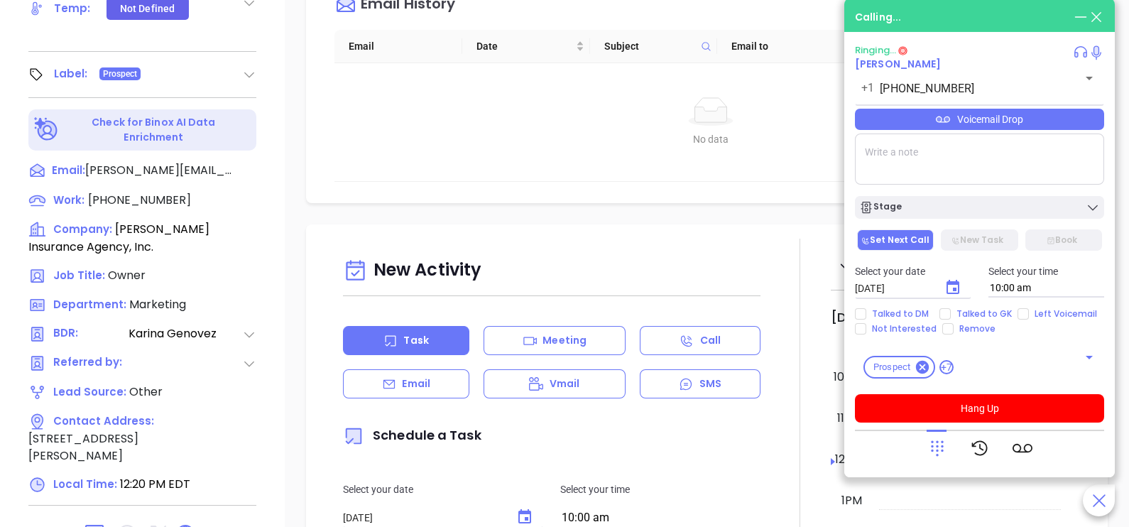
scroll to position [554, 0]
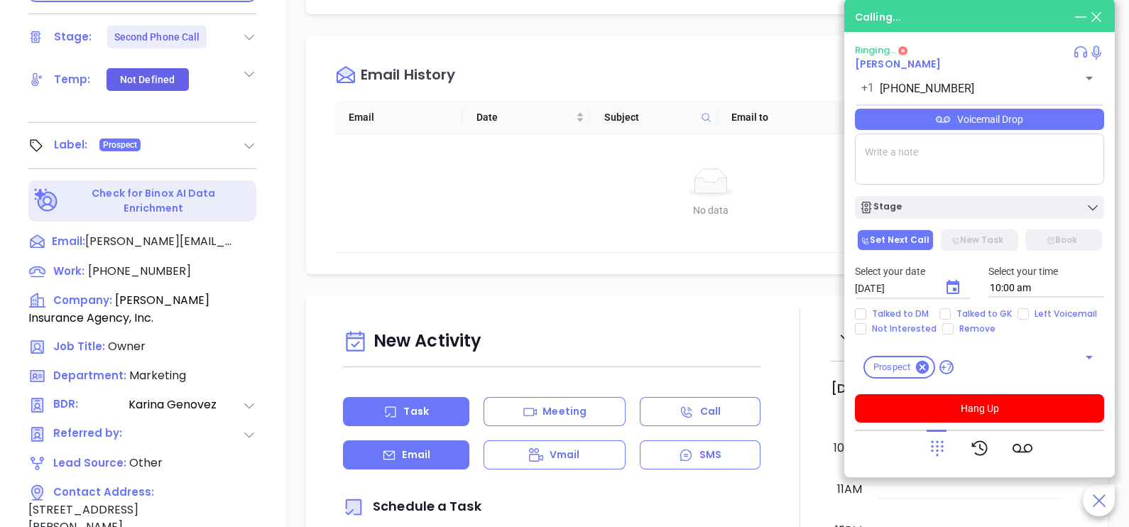
click at [415, 455] on div "Email" at bounding box center [406, 454] width 126 height 29
type input "Karina Genovez"
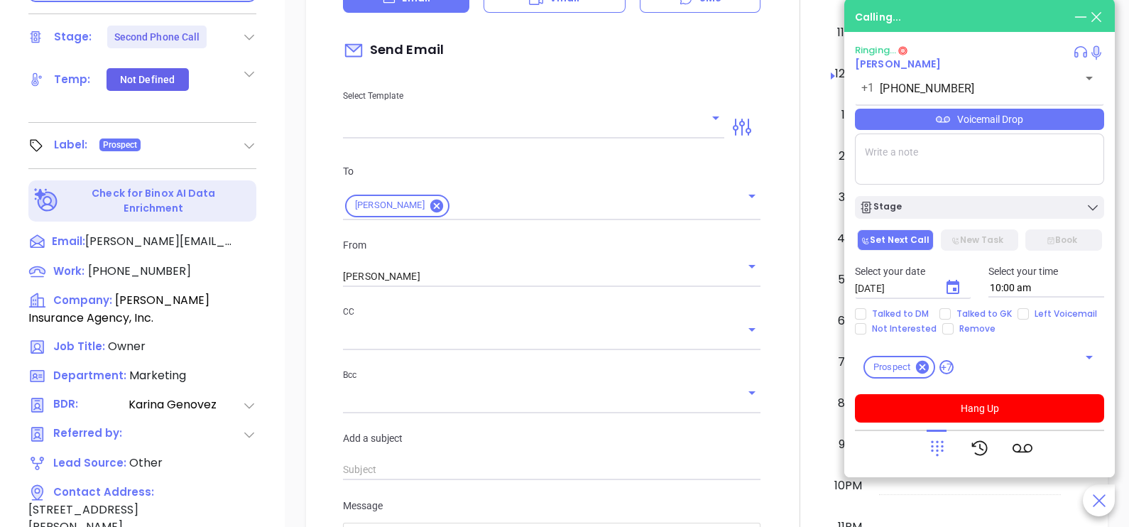
scroll to position [462, 0]
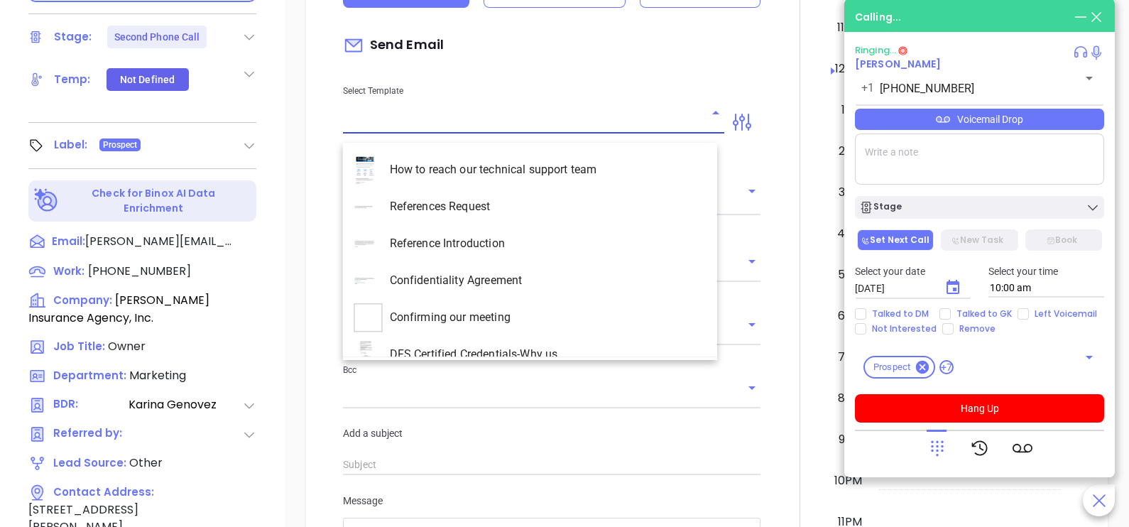
click at [589, 130] on input "text" at bounding box center [523, 122] width 360 height 21
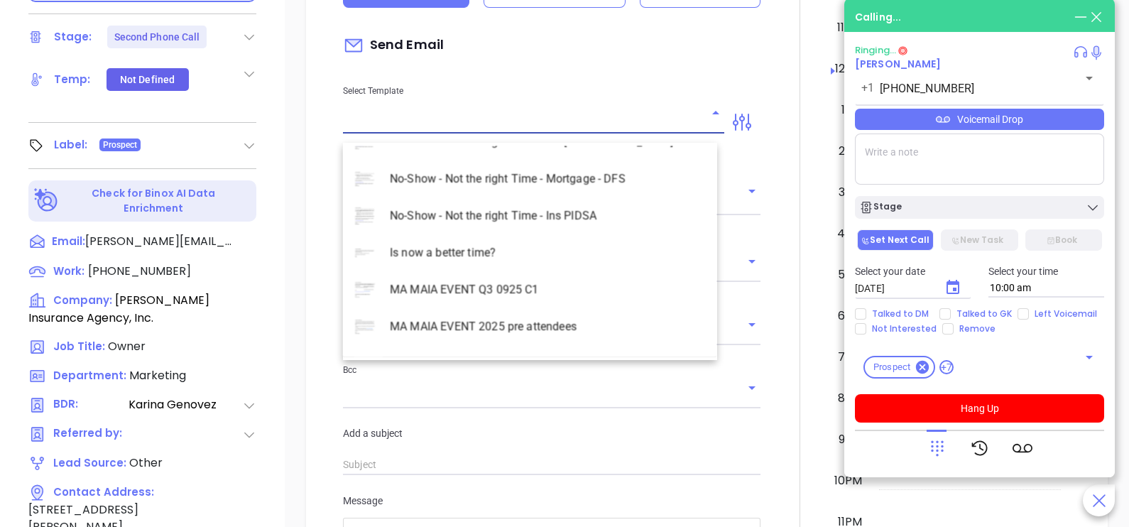
scroll to position [4119, 0]
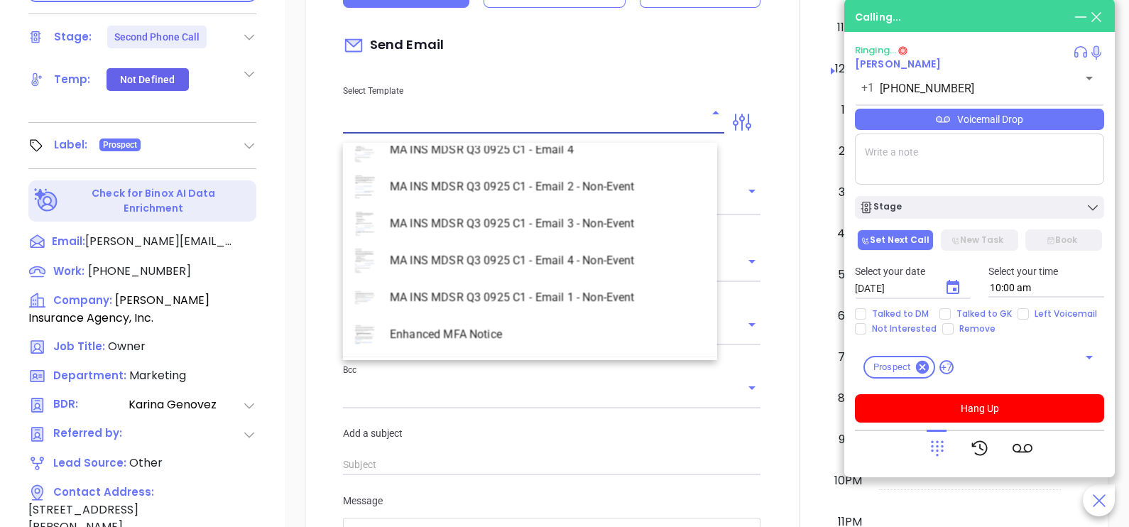
click at [588, 185] on li "MA INS MDSR Q3 0925 C1 - Email 2 - Non-Event" at bounding box center [530, 186] width 374 height 37
type input "MA INS MDSR Q3 0925 C1 - Email 2 - Non-Event"
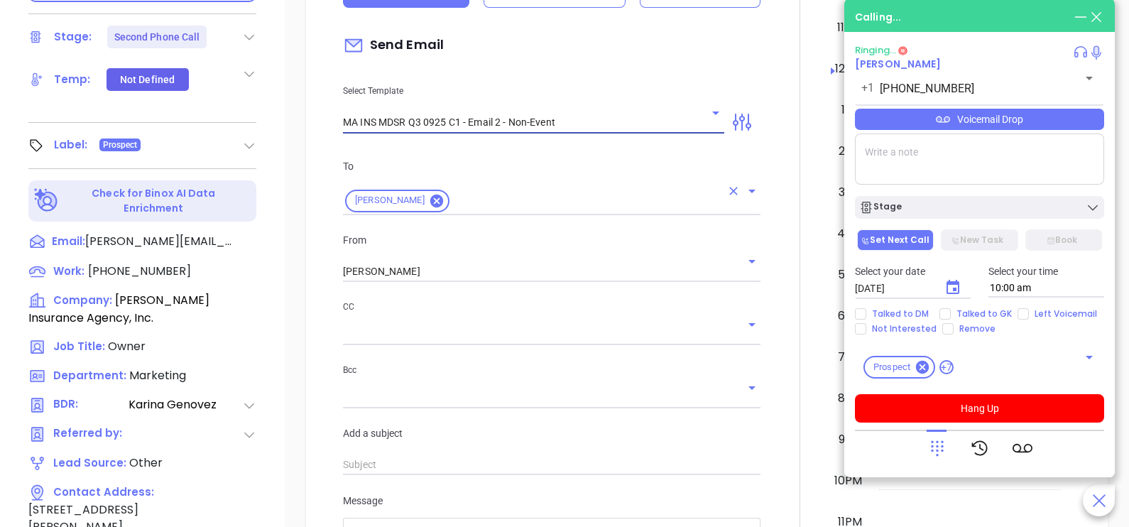
type input "Stephanie, here’s the MA compliance checklist we mentioned"
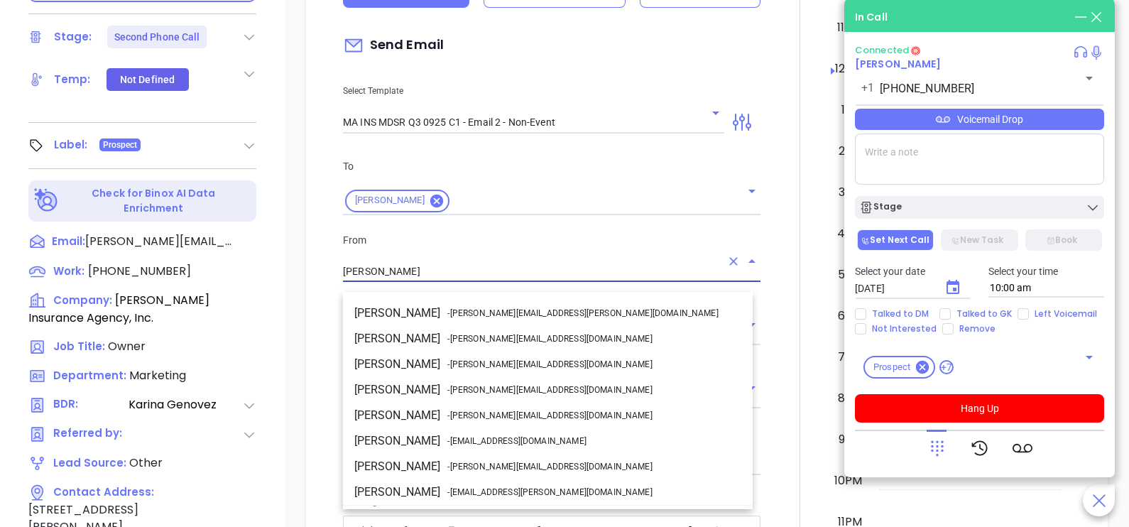
click at [455, 271] on input "Karina Genovez" at bounding box center [532, 271] width 378 height 21
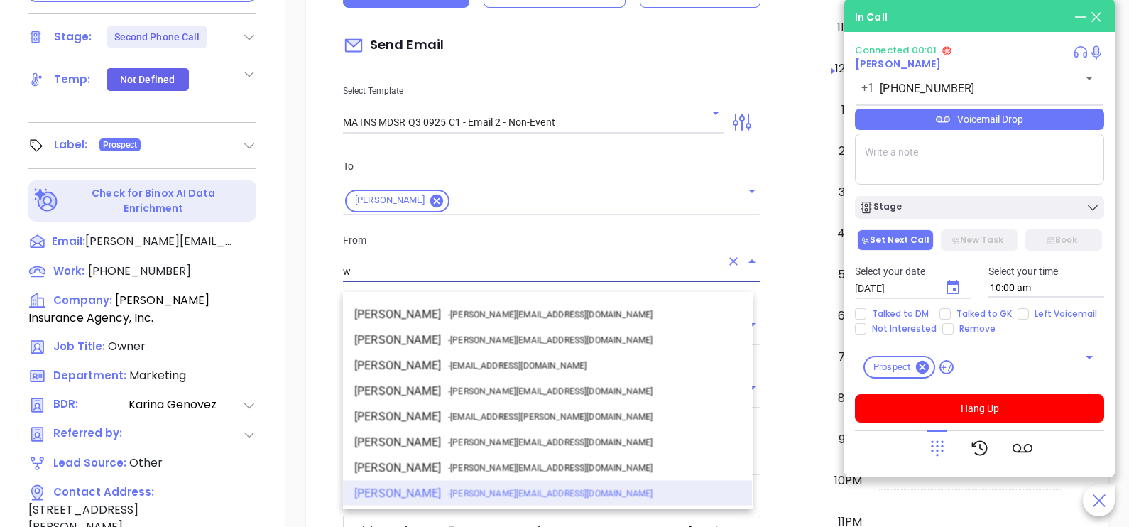
scroll to position [0, 0]
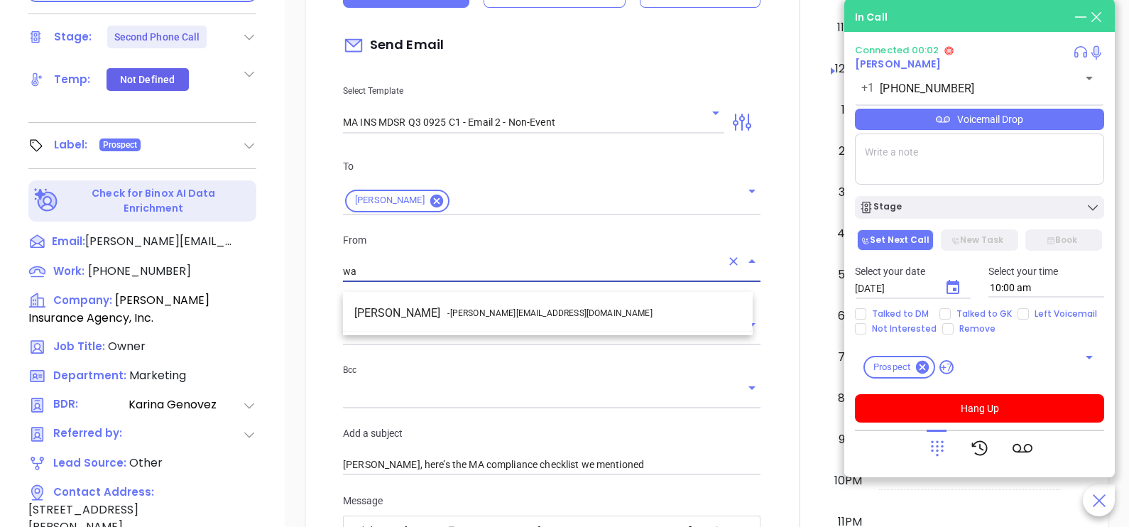
click at [483, 310] on span "- walter@motiva.net" at bounding box center [549, 313] width 205 height 13
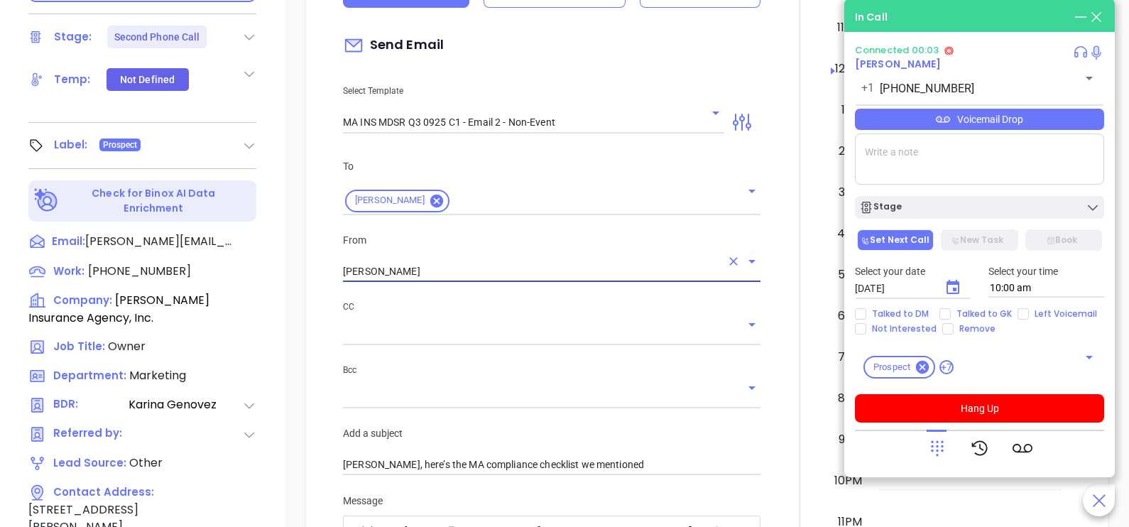
type input "[PERSON_NAME]"
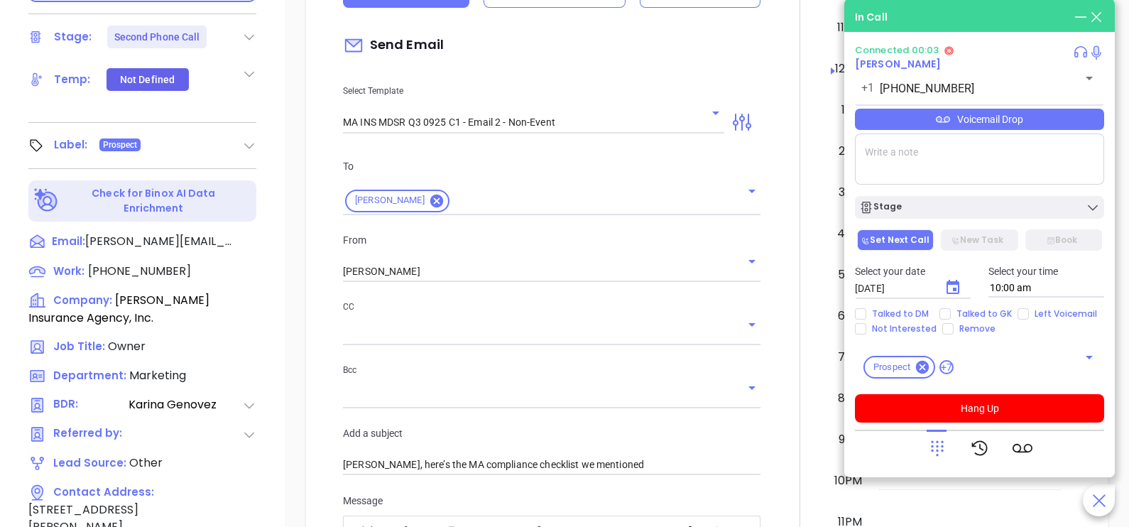
click at [774, 330] on div at bounding box center [800, 441] width 62 height 1187
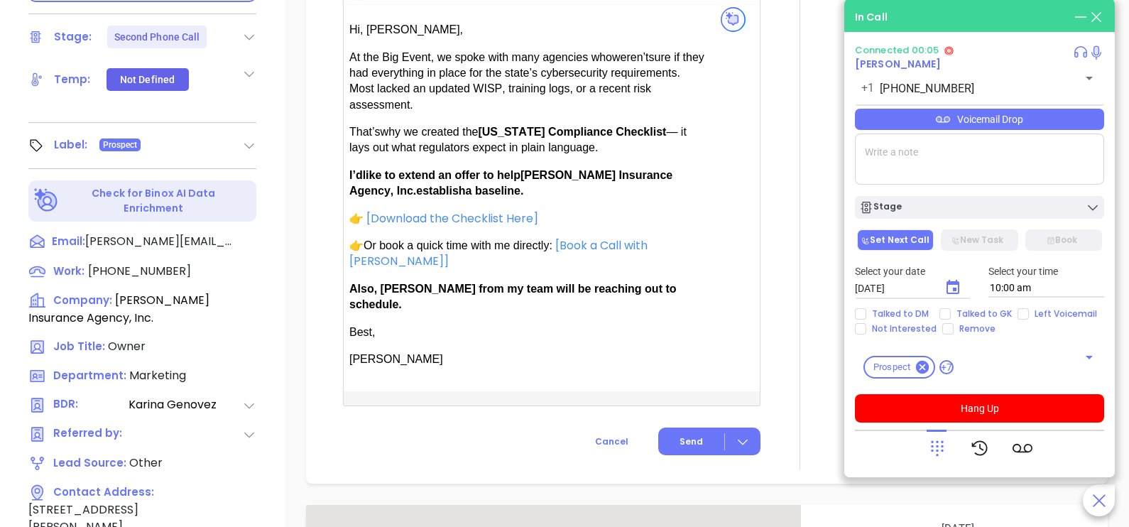
scroll to position [1030, 0]
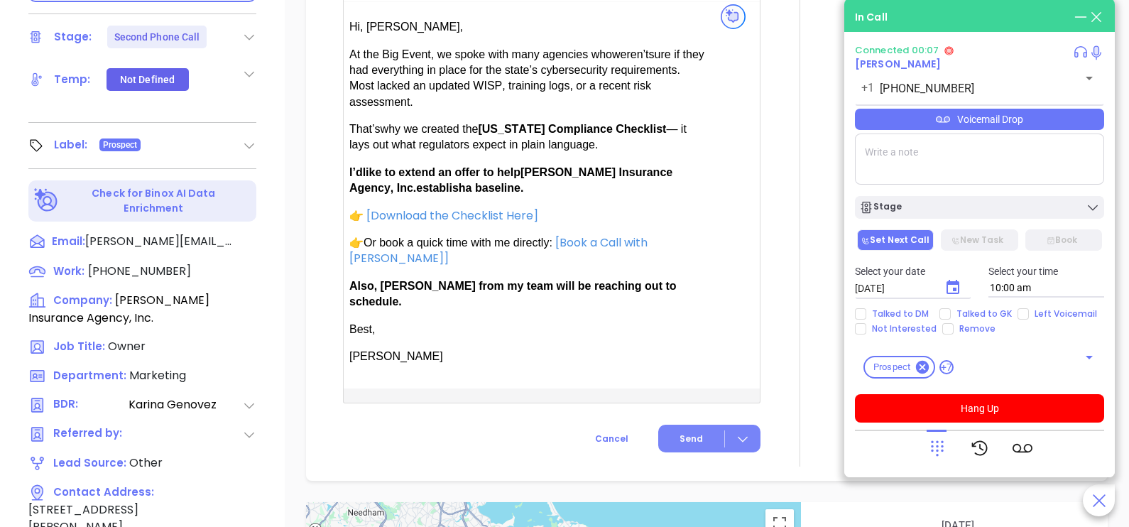
click at [689, 432] on span "Send" at bounding box center [691, 438] width 23 height 13
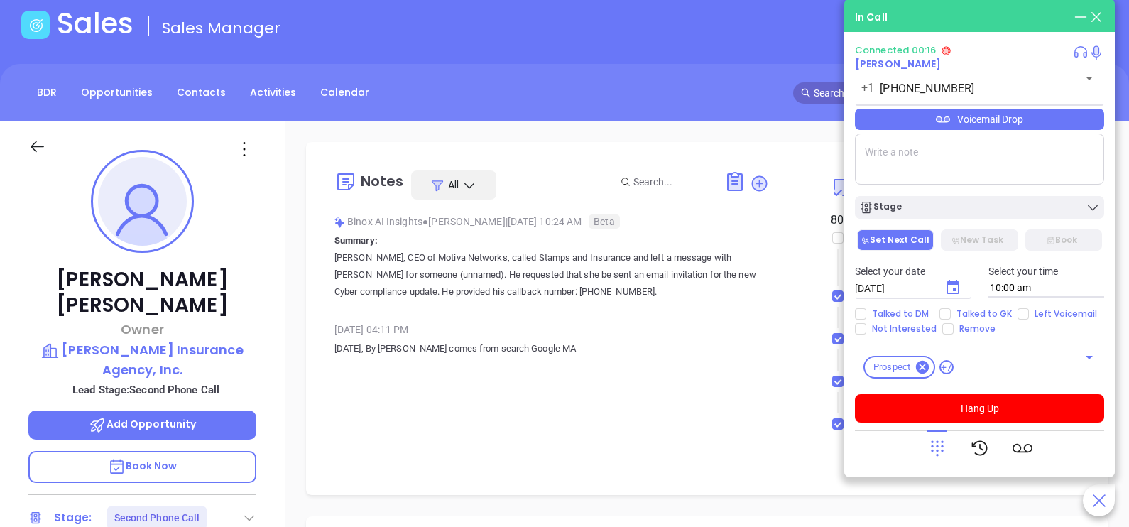
scroll to position [57, 0]
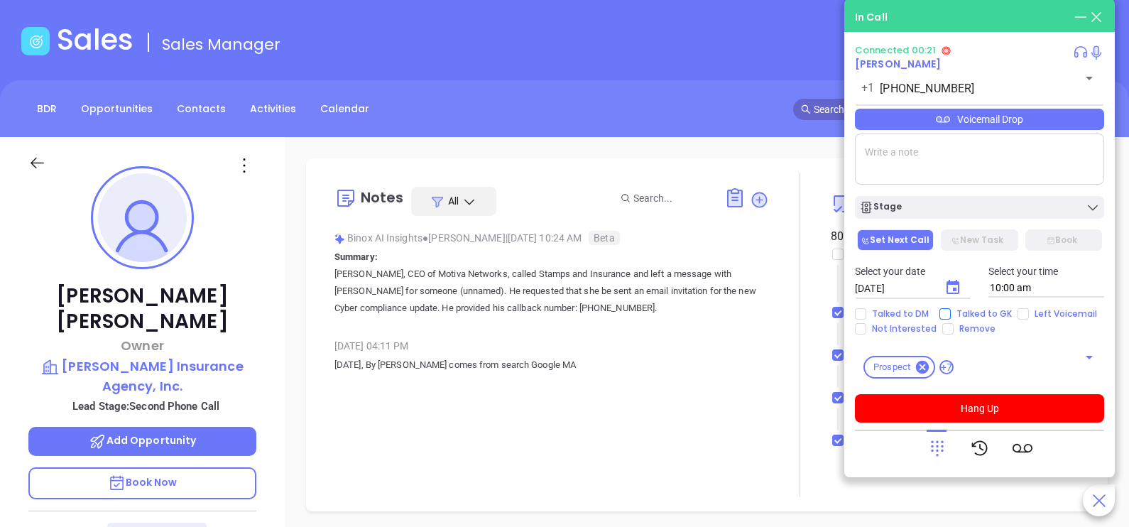
click at [952, 309] on span "Talked to GK" at bounding box center [984, 313] width 67 height 11
click at [951, 309] on input "Talked to GK" at bounding box center [944, 313] width 11 height 11
checkbox input "true"
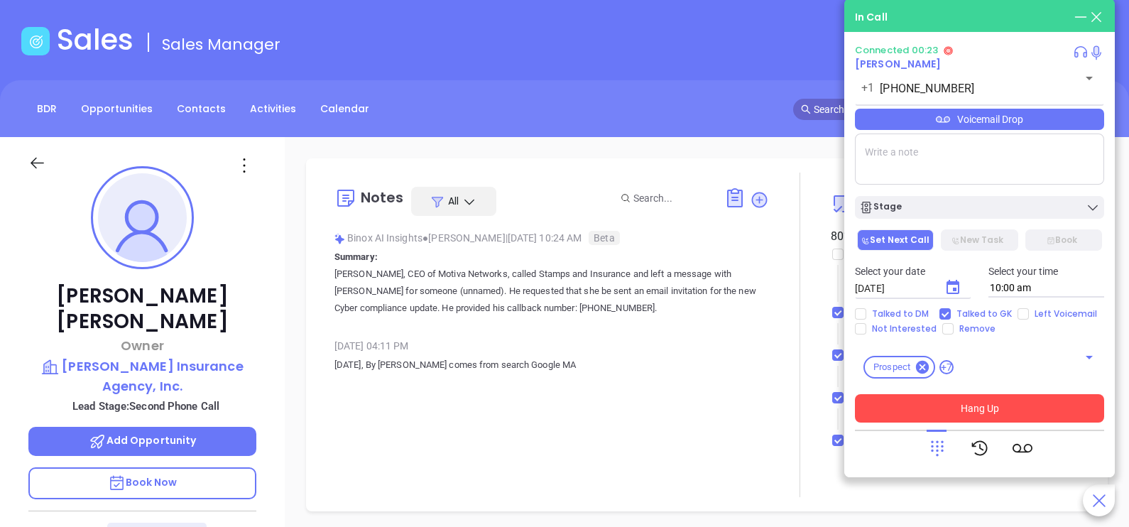
click at [980, 405] on button "Hang Up" at bounding box center [979, 408] width 249 height 28
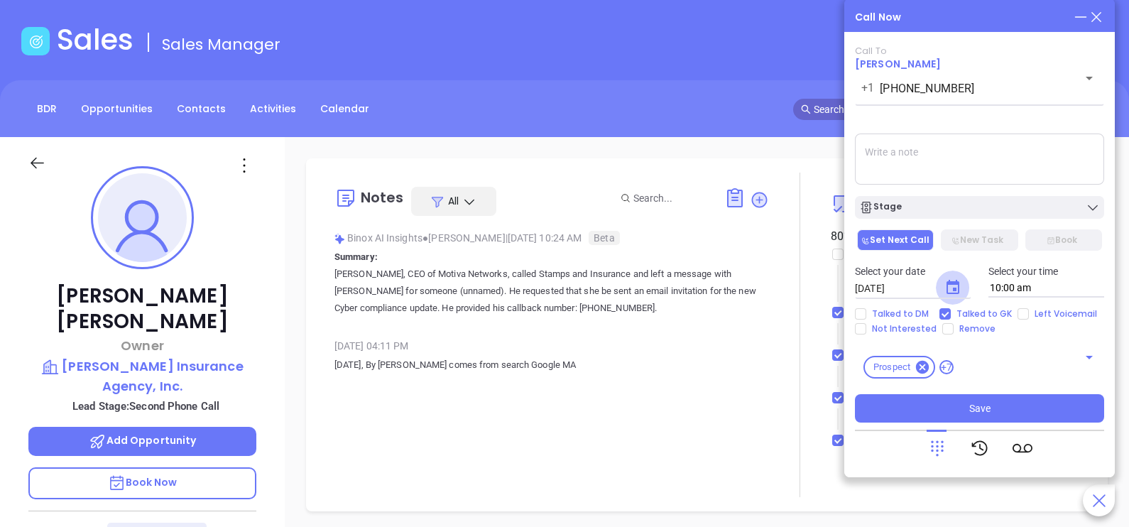
click at [957, 287] on icon "Choose date, selected date is Oct 7, 2025" at bounding box center [952, 287] width 17 height 17
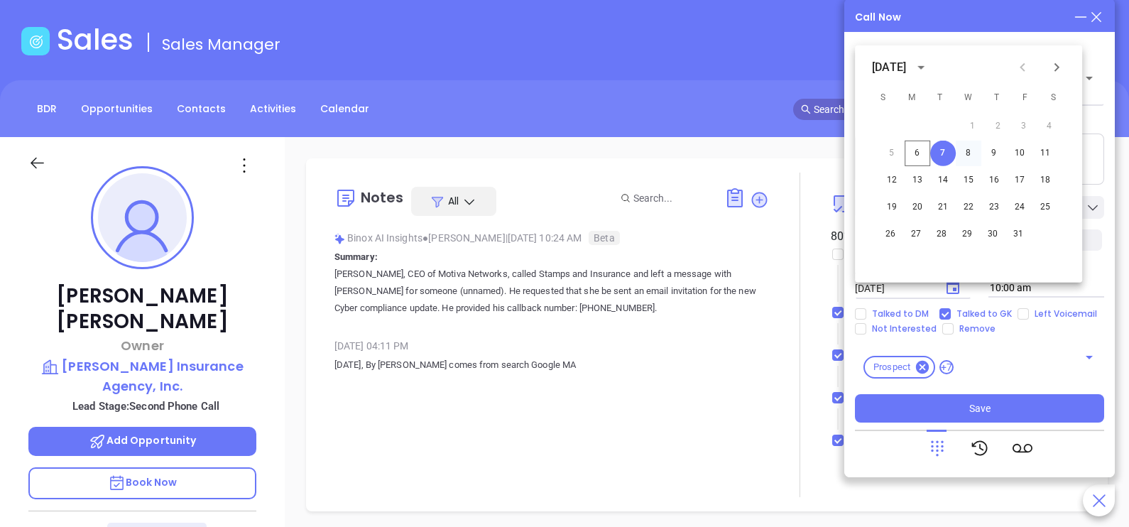
click at [973, 146] on button "8" at bounding box center [969, 154] width 26 height 26
type input "10/08/2025"
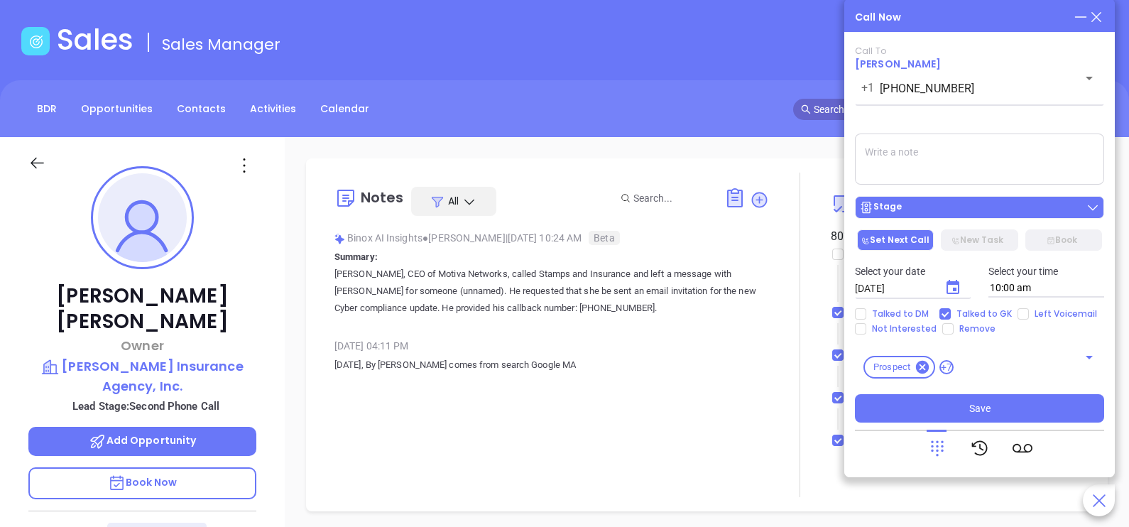
click at [1001, 203] on div "Stage" at bounding box center [979, 207] width 241 height 14
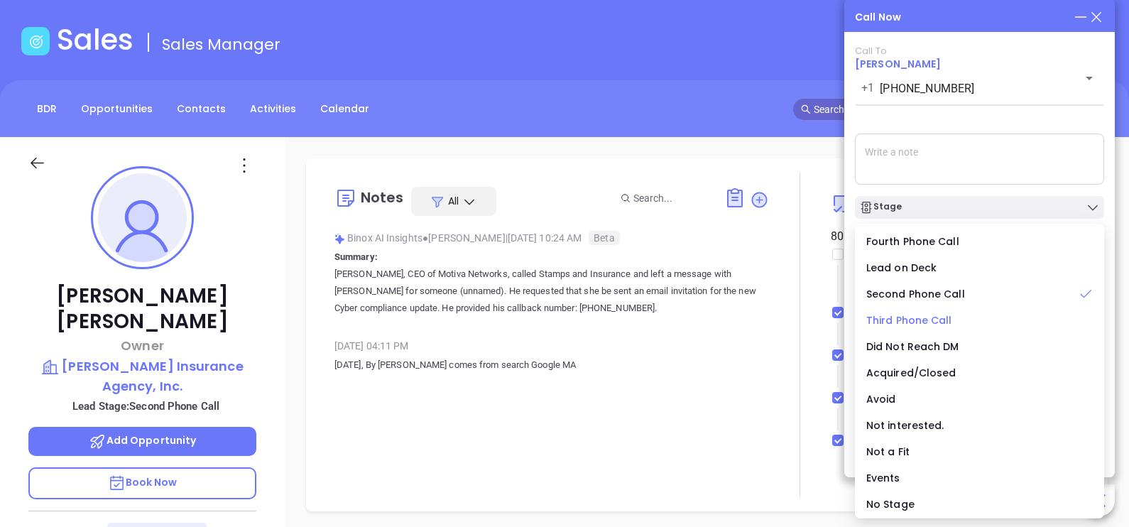
click at [935, 316] on span "Third Phone Call" at bounding box center [909, 320] width 86 height 14
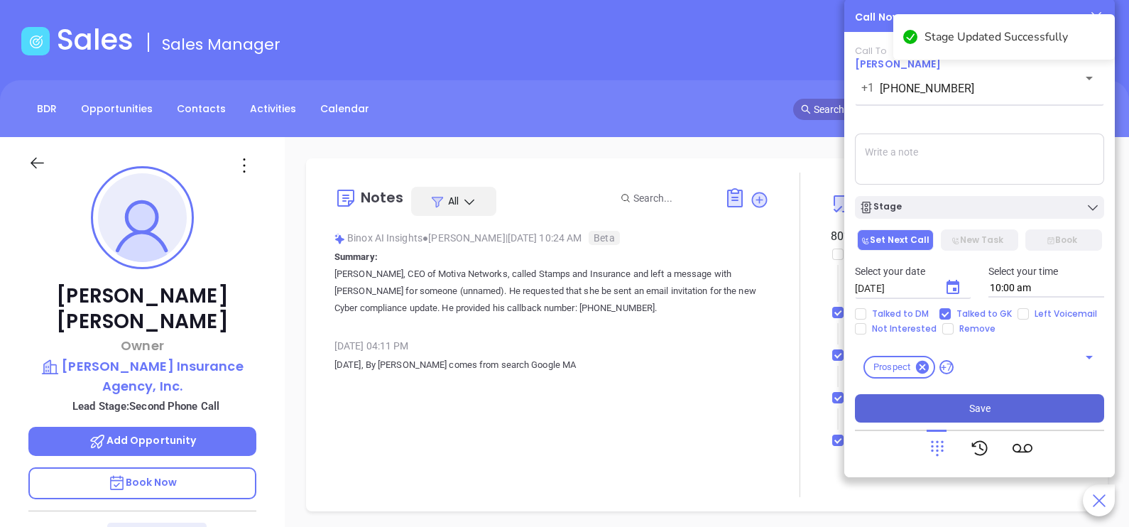
click at [979, 415] on span "Save" at bounding box center [979, 409] width 21 height 16
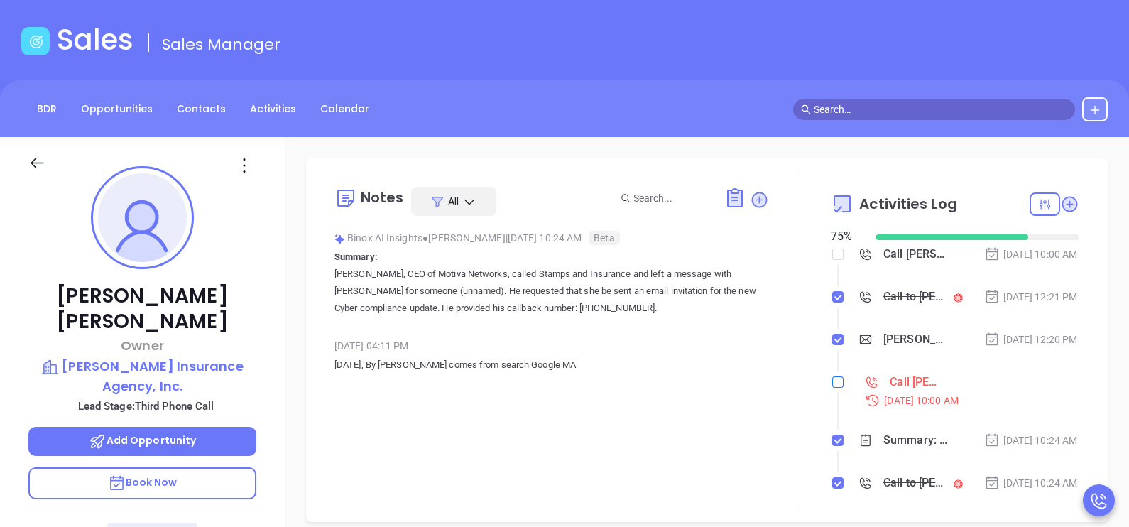
click at [832, 388] on input "checkbox" at bounding box center [837, 381] width 11 height 11
checkbox input "true"
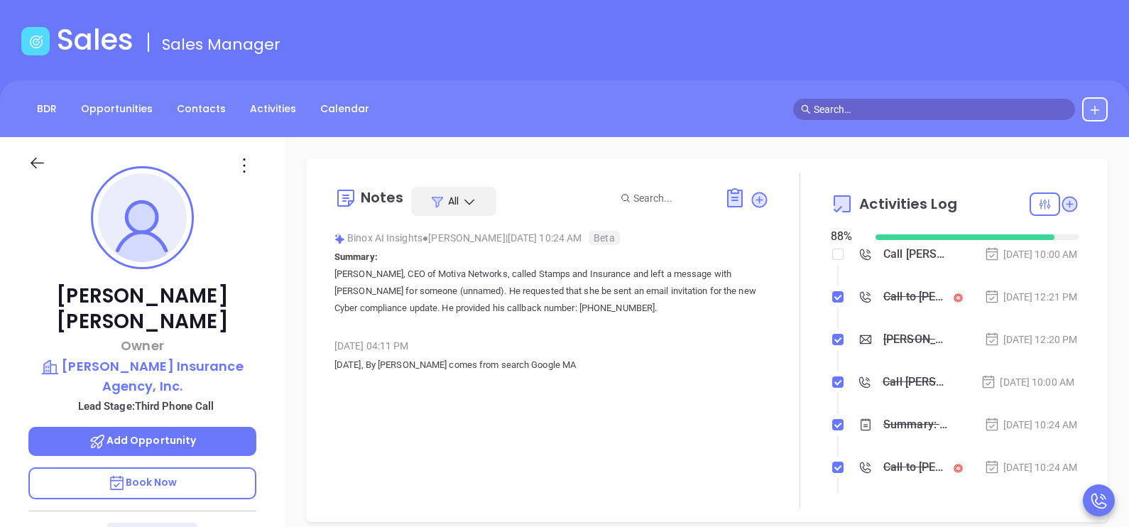
click at [28, 156] on icon at bounding box center [37, 163] width 18 height 18
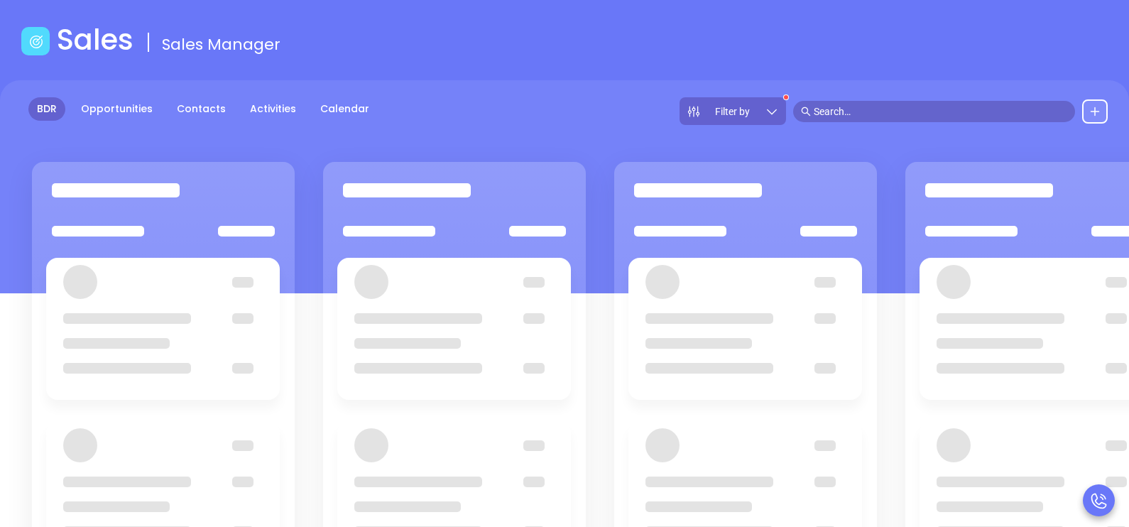
scroll to position [194, 0]
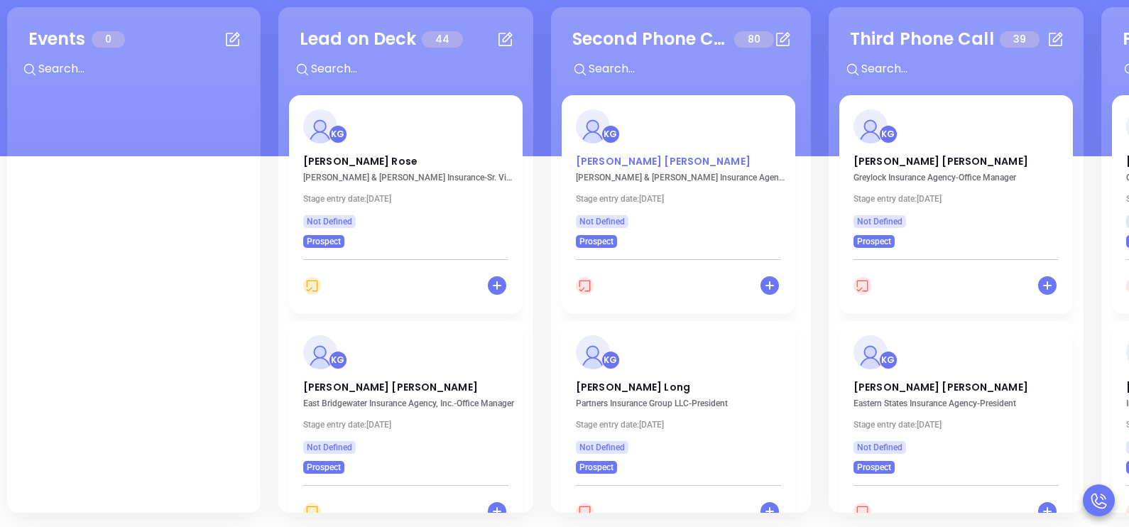
click at [610, 156] on p "Carlos Vargas" at bounding box center [678, 157] width 205 height 7
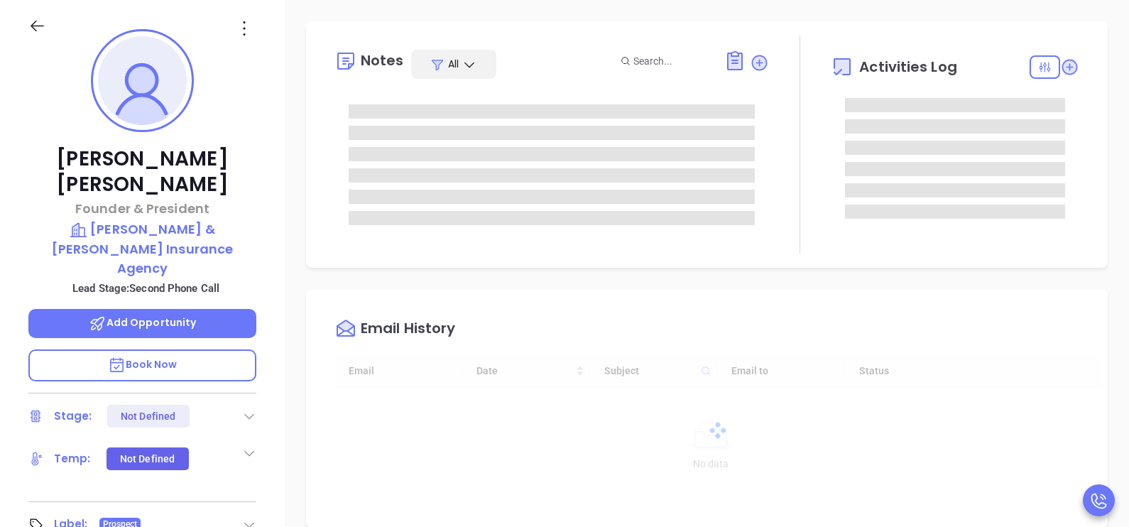
type input "10/07/2025"
type input "Karina Genovez"
click at [278, 315] on div "Carlos Vargas Founder & President Vargas & Vargas Insurance Agency Lead Stage: …" at bounding box center [142, 329] width 285 height 659
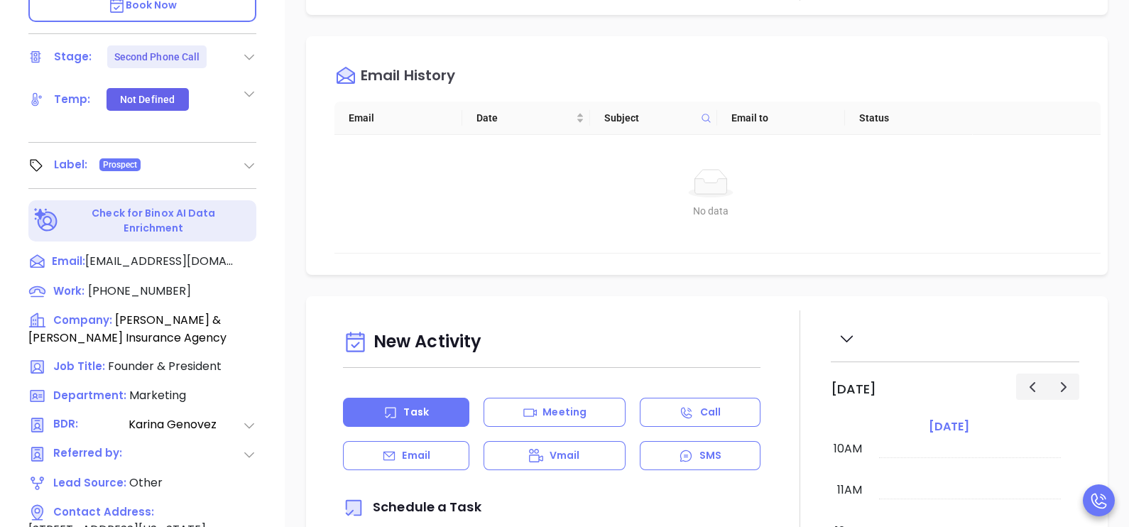
scroll to position [620, 0]
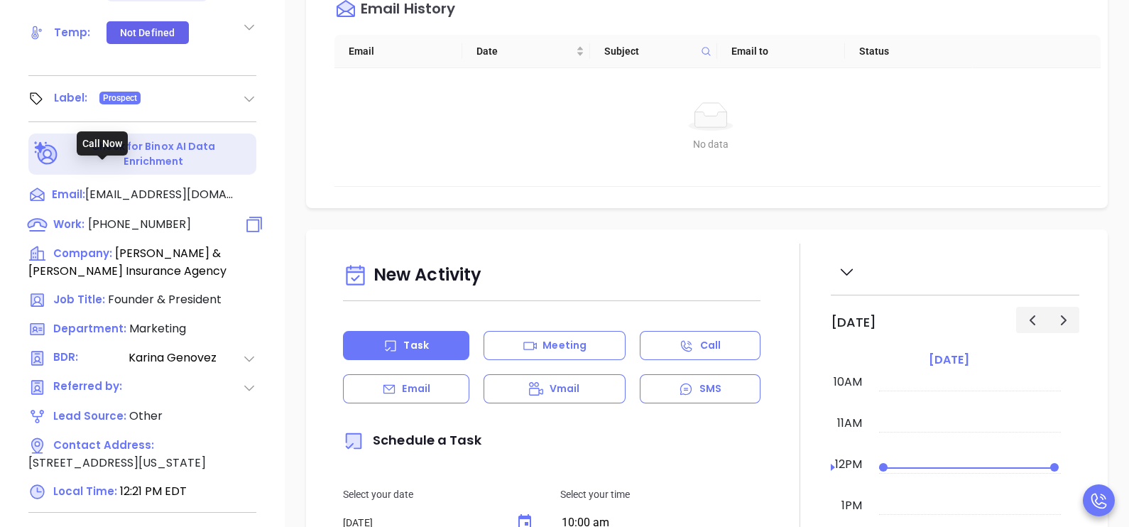
click at [160, 216] on span "(617) 298-0655" at bounding box center [139, 224] width 103 height 16
type input "(617) 298-0655"
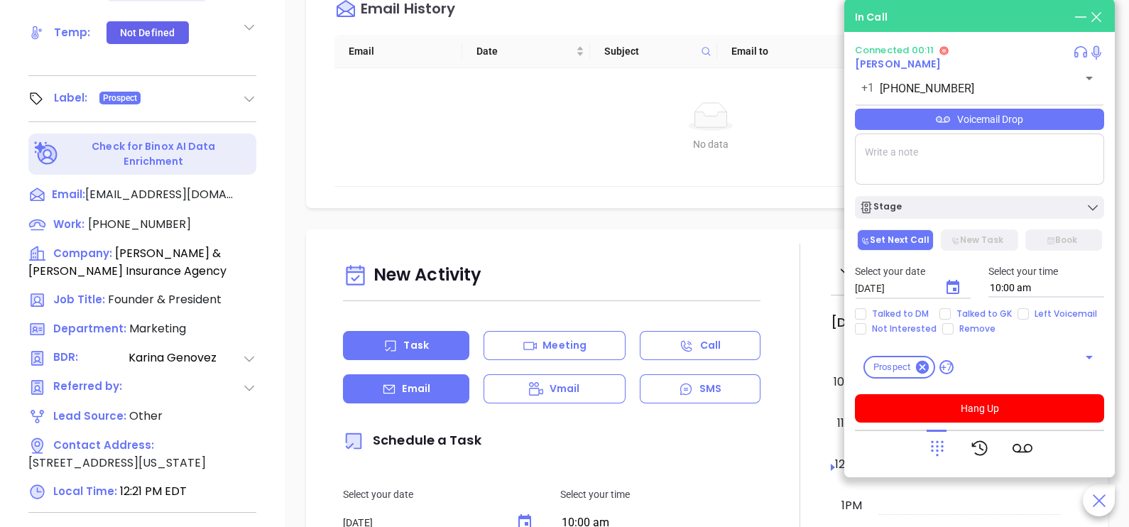
click at [420, 393] on p "Email" at bounding box center [416, 388] width 28 height 15
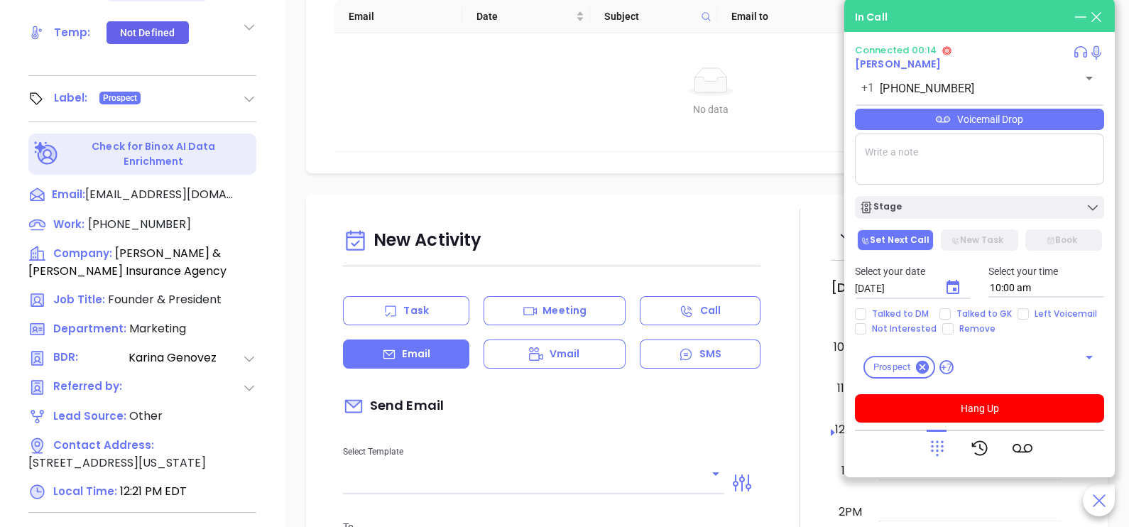
type input "Karina Genovez"
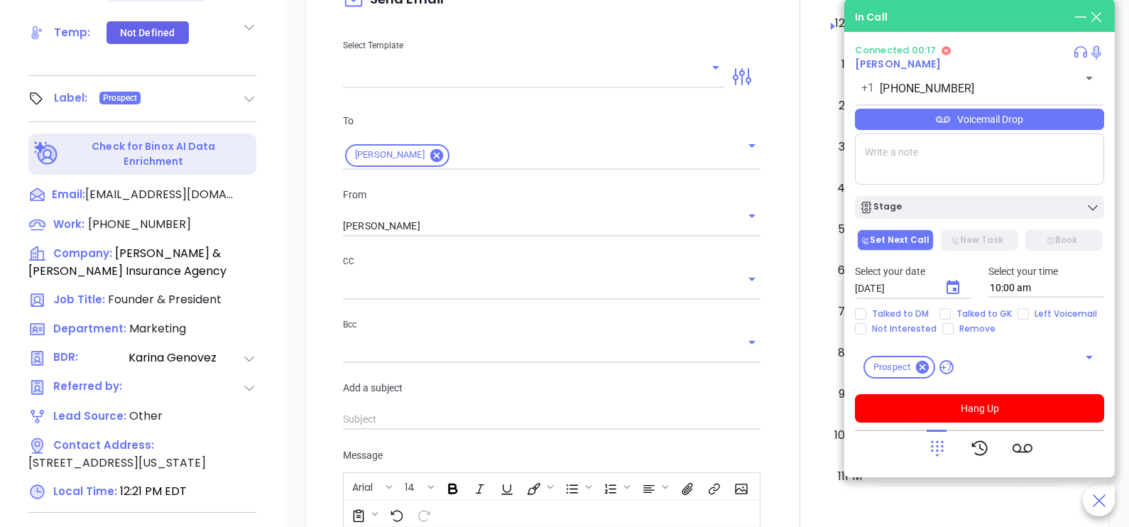
scroll to position [391, 0]
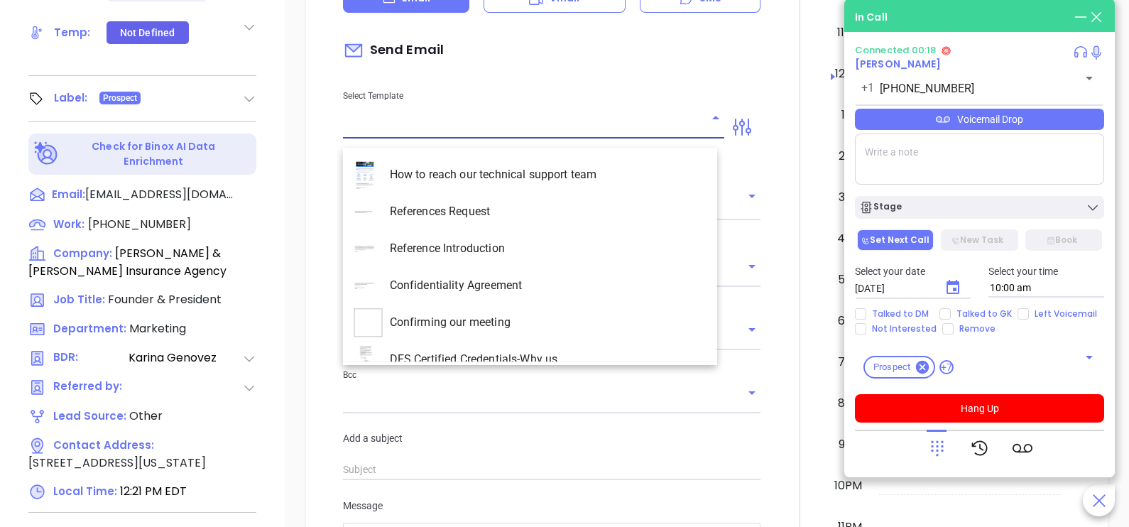
click at [606, 138] on input "text" at bounding box center [523, 127] width 360 height 21
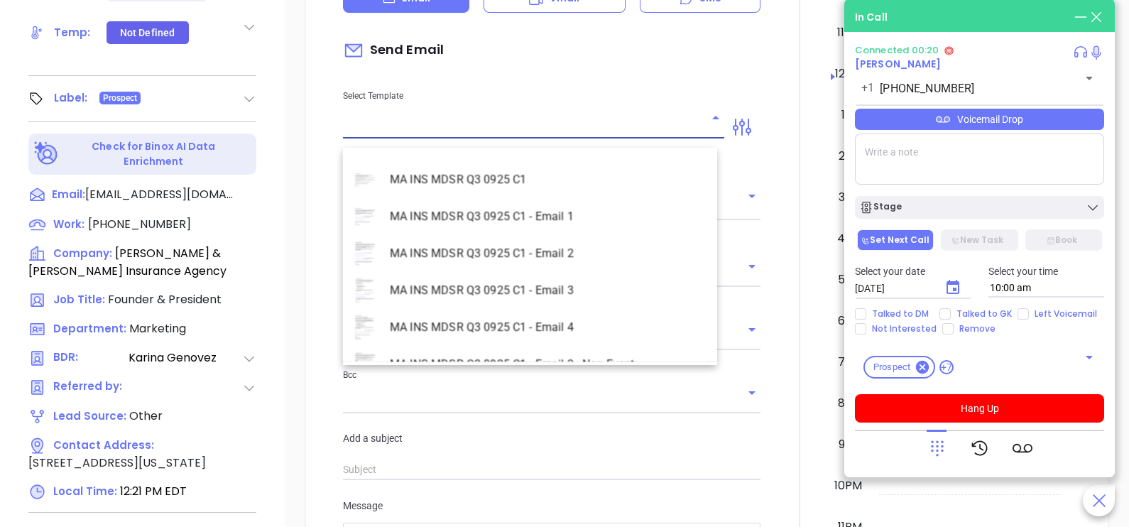
scroll to position [4119, 0]
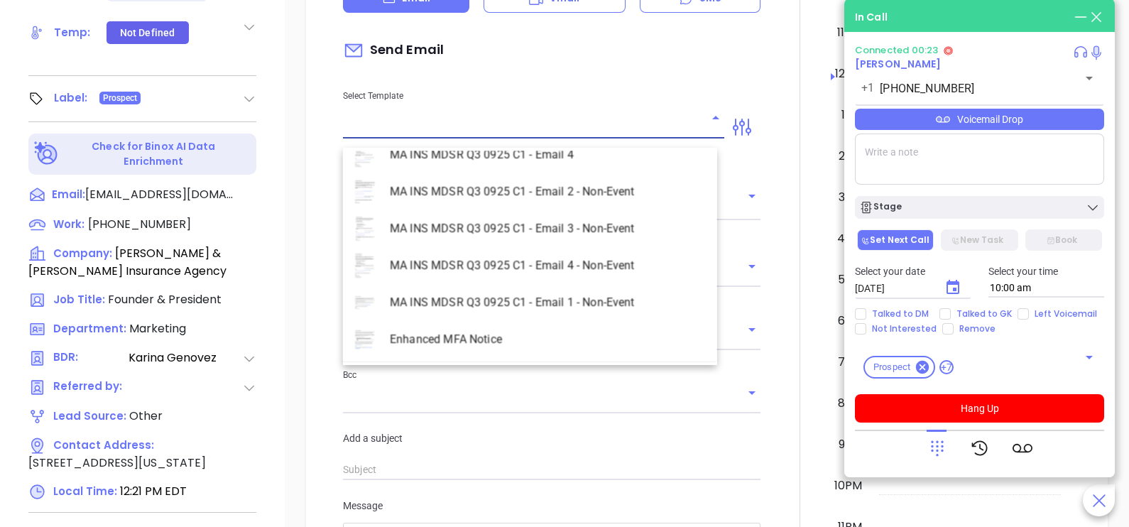
click at [573, 185] on li "MA INS MDSR Q3 0925 C1 - Email 2 - Non-Event" at bounding box center [530, 191] width 374 height 37
type input "MA INS MDSR Q3 0925 C1 - Email 2 - Non-Event"
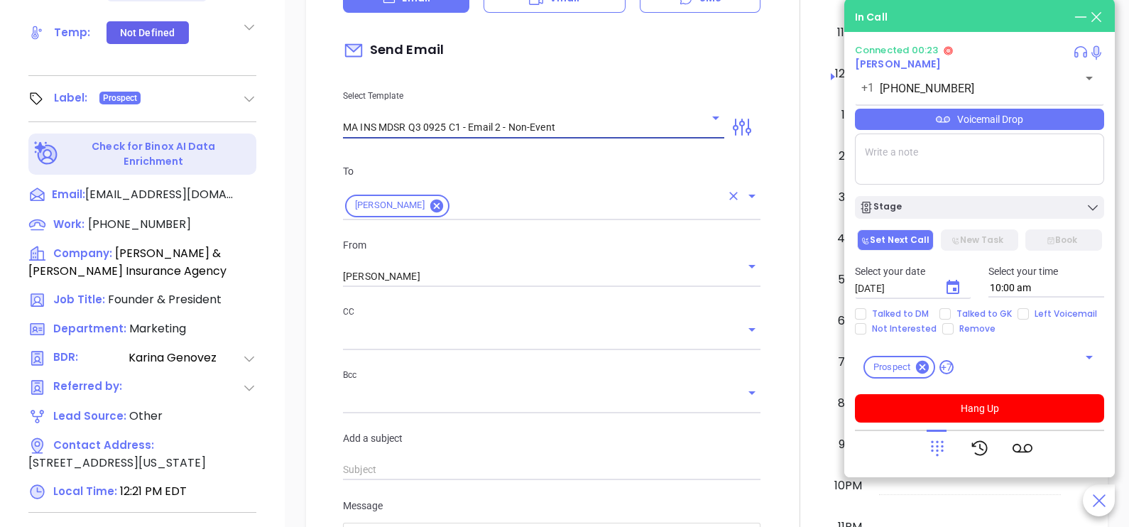
type input "Carlos, here’s the MA compliance checklist we mentioned"
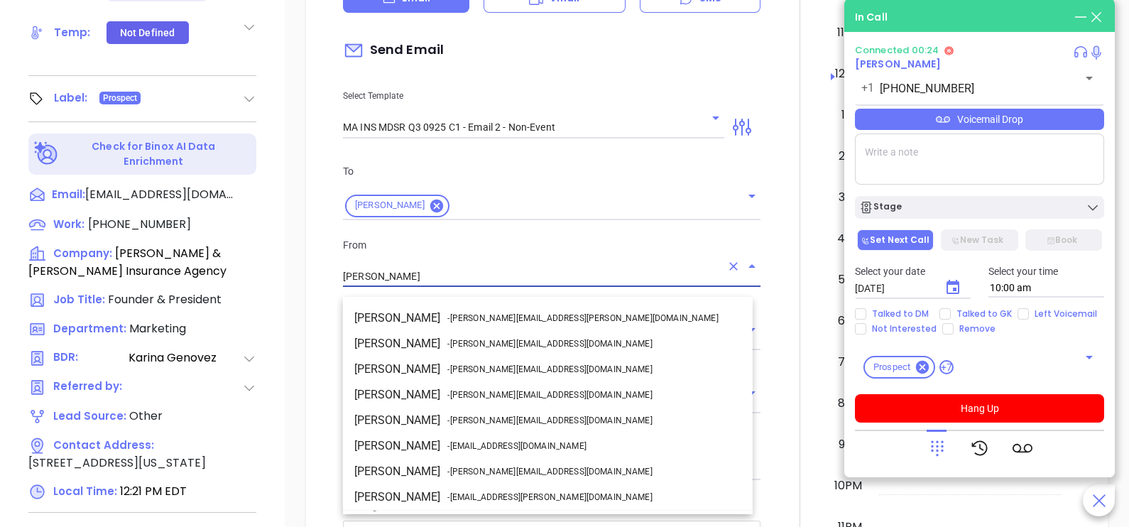
scroll to position [75, 0]
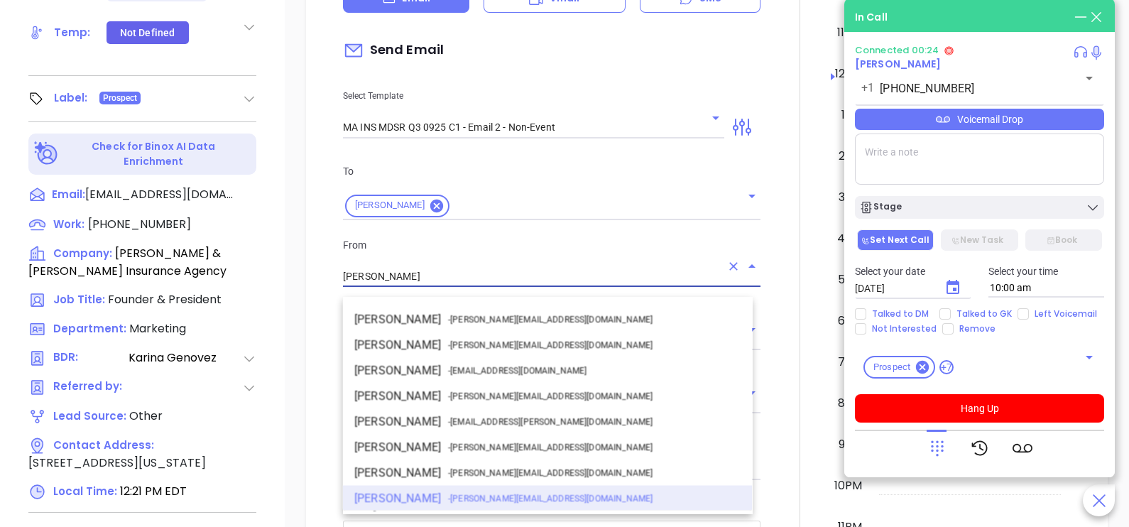
click at [452, 280] on input "Karina Genovez" at bounding box center [532, 276] width 378 height 21
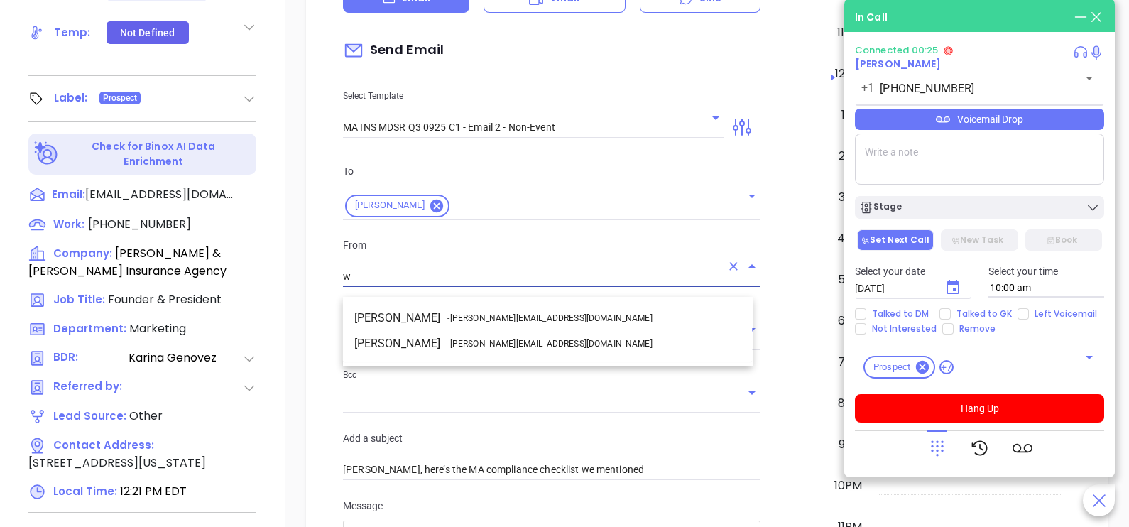
scroll to position [0, 0]
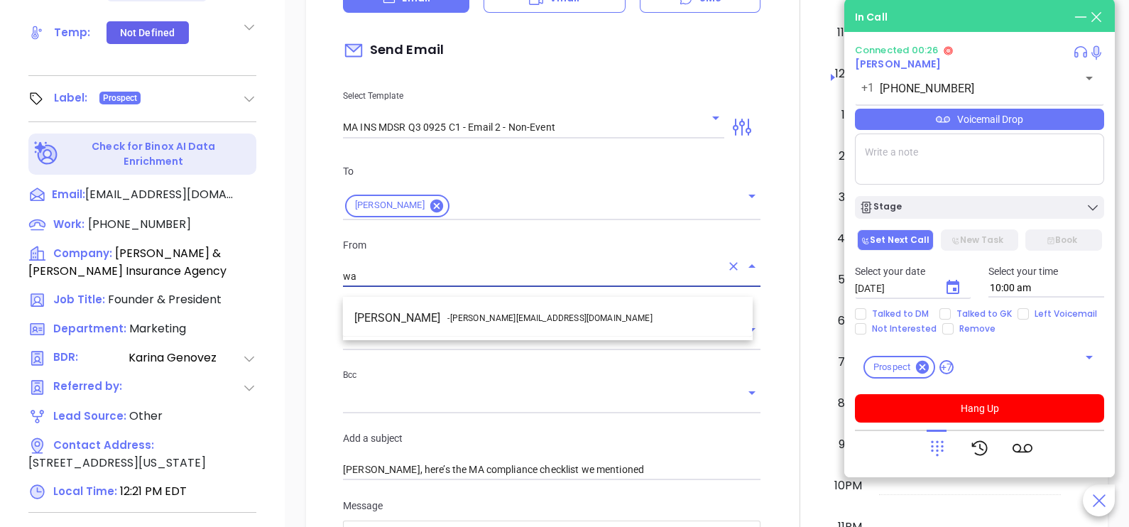
click at [486, 317] on span "- walter@motiva.net" at bounding box center [549, 318] width 205 height 13
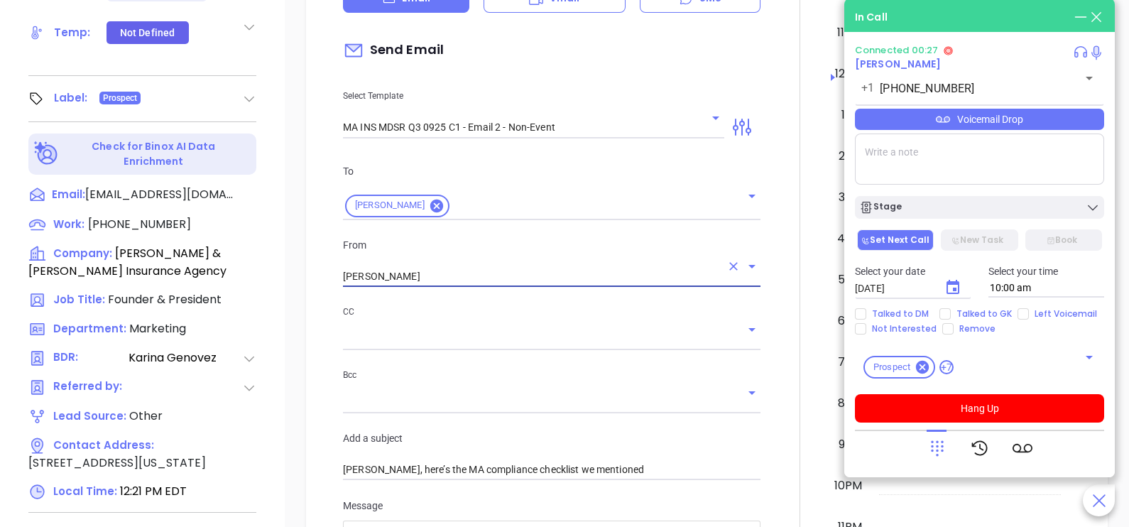
type input "[PERSON_NAME]"
click at [773, 328] on div at bounding box center [800, 446] width 62 height 1187
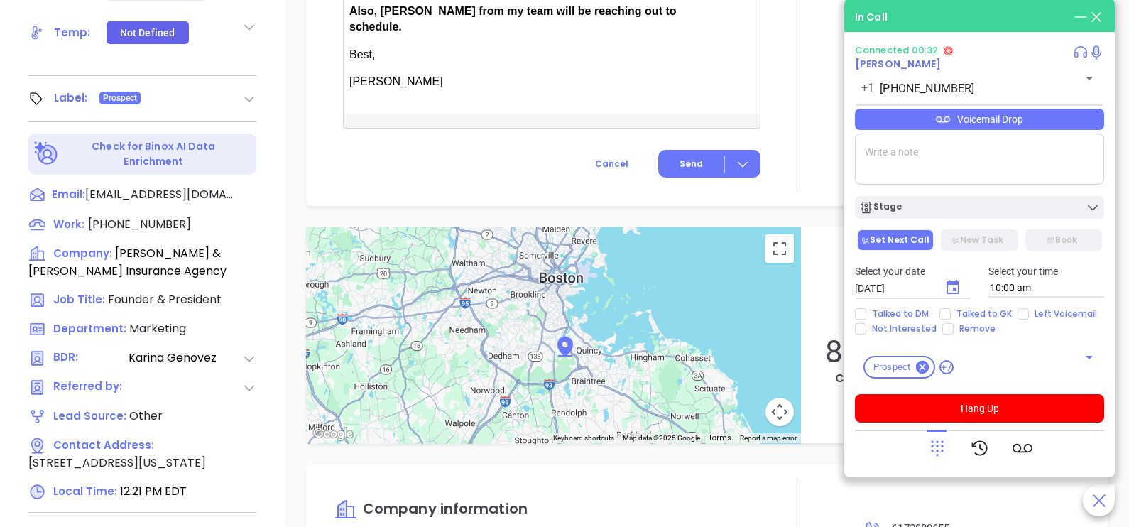
scroll to position [1206, 0]
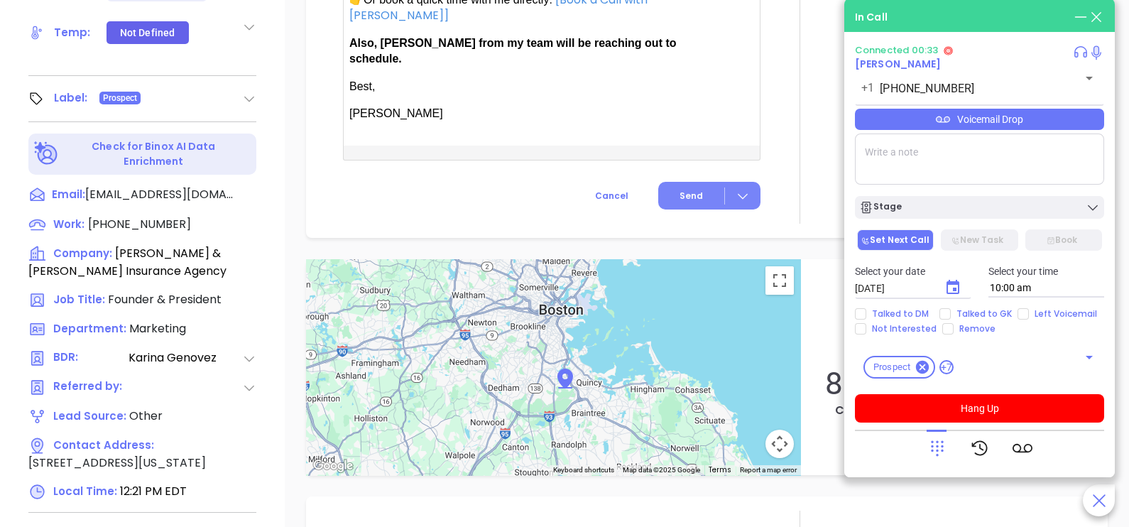
click at [685, 197] on button "Send" at bounding box center [709, 196] width 102 height 28
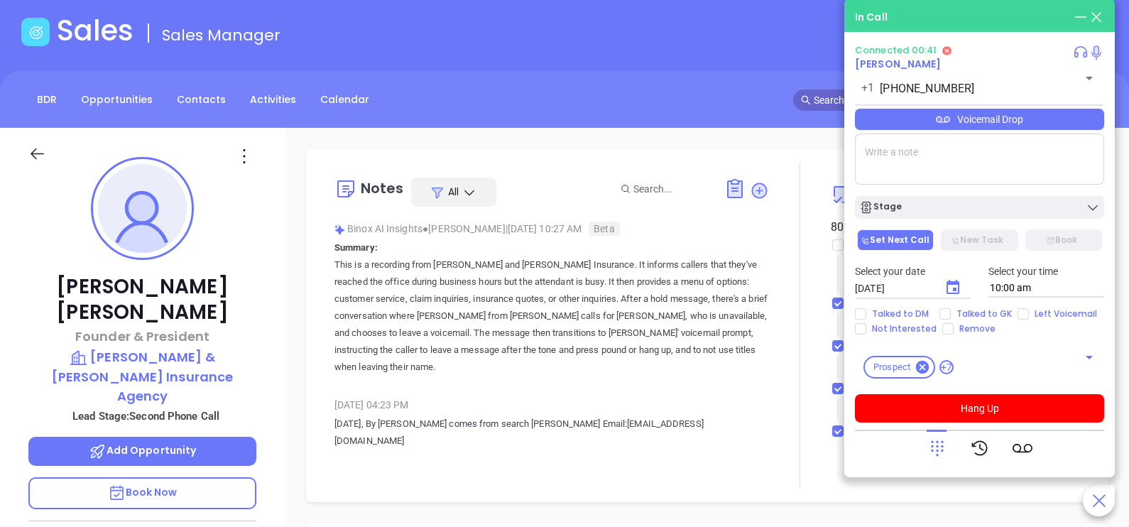
scroll to position [0, 0]
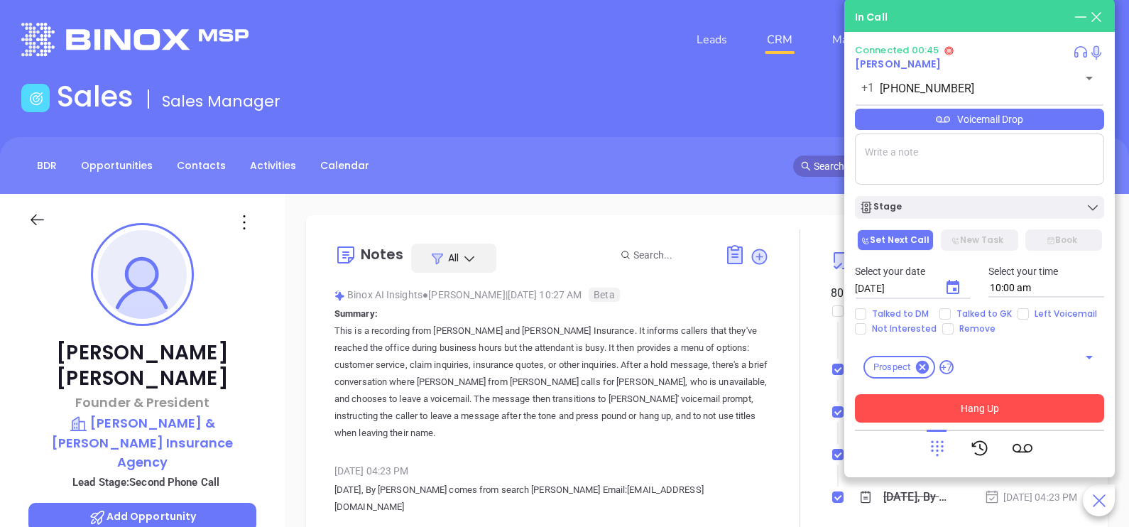
click at [940, 411] on button "Hang Up" at bounding box center [979, 408] width 249 height 28
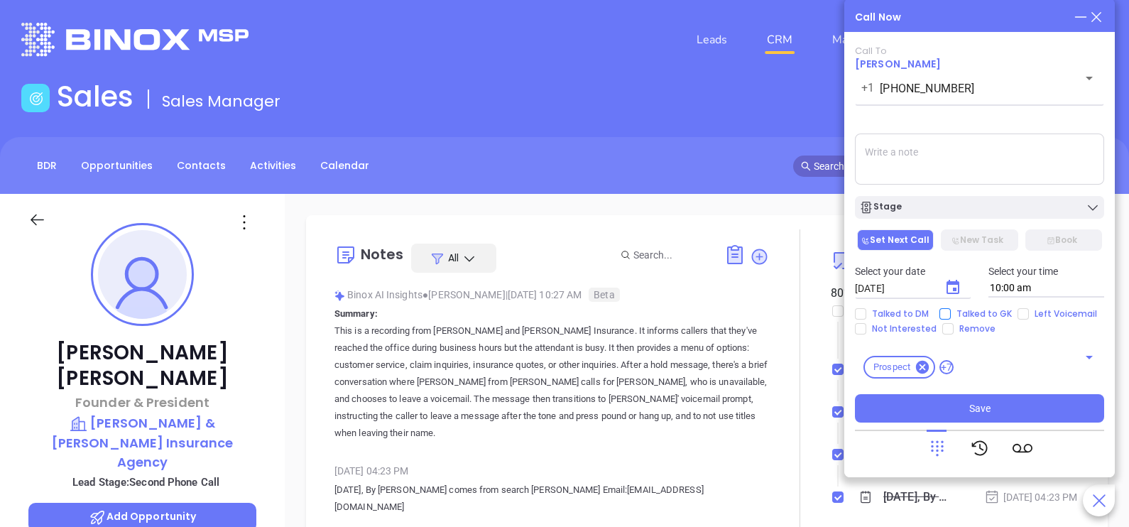
click at [962, 312] on span "Talked to GK" at bounding box center [984, 313] width 67 height 11
click at [951, 312] on input "Talked to GK" at bounding box center [944, 313] width 11 height 11
checkbox input "true"
click at [950, 290] on icon "Choose date, selected date is Oct 7, 2025" at bounding box center [952, 287] width 17 height 17
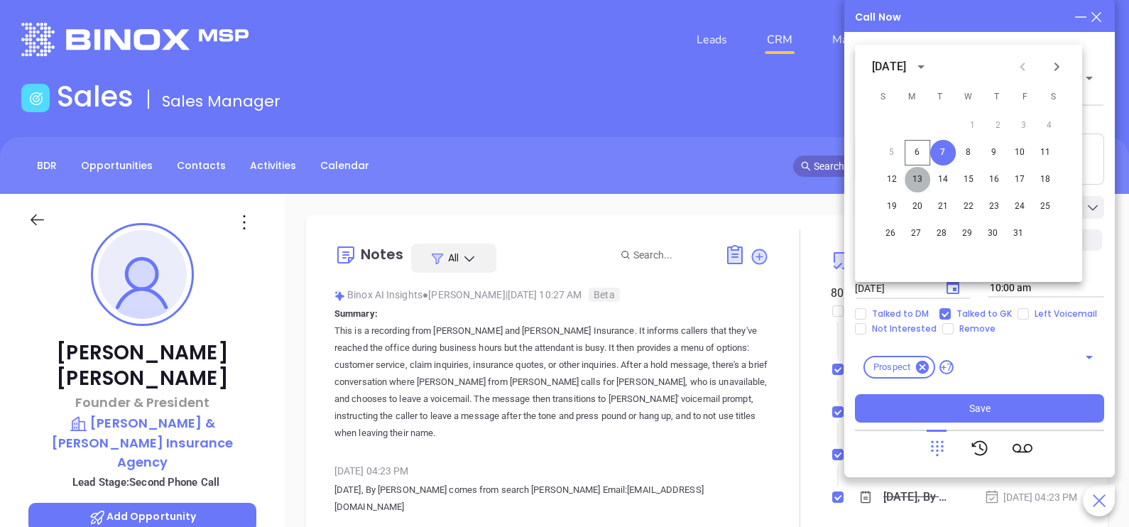
click at [922, 178] on button "13" at bounding box center [918, 180] width 26 height 26
type input "10/13/2025"
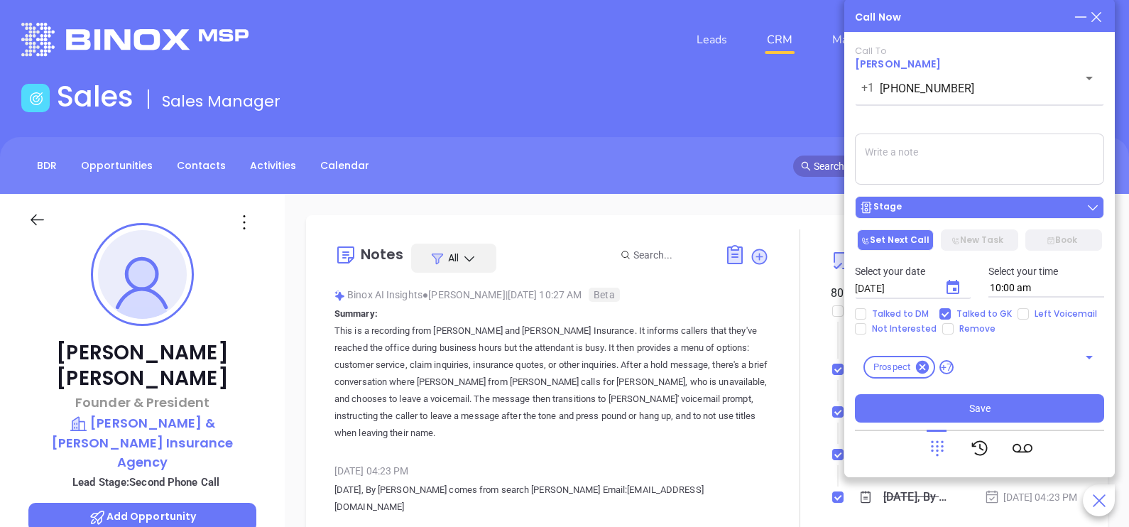
click at [949, 204] on div "Stage" at bounding box center [979, 207] width 241 height 14
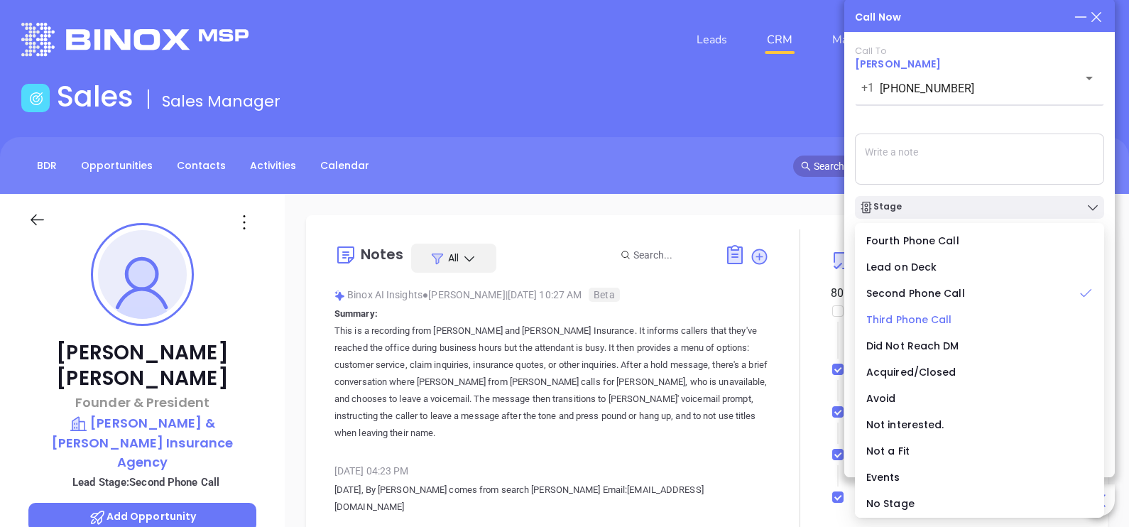
click at [925, 317] on span "Third Phone Call" at bounding box center [909, 319] width 86 height 14
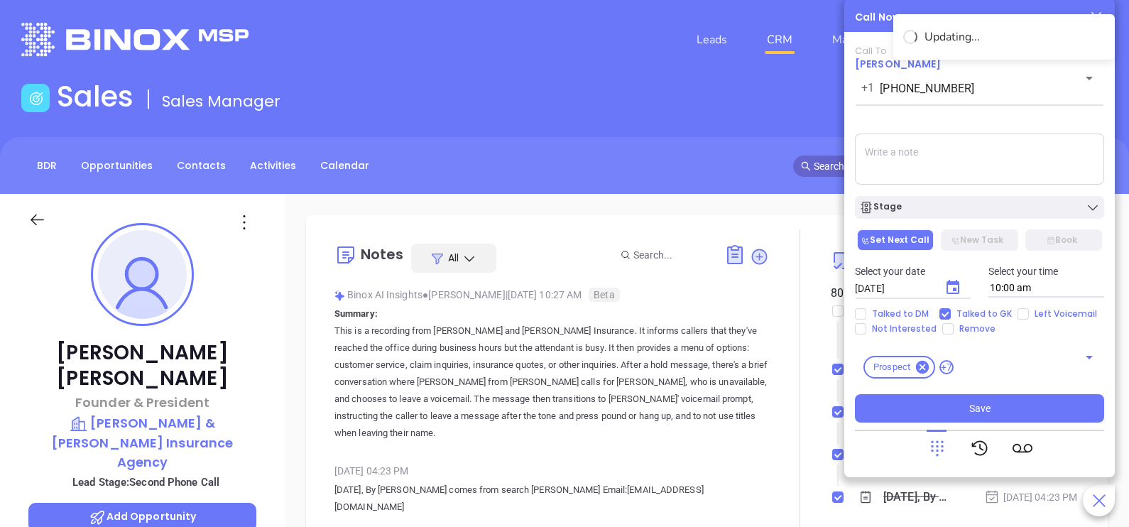
click at [906, 158] on textarea at bounding box center [979, 159] width 249 height 51
click at [855, 196] on button "Stage" at bounding box center [979, 207] width 249 height 23
click at [906, 158] on textarea at bounding box center [979, 159] width 249 height 51
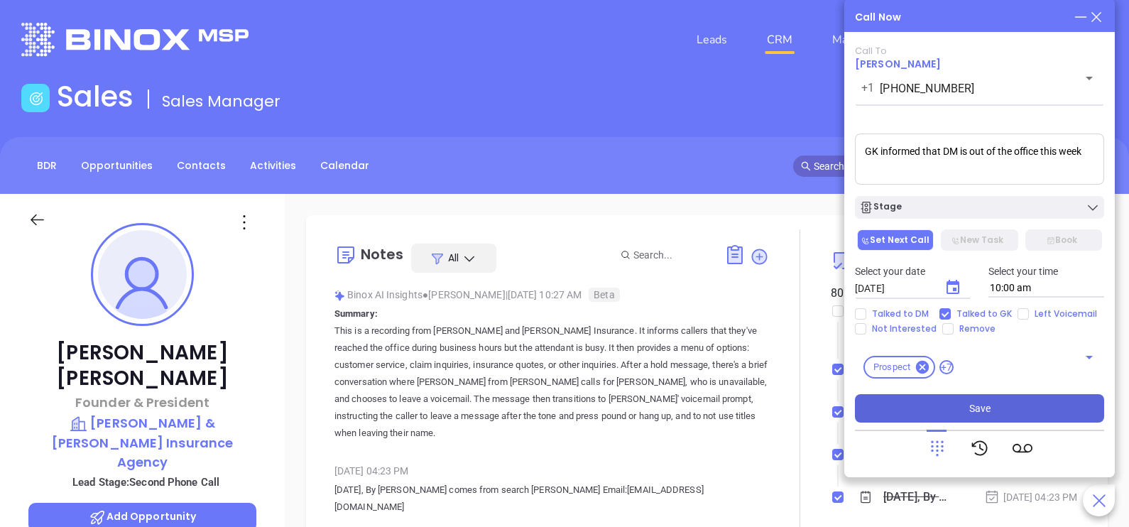
type textarea "GK informed that DM is out of the office this week"
click at [920, 403] on button "Save" at bounding box center [979, 408] width 249 height 28
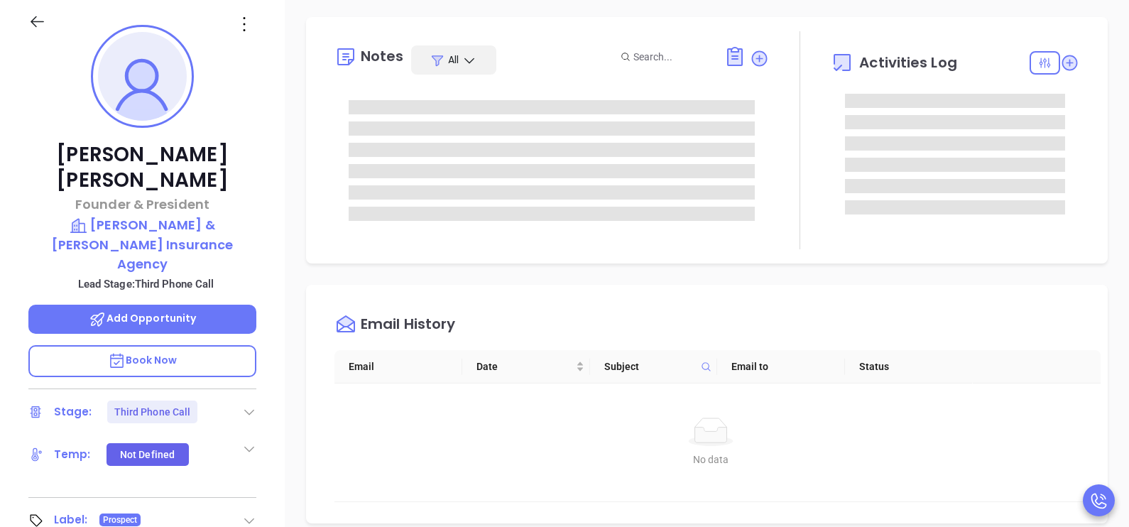
scroll to position [213, 0]
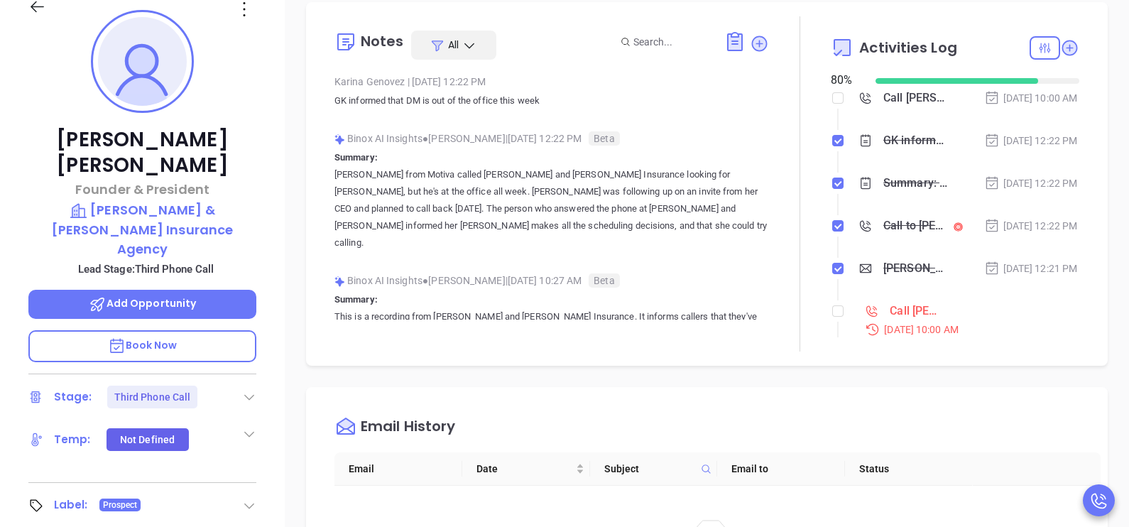
click at [1072, 132] on div "Notes All Karina Genovez | Oct 6, 2025 12:22 PM GK informed that DM is out of t…" at bounding box center [706, 183] width 773 height 335
click at [1042, 131] on li "Call Carlos Vargas to follow up Oct 13, 2025 | 10:00 AM" at bounding box center [956, 111] width 245 height 39
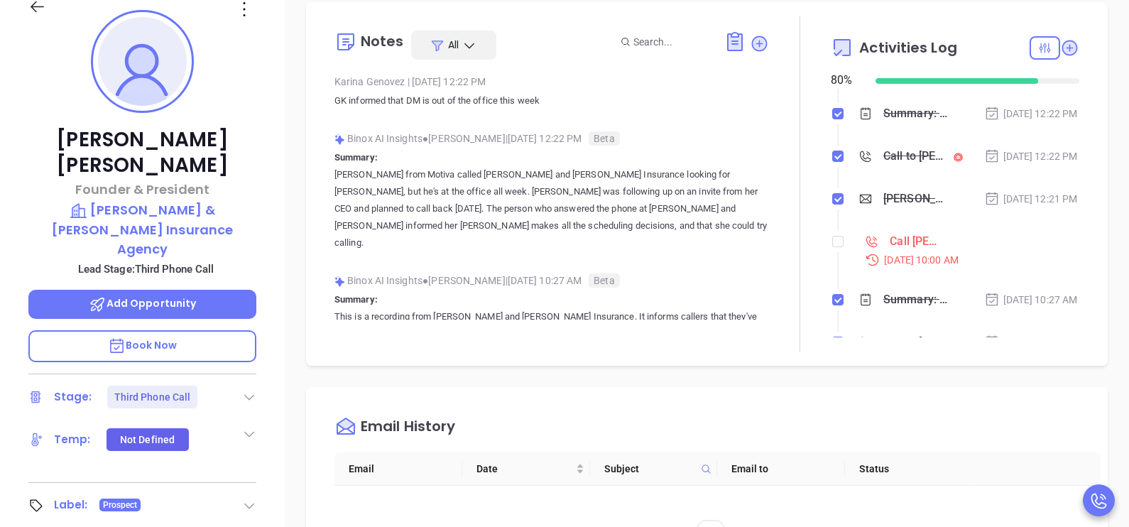
scroll to position [70, 0]
click at [832, 249] on label at bounding box center [837, 241] width 11 height 16
click at [832, 246] on input "checkbox" at bounding box center [837, 240] width 11 height 11
checkbox input "true"
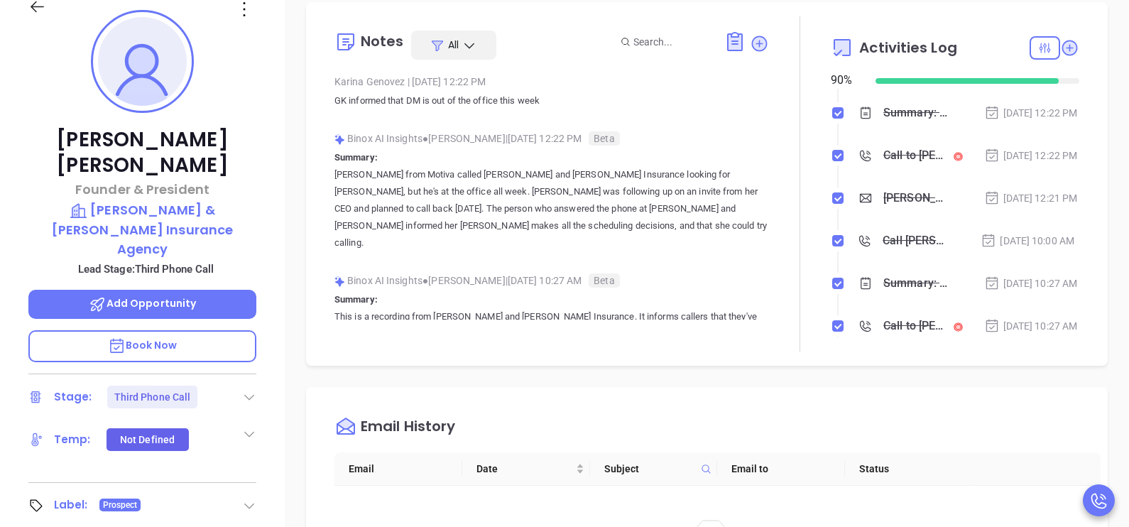
click at [1008, 232] on li "Carlos, here’s the MA compliance checklist we mentioned Oct 6, 2025 | 12:21 PM" at bounding box center [956, 211] width 245 height 39
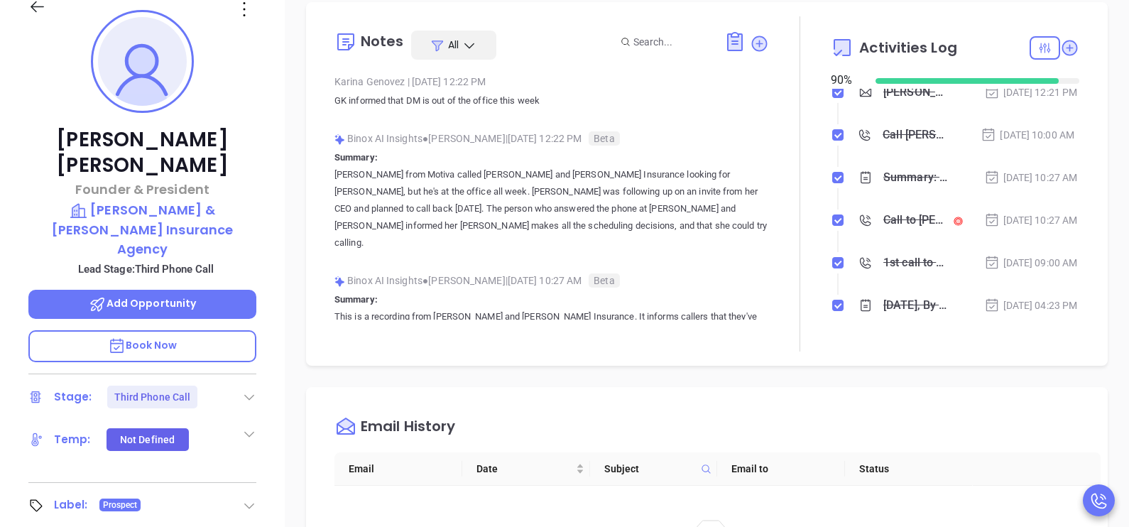
scroll to position [213, 0]
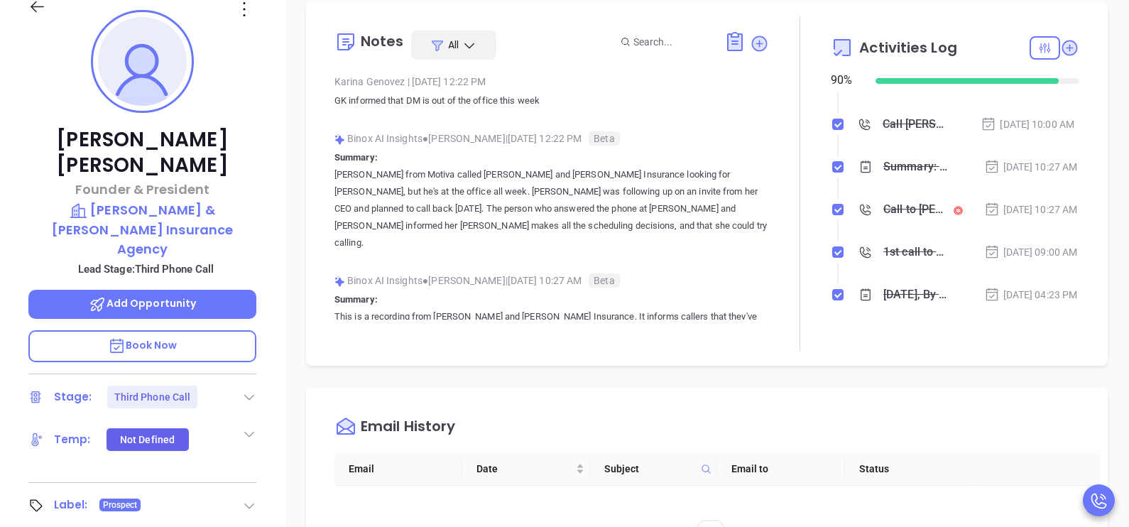
click at [33, 11] on icon at bounding box center [37, 7] width 18 height 18
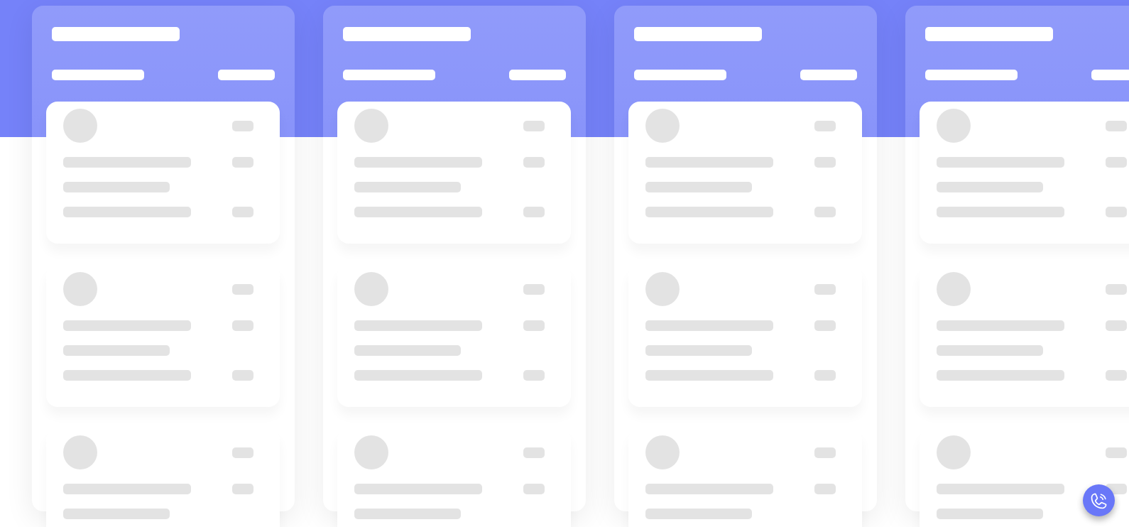
scroll to position [194, 0]
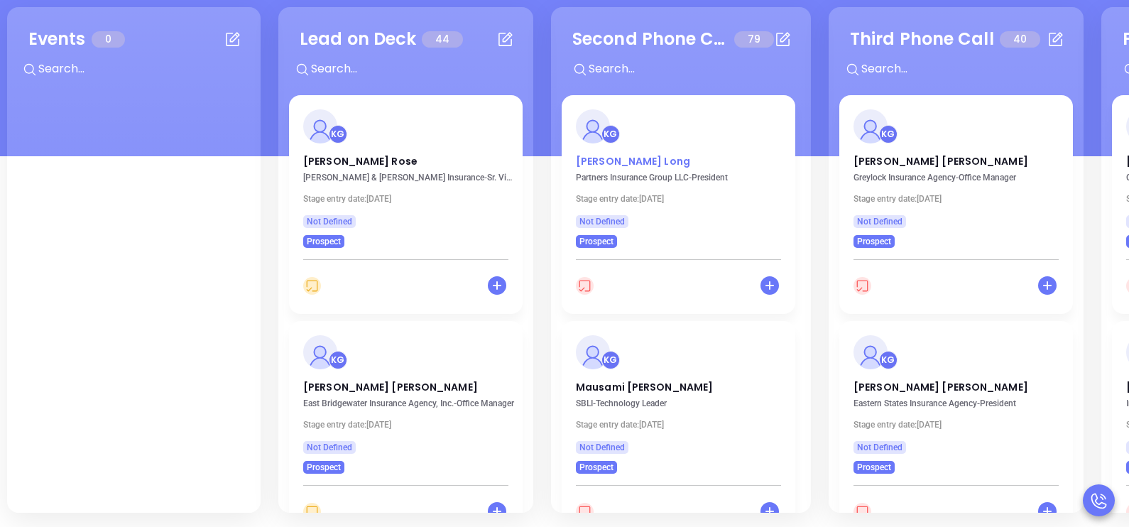
click at [626, 161] on p "Patrick Long" at bounding box center [678, 157] width 205 height 7
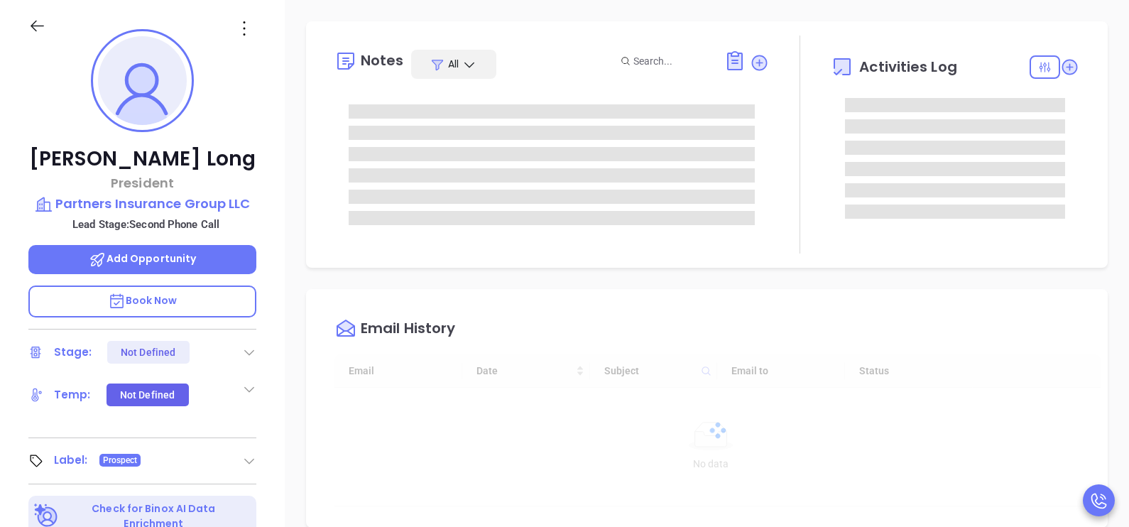
type input "10/07/2025"
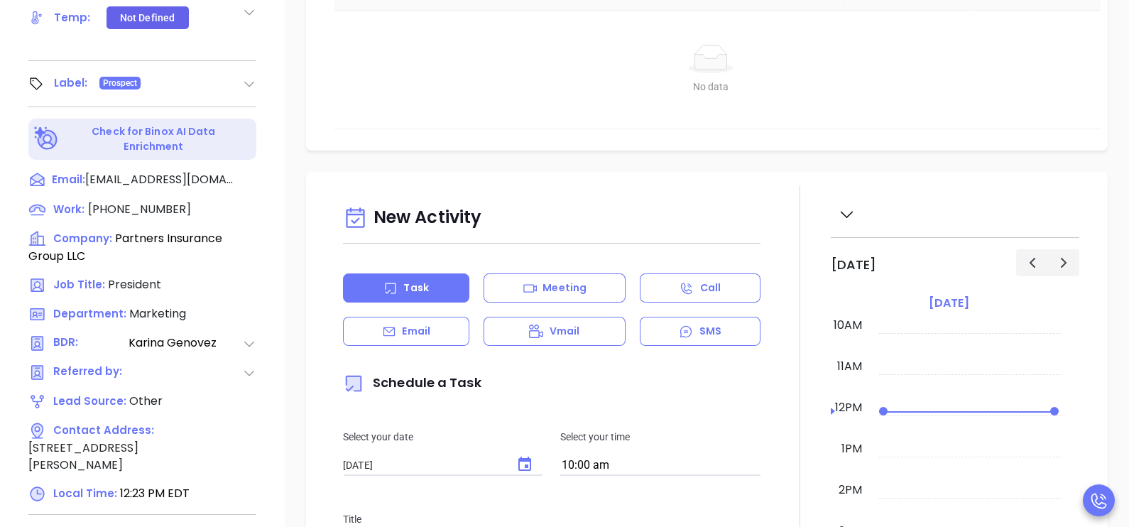
scroll to position [620, 0]
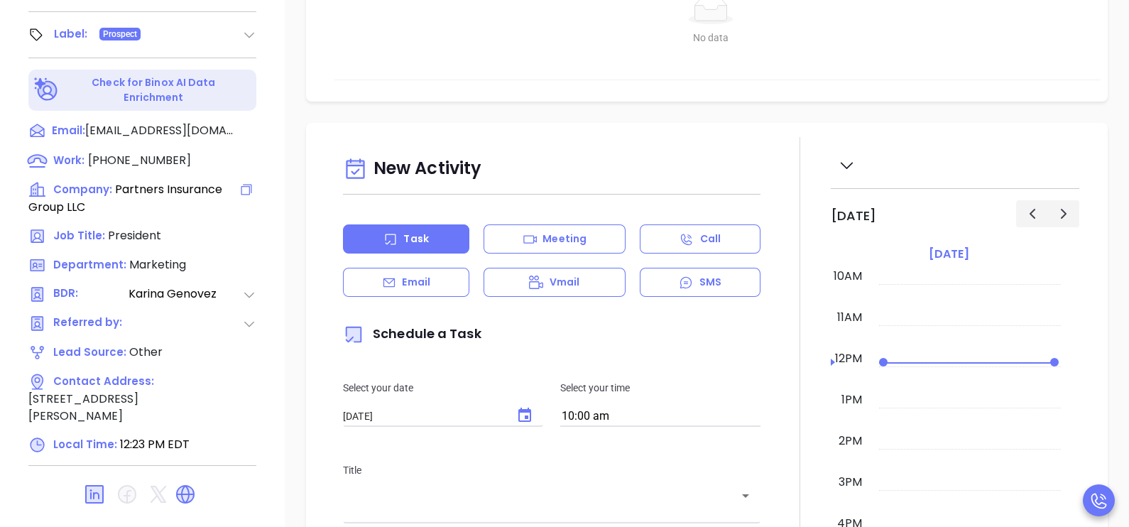
type input "Karina Genovez"
click at [119, 152] on span "(508) 491-3100" at bounding box center [139, 160] width 103 height 16
type input "(508) 491-3100"
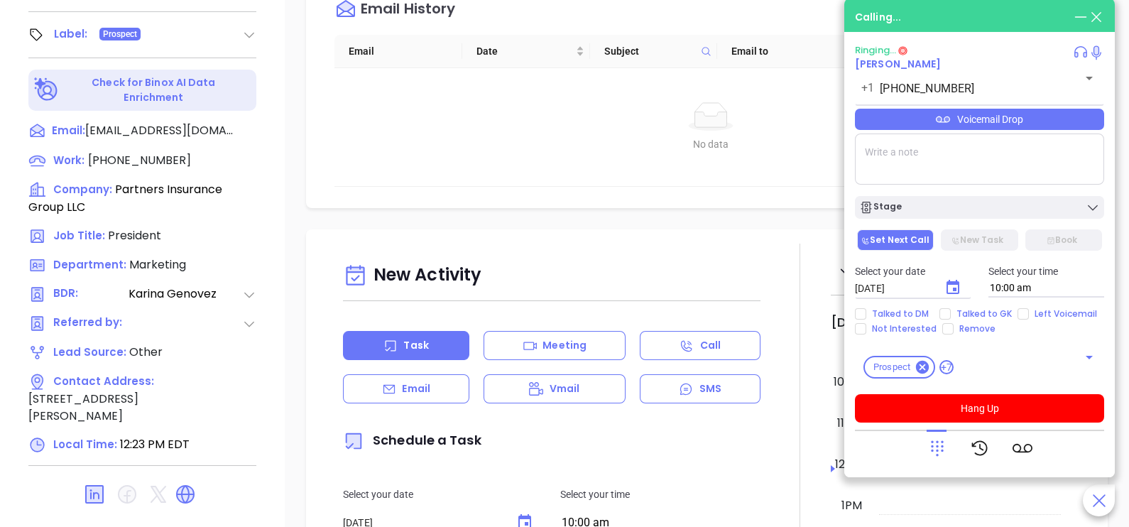
click at [438, 403] on div "Email" at bounding box center [406, 388] width 126 height 29
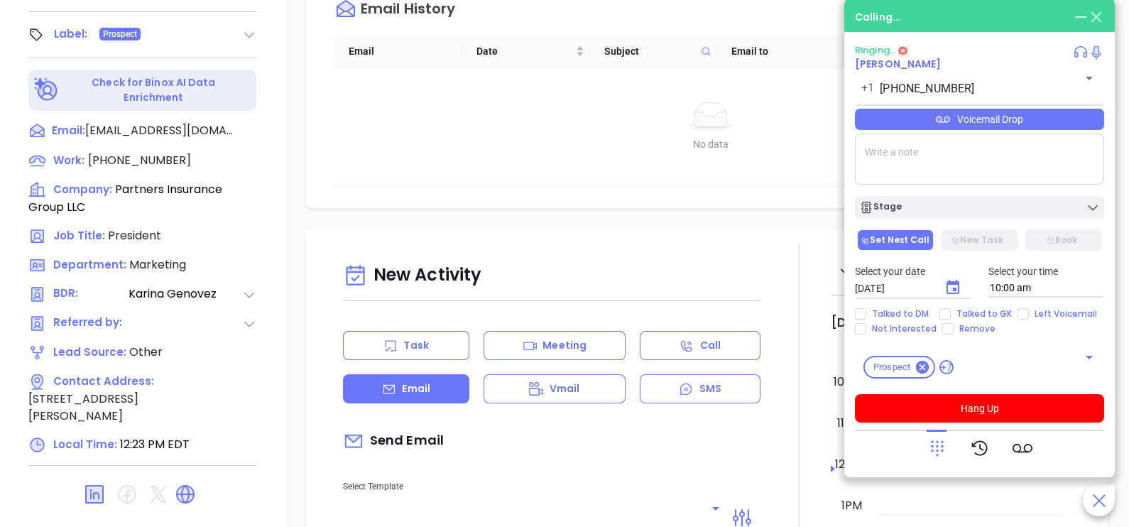
type input "Karina Genovez"
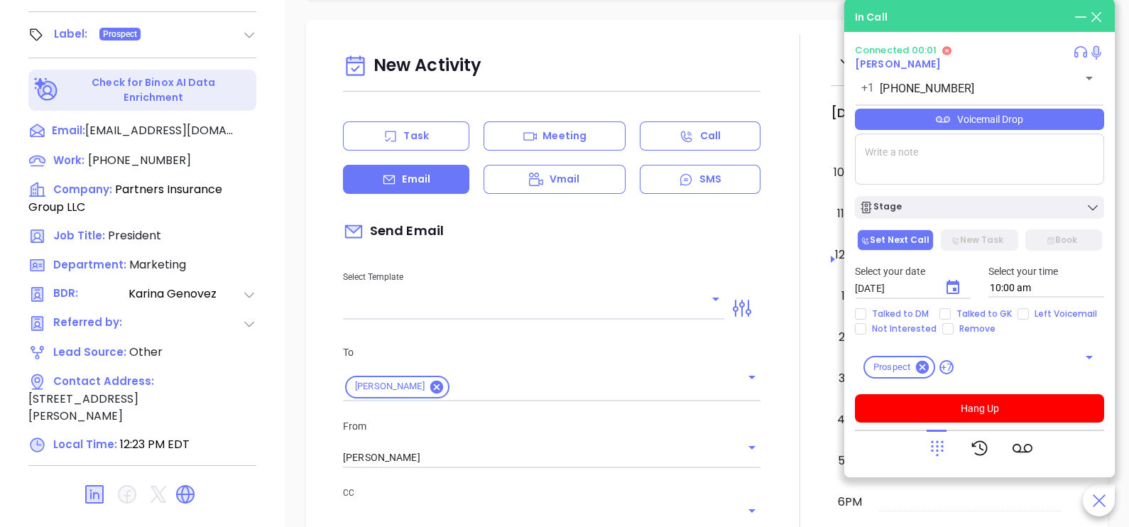
scroll to position [319, 0]
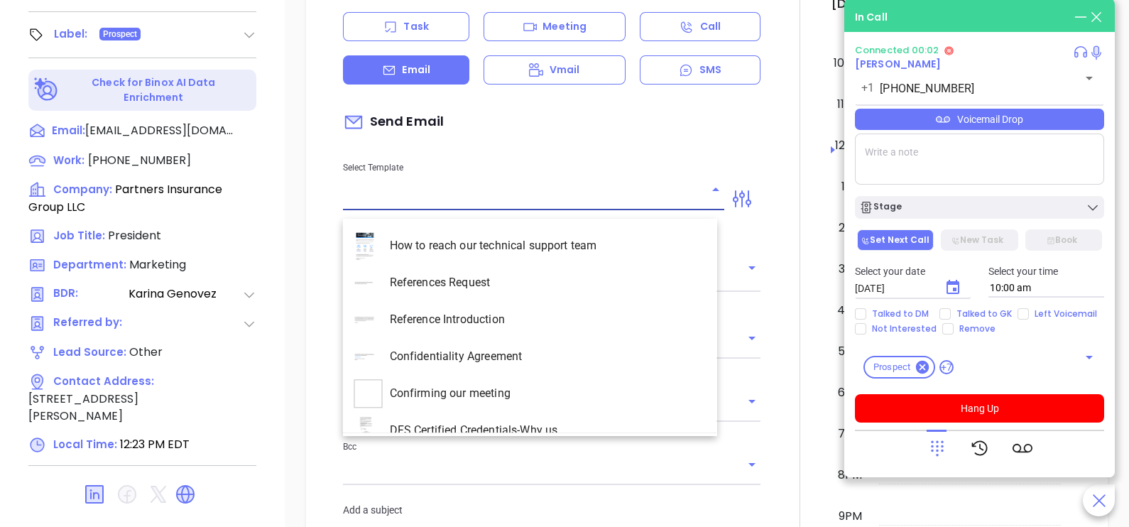
click at [522, 209] on input "text" at bounding box center [523, 199] width 360 height 21
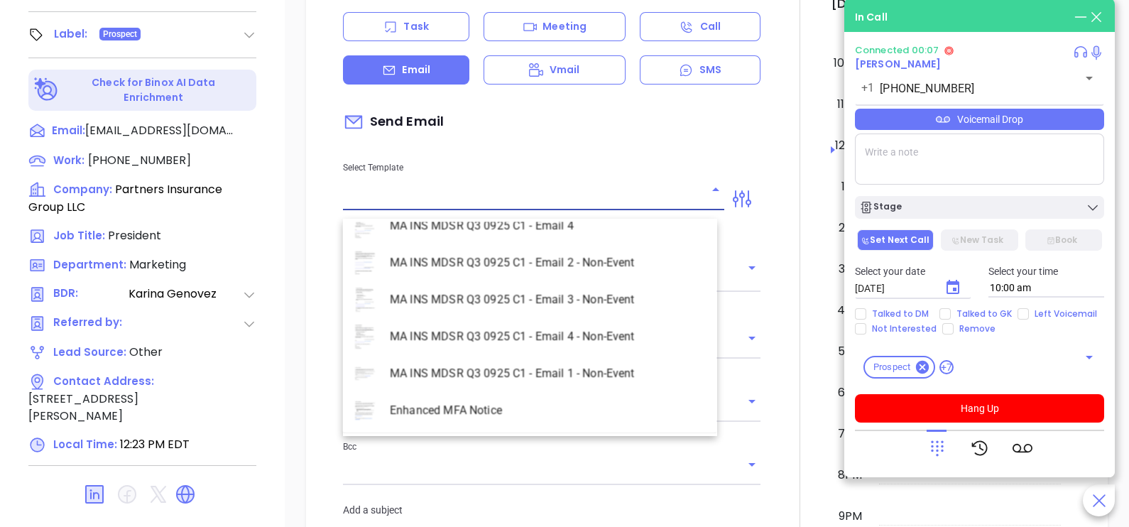
click at [630, 261] on li "MA INS MDSR Q3 0925 C1 - Email 2 - Non-Event" at bounding box center [530, 262] width 374 height 37
type input "MA INS MDSR Q3 0925 C1 - Email 2 - Non-Event"
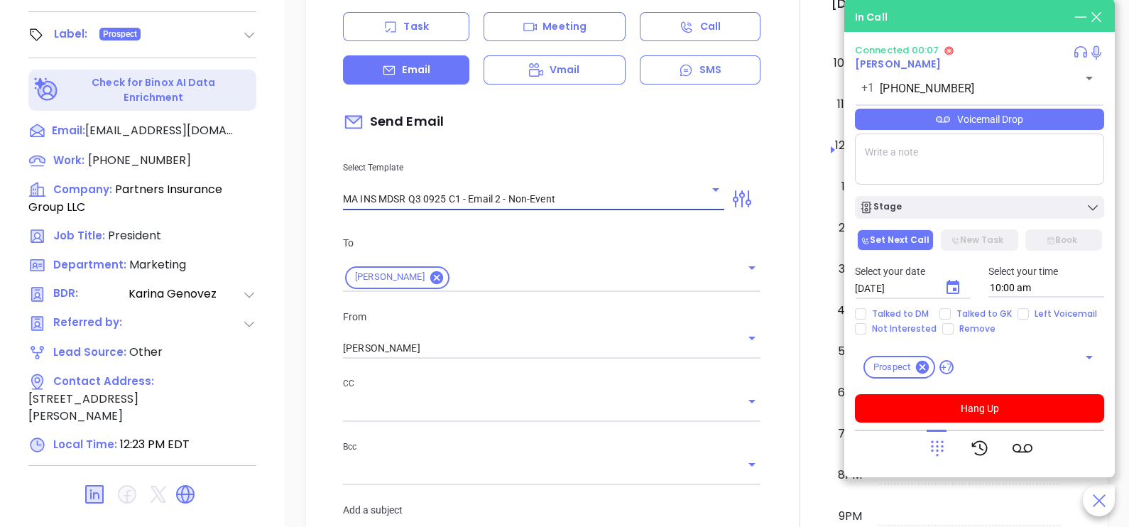
type input "Patrick, here’s the MA compliance checklist we mentioned"
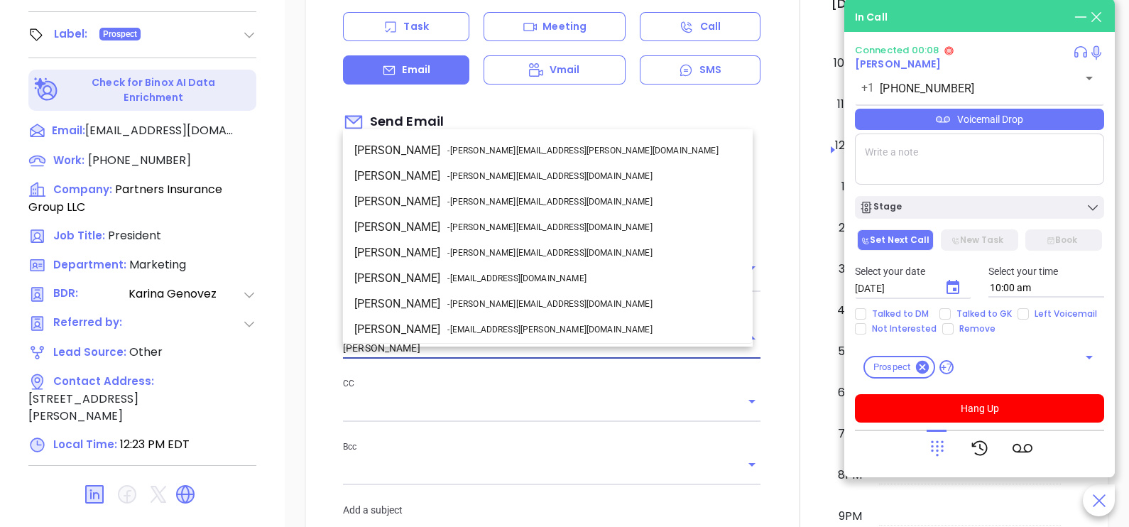
click at [578, 354] on input "Karina Genovez" at bounding box center [532, 348] width 378 height 21
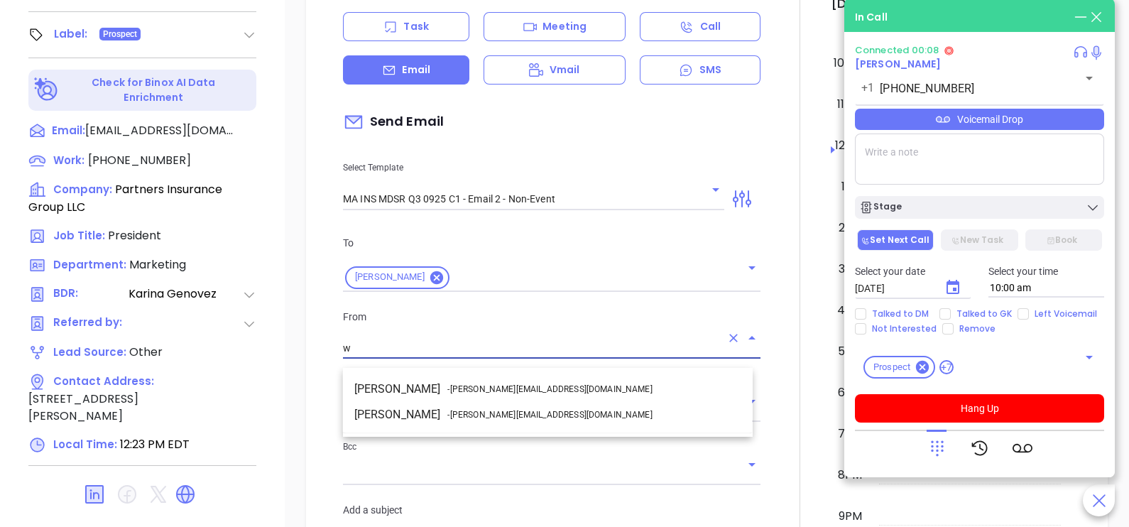
scroll to position [0, 0]
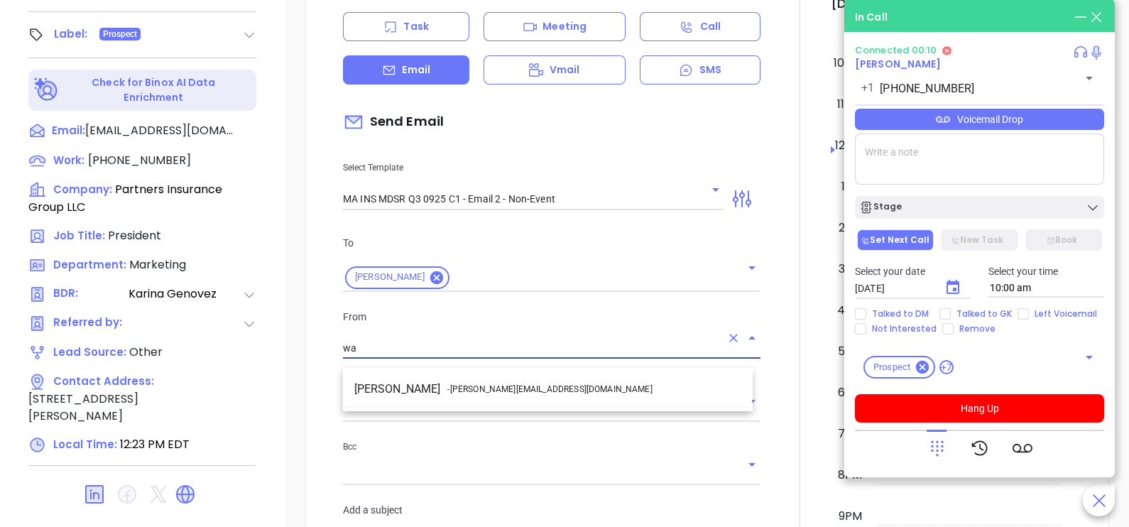
click at [545, 380] on li "Walter Contreras - walter@motiva.net" at bounding box center [548, 389] width 410 height 26
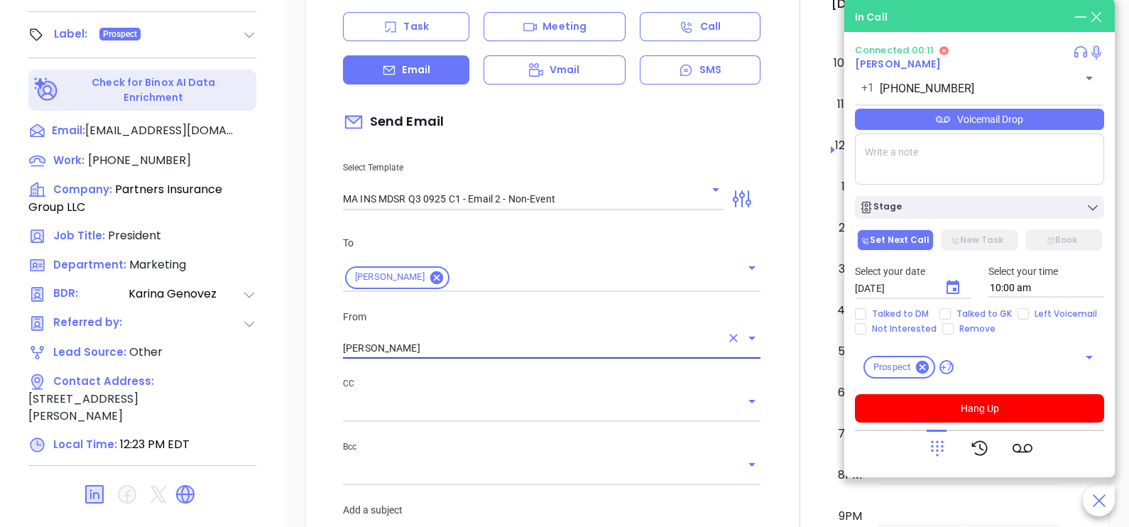
type input "[PERSON_NAME]"
click at [769, 383] on div at bounding box center [800, 518] width 62 height 1187
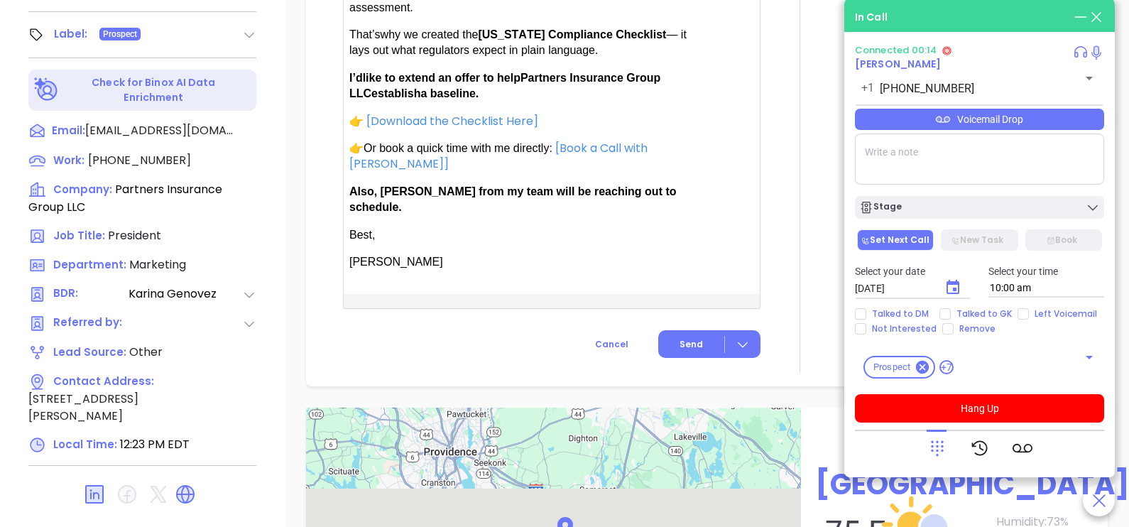
scroll to position [1065, 0]
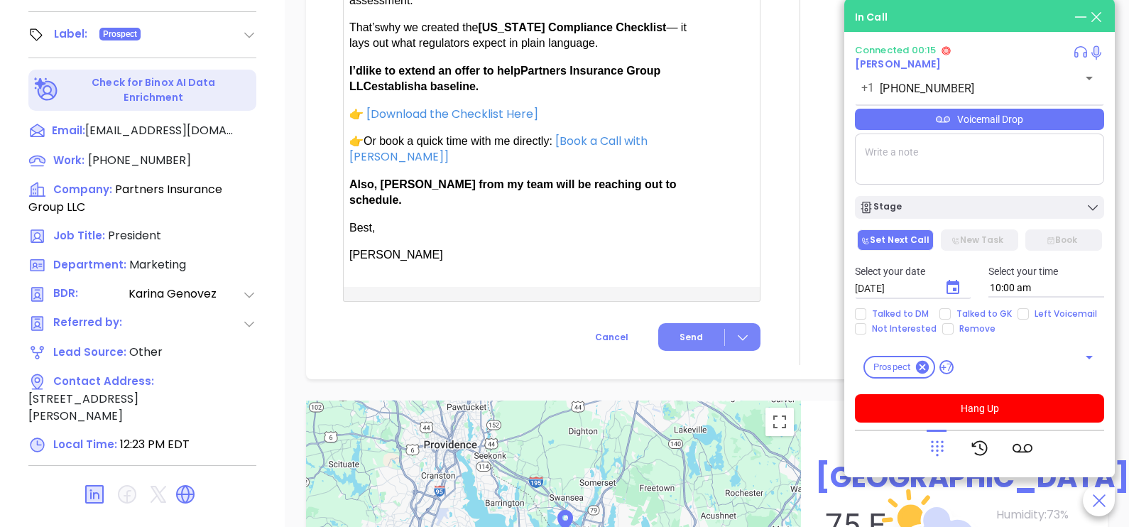
click at [682, 332] on span "Send" at bounding box center [691, 337] width 23 height 13
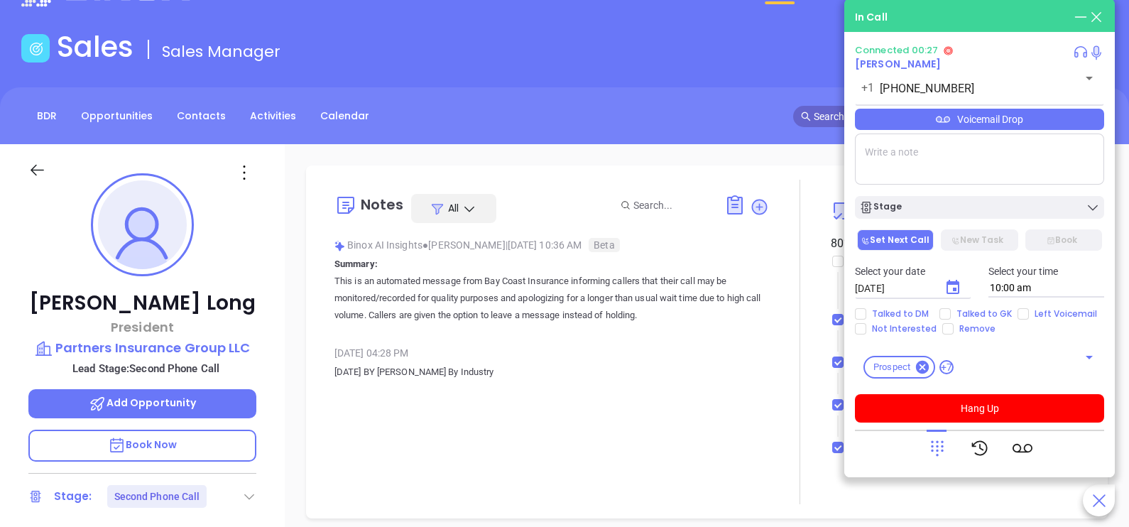
scroll to position [0, 0]
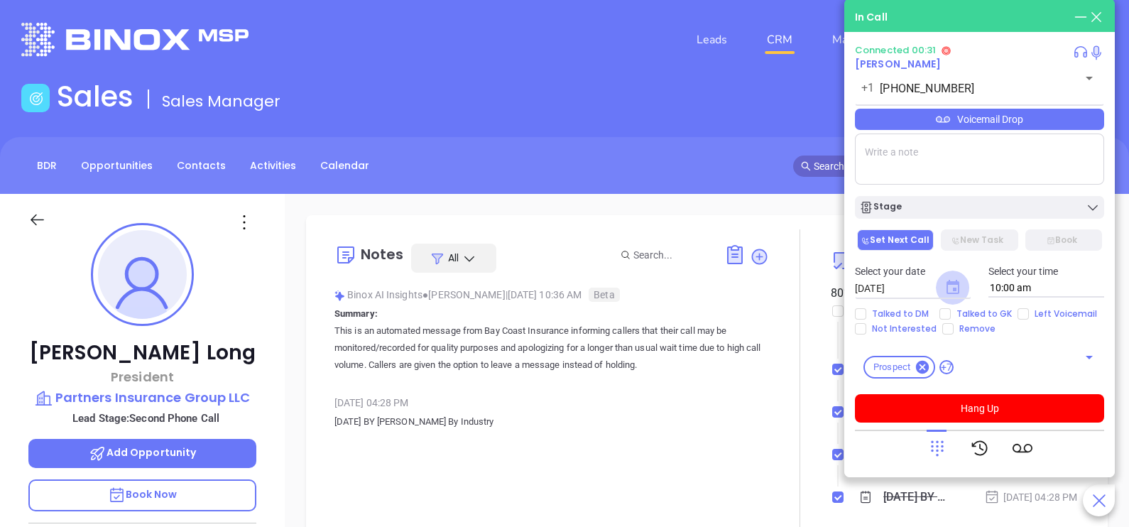
click at [956, 290] on icon "Choose date, selected date is Oct 7, 2025" at bounding box center [953, 287] width 13 height 14
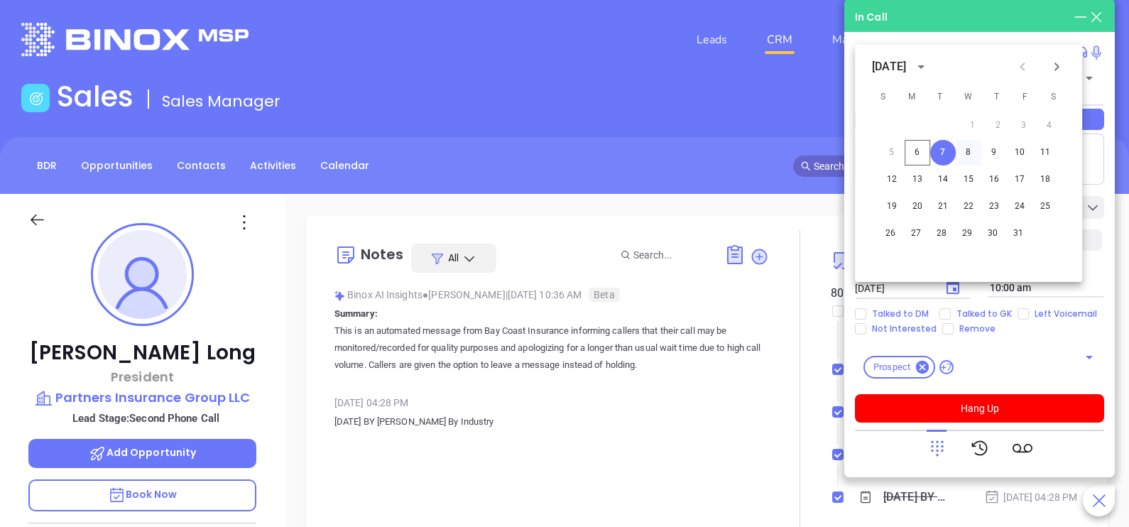
click at [972, 149] on button "8" at bounding box center [969, 153] width 26 height 26
type input "10/08/2025"
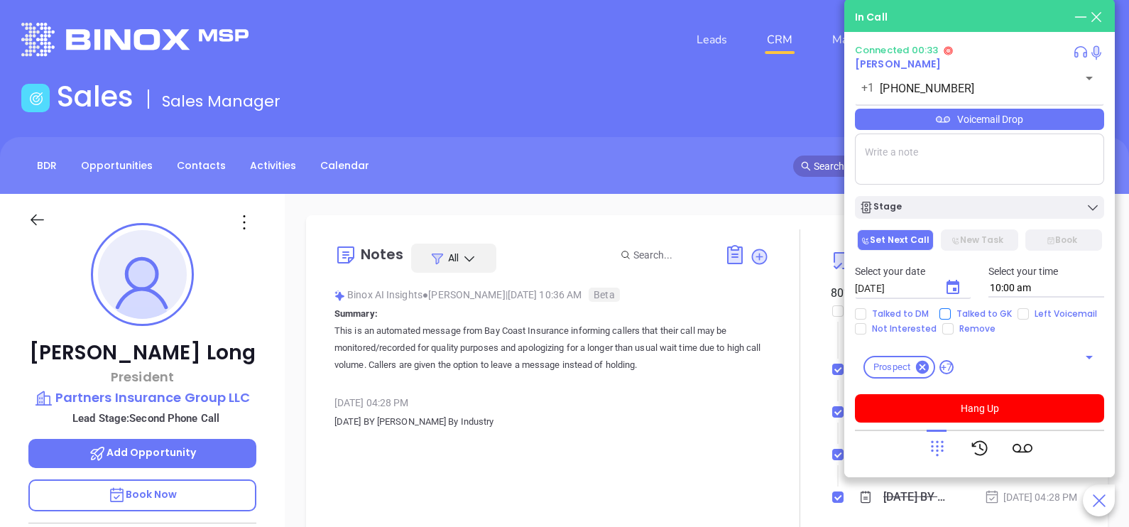
click at [991, 312] on span "Talked to GK" at bounding box center [984, 313] width 67 height 11
click at [951, 312] on input "Talked to GK" at bounding box center [944, 313] width 11 height 11
checkbox input "true"
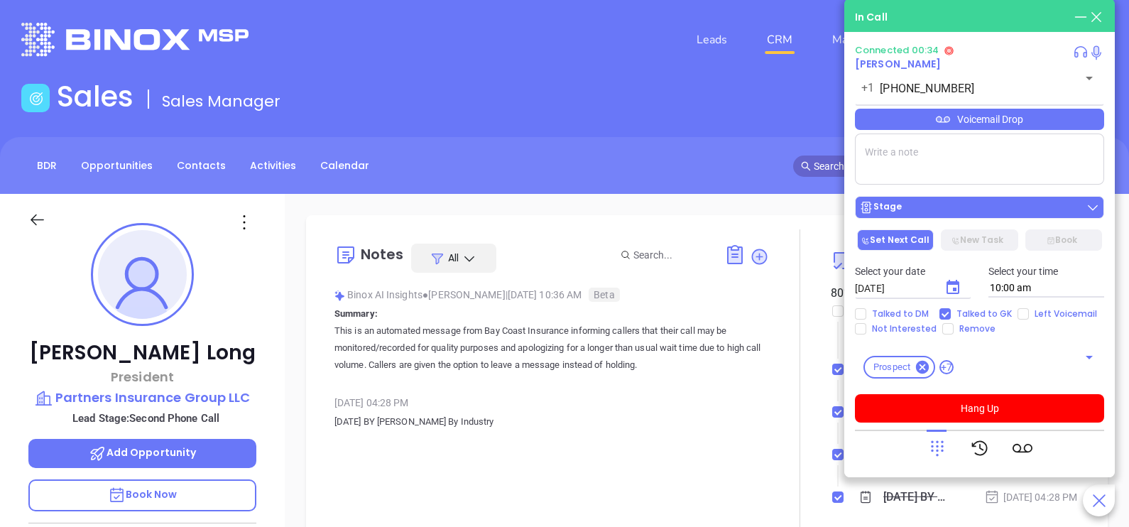
click at [1010, 213] on div "Stage" at bounding box center [979, 207] width 241 height 14
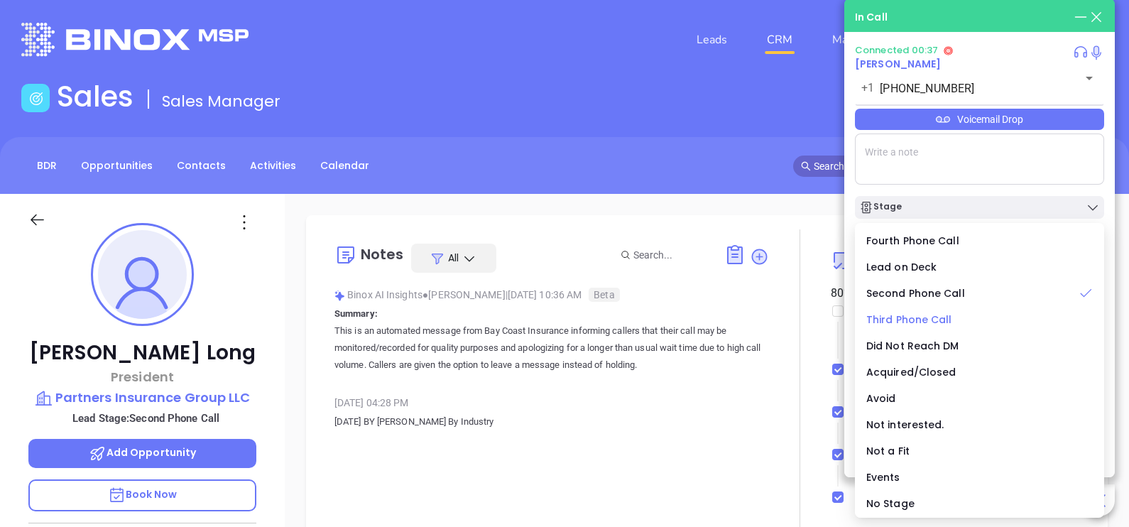
click at [910, 319] on span "Third Phone Call" at bounding box center [909, 319] width 86 height 14
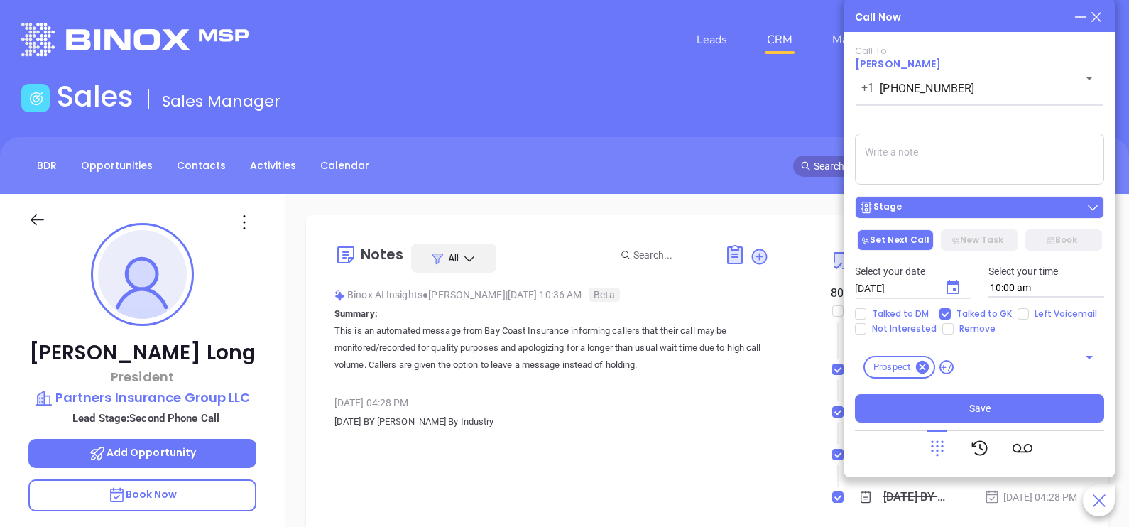
click at [969, 211] on div "Stage" at bounding box center [979, 207] width 241 height 14
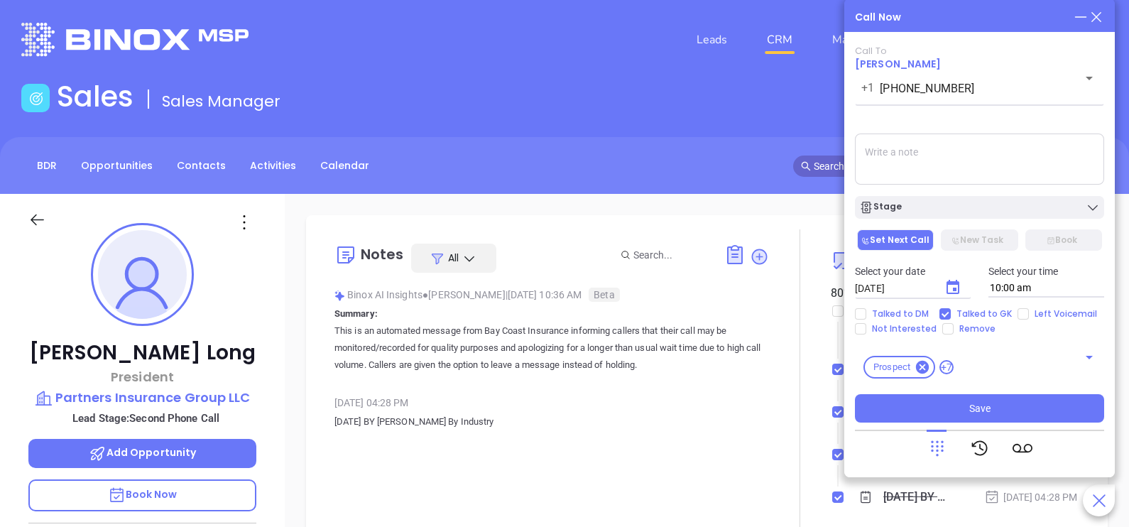
click at [938, 159] on textarea at bounding box center [979, 159] width 249 height 51
click at [913, 312] on span "Talked to DM" at bounding box center [900, 313] width 68 height 11
click at [866, 312] on input "Talked to DM" at bounding box center [860, 313] width 11 height 11
checkbox input "true"
click at [964, 173] on textarea at bounding box center [979, 159] width 249 height 51
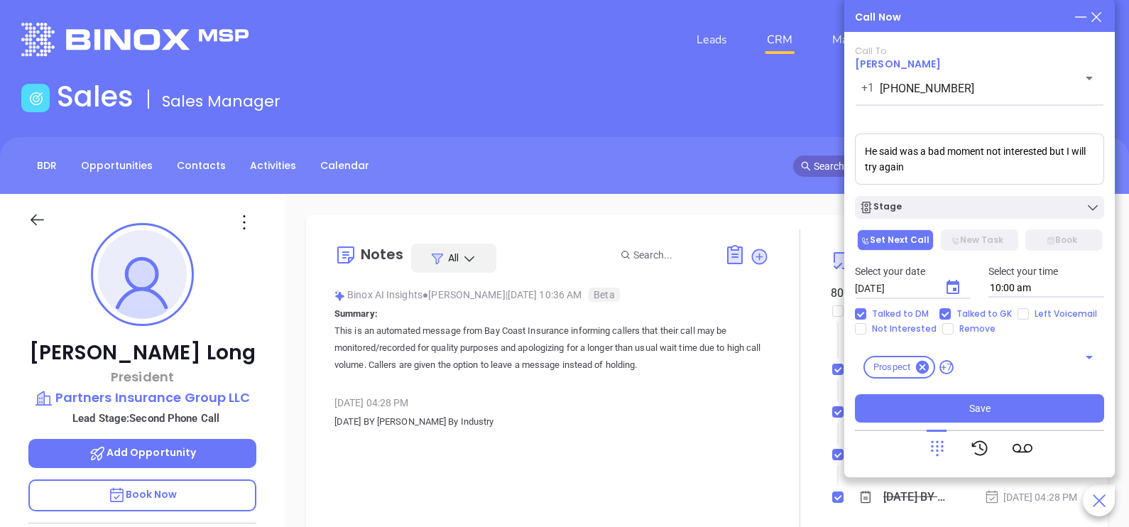
click at [910, 175] on textarea "He said was a bad moment not interested but I will try again" at bounding box center [979, 159] width 249 height 51
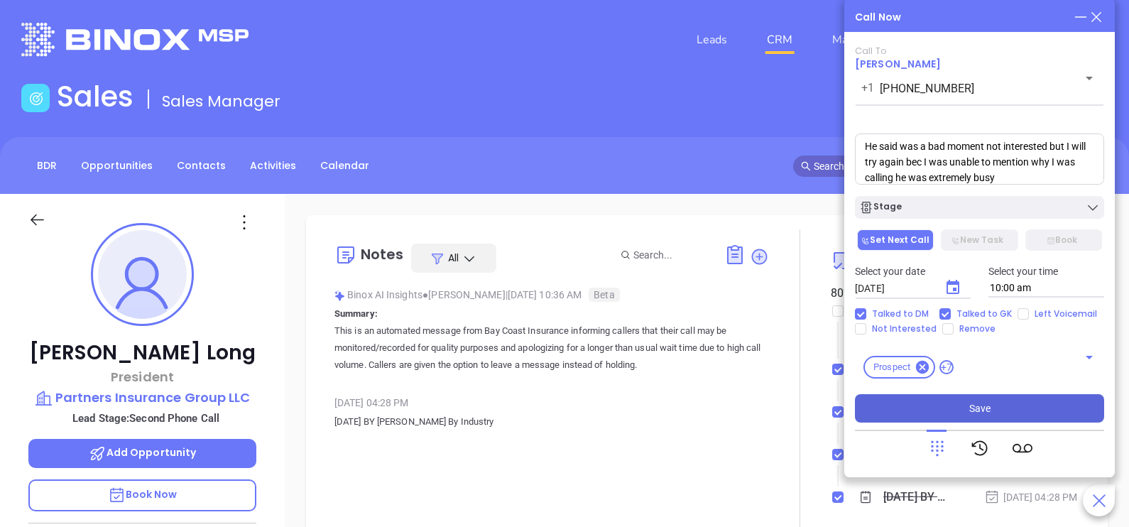
type textarea "He said was a bad moment not interested but I will try again bec I was unable t…"
click at [898, 406] on button "Save" at bounding box center [979, 408] width 249 height 28
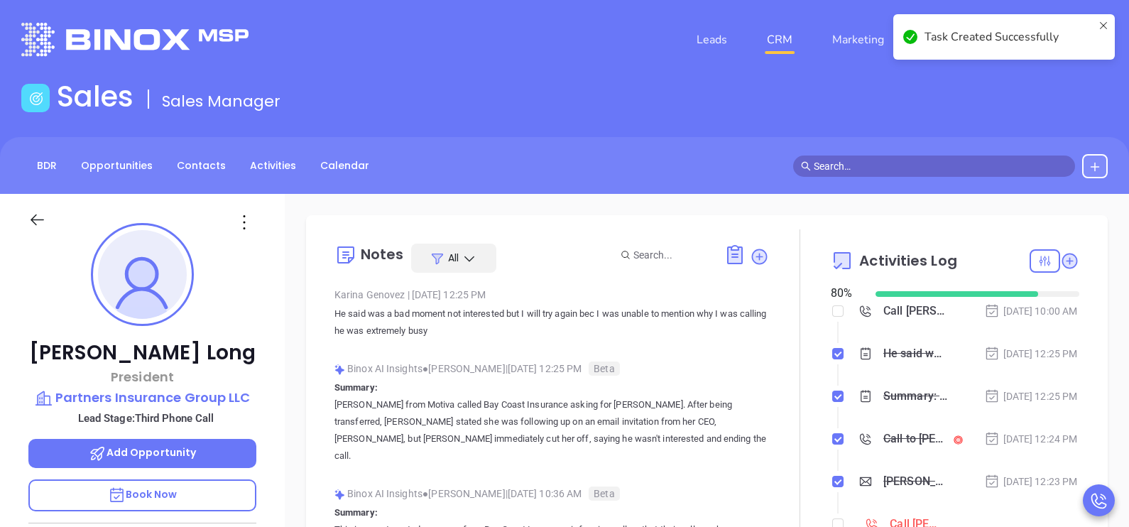
click at [1023, 356] on div "Oct 6, 2025 | 12:25 PM" at bounding box center [1031, 354] width 94 height 16
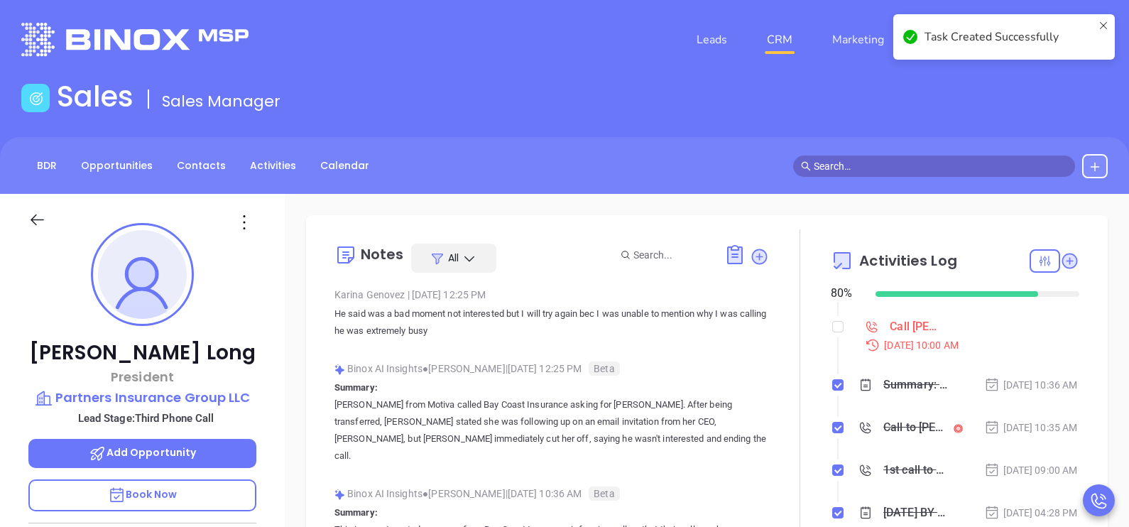
scroll to position [213, 0]
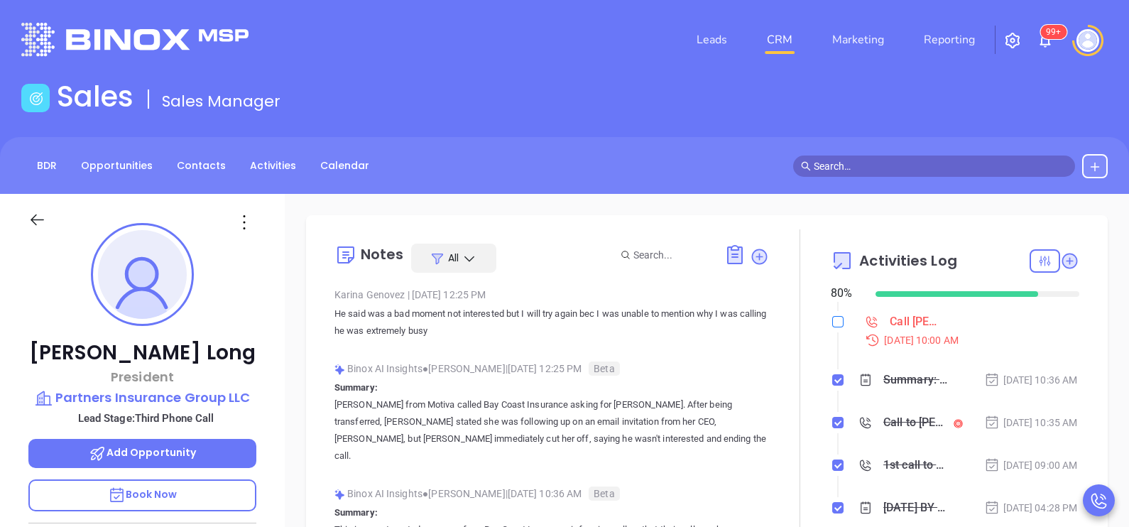
click at [832, 327] on input "checkbox" at bounding box center [837, 321] width 11 height 11
checkbox input "true"
click at [38, 215] on icon at bounding box center [37, 220] width 18 height 18
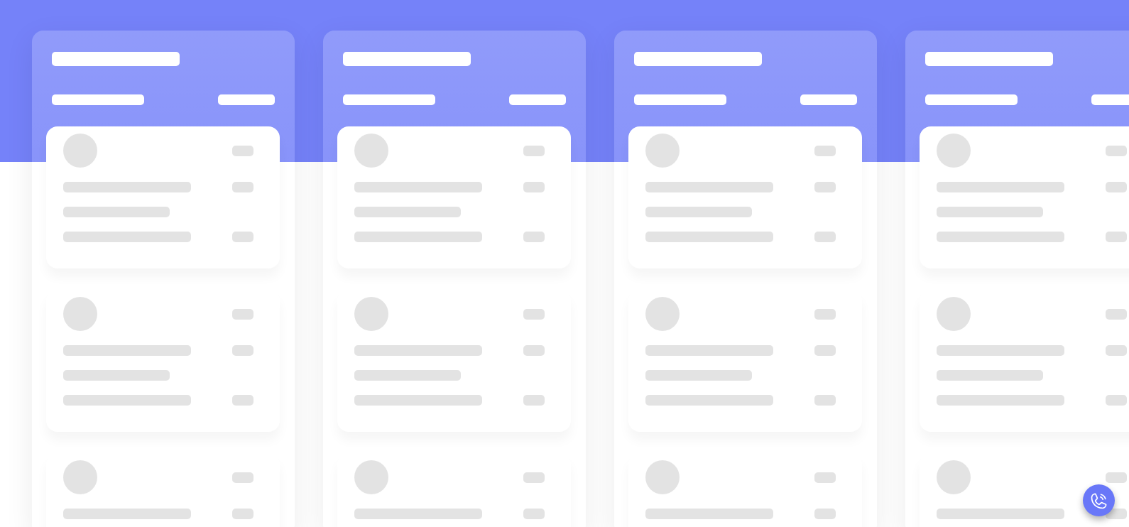
scroll to position [194, 0]
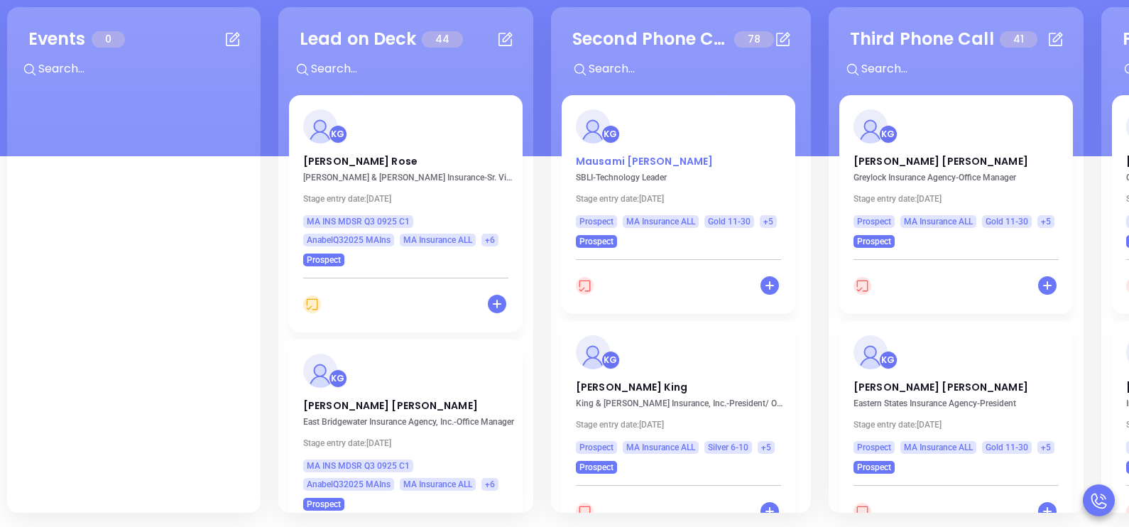
click at [609, 161] on p "Mausami Vora" at bounding box center [678, 157] width 205 height 7
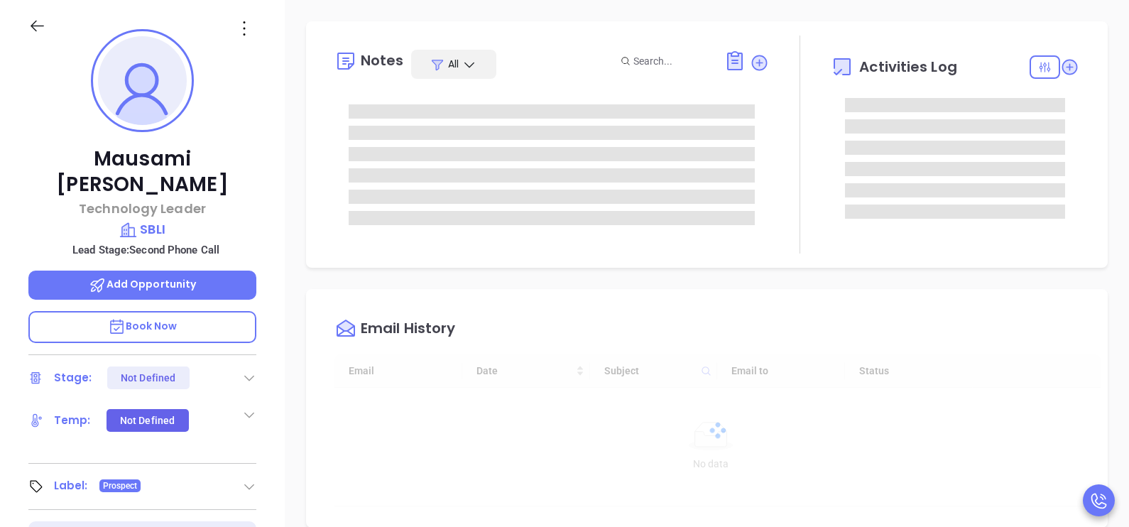
type input "10/07/2025"
type input "Karina Genovez"
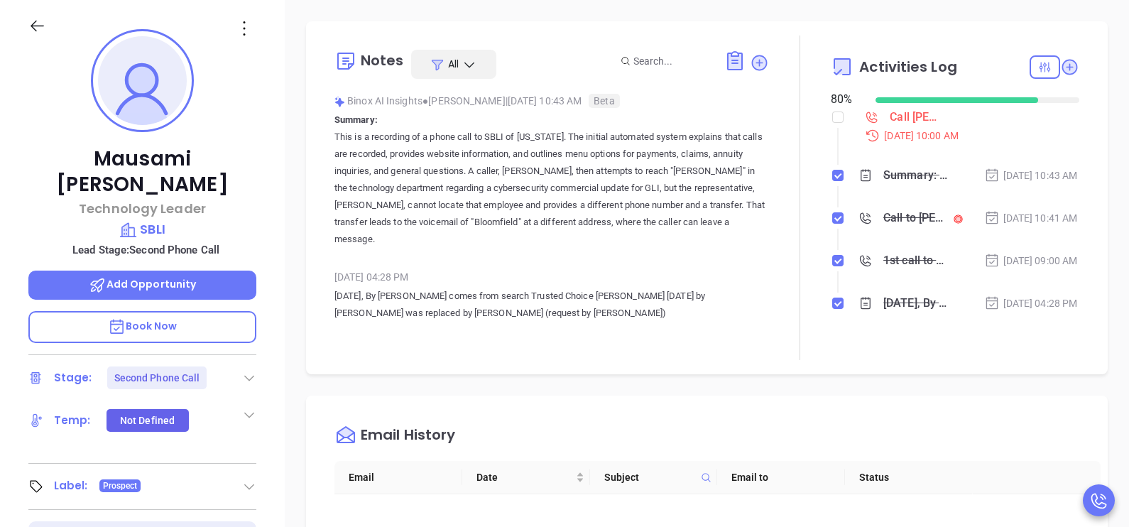
click at [263, 330] on div "Mausami Vora Technology Leader SBLI Lead Stage: Second Phone Call Add Opportuni…" at bounding box center [142, 329] width 285 height 659
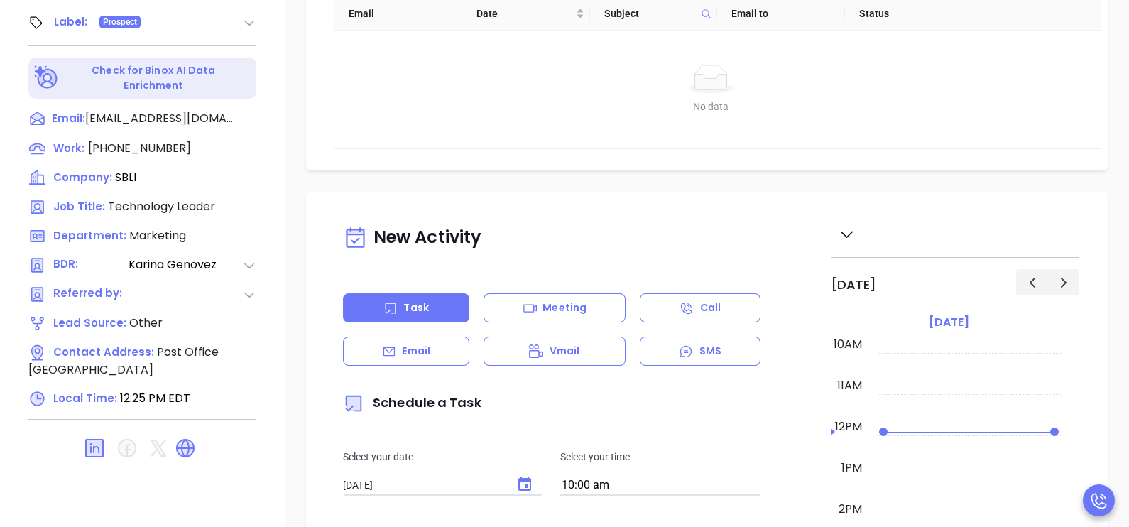
scroll to position [660, 0]
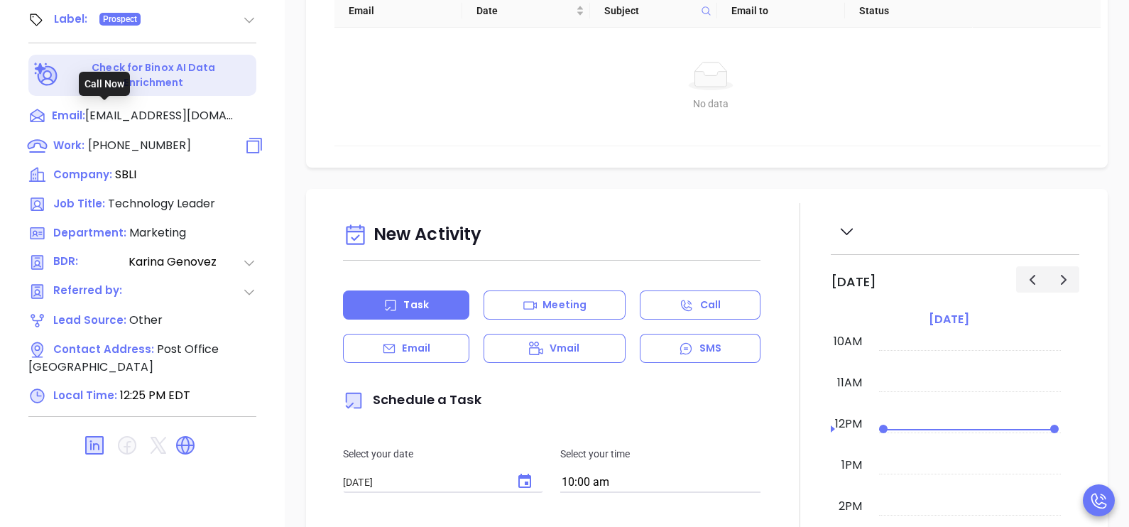
click at [143, 137] on span "(800) 694-7254" at bounding box center [139, 145] width 103 height 16
type input "(800) 694-7254"
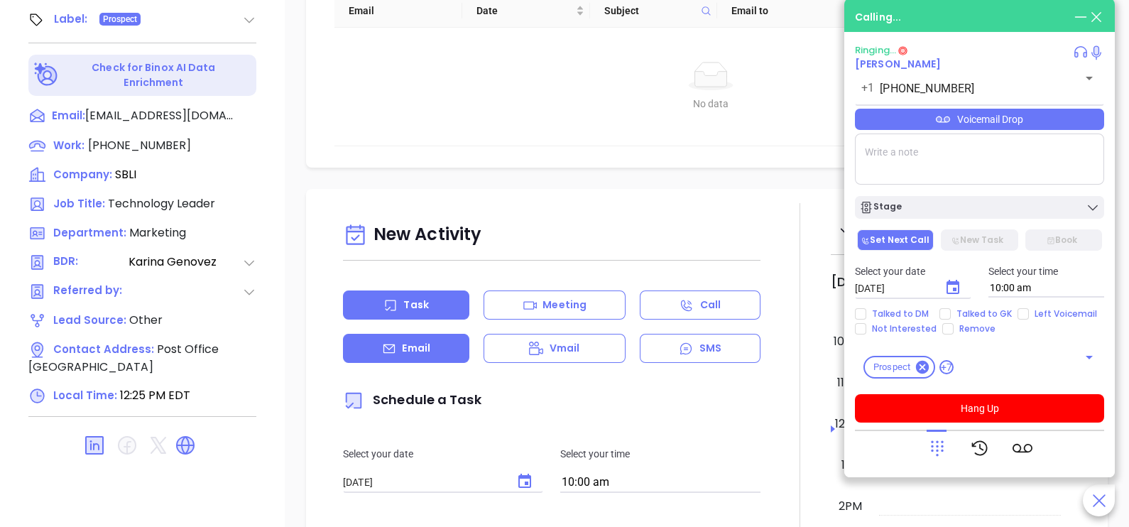
click at [450, 349] on div "Email" at bounding box center [406, 348] width 126 height 29
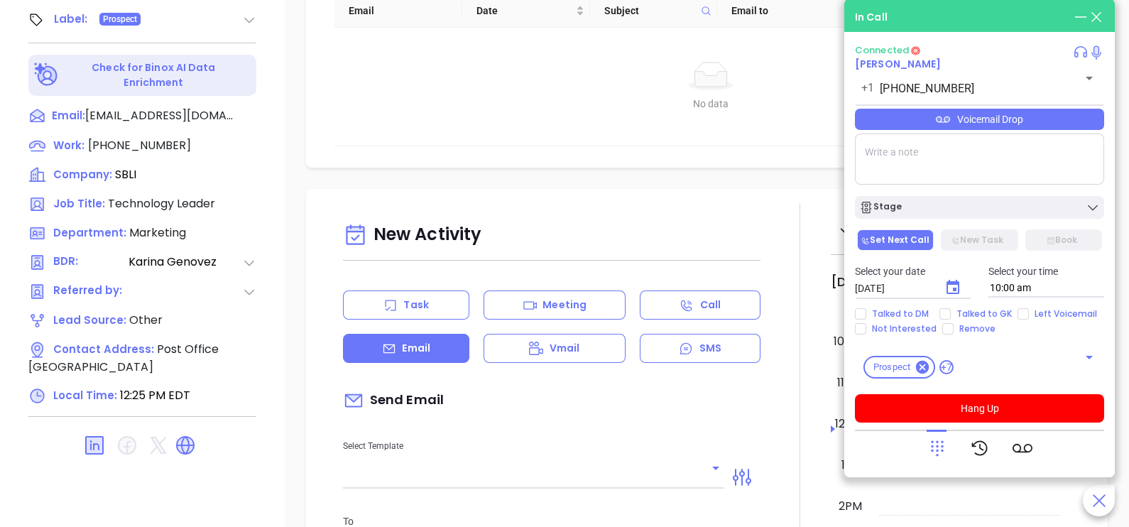
type input "Karina Genovez"
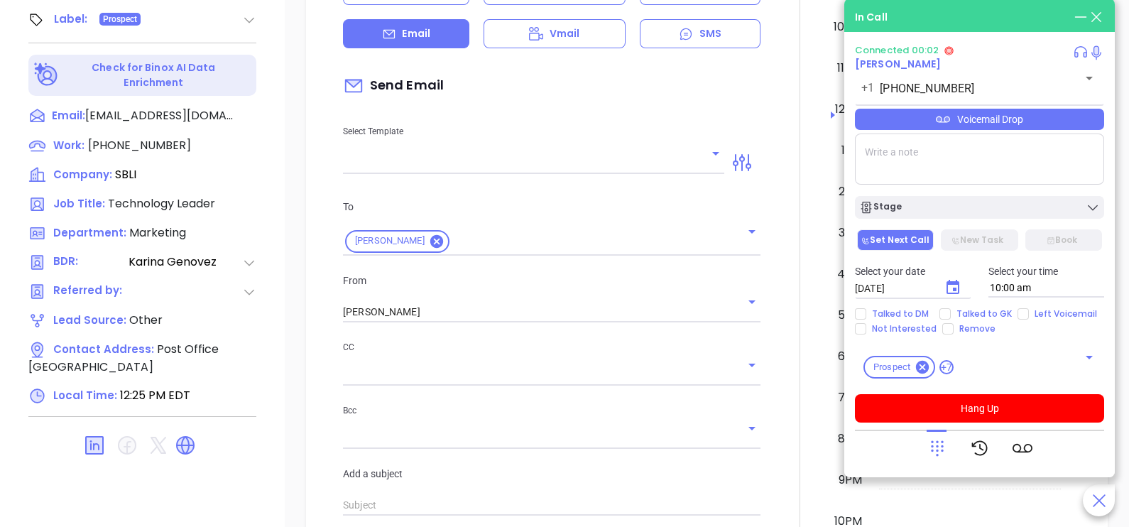
scroll to position [319, 0]
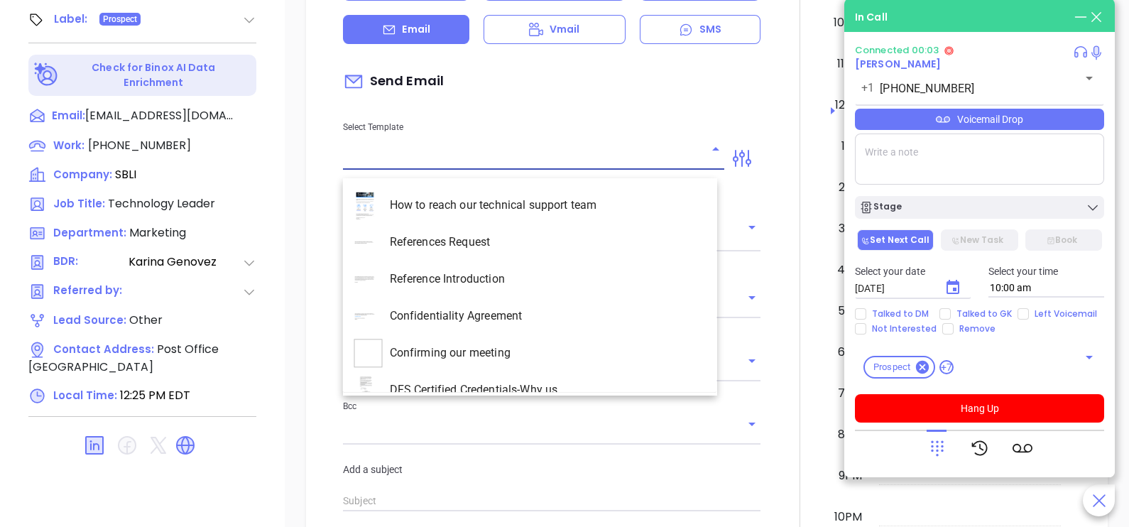
click at [675, 156] on input "text" at bounding box center [523, 158] width 360 height 21
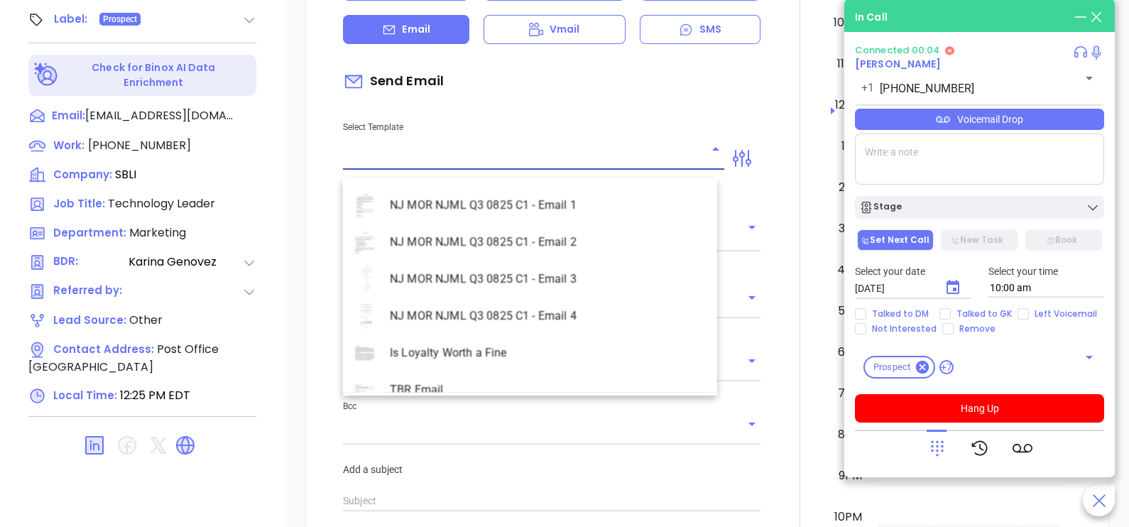
scroll to position [4119, 0]
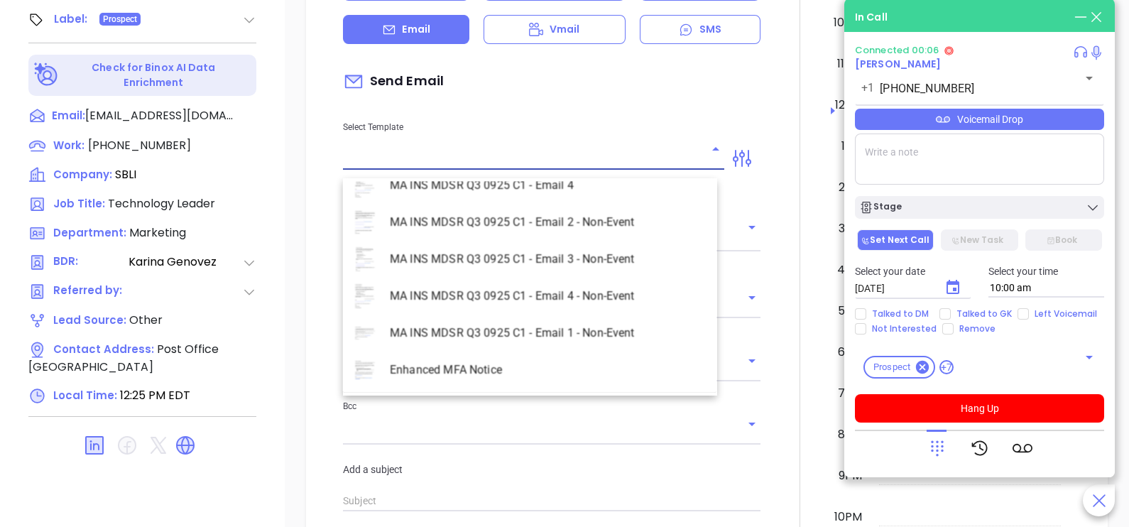
click at [594, 219] on li "MA INS MDSR Q3 0925 C1 - Email 2 - Non-Event" at bounding box center [530, 222] width 374 height 37
type input "MA INS MDSR Q3 0925 C1 - Email 2 - Non-Event"
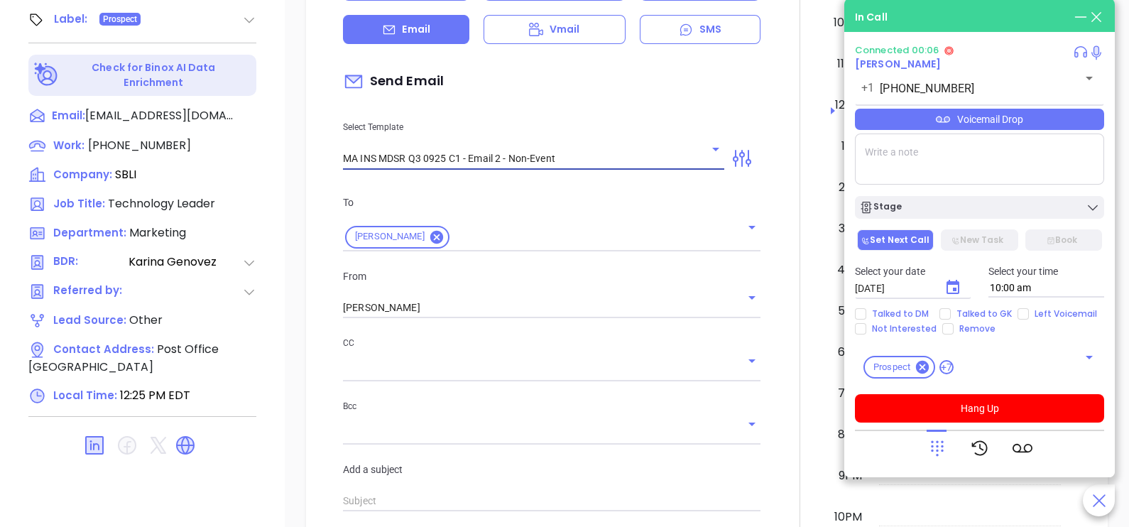
type input "Mausami, here’s the MA compliance checklist we mentioned"
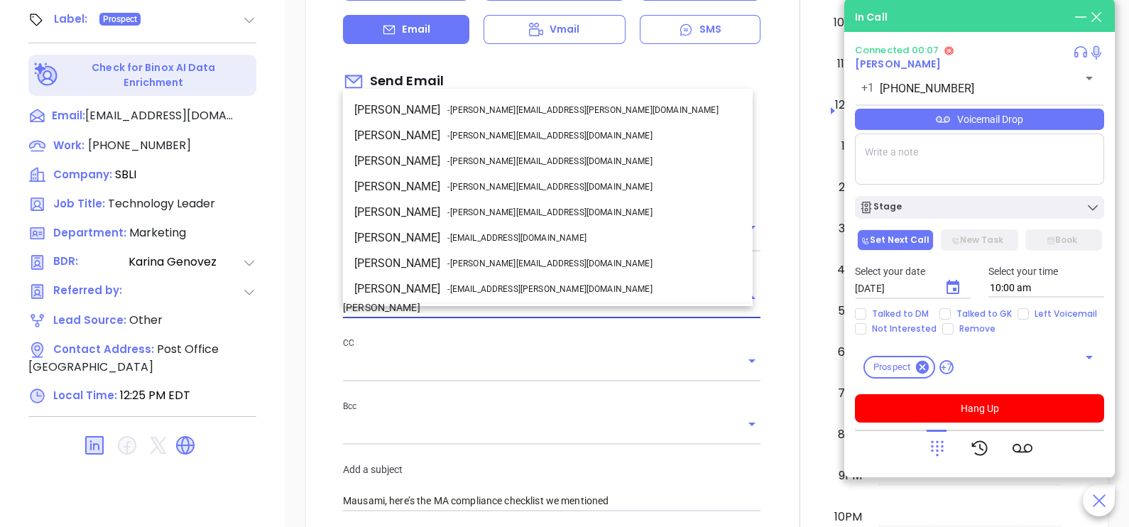
click at [497, 312] on input "Karina Genovez" at bounding box center [532, 308] width 378 height 21
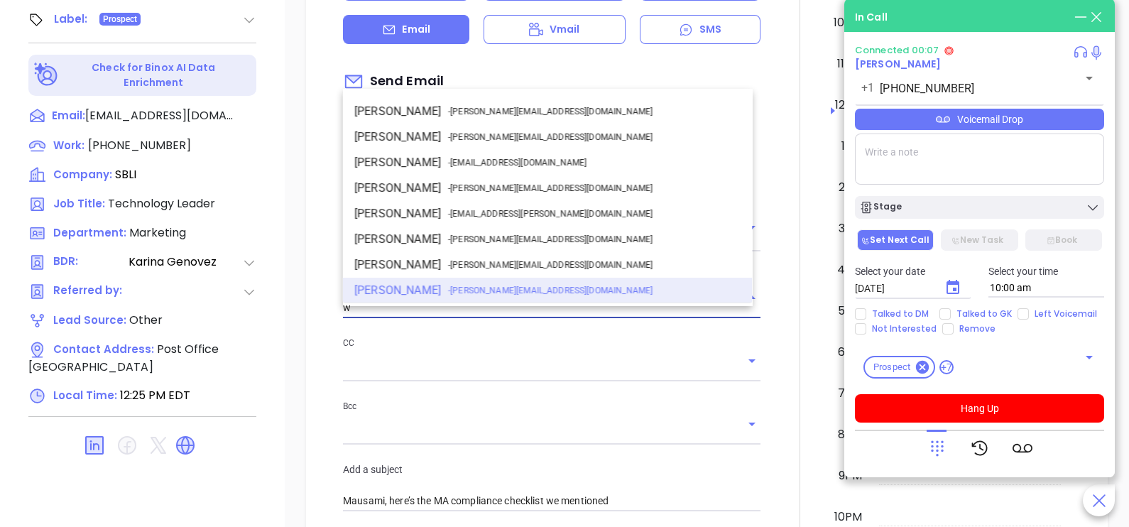
scroll to position [0, 0]
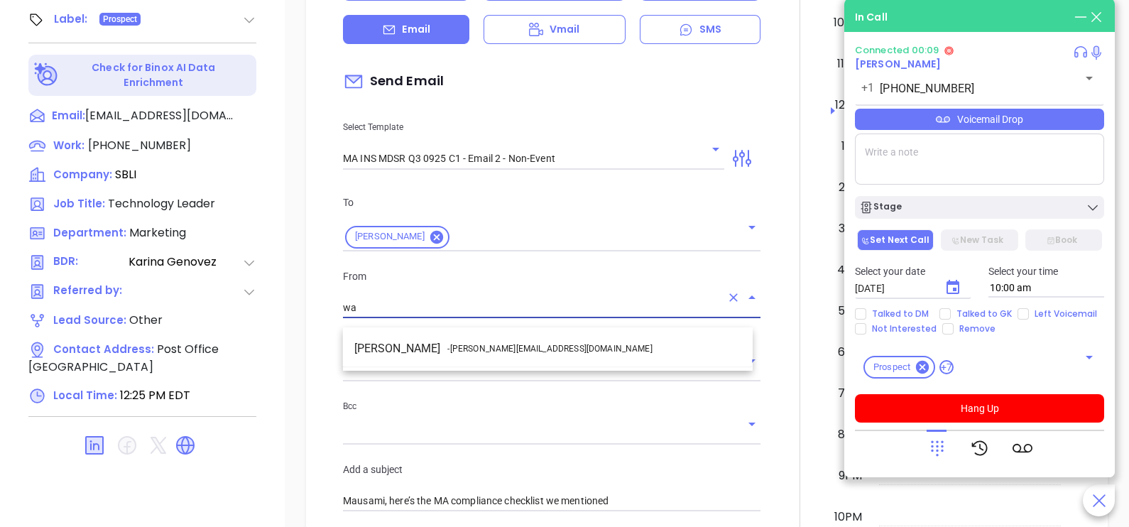
click at [519, 346] on span "- walter@motiva.net" at bounding box center [549, 348] width 205 height 13
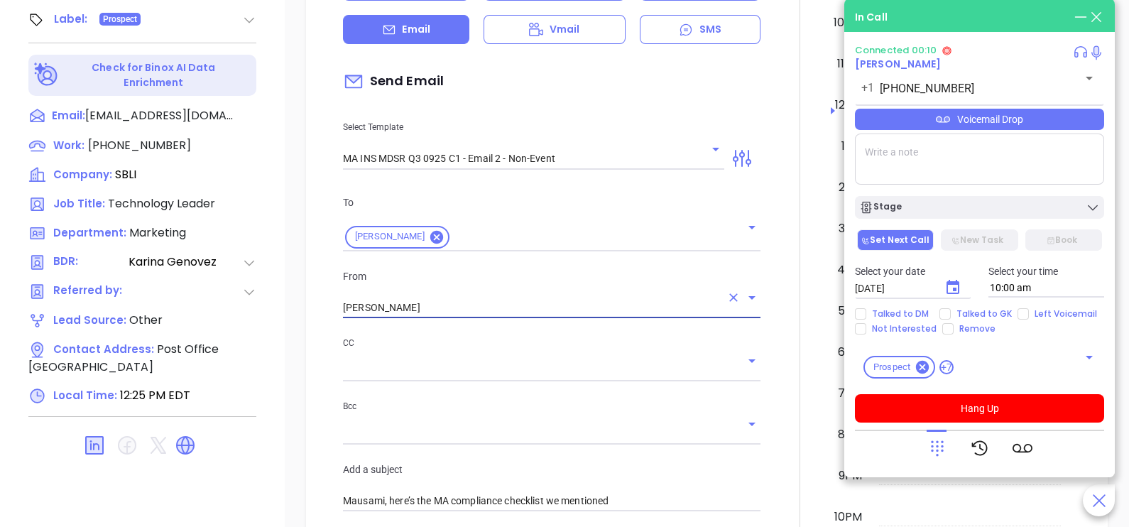
type input "[PERSON_NAME]"
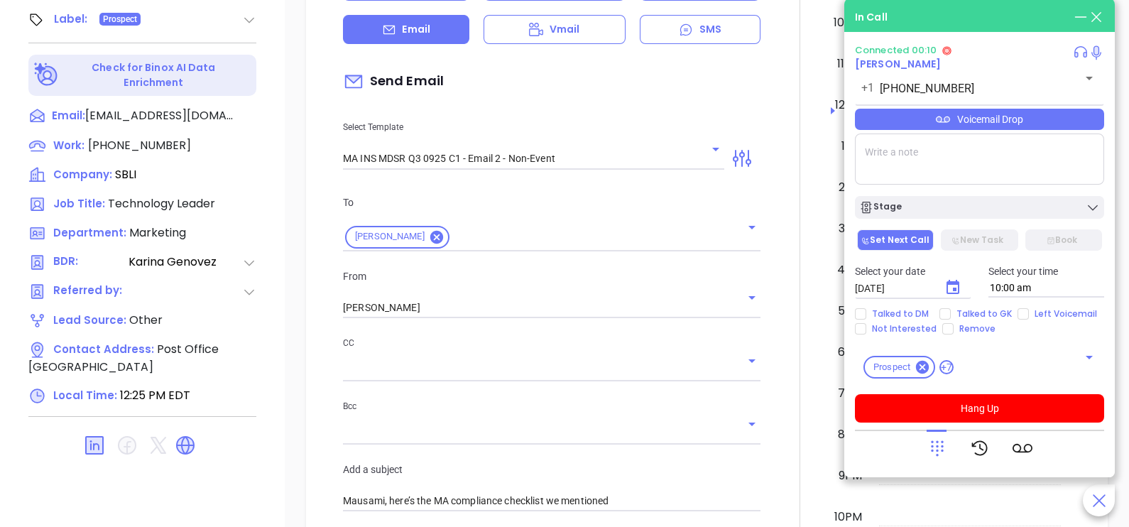
click at [781, 339] on div at bounding box center [800, 469] width 62 height 1171
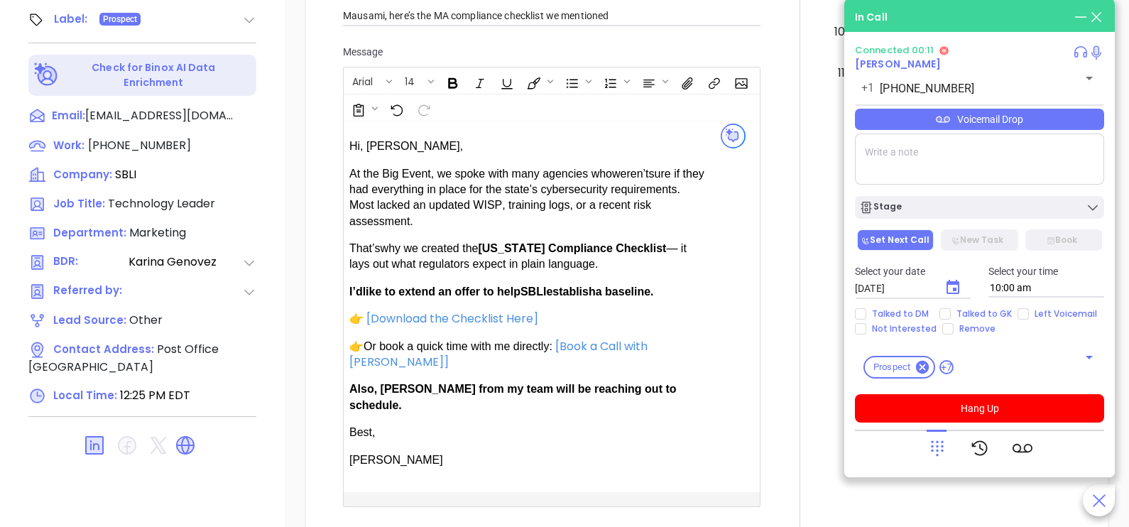
scroll to position [923, 0]
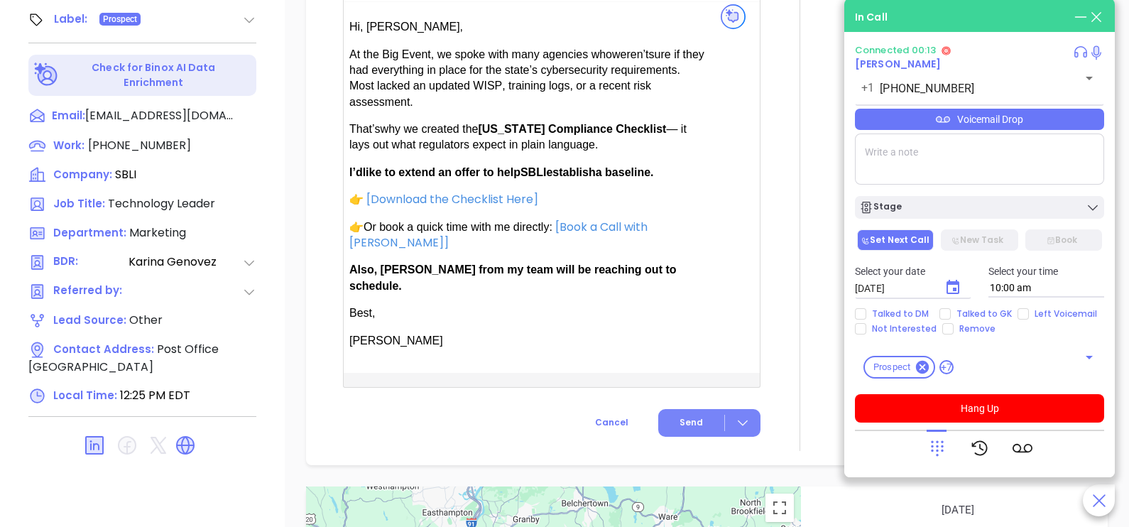
click at [684, 418] on span "Send" at bounding box center [691, 422] width 23 height 13
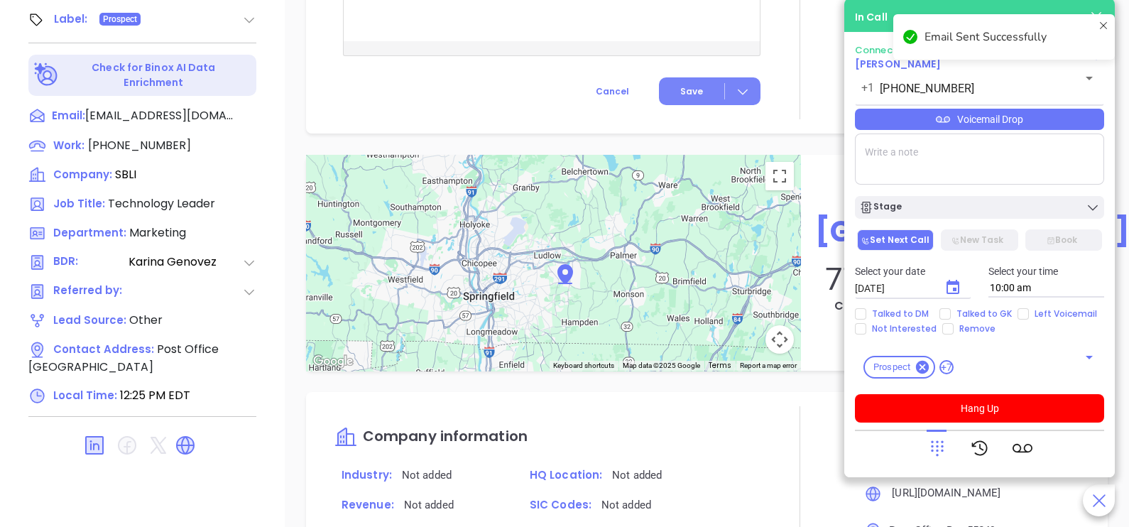
scroll to position [806, 0]
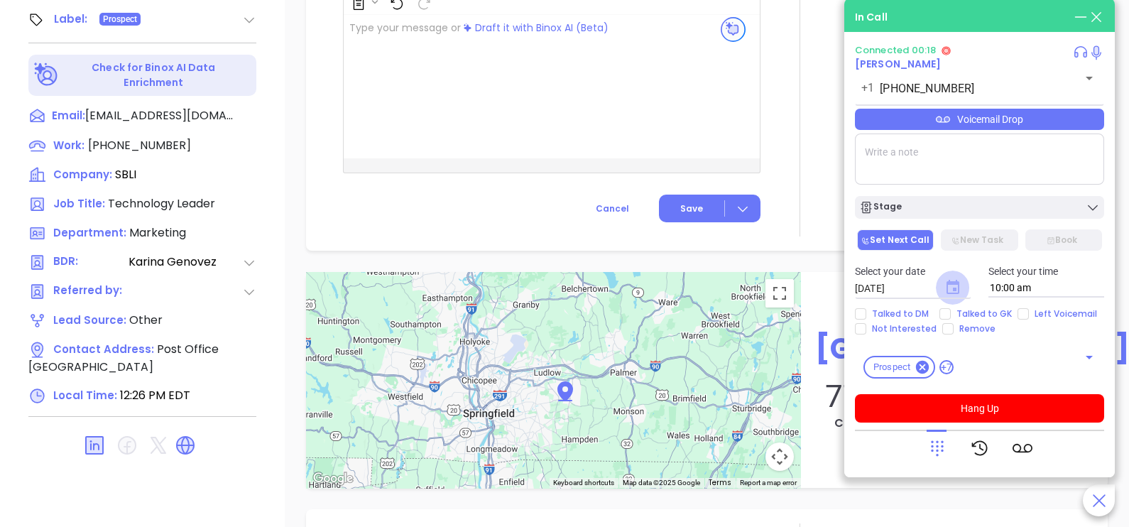
click at [955, 292] on icon "Choose date, selected date is Oct 7, 2025" at bounding box center [953, 287] width 13 height 14
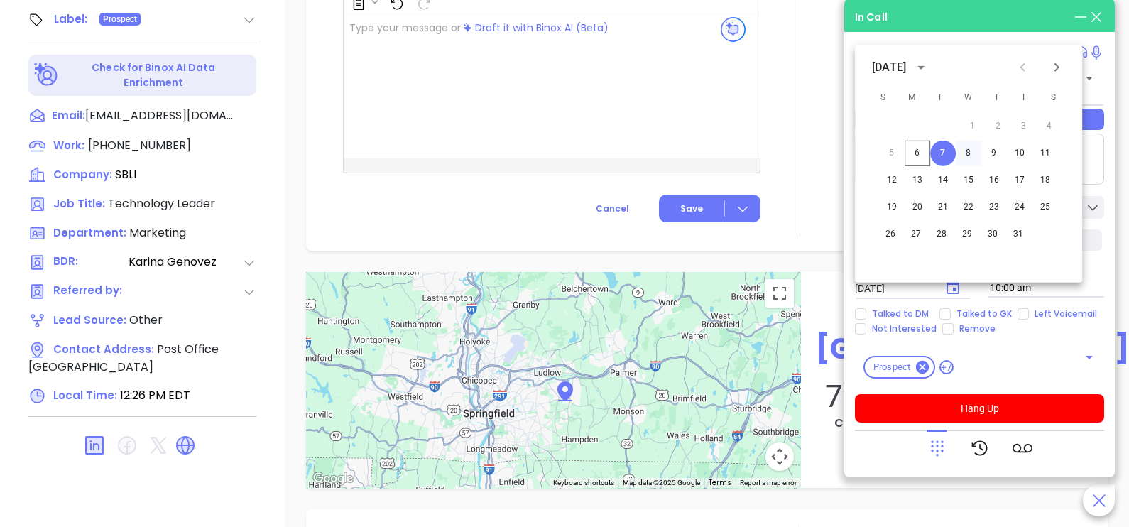
scroll to position [923, 0]
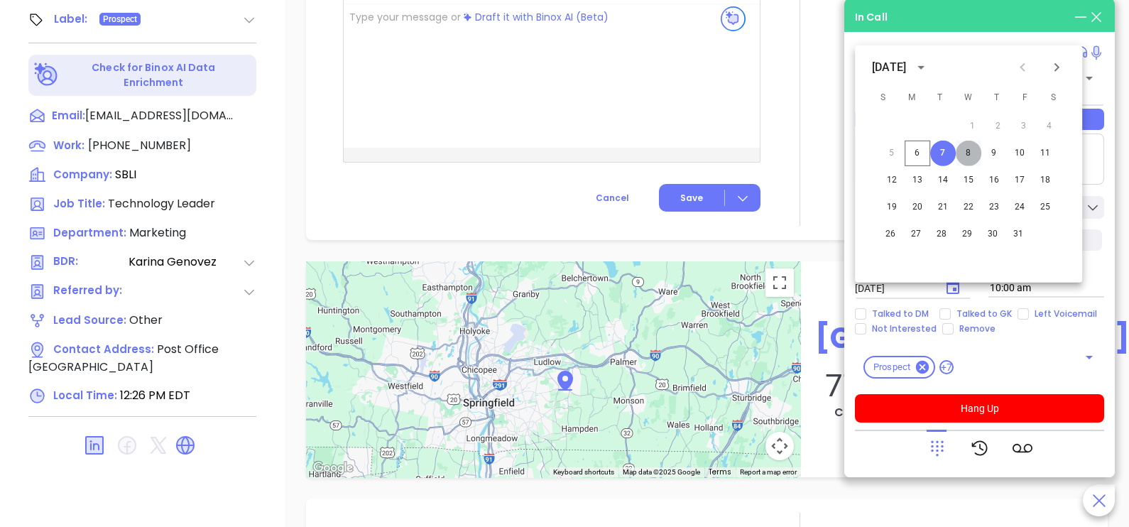
click at [974, 151] on button "8" at bounding box center [969, 154] width 26 height 26
type input "10/08/2025"
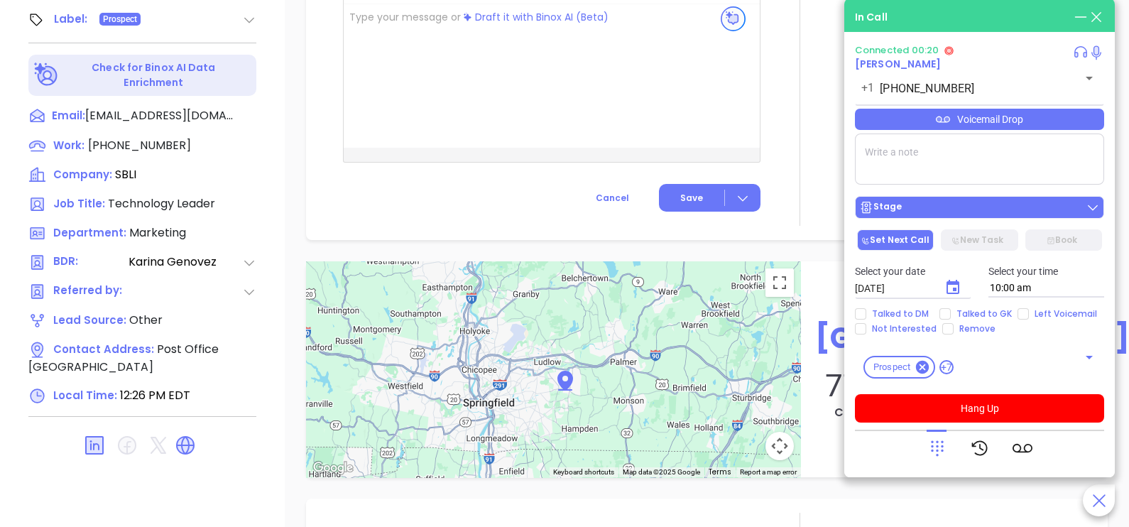
click at [994, 218] on button "Stage" at bounding box center [979, 207] width 249 height 23
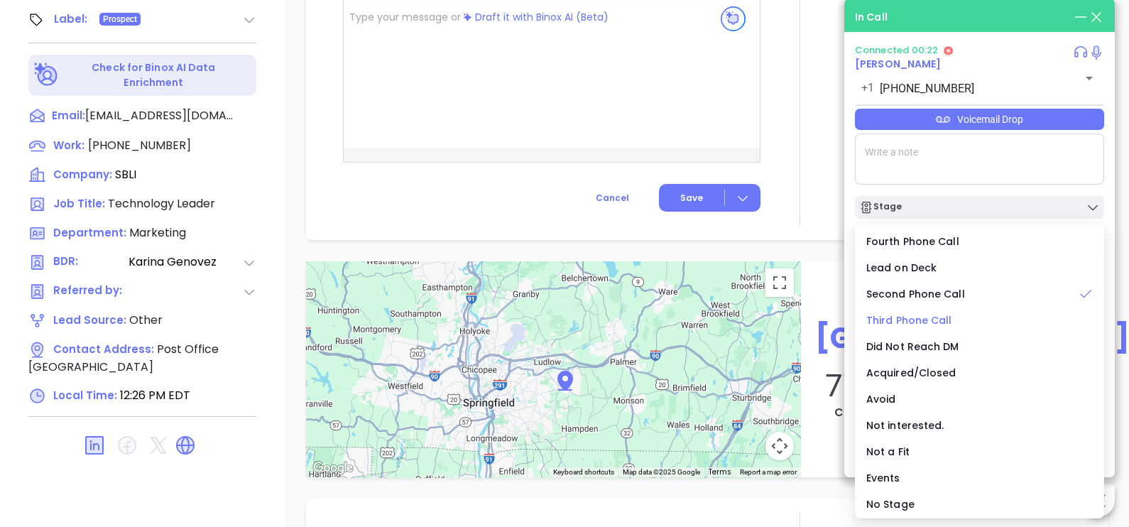
click at [933, 319] on span "Third Phone Call" at bounding box center [909, 320] width 86 height 14
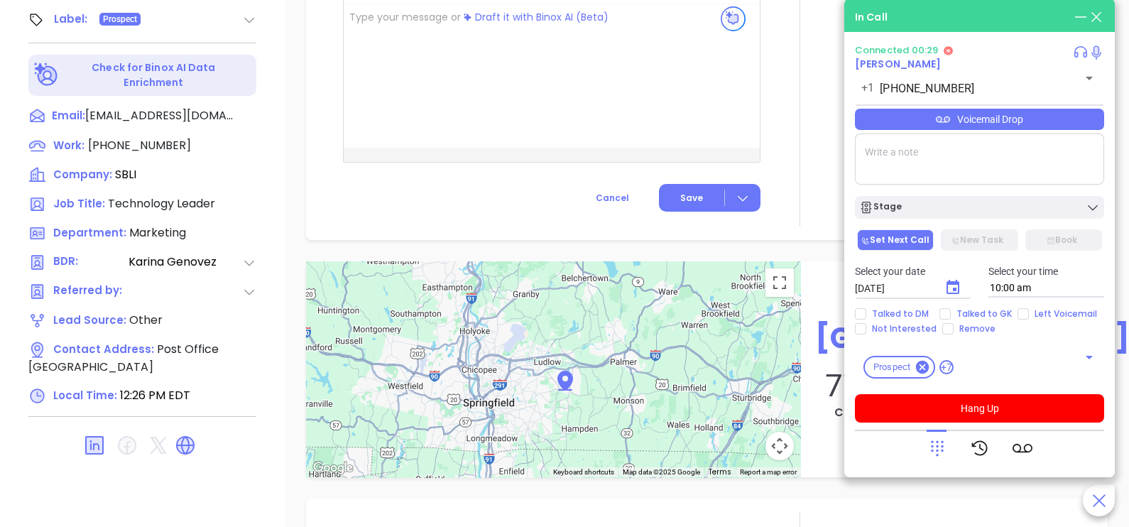
click at [936, 444] on icon at bounding box center [937, 448] width 20 height 20
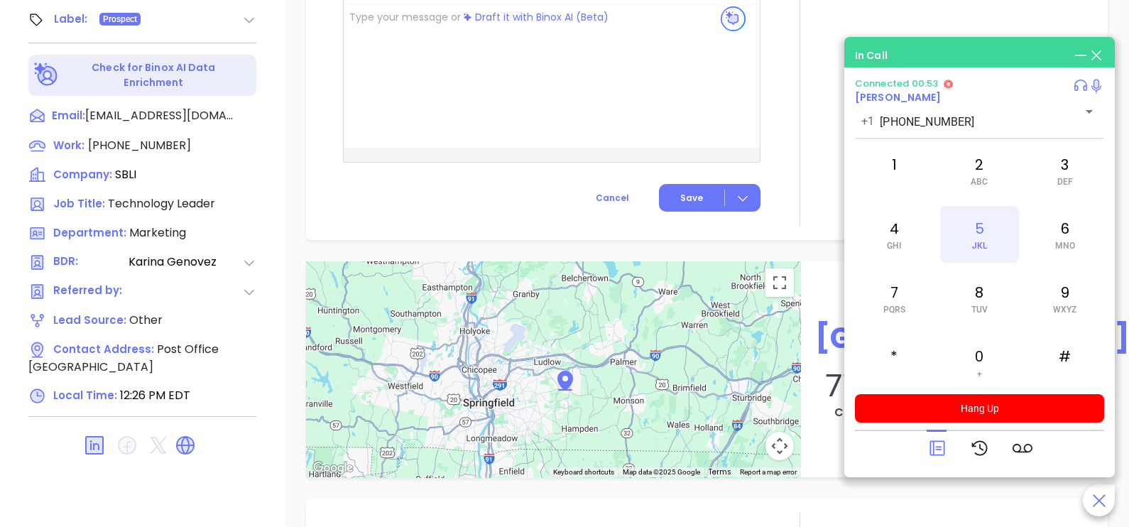
click at [959, 229] on div "5 JKL" at bounding box center [979, 234] width 78 height 57
click at [897, 231] on div "4 GHI" at bounding box center [894, 234] width 78 height 57
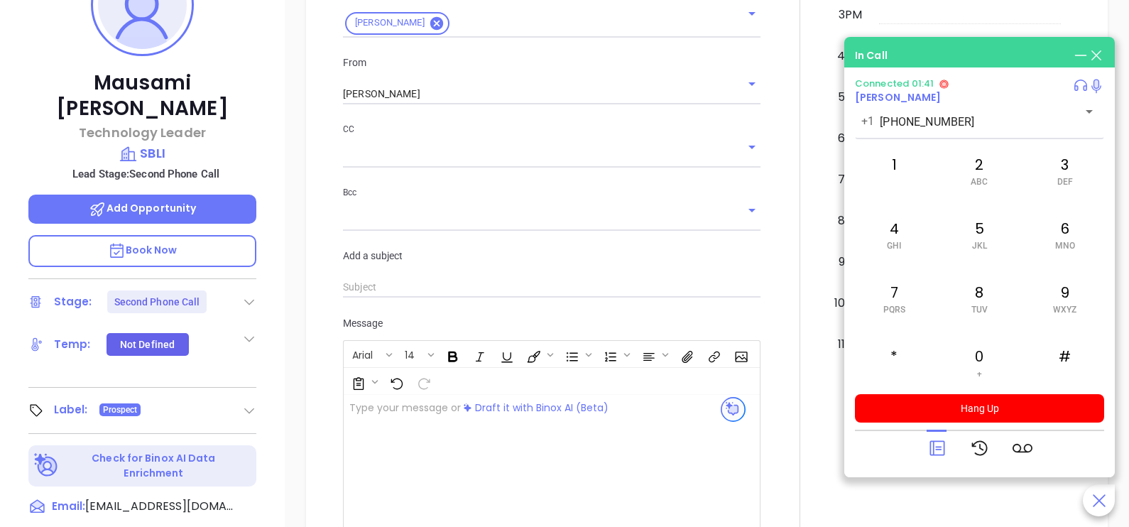
scroll to position [234, 0]
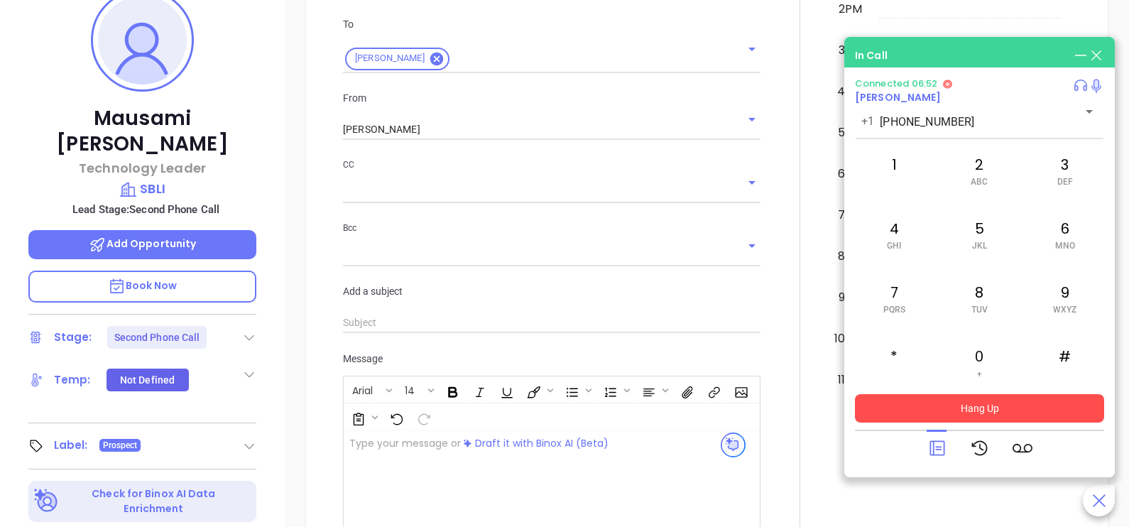
click at [929, 408] on button "Hang Up" at bounding box center [979, 408] width 249 height 28
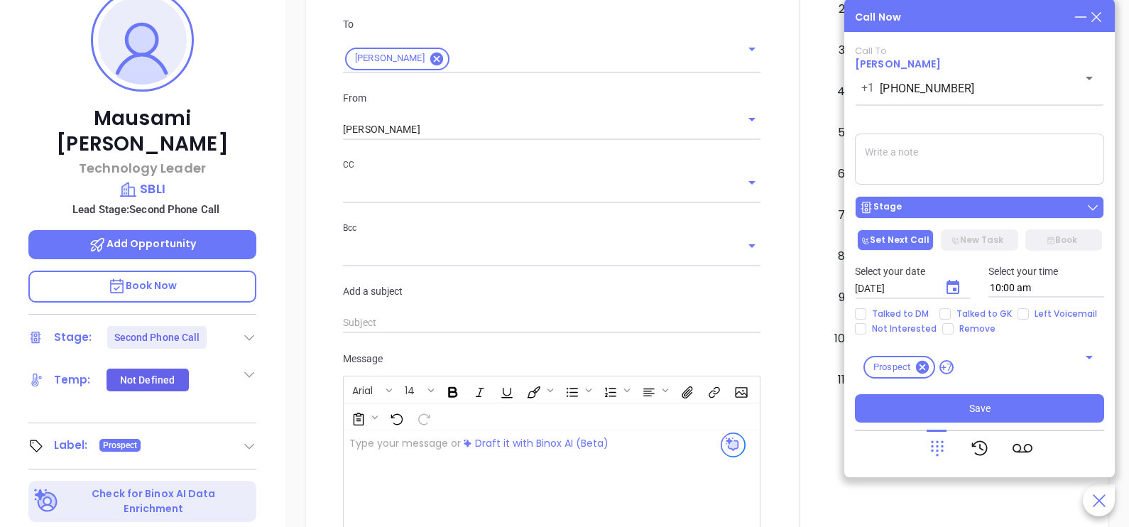
click at [954, 219] on button "Stage" at bounding box center [979, 207] width 249 height 23
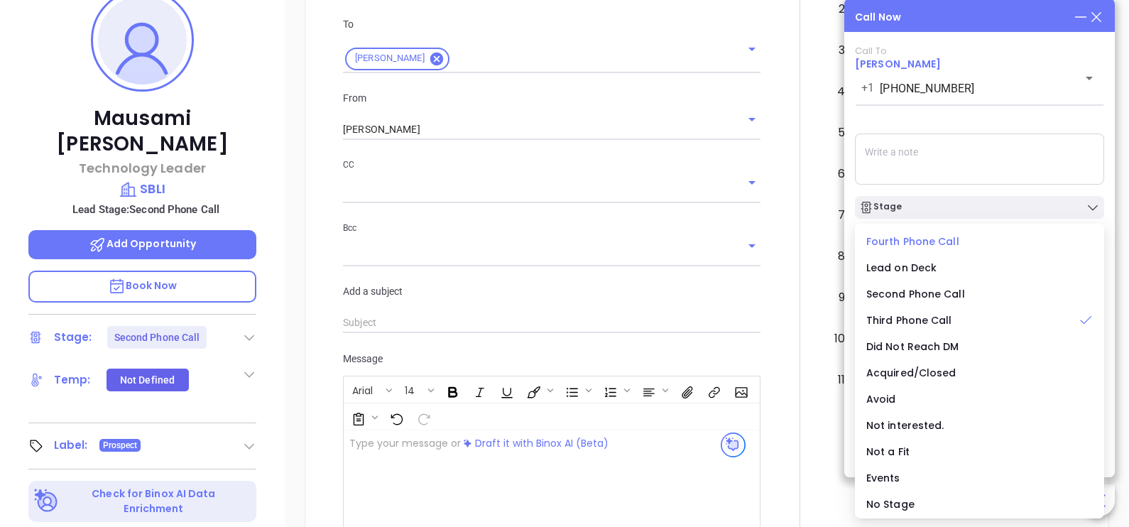
click at [939, 242] on span "Fourth Phone Call" at bounding box center [912, 241] width 93 height 14
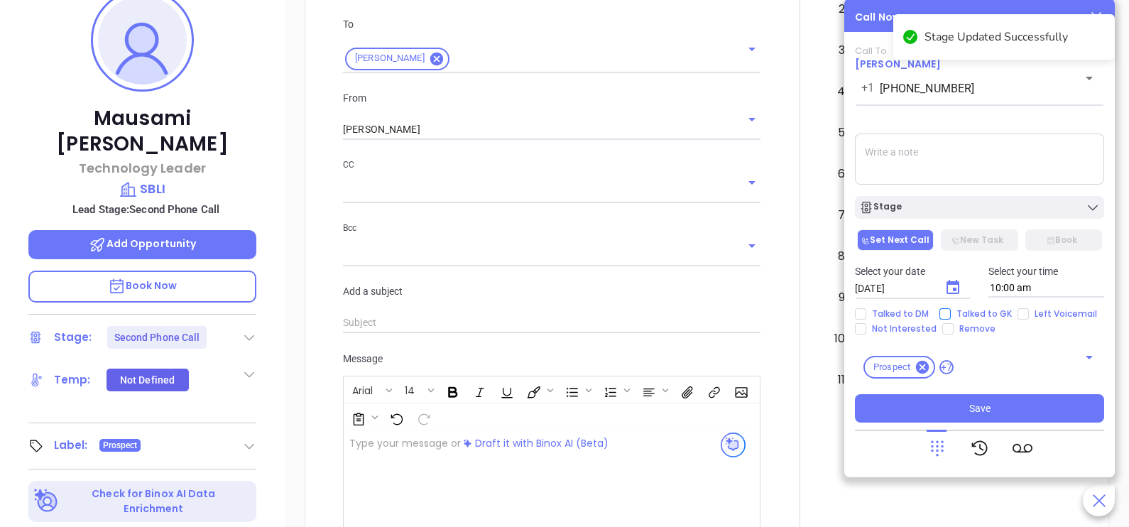
click at [987, 313] on span "Talked to GK" at bounding box center [984, 313] width 67 height 11
click at [951, 313] on input "Talked to GK" at bounding box center [944, 313] width 11 height 11
checkbox input "true"
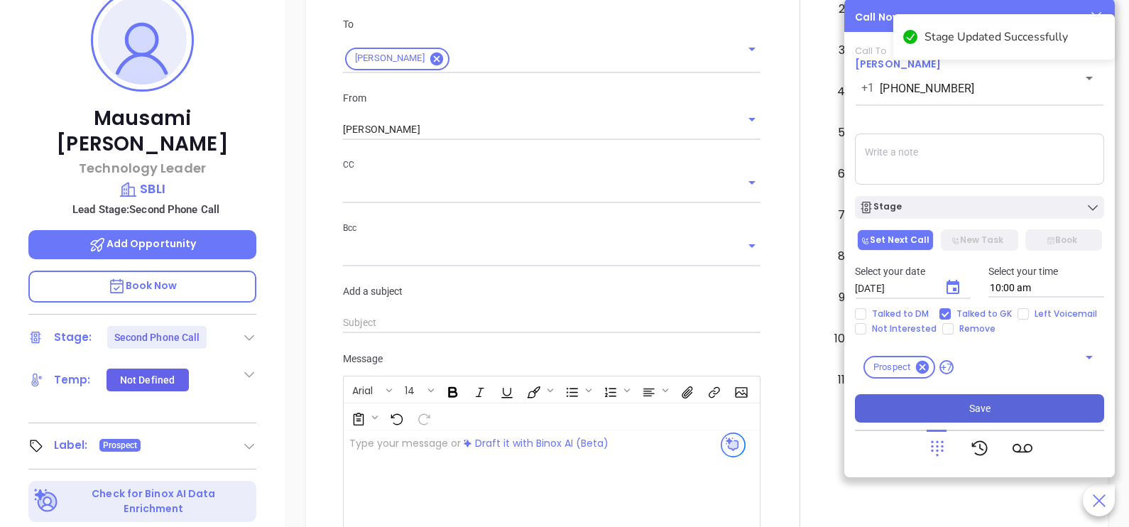
click at [998, 404] on button "Save" at bounding box center [979, 408] width 249 height 28
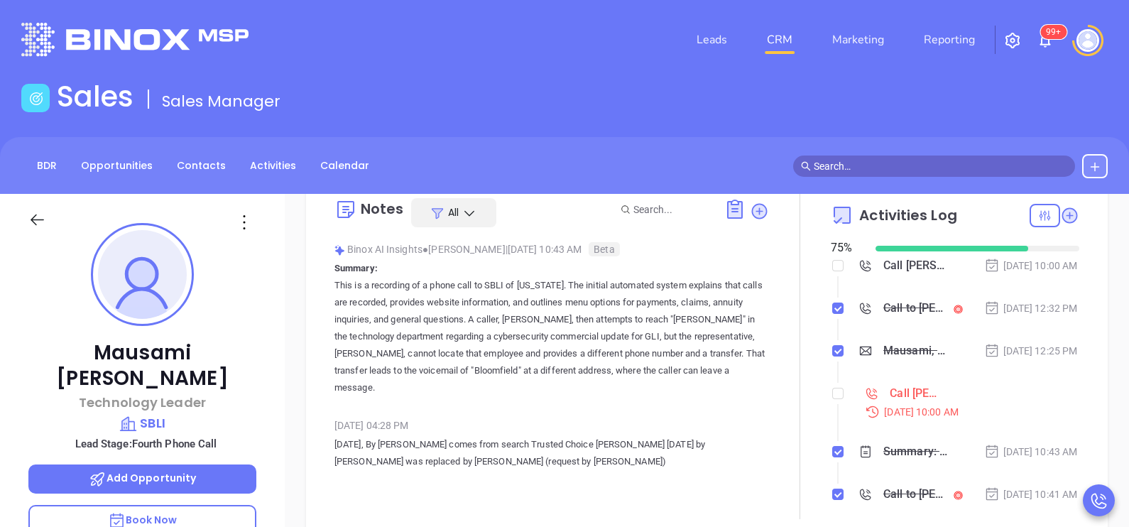
scroll to position [89, 0]
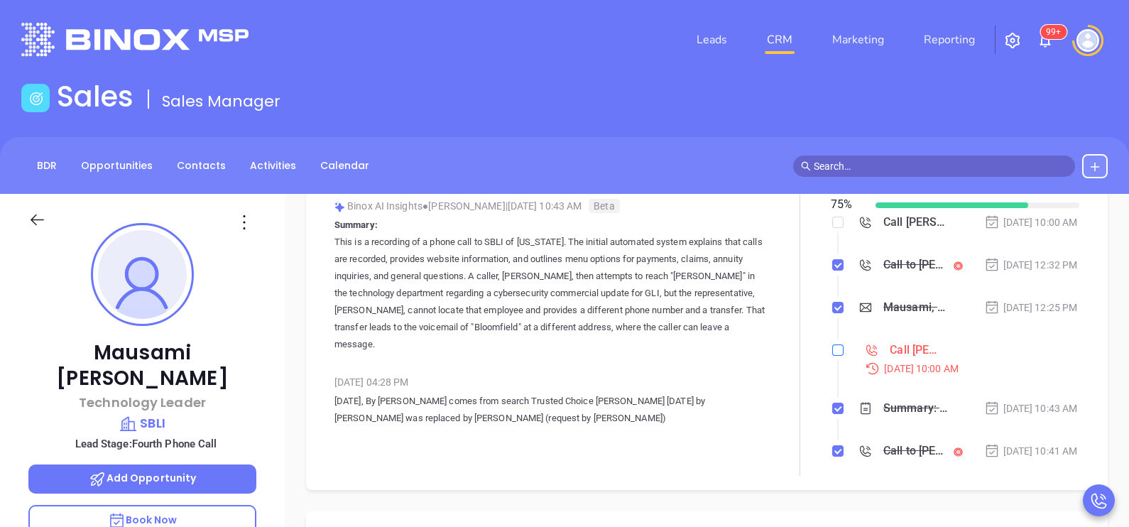
click at [832, 356] on input "checkbox" at bounding box center [837, 349] width 11 height 11
checkbox input "true"
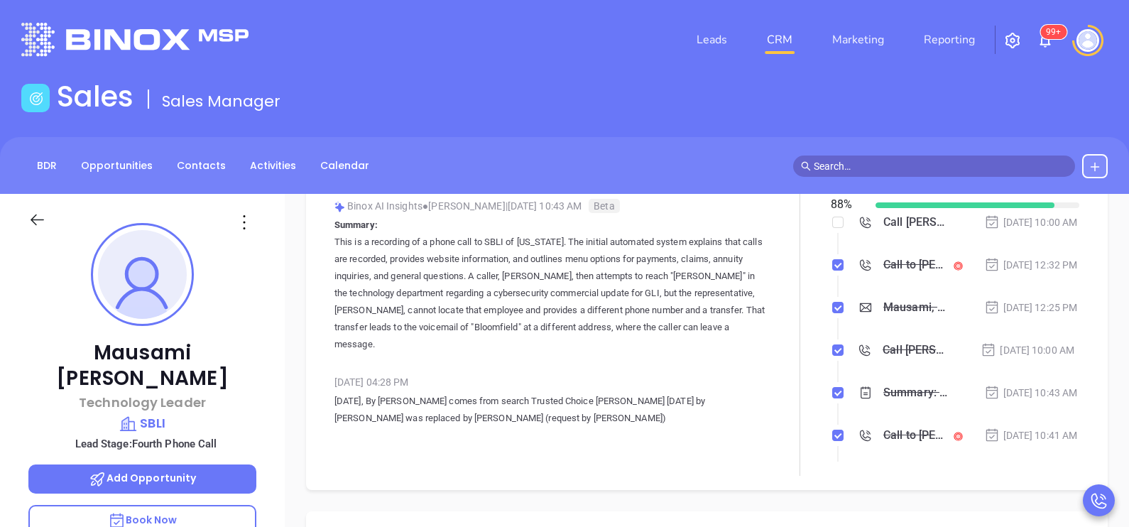
click at [41, 224] on icon at bounding box center [37, 220] width 18 height 18
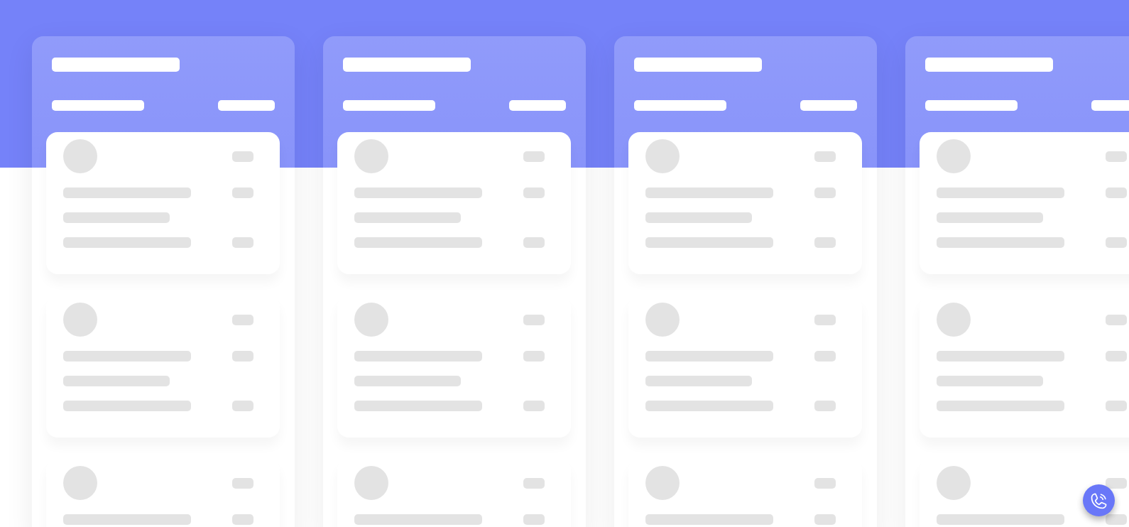
scroll to position [194, 0]
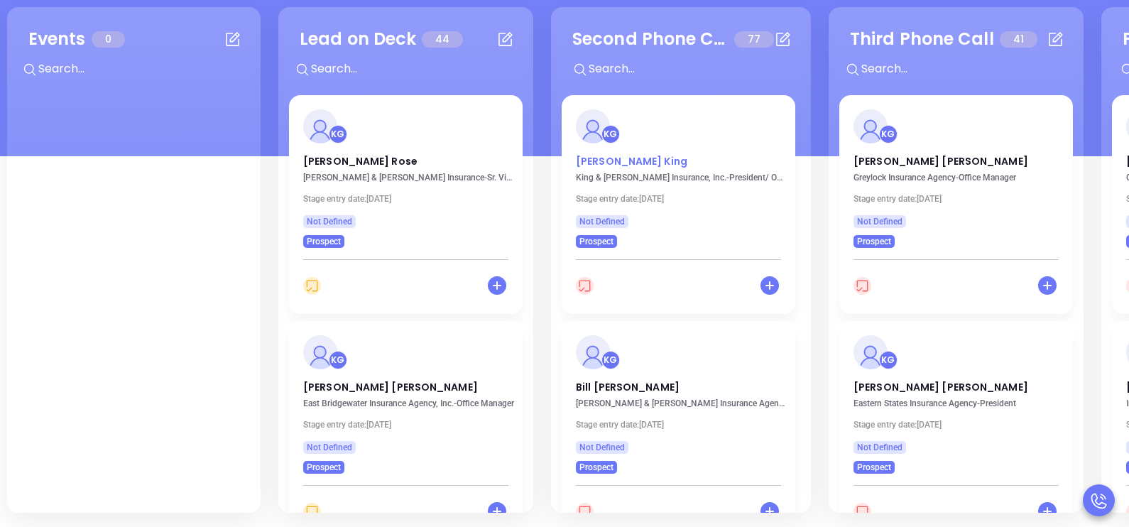
click at [614, 161] on p "Scott King" at bounding box center [678, 157] width 205 height 7
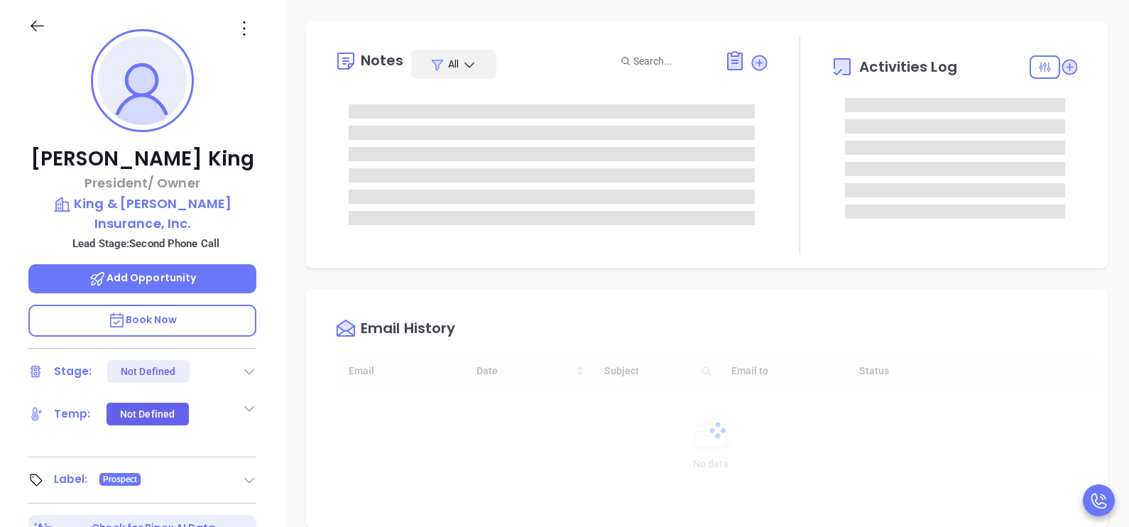
type input "10/07/2025"
type input "Karina Genovez"
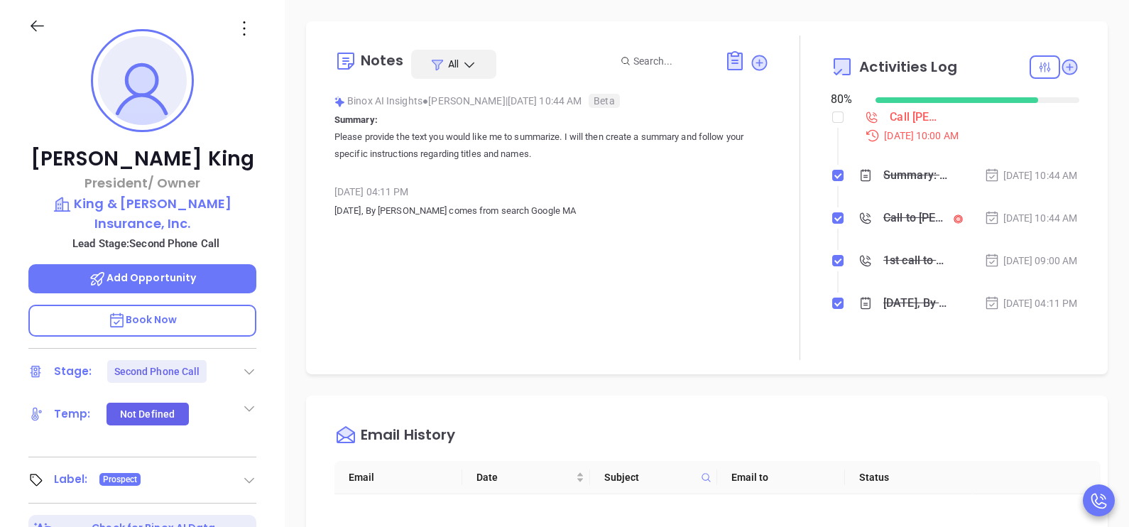
click at [276, 343] on div "Scott King President/ Owner King & Cushman Insurance, Inc. Lead Stage: Second P…" at bounding box center [142, 329] width 285 height 659
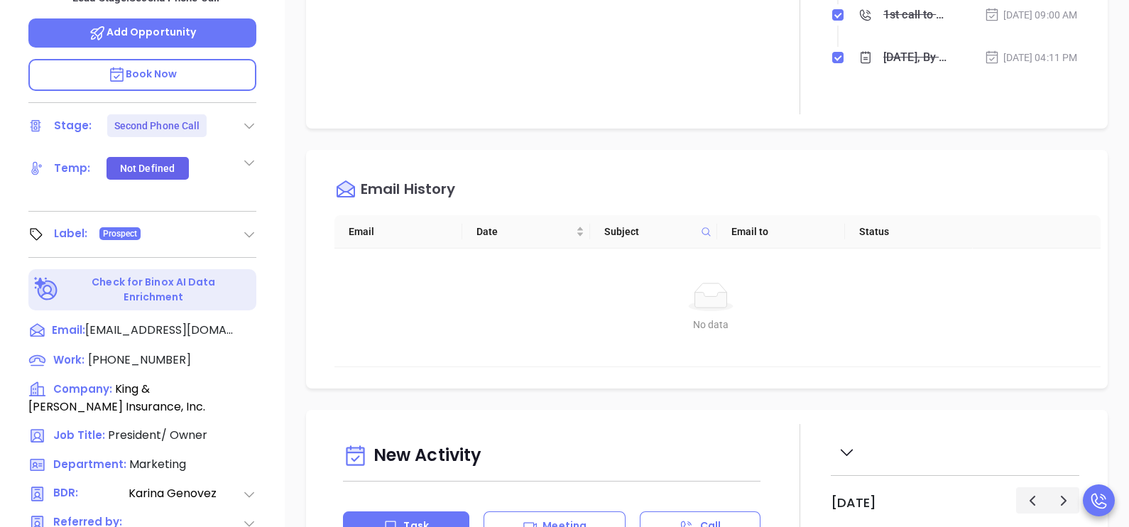
scroll to position [513, 0]
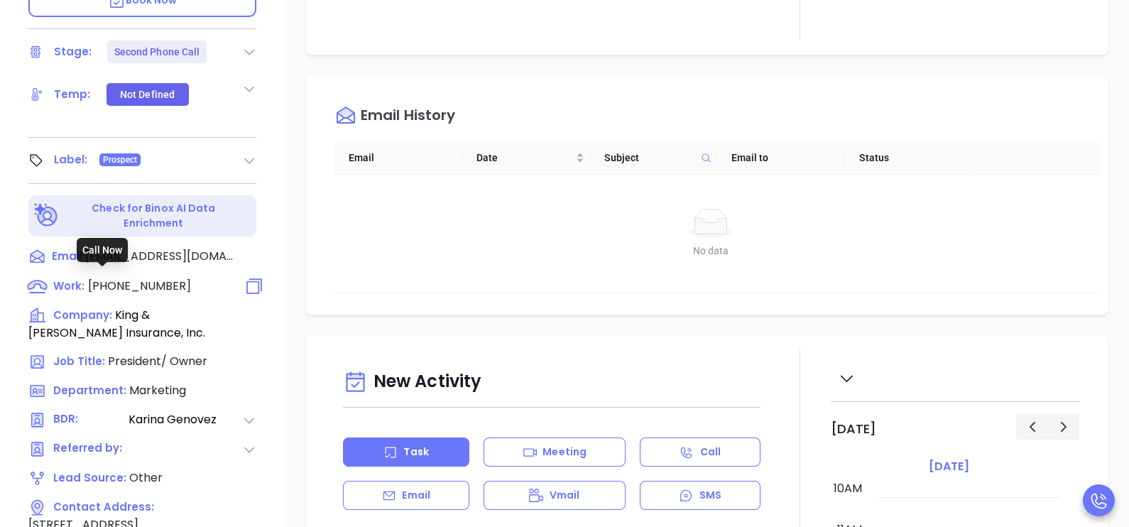
click at [164, 285] on span "(413) 584-9322" at bounding box center [139, 286] width 103 height 16
type input "(413) 584-9322"
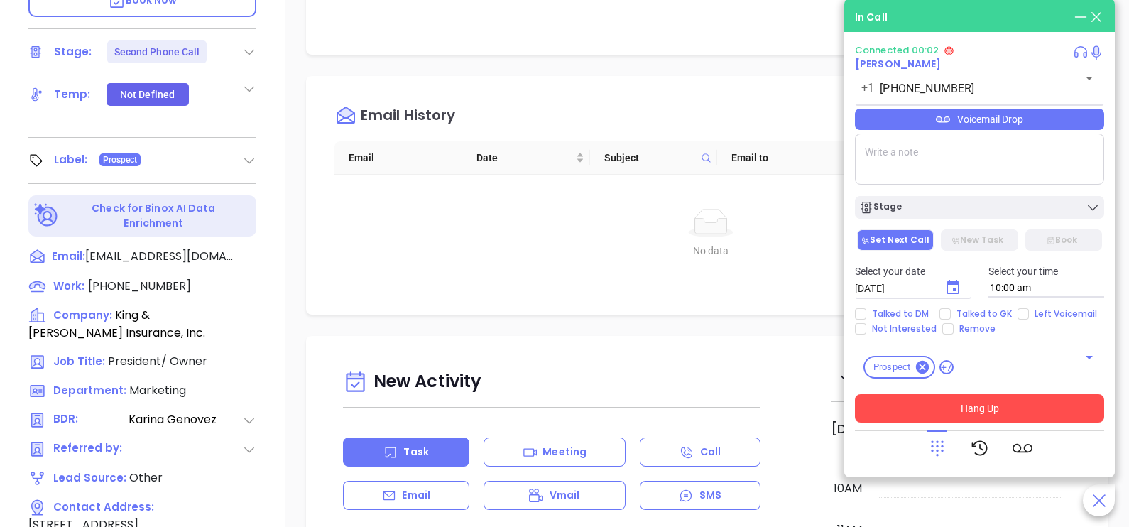
click at [957, 411] on button "Hang Up" at bounding box center [979, 408] width 249 height 28
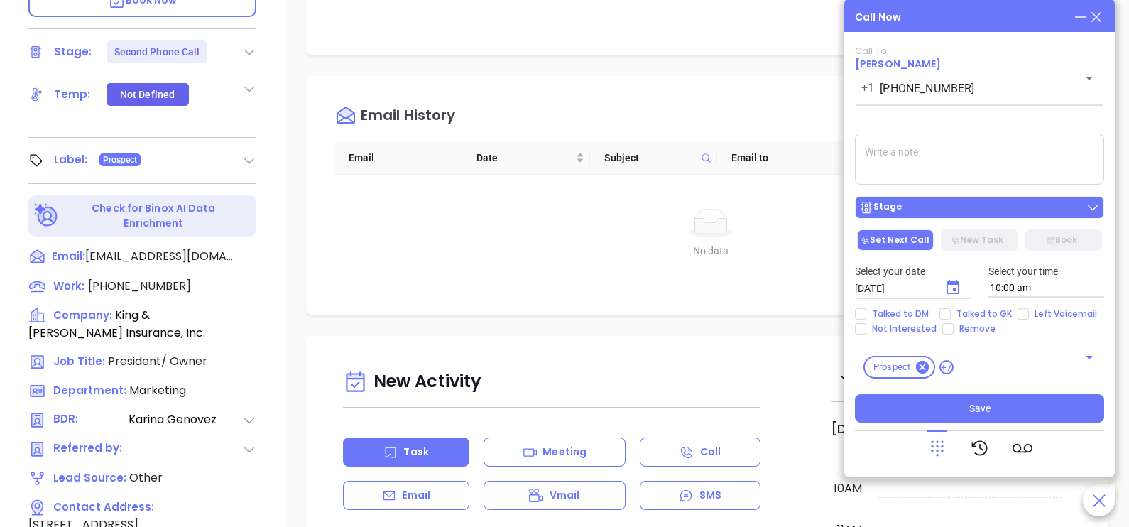
click at [969, 211] on div "Stage" at bounding box center [979, 207] width 241 height 14
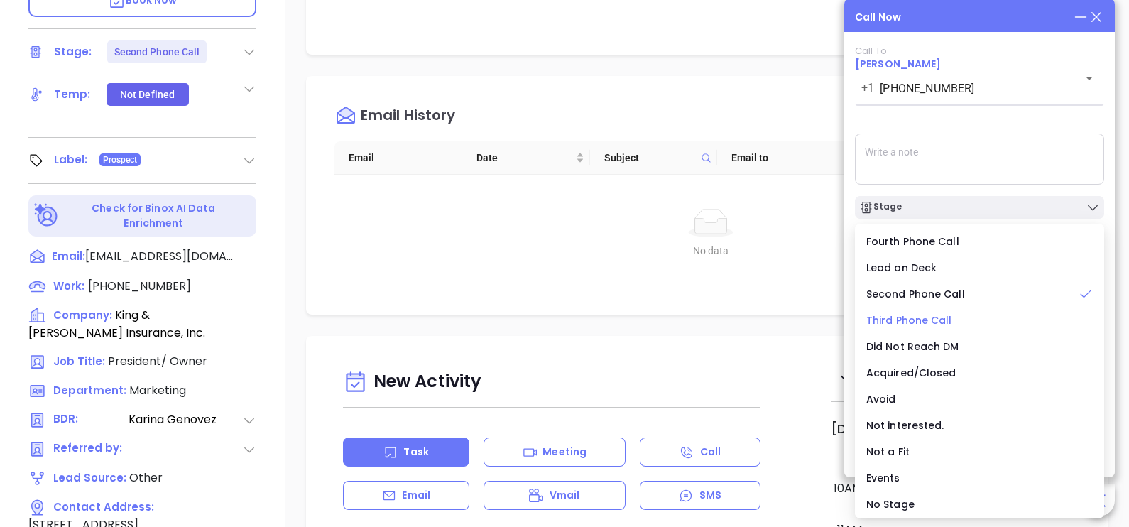
click at [939, 320] on span "Third Phone Call" at bounding box center [909, 320] width 86 height 14
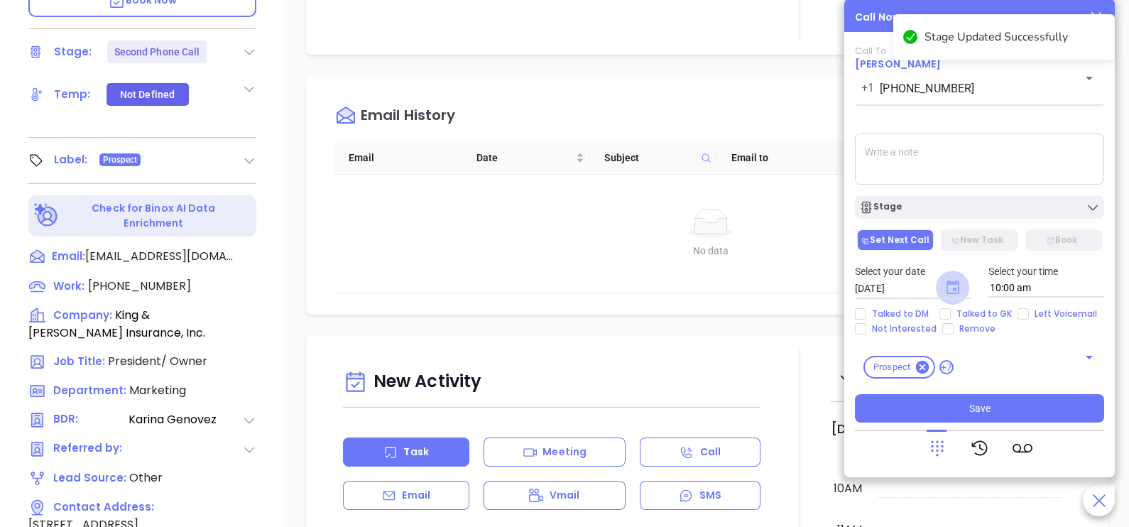
click at [955, 283] on icon "Choose date, selected date is Oct 7, 2025" at bounding box center [953, 287] width 13 height 14
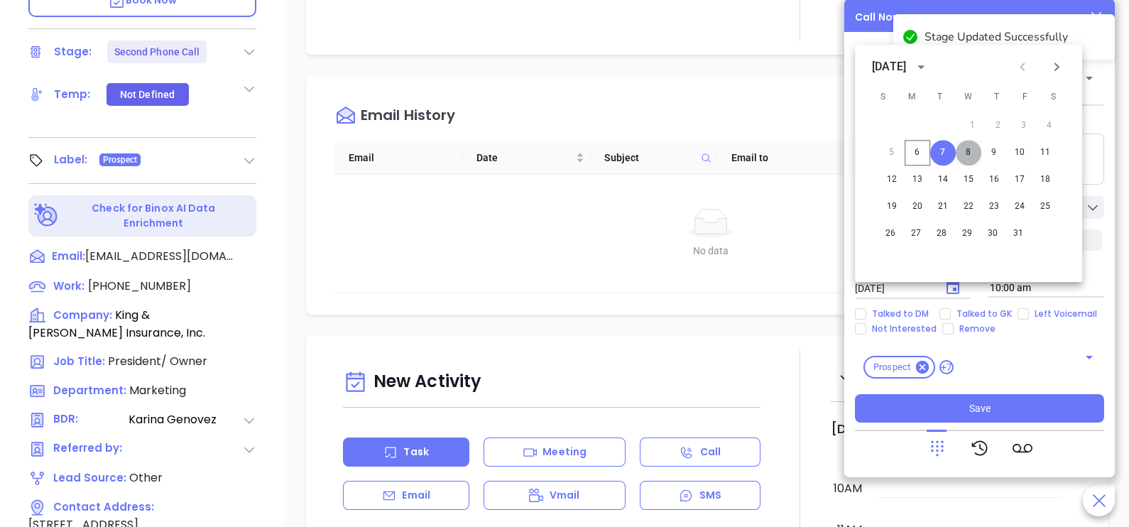
click at [970, 152] on button "8" at bounding box center [969, 153] width 26 height 26
type input "10/08/2025"
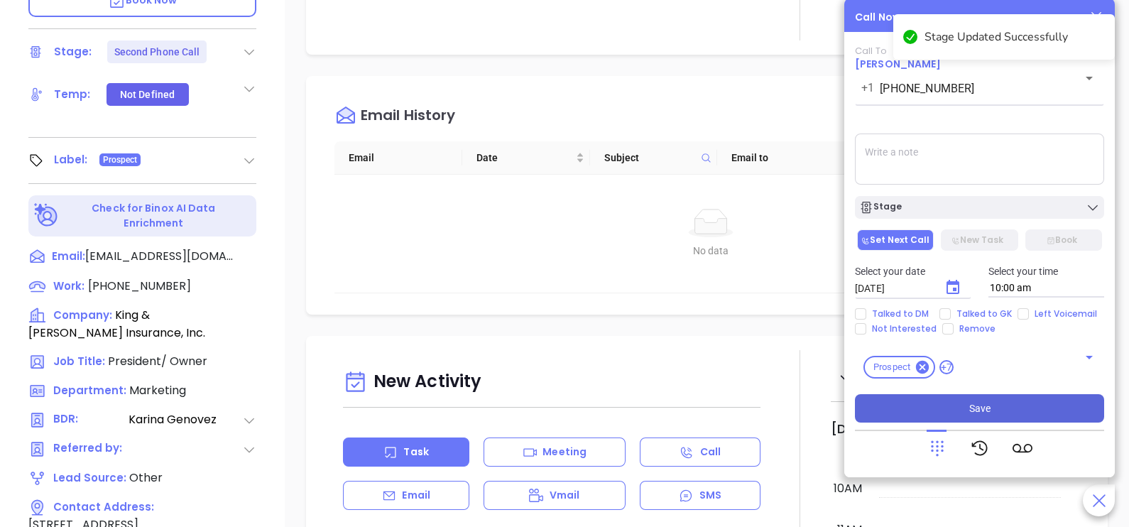
click at [973, 410] on span "Save" at bounding box center [979, 409] width 21 height 16
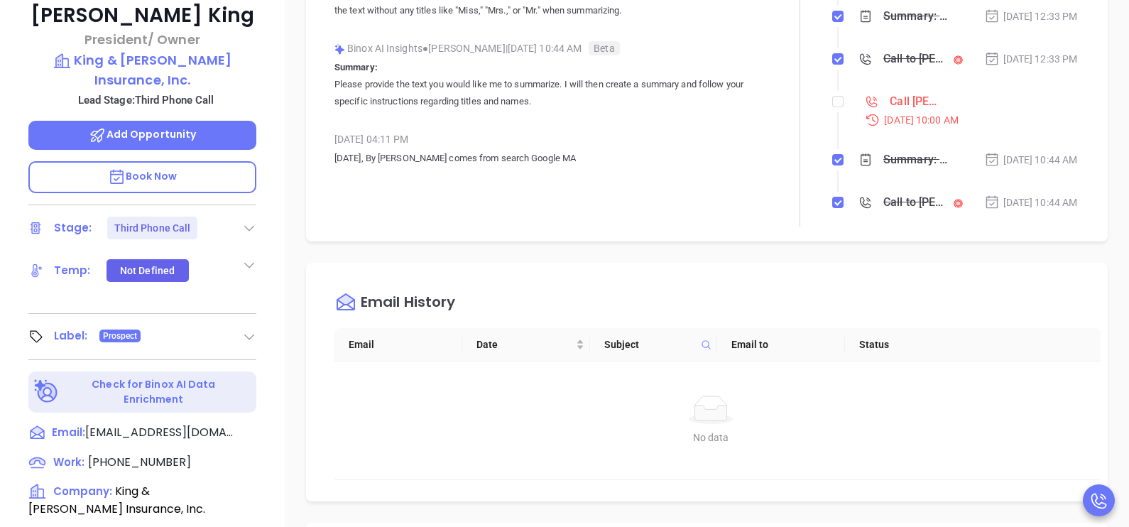
scroll to position [265, 0]
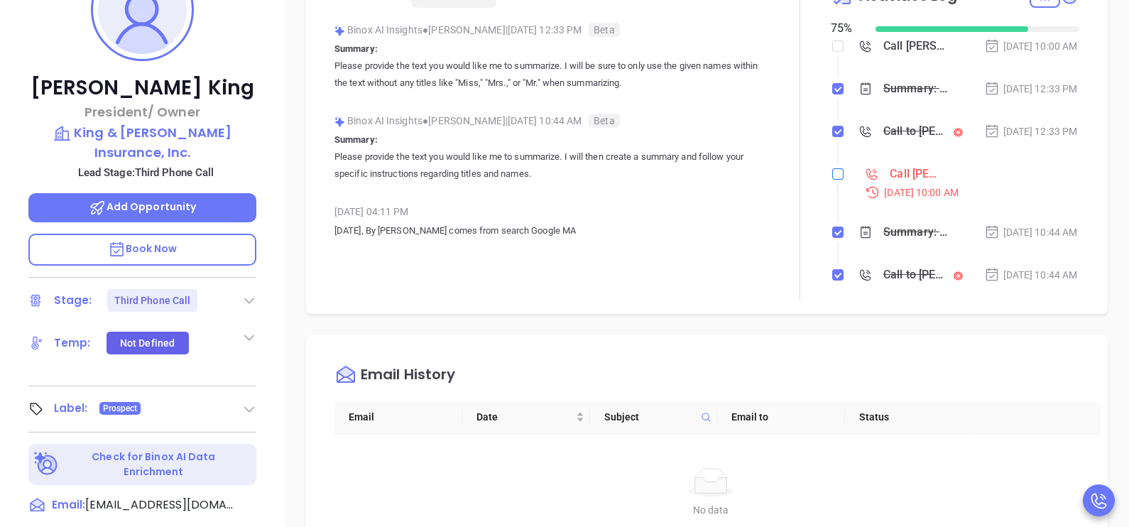
click at [832, 182] on label at bounding box center [837, 174] width 11 height 16
click at [832, 180] on input "checkbox" at bounding box center [837, 173] width 11 height 11
checkbox input "true"
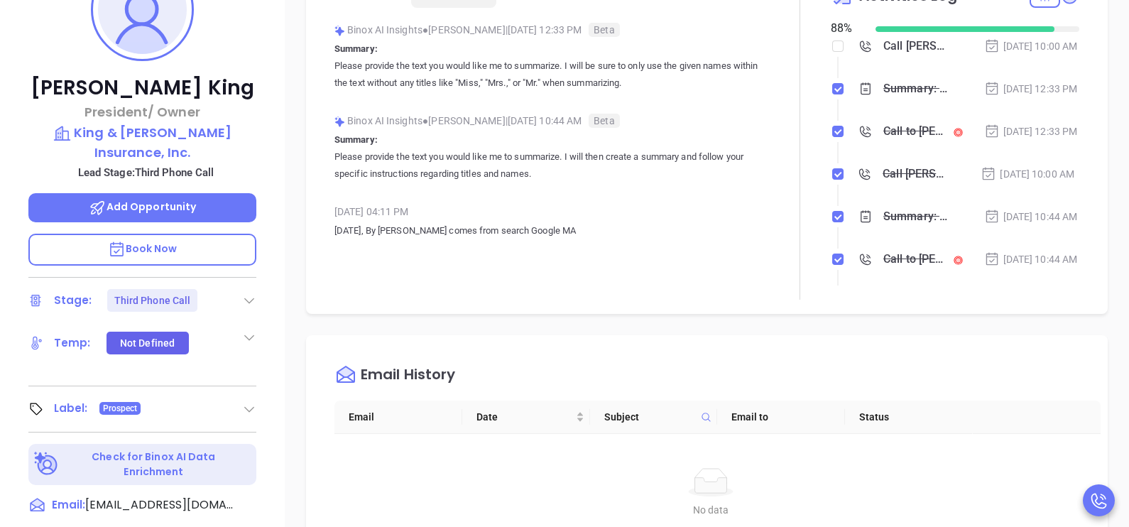
click at [216, 56] on div "Scott King President/ Owner King & Cushman Insurance, Inc. Lead Stage: Third Ph…" at bounding box center [142, 258] width 285 height 659
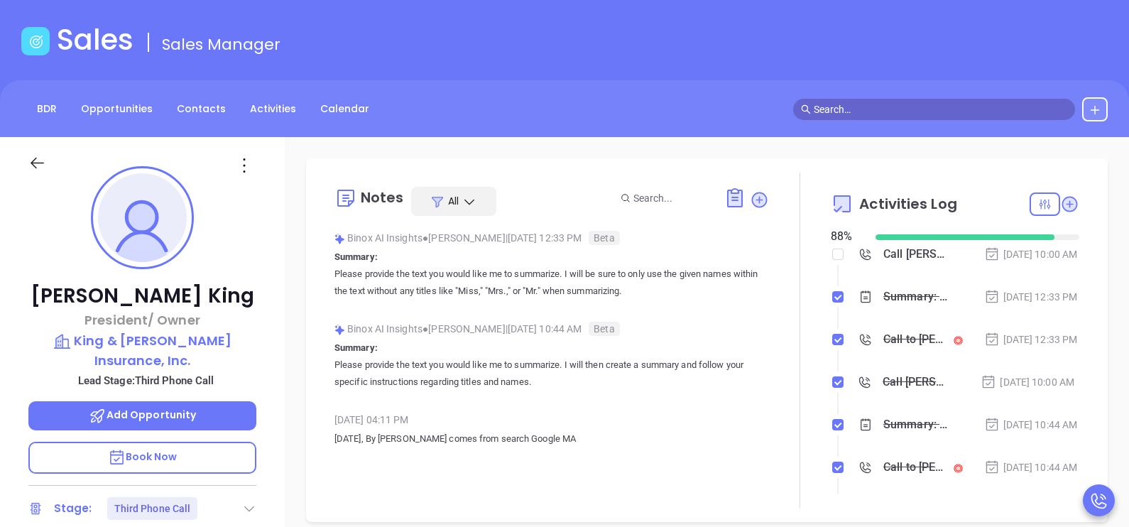
scroll to position [16, 0]
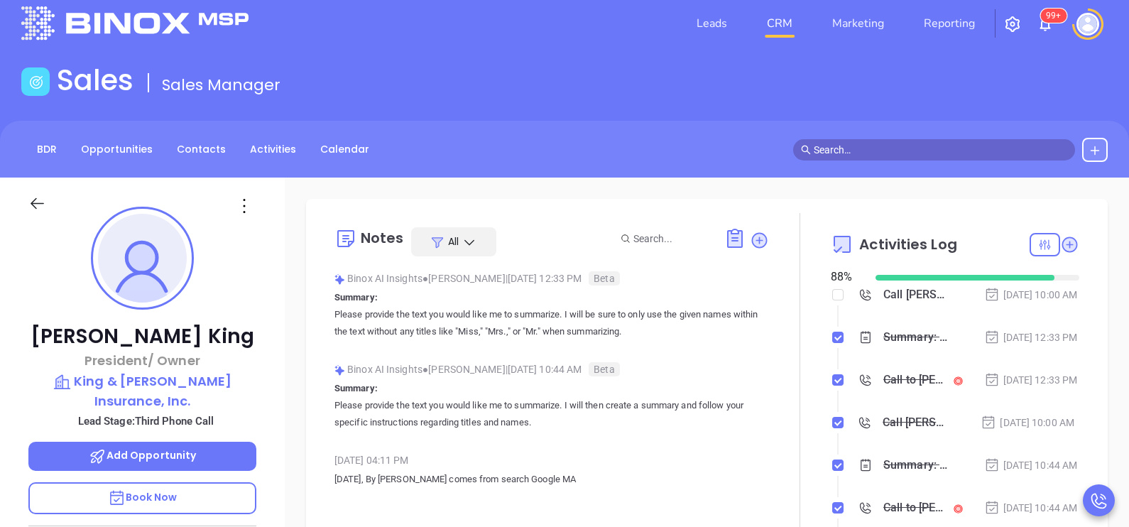
click at [46, 197] on div at bounding box center [50, 211] width 61 height 33
click at [38, 204] on icon at bounding box center [37, 204] width 18 height 18
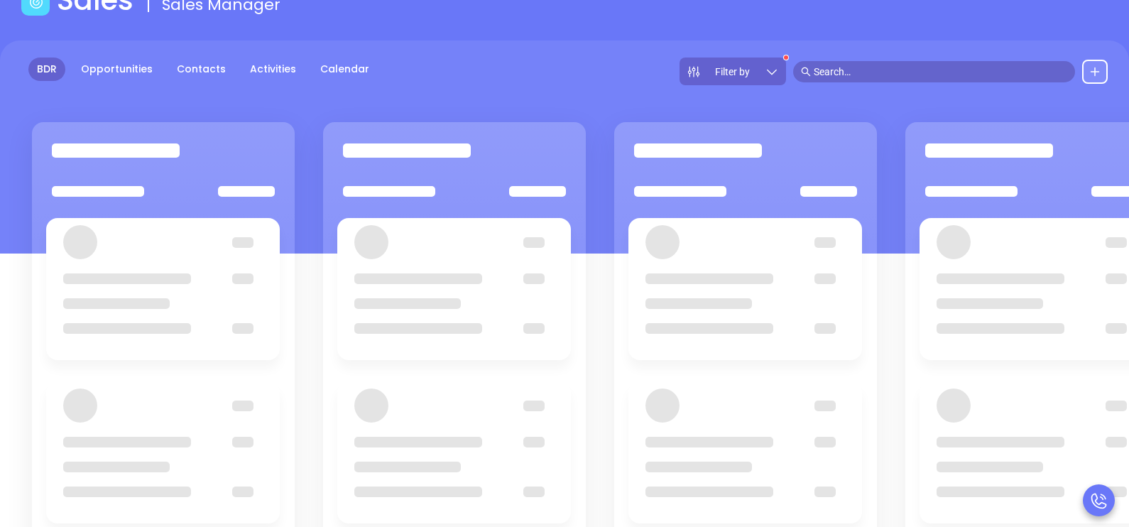
scroll to position [52, 0]
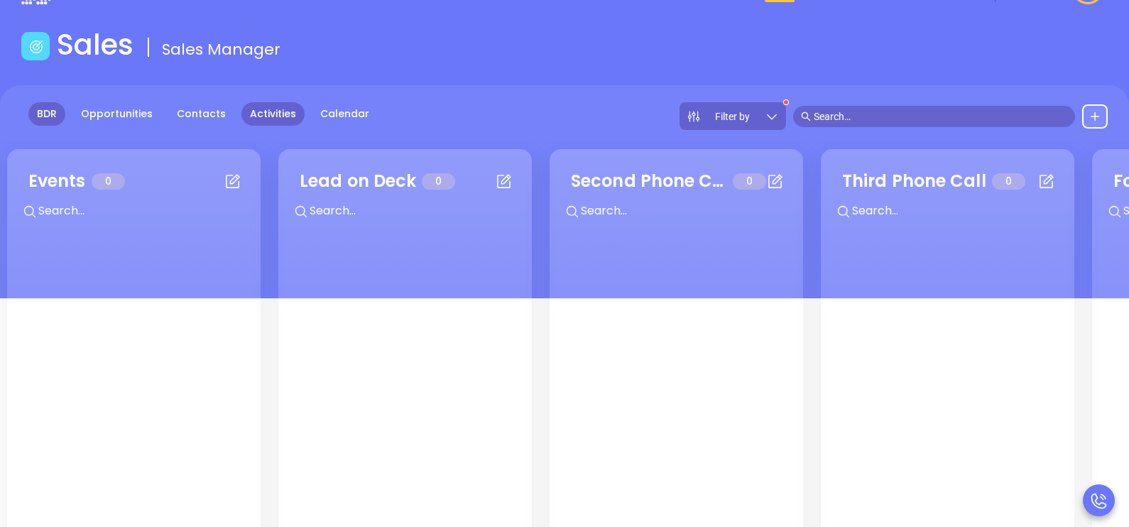
click at [276, 110] on link "Activities" at bounding box center [272, 113] width 63 height 23
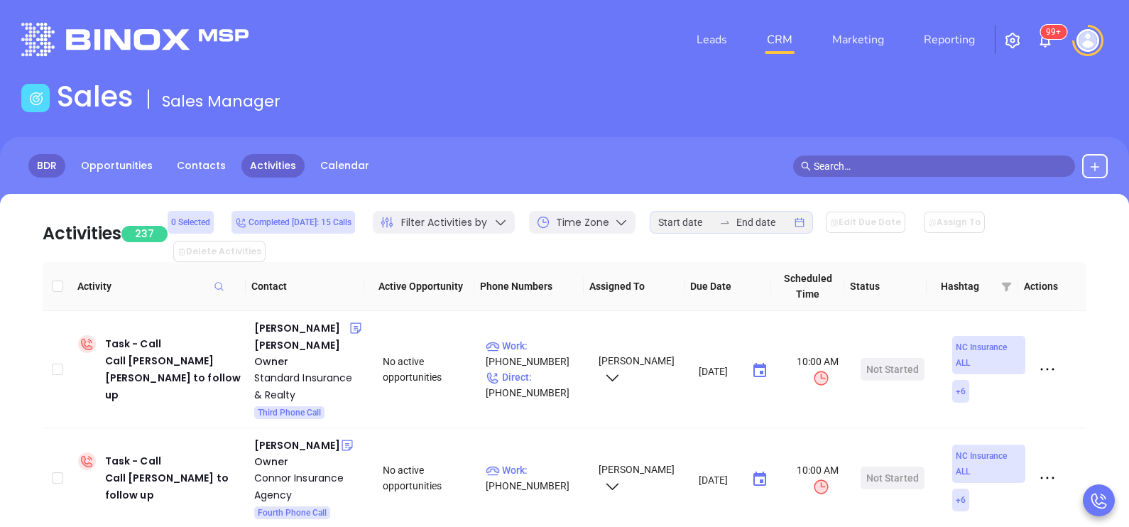
click at [44, 167] on link "BDR" at bounding box center [46, 165] width 37 height 23
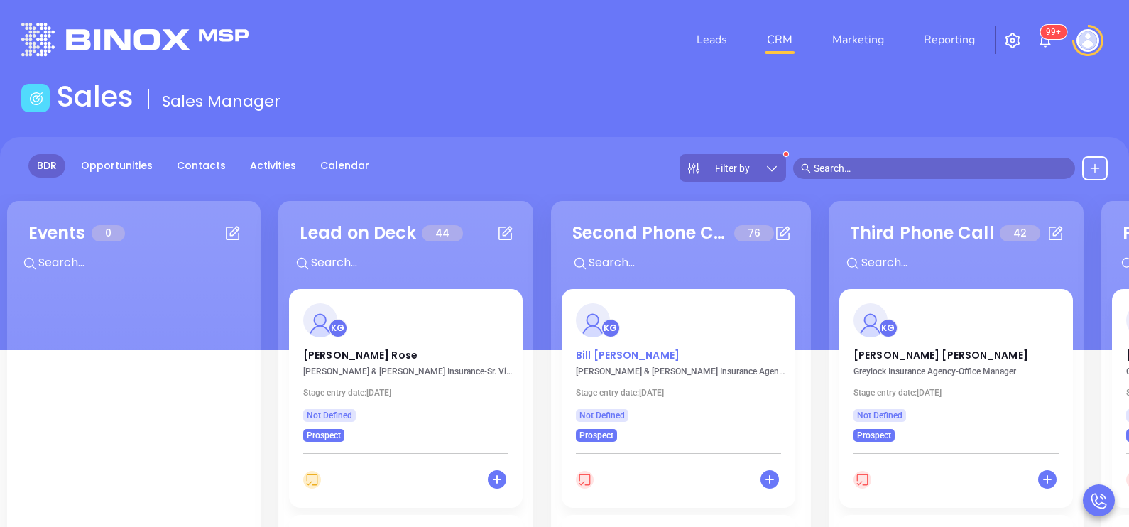
click at [610, 354] on p "Bill Grinnell" at bounding box center [678, 351] width 205 height 7
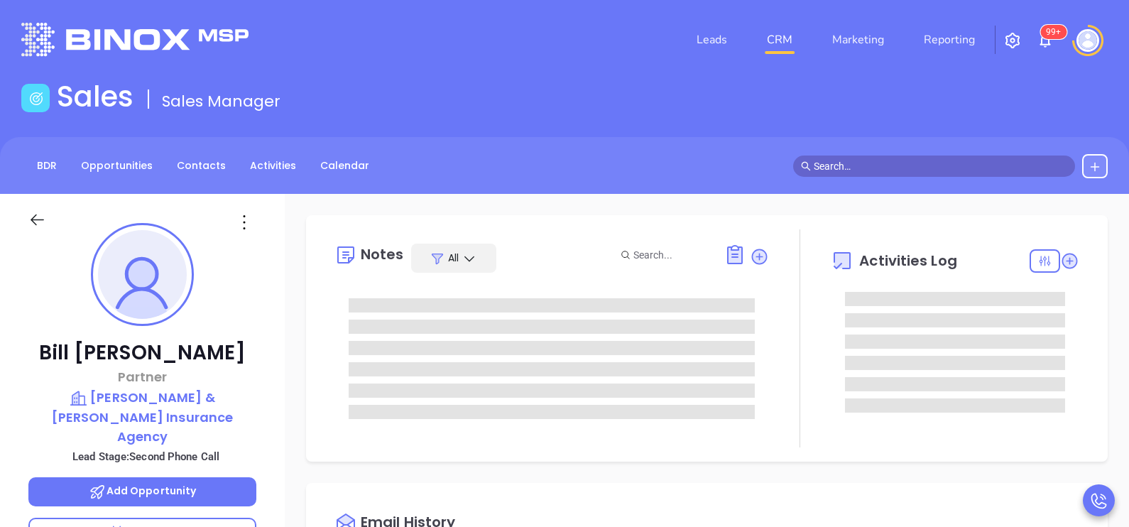
type input "10/07/2025"
type input "Karina Genovez"
click at [260, 341] on div "Bill Grinnell Partner Webber & Grinnell Insurance Agency Lead Stage: Second Pho…" at bounding box center [142, 523] width 285 height 659
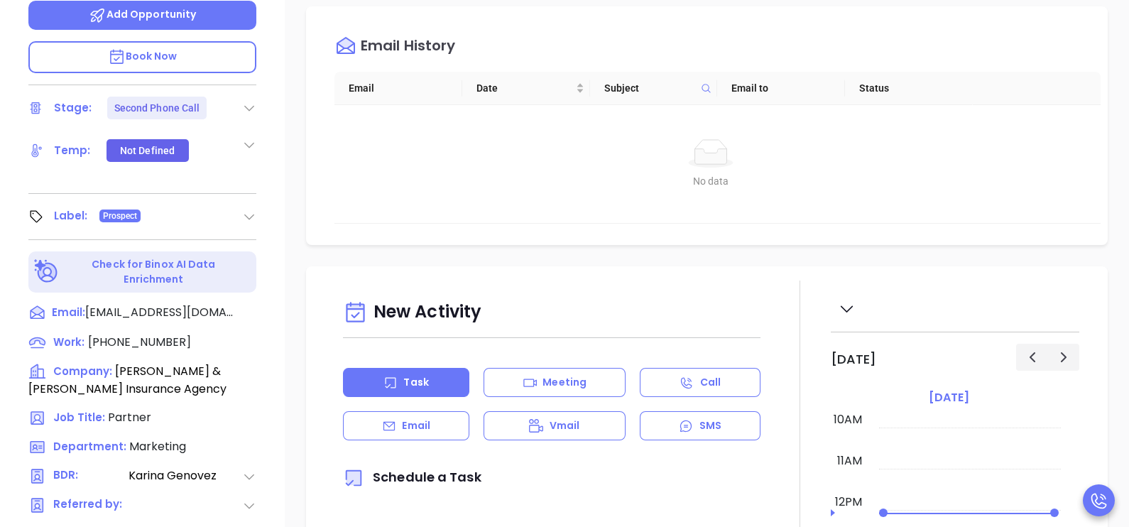
scroll to position [497, 0]
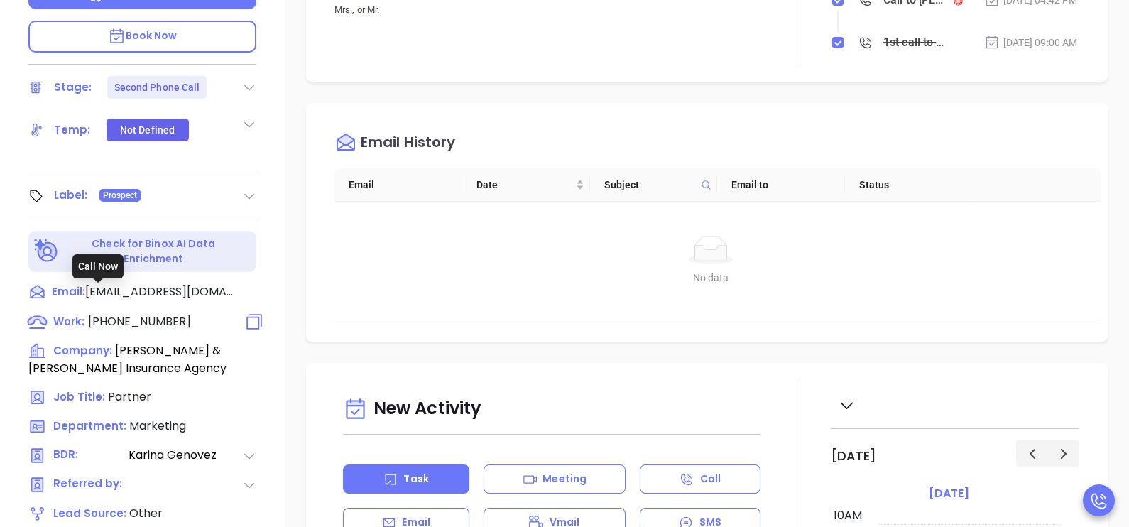
click at [163, 313] on span "(413) 586-0111" at bounding box center [139, 321] width 103 height 16
type input "(413) 586-0111"
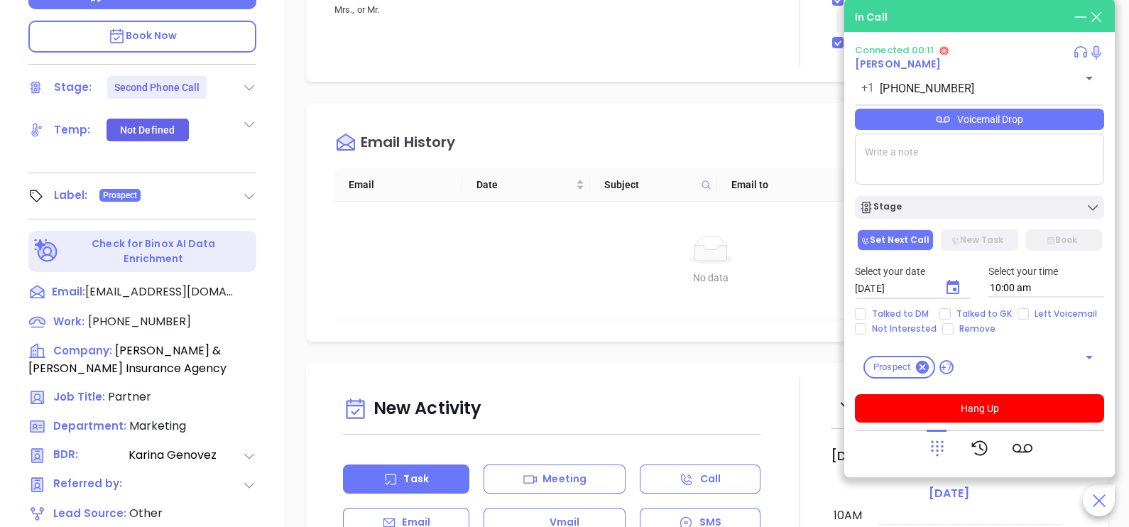
click at [940, 445] on icon at bounding box center [937, 448] width 20 height 20
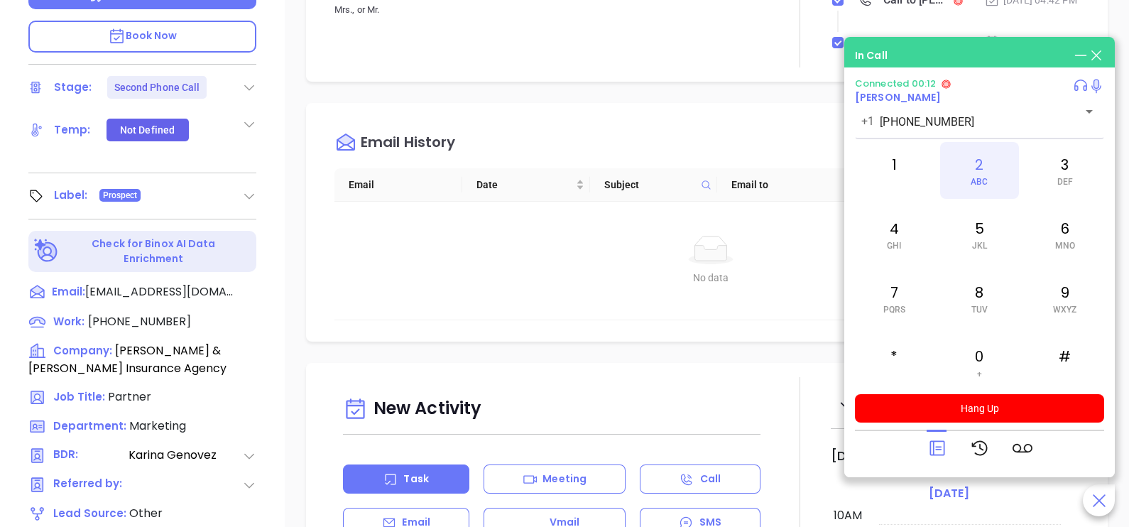
click at [976, 155] on div "2 ABC" at bounding box center [979, 170] width 78 height 57
click at [981, 348] on div "0 +" at bounding box center [979, 362] width 78 height 57
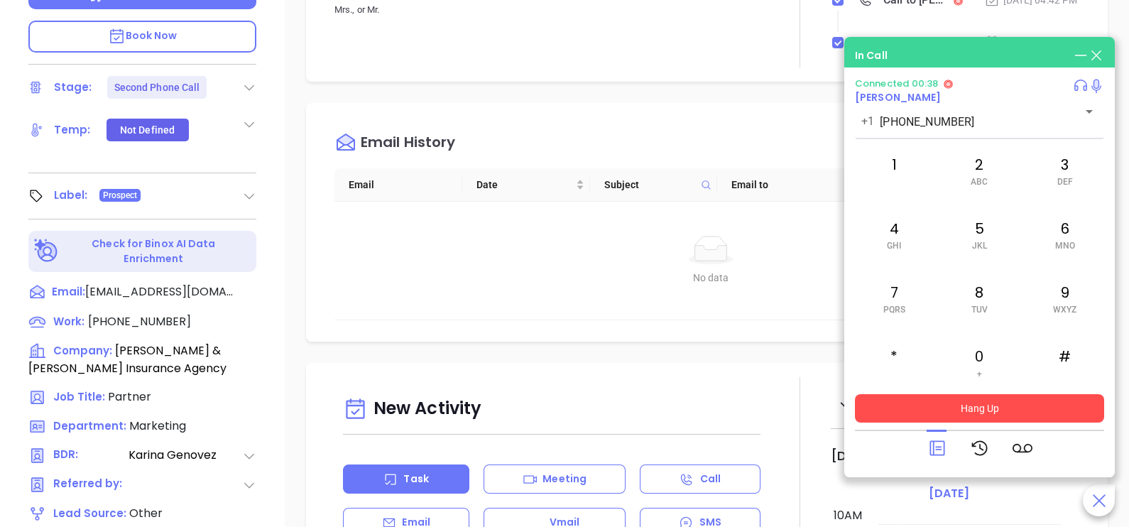
click at [1008, 418] on button "Hang Up" at bounding box center [979, 408] width 249 height 28
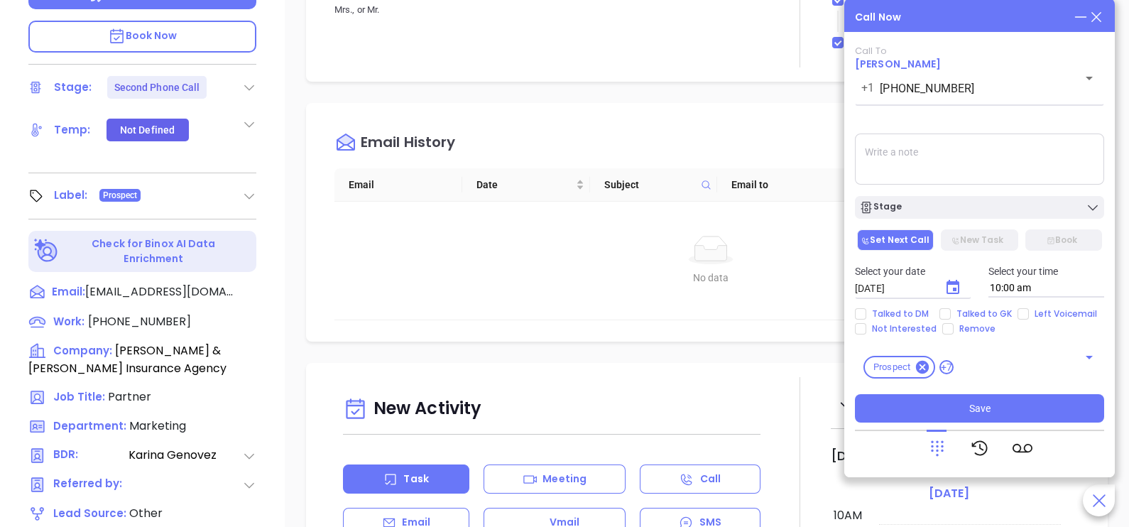
click at [1097, 13] on icon at bounding box center [1097, 17] width 16 height 16
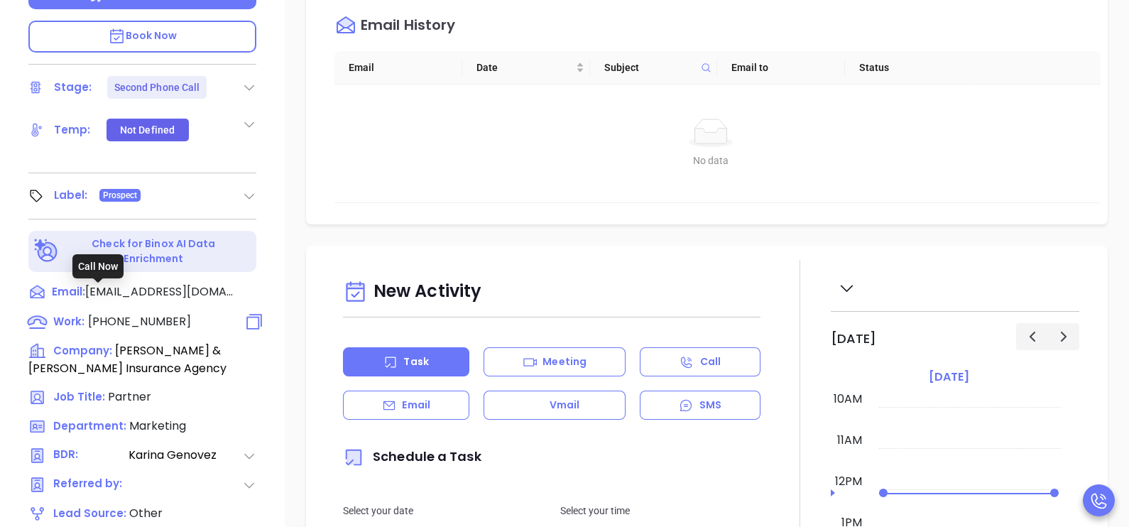
click at [139, 313] on span "(413) 586-0111" at bounding box center [139, 321] width 103 height 16
type input "(413) 586-0111"
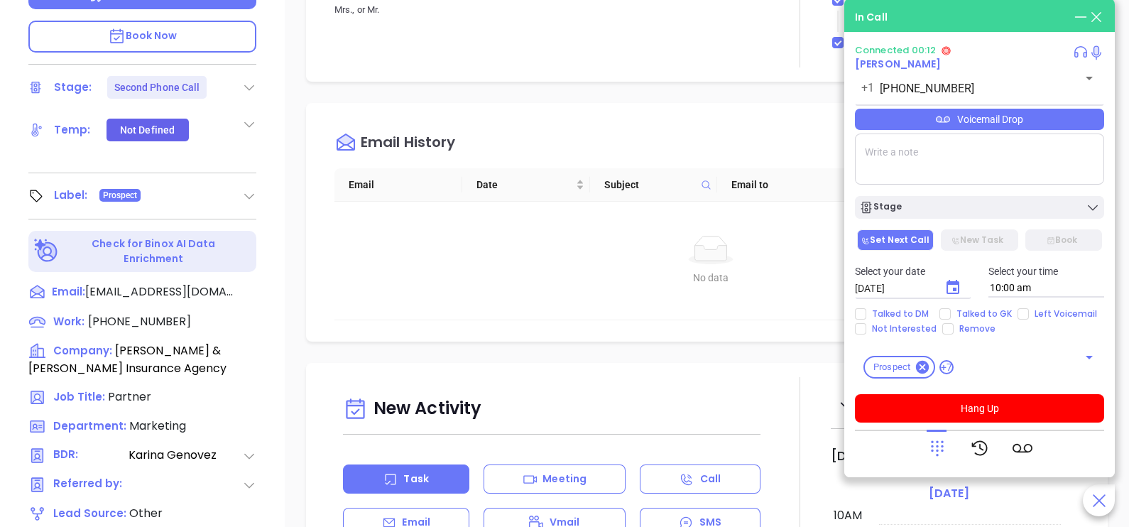
click at [937, 448] on icon at bounding box center [937, 448] width 20 height 20
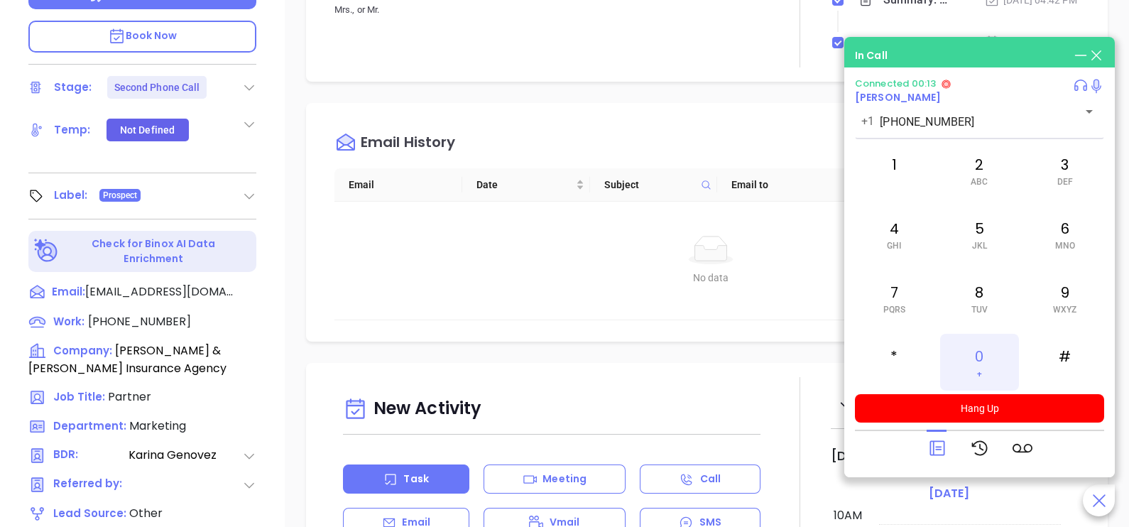
click at [978, 357] on div "0 +" at bounding box center [979, 362] width 78 height 57
click at [939, 454] on icon at bounding box center [937, 448] width 20 height 20
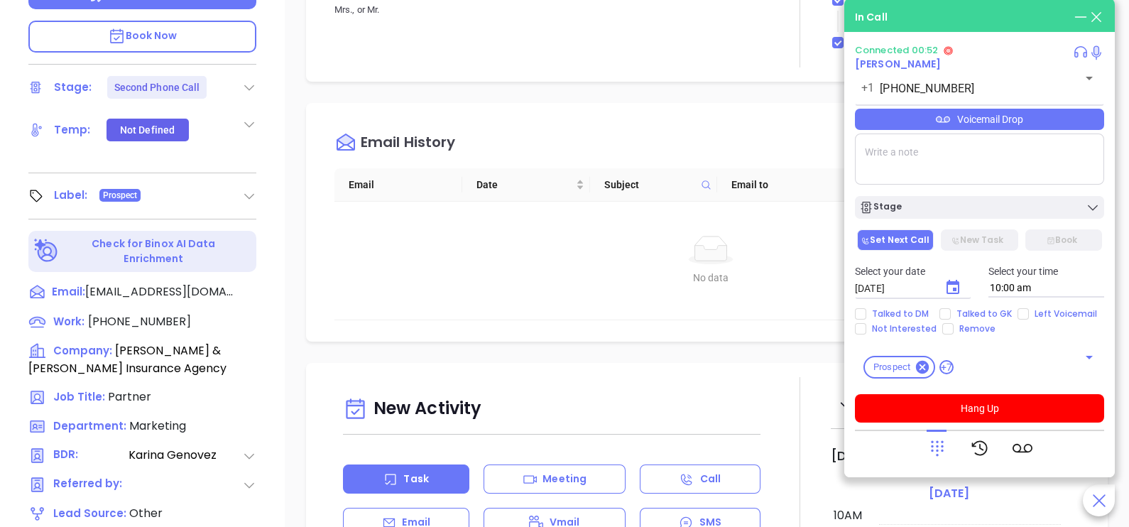
click at [1060, 119] on div "Voicemail Drop" at bounding box center [979, 119] width 249 height 21
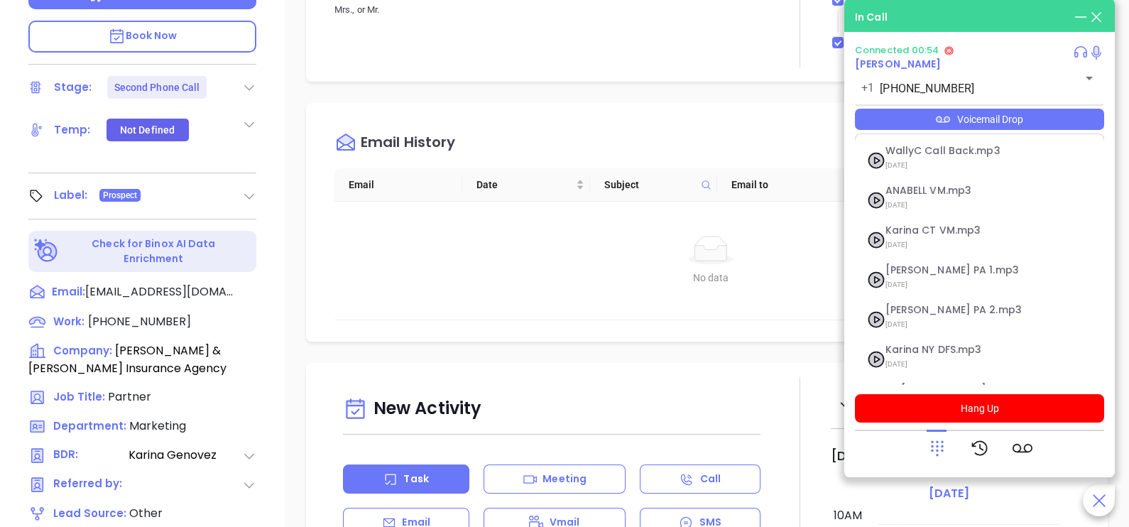
scroll to position [155, 0]
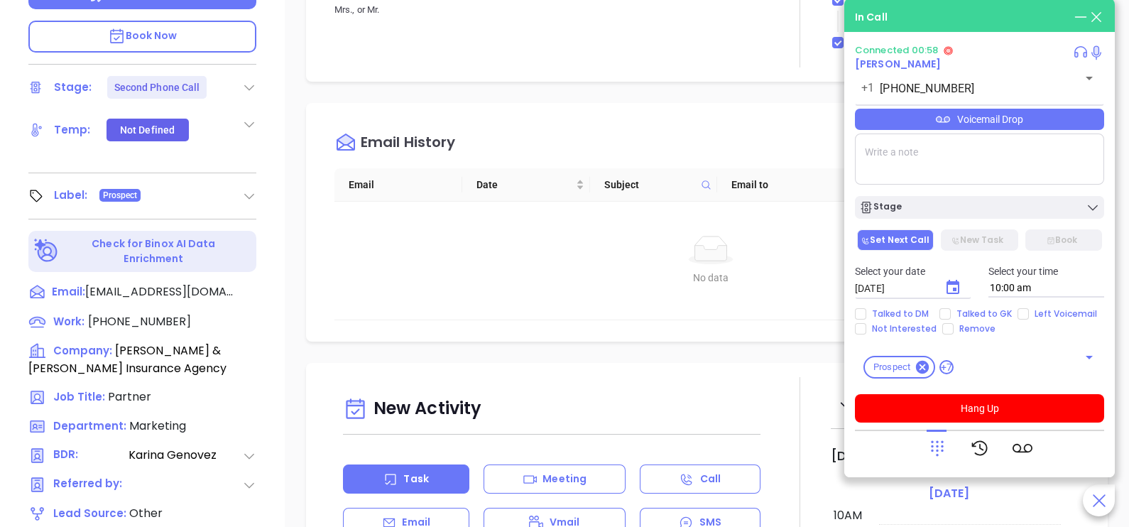
click at [939, 453] on icon at bounding box center [937, 448] width 20 height 20
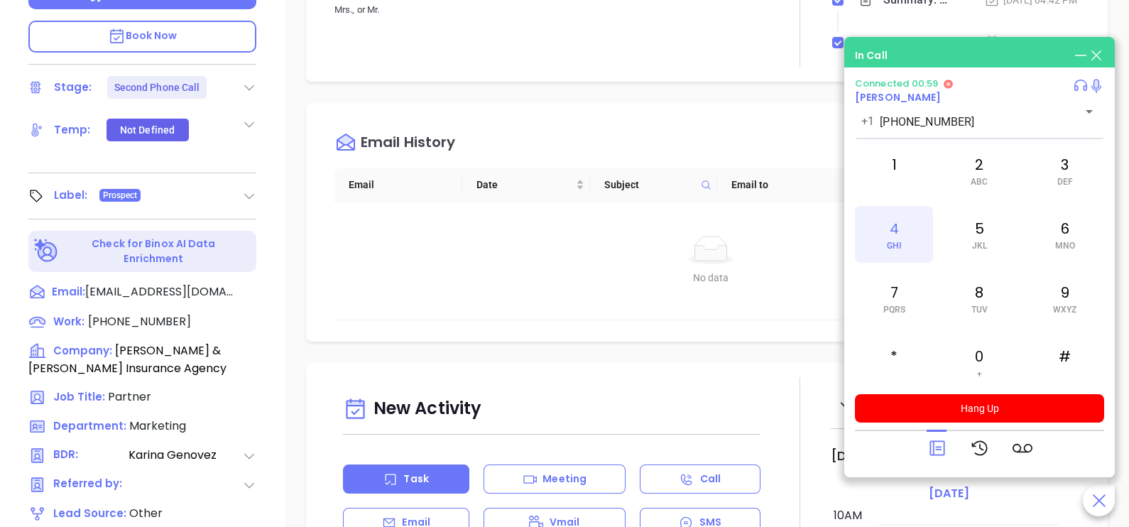
click at [897, 231] on div "4 GHI" at bounding box center [894, 234] width 78 height 57
click at [935, 444] on icon at bounding box center [937, 448] width 20 height 20
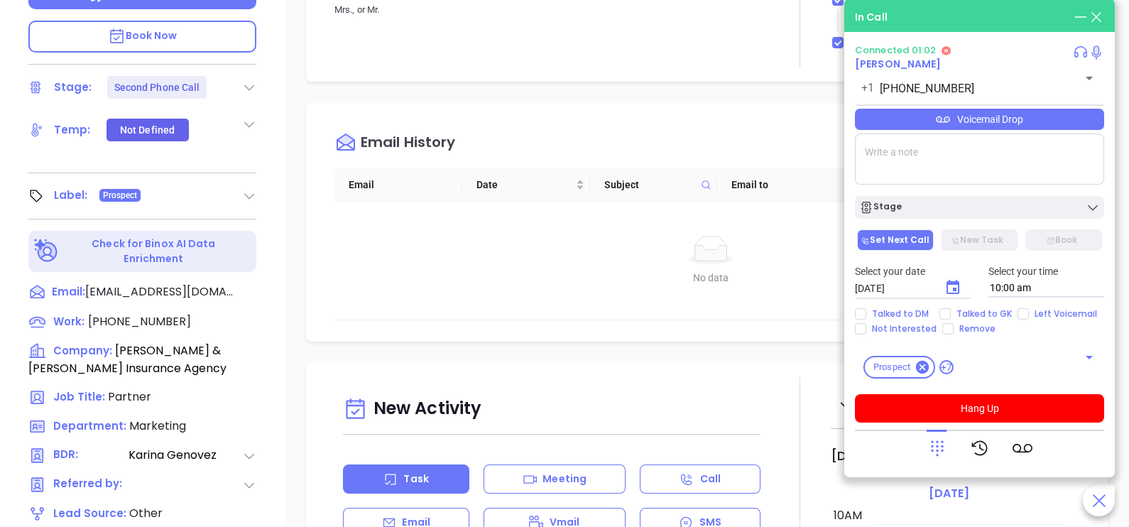
click at [1047, 128] on div "Voicemail Drop" at bounding box center [979, 119] width 249 height 21
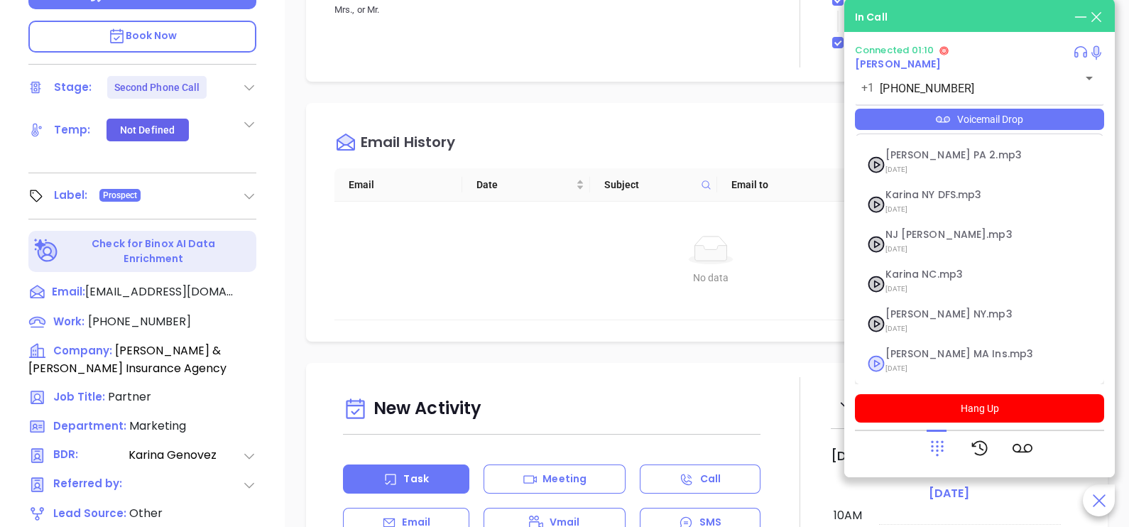
click at [939, 352] on span "Karina MA Ins.mp3" at bounding box center [962, 354] width 153 height 11
checkbox input "true"
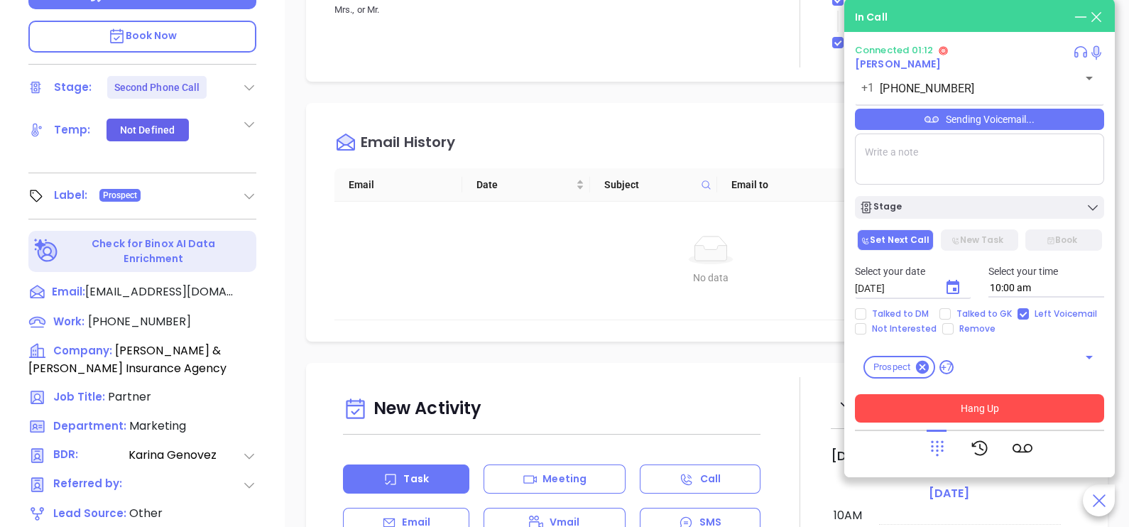
click at [999, 412] on button "Hang Up" at bounding box center [979, 408] width 249 height 28
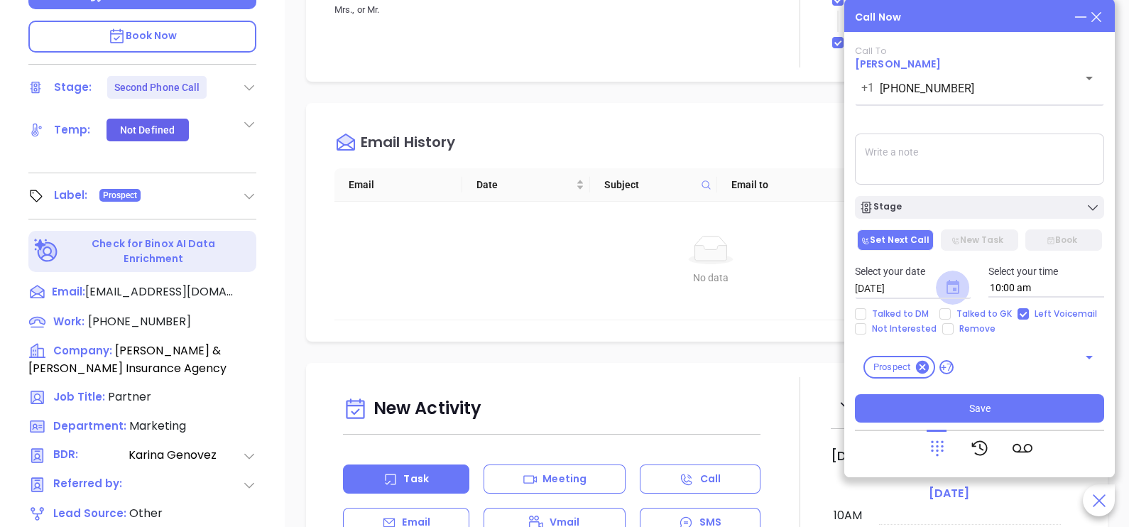
click at [951, 283] on icon "Choose date, selected date is Oct 7, 2025" at bounding box center [953, 287] width 13 height 14
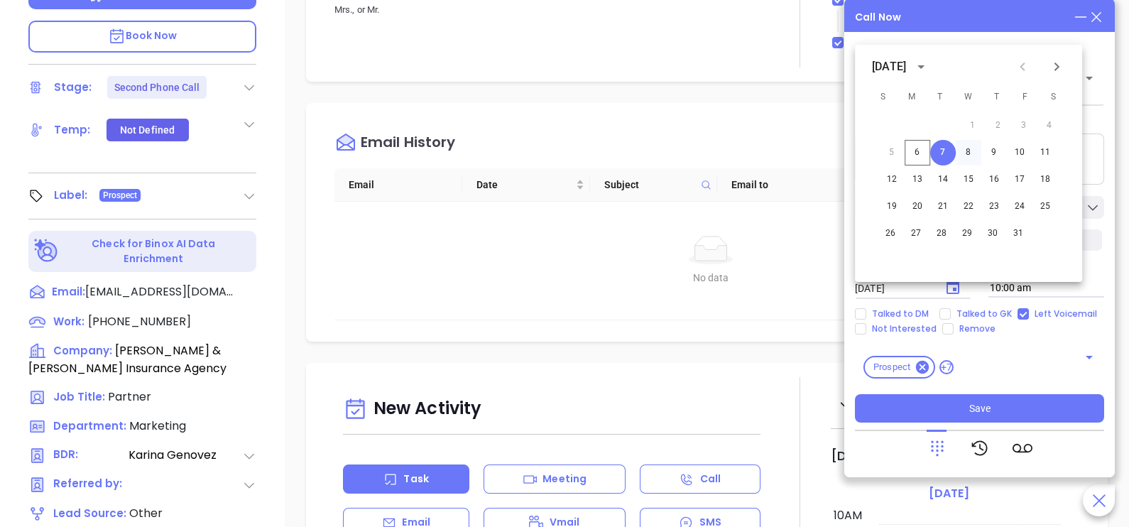
click at [966, 156] on button "8" at bounding box center [969, 153] width 26 height 26
type input "10/08/2025"
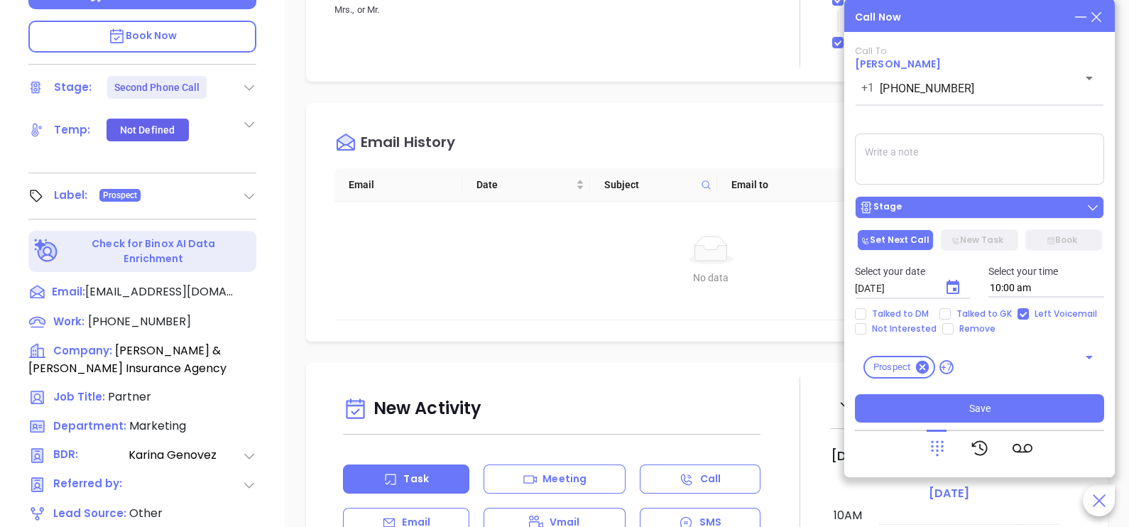
click at [984, 206] on div "Stage" at bounding box center [979, 207] width 241 height 14
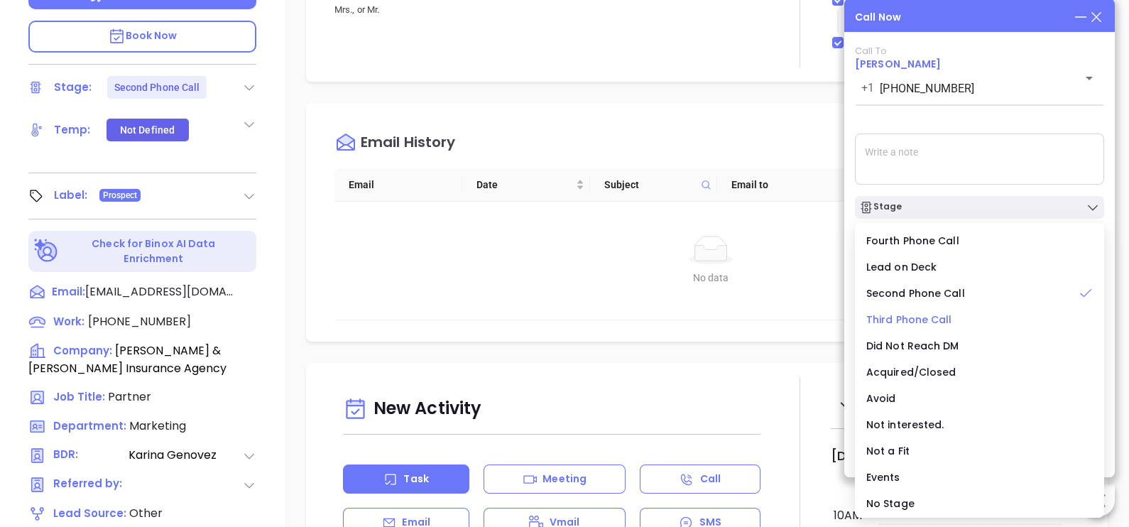
click at [944, 320] on span "Third Phone Call" at bounding box center [909, 319] width 86 height 14
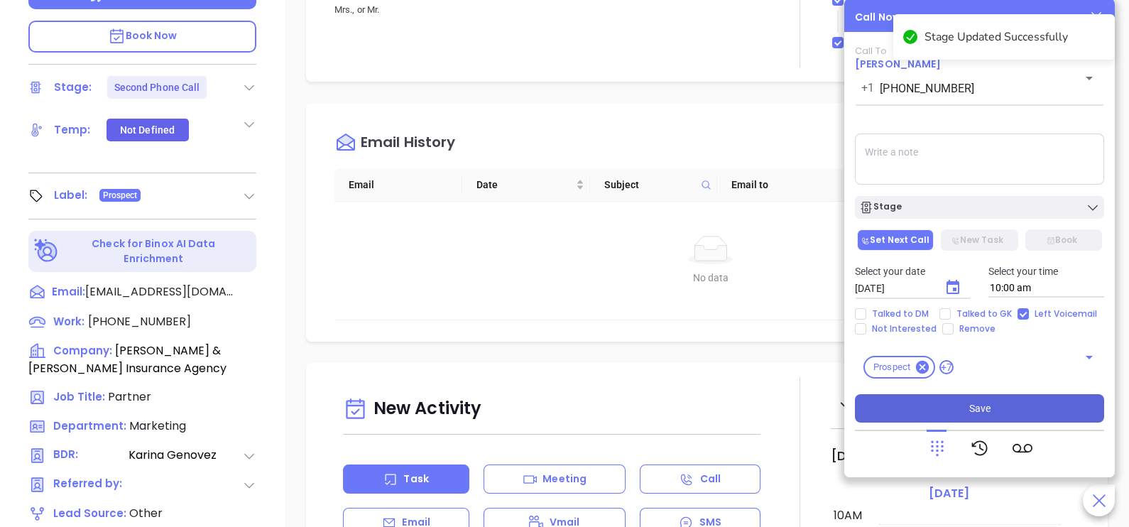
click at [983, 402] on span "Save" at bounding box center [979, 409] width 21 height 16
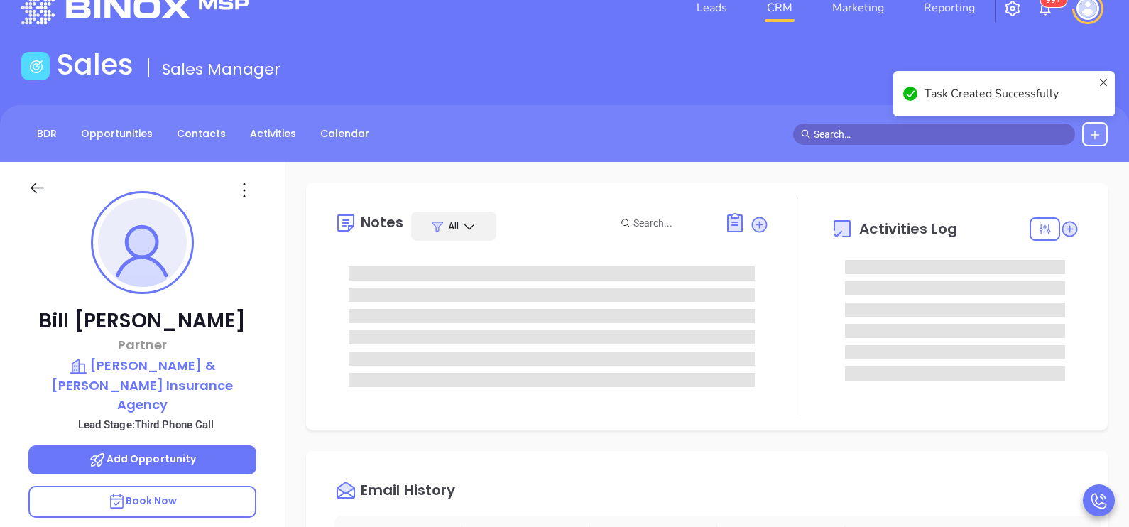
scroll to position [0, 0]
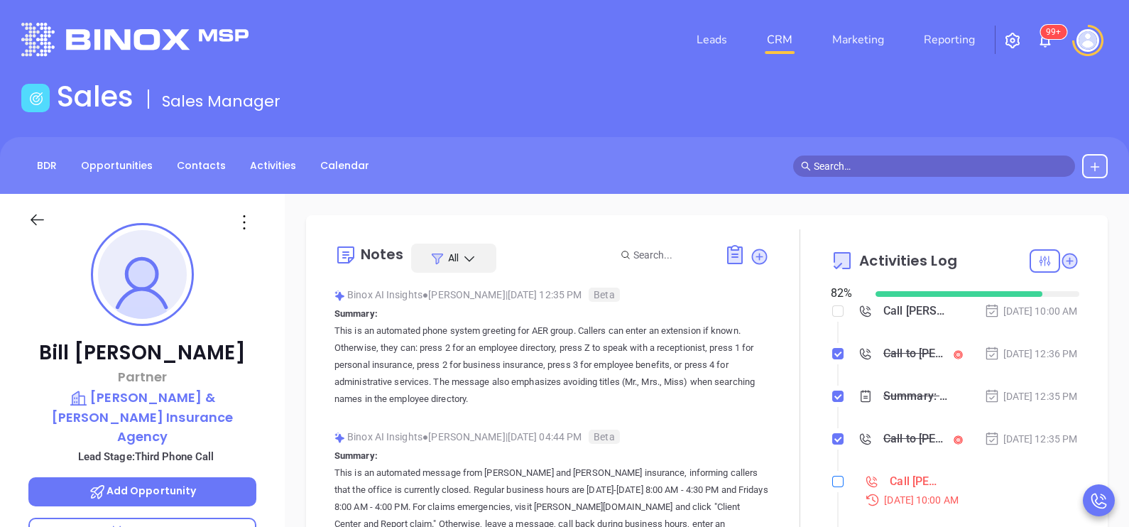
click at [832, 487] on input "checkbox" at bounding box center [837, 481] width 11 height 11
checkbox input "true"
click at [28, 221] on icon at bounding box center [37, 220] width 18 height 18
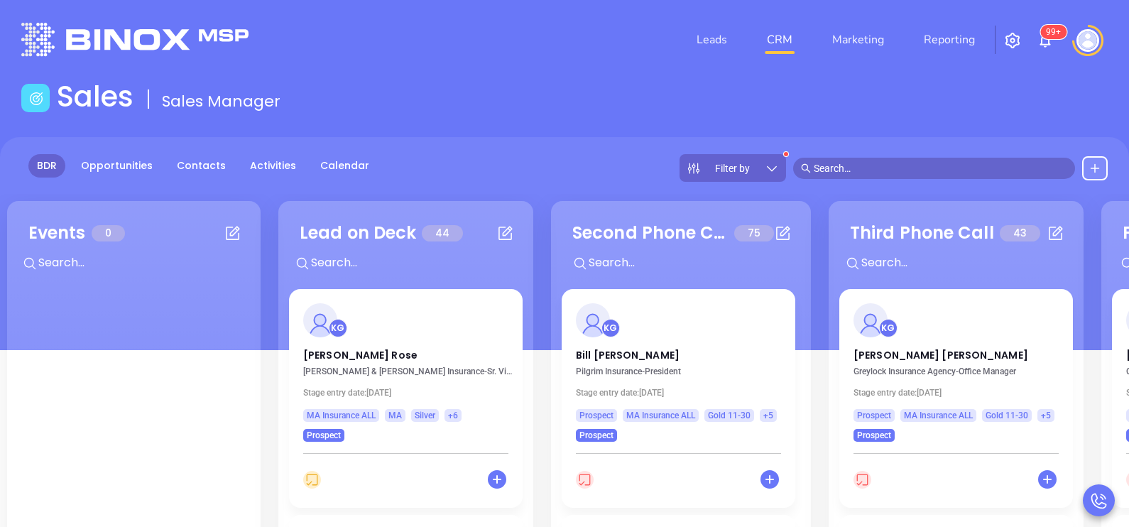
scroll to position [35, 0]
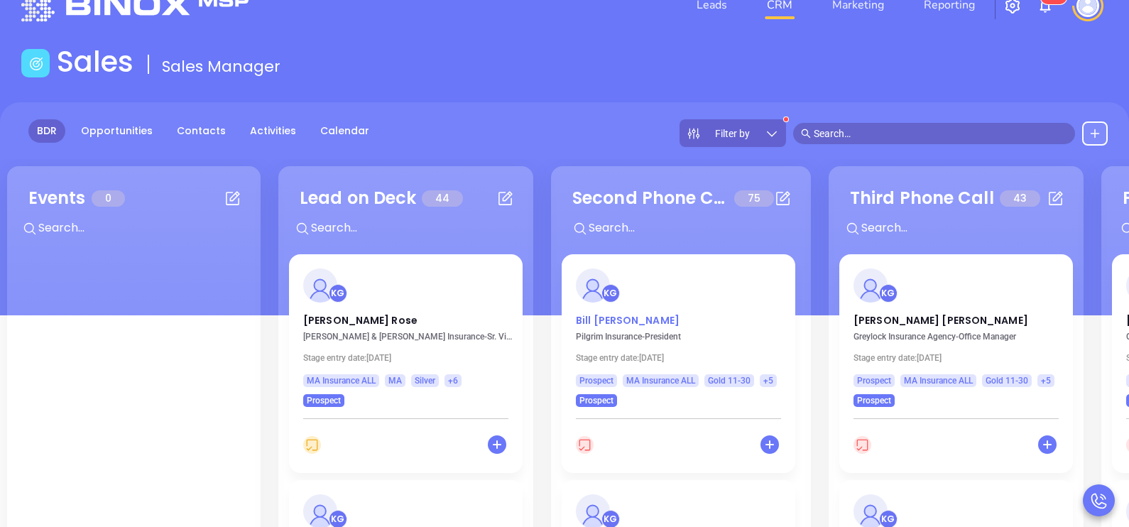
click at [600, 317] on p "Bill Hartranft" at bounding box center [678, 316] width 205 height 7
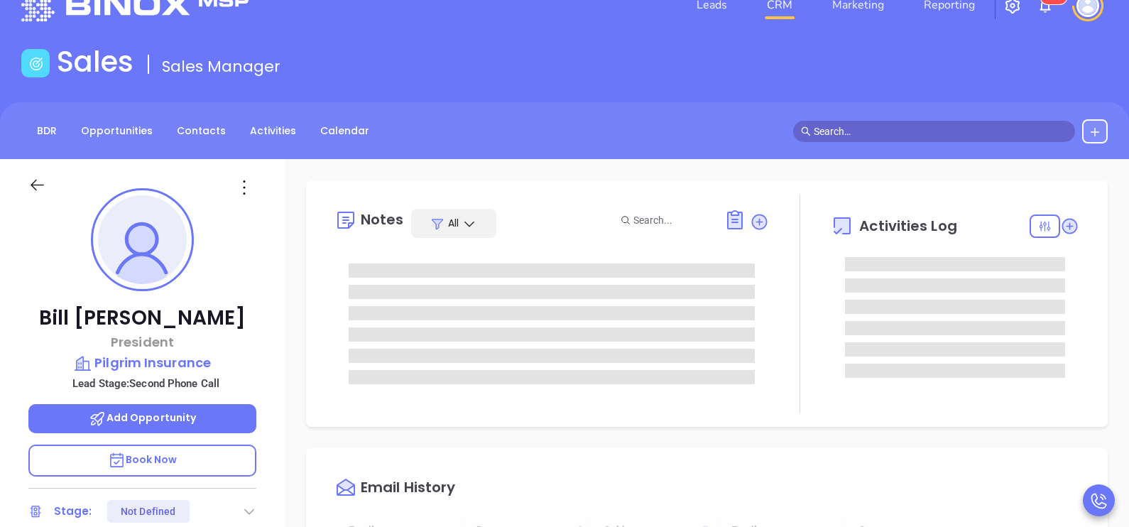
scroll to position [412, 0]
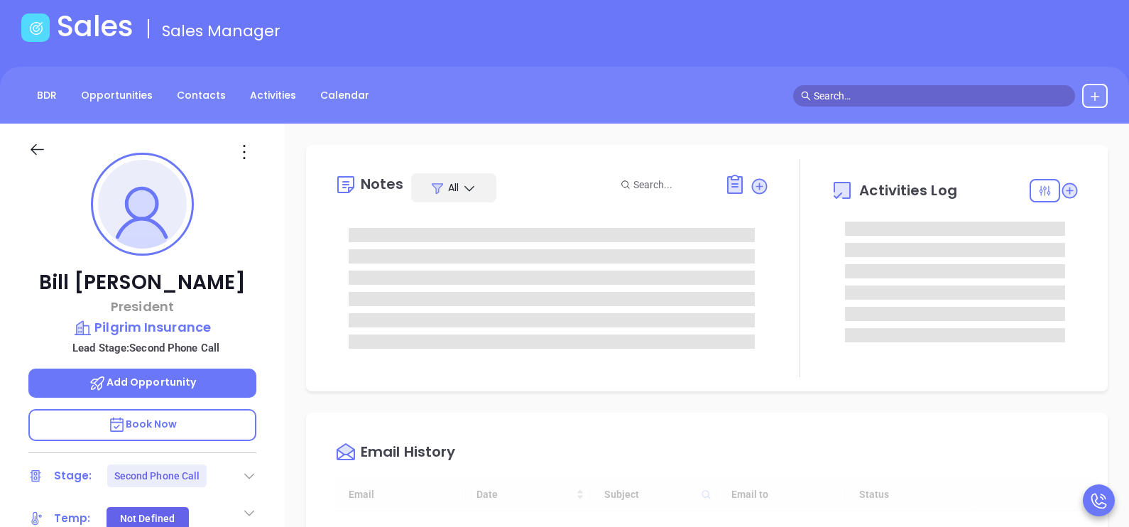
type input "Karina Genovez"
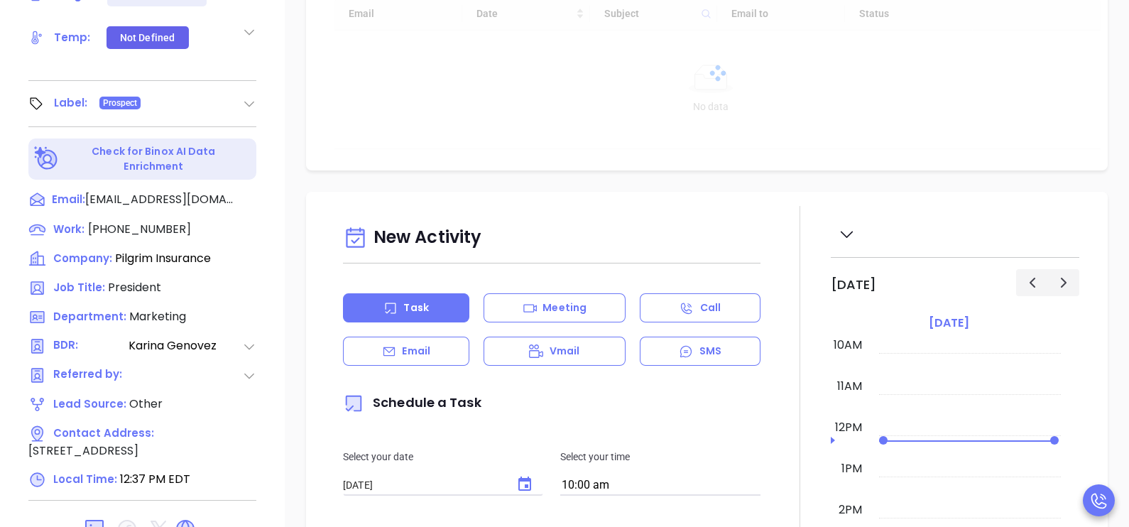
scroll to position [567, 0]
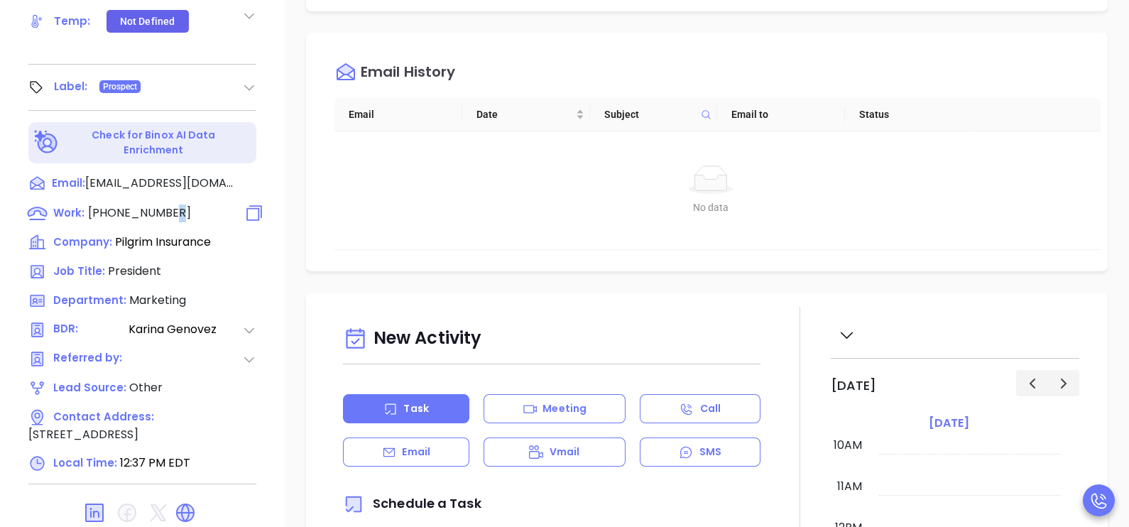
drag, startPoint x: 155, startPoint y: 195, endPoint x: 167, endPoint y: 209, distance: 18.6
click at [167, 209] on span "(800) 721-8294" at bounding box center [139, 213] width 103 height 16
type input "(800) 721-8294"
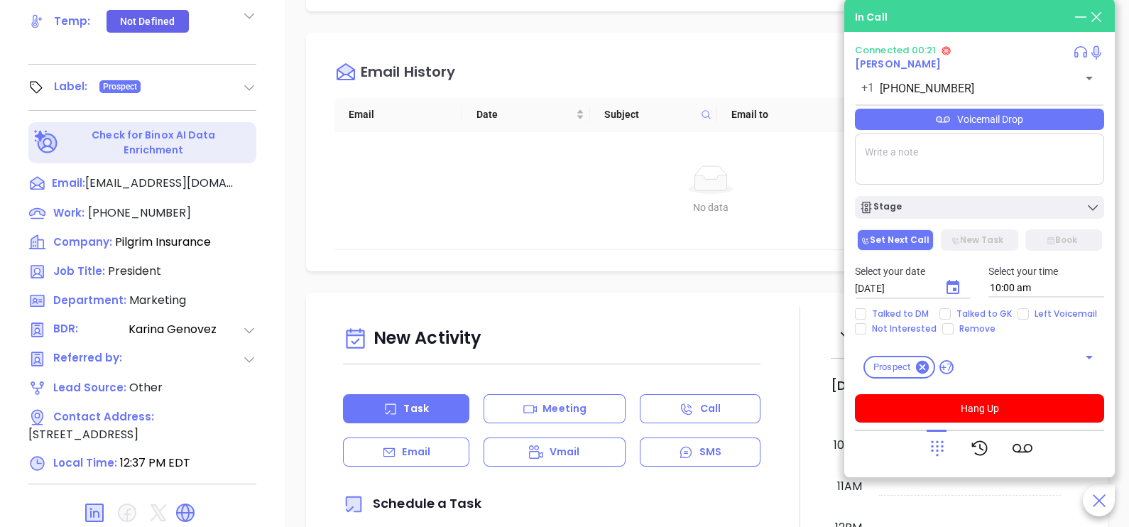
click at [937, 457] on icon at bounding box center [937, 448] width 20 height 20
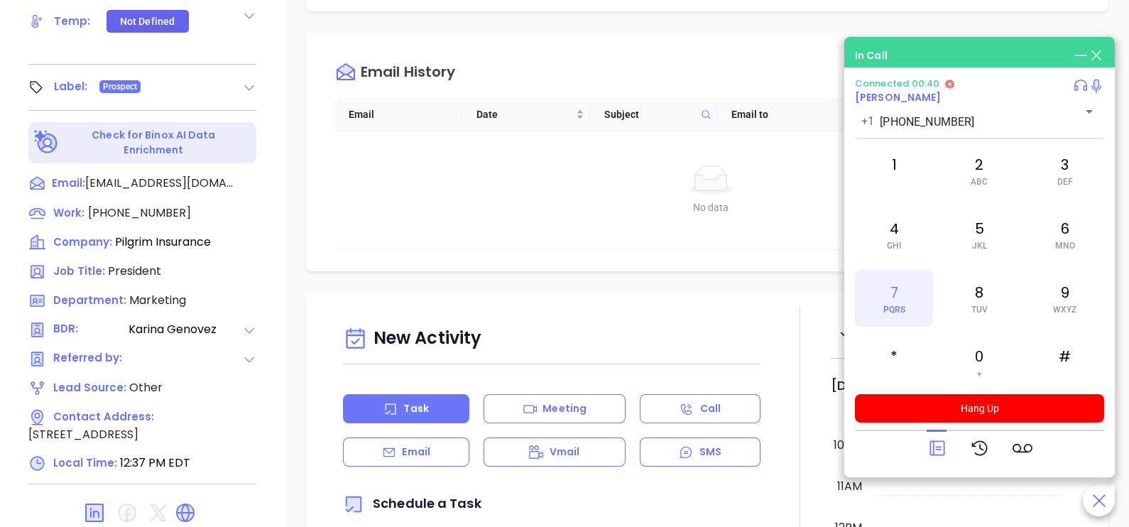
click at [922, 288] on div "7 PQRS" at bounding box center [894, 298] width 78 height 57
click at [981, 158] on div "2 ABC" at bounding box center [979, 170] width 78 height 57
click at [908, 251] on div "4 GHI" at bounding box center [894, 234] width 78 height 57
click at [966, 194] on div "2 ABC" at bounding box center [979, 170] width 78 height 57
click at [908, 315] on div "7 PQRS" at bounding box center [894, 298] width 78 height 57
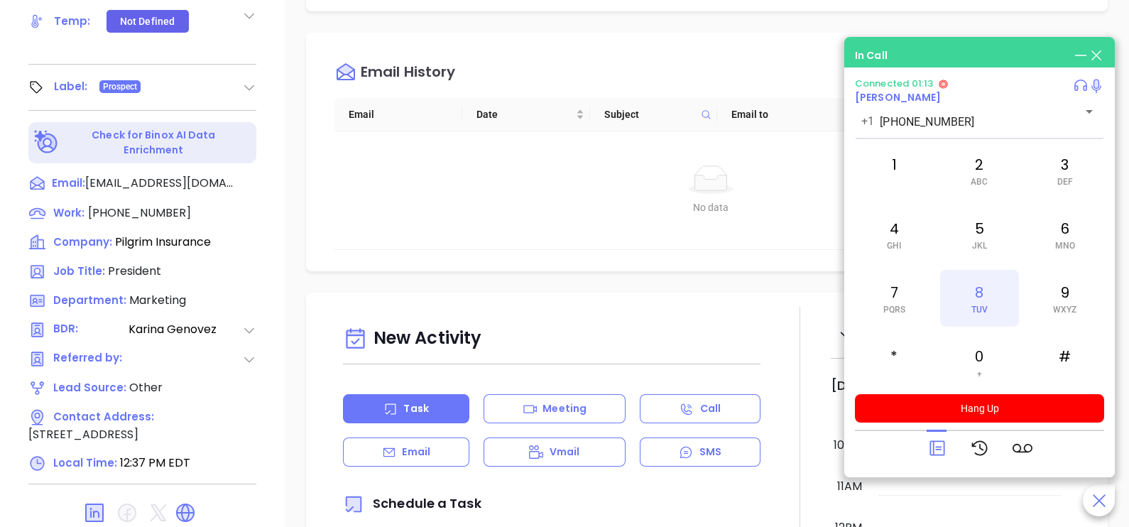
click at [971, 305] on span "TUV" at bounding box center [979, 310] width 16 height 10
click at [923, 306] on div "7 PQRS" at bounding box center [894, 298] width 78 height 57
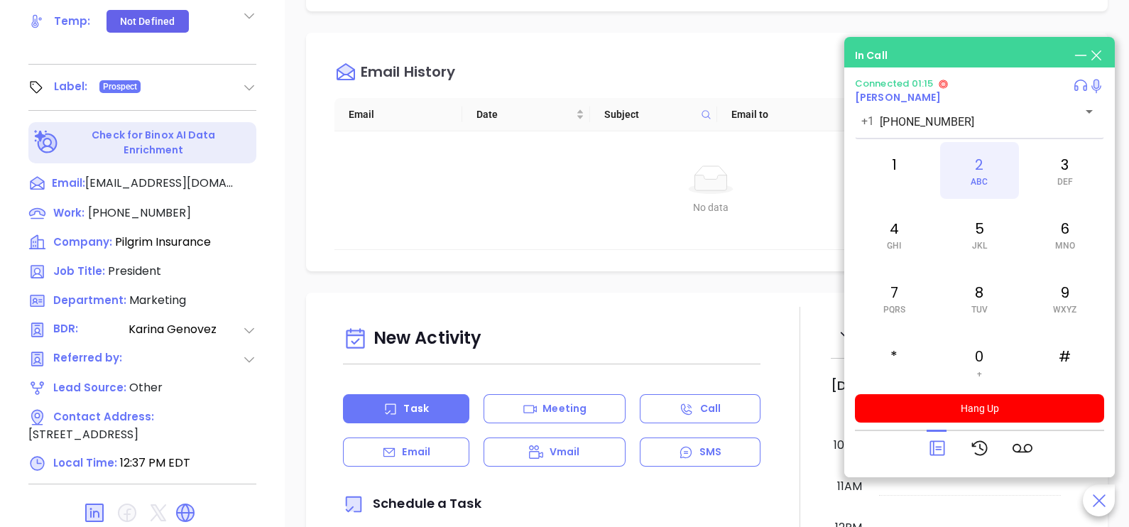
click at [981, 172] on div "2 ABC" at bounding box center [979, 170] width 78 height 57
click at [1042, 241] on div "6 MNO" at bounding box center [1065, 234] width 78 height 57
click at [1060, 177] on span "DEF" at bounding box center [1065, 182] width 16 height 10
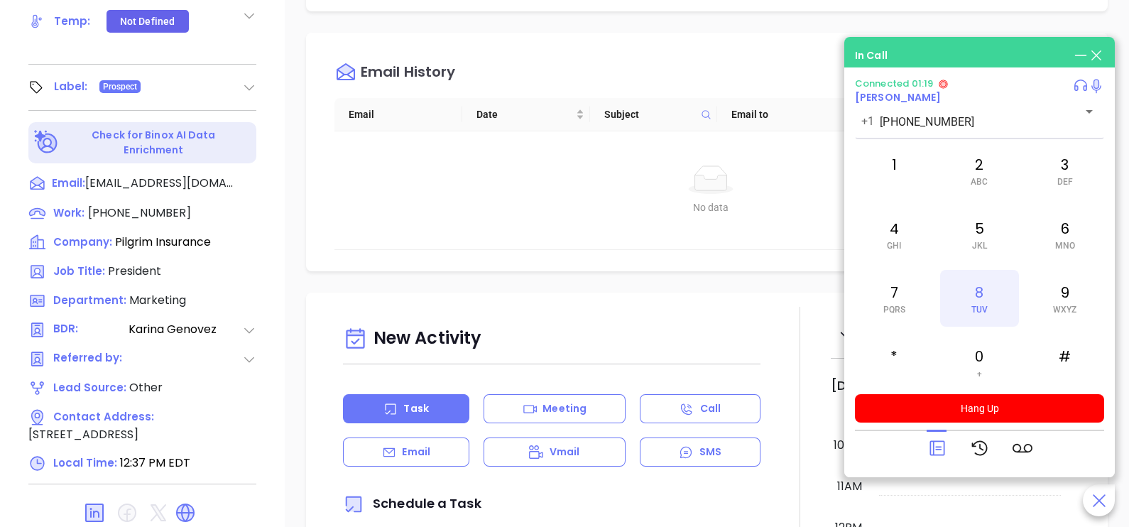
click at [986, 303] on div "8 TUV" at bounding box center [979, 298] width 78 height 57
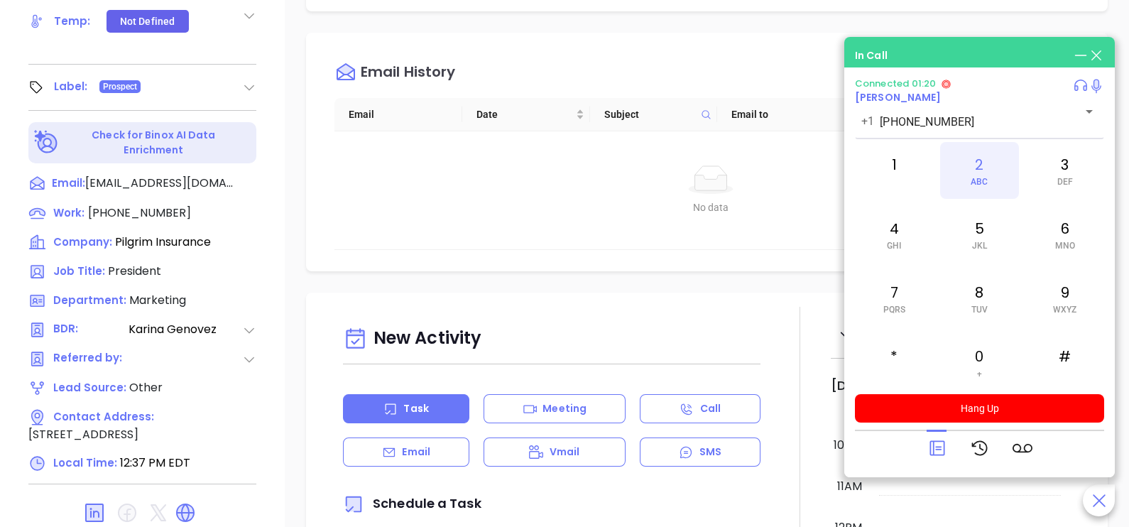
click at [972, 185] on span "ABC" at bounding box center [979, 182] width 17 height 10
click at [905, 231] on div "4 GHI" at bounding box center [894, 234] width 78 height 57
click at [962, 240] on div "5 JKL" at bounding box center [979, 234] width 78 height 57
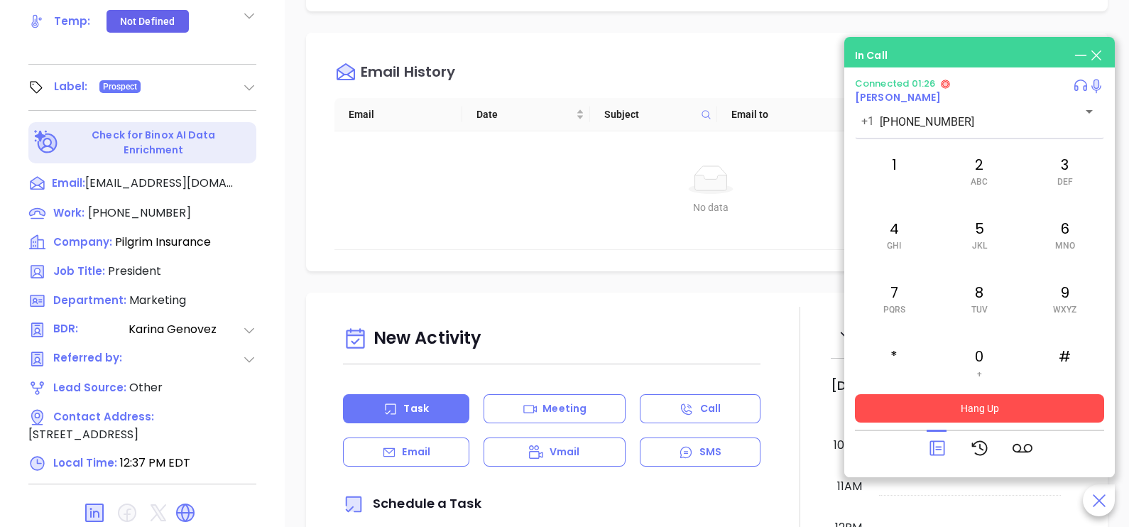
click at [944, 420] on button "Hang Up" at bounding box center [979, 408] width 249 height 28
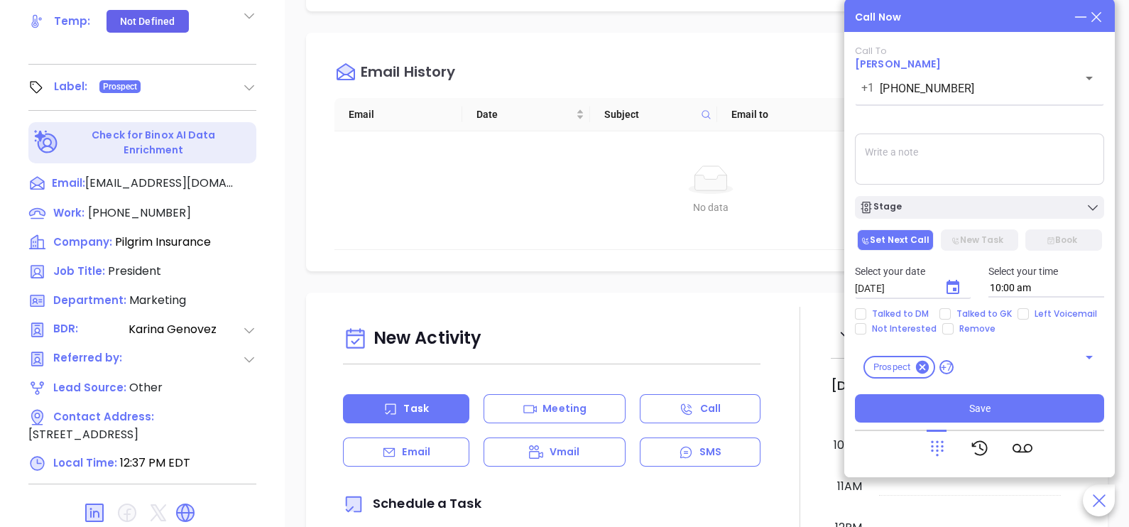
click at [1094, 13] on icon at bounding box center [1097, 17] width 16 height 16
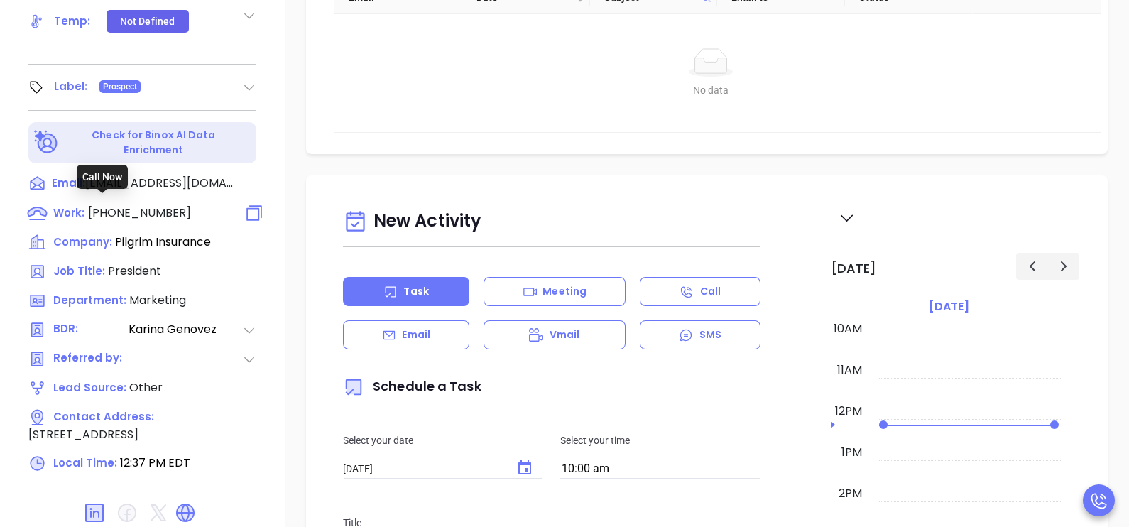
click at [141, 205] on span "(800) 721-8294" at bounding box center [139, 213] width 103 height 16
type input "(800) 721-8294"
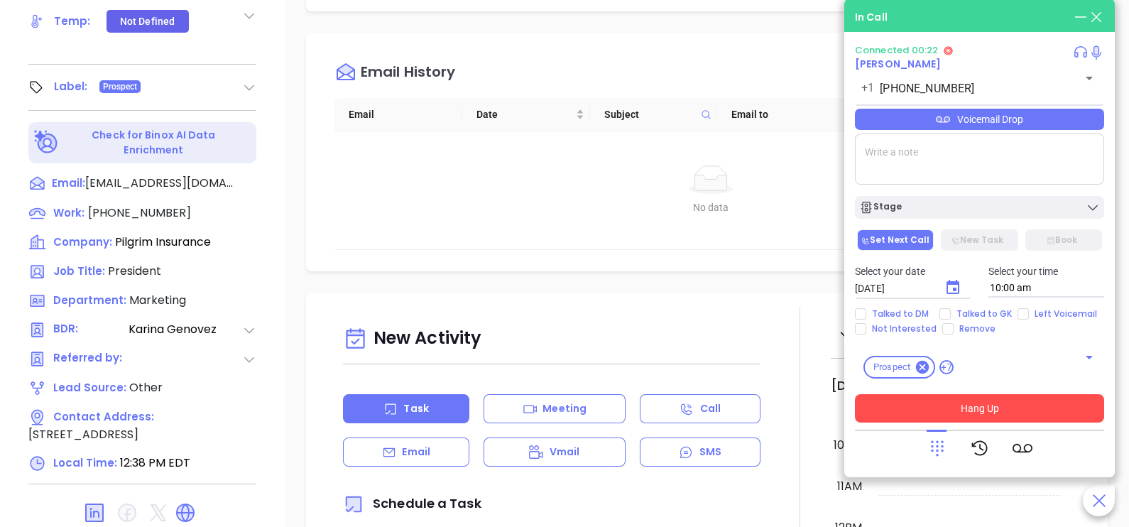
click at [994, 408] on button "Hang Up" at bounding box center [979, 408] width 249 height 28
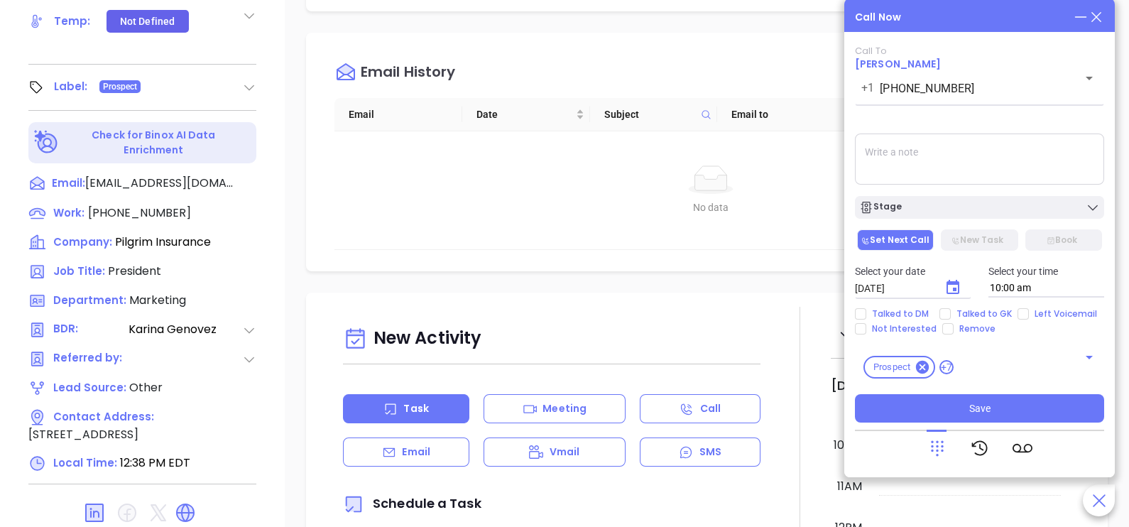
click at [1101, 22] on icon at bounding box center [1097, 17] width 16 height 16
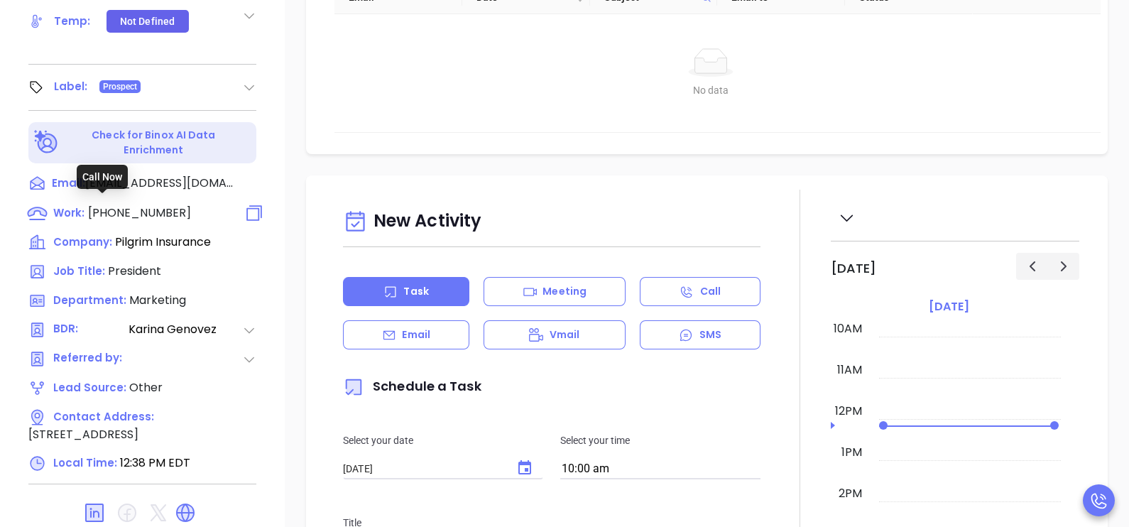
click at [153, 205] on span "(800) 721-8294" at bounding box center [139, 213] width 103 height 16
type input "(800) 721-8294"
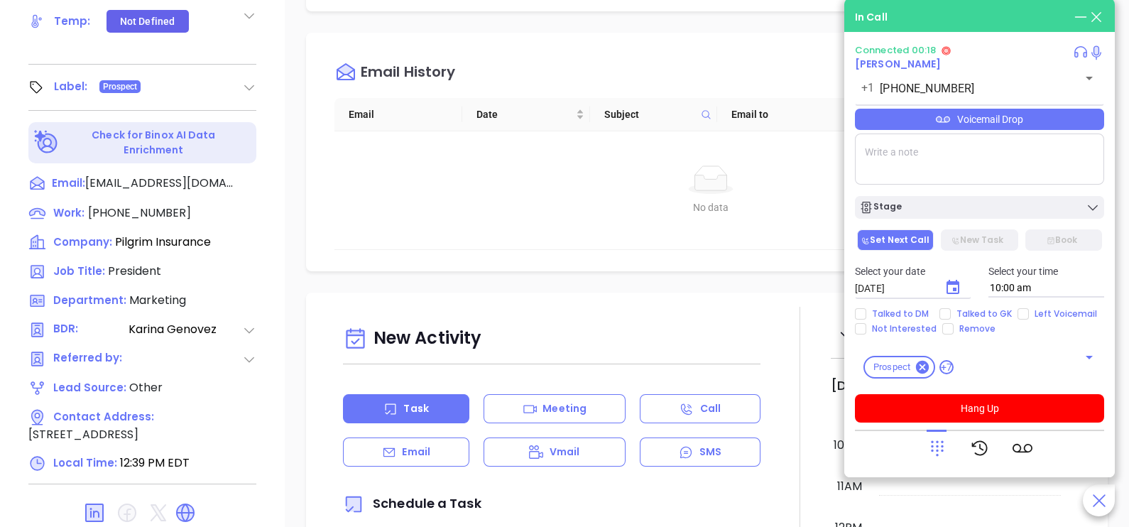
click at [934, 440] on icon at bounding box center [937, 448] width 20 height 20
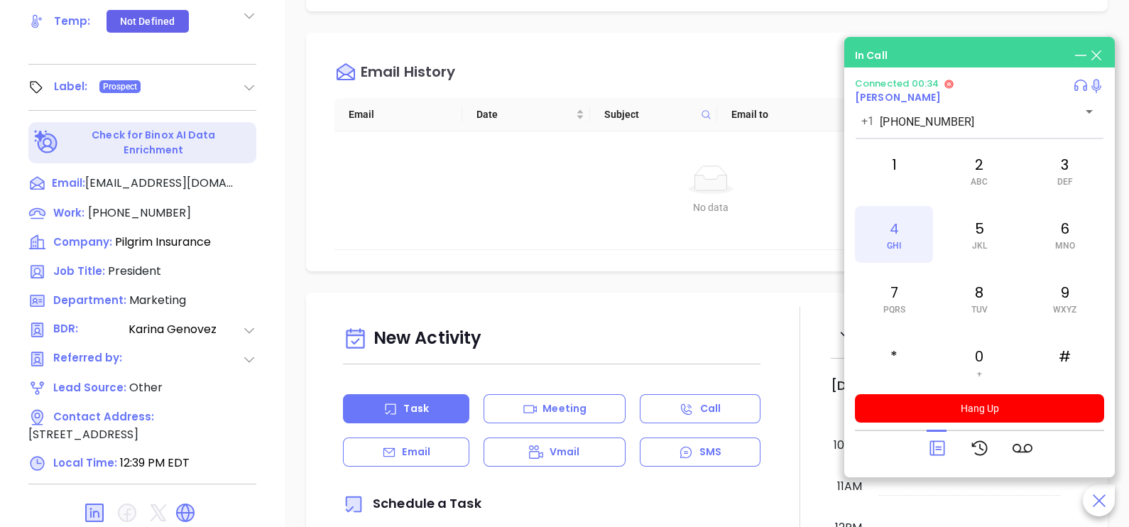
click at [887, 244] on span "GHI" at bounding box center [894, 246] width 14 height 10
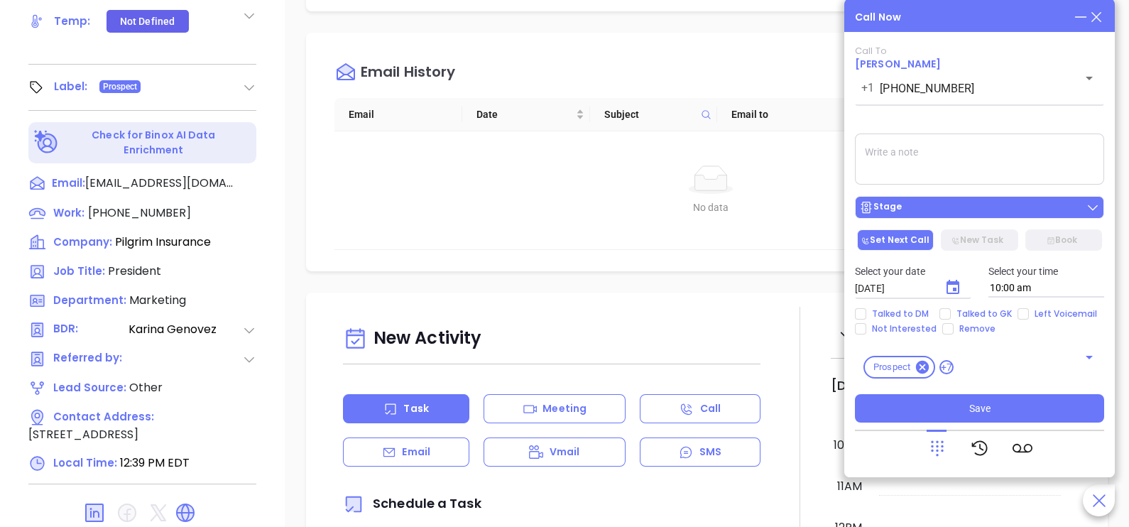
click at [957, 214] on div "Stage" at bounding box center [979, 207] width 241 height 14
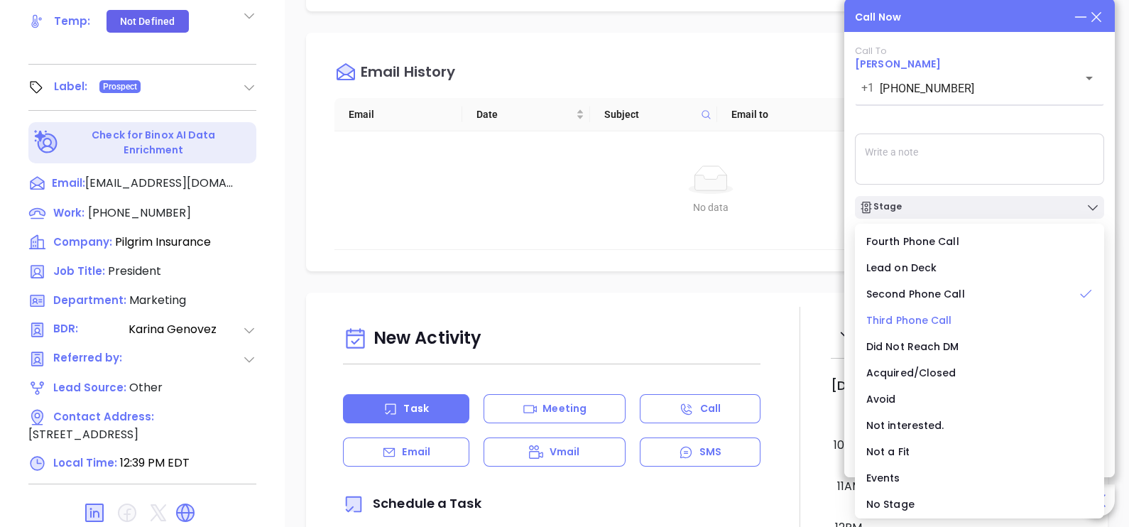
click at [929, 323] on span "Third Phone Call" at bounding box center [909, 320] width 86 height 14
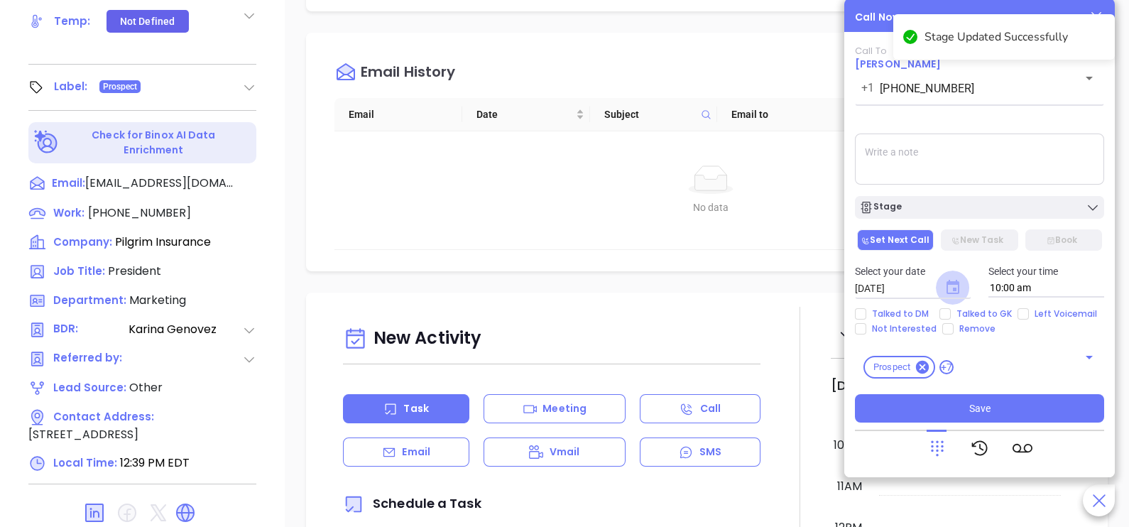
click at [955, 283] on icon "Choose date, selected date is Oct 7, 2025" at bounding box center [953, 287] width 13 height 14
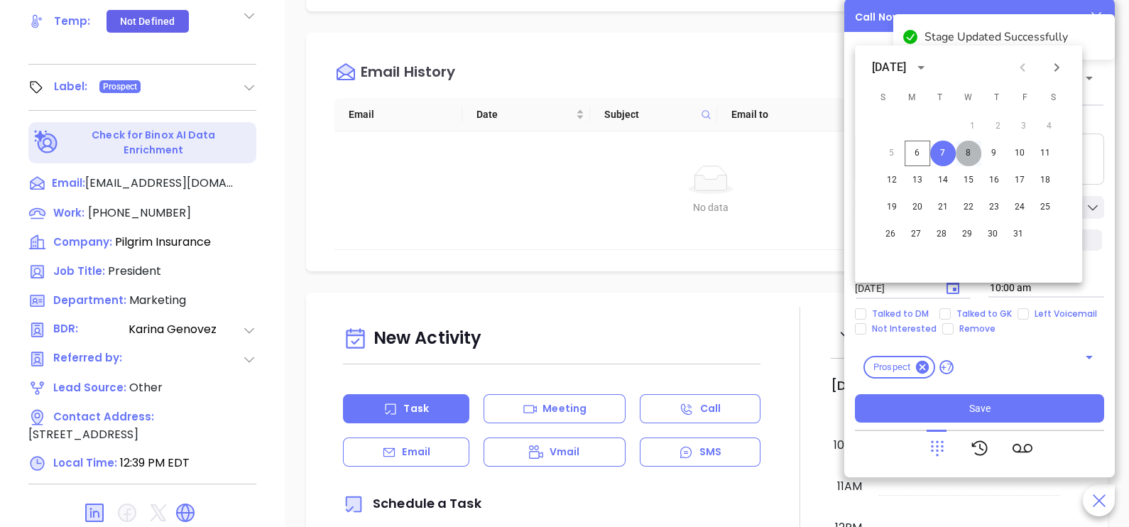
click at [972, 146] on button "8" at bounding box center [969, 154] width 26 height 26
type input "10/08/2025"
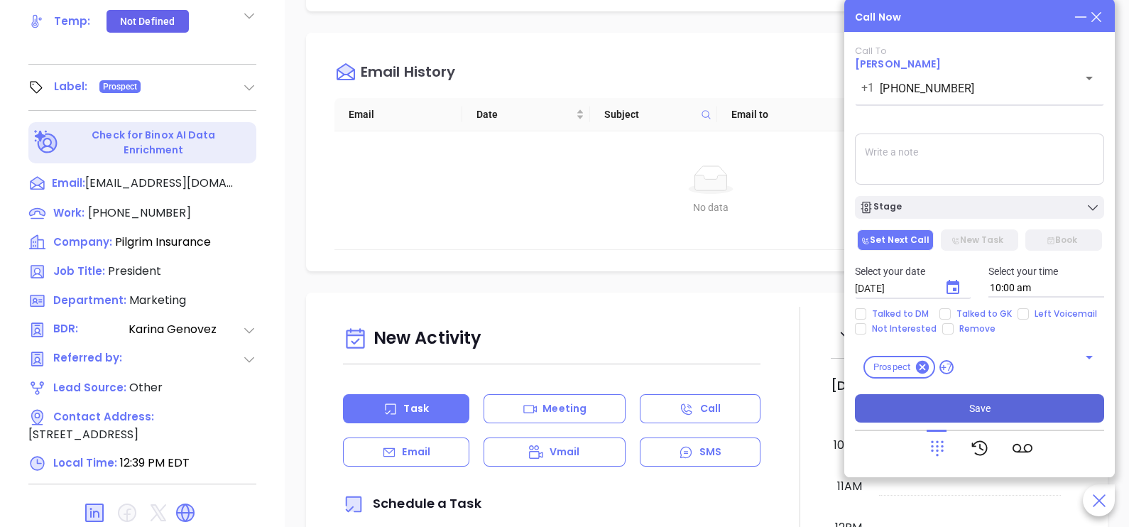
click at [983, 413] on span "Save" at bounding box center [979, 409] width 21 height 16
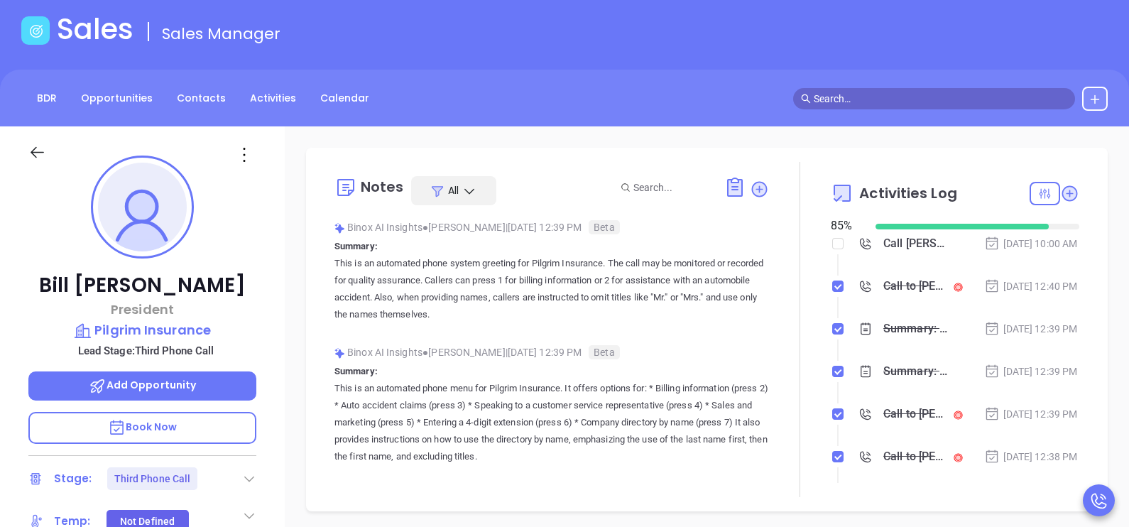
scroll to position [35, 0]
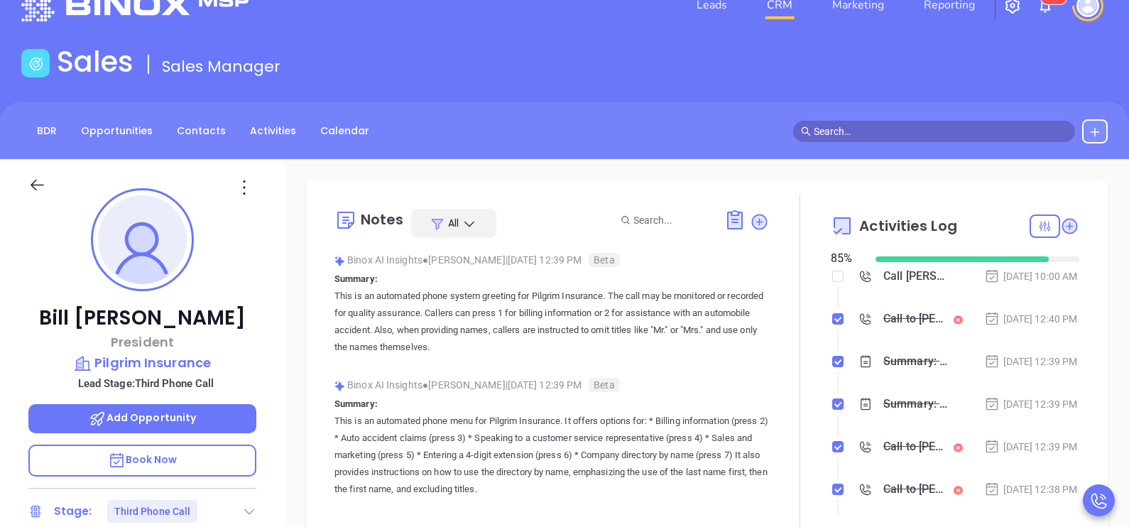
click at [1032, 352] on li "Call to Bill Hartranft Oct 6, 2025 | 12:40 PM" at bounding box center [956, 332] width 245 height 39
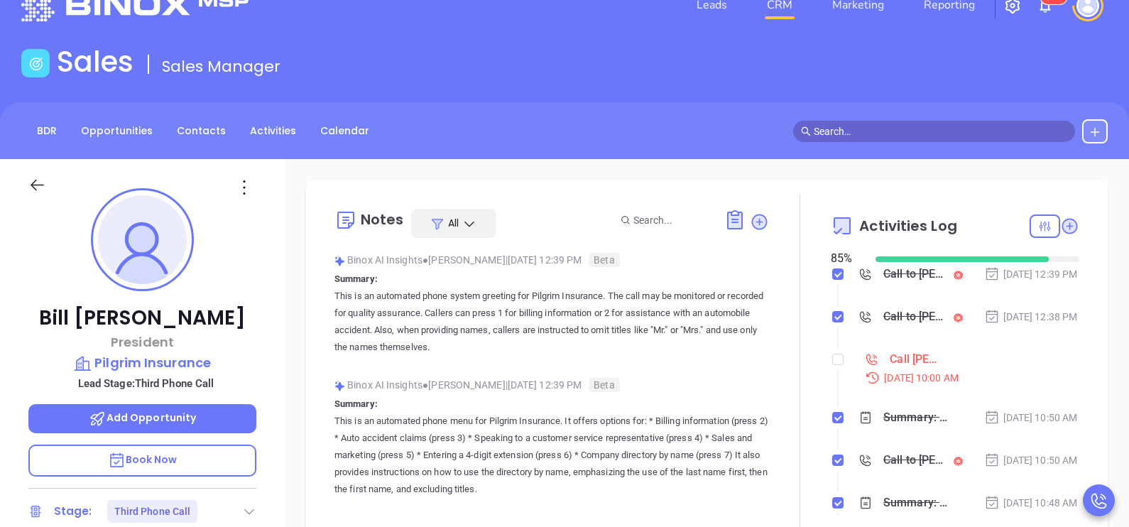
scroll to position [177, 0]
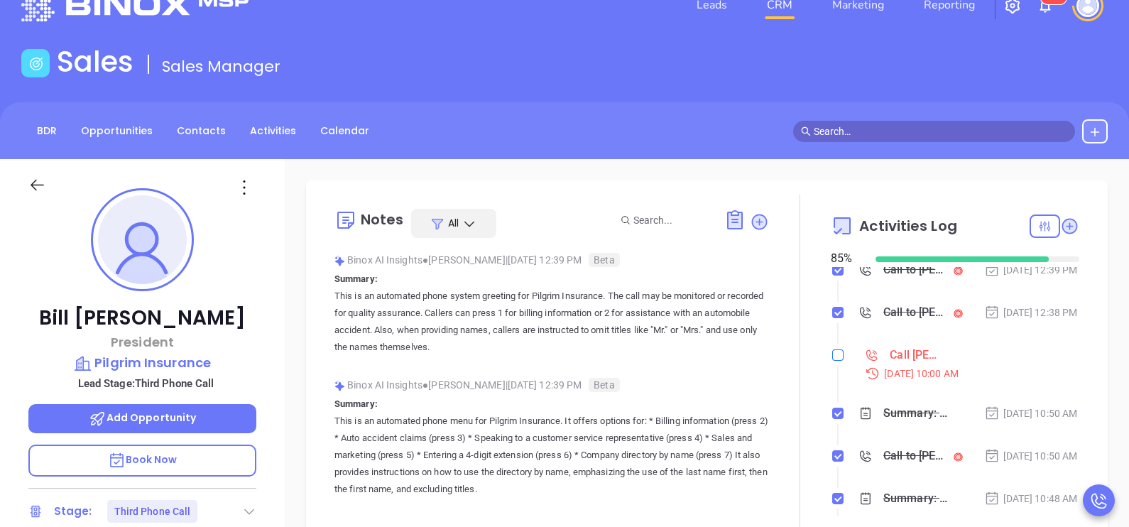
click at [832, 361] on input "checkbox" at bounding box center [837, 354] width 11 height 11
checkbox input "true"
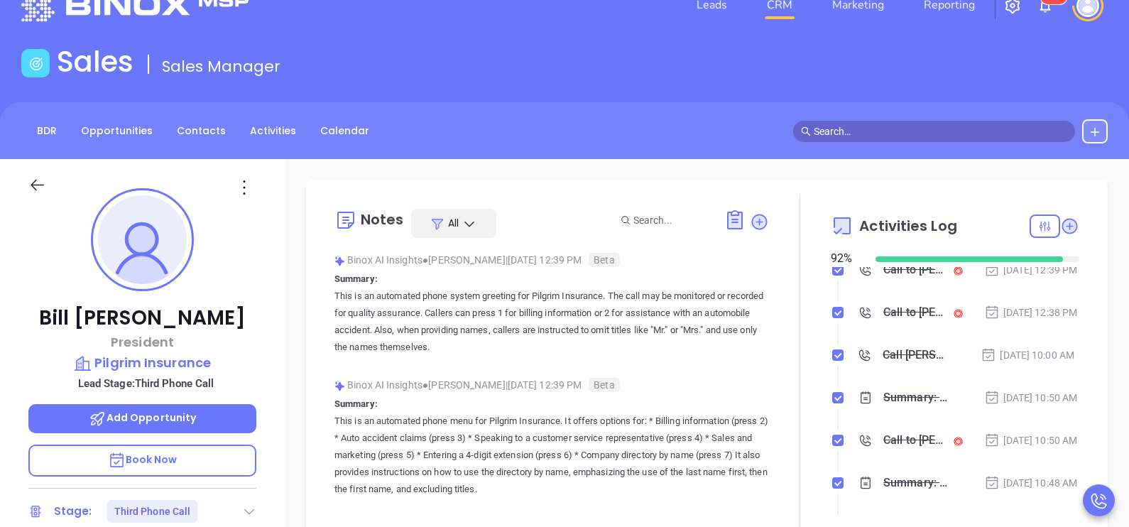
click at [32, 177] on icon at bounding box center [37, 185] width 18 height 18
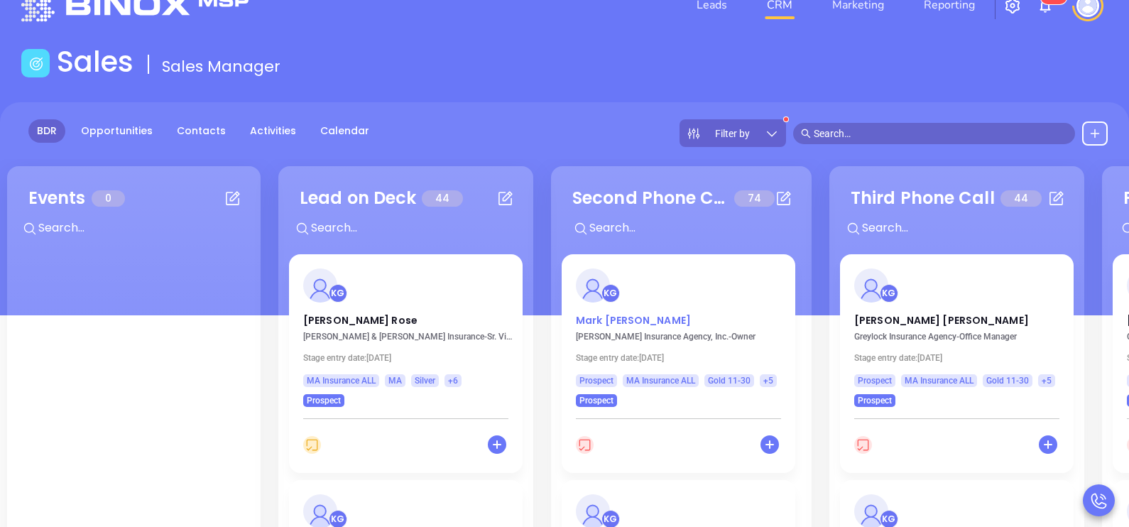
click at [626, 320] on p "Mark Gilbert" at bounding box center [678, 316] width 205 height 7
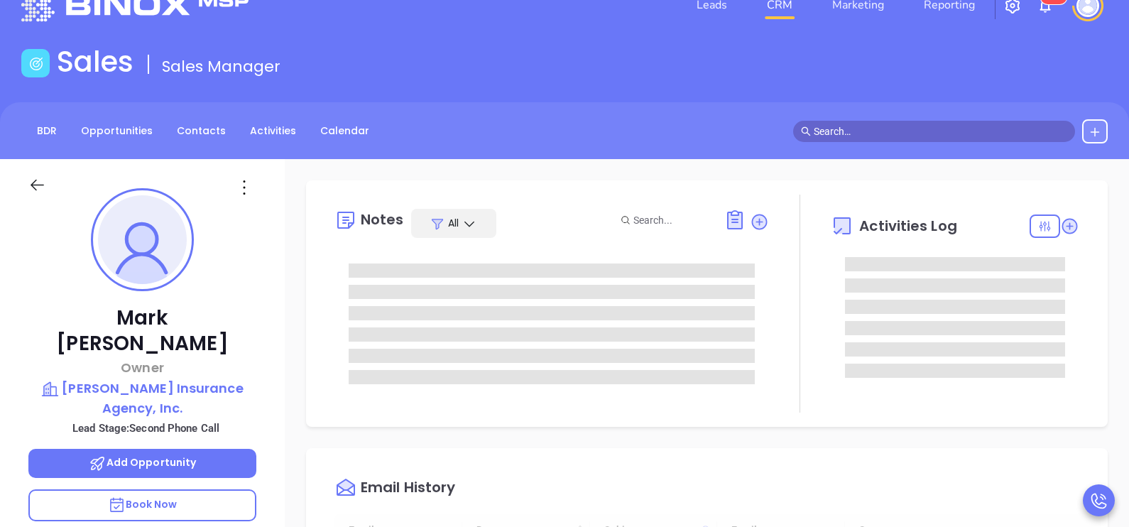
scroll to position [412, 0]
type input "Karina Genovez"
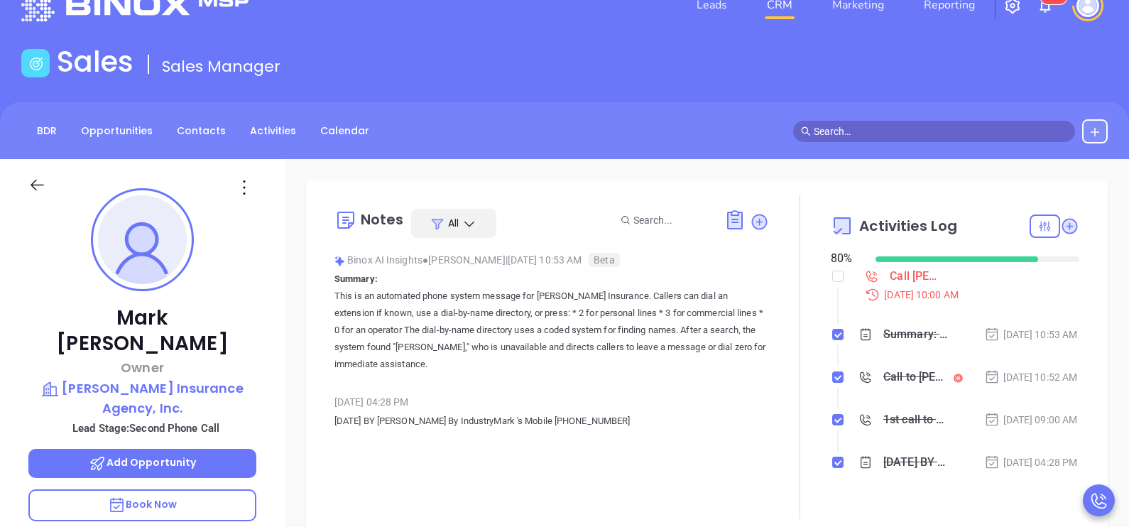
click at [266, 383] on div "Mark Gilbert Owner Gilbert Insurance Agency, Inc. Lead Stage: Second Phone Call…" at bounding box center [142, 488] width 285 height 659
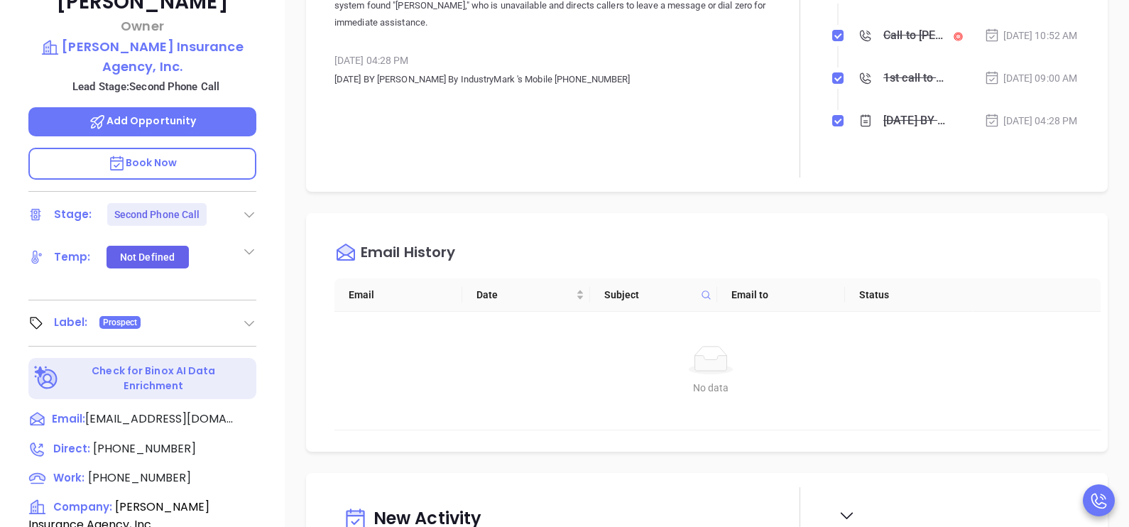
scroll to position [426, 0]
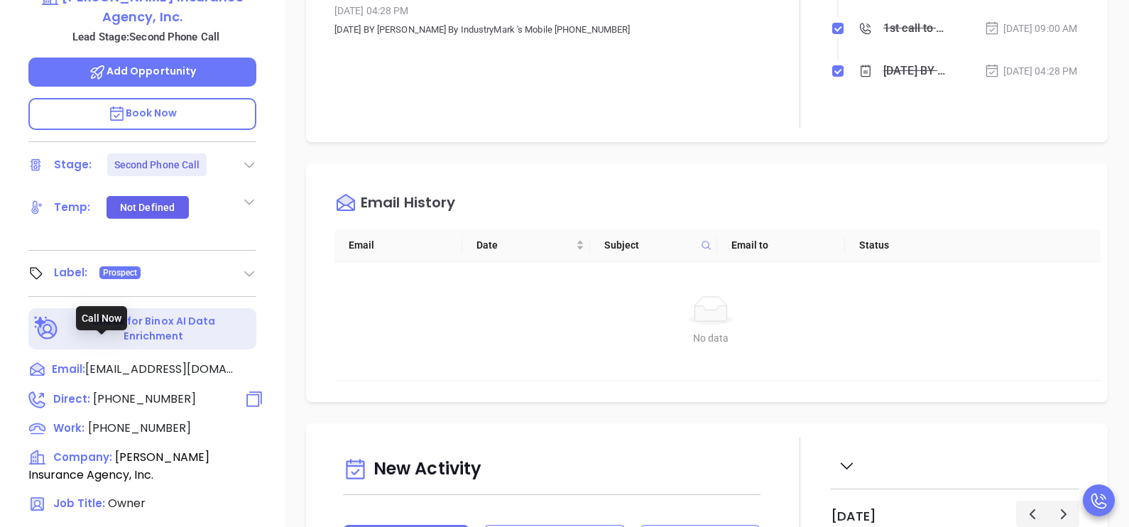
click at [167, 391] on span "(781) 942-2225" at bounding box center [144, 399] width 103 height 16
type input "(781) 942-2225"
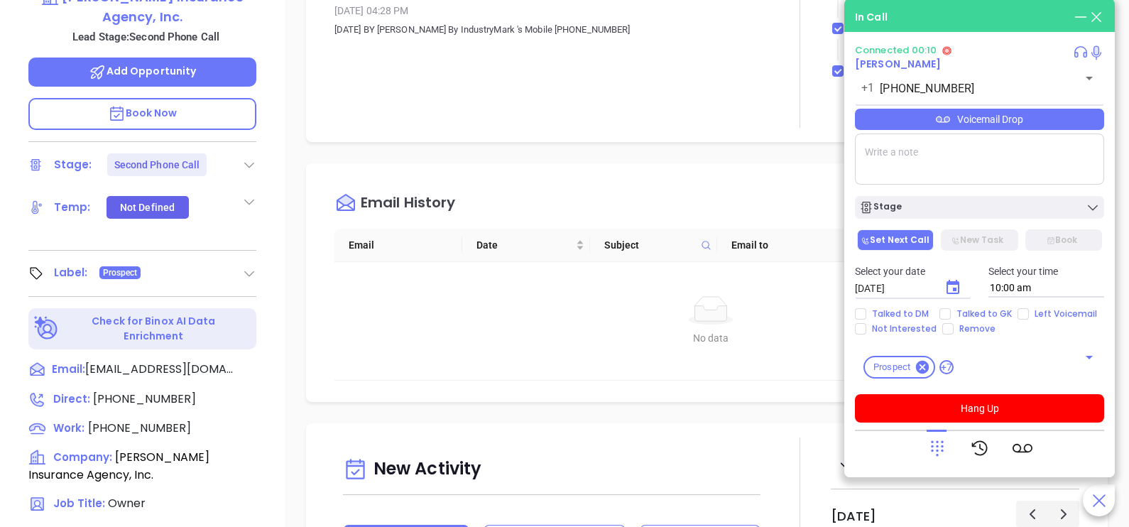
click at [930, 447] on icon at bounding box center [937, 448] width 20 height 20
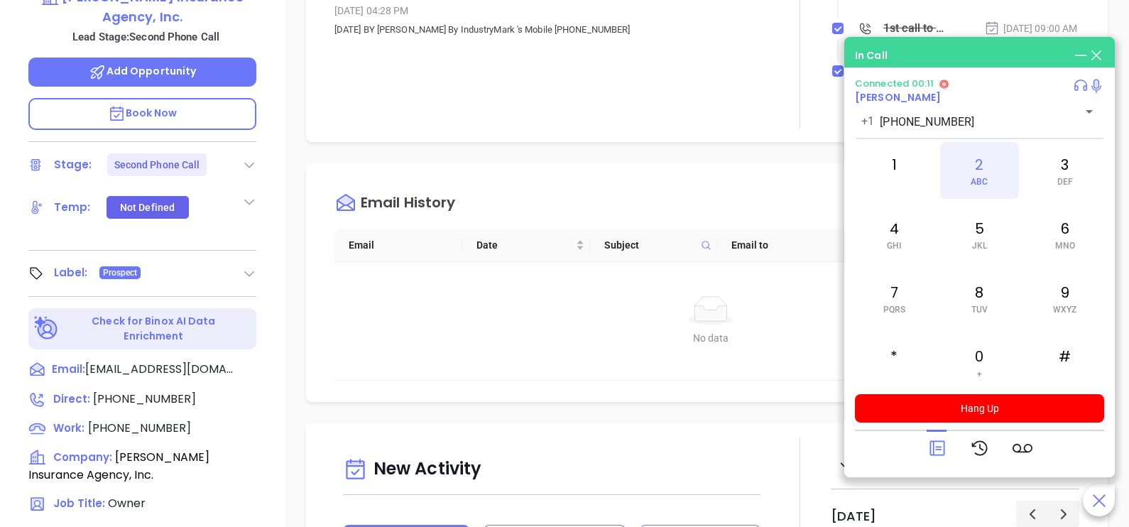
click at [1001, 180] on div "2 ABC" at bounding box center [979, 170] width 78 height 57
click at [926, 231] on div "4 GHI" at bounding box center [894, 234] width 78 height 57
click at [973, 236] on div "5 JKL" at bounding box center [979, 234] width 78 height 57
click at [980, 181] on span "ABC" at bounding box center [979, 182] width 17 height 10
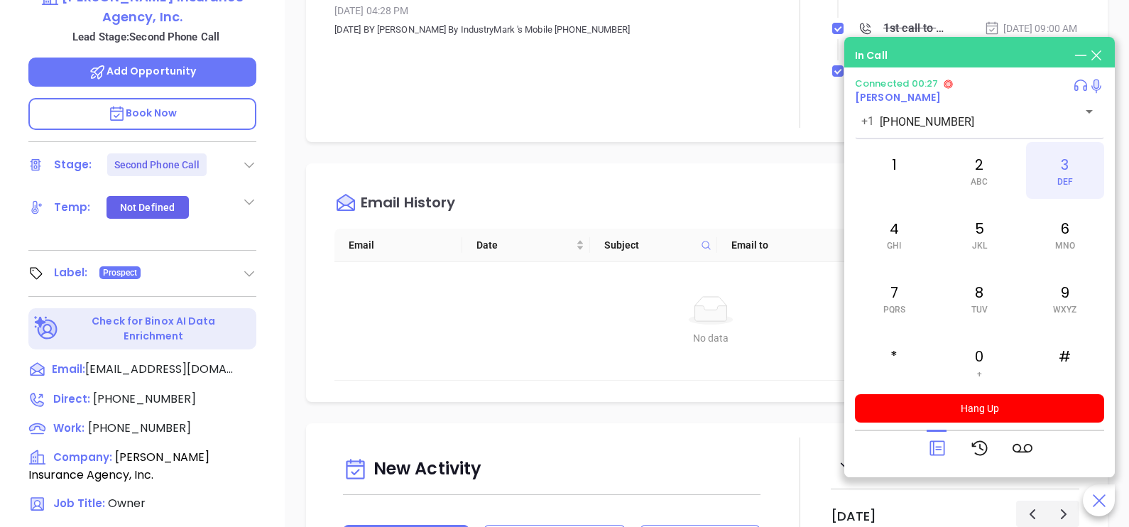
click at [1080, 172] on div "3 DEF" at bounding box center [1065, 170] width 78 height 57
click at [891, 307] on span "PQRS" at bounding box center [894, 310] width 22 height 10
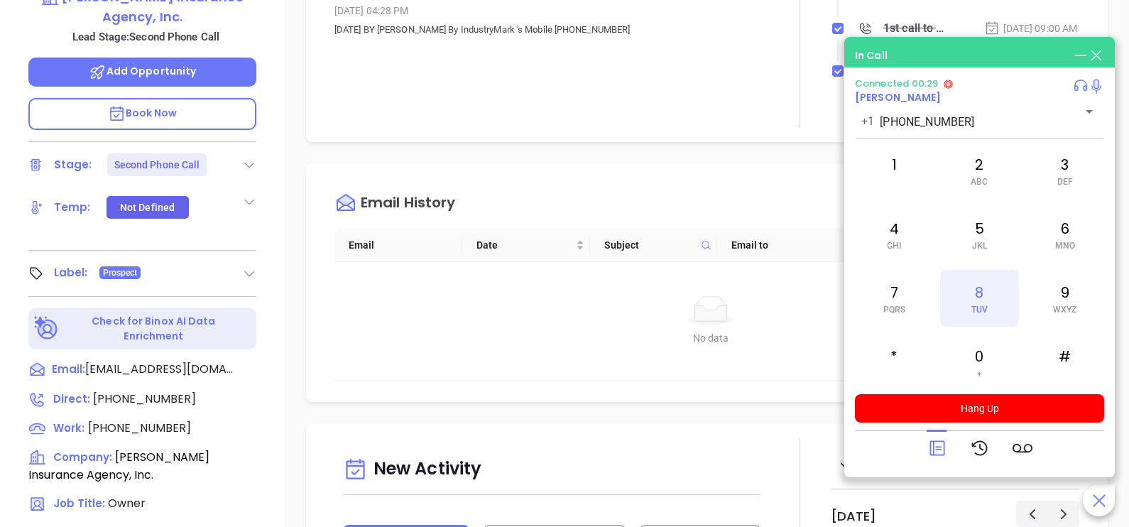
click at [988, 299] on div "8 TUV" at bounding box center [979, 298] width 78 height 57
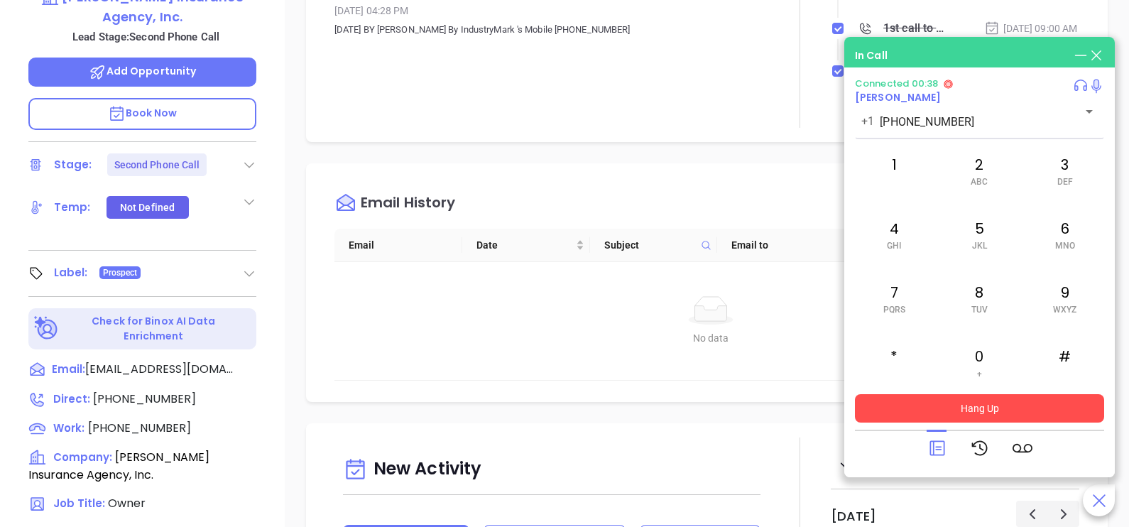
click at [988, 415] on button "Hang Up" at bounding box center [979, 408] width 249 height 28
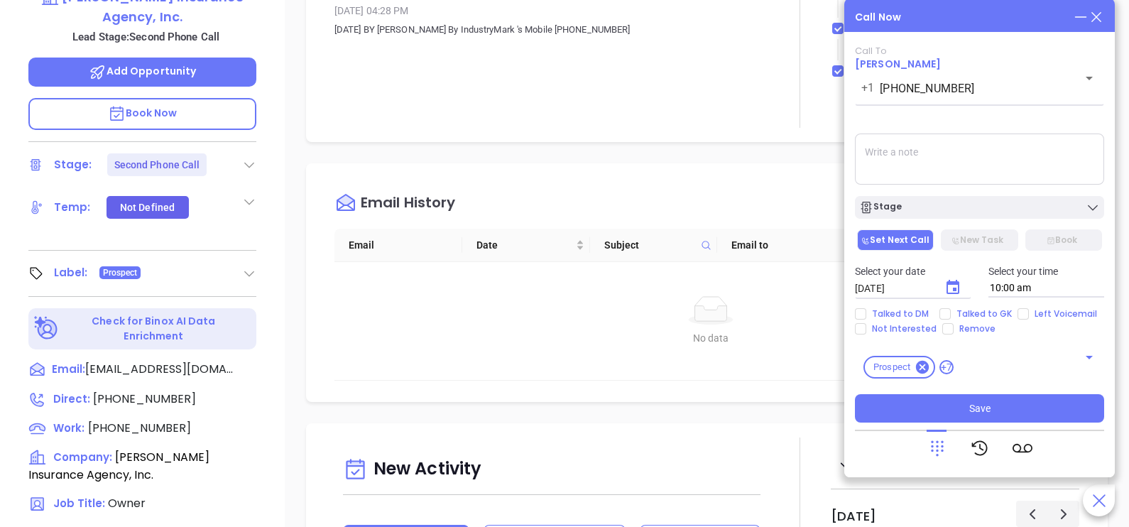
click at [1096, 20] on icon at bounding box center [1097, 17] width 16 height 16
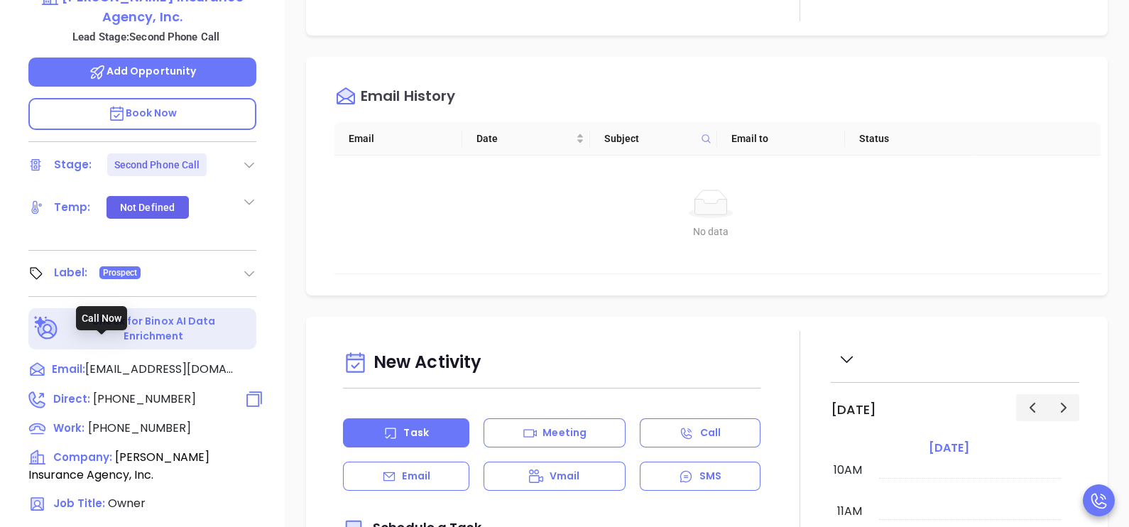
click at [158, 391] on span "(781) 942-2225" at bounding box center [144, 399] width 103 height 16
type input "(781) 942-2225"
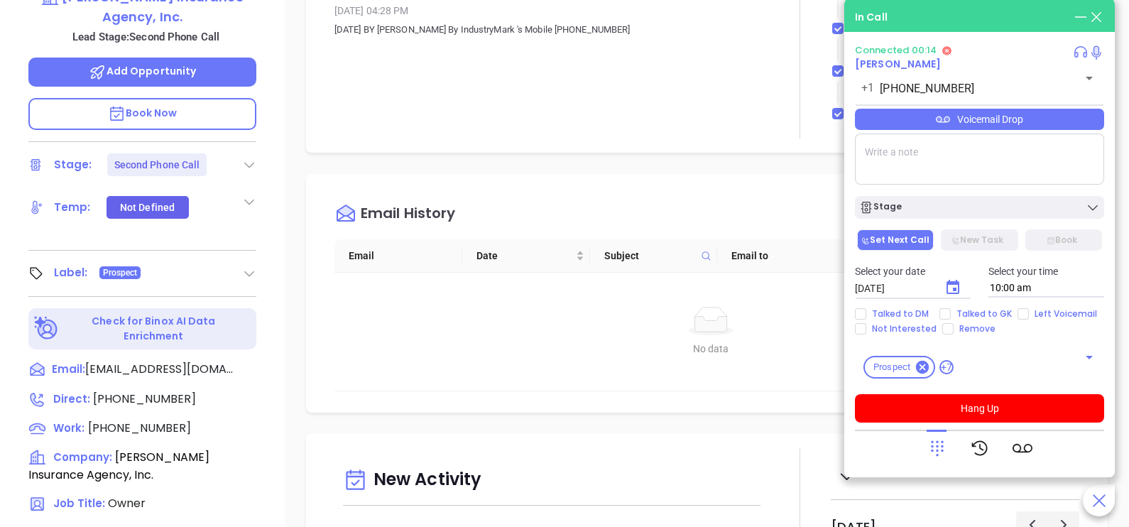
click at [934, 442] on icon at bounding box center [937, 448] width 20 height 20
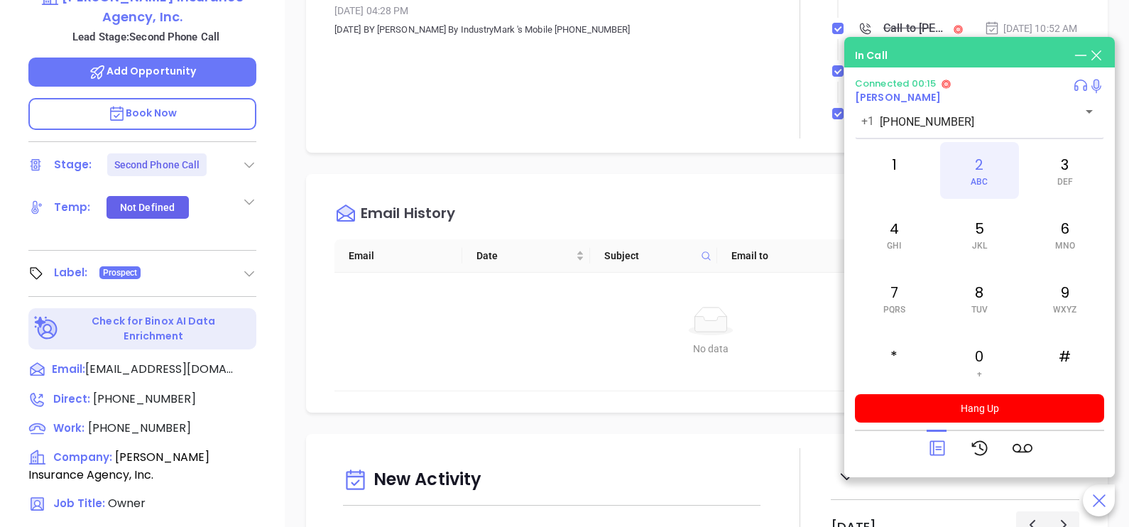
click at [978, 167] on div "2 ABC" at bounding box center [979, 170] width 78 height 57
click at [1063, 254] on div "6 MNO" at bounding box center [1065, 234] width 78 height 57
click at [980, 167] on div "2 ABC" at bounding box center [979, 170] width 78 height 57
click at [902, 300] on div "7 PQRS" at bounding box center [894, 298] width 78 height 57
click at [963, 244] on div "5 JKL" at bounding box center [979, 234] width 78 height 57
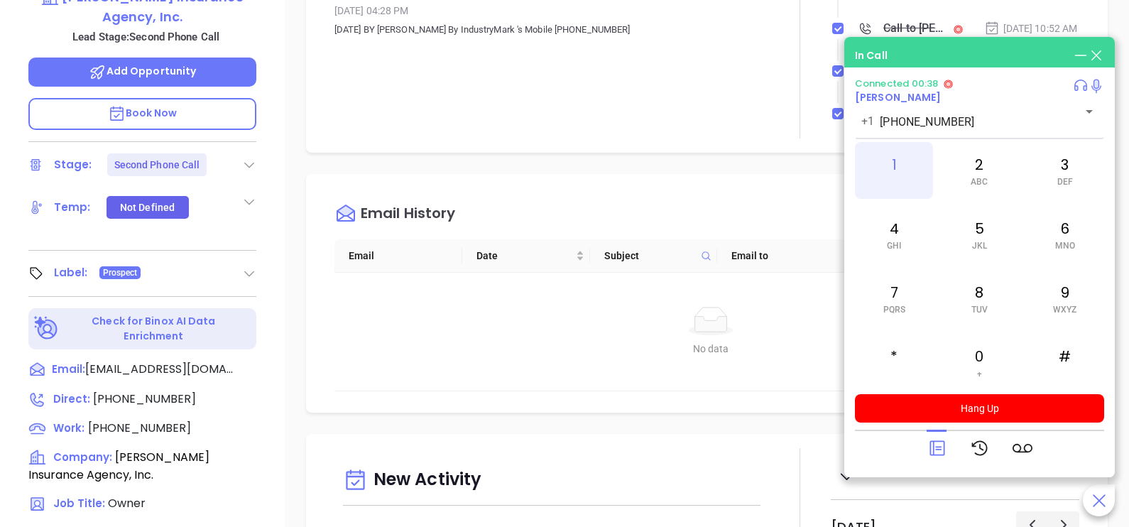
click at [920, 170] on div "1" at bounding box center [894, 170] width 78 height 57
click at [250, 420] on icon at bounding box center [254, 428] width 16 height 16
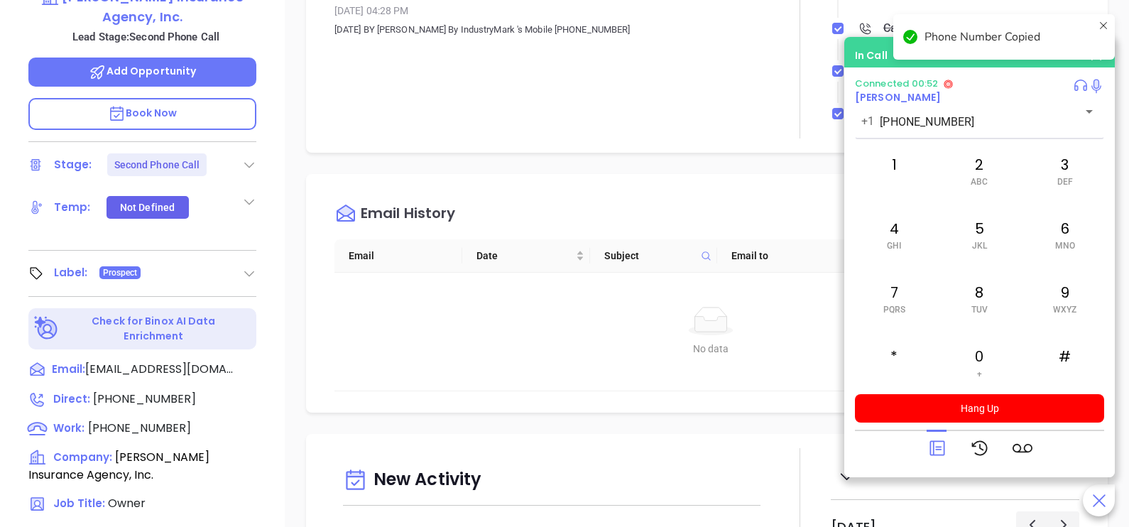
click at [276, 391] on div "Mark Gilbert Owner Gilbert Insurance Agency, Inc. Lead Stage: Second Phone Call…" at bounding box center [142, 97] width 285 height 659
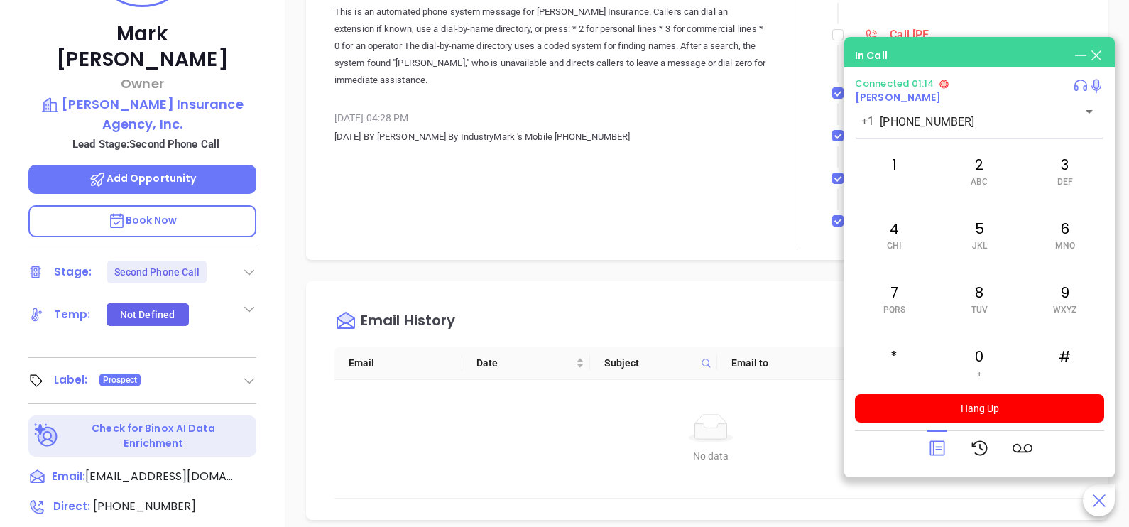
scroll to position [283, 0]
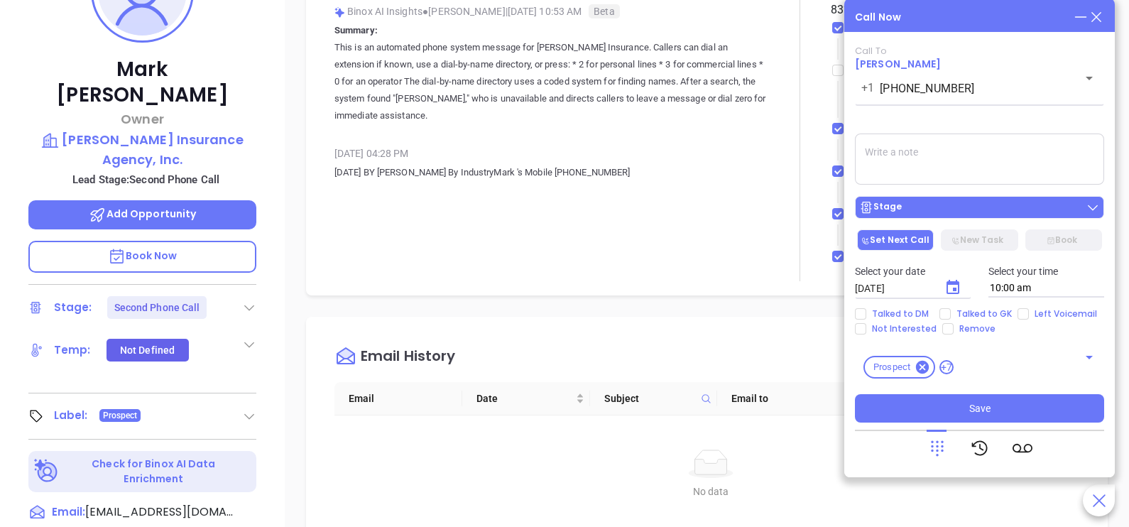
click at [976, 209] on div "Stage" at bounding box center [979, 207] width 241 height 14
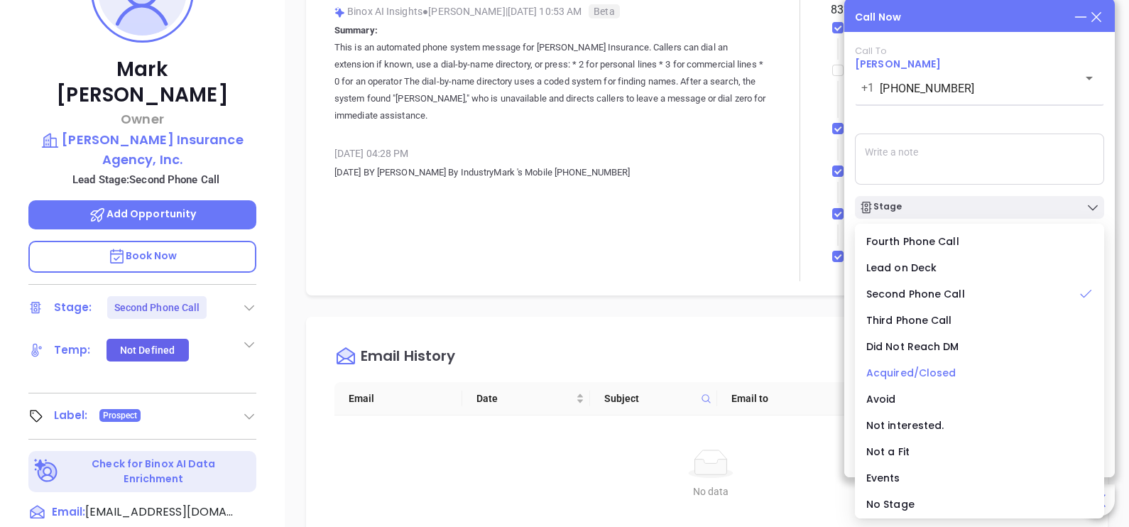
click at [932, 375] on span "Acquired/Closed" at bounding box center [911, 373] width 90 height 14
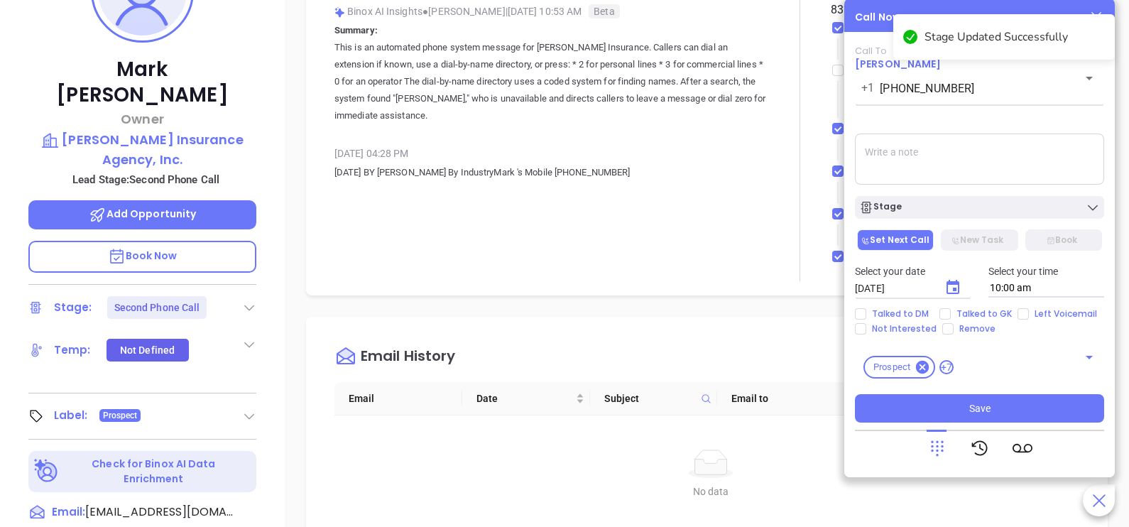
click at [983, 164] on textarea at bounding box center [979, 159] width 249 height 51
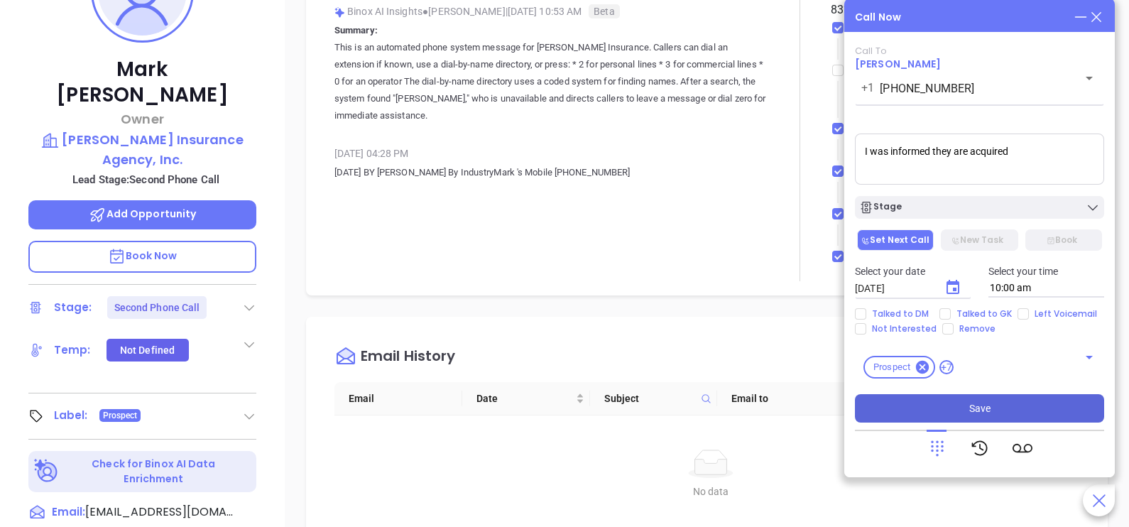
type textarea "I was informed they are acquired"
click at [962, 401] on button "Save" at bounding box center [979, 408] width 249 height 28
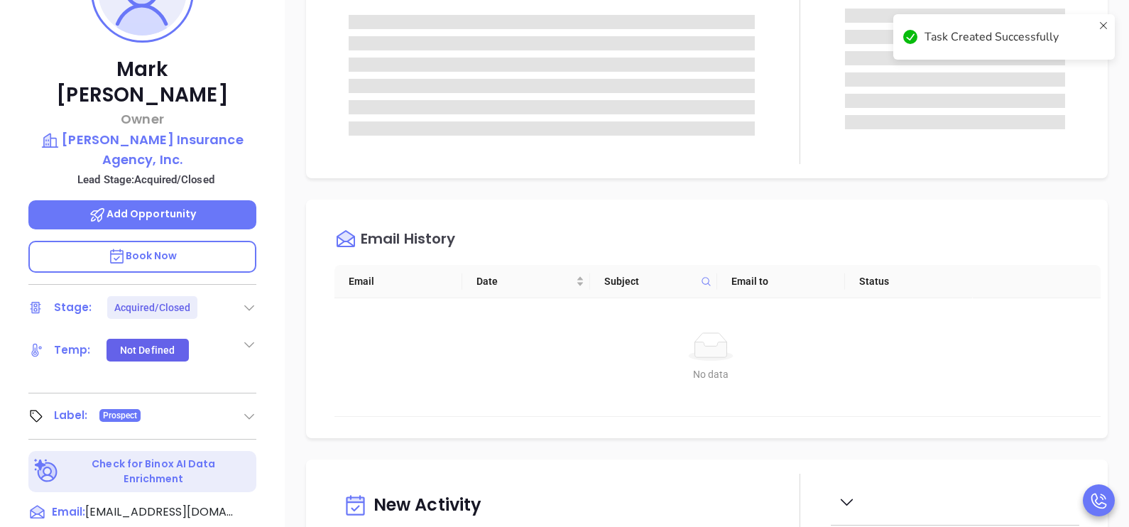
click at [1088, 93] on div "Notes All Activities Log" at bounding box center [707, 55] width 802 height 246
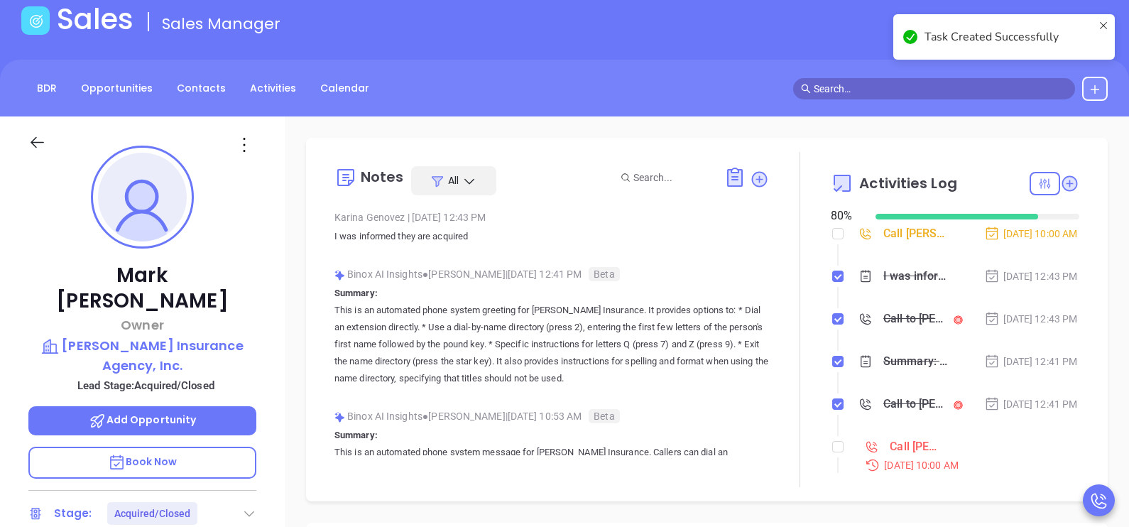
scroll to position [70, 0]
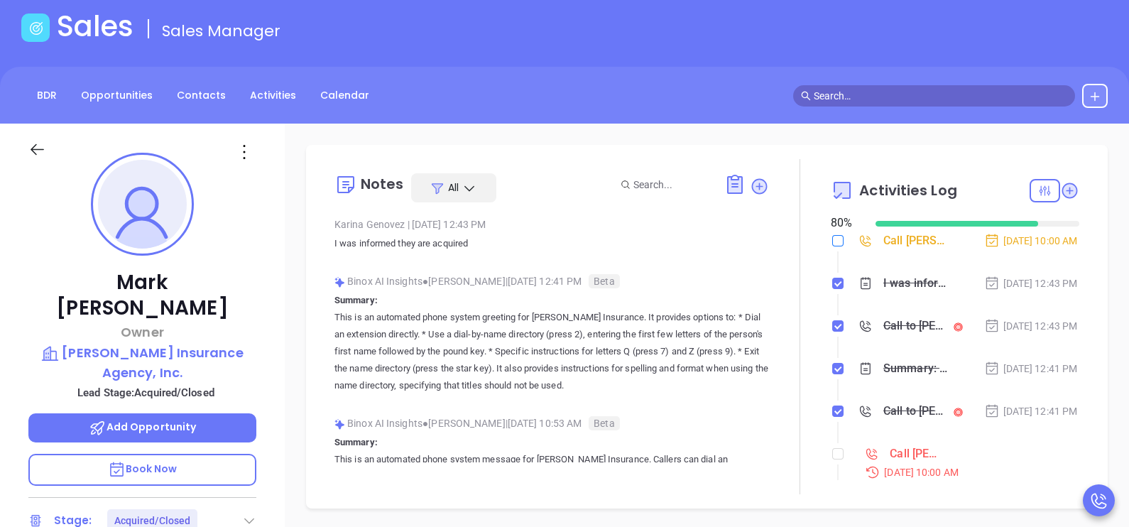
click at [833, 237] on input "checkbox" at bounding box center [837, 240] width 11 height 11
checkbox input "true"
click at [994, 291] on div "Oct 6, 2025 | 12:43 PM" at bounding box center [1031, 284] width 94 height 16
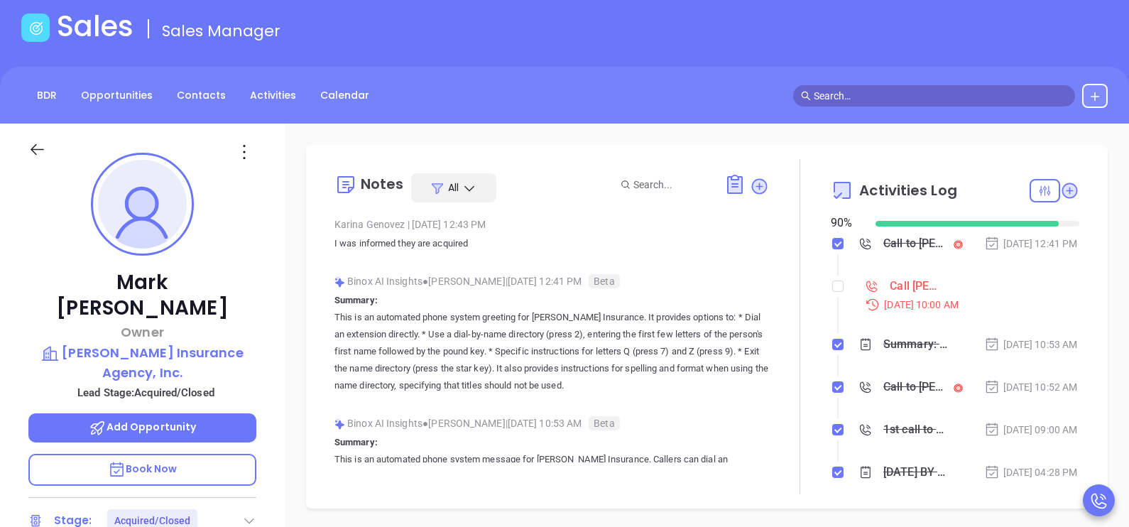
scroll to position [177, 0]
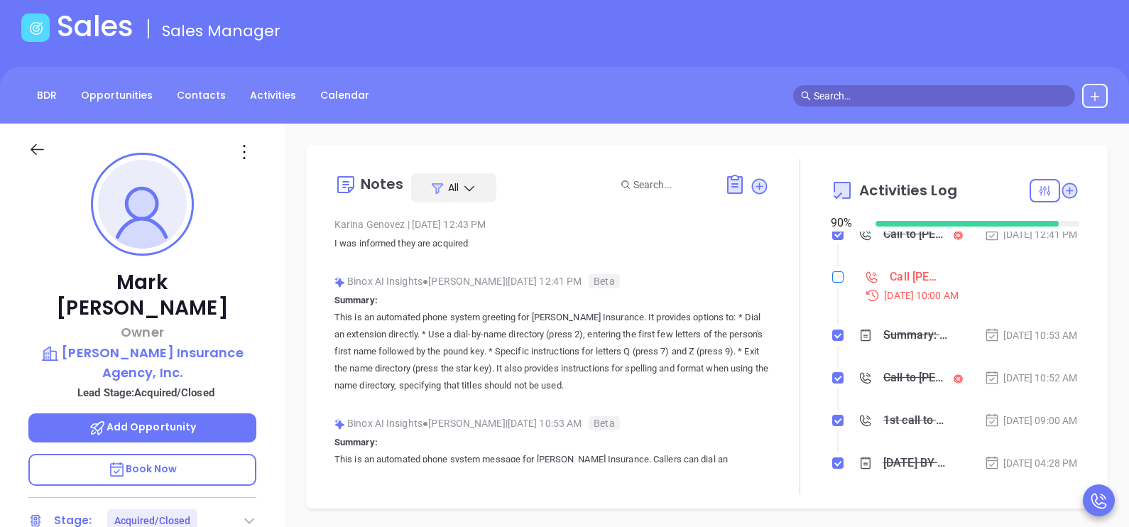
click at [832, 283] on input "checkbox" at bounding box center [837, 276] width 11 height 11
checkbox input "true"
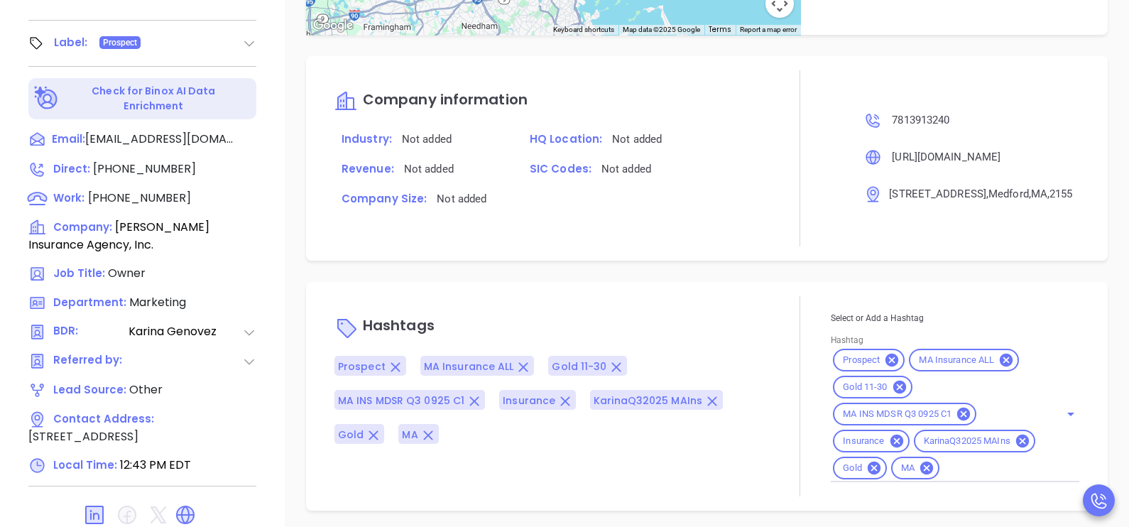
scroll to position [660, 0]
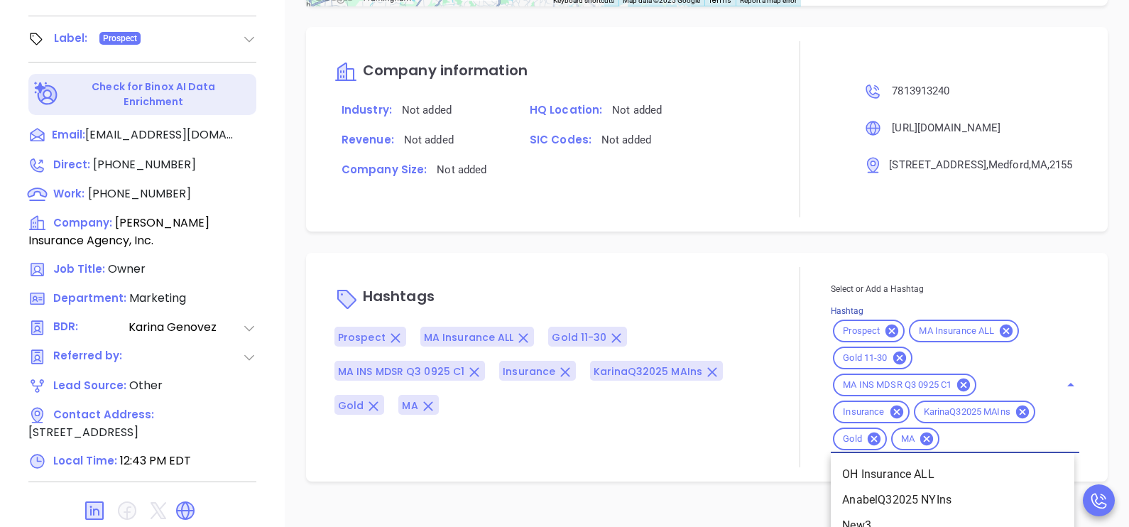
click at [952, 448] on input "Hashtag" at bounding box center [991, 439] width 98 height 18
type input "acq"
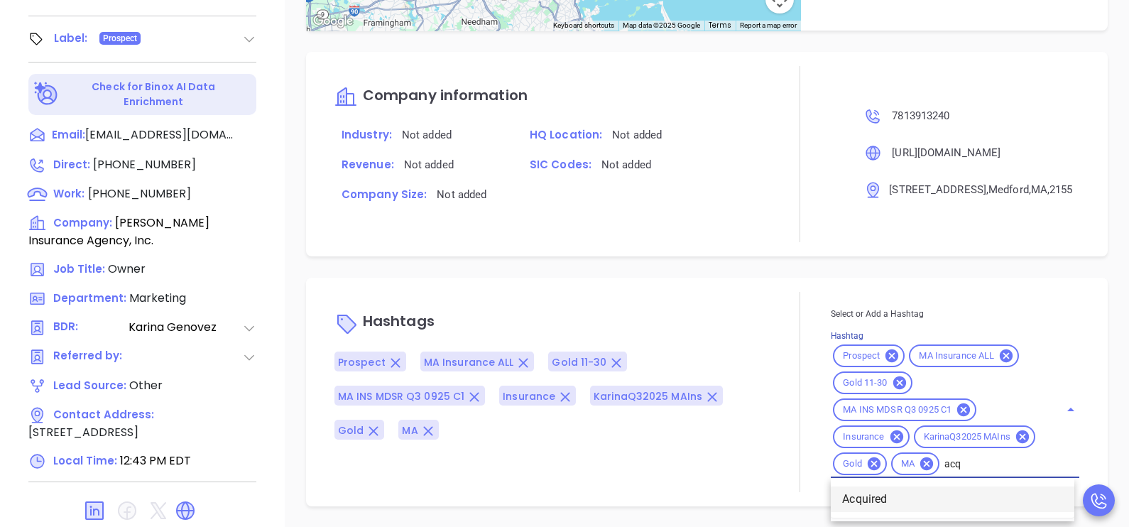
click at [903, 494] on li "Acquired" at bounding box center [953, 499] width 244 height 26
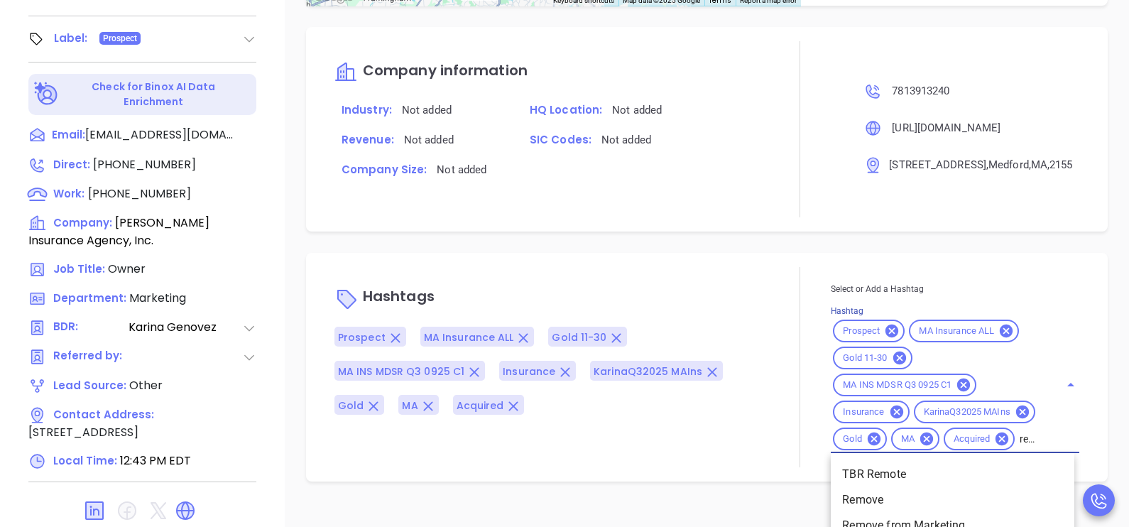
type input "remove"
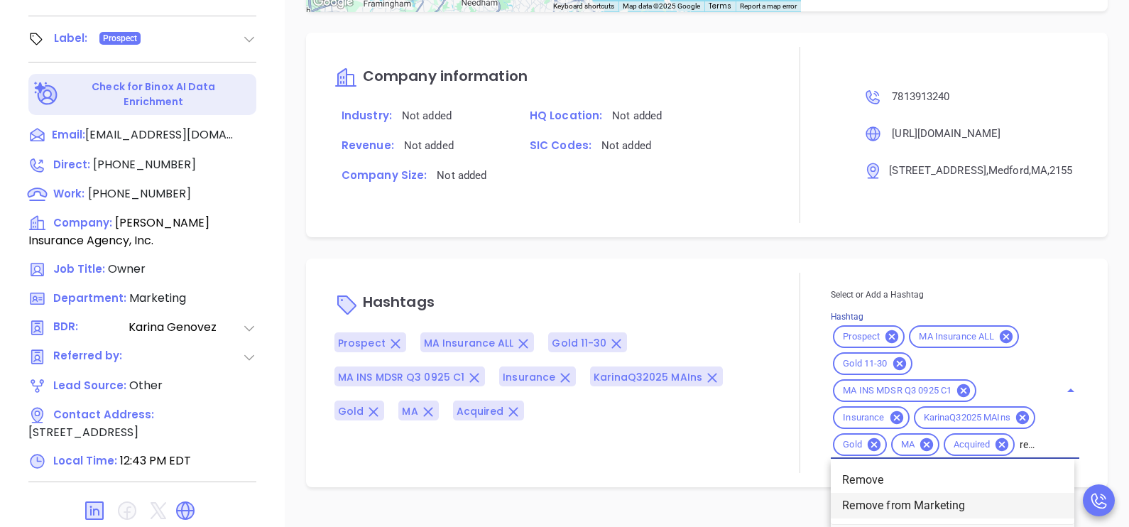
click at [989, 518] on li "Remove from Marketing" at bounding box center [953, 506] width 244 height 26
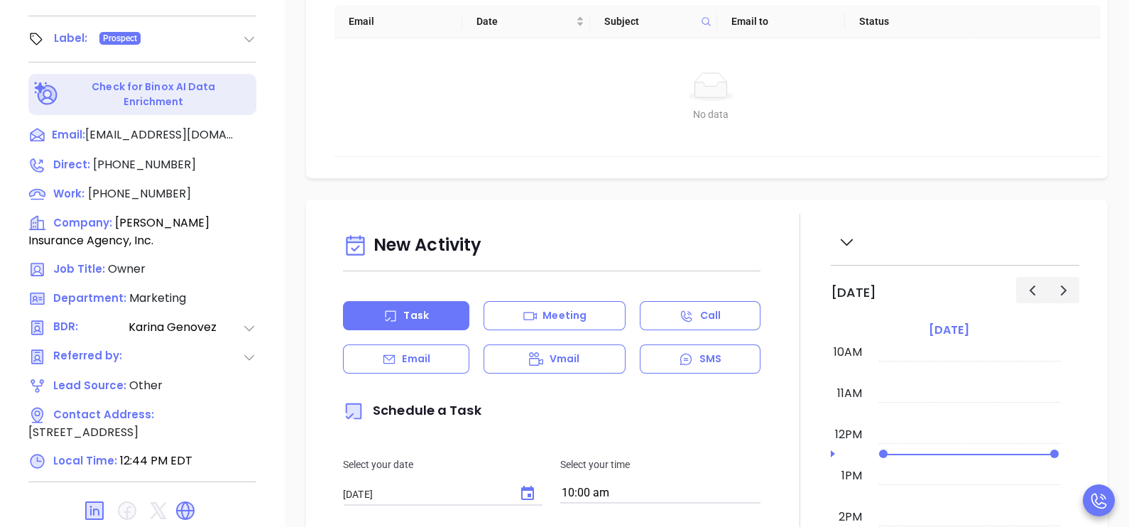
scroll to position [870, 0]
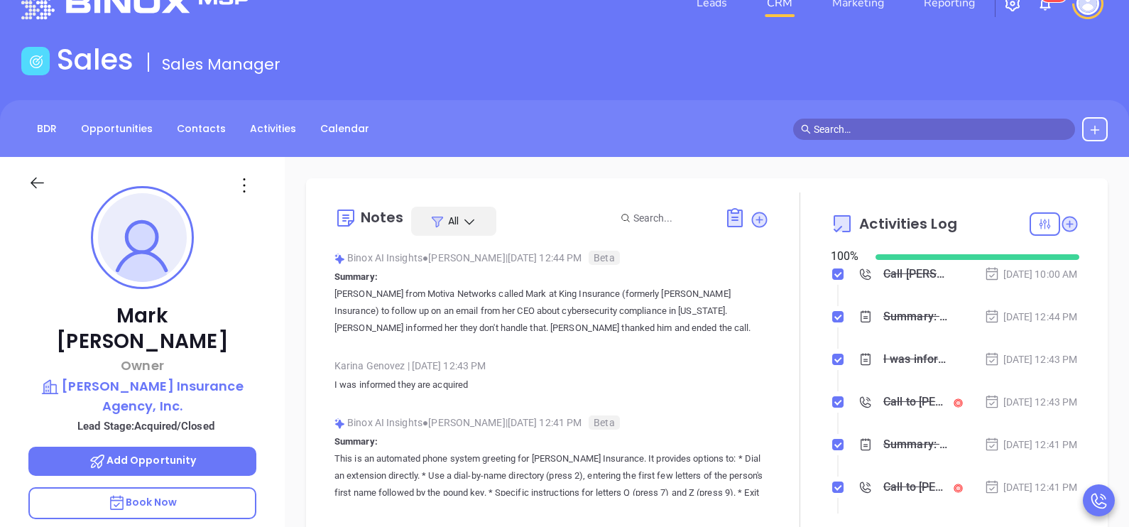
scroll to position [0, 0]
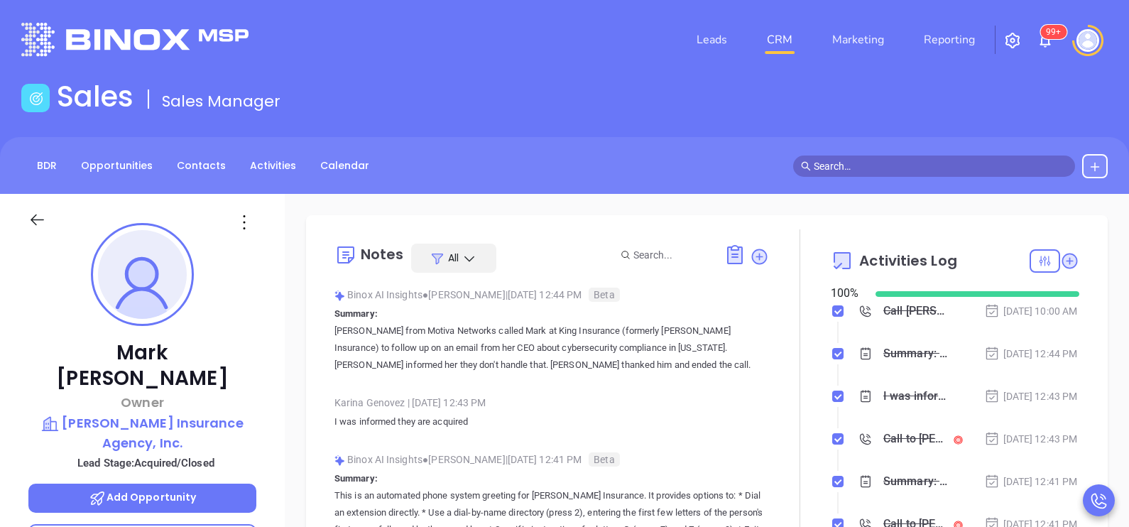
click at [35, 214] on icon at bounding box center [37, 220] width 18 height 18
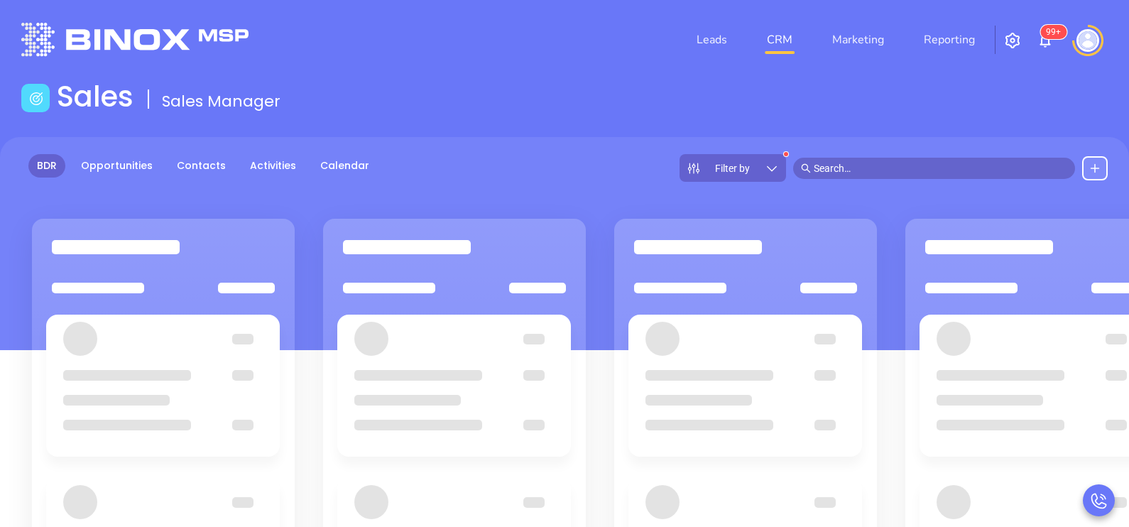
scroll to position [35, 0]
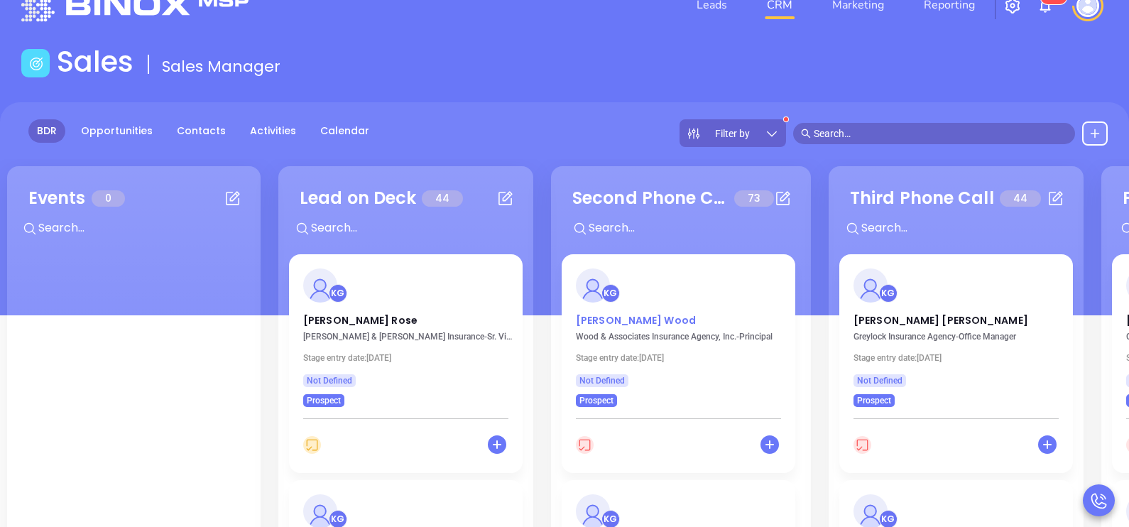
click at [614, 317] on p "Rick Wood" at bounding box center [678, 316] width 205 height 7
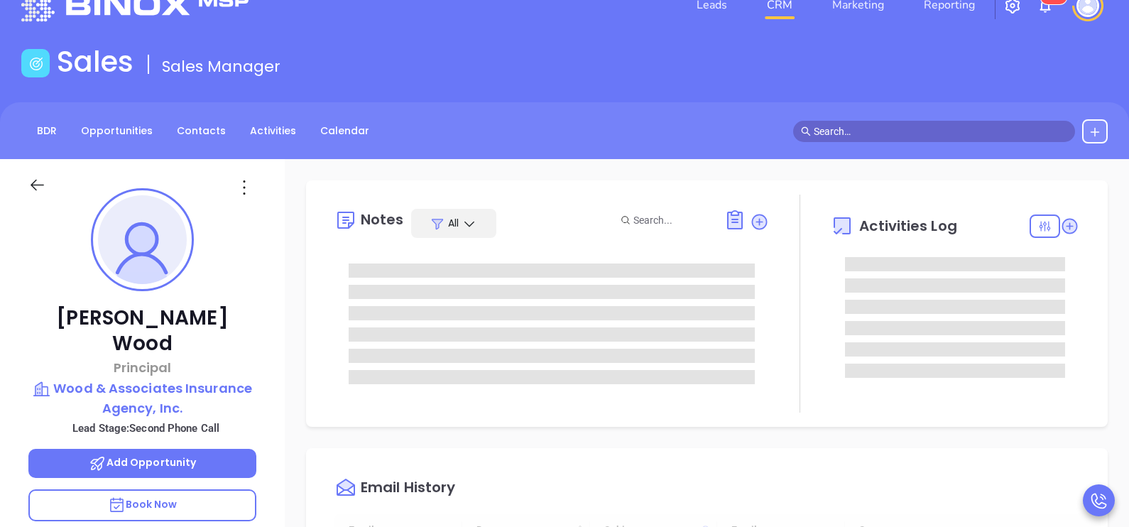
type input "[DATE]"
type input "[PERSON_NAME]"
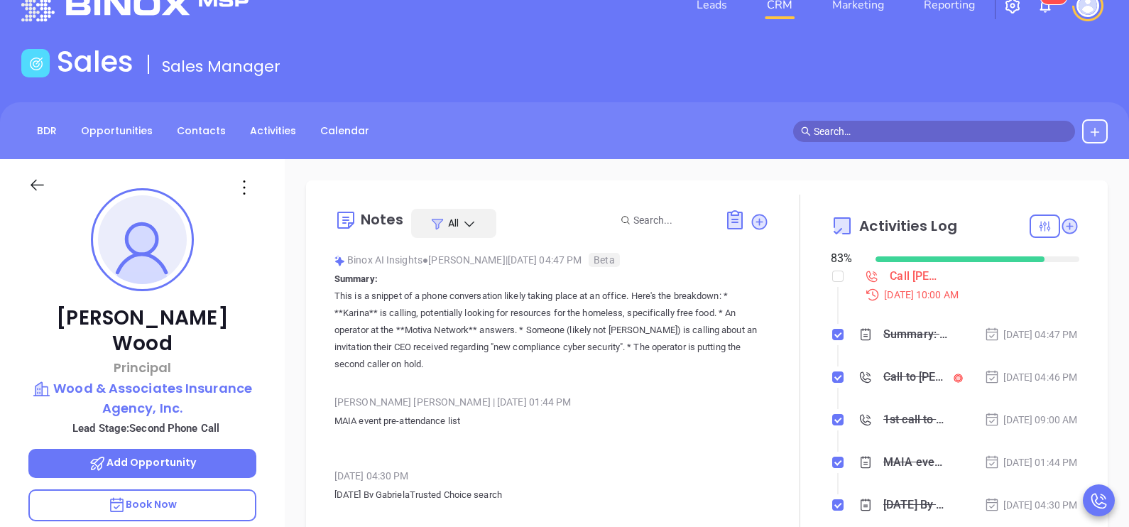
click at [271, 334] on div "Rick Wood Principal Wood & Associates Insurance Agency, Inc. Lead Stage: Second…" at bounding box center [142, 488] width 285 height 659
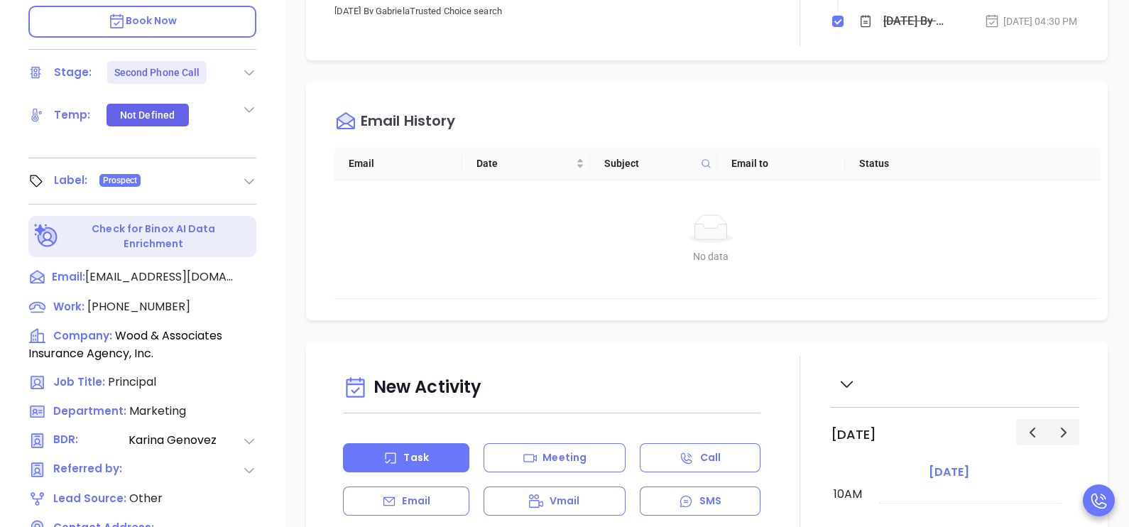
scroll to position [567, 0]
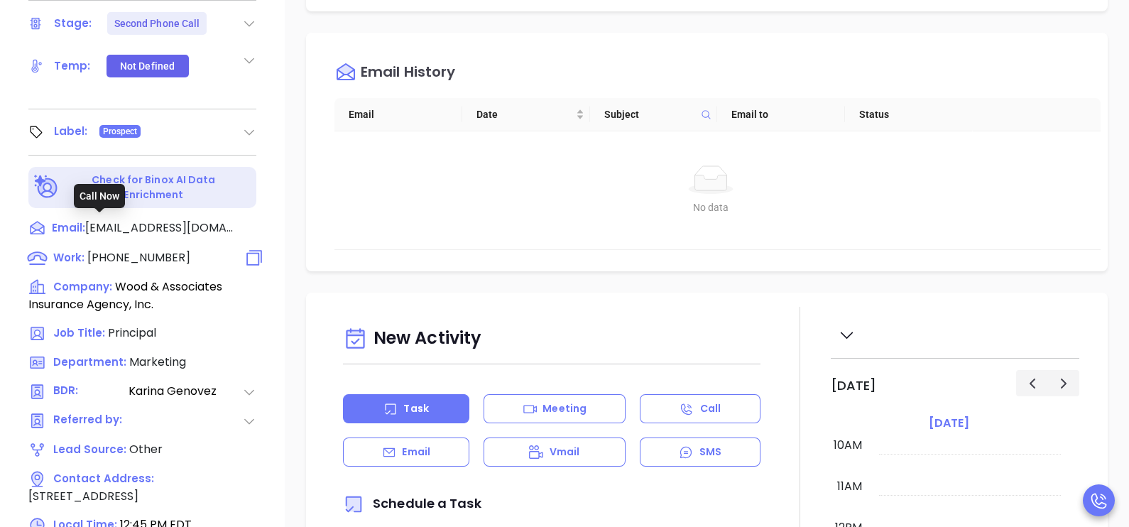
click at [156, 249] on span "(781) 581-5900" at bounding box center [138, 257] width 103 height 16
type input "(781) 581-5900"
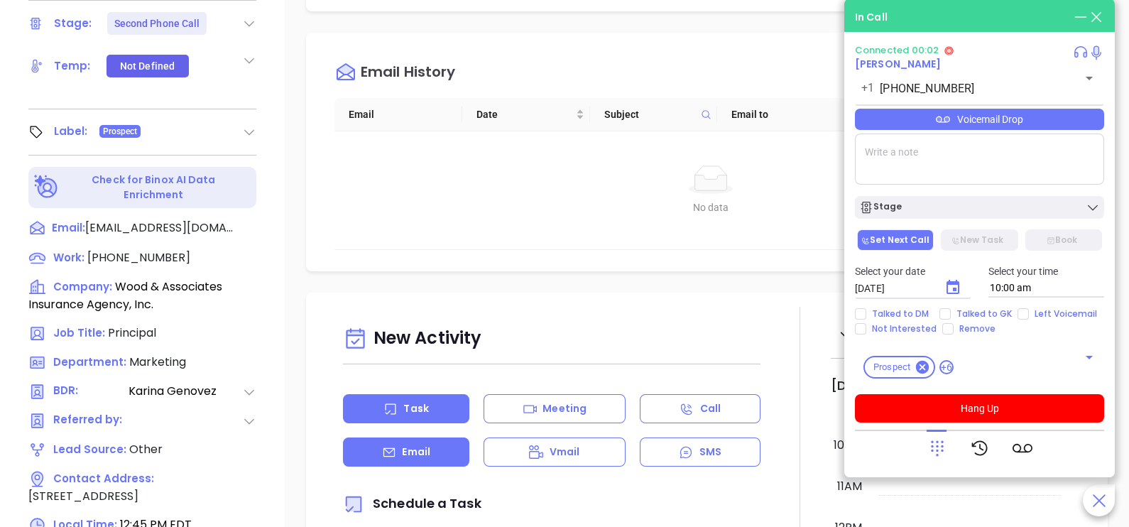
click at [393, 455] on icon at bounding box center [389, 452] width 14 height 14
type input "[PERSON_NAME]"
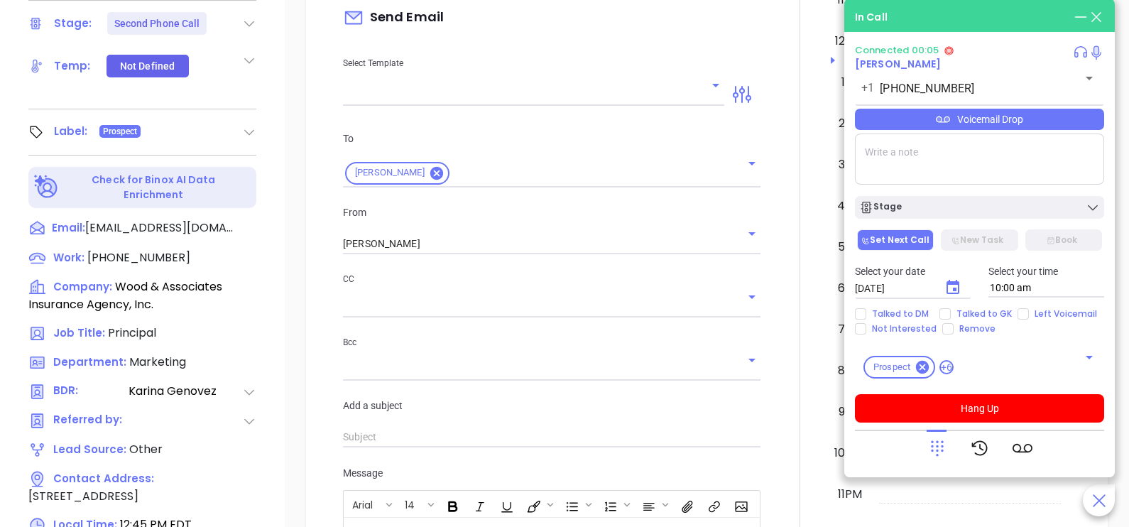
scroll to position [497, 0]
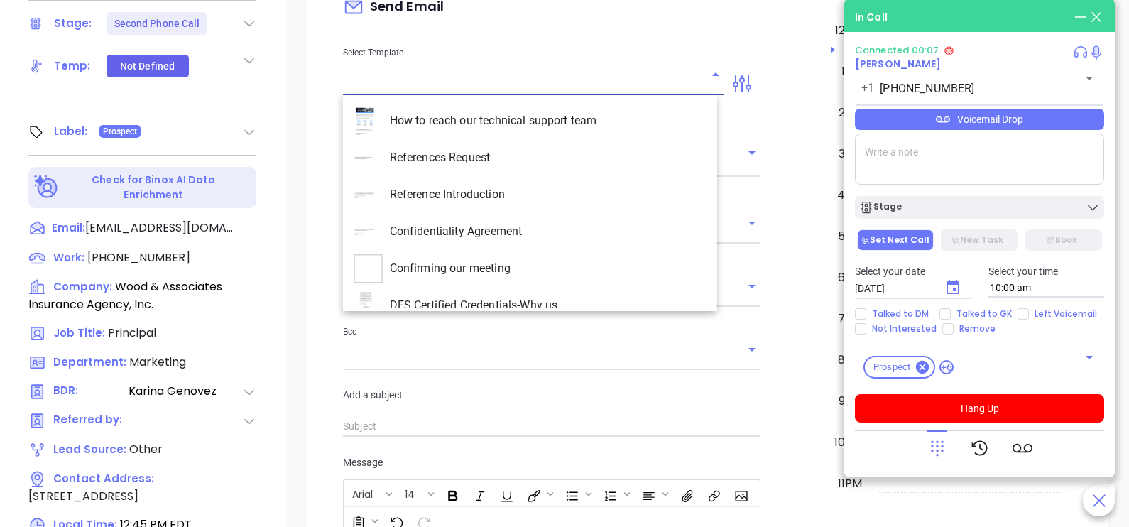
click at [691, 77] on input "text" at bounding box center [523, 84] width 360 height 21
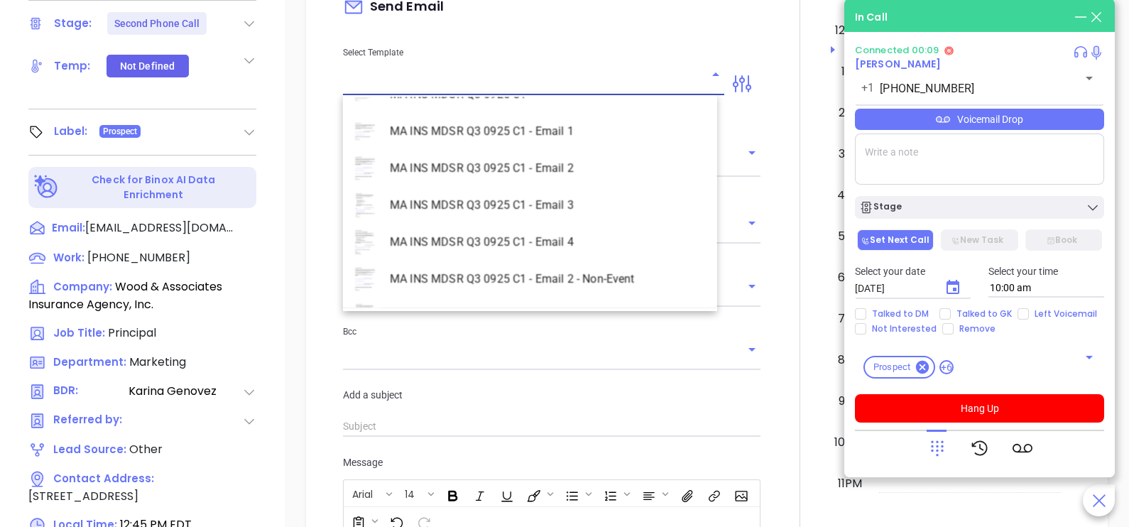
scroll to position [4119, 0]
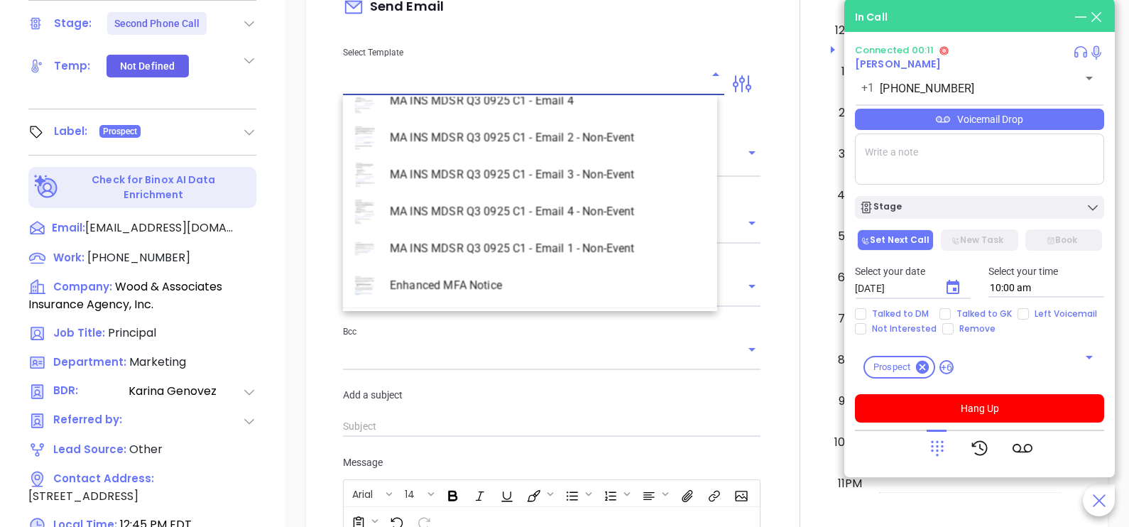
click at [591, 145] on li "MA INS MDSR Q3 0925 C1 - Email 2 - Non-Event" at bounding box center [530, 137] width 374 height 37
type input "MA INS MDSR Q3 0925 C1 - Email 2 - Non-Event"
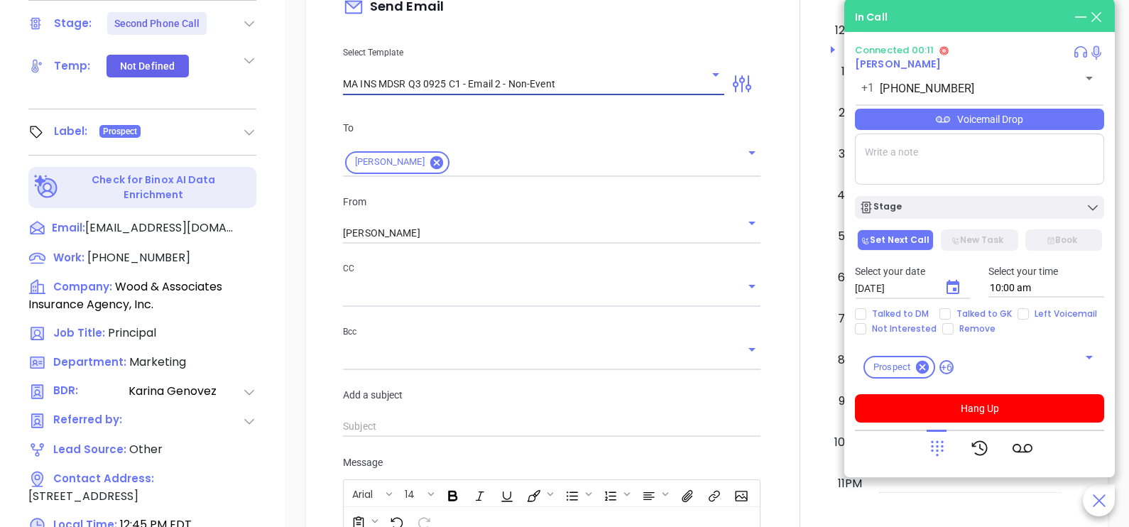
type input "Rick, here’s the MA compliance checklist we mentioned"
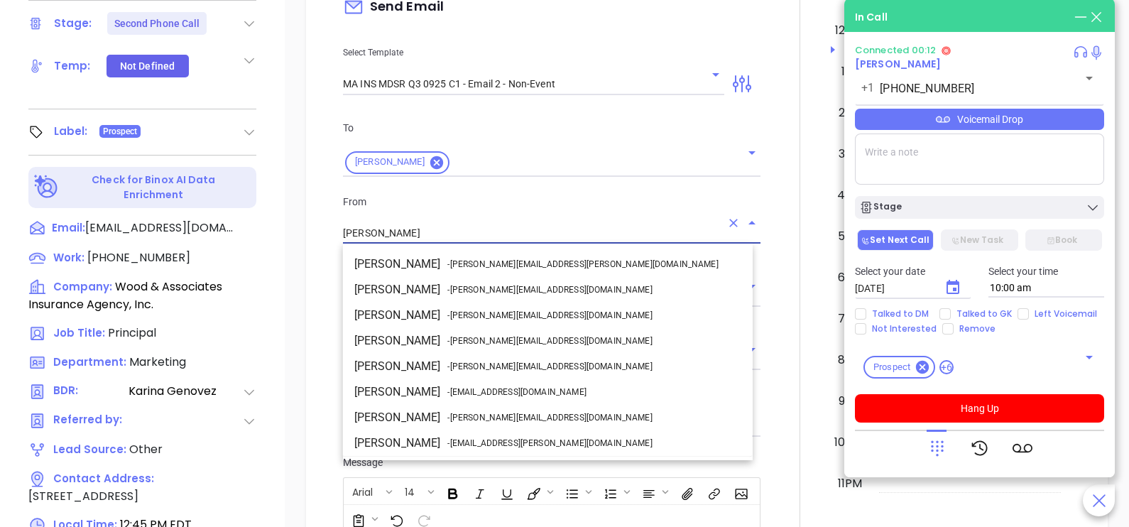
click at [526, 226] on input "[PERSON_NAME]" at bounding box center [532, 233] width 378 height 21
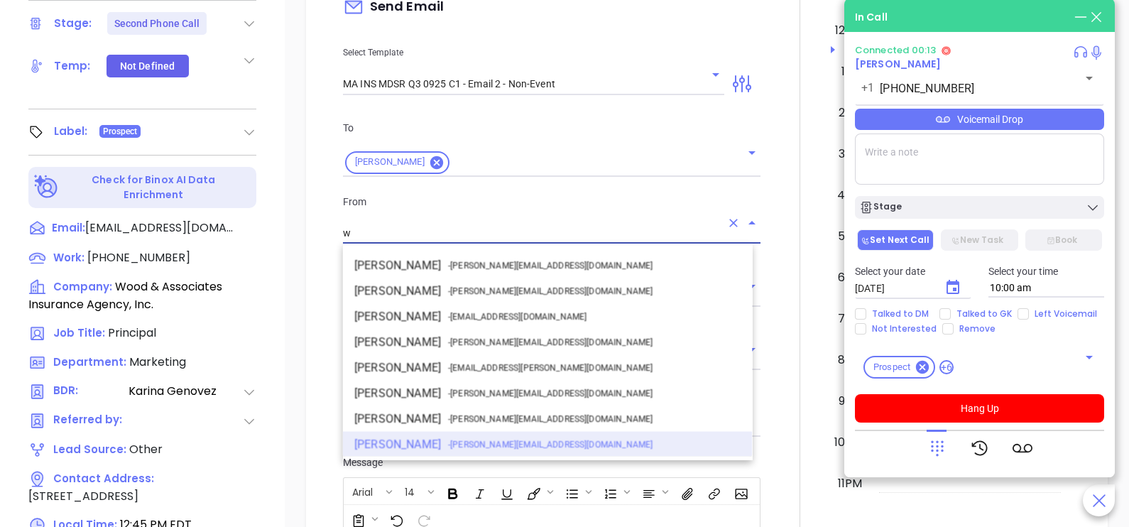
scroll to position [0, 0]
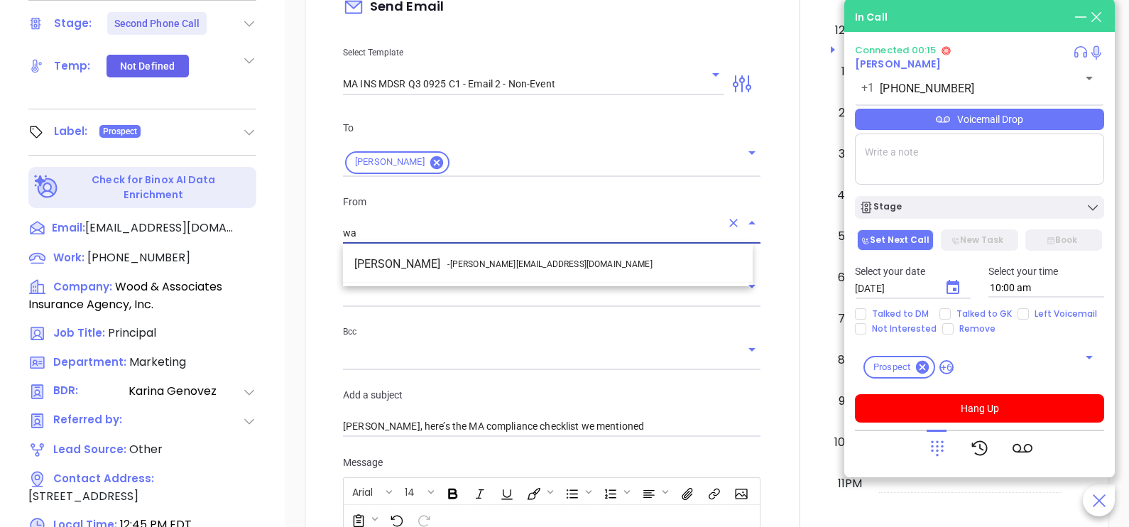
click at [549, 259] on li "Walter Contreras - [EMAIL_ADDRESS][DOMAIN_NAME]" at bounding box center [548, 264] width 410 height 26
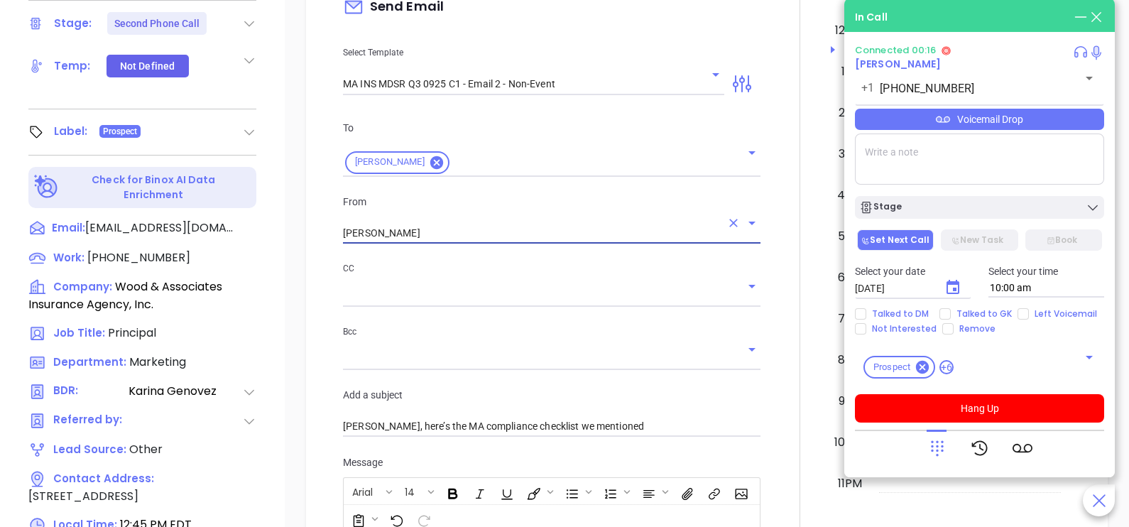
type input "[PERSON_NAME]"
click at [778, 307] on div at bounding box center [800, 403] width 62 height 1187
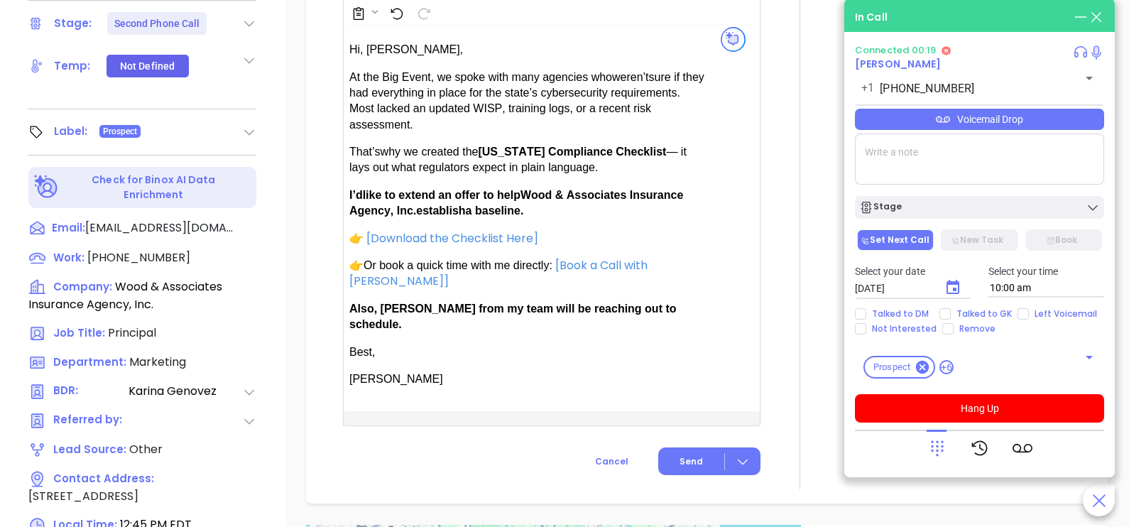
scroll to position [1030, 0]
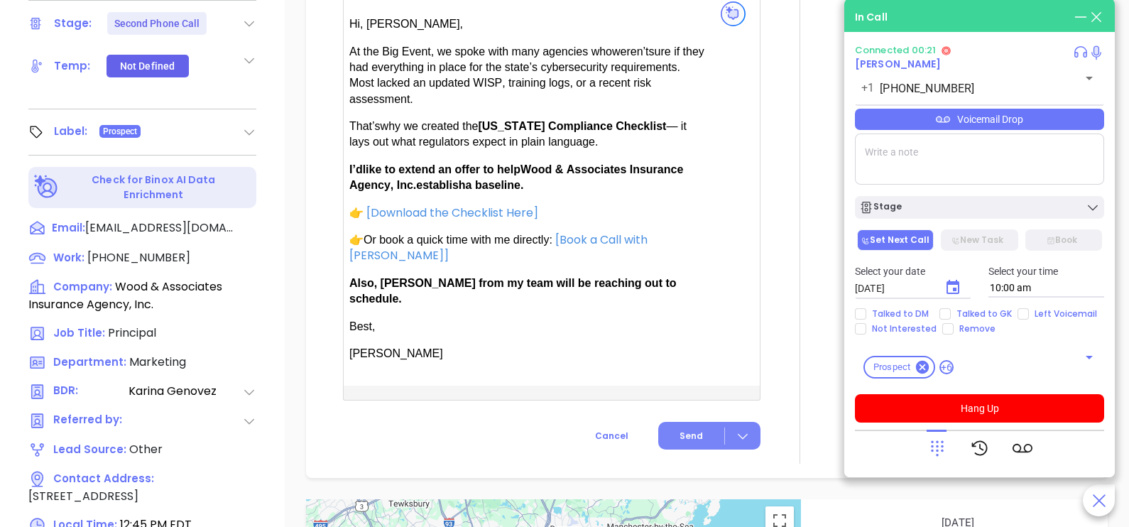
click at [695, 430] on span "Send" at bounding box center [691, 436] width 23 height 13
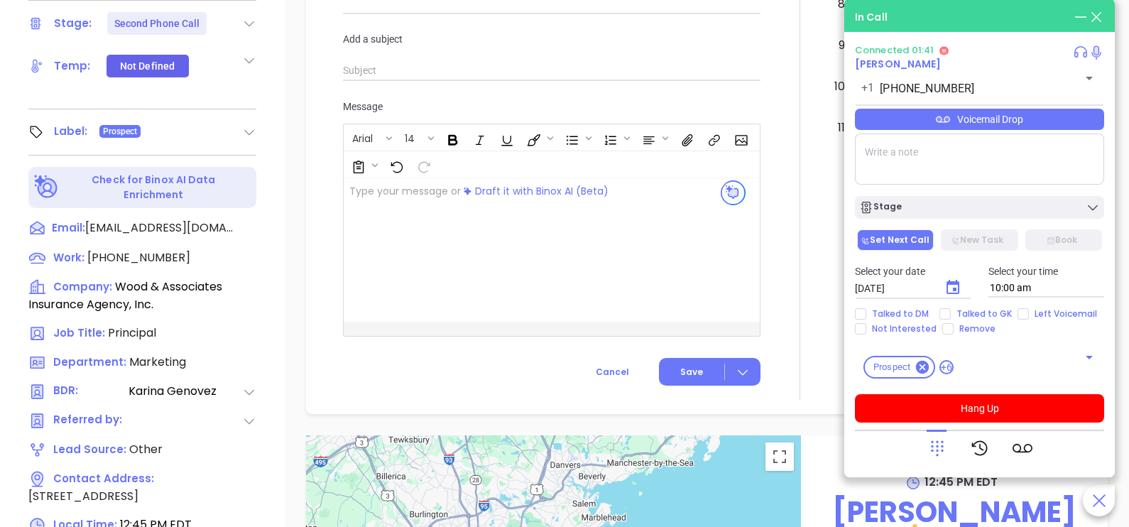
scroll to position [852, 0]
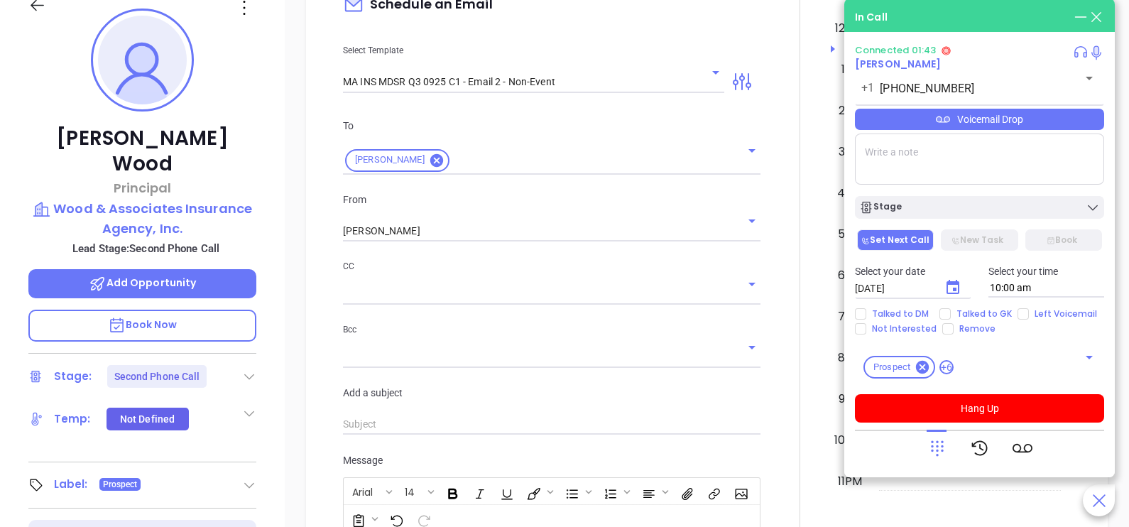
scroll to position [213, 0]
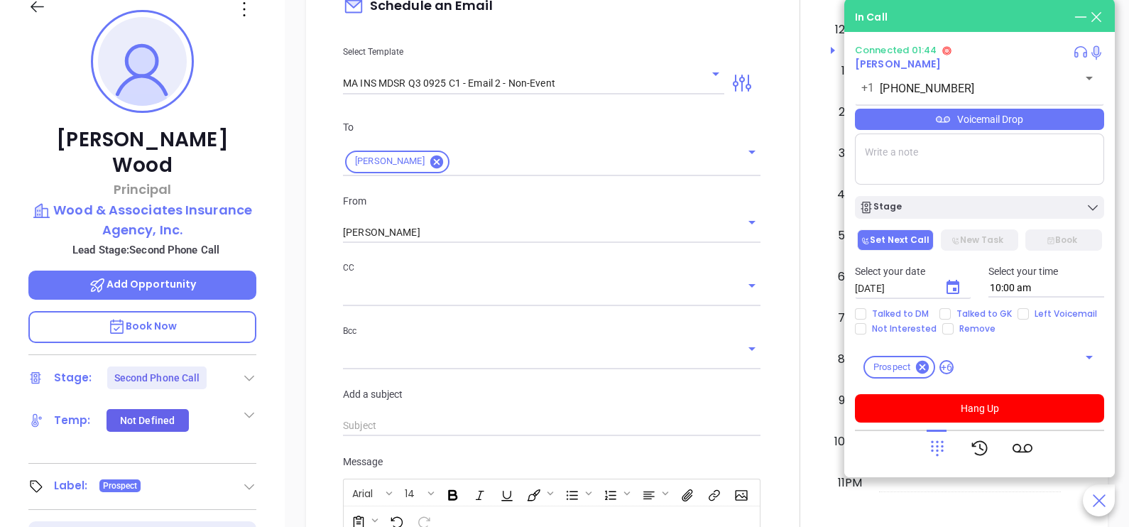
click at [232, 311] on p "Book Now" at bounding box center [142, 327] width 228 height 32
click at [278, 271] on div "Rick Wood Principal Wood & Associates Insurance Agency, Inc. Lead Stage: Second…" at bounding box center [142, 310] width 285 height 659
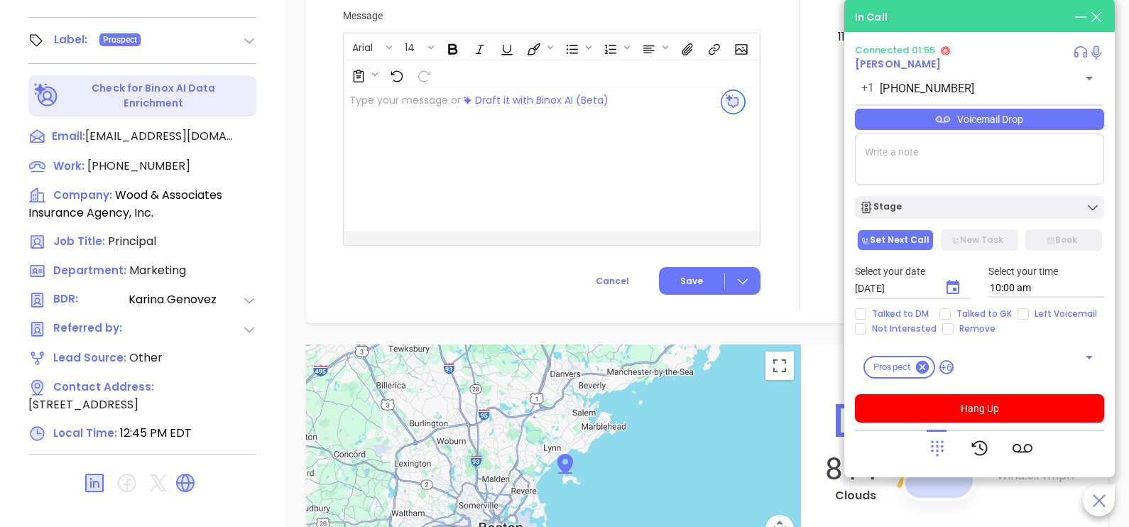
scroll to position [660, 0]
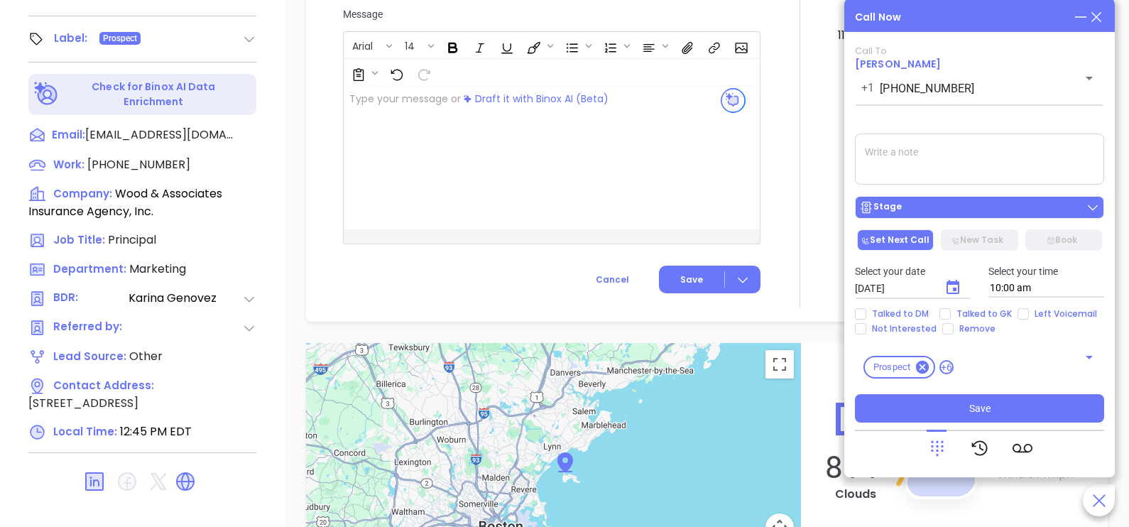
click at [989, 210] on div "Stage" at bounding box center [979, 207] width 241 height 14
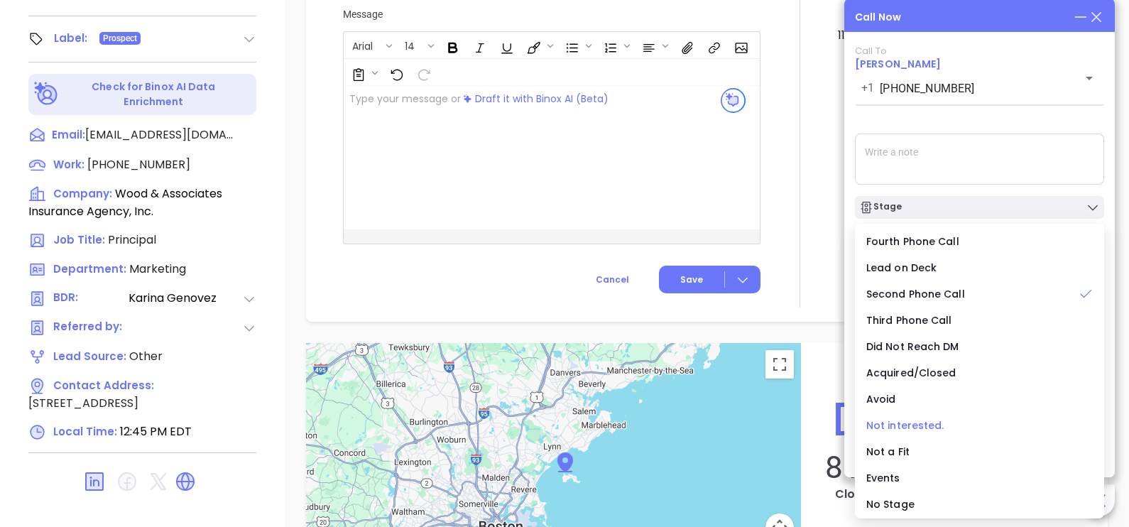
click at [920, 427] on span "Not interested." at bounding box center [905, 425] width 78 height 14
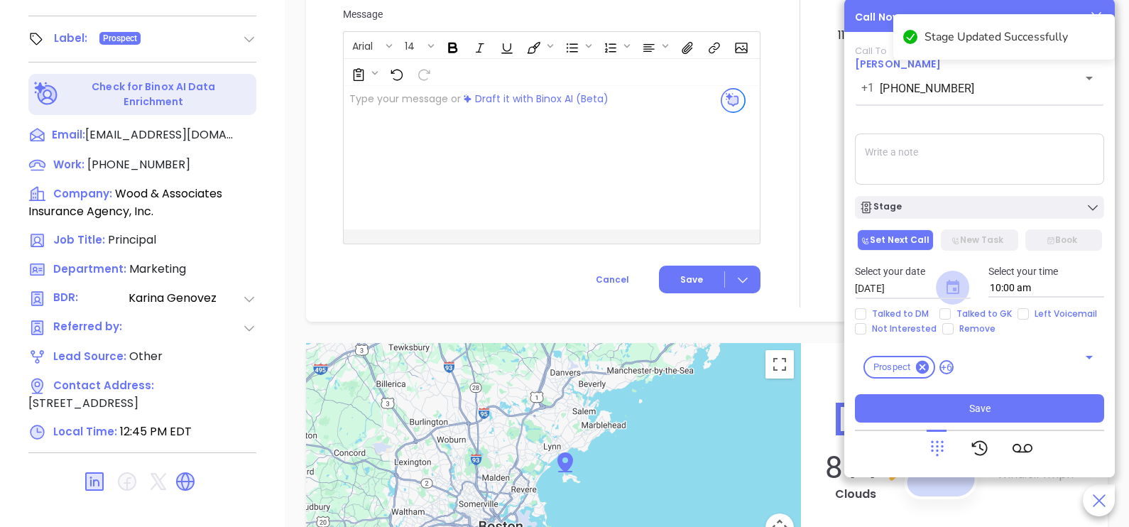
click at [948, 289] on icon "Choose date, selected date is Oct 7, 2025" at bounding box center [953, 287] width 13 height 14
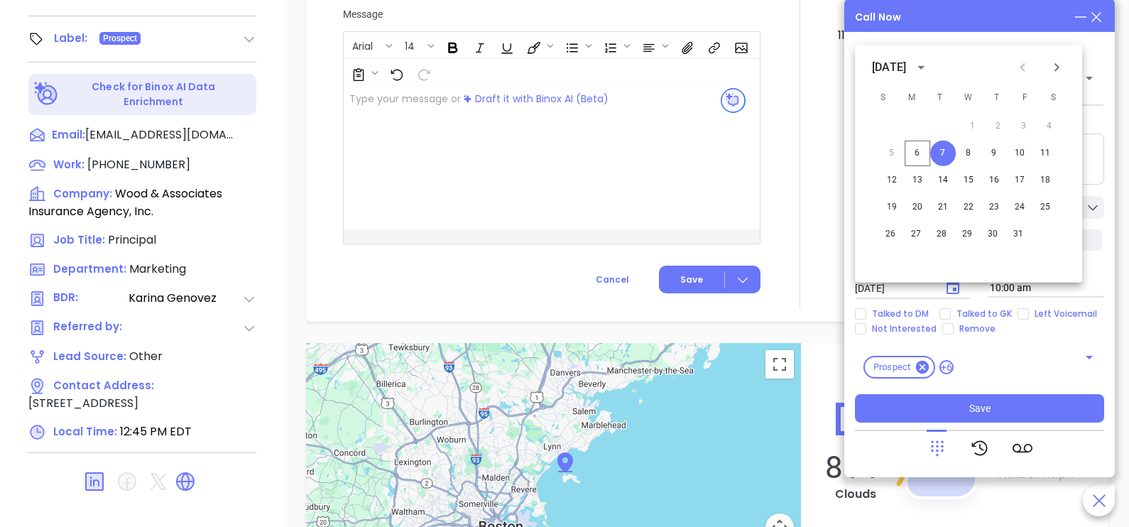
click at [1025, 393] on div "Call To Rick Wood +1 (781) 581-5900 ​ Voicemail Drop Stage Set Next Call New Ta…" at bounding box center [979, 233] width 249 height 377
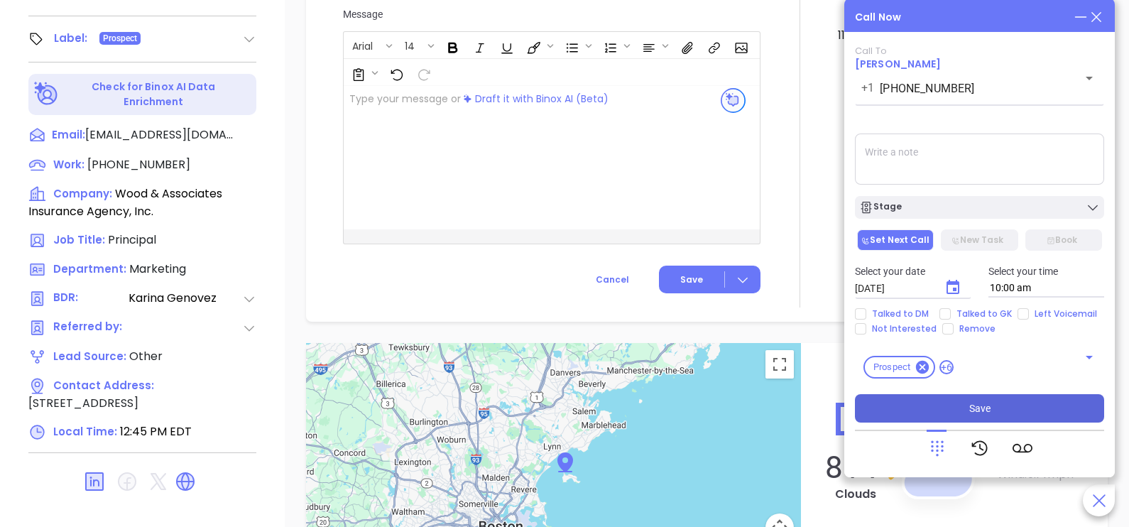
click at [1033, 405] on button "Save" at bounding box center [979, 408] width 249 height 28
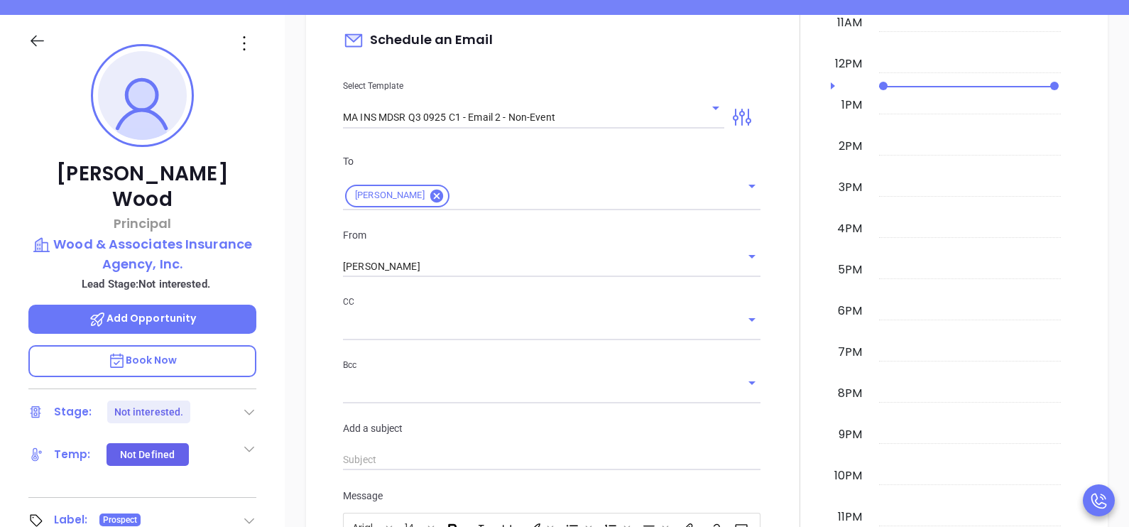
scroll to position [0, 0]
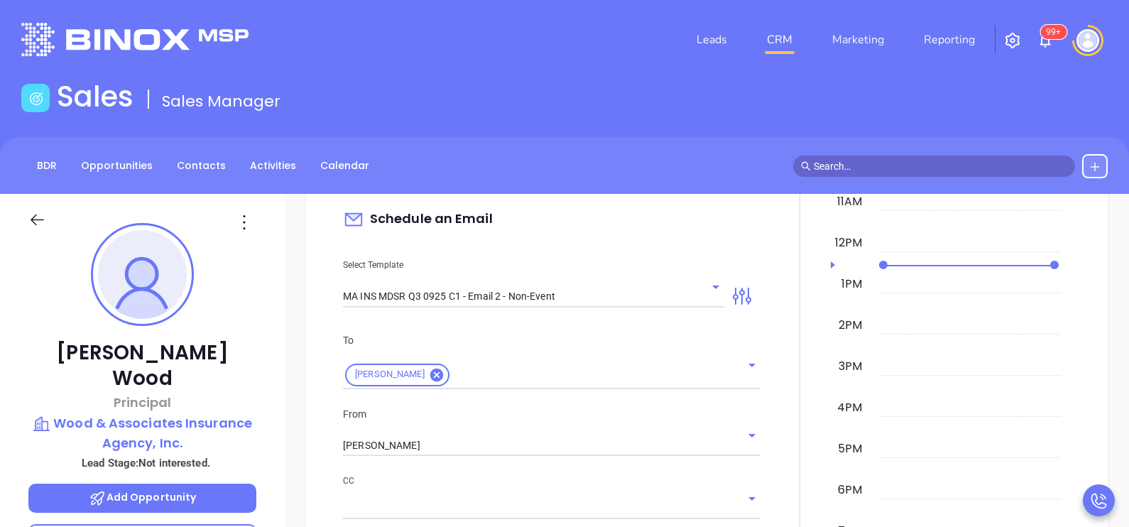
click at [1115, 359] on div "New Activity Task Meeting Call Email Vmail SMS Schedule an Email Select Templat…" at bounding box center [707, 495] width 844 height 974
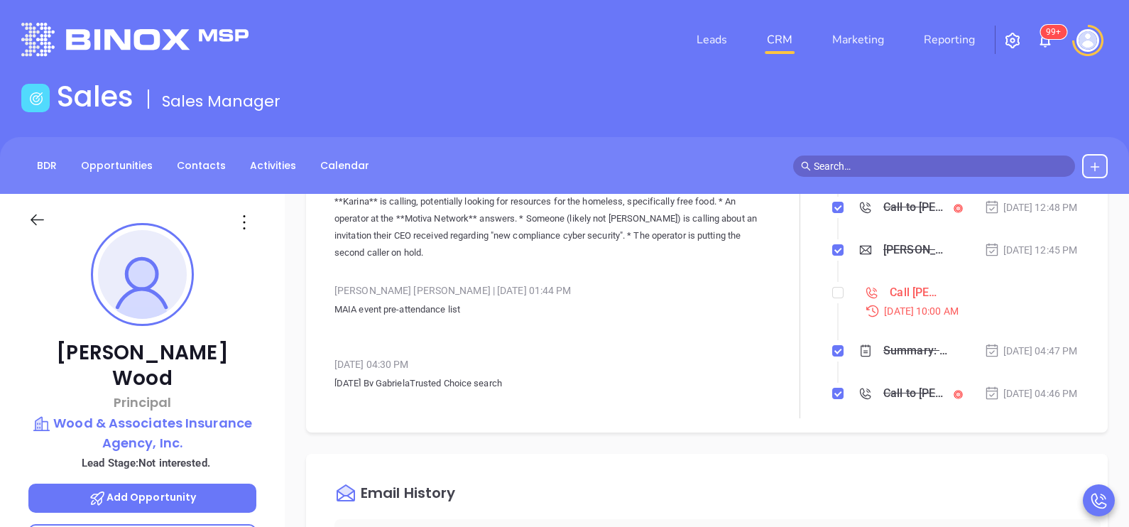
scroll to position [141, 0]
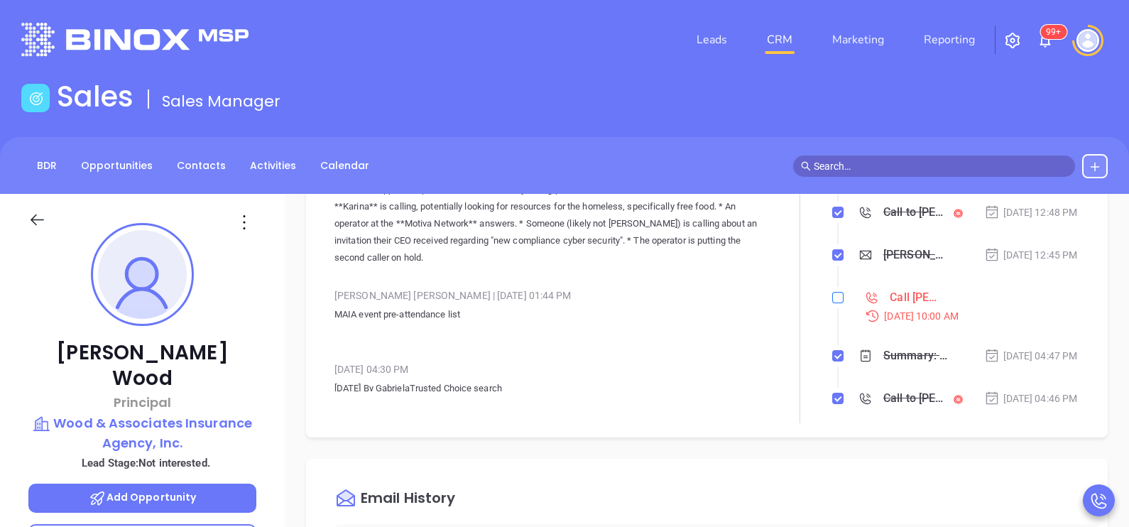
click at [832, 303] on input "checkbox" at bounding box center [837, 297] width 11 height 11
checkbox input "true"
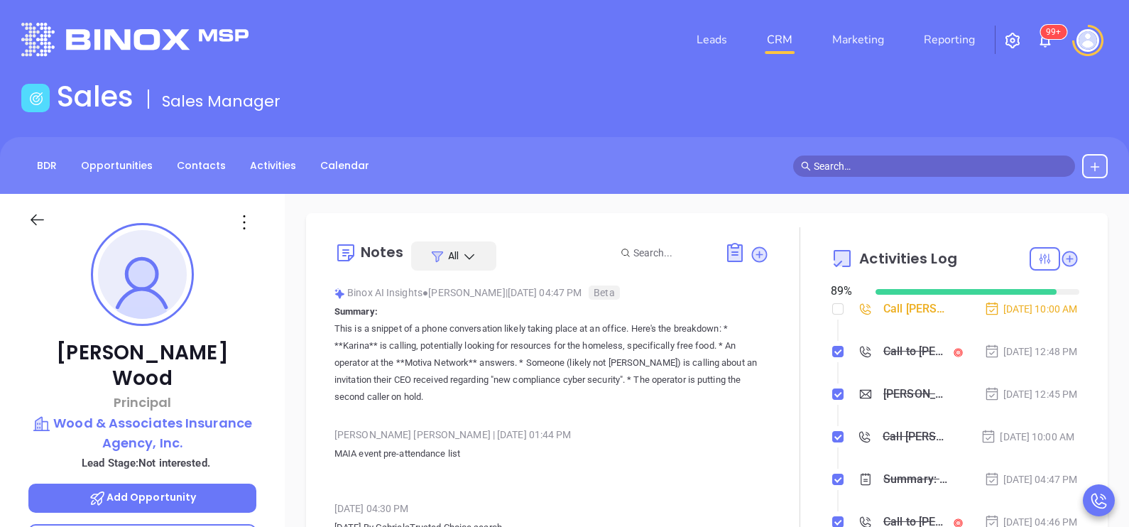
scroll to position [0, 0]
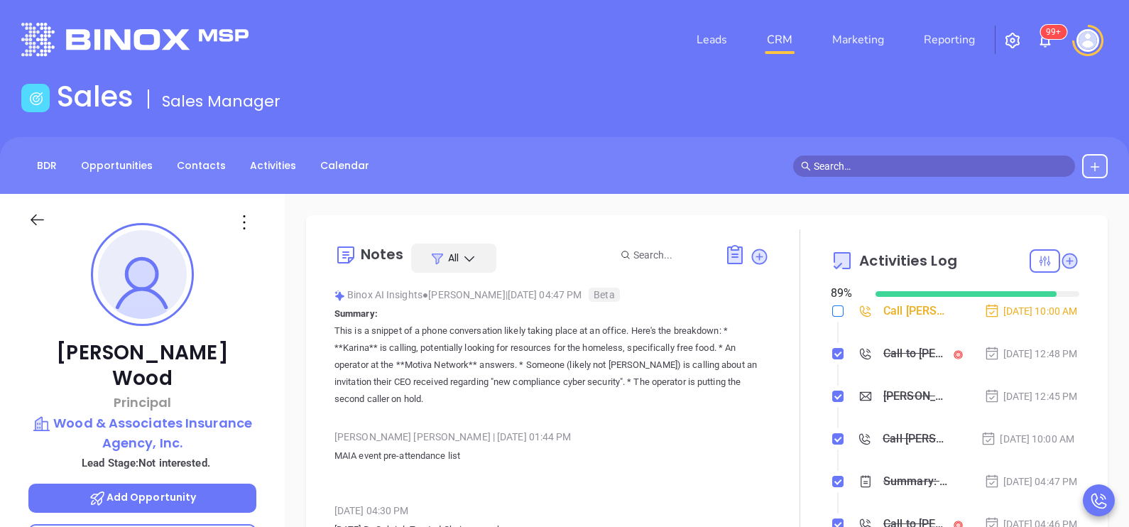
click at [832, 310] on input "checkbox" at bounding box center [837, 310] width 11 height 11
checkbox input "true"
click at [41, 223] on icon at bounding box center [37, 220] width 18 height 18
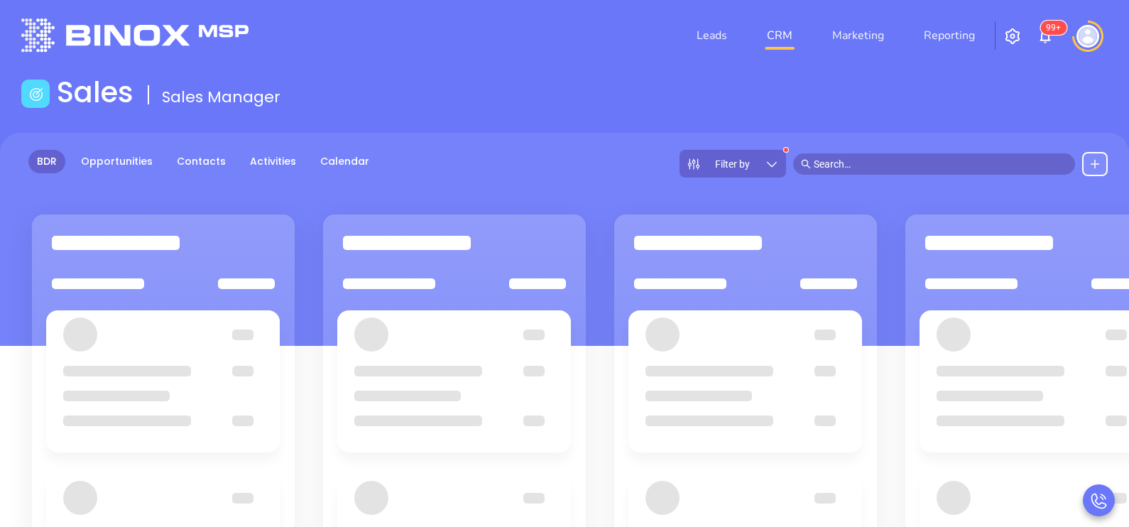
scroll to position [35, 0]
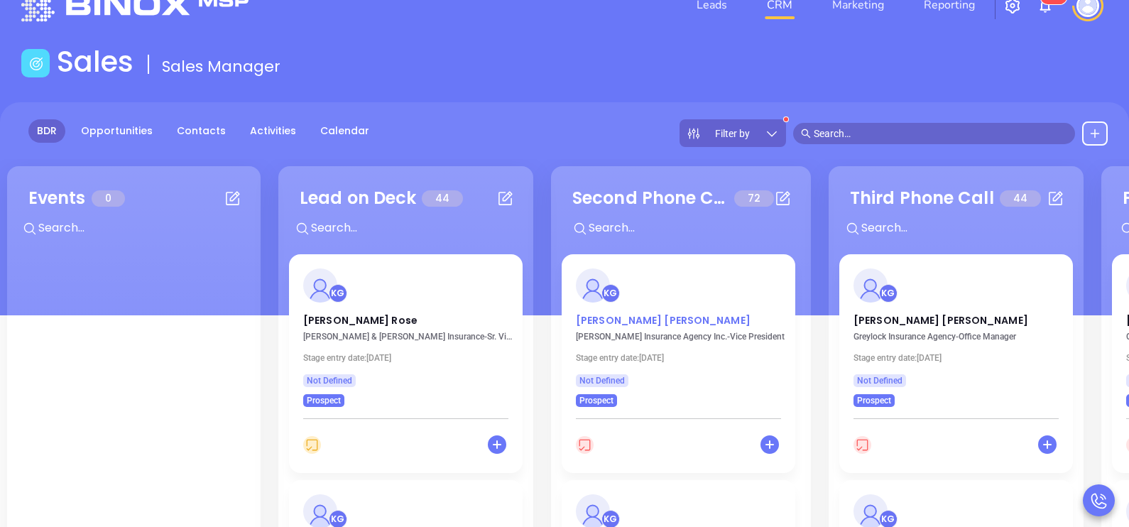
click at [670, 317] on p "RoseAnn Traficante" at bounding box center [678, 316] width 205 height 7
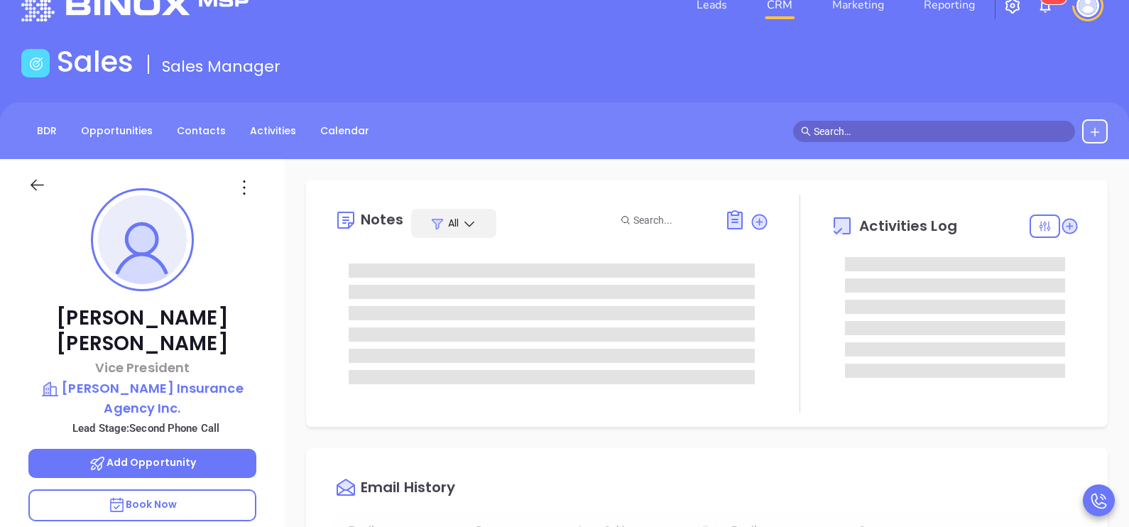
scroll to position [412, 0]
type input "[PERSON_NAME]"
click at [275, 374] on div "RoseAnn Traficante Vice President R.C. Briggs Insurance Agency Inc. Lead Stage:…" at bounding box center [142, 488] width 285 height 659
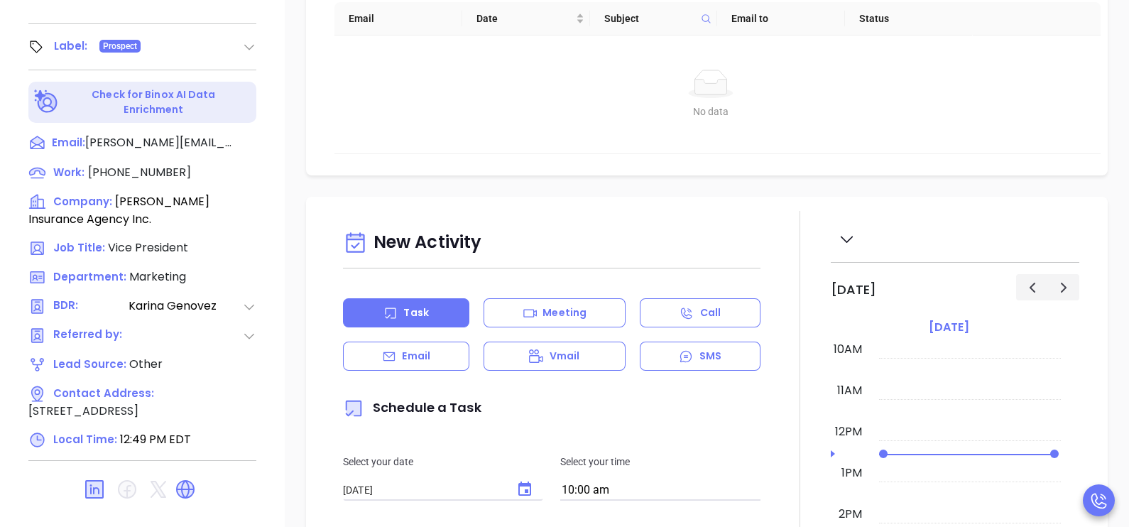
scroll to position [660, 0]
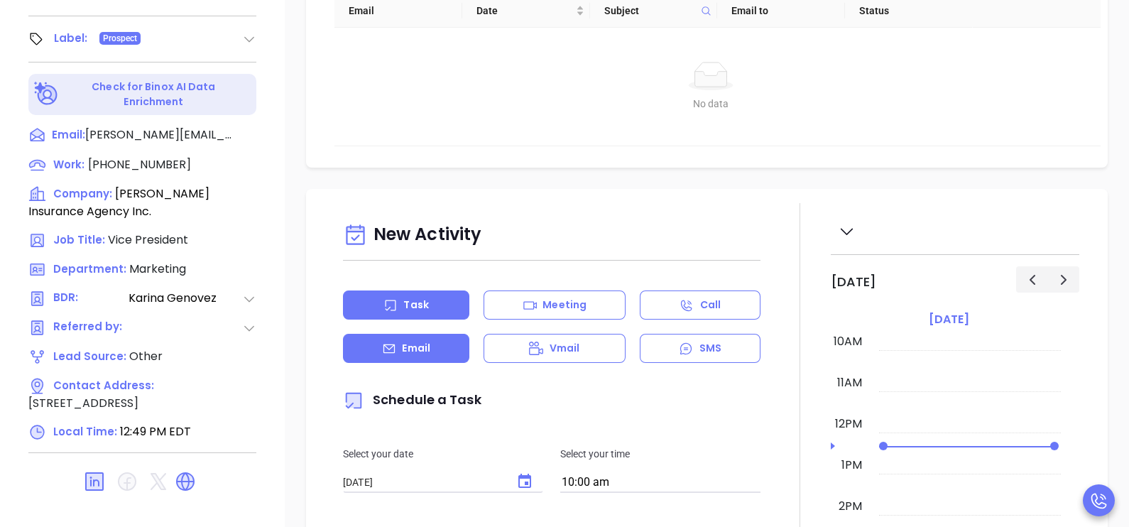
click at [446, 363] on div "Email" at bounding box center [406, 348] width 126 height 29
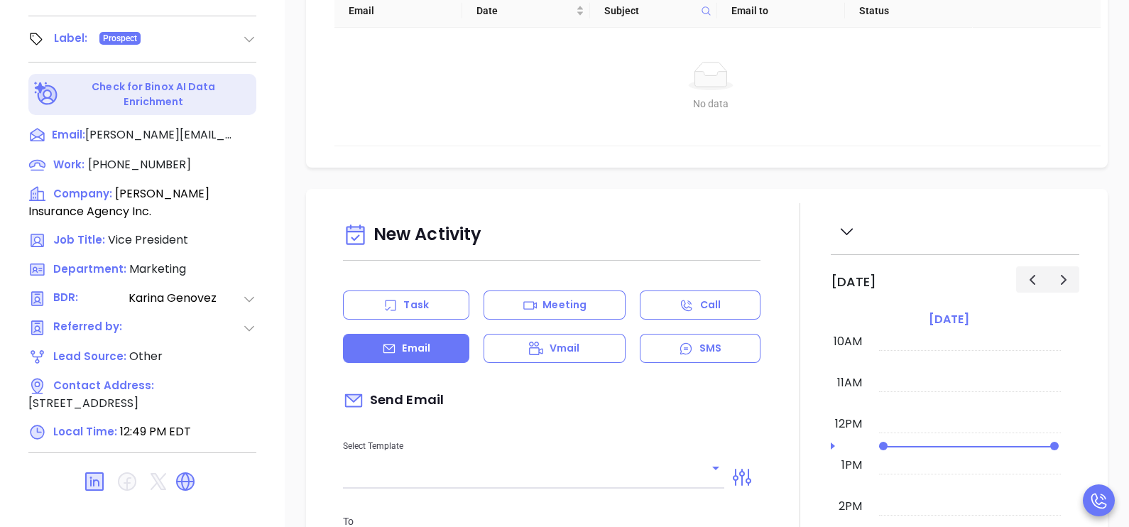
type input "[PERSON_NAME]"
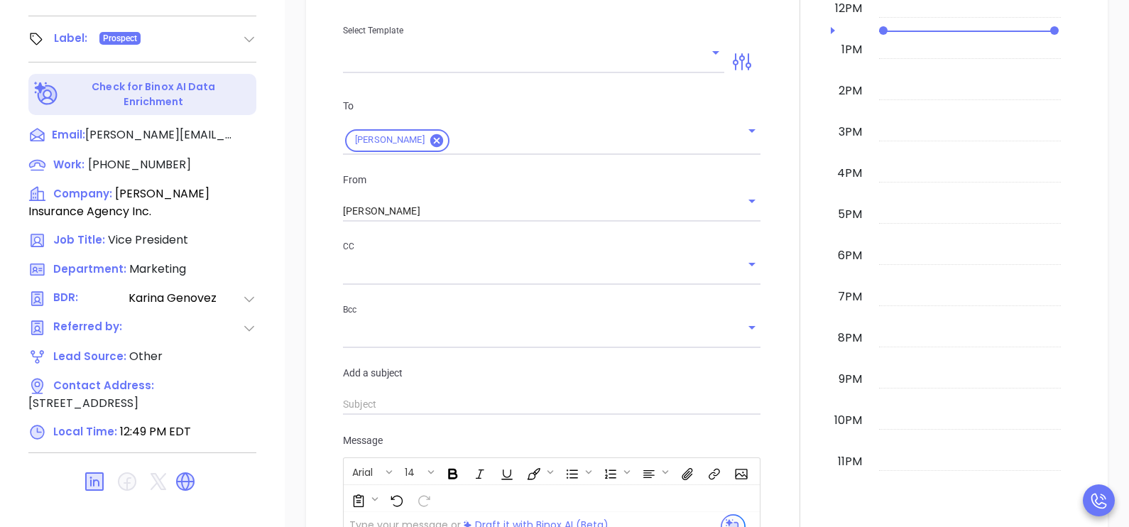
scroll to position [426, 0]
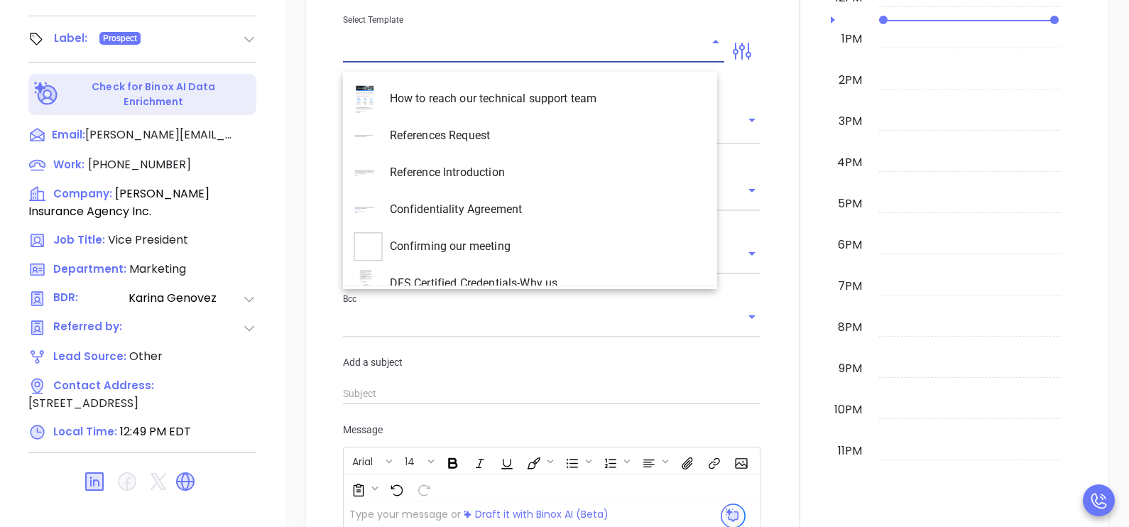
click at [606, 58] on input "text" at bounding box center [523, 51] width 360 height 21
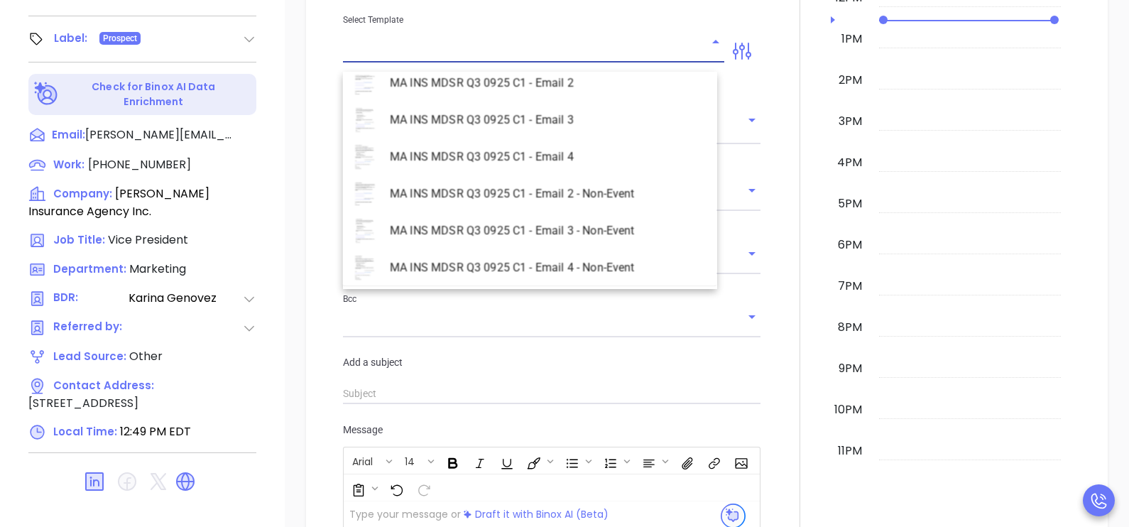
scroll to position [4119, 0]
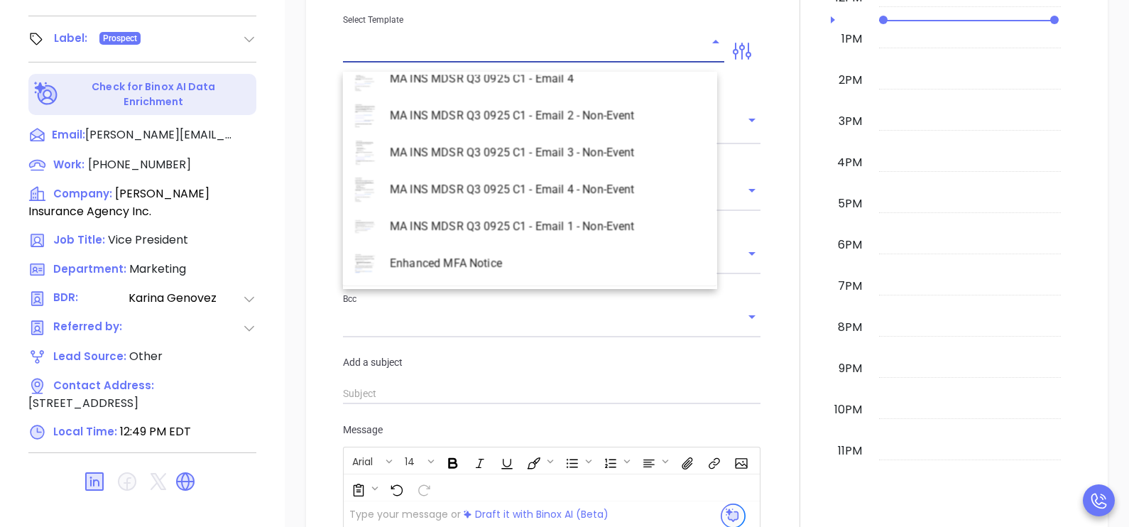
click at [585, 117] on li "MA INS MDSR Q3 0925 C1 - Email 2 - Non-Event" at bounding box center [530, 115] width 374 height 37
type input "MA INS MDSR Q3 0925 C1 - Email 2 - Non-Event"
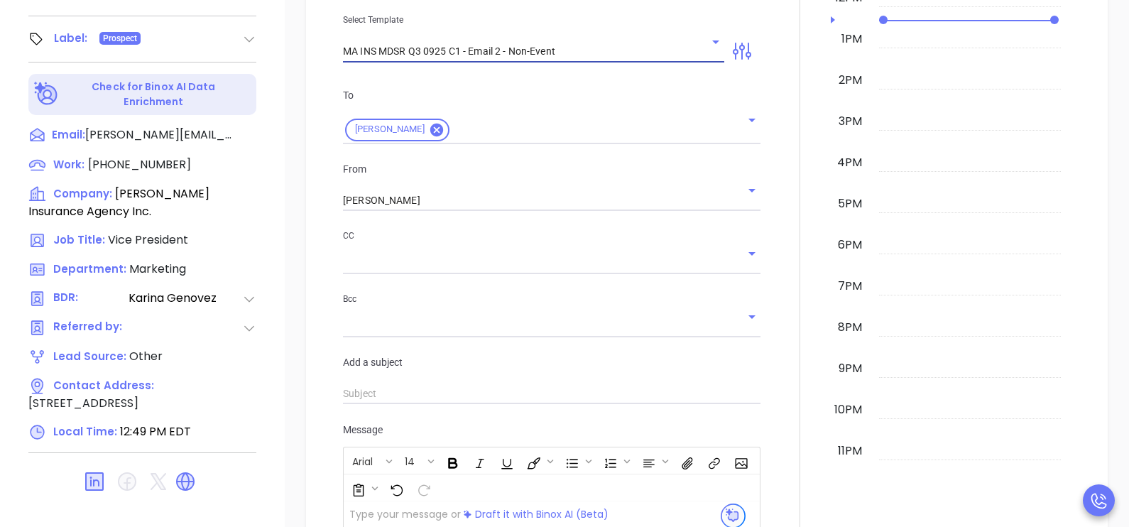
type input "RoseAnn, here’s the MA compliance checklist we mentioned"
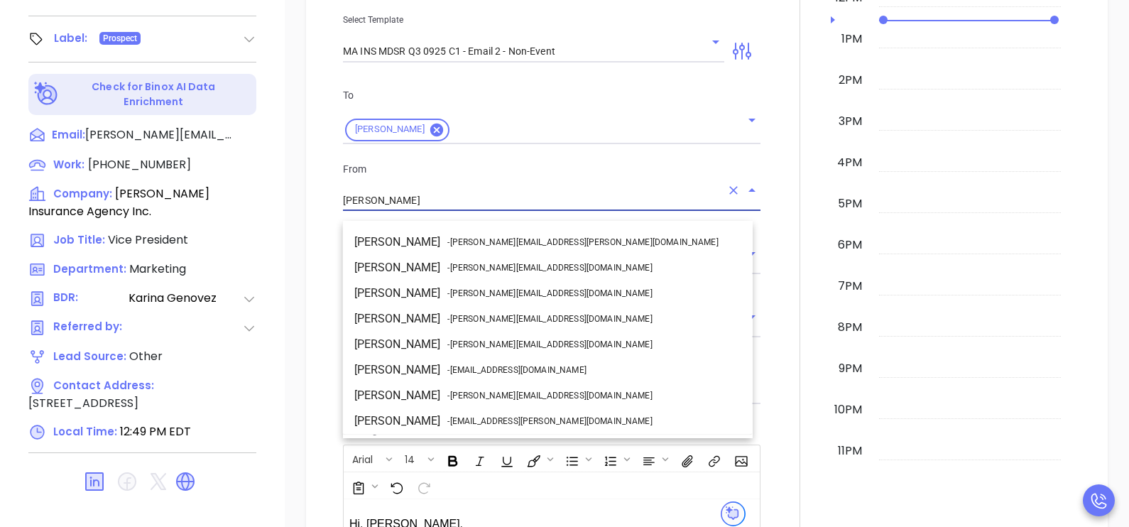
click at [481, 207] on input "Karina Genovez" at bounding box center [532, 200] width 378 height 21
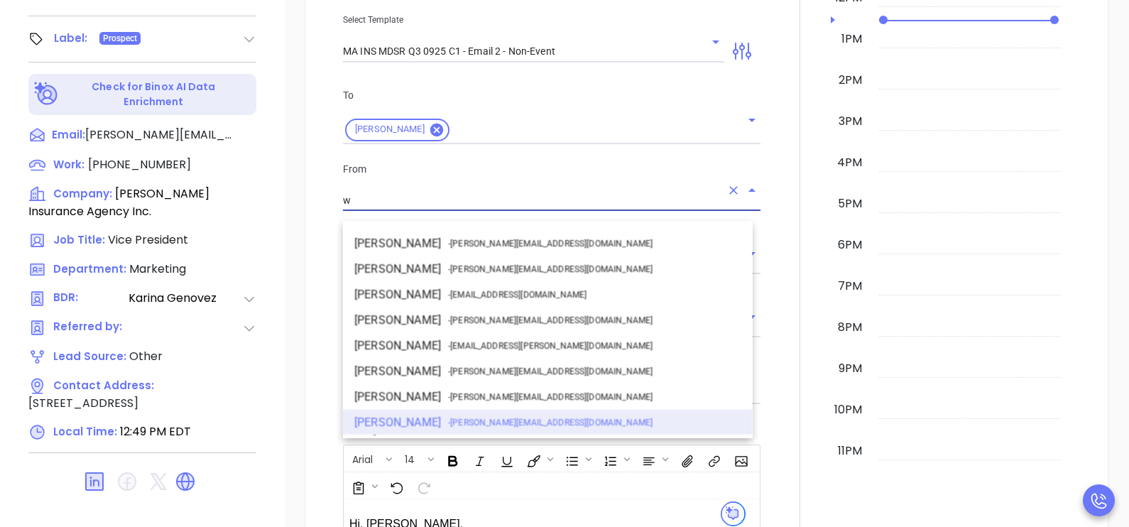
scroll to position [0, 0]
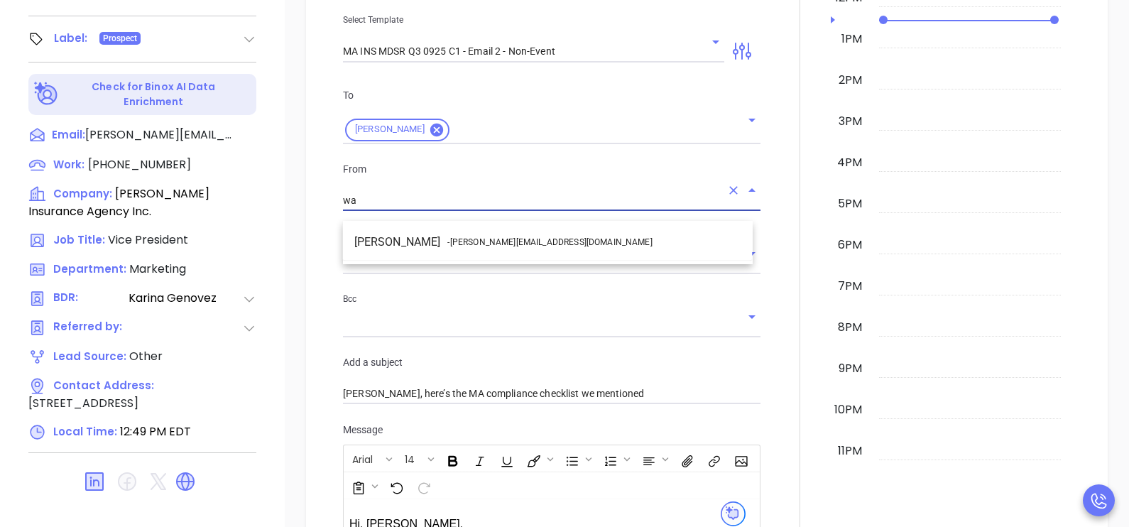
click at [609, 249] on li "Walter Contreras - walter@motiva.net" at bounding box center [548, 242] width 410 height 26
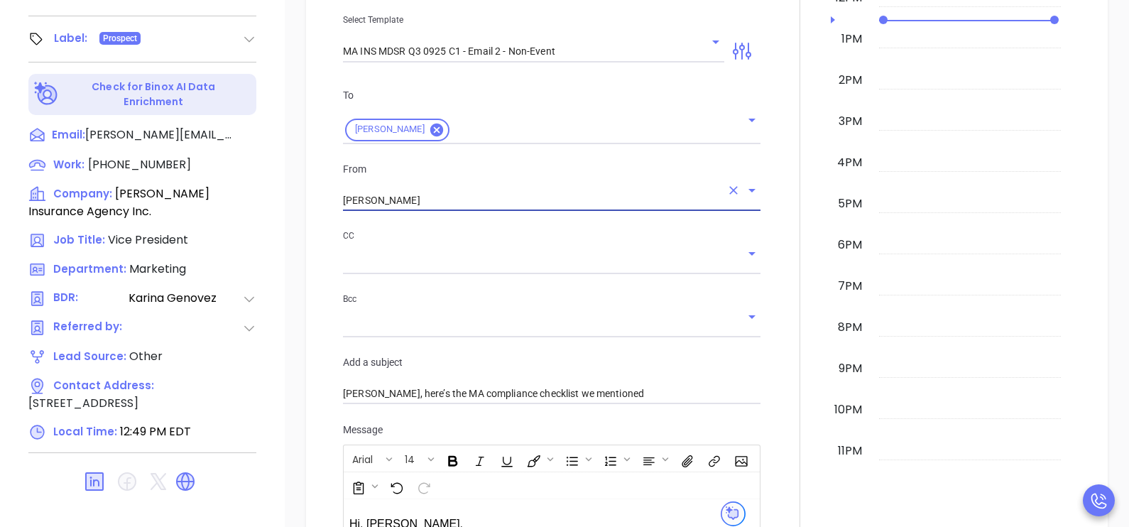
type input "[PERSON_NAME]"
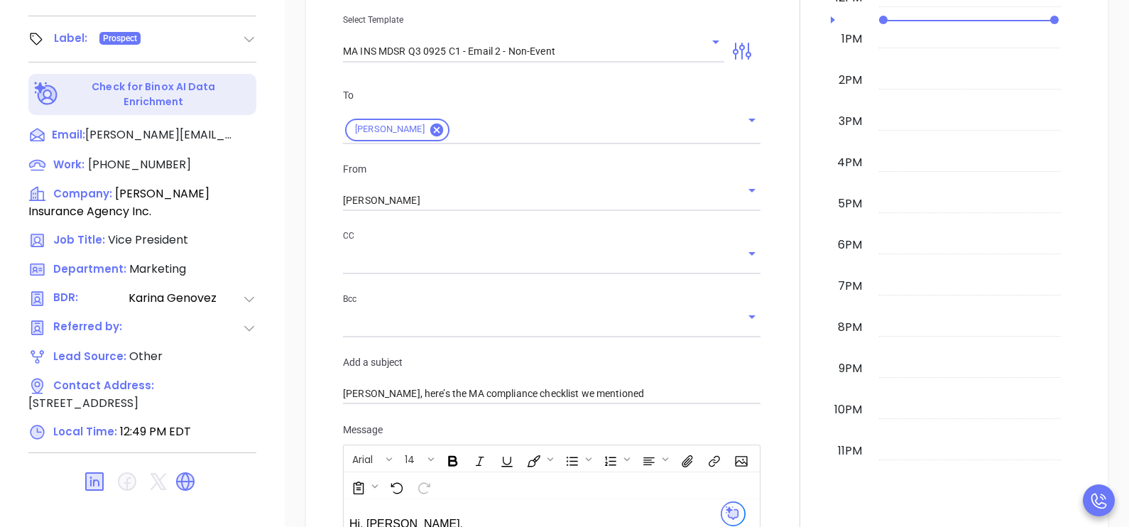
click at [780, 394] on div at bounding box center [800, 370] width 62 height 1187
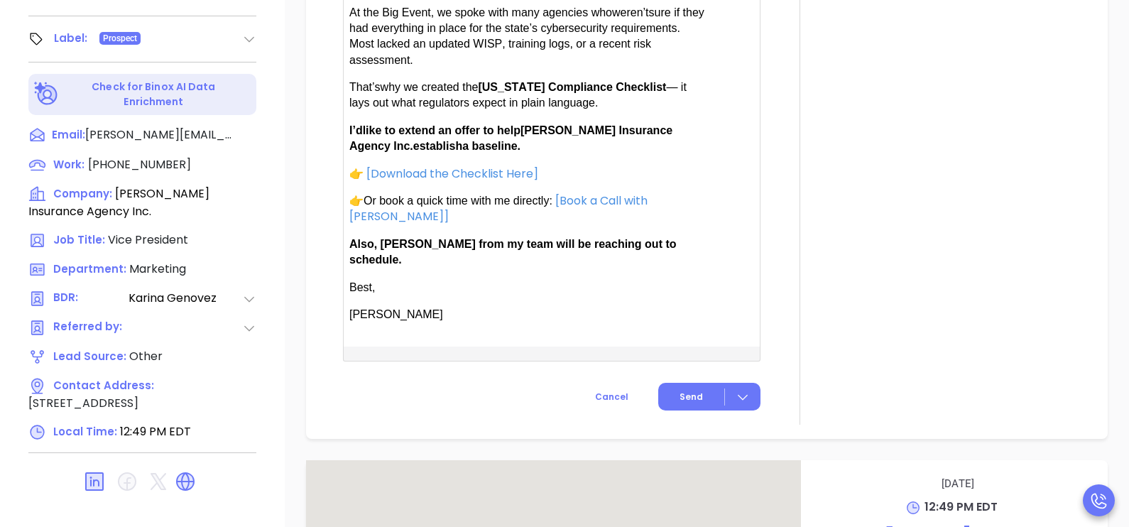
scroll to position [1100, 0]
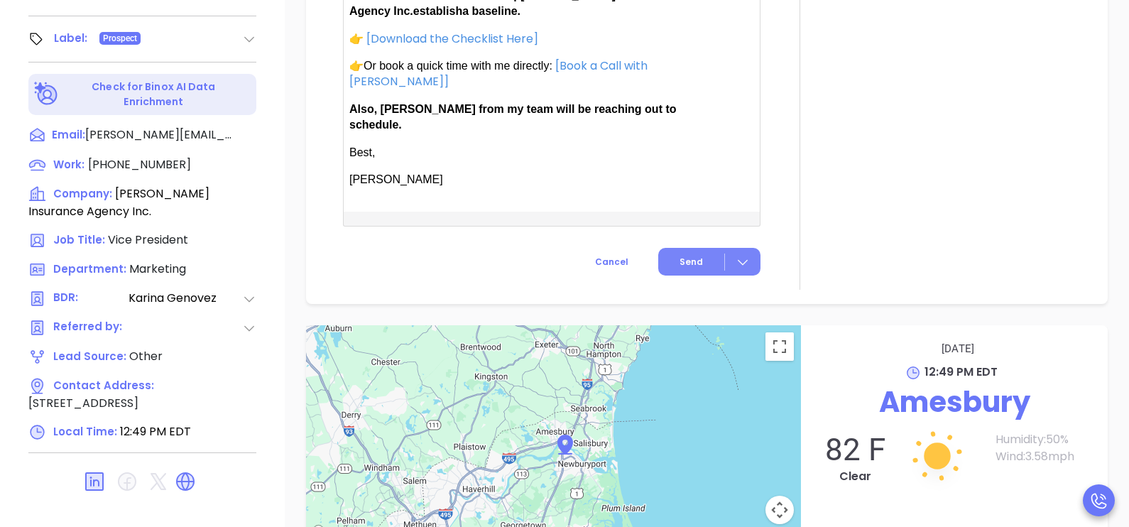
click at [679, 263] on button "Send" at bounding box center [709, 262] width 102 height 28
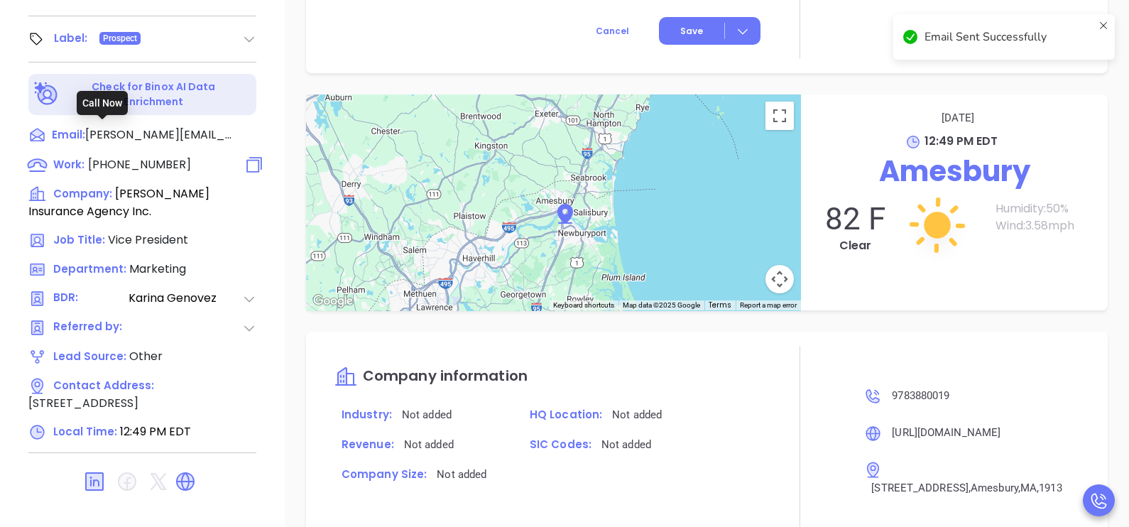
click at [149, 156] on span "(978) 388-0019" at bounding box center [139, 164] width 103 height 16
type input "(978) 388-0019"
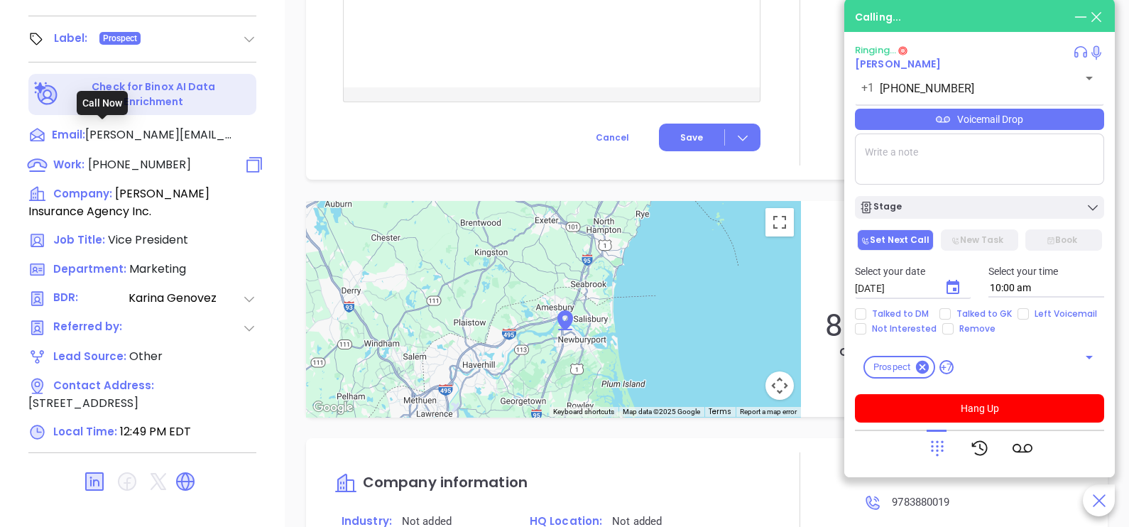
scroll to position [1100, 0]
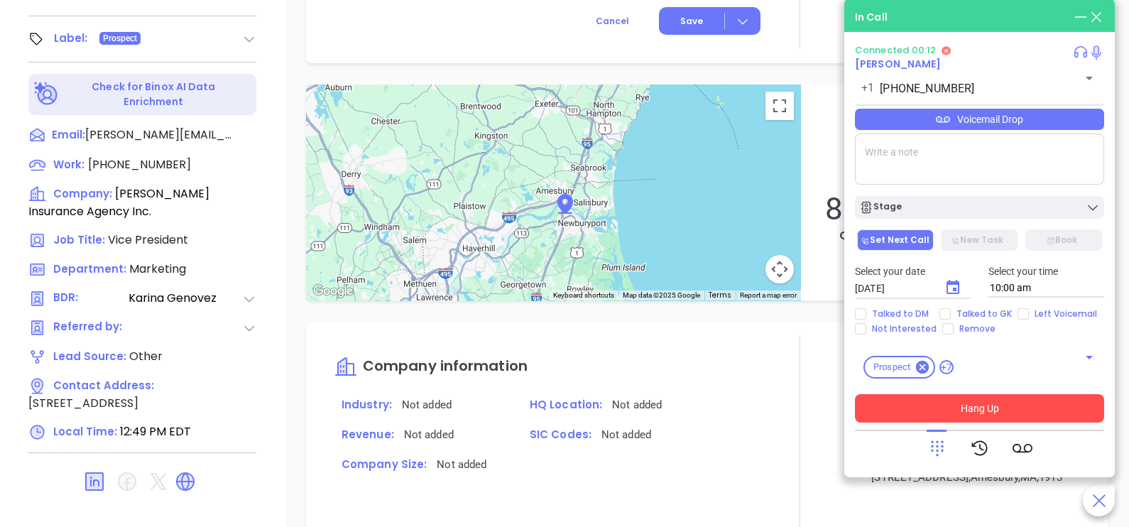
click at [959, 405] on button "Hang Up" at bounding box center [979, 408] width 249 height 28
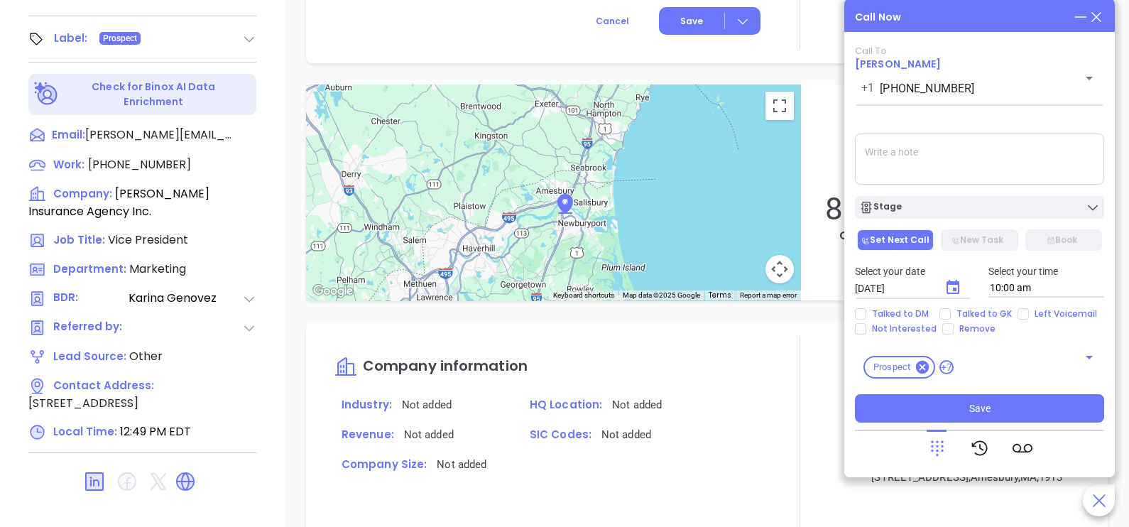
click at [1098, 16] on icon at bounding box center [1097, 17] width 16 height 16
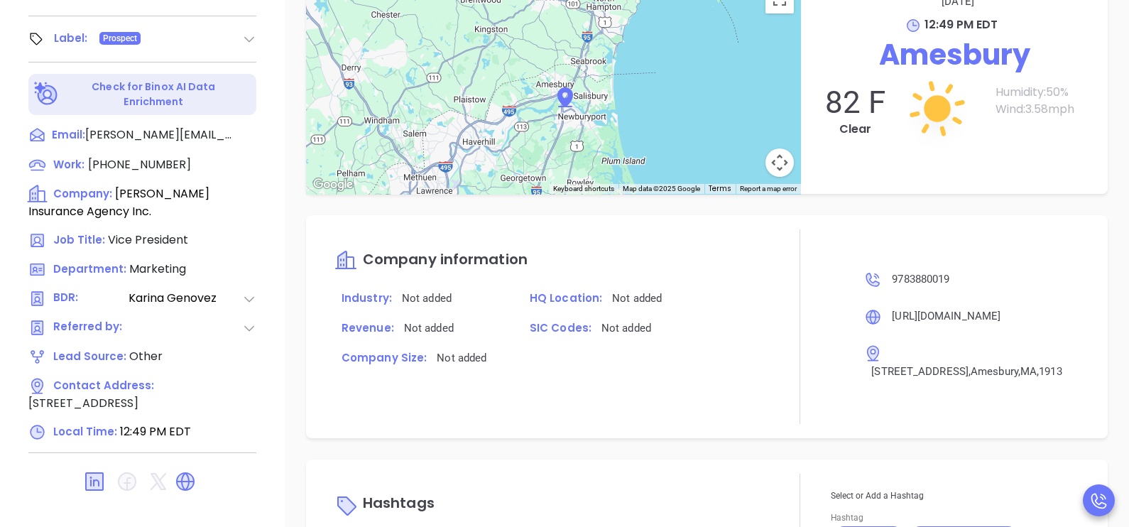
scroll to position [984, 0]
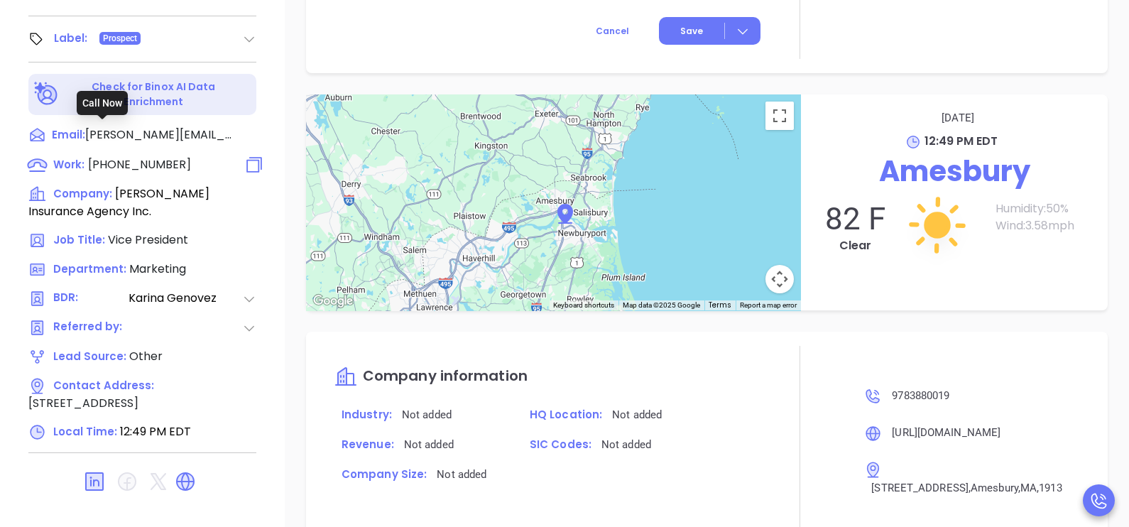
click at [121, 156] on span "(978) 388-0019" at bounding box center [139, 164] width 103 height 16
type input "(978) 388-0019"
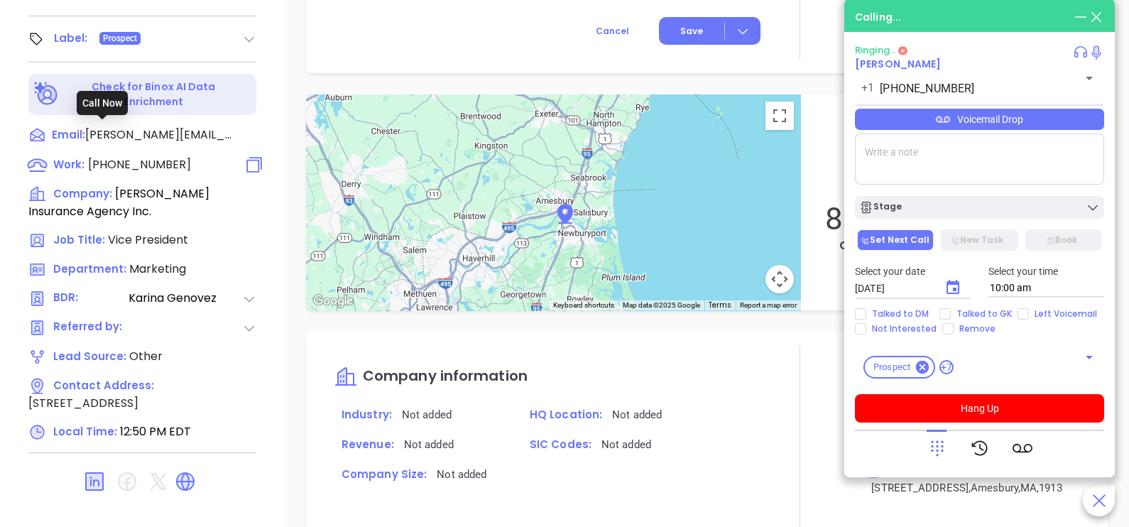
scroll to position [1100, 0]
click at [940, 452] on icon at bounding box center [937, 448] width 20 height 20
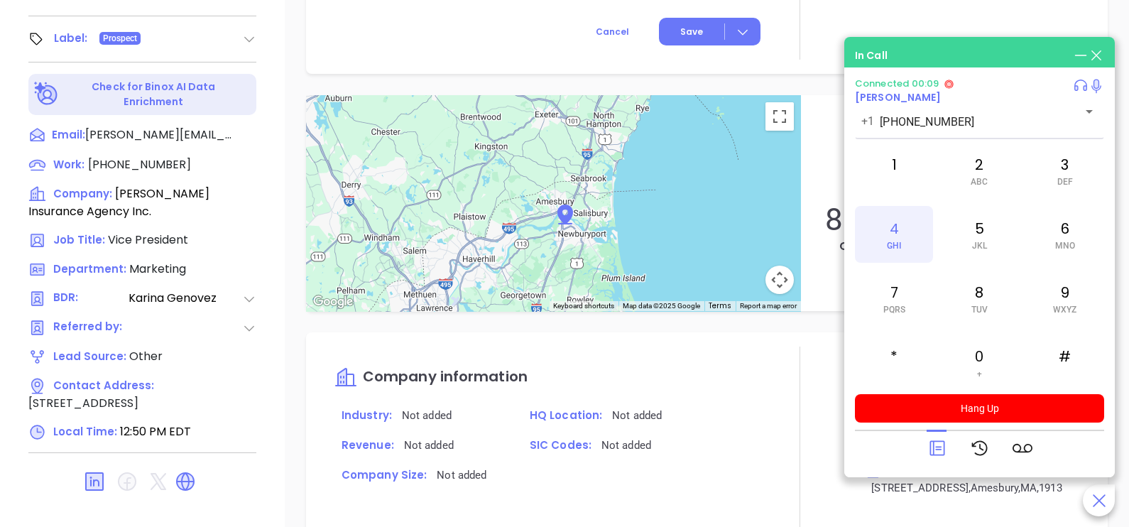
click at [903, 227] on div "4 GHI" at bounding box center [894, 234] width 78 height 57
click at [891, 312] on span "PQRS" at bounding box center [894, 310] width 22 height 10
click at [1054, 263] on div "1 2 ABC 3 DEF 4 GHI 5 JKL 6 MNO 7 PQRS 8 TUV 9 WXYZ * 0 + #" at bounding box center [979, 266] width 249 height 249
click at [1057, 256] on div "6 MNO" at bounding box center [1065, 234] width 78 height 57
click at [905, 312] on div "7 PQRS" at bounding box center [894, 298] width 78 height 57
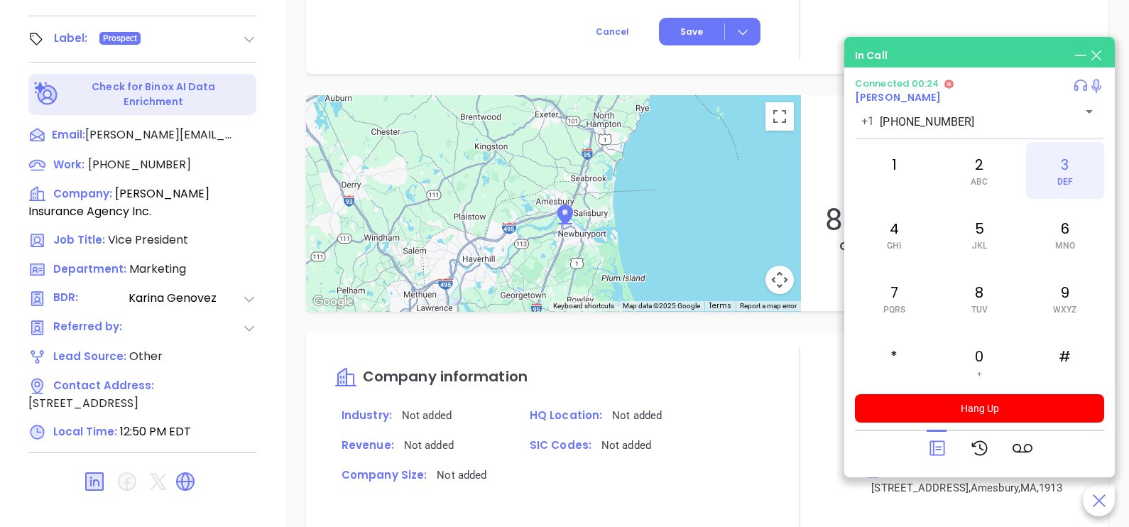
click at [1052, 161] on div "3 DEF" at bounding box center [1065, 170] width 78 height 57
click at [981, 174] on div "2 ABC" at bounding box center [979, 170] width 78 height 57
click at [1045, 219] on div "6 MNO" at bounding box center [1065, 234] width 78 height 57
click at [1064, 345] on div "#" at bounding box center [1065, 362] width 78 height 57
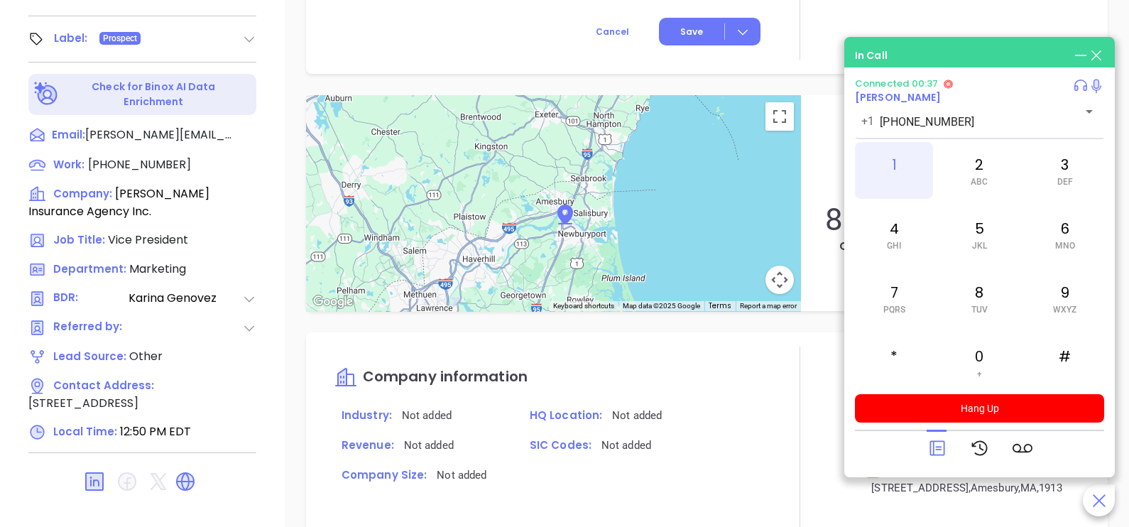
click at [915, 176] on div "1" at bounding box center [894, 170] width 78 height 57
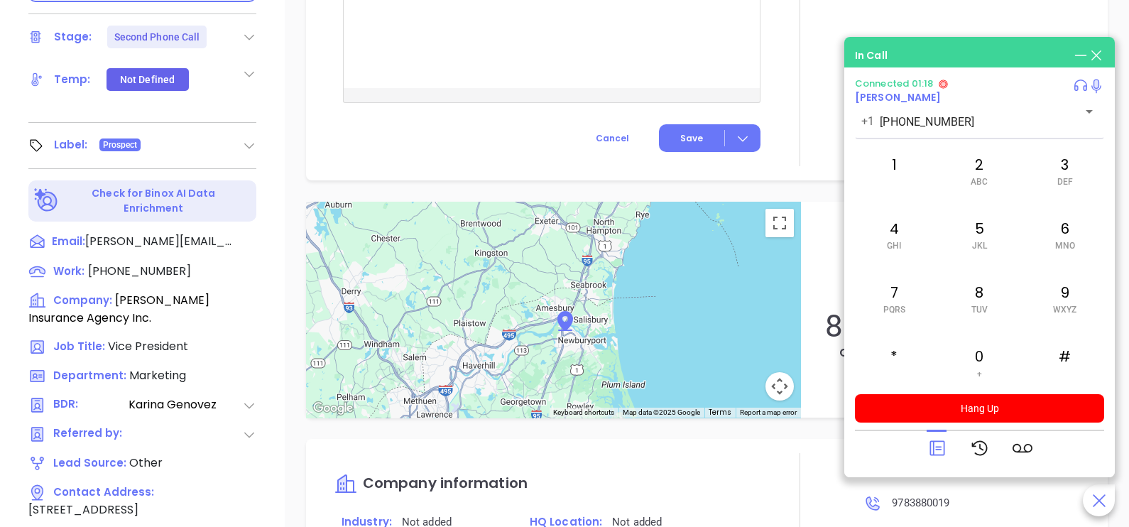
scroll to position [518, 0]
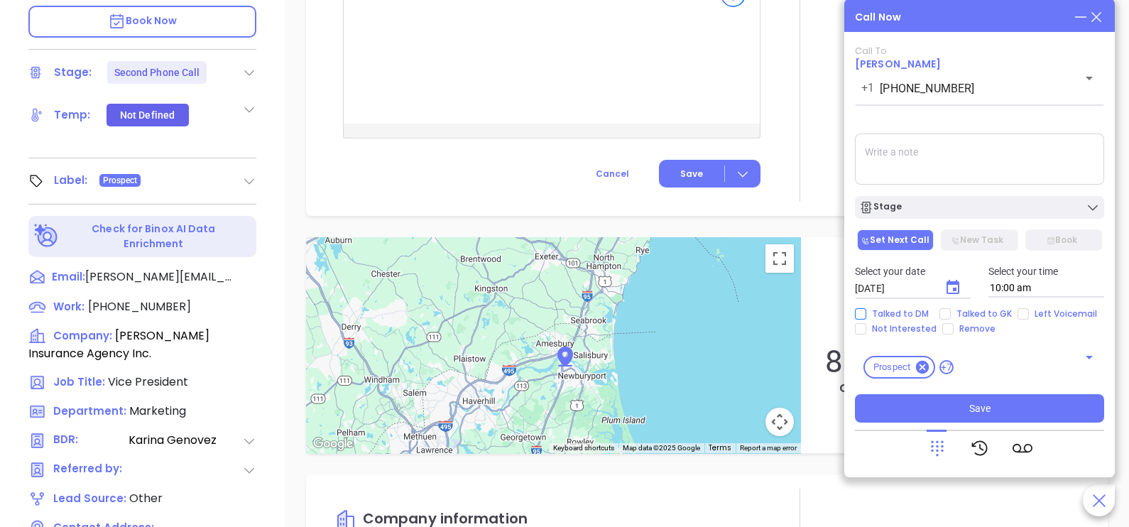
click at [920, 312] on span "Talked to DM" at bounding box center [900, 313] width 68 height 11
click at [866, 312] on input "Talked to DM" at bounding box center [860, 313] width 11 height 11
checkbox input "true"
click at [952, 288] on icon "Choose date, selected date is Oct 7, 2025" at bounding box center [952, 287] width 17 height 17
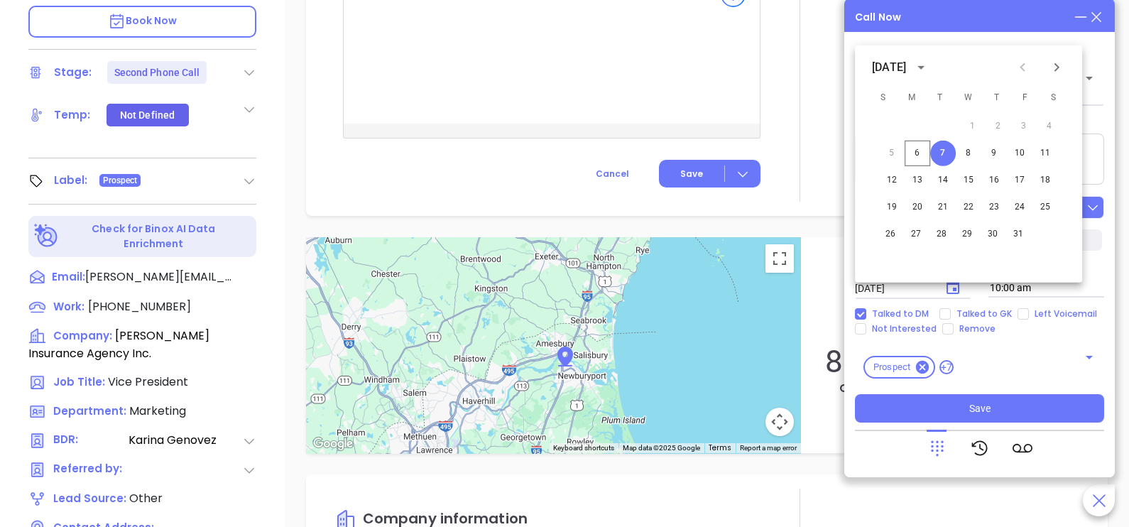
click at [1092, 202] on icon at bounding box center [1093, 207] width 14 height 14
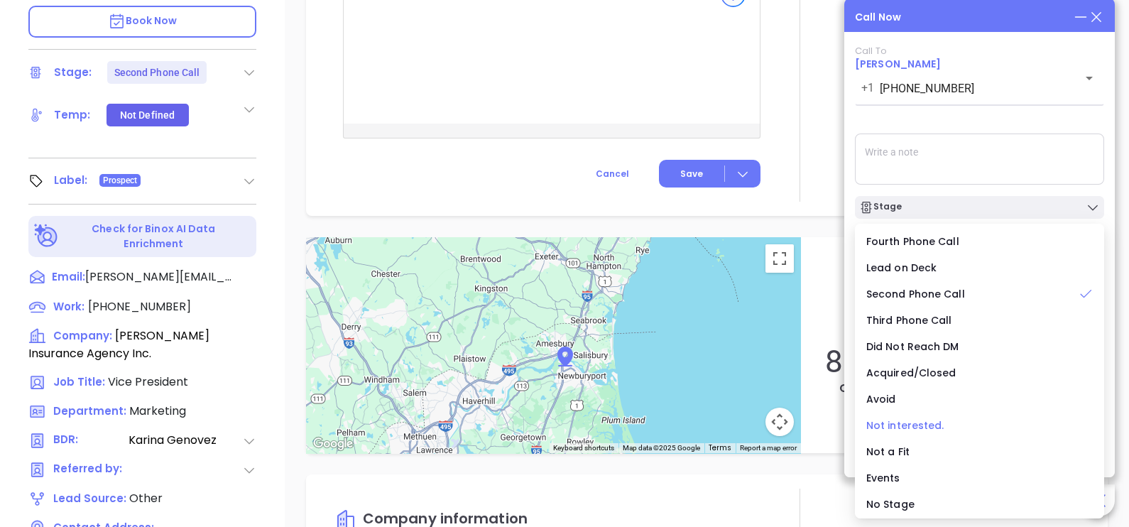
click at [915, 425] on span "Not interested." at bounding box center [905, 425] width 78 height 14
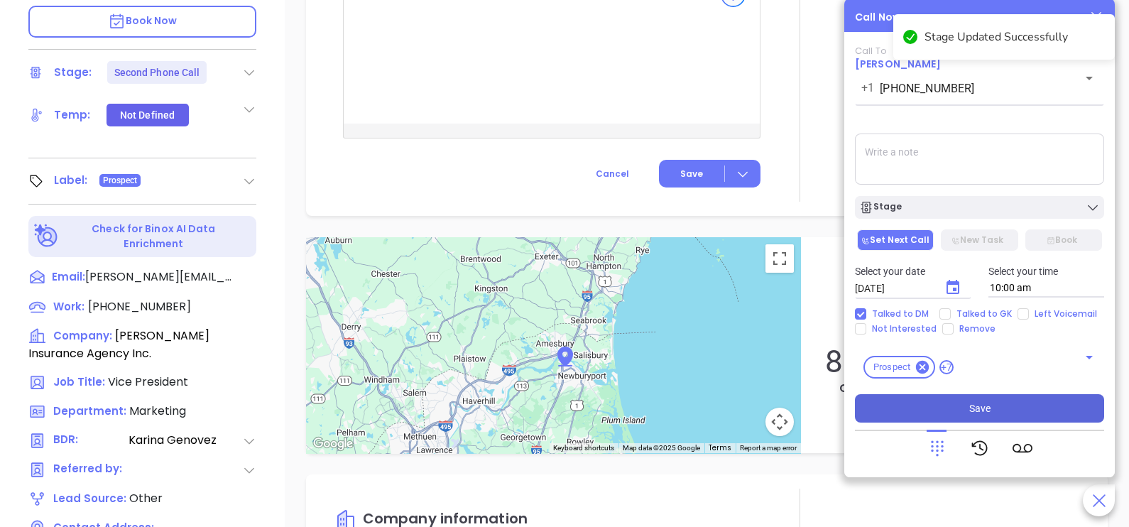
click at [995, 410] on button "Save" at bounding box center [979, 408] width 249 height 28
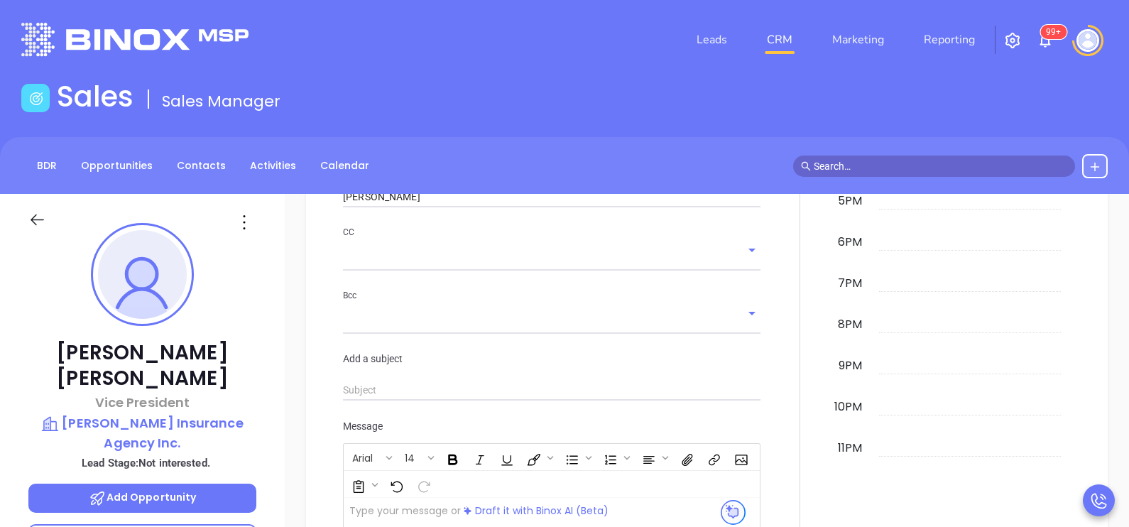
scroll to position [1100, 0]
click at [1112, 326] on div "New Activity Task Meeting Call Email Vmail SMS Schedule an Email Select Templat…" at bounding box center [707, 247] width 844 height 974
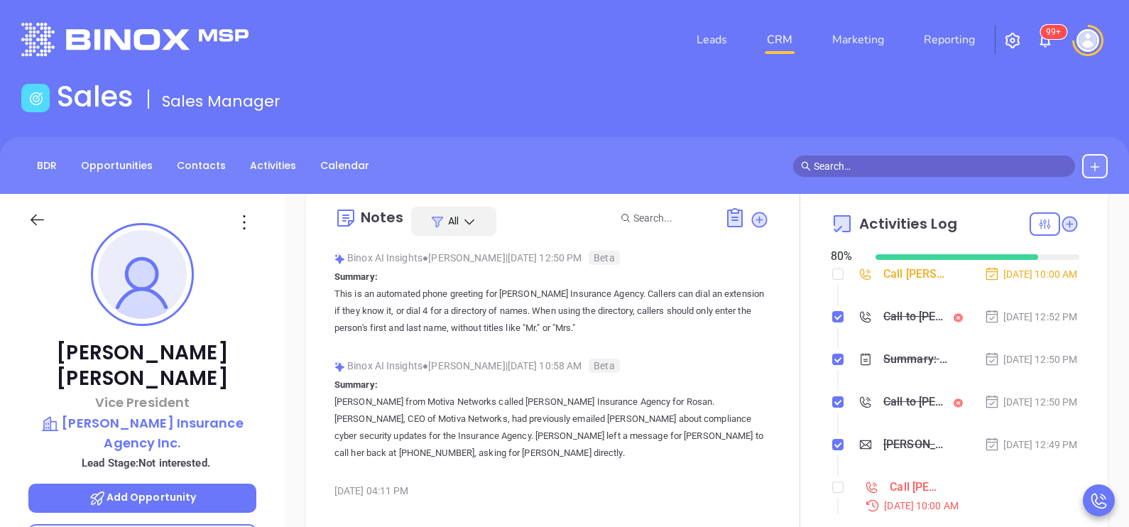
scroll to position [35, 0]
click at [832, 280] on input "checkbox" at bounding box center [837, 276] width 11 height 11
checkbox input "true"
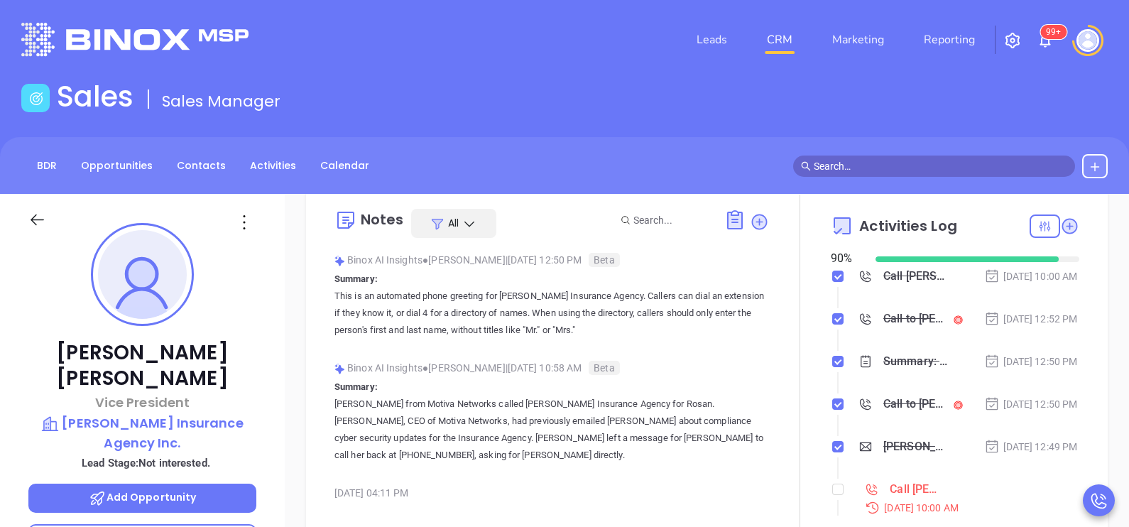
click at [1007, 369] on div "Oct 6, 2025 | 12:50 PM" at bounding box center [1031, 362] width 94 height 16
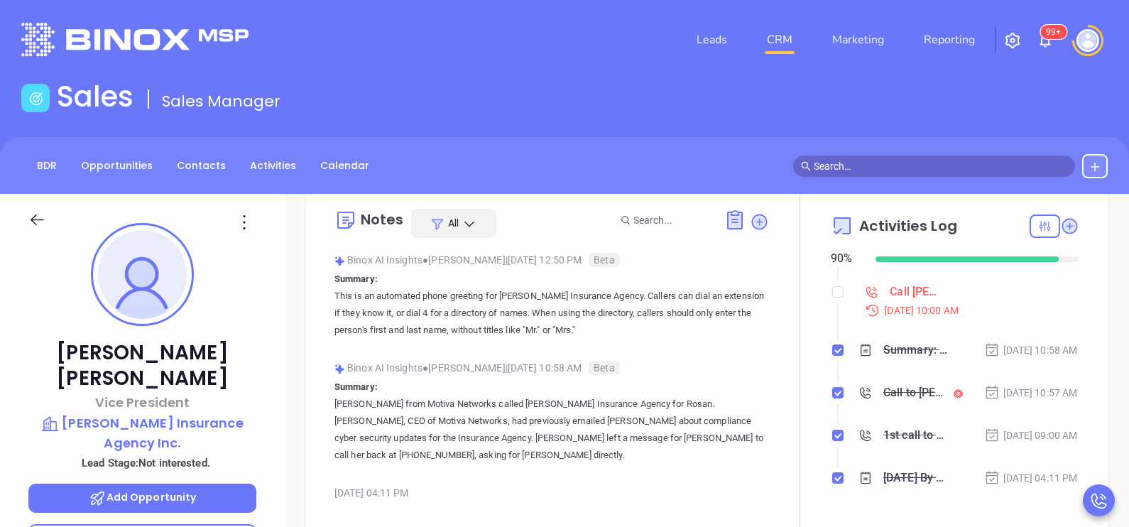
scroll to position [213, 0]
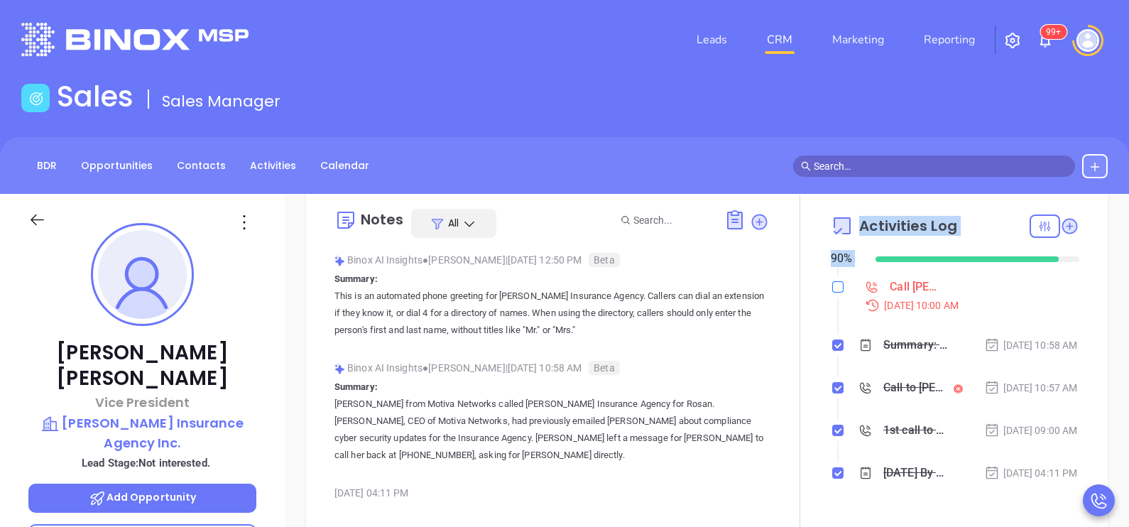
drag, startPoint x: 821, startPoint y: 330, endPoint x: 832, endPoint y: 327, distance: 11.9
click at [832, 327] on div "Notes All Binox AI Insights ● Karina Genovez | Oct 6, 2025 12:50 PM Beta Summar…" at bounding box center [706, 362] width 773 height 335
click at [832, 293] on input "checkbox" at bounding box center [837, 286] width 11 height 11
checkbox input "true"
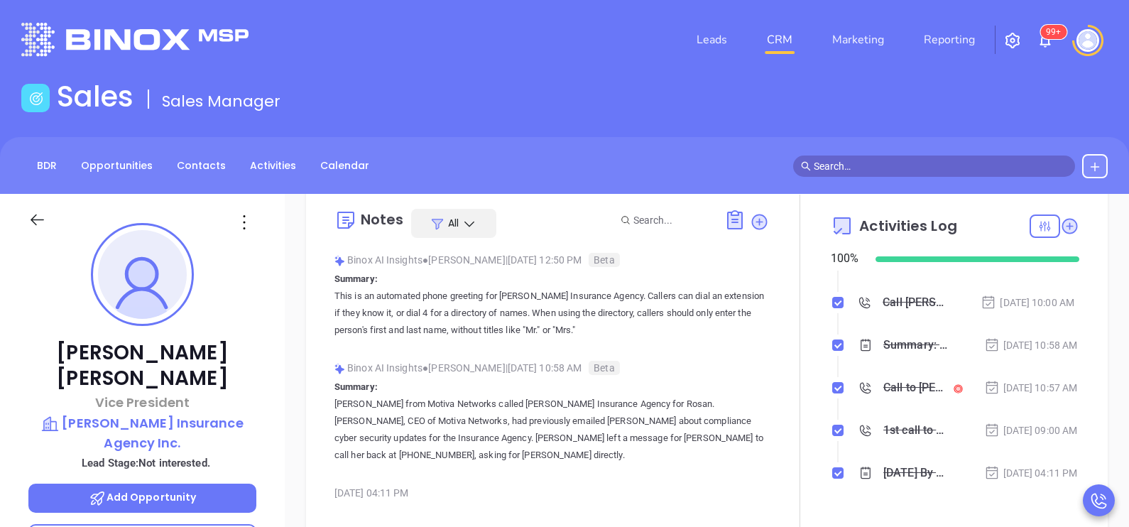
click at [46, 219] on div at bounding box center [50, 227] width 61 height 33
click at [36, 222] on icon at bounding box center [37, 220] width 18 height 18
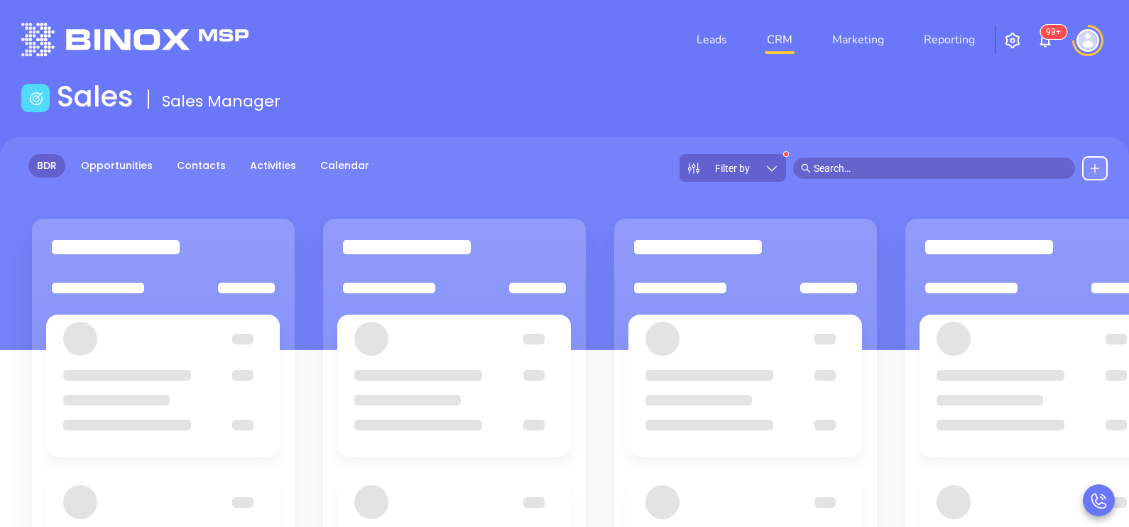
scroll to position [35, 0]
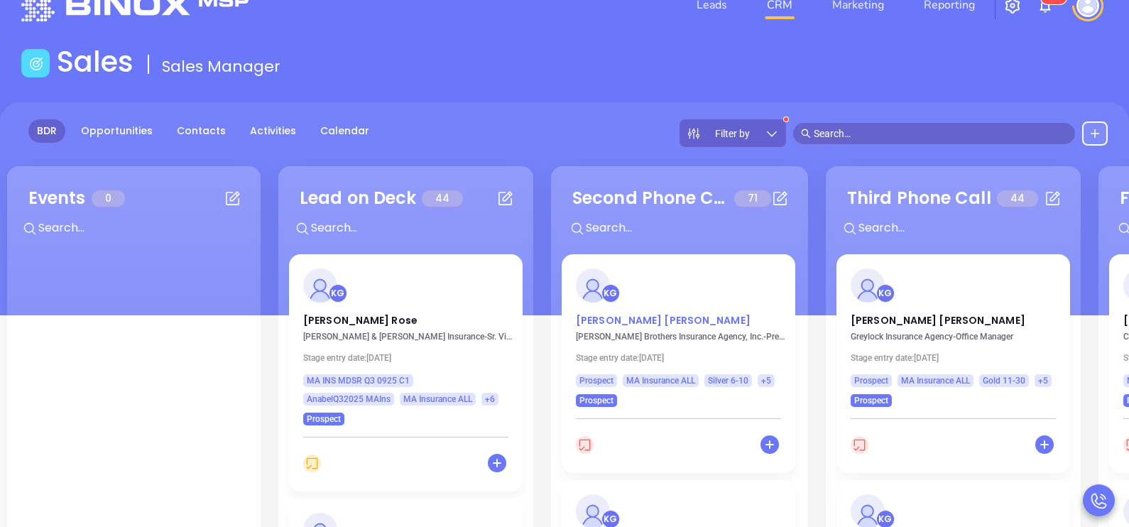
click at [667, 320] on p "William J. McKenna" at bounding box center [678, 316] width 205 height 7
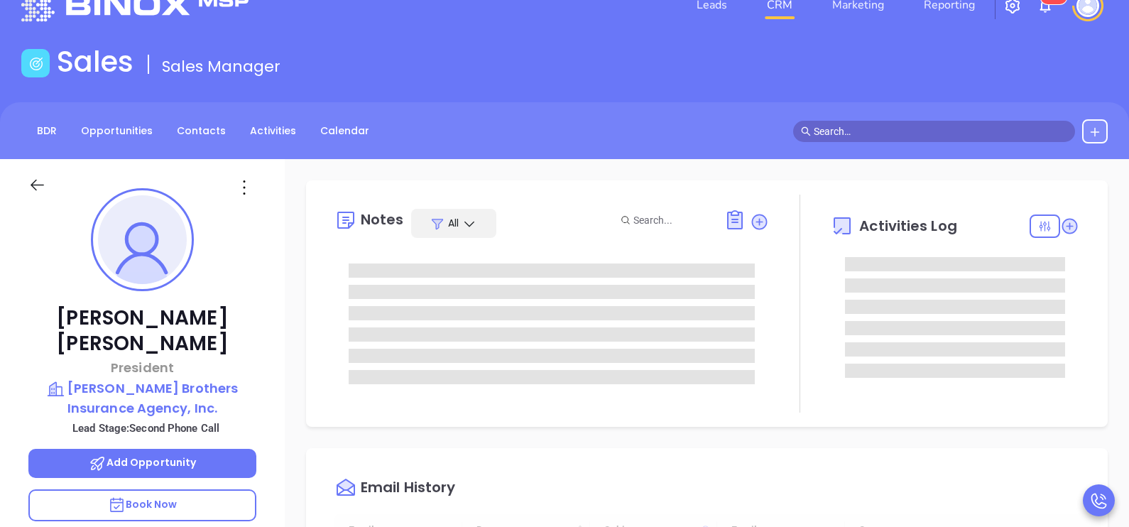
type input "10/07/2025"
click at [275, 371] on div "William J. McKenna President Healy Brothers Insurance Agency, Inc. Lead Stage: …" at bounding box center [142, 488] width 285 height 659
type input "Karina Genovez"
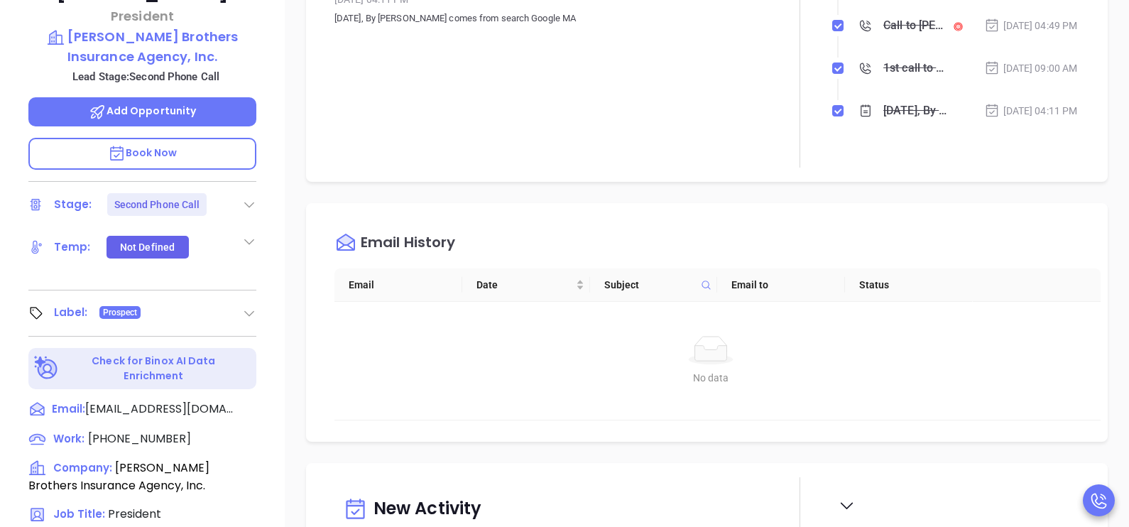
scroll to position [391, 0]
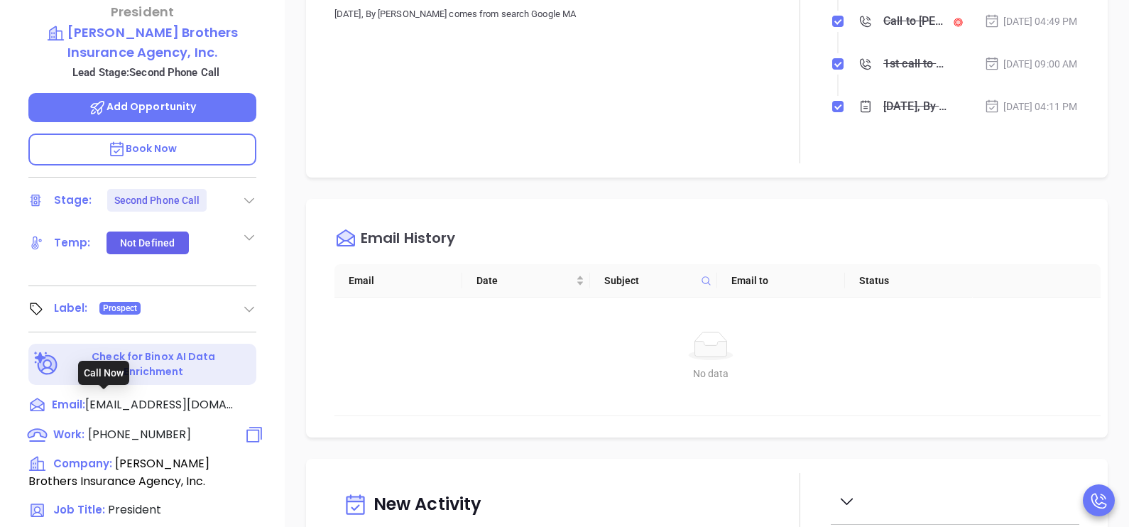
click at [167, 426] on span "(978) 355-6939" at bounding box center [139, 434] width 103 height 16
type input "(978) 355-6939"
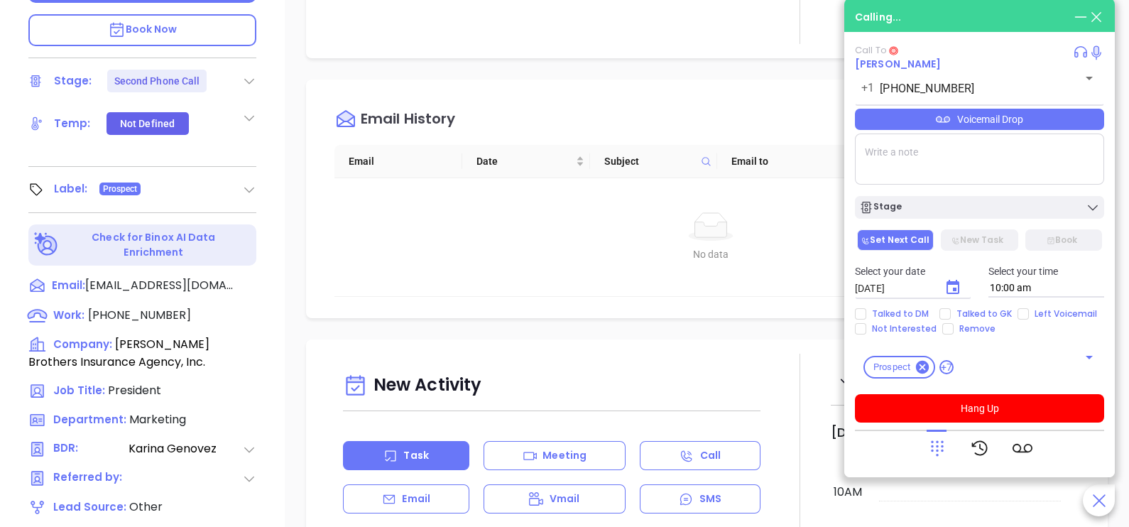
scroll to position [660, 0]
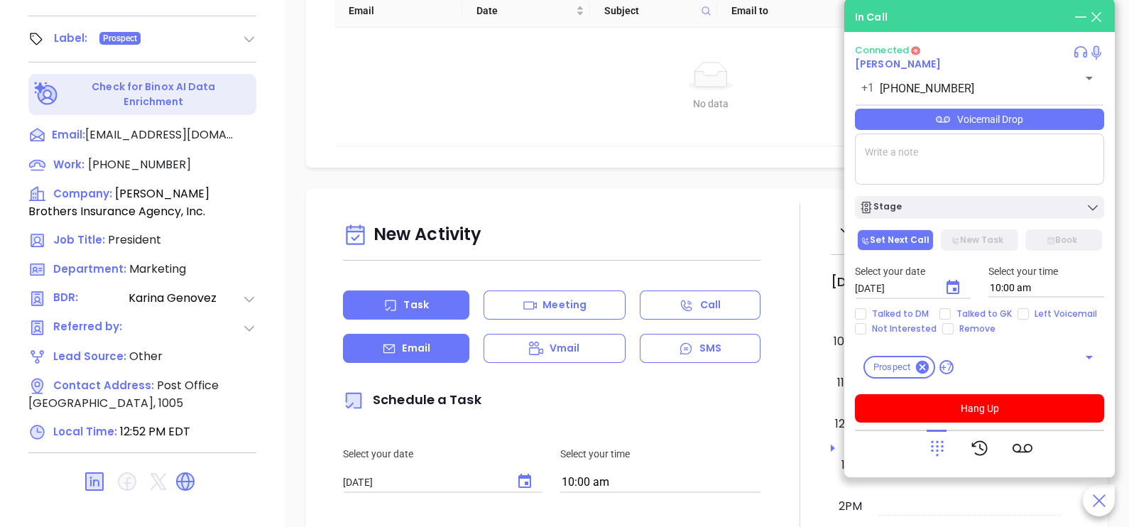
click at [430, 351] on p "Email" at bounding box center [416, 348] width 28 height 15
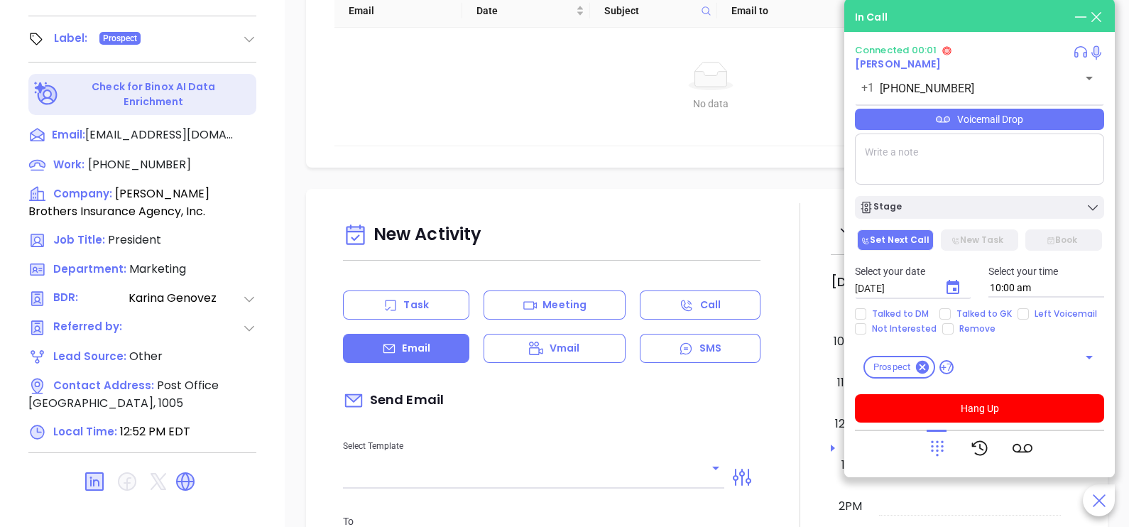
type input "Karina Genovez"
click at [532, 477] on input "text" at bounding box center [523, 477] width 360 height 21
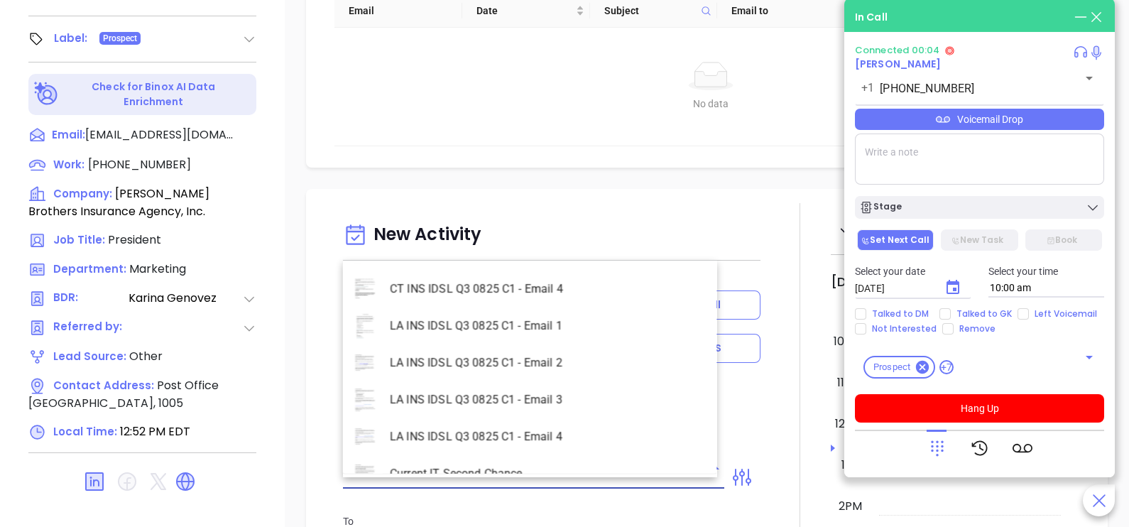
scroll to position [4119, 0]
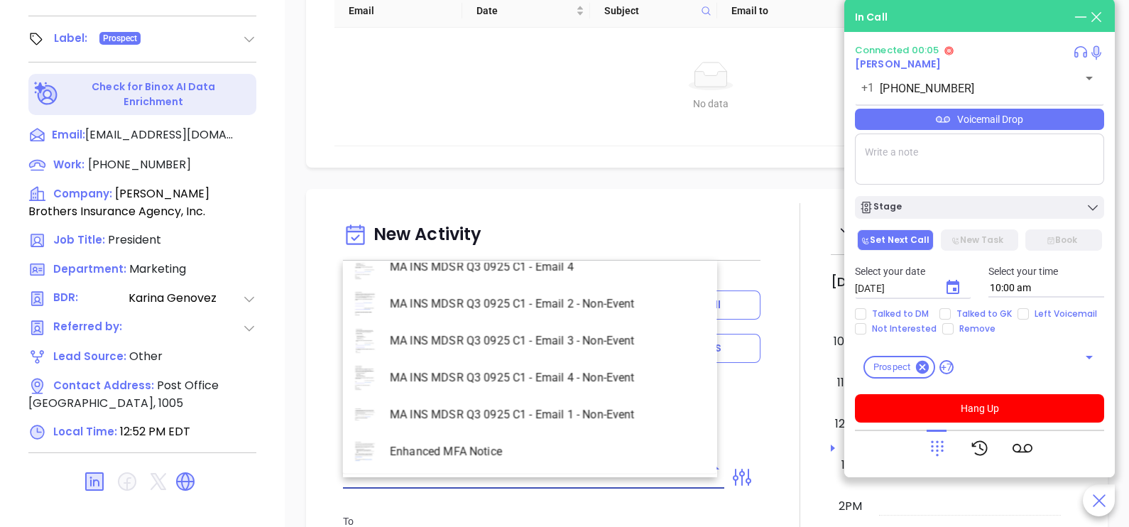
click at [593, 300] on li "MA INS MDSR Q3 0925 C1 - Email 2 - Non-Event" at bounding box center [530, 303] width 374 height 37
type input "MA INS MDSR Q3 0925 C1 - Email 2 - Non-Event"
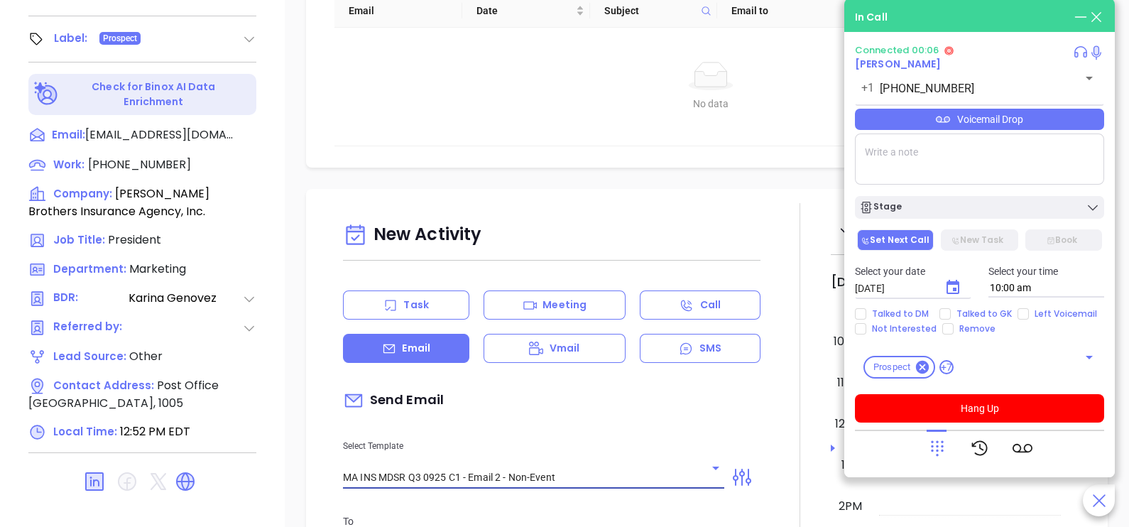
type input "William J., here’s the MA compliance checklist we mentioned"
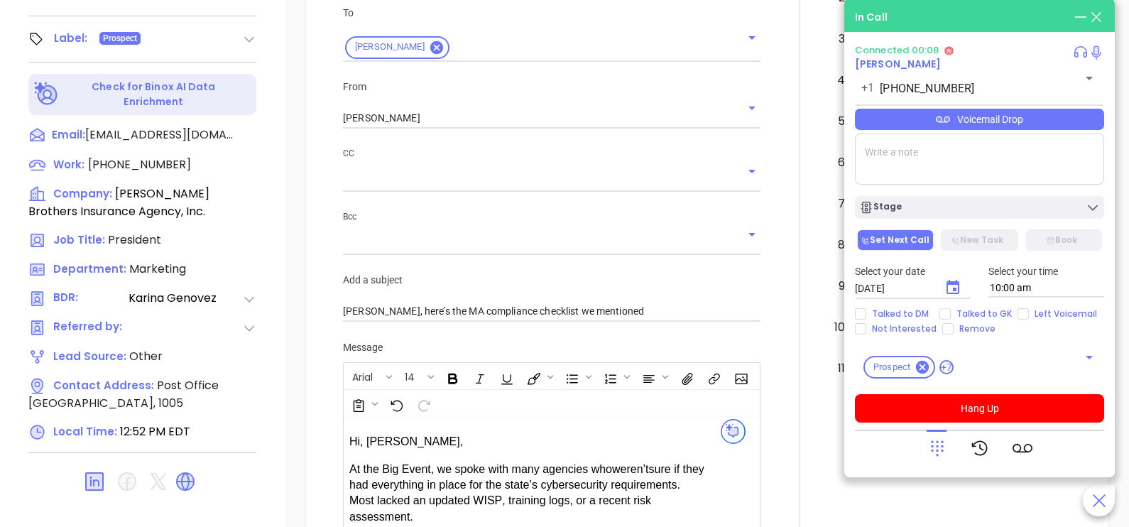
scroll to position [533, 0]
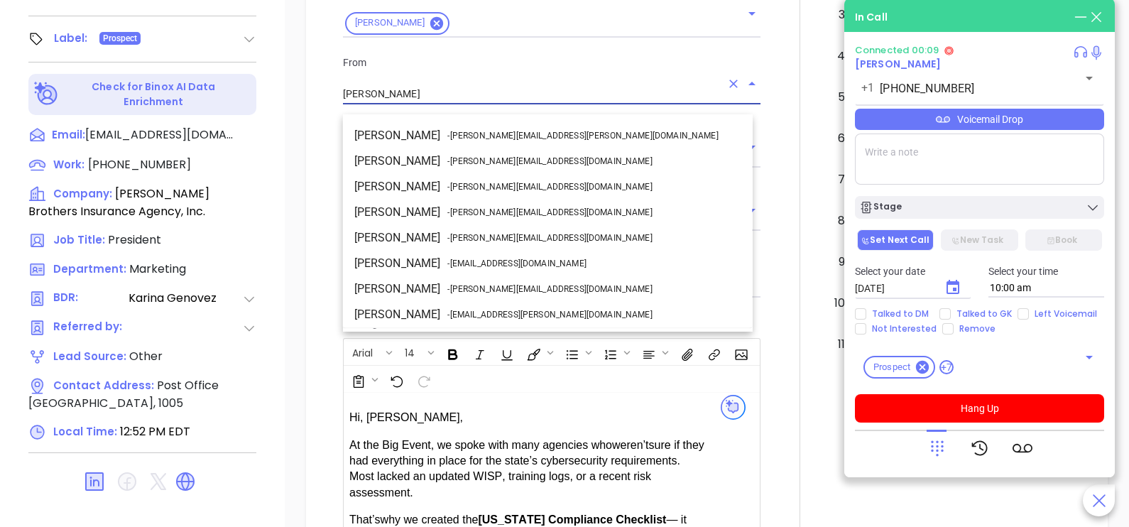
click at [490, 103] on input "Karina Genovez" at bounding box center [532, 94] width 378 height 21
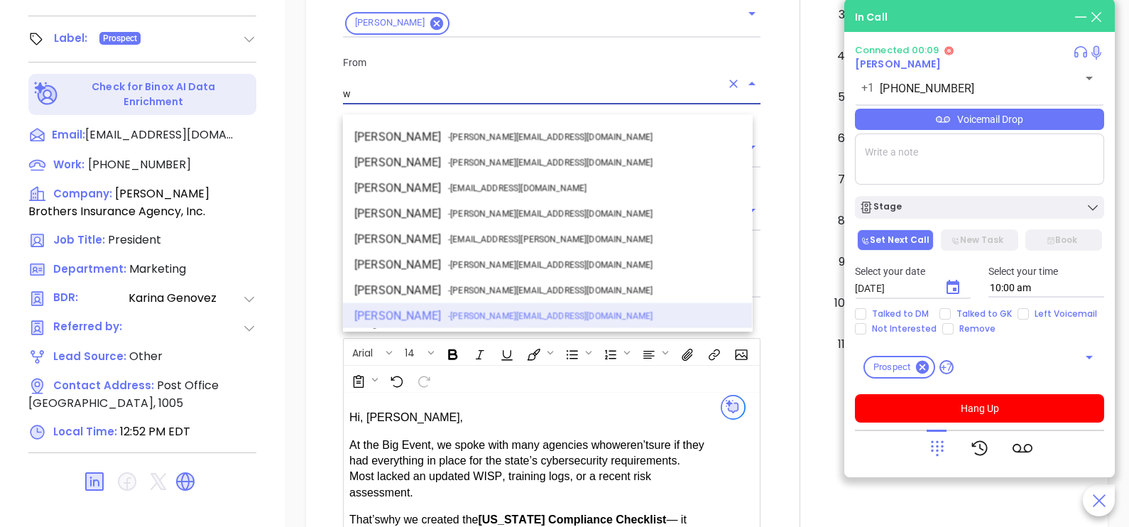
scroll to position [0, 0]
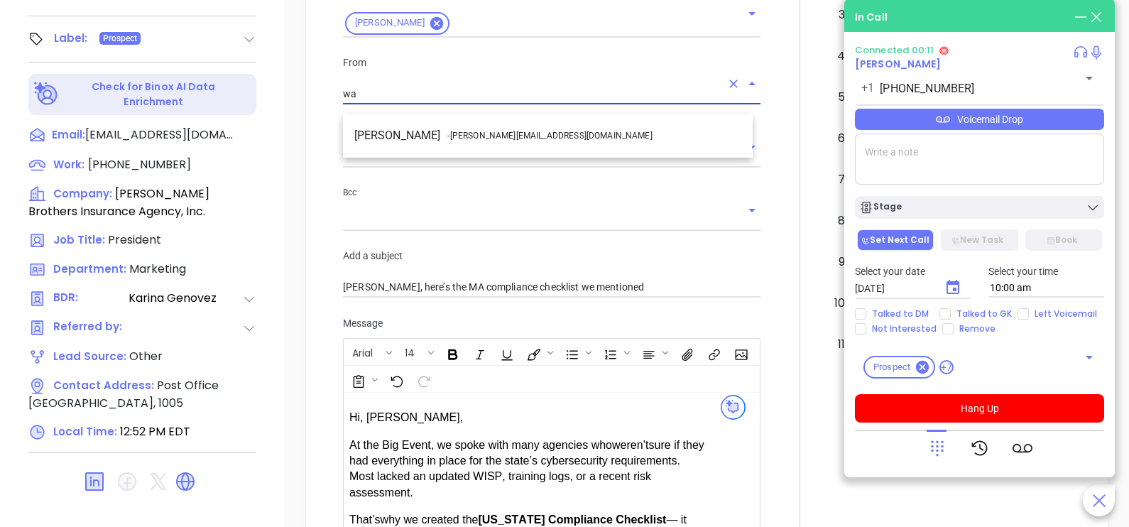
click at [505, 129] on span "- walter@motiva.net" at bounding box center [549, 135] width 205 height 13
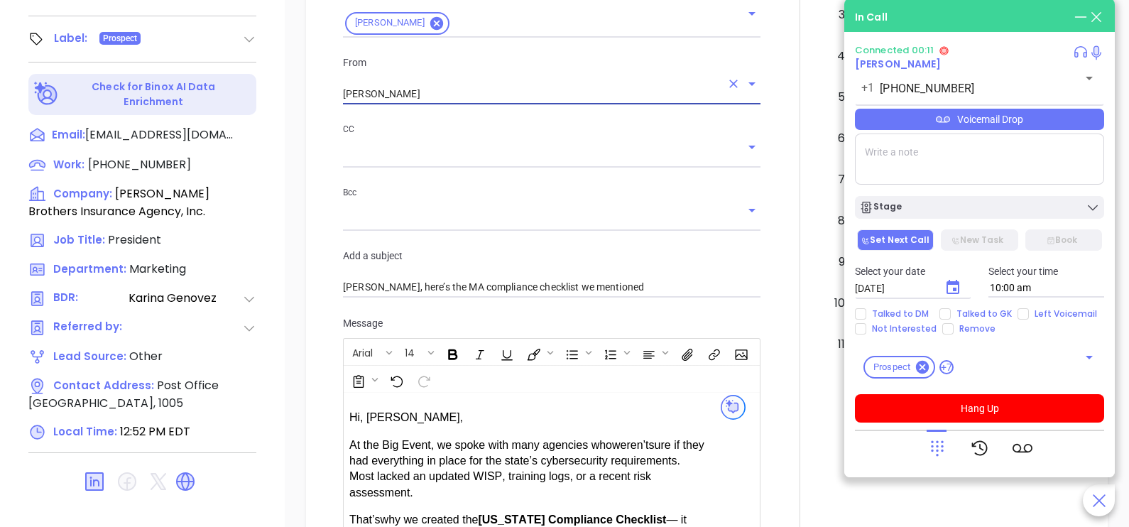
type input "[PERSON_NAME]"
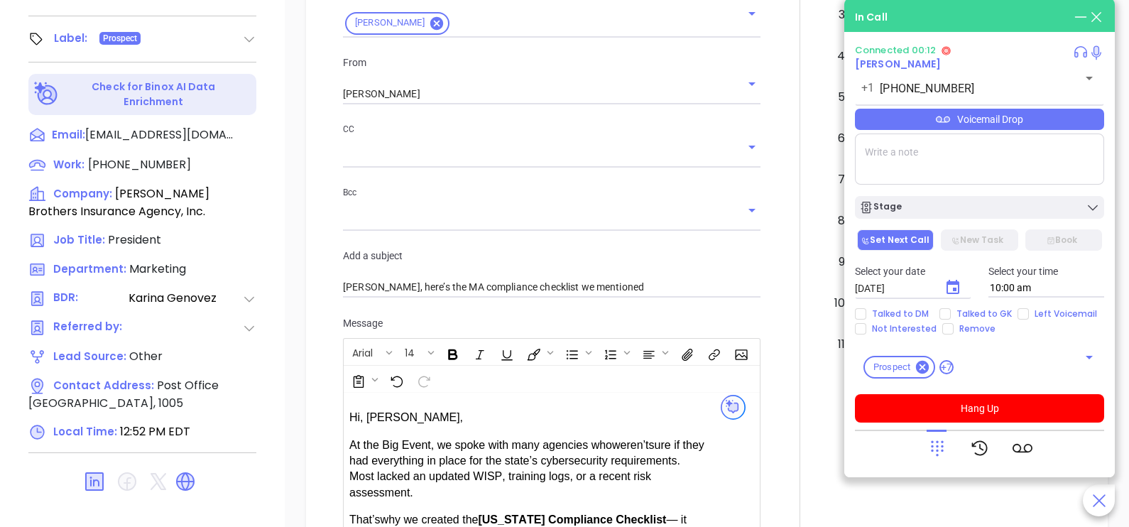
click at [771, 265] on div at bounding box center [800, 264] width 62 height 1187
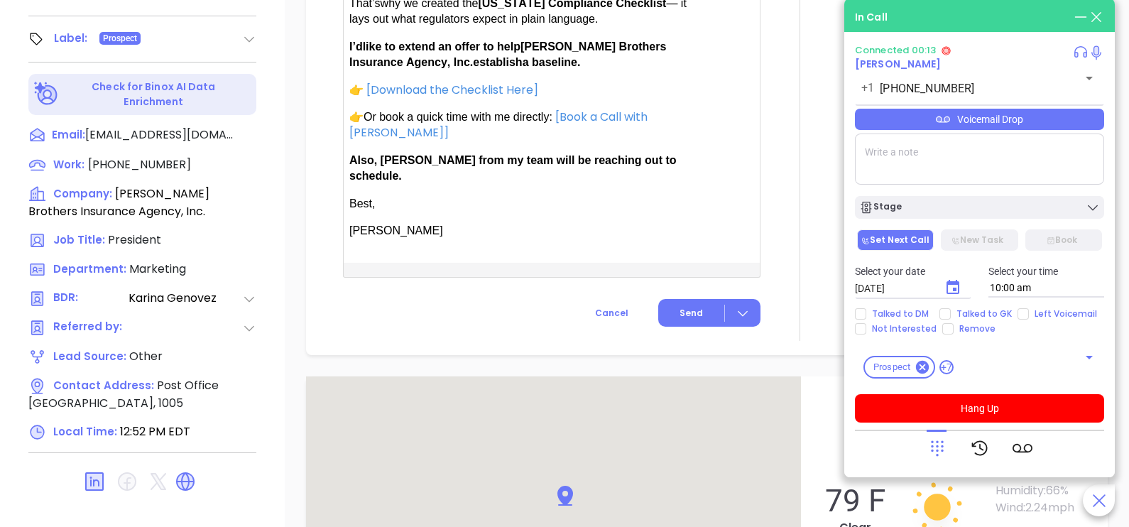
scroll to position [1100, 0]
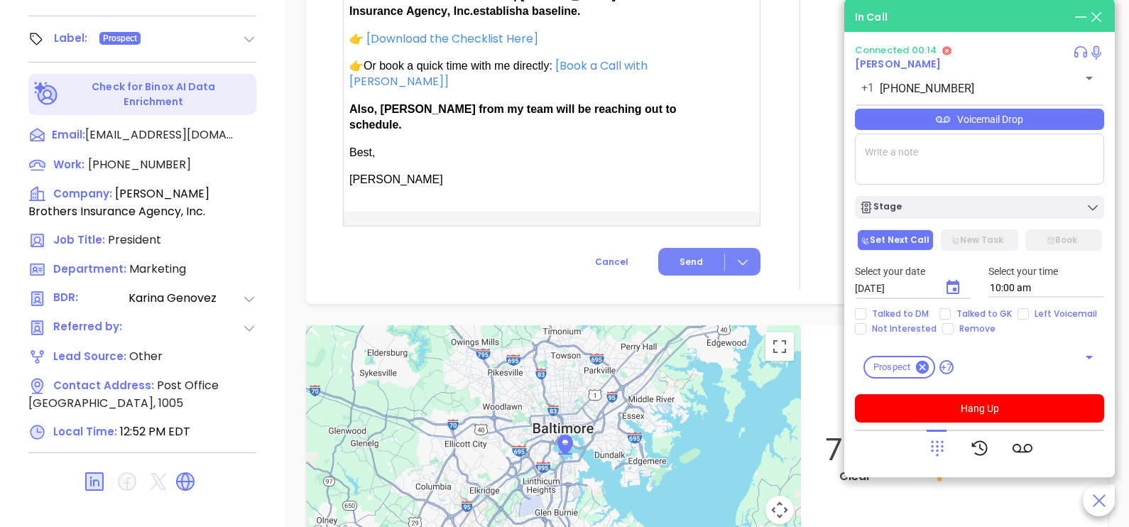
click at [699, 249] on button "Send" at bounding box center [709, 262] width 102 height 28
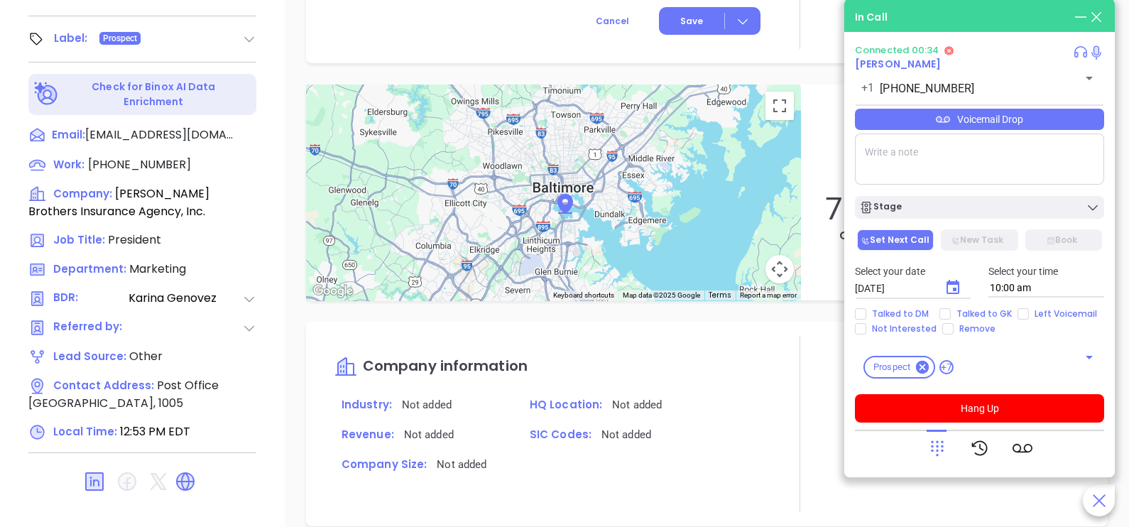
click at [1025, 118] on div "Voicemail Drop" at bounding box center [979, 119] width 249 height 21
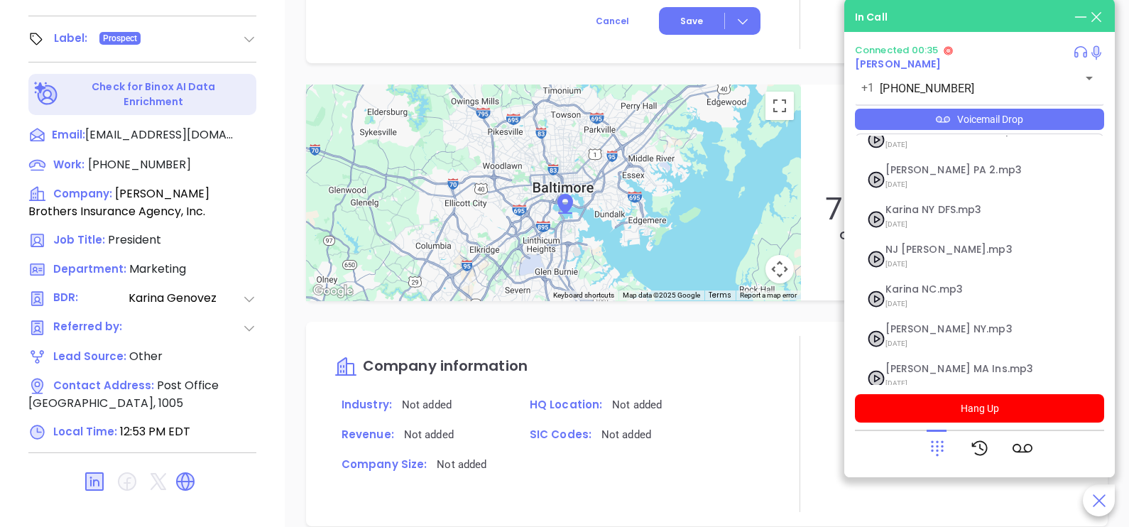
scroll to position [155, 0]
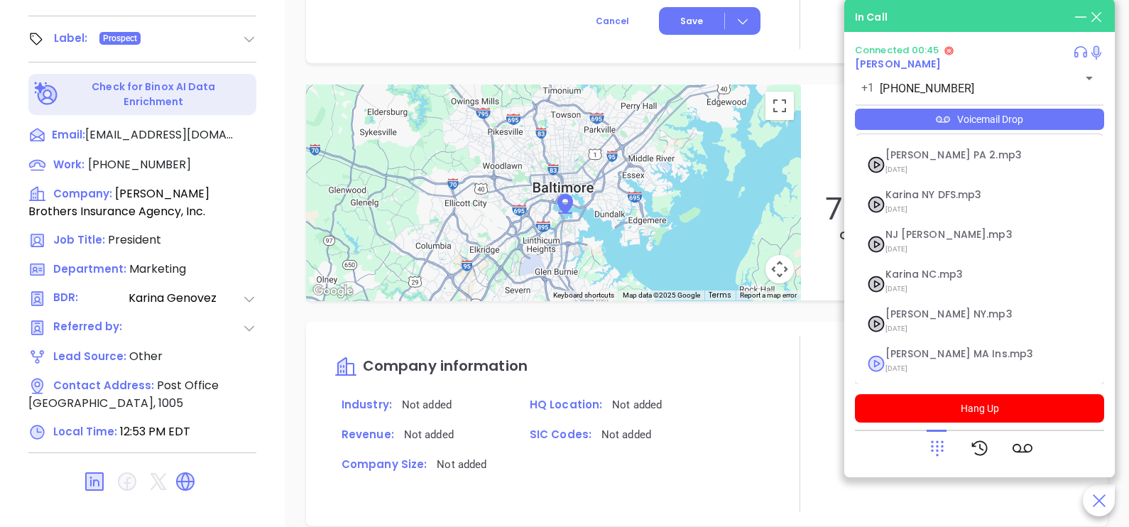
click at [957, 356] on span "Karina MA Ins.mp3" at bounding box center [962, 354] width 153 height 11
checkbox input "true"
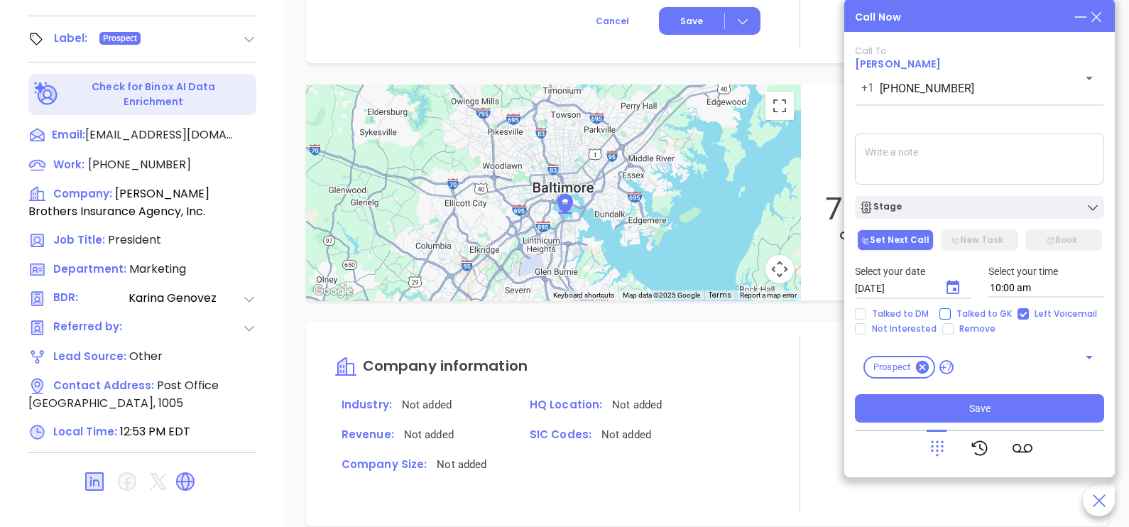
click at [965, 312] on span "Talked to GK" at bounding box center [984, 313] width 67 height 11
click at [951, 312] on input "Talked to GK" at bounding box center [944, 313] width 11 height 11
checkbox input "true"
click at [957, 295] on icon "Choose date, selected date is Oct 7, 2025" at bounding box center [952, 287] width 17 height 17
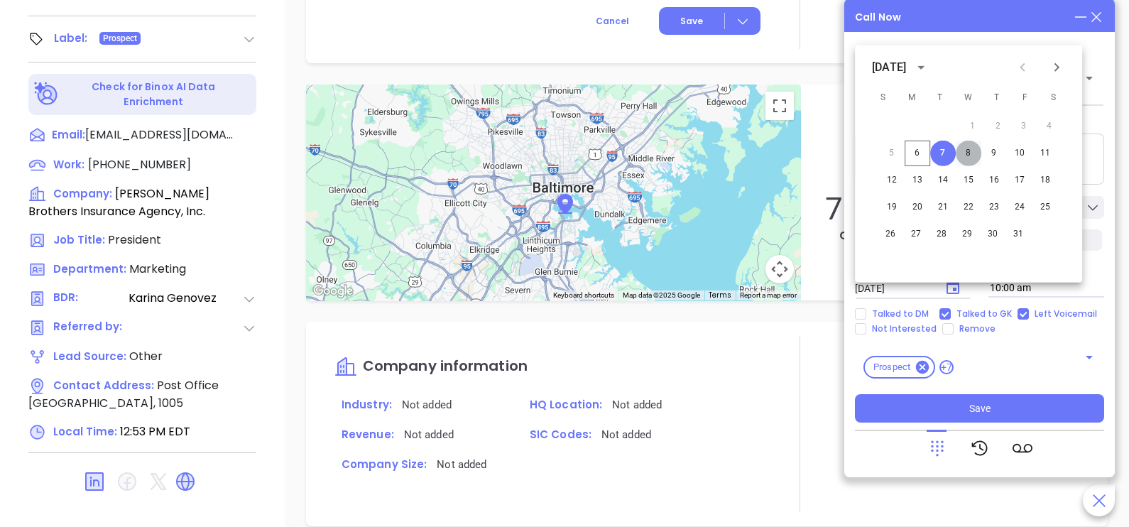
click at [968, 156] on button "8" at bounding box center [969, 154] width 26 height 26
type input "10/08/2025"
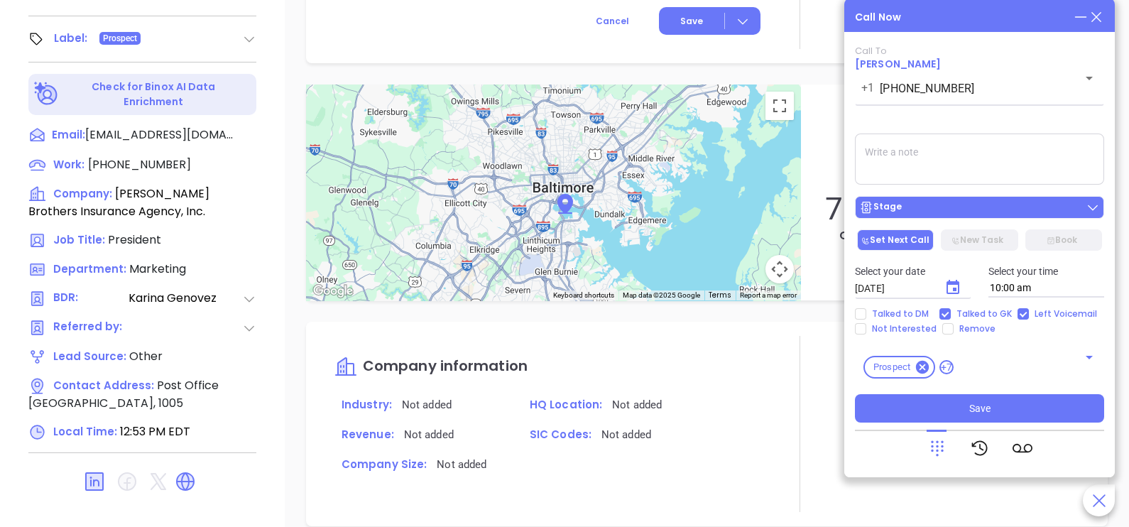
click at [989, 212] on div "Stage" at bounding box center [979, 207] width 241 height 14
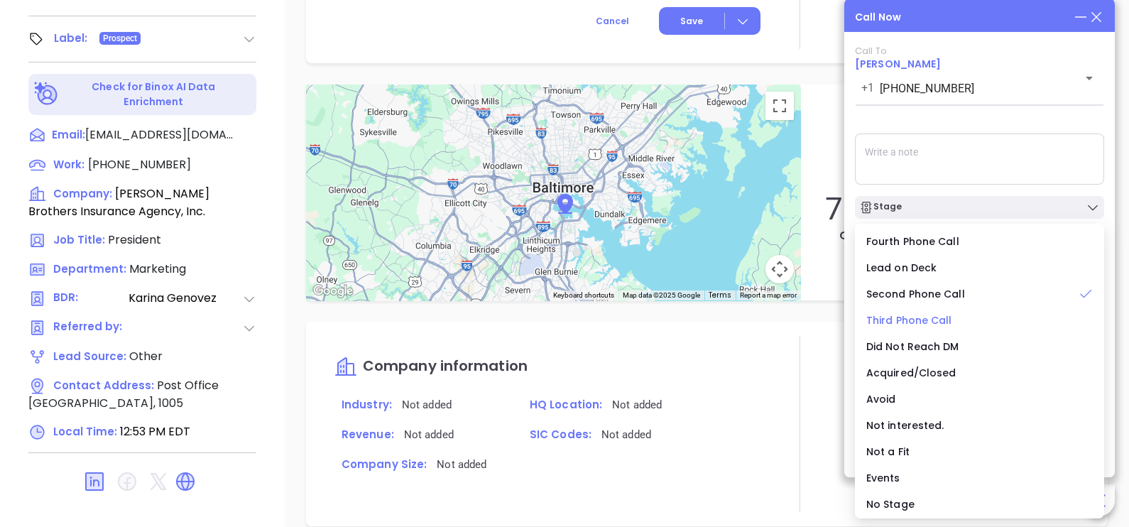
click at [934, 316] on span "Third Phone Call" at bounding box center [909, 320] width 86 height 14
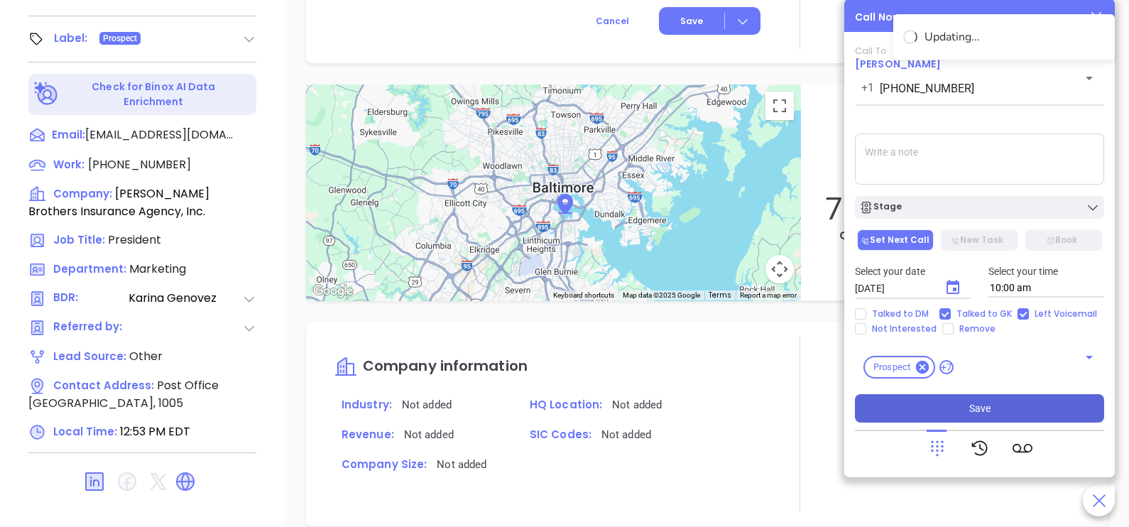
click at [996, 412] on button "Save" at bounding box center [979, 408] width 249 height 28
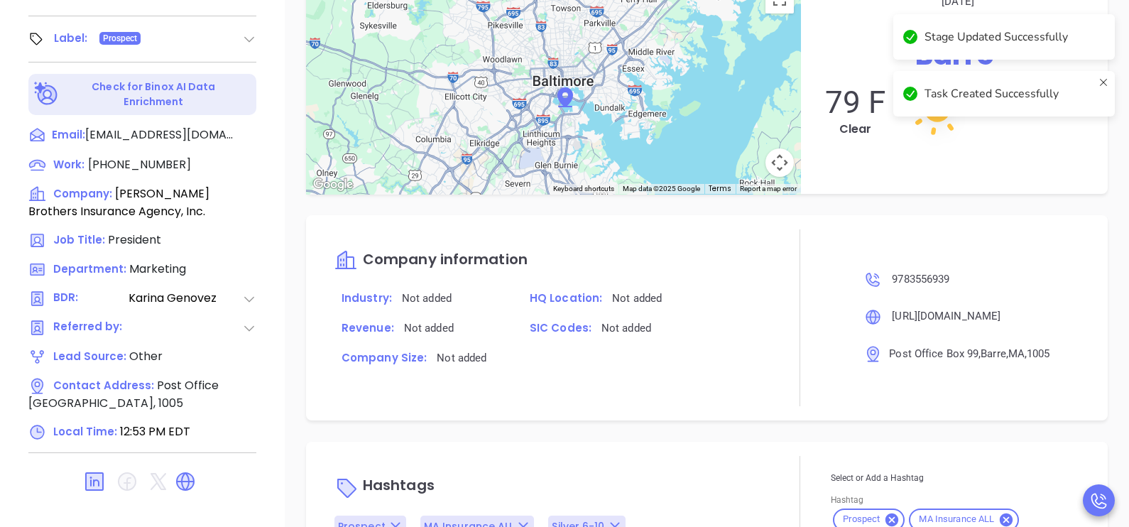
scroll to position [984, 0]
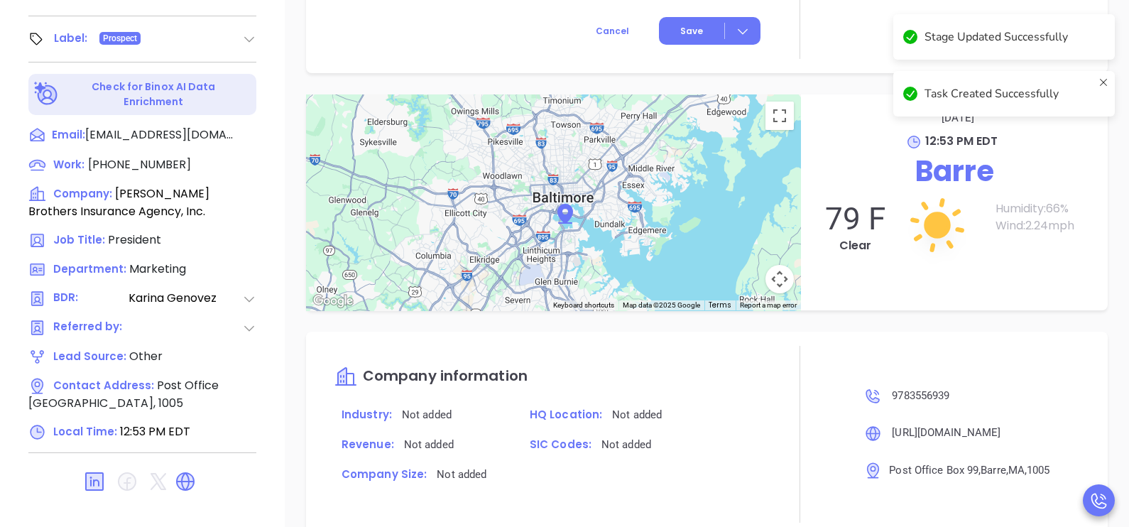
click at [823, 171] on p "Barre" at bounding box center [954, 171] width 278 height 43
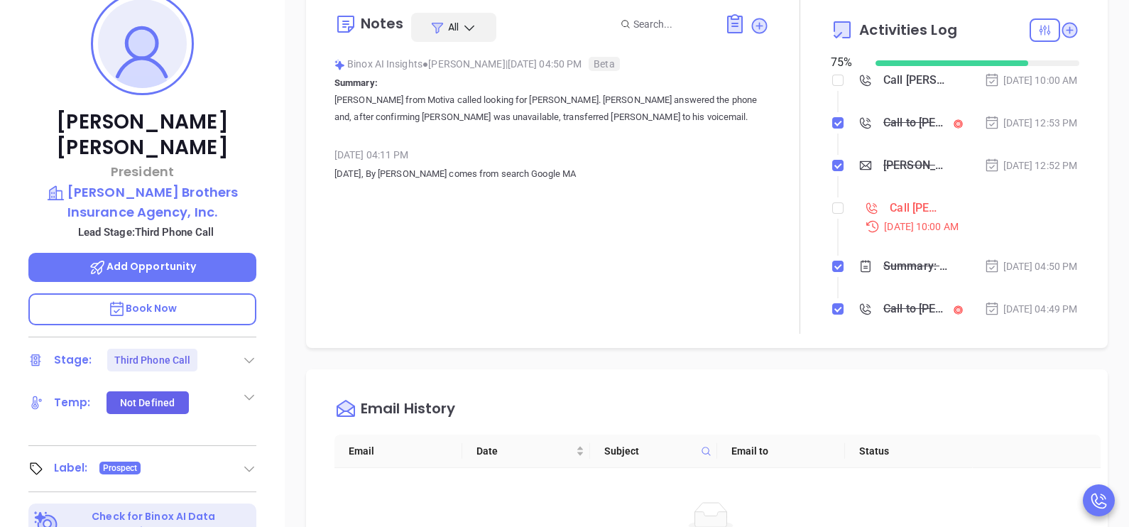
scroll to position [92, 0]
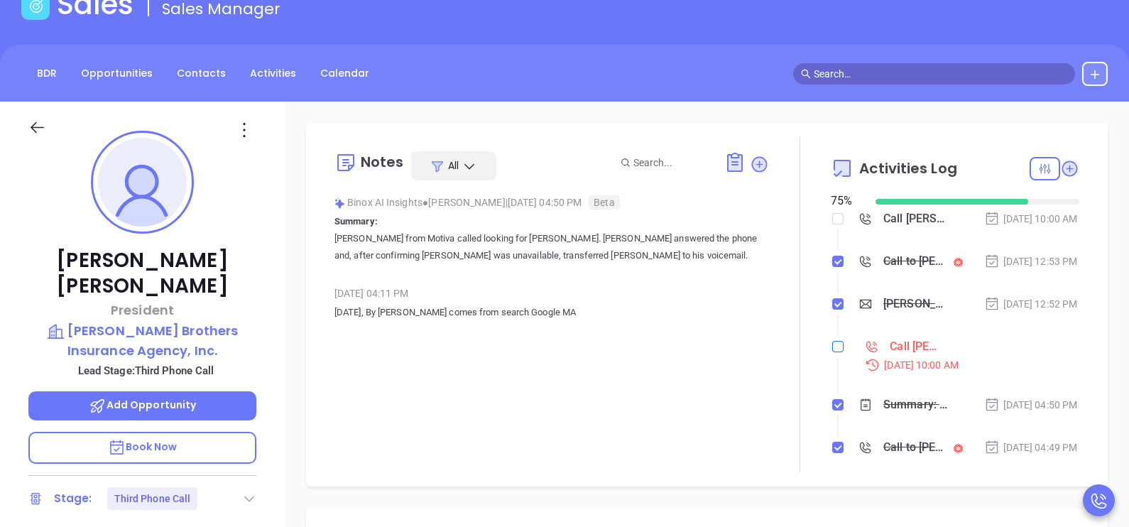
click at [832, 352] on input "checkbox" at bounding box center [837, 346] width 11 height 11
checkbox input "true"
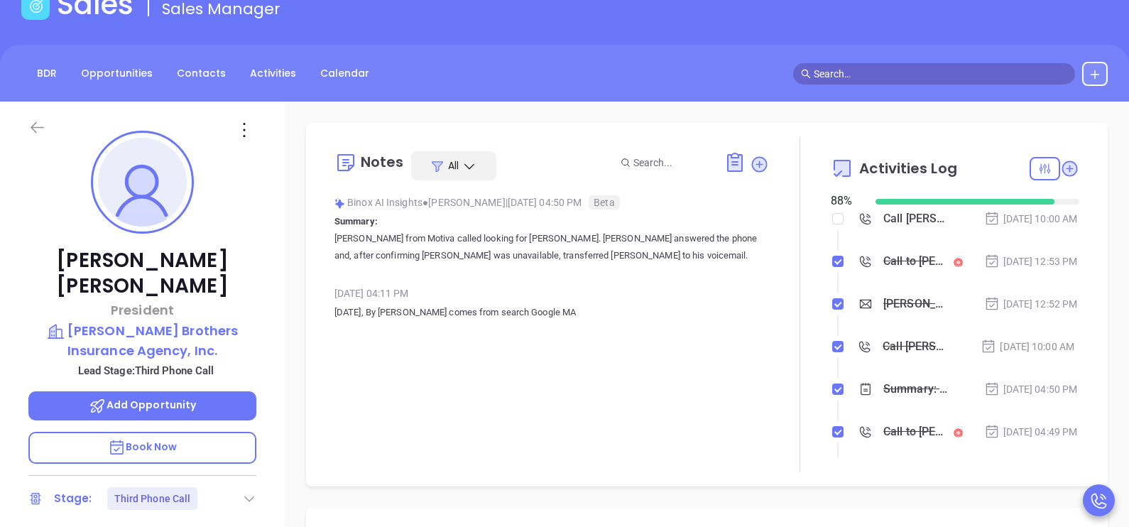
click at [38, 127] on icon at bounding box center [37, 127] width 13 height 11
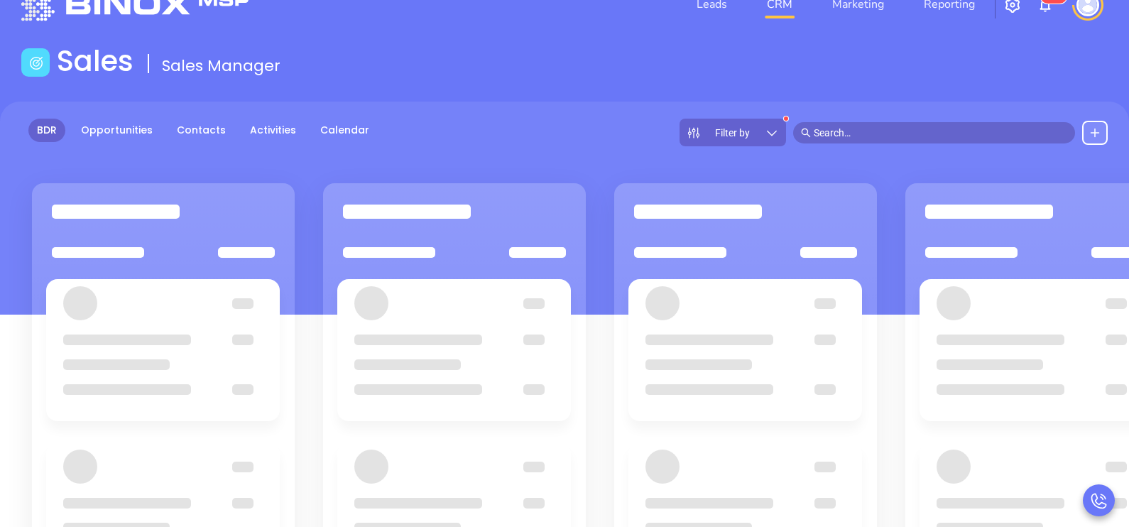
scroll to position [35, 0]
click at [258, 121] on link "Activities" at bounding box center [272, 130] width 63 height 23
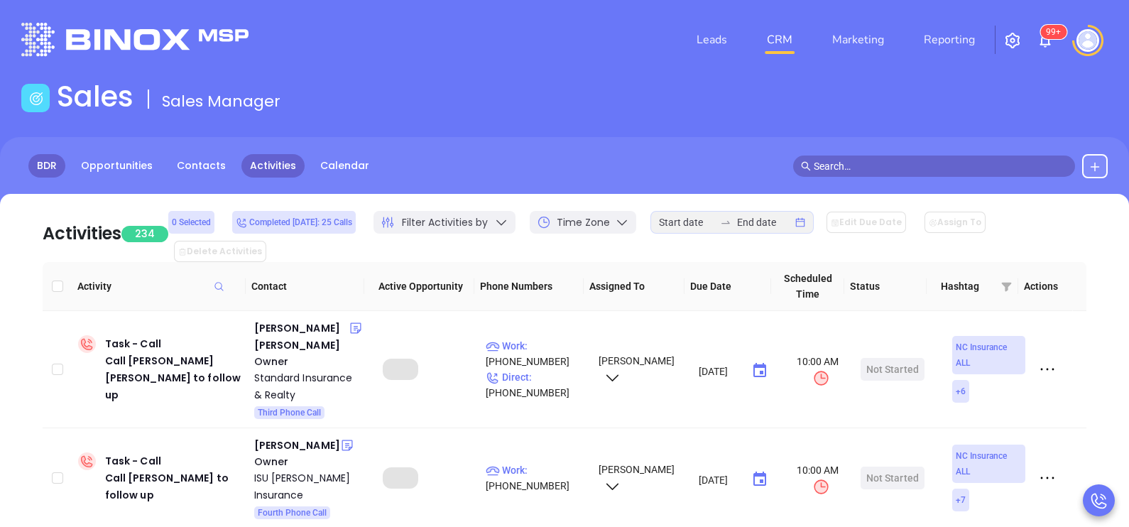
click at [58, 161] on link "BDR" at bounding box center [46, 165] width 37 height 23
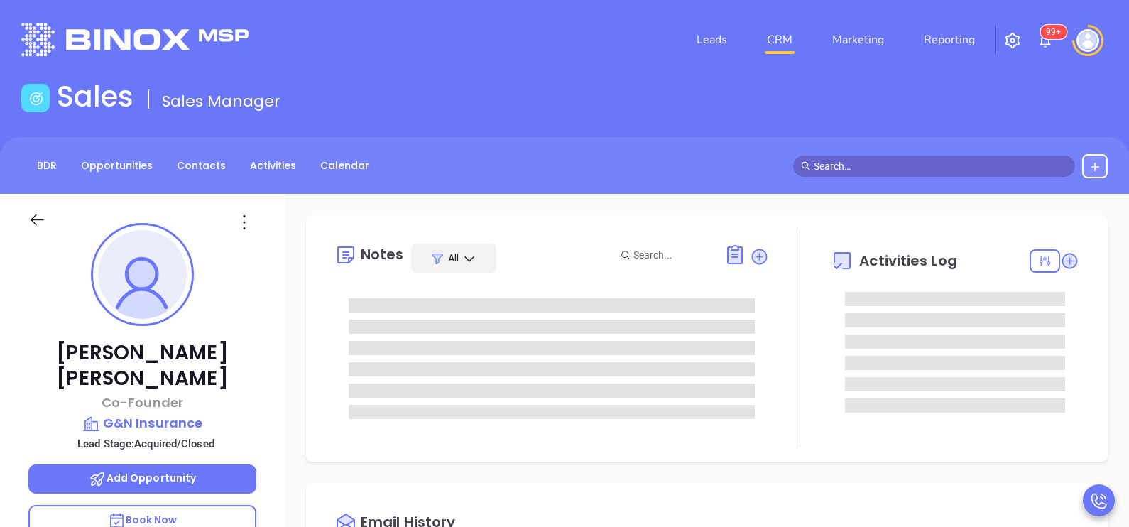
type input "[DATE]"
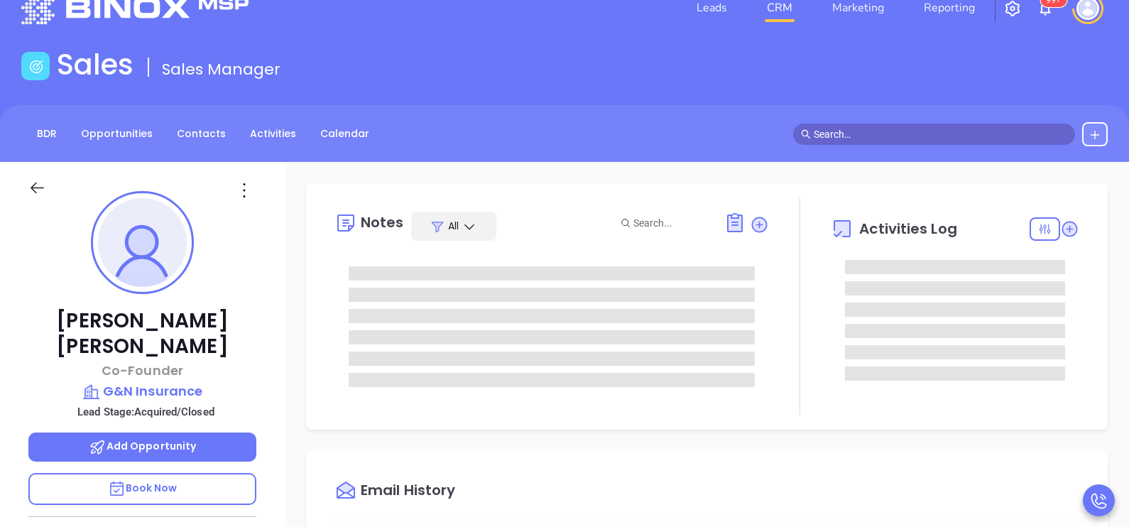
scroll to position [35, 0]
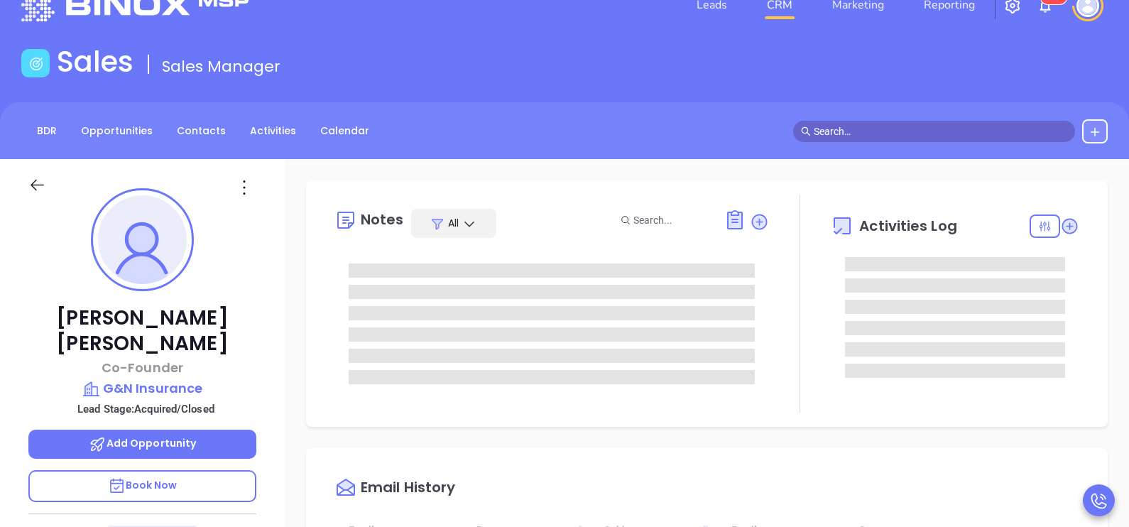
type input "[PERSON_NAME]"
click at [1060, 300] on div "Activities Log" at bounding box center [955, 304] width 249 height 218
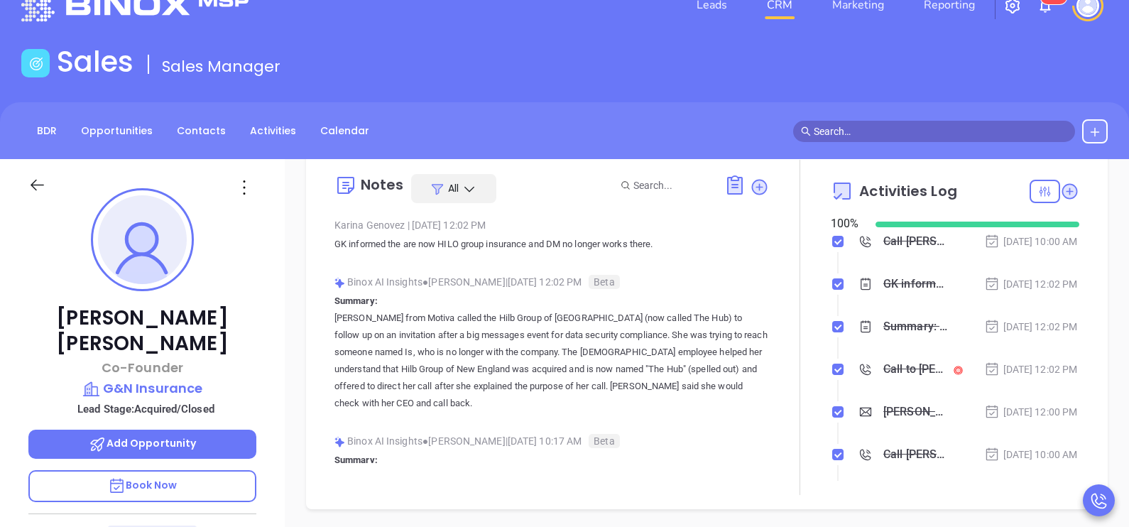
click at [1040, 317] on li "GK informed the are now HILO group insurance and DM no longer works there. [DAT…" at bounding box center [956, 297] width 245 height 39
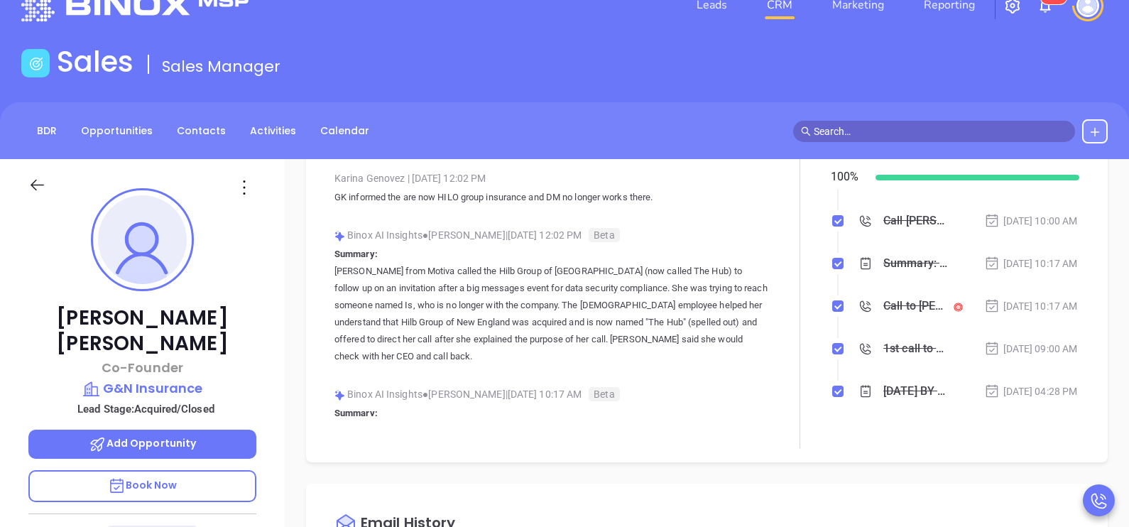
scroll to position [141, 0]
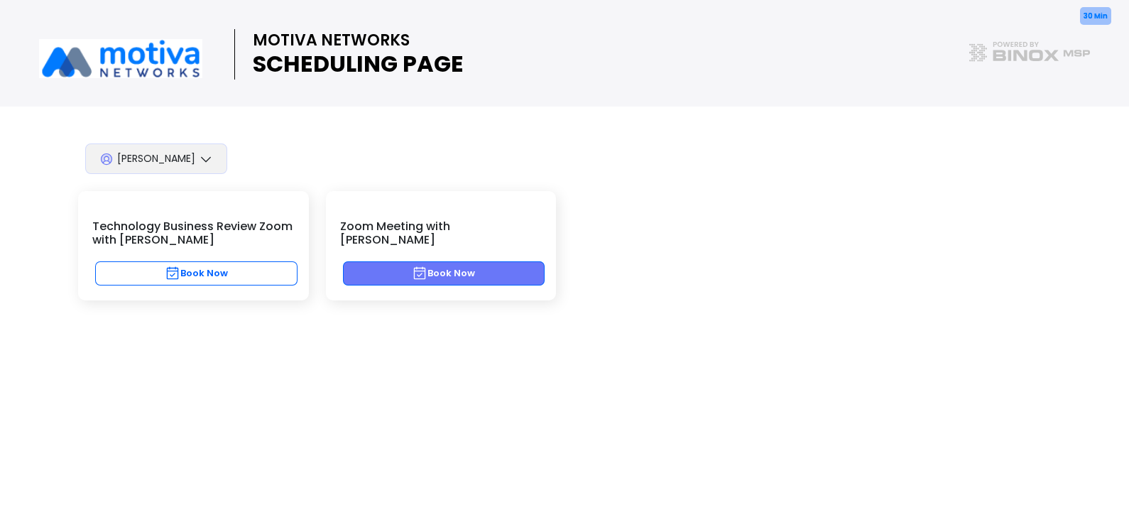
click at [504, 261] on button "Book Now" at bounding box center [444, 273] width 202 height 24
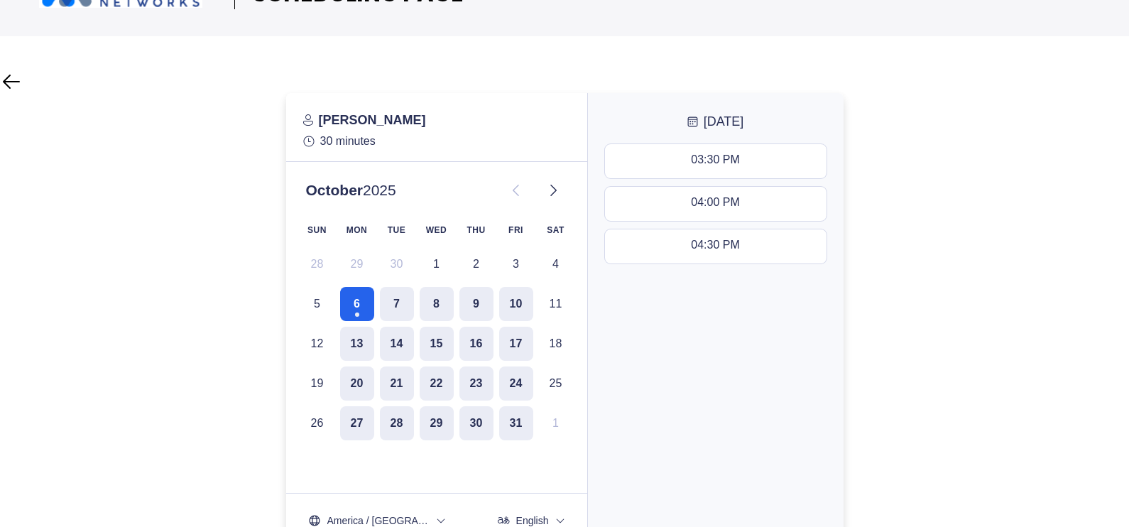
scroll to position [107, 0]
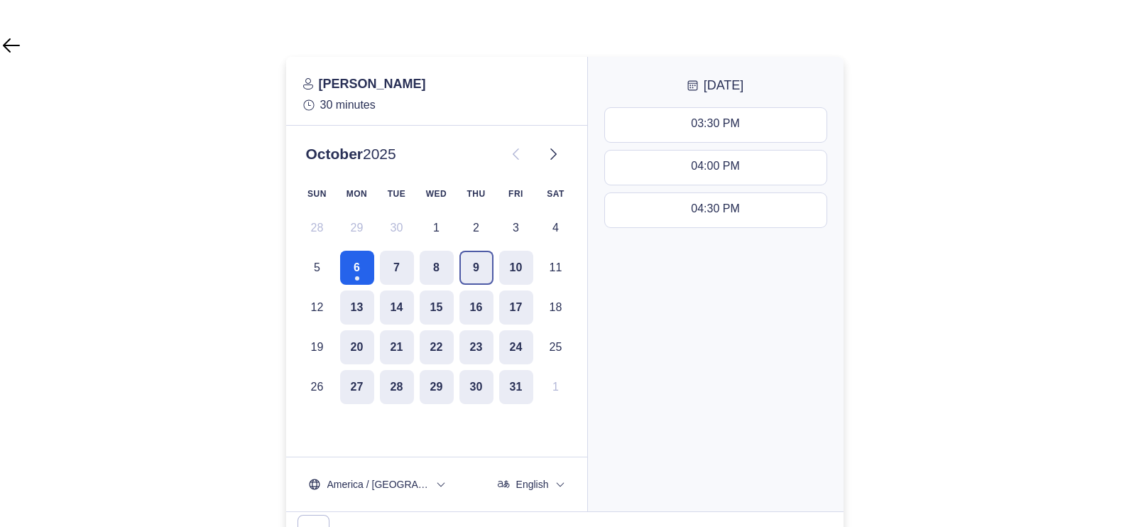
click at [467, 272] on button "9" at bounding box center [476, 268] width 34 height 34
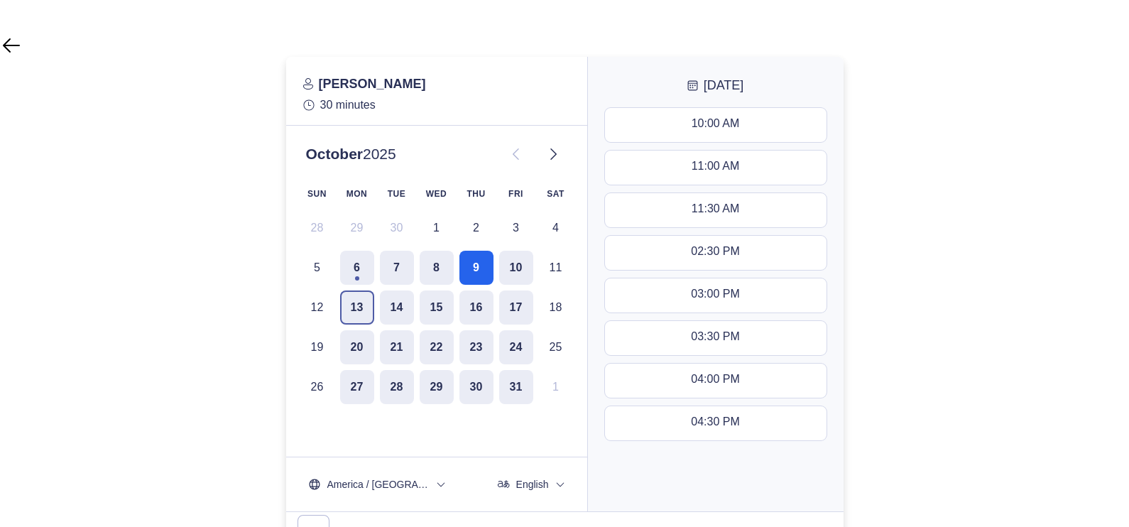
click at [357, 305] on button "13" at bounding box center [357, 307] width 34 height 34
click at [386, 309] on button "14" at bounding box center [397, 307] width 34 height 34
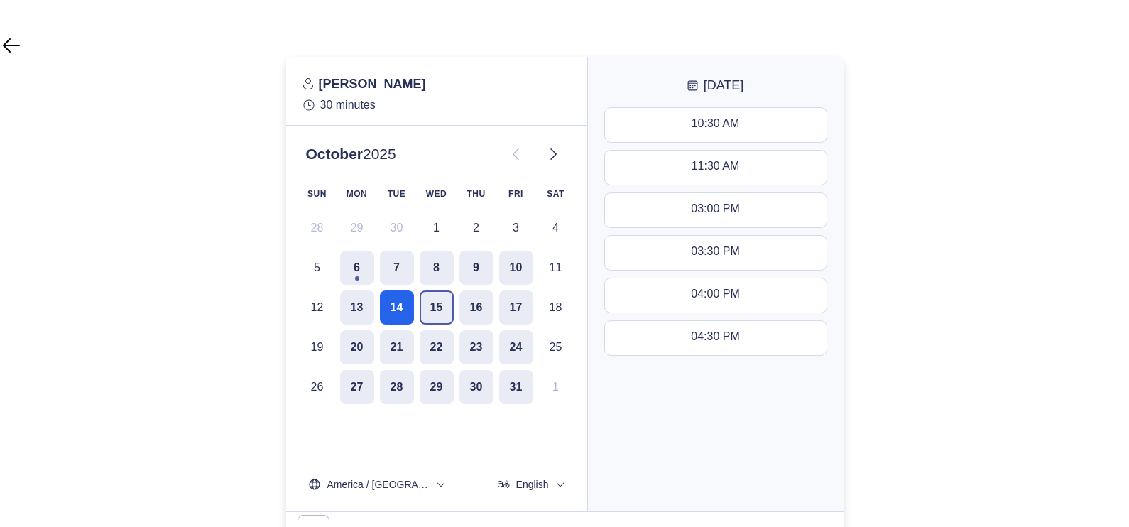
click at [428, 306] on button "15" at bounding box center [437, 307] width 34 height 34
click at [474, 312] on button "16" at bounding box center [476, 307] width 34 height 34
click at [508, 315] on button "17" at bounding box center [516, 307] width 34 height 34
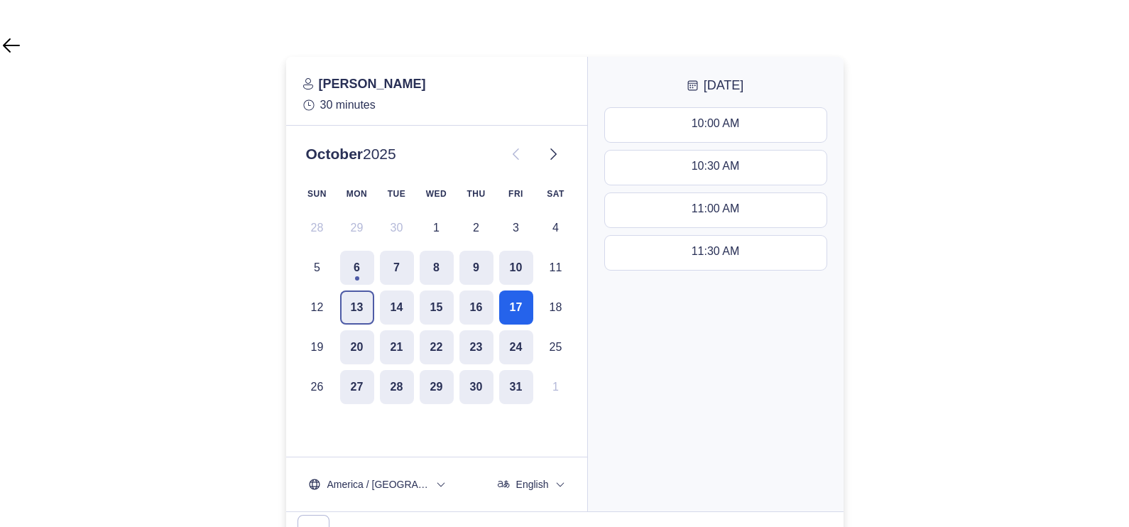
click at [367, 311] on button "13" at bounding box center [357, 307] width 34 height 34
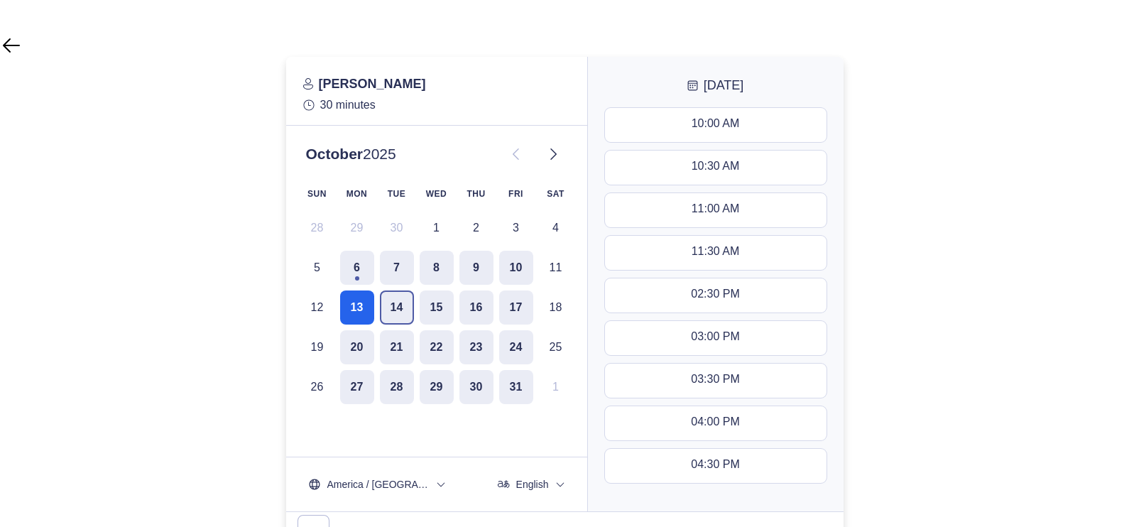
click at [404, 303] on button "14" at bounding box center [397, 307] width 34 height 34
